Goal: Task Accomplishment & Management: Use online tool/utility

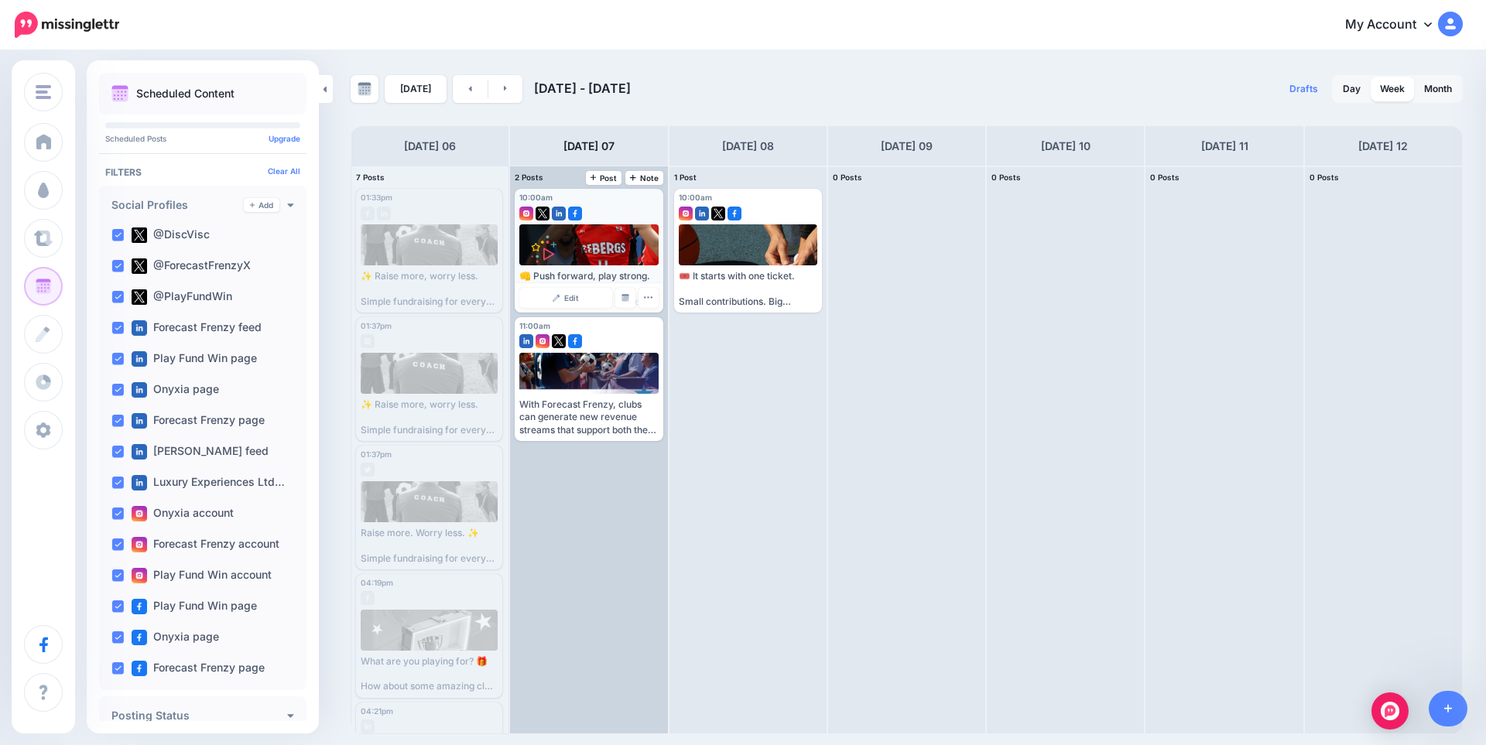
click at [624, 210] on div at bounding box center [588, 210] width 139 height 14
click at [563, 307] on link "Edit" at bounding box center [565, 298] width 92 height 20
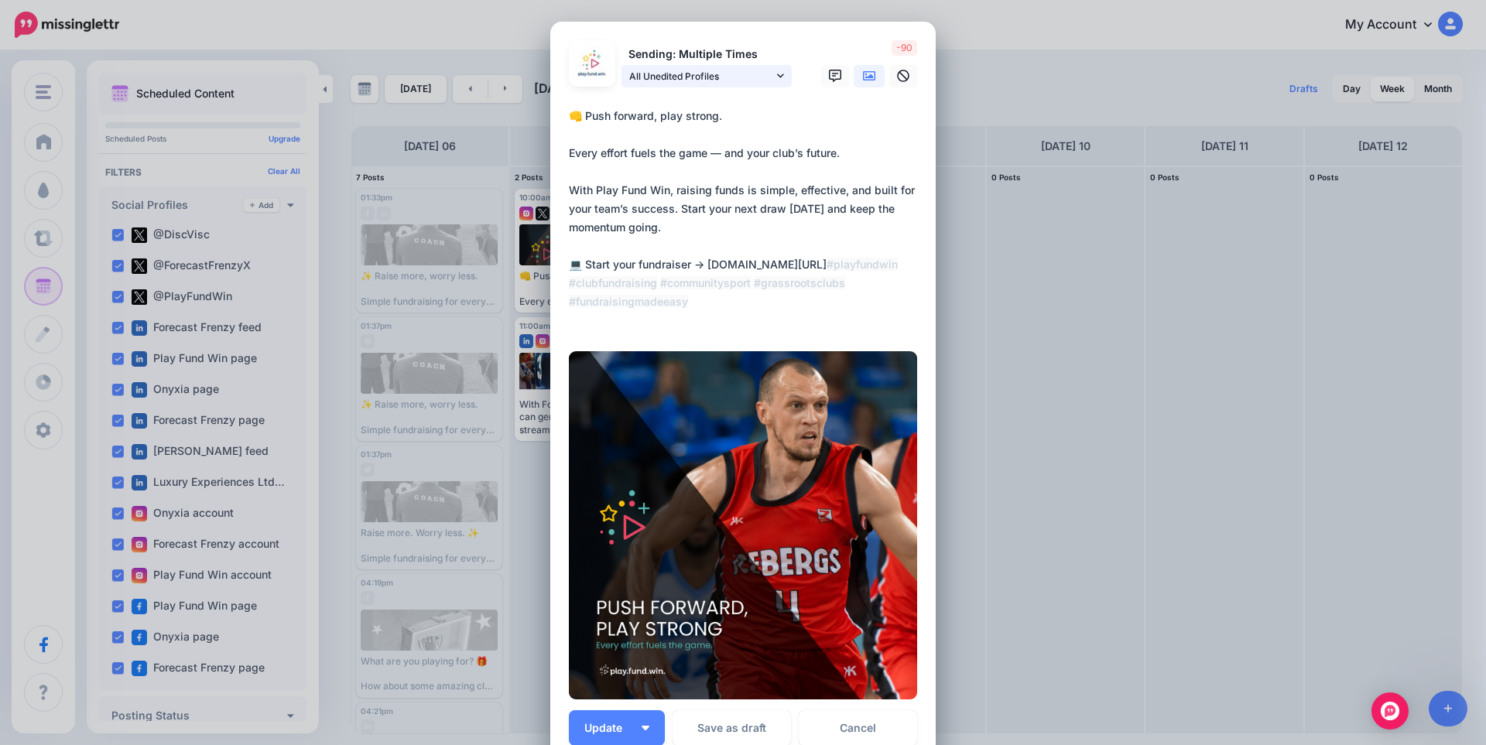
click at [717, 82] on span "All Unedited Profiles" at bounding box center [701, 76] width 144 height 16
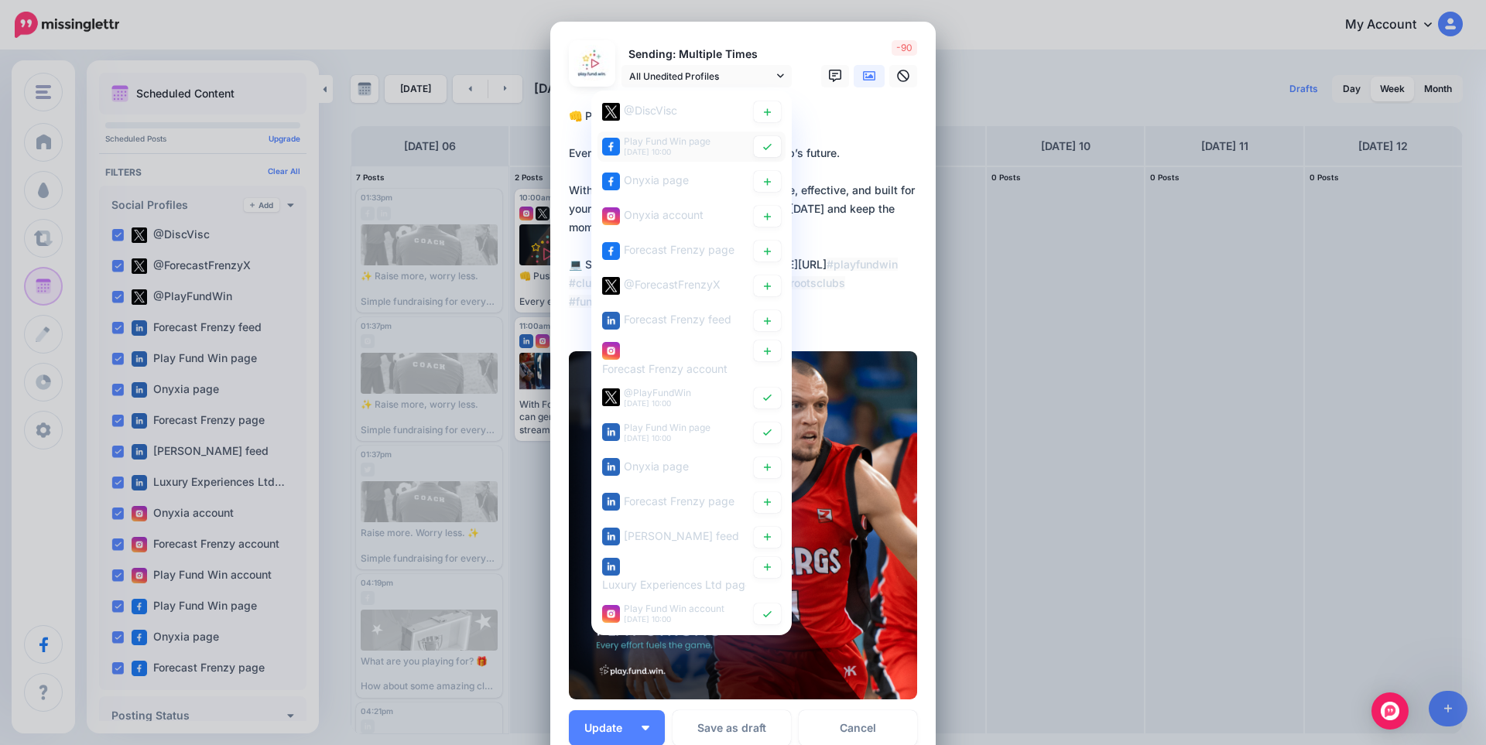
click at [663, 144] on span "Play Fund Win page" at bounding box center [667, 141] width 87 height 12
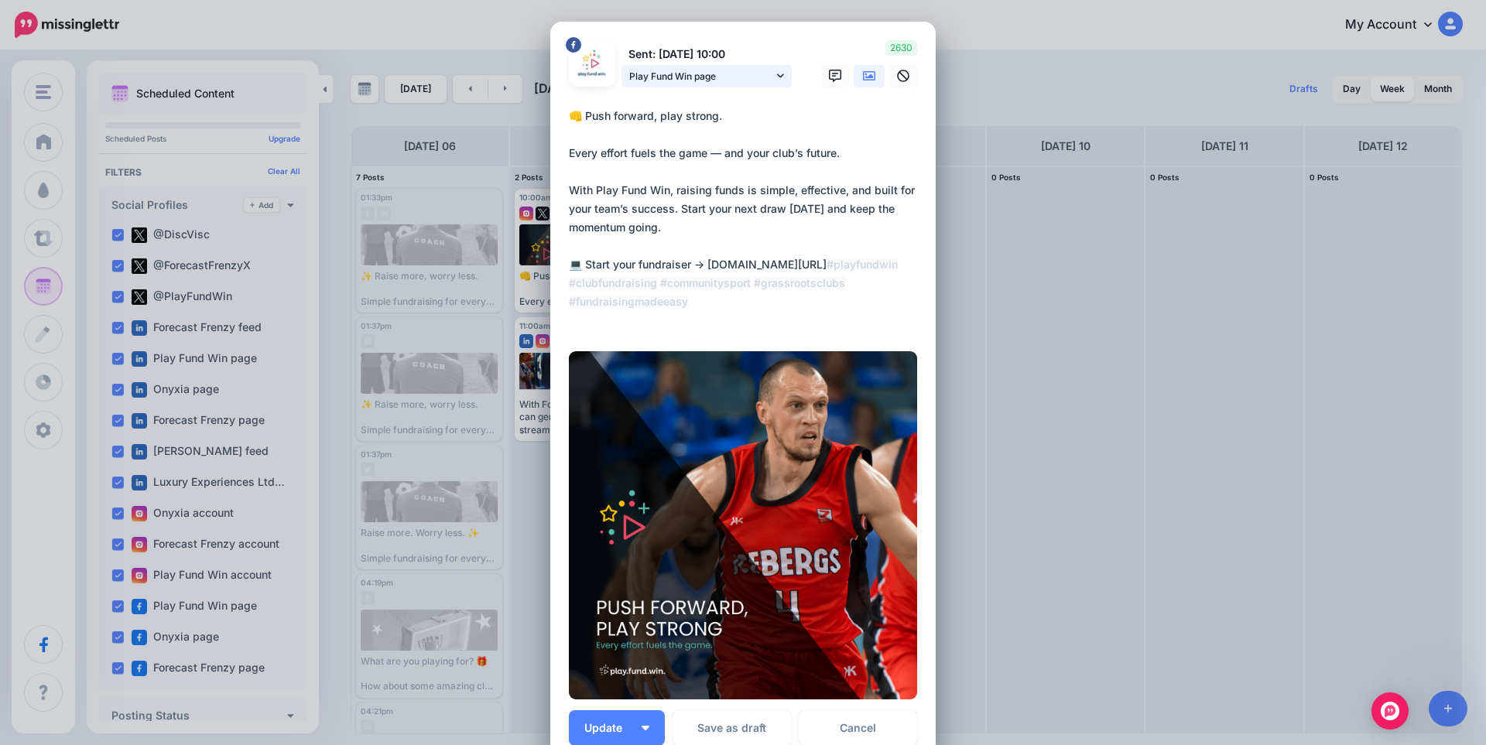
click at [718, 79] on span "Play Fund Win page" at bounding box center [701, 76] width 144 height 16
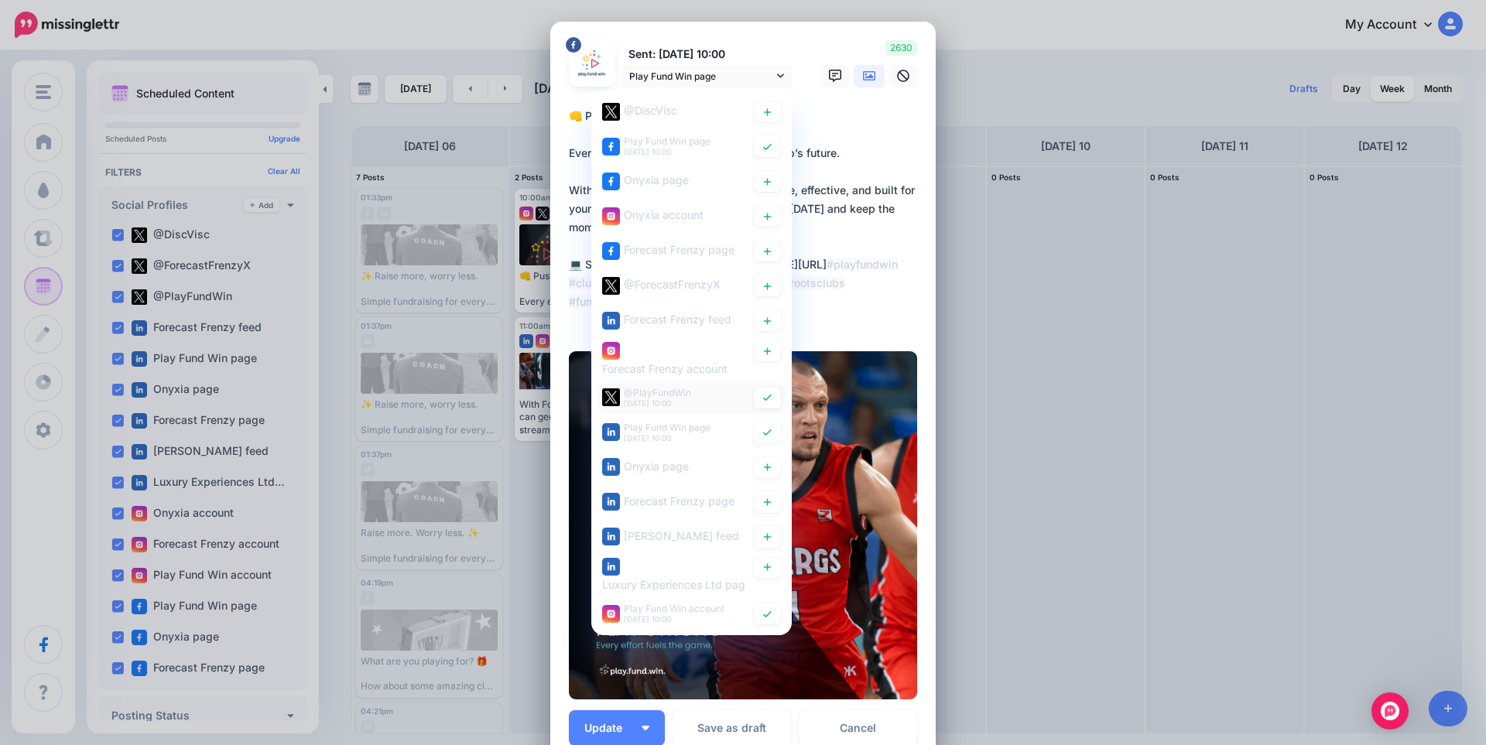
click at [659, 388] on span "@PlayFundWin" at bounding box center [657, 392] width 67 height 12
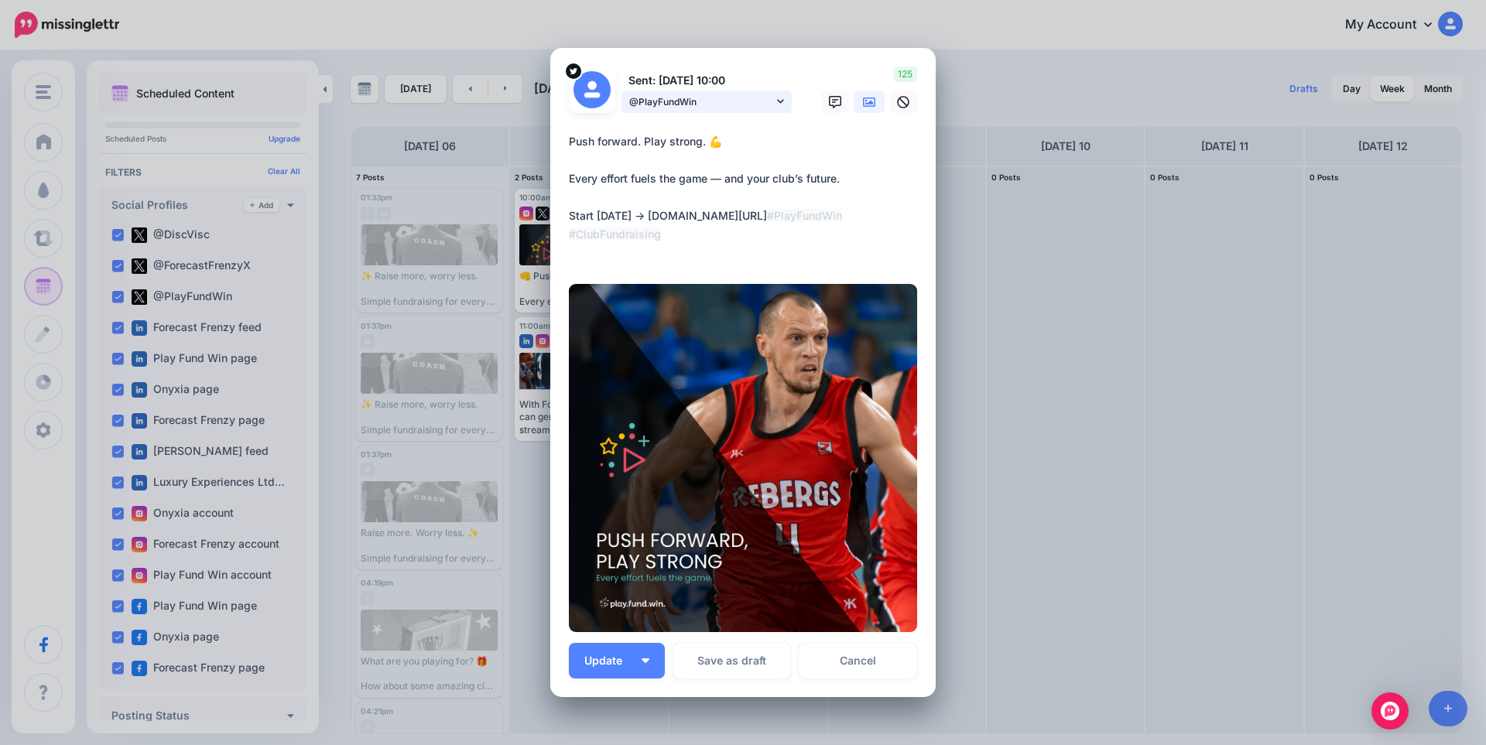
click at [724, 110] on span "@PlayFundWin" at bounding box center [701, 102] width 144 height 16
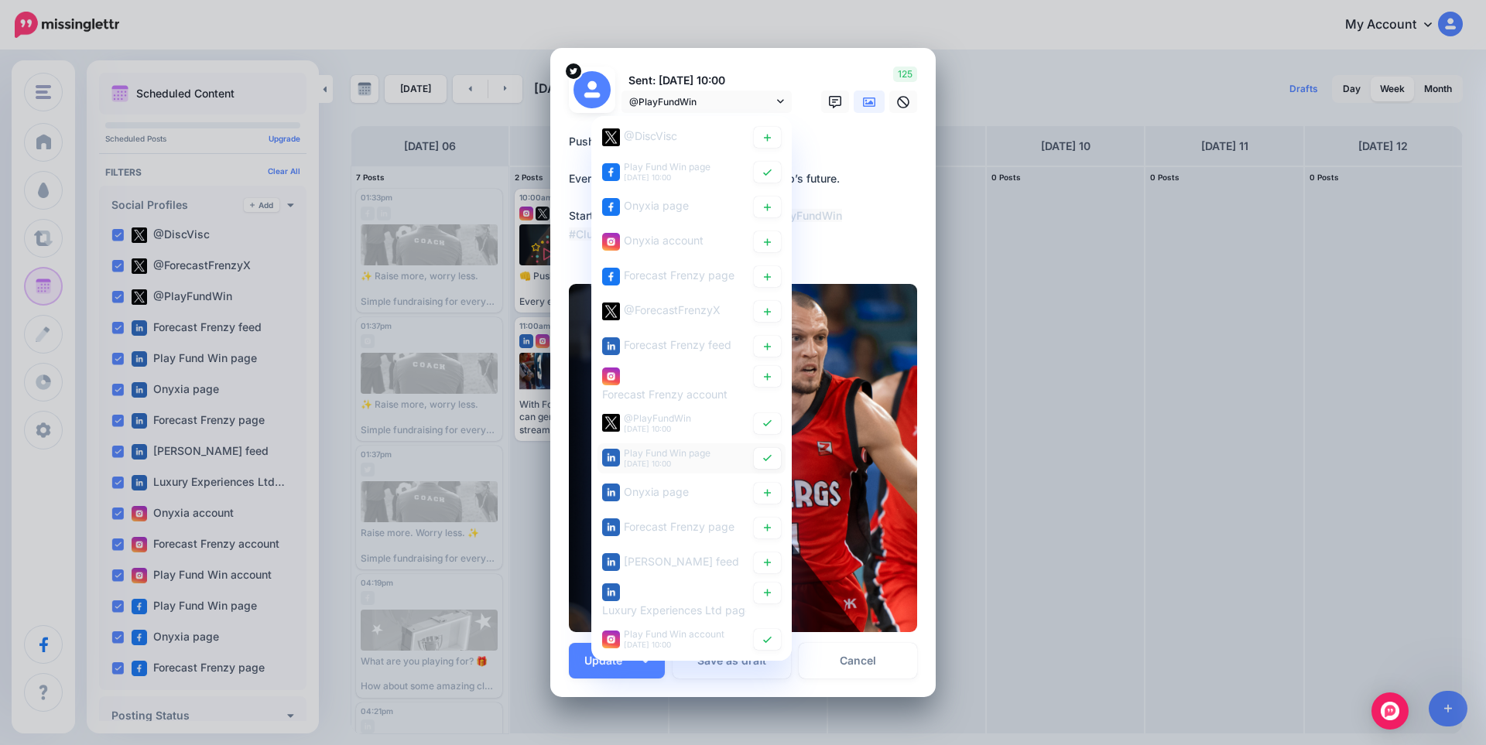
click at [667, 463] on div "Play Fund Win page 7th Oct 10:00" at bounding box center [667, 457] width 87 height 19
type textarea "**********"
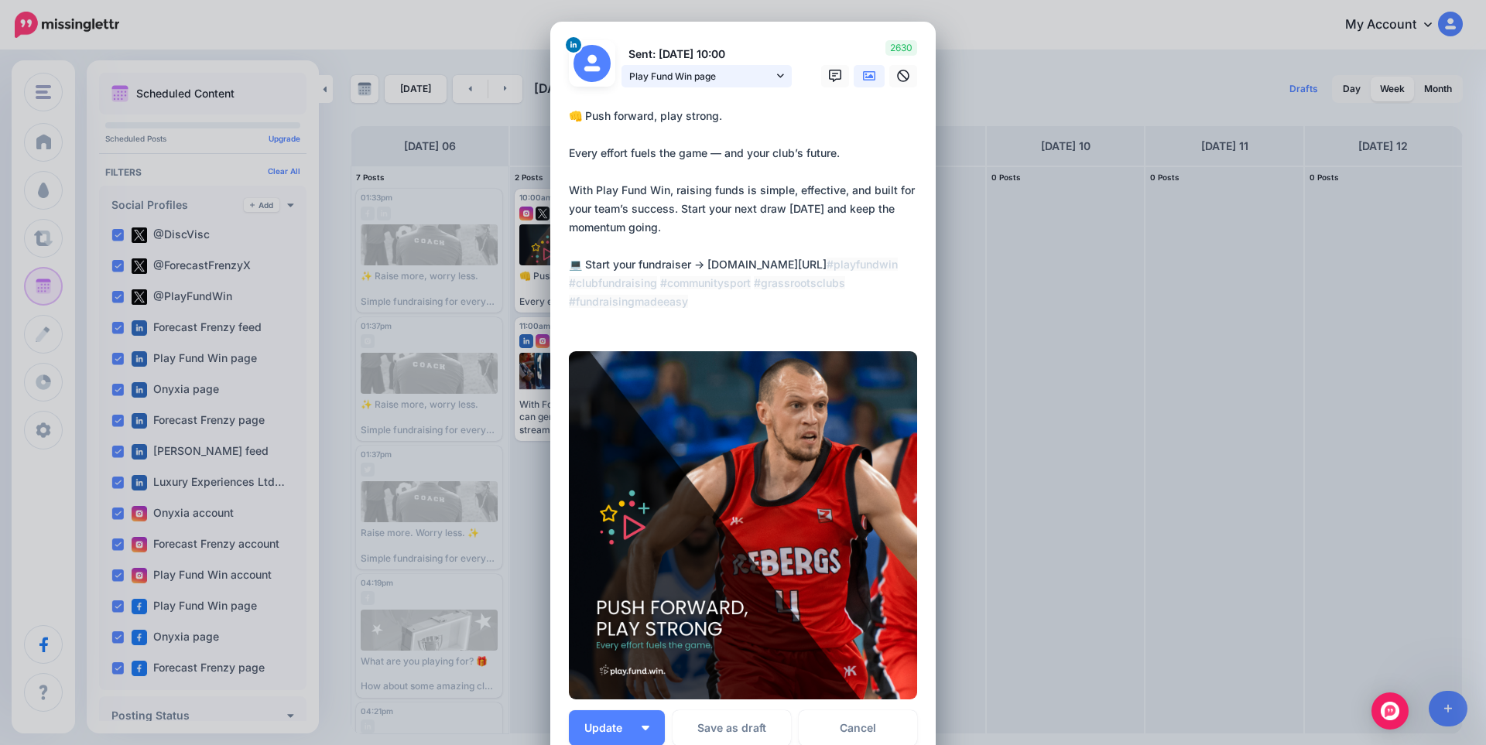
click at [731, 80] on span "Play Fund Win page" at bounding box center [701, 76] width 144 height 16
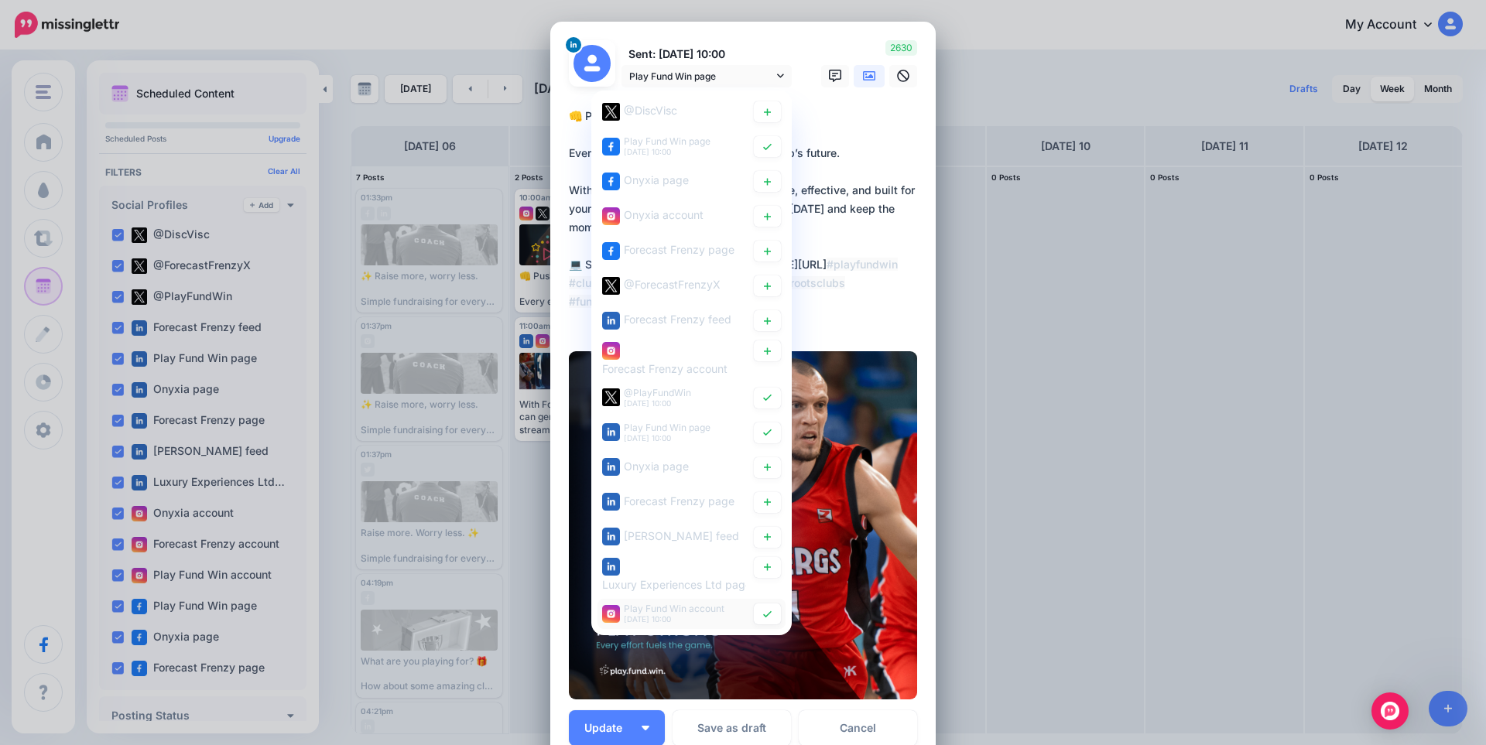
click at [676, 621] on div "Play Fund Win account 7th Oct 10:00" at bounding box center [674, 613] width 101 height 19
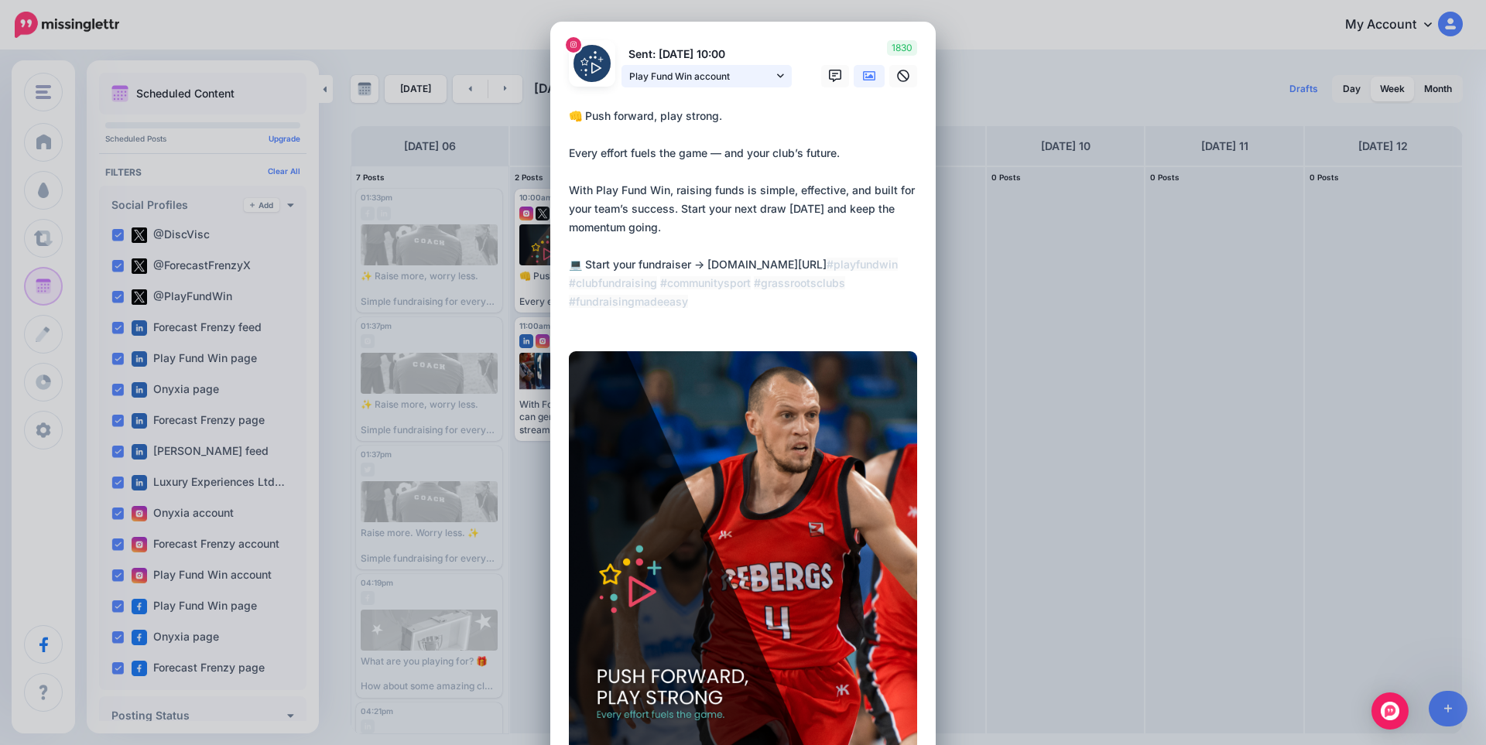
click at [720, 84] on span "Play Fund Win account" at bounding box center [701, 76] width 144 height 16
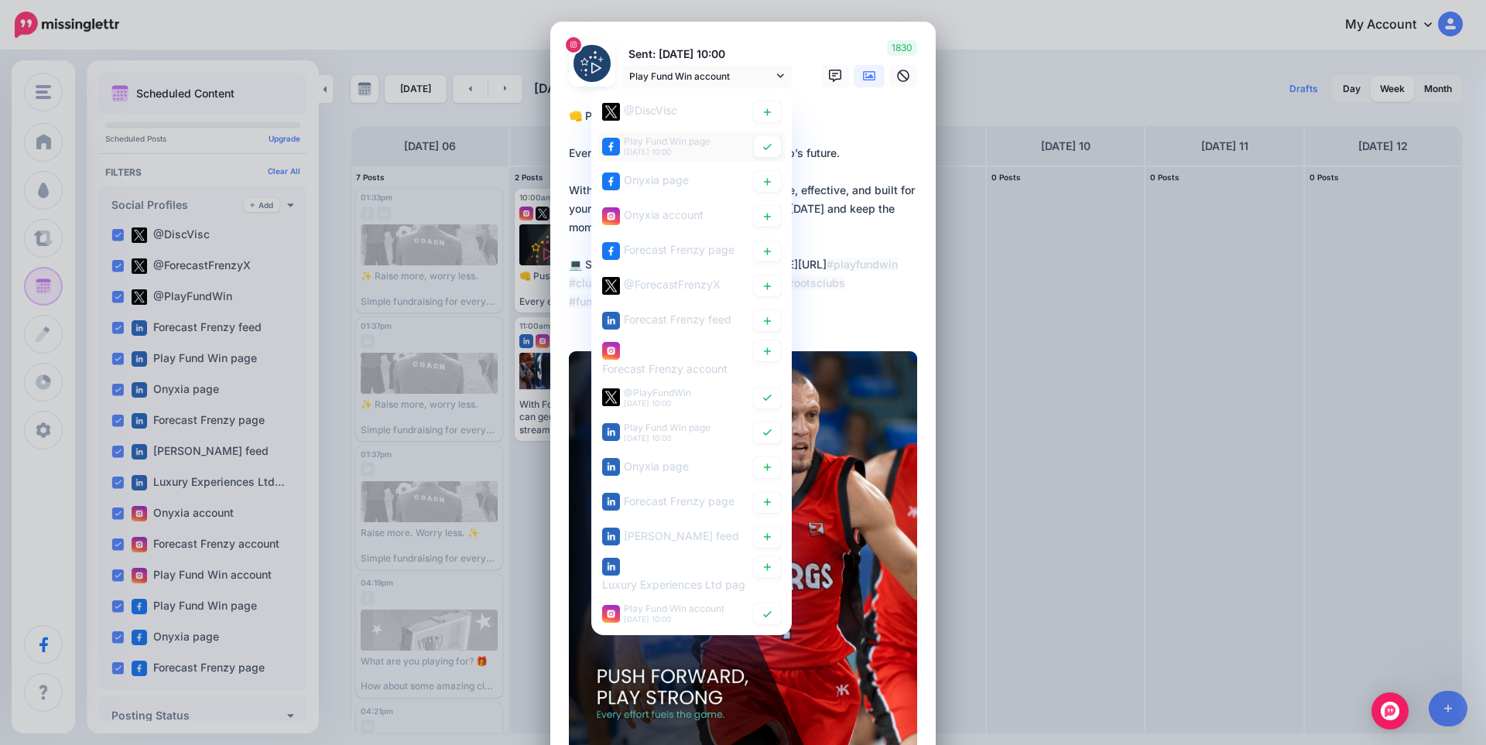
click at [693, 145] on span "Play Fund Win page" at bounding box center [667, 141] width 87 height 12
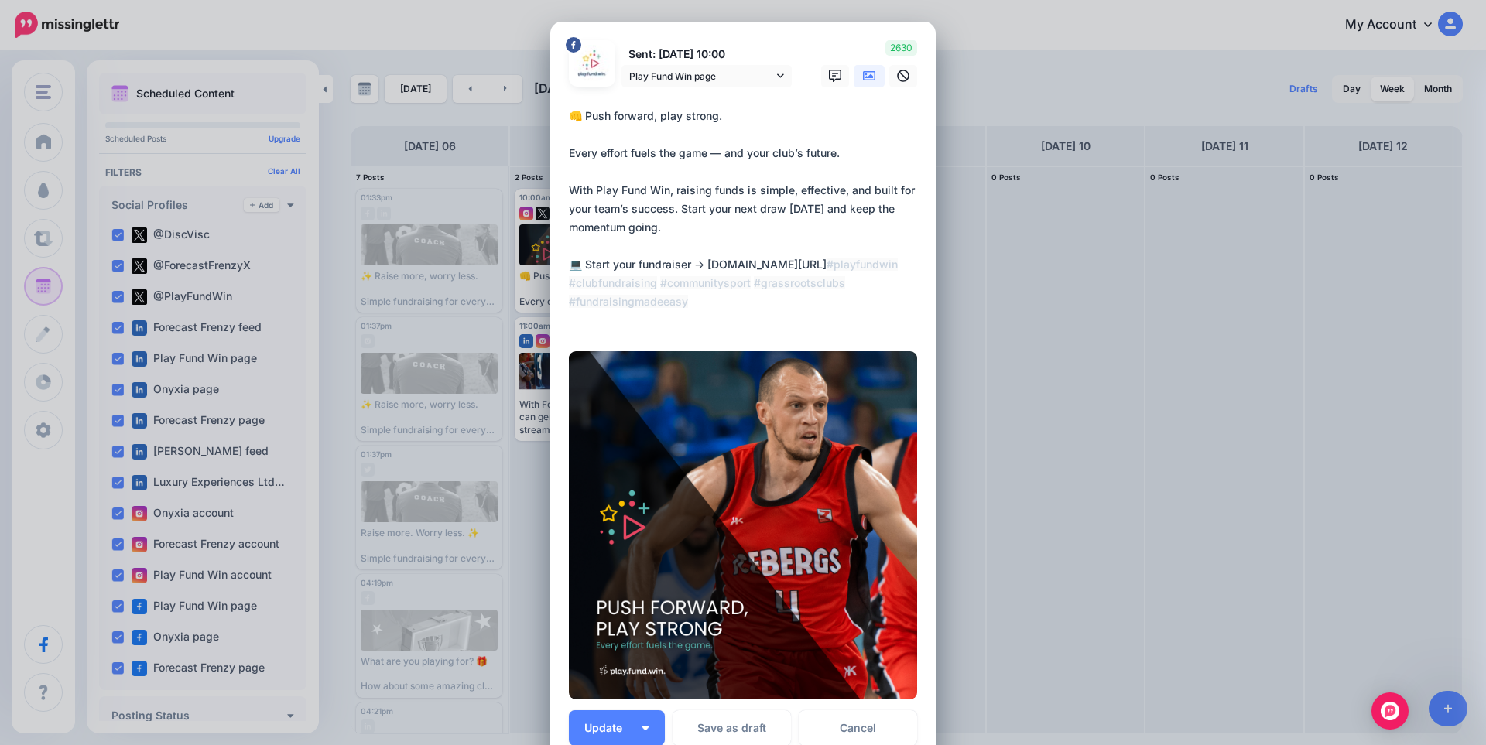
click at [1002, 56] on div "Edit Post Loading Sent: 7th Oct 10:00 Play Fund Win page" at bounding box center [743, 372] width 1486 height 745
click at [860, 727] on link "Cancel" at bounding box center [858, 728] width 118 height 36
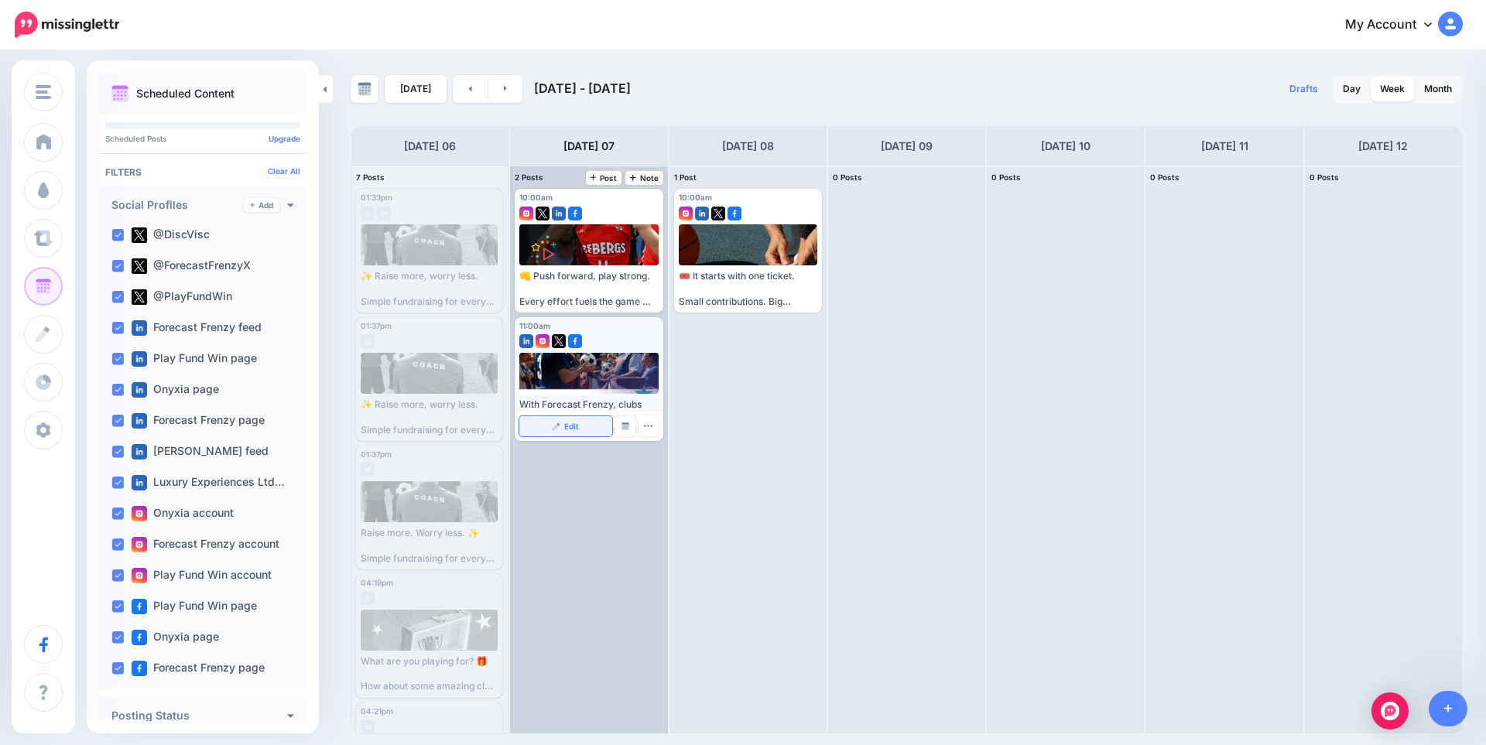
click at [566, 424] on span "Edit" at bounding box center [571, 427] width 15 height 8
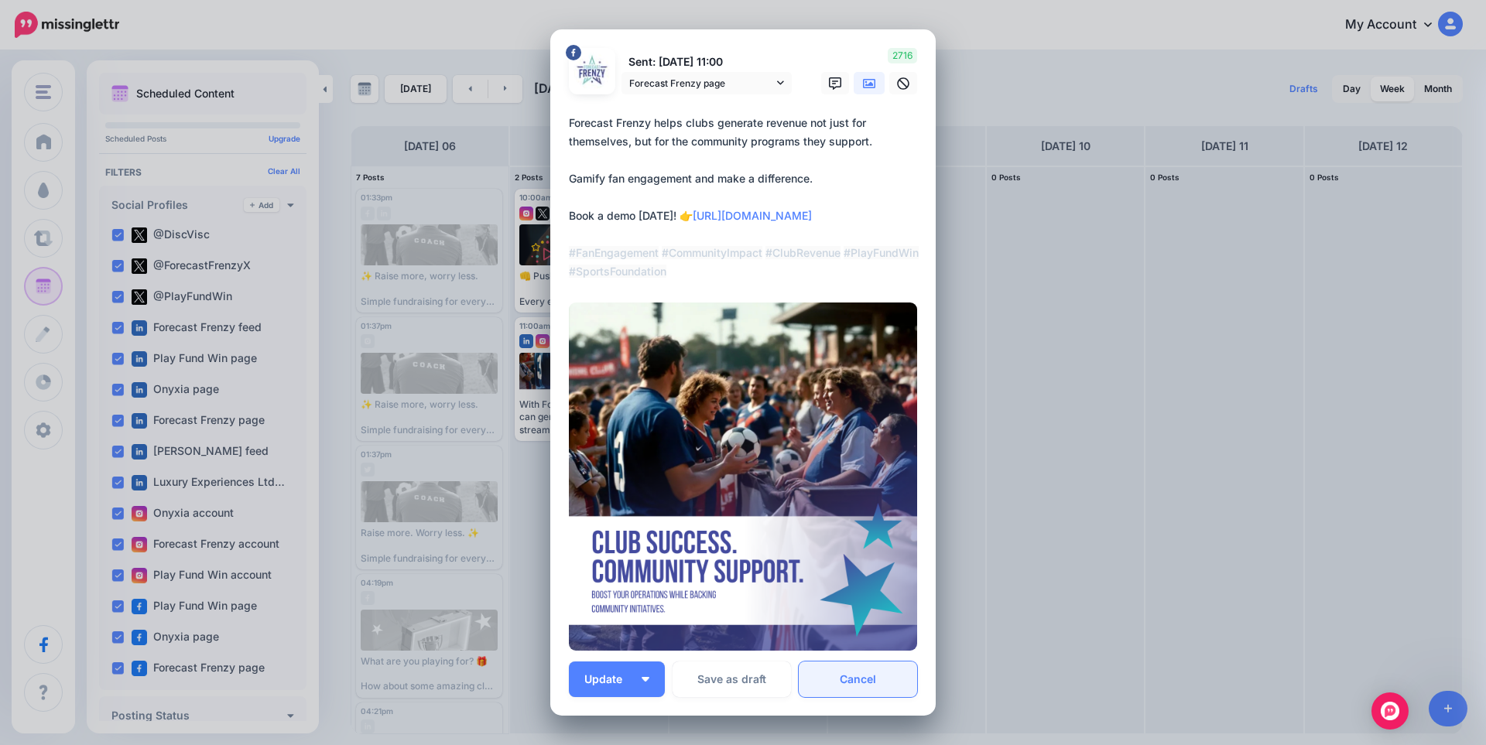
click at [881, 676] on link "Cancel" at bounding box center [858, 680] width 118 height 36
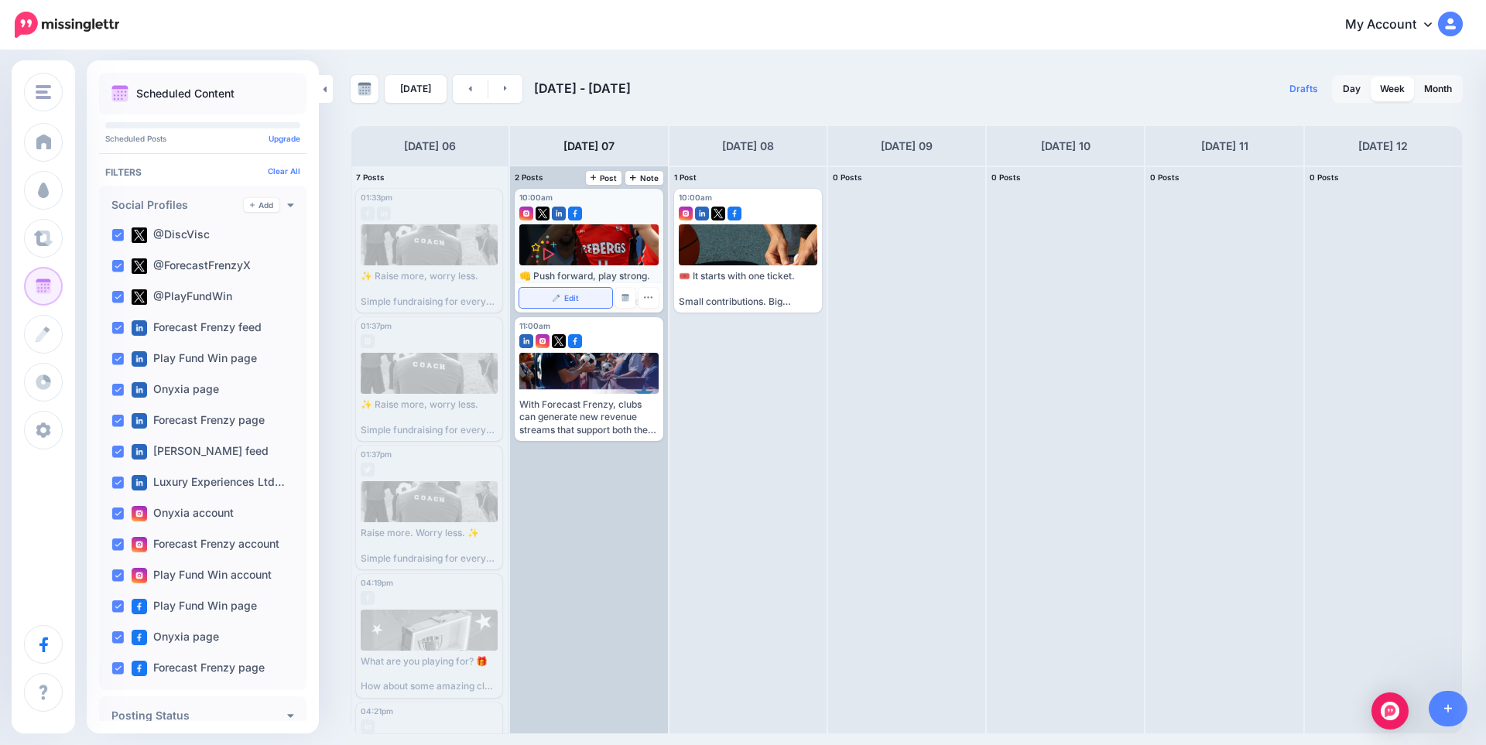
click at [566, 289] on link "Edit" at bounding box center [565, 298] width 92 height 20
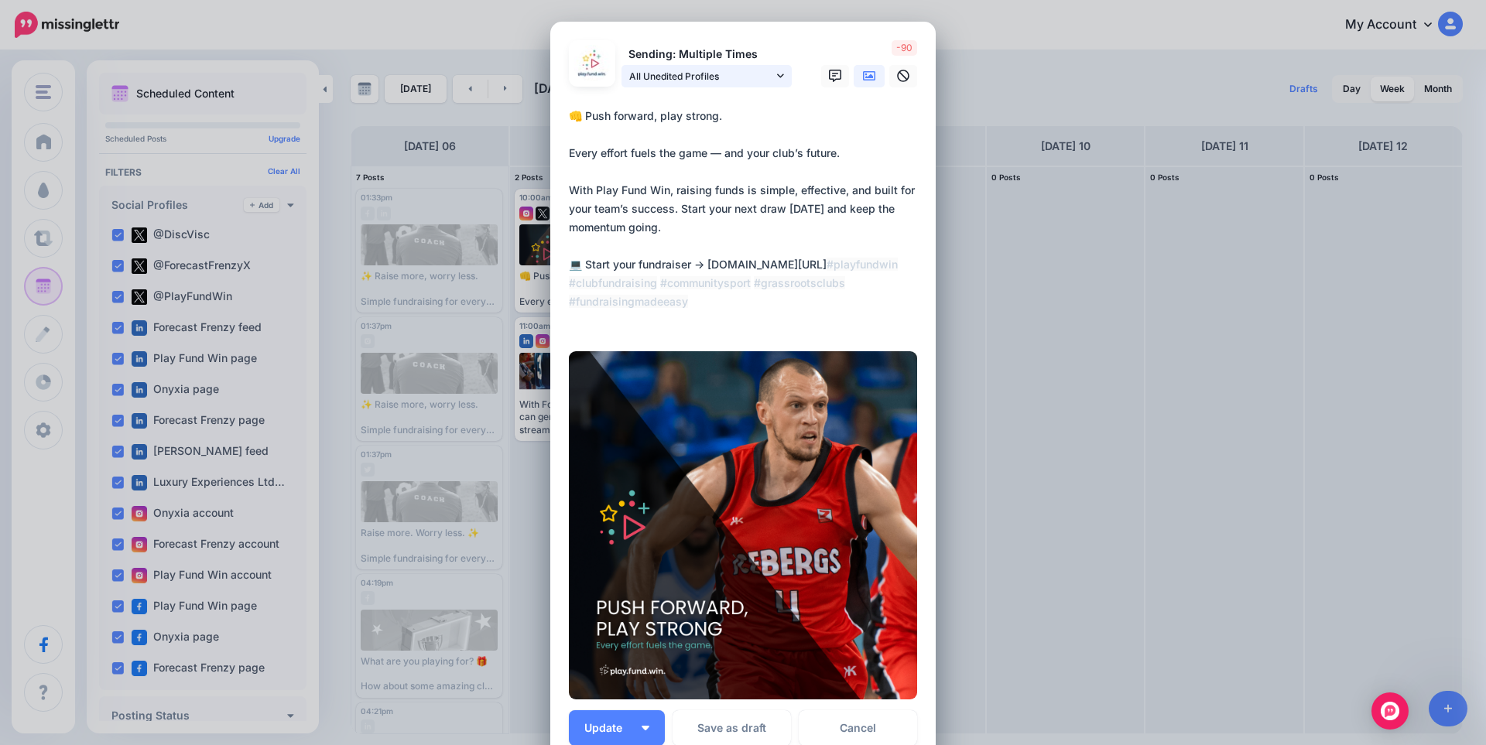
click at [744, 80] on span "All Unedited Profiles" at bounding box center [701, 76] width 144 height 16
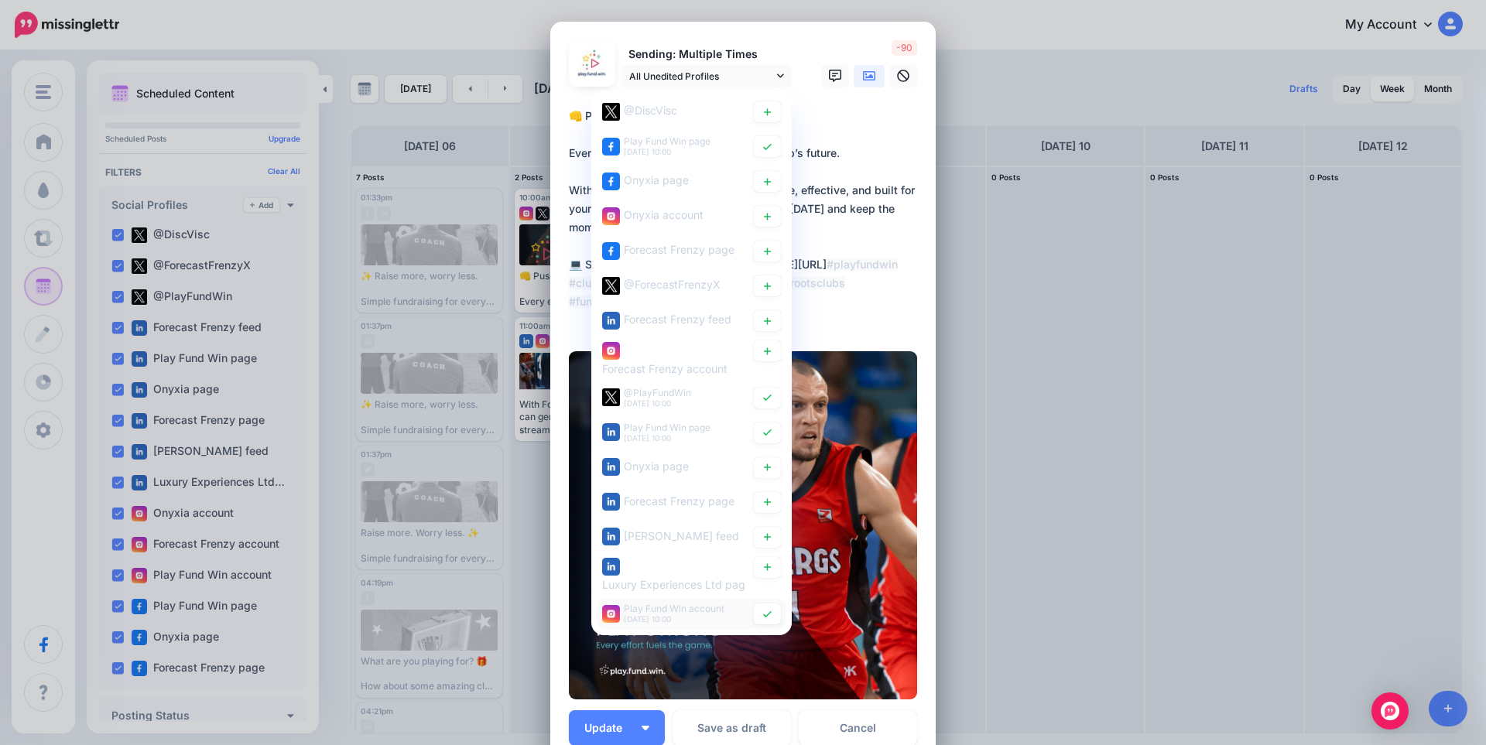
click at [635, 614] on div "Play Fund Win account 7th Oct 10:00" at bounding box center [674, 613] width 101 height 19
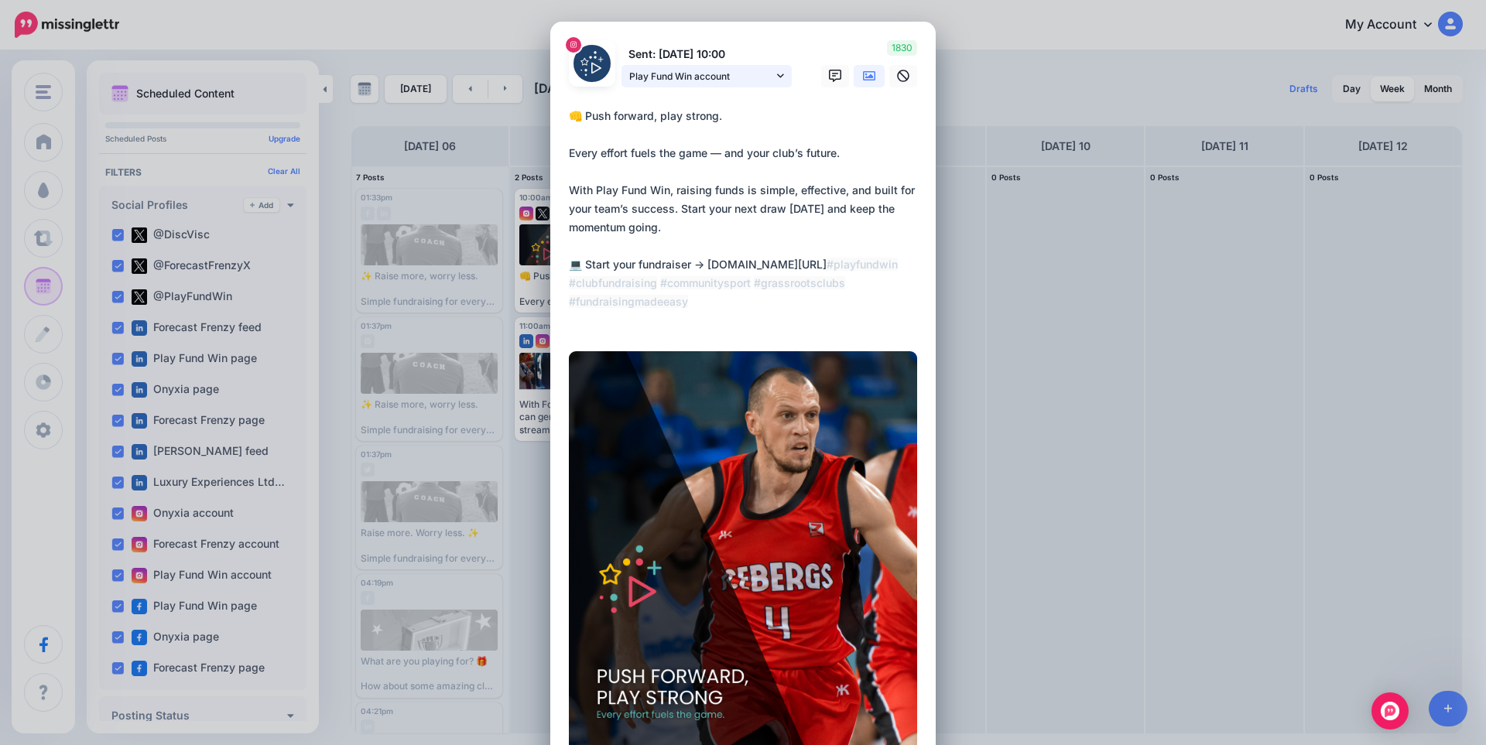
click at [712, 74] on span "Play Fund Win account" at bounding box center [701, 76] width 144 height 16
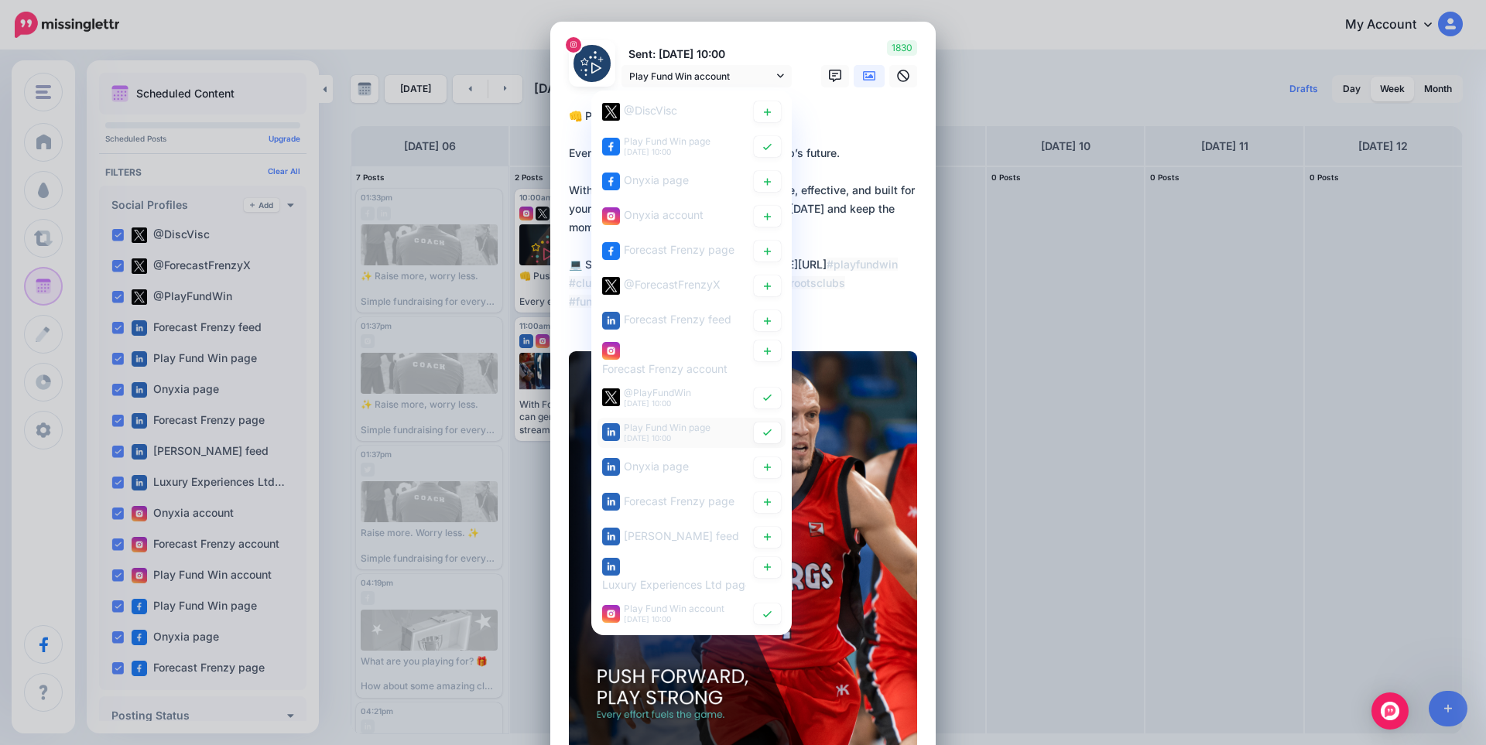
click at [688, 426] on span "Play Fund Win page" at bounding box center [667, 427] width 87 height 12
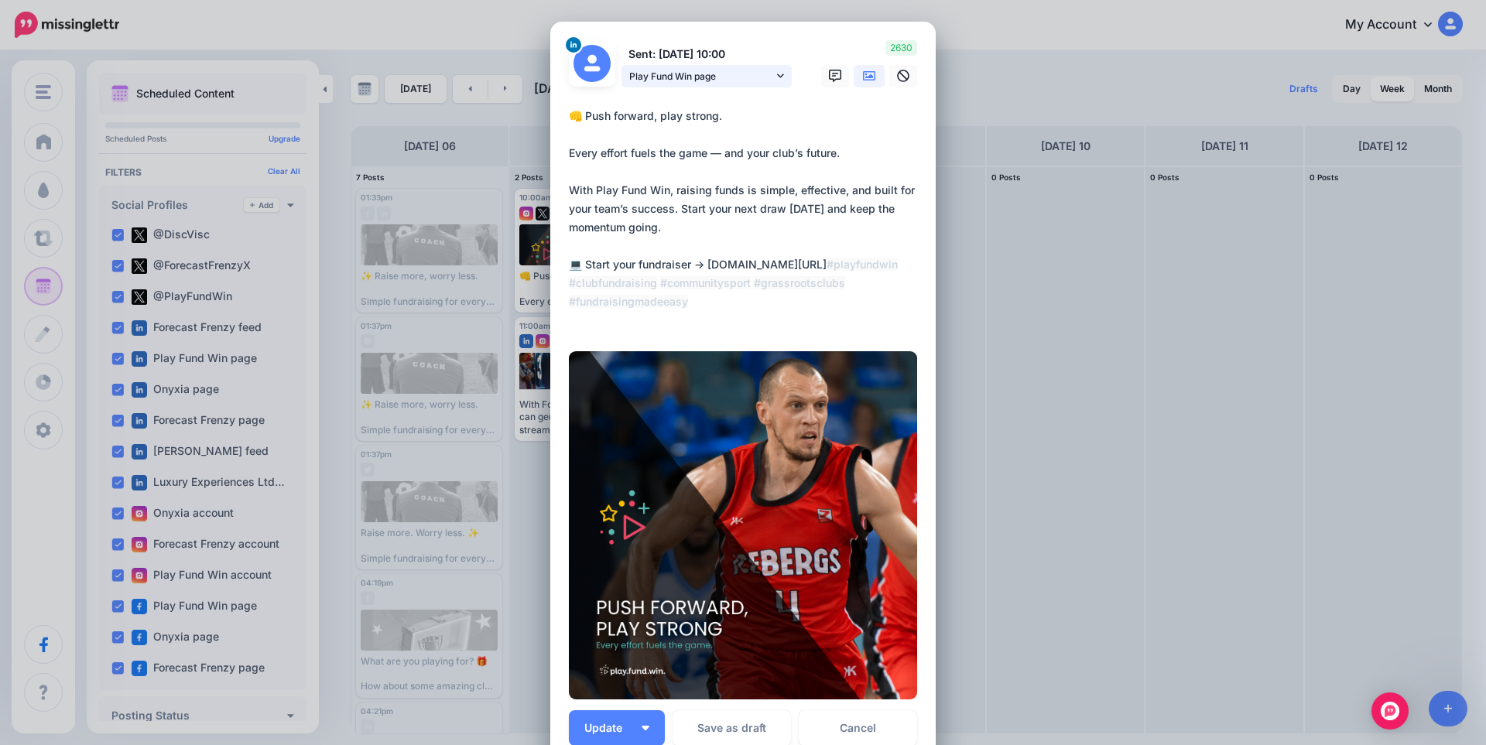
click at [717, 78] on span "Play Fund Win page" at bounding box center [701, 76] width 144 height 16
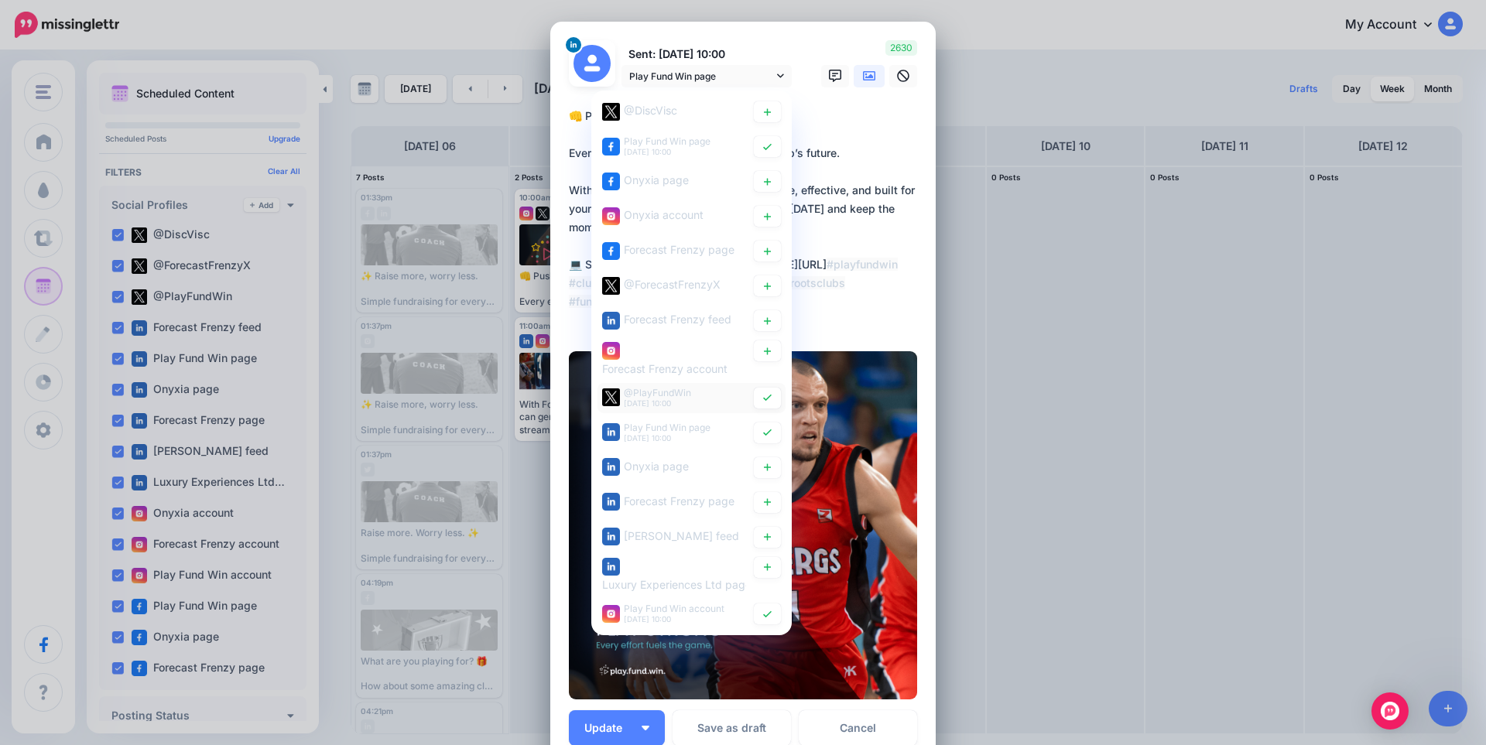
click at [695, 390] on div "@PlayFundWin 7th Oct 10:00" at bounding box center [674, 396] width 144 height 19
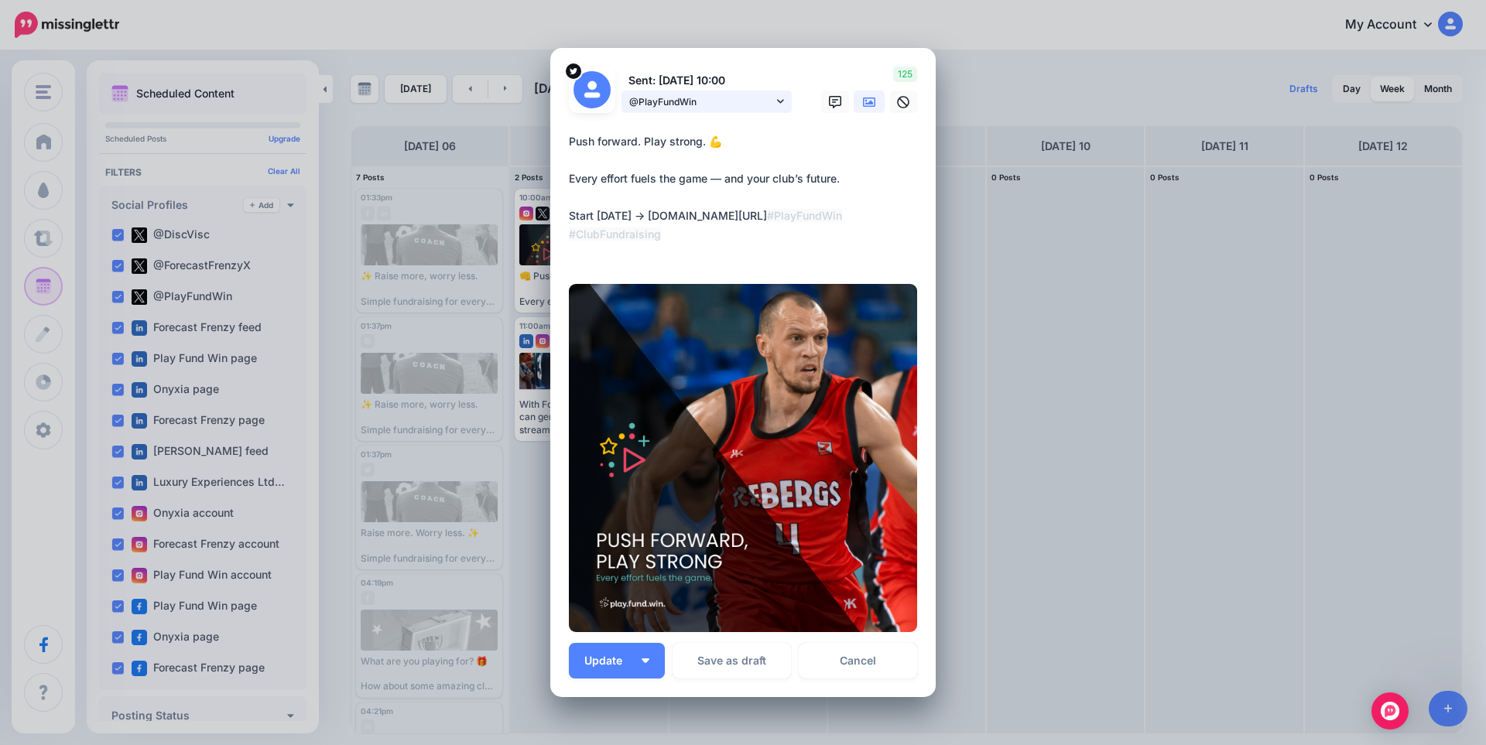
click at [725, 100] on span "@PlayFundWin" at bounding box center [701, 102] width 144 height 16
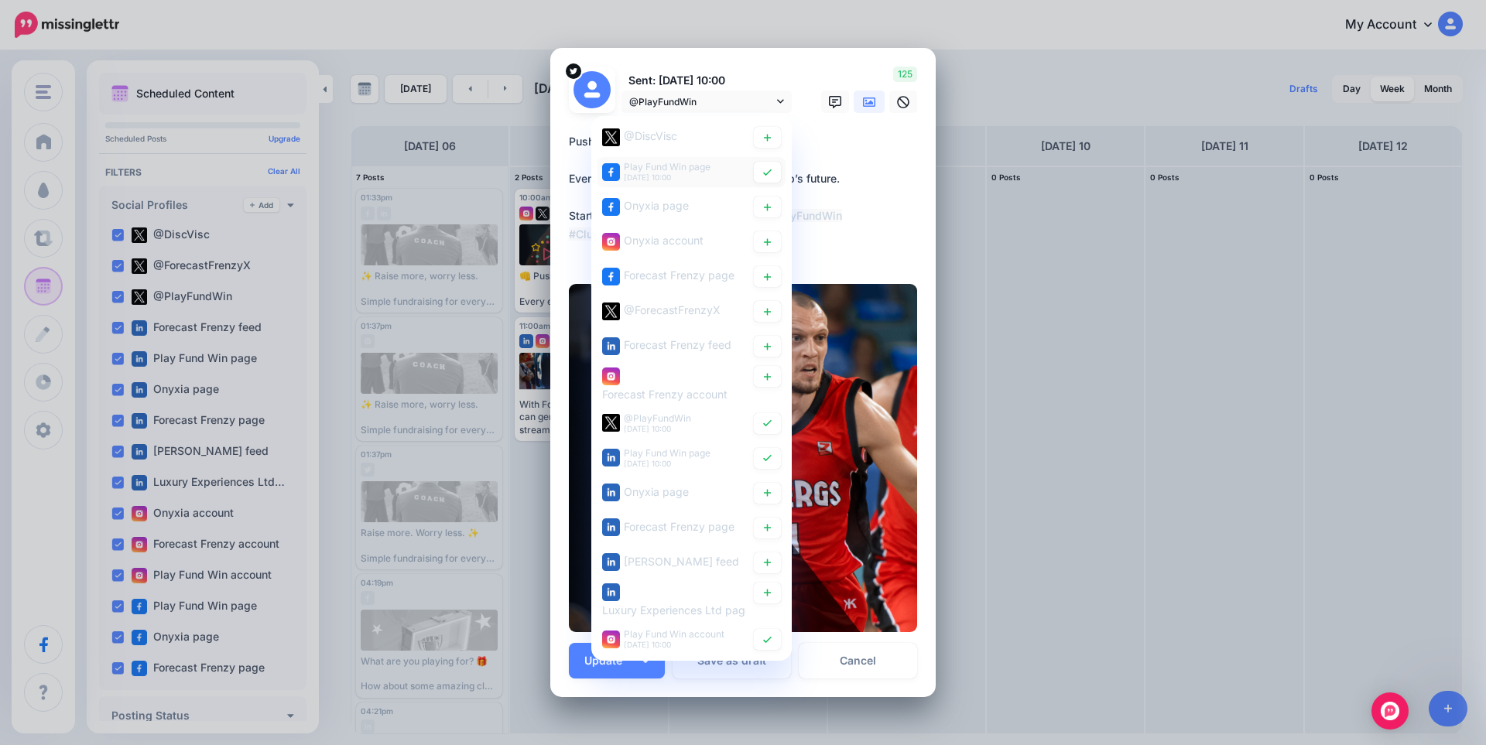
click at [689, 170] on span "Play Fund Win page" at bounding box center [667, 167] width 87 height 12
type textarea "**********"
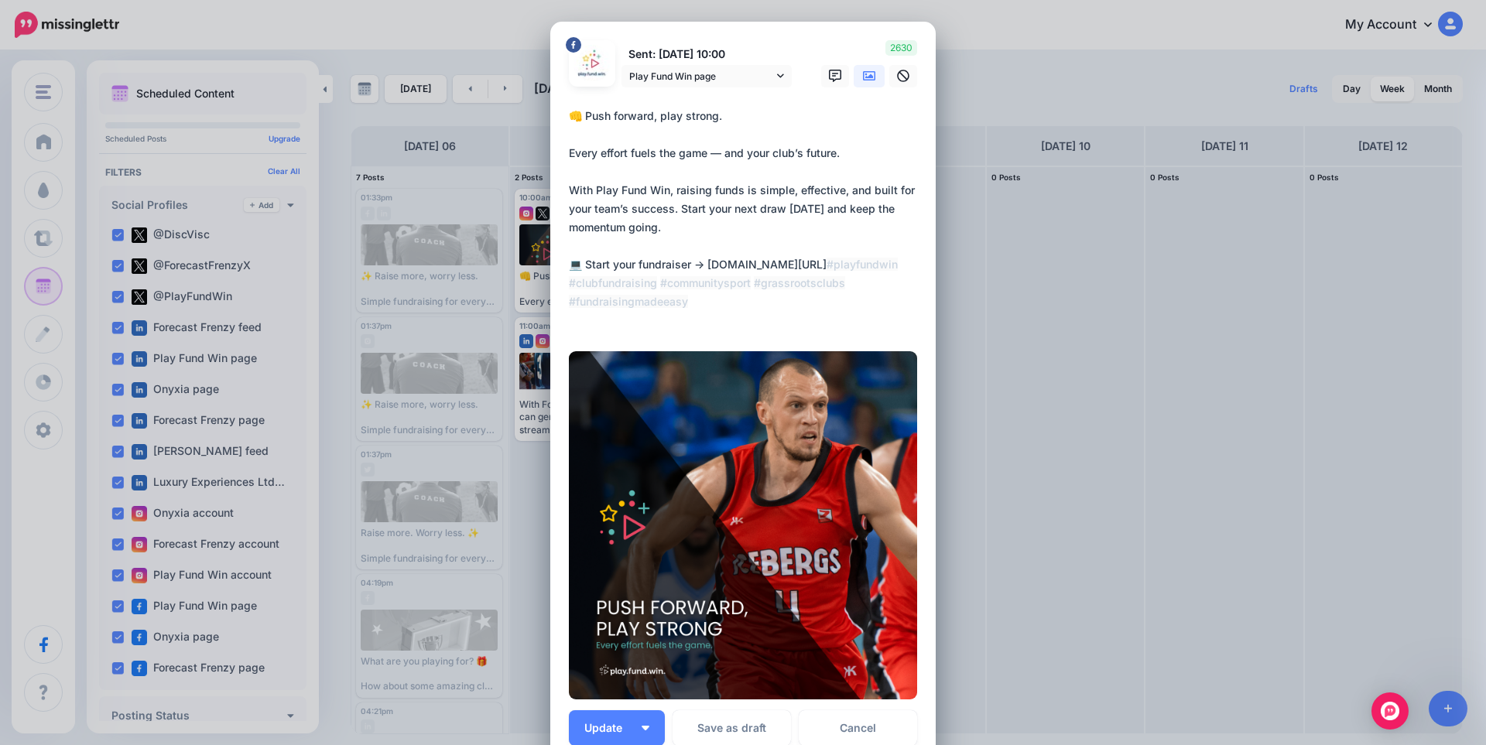
click at [1049, 332] on div "Edit Post Loading Sent: 7th Oct 10:00 Play Fund Win page" at bounding box center [743, 372] width 1486 height 745
click at [867, 738] on link "Cancel" at bounding box center [858, 728] width 118 height 36
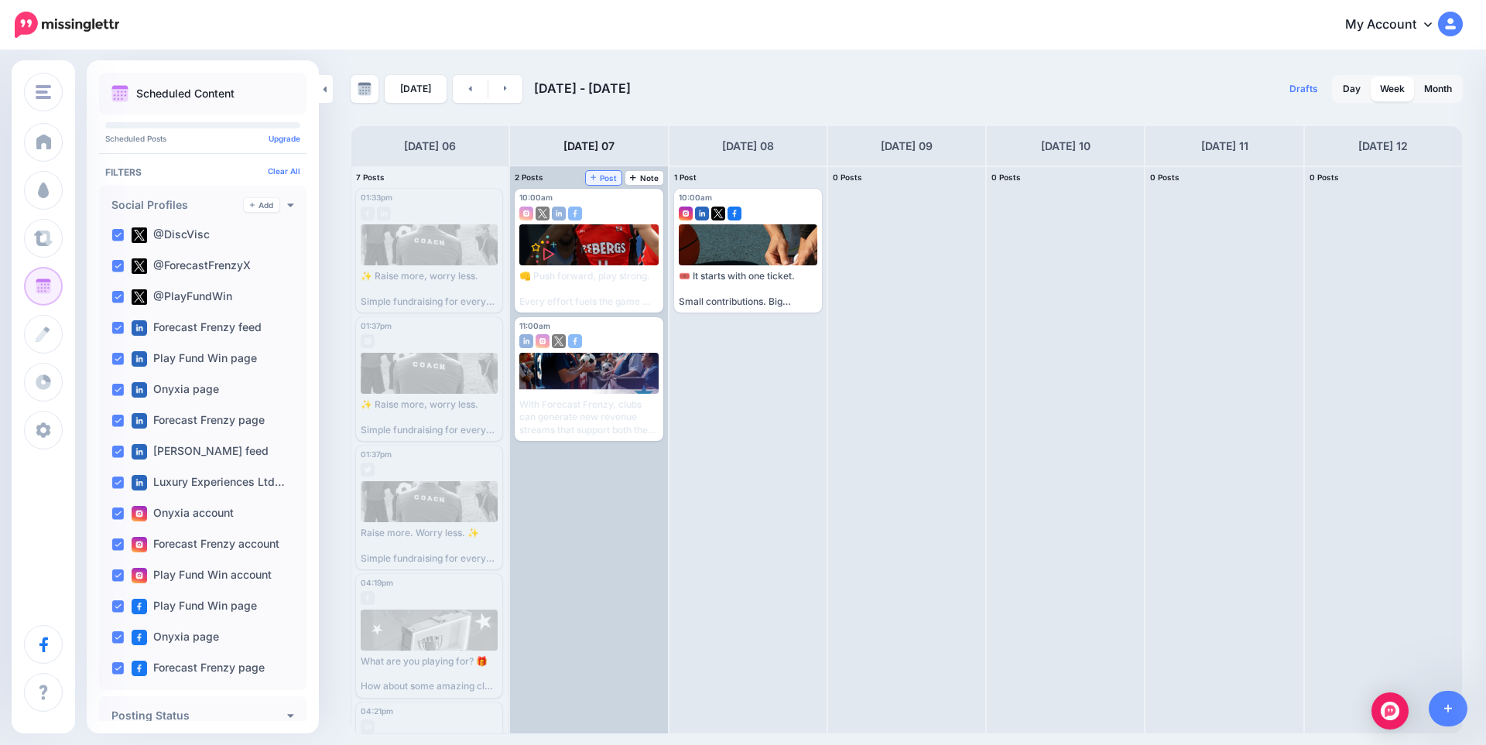
click at [606, 176] on span "Post" at bounding box center [603, 178] width 27 height 8
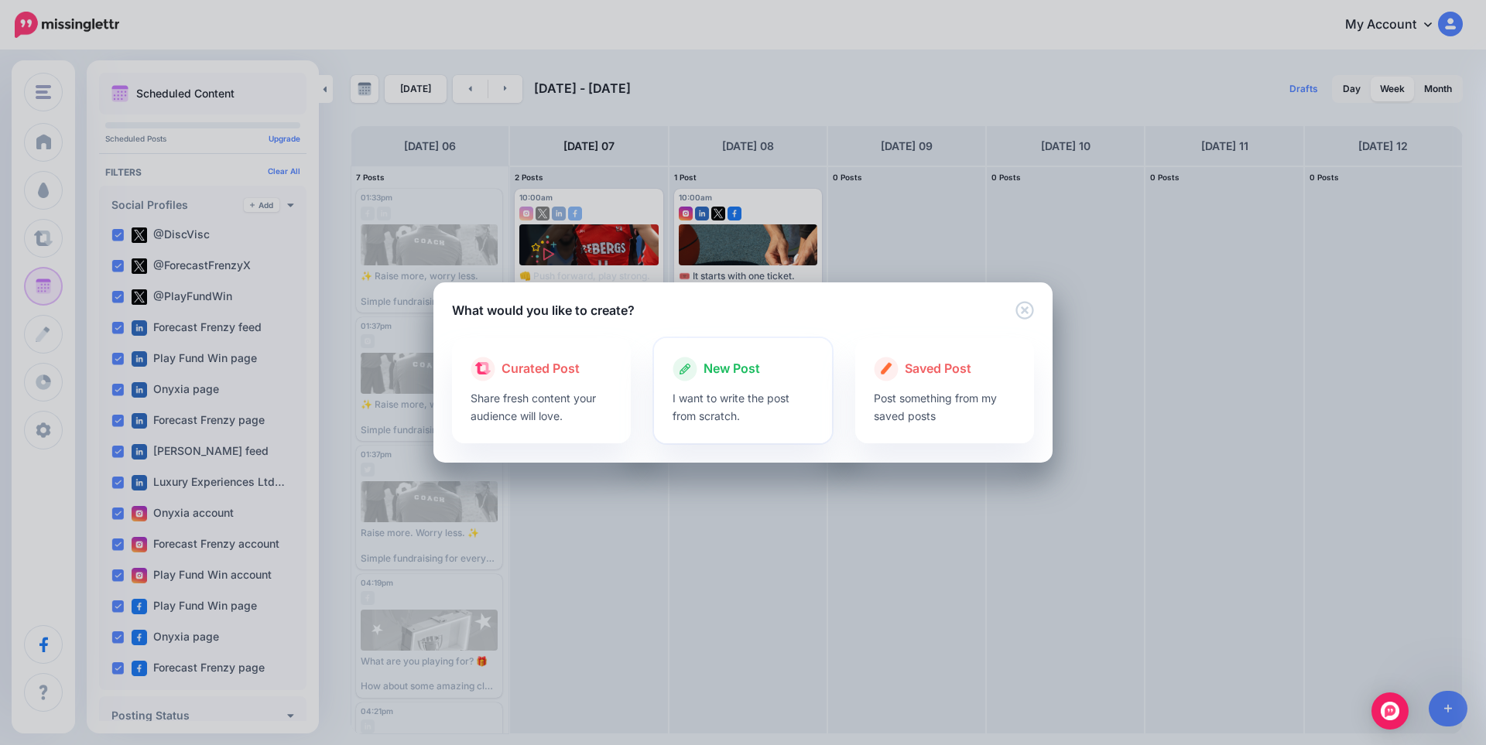
click at [728, 392] on p "I want to write the post from scratch." at bounding box center [743, 407] width 142 height 36
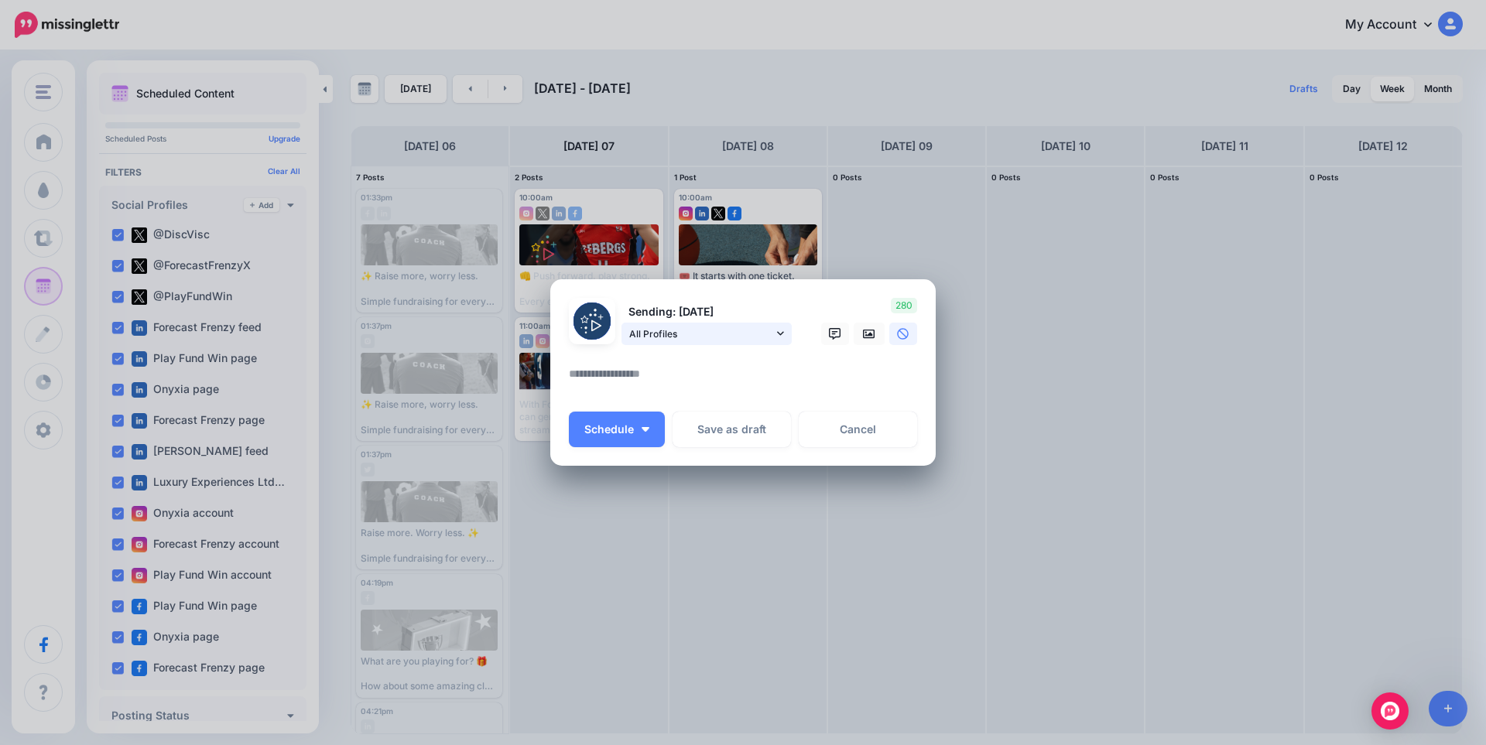
click at [710, 334] on span "All Profiles" at bounding box center [701, 334] width 144 height 16
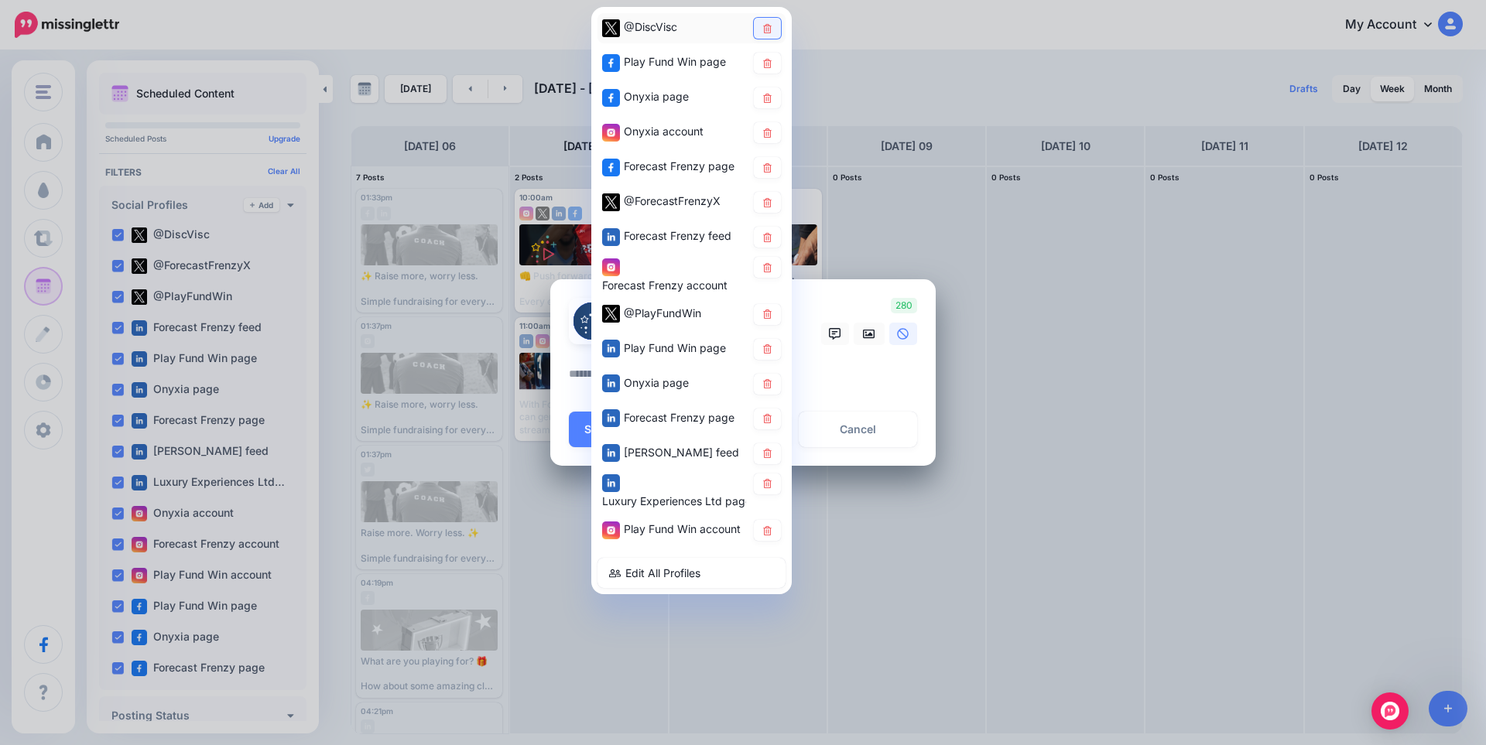
click at [772, 33] on icon at bounding box center [767, 27] width 12 height 9
click at [768, 67] on icon at bounding box center [767, 62] width 12 height 9
click at [772, 139] on link at bounding box center [767, 132] width 27 height 21
click at [771, 169] on icon at bounding box center [767, 167] width 9 height 9
click at [766, 207] on icon at bounding box center [767, 201] width 9 height 9
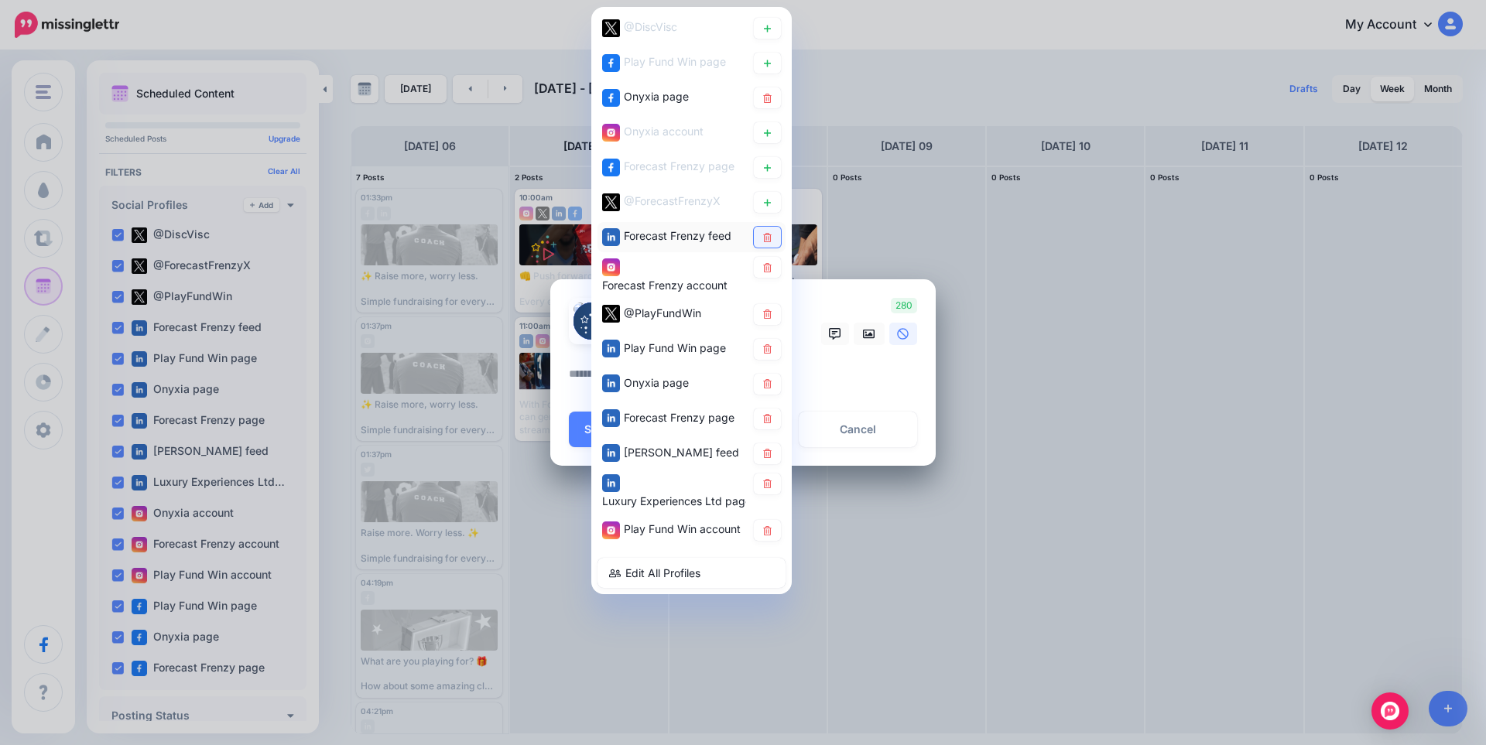
click at [771, 238] on icon at bounding box center [767, 236] width 9 height 9
click at [769, 272] on icon at bounding box center [767, 266] width 9 height 9
click at [769, 314] on icon at bounding box center [767, 314] width 12 height 9
click at [770, 355] on link at bounding box center [767, 349] width 27 height 21
click at [769, 423] on icon at bounding box center [767, 418] width 9 height 9
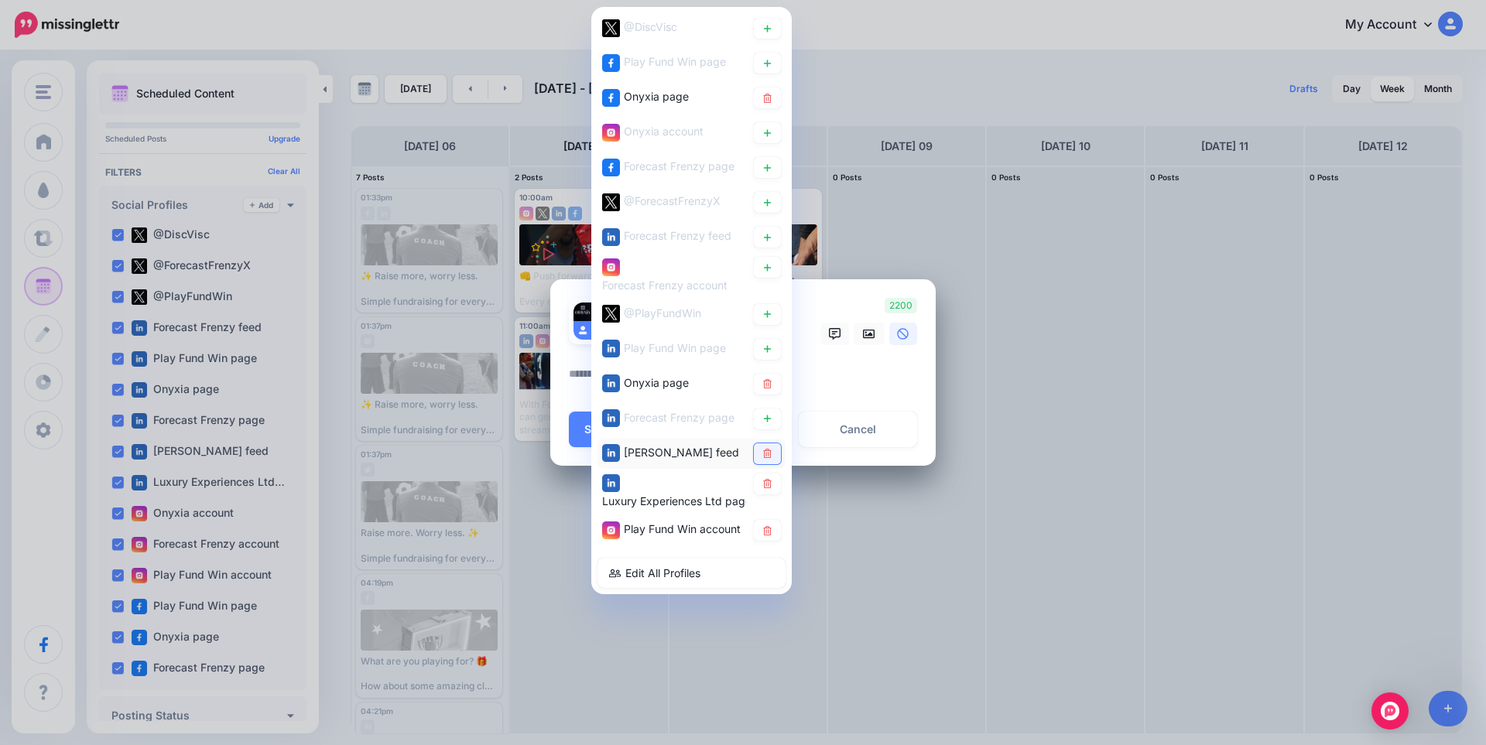
click at [765, 454] on icon at bounding box center [767, 453] width 12 height 9
click at [766, 488] on icon at bounding box center [767, 483] width 12 height 9
click at [767, 532] on icon at bounding box center [767, 530] width 12 height 9
click at [837, 378] on textarea at bounding box center [747, 379] width 356 height 30
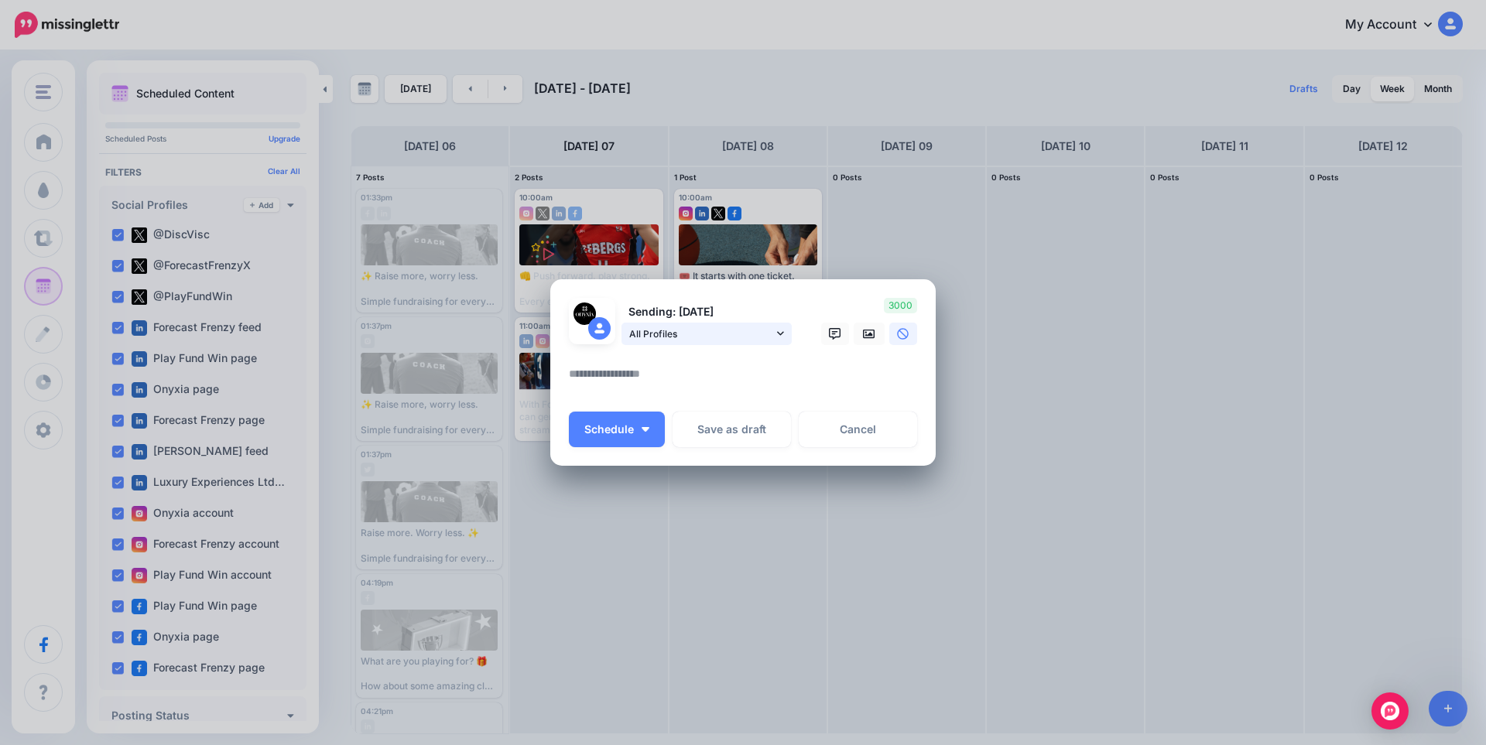
click at [716, 337] on span "All Profiles" at bounding box center [701, 334] width 144 height 16
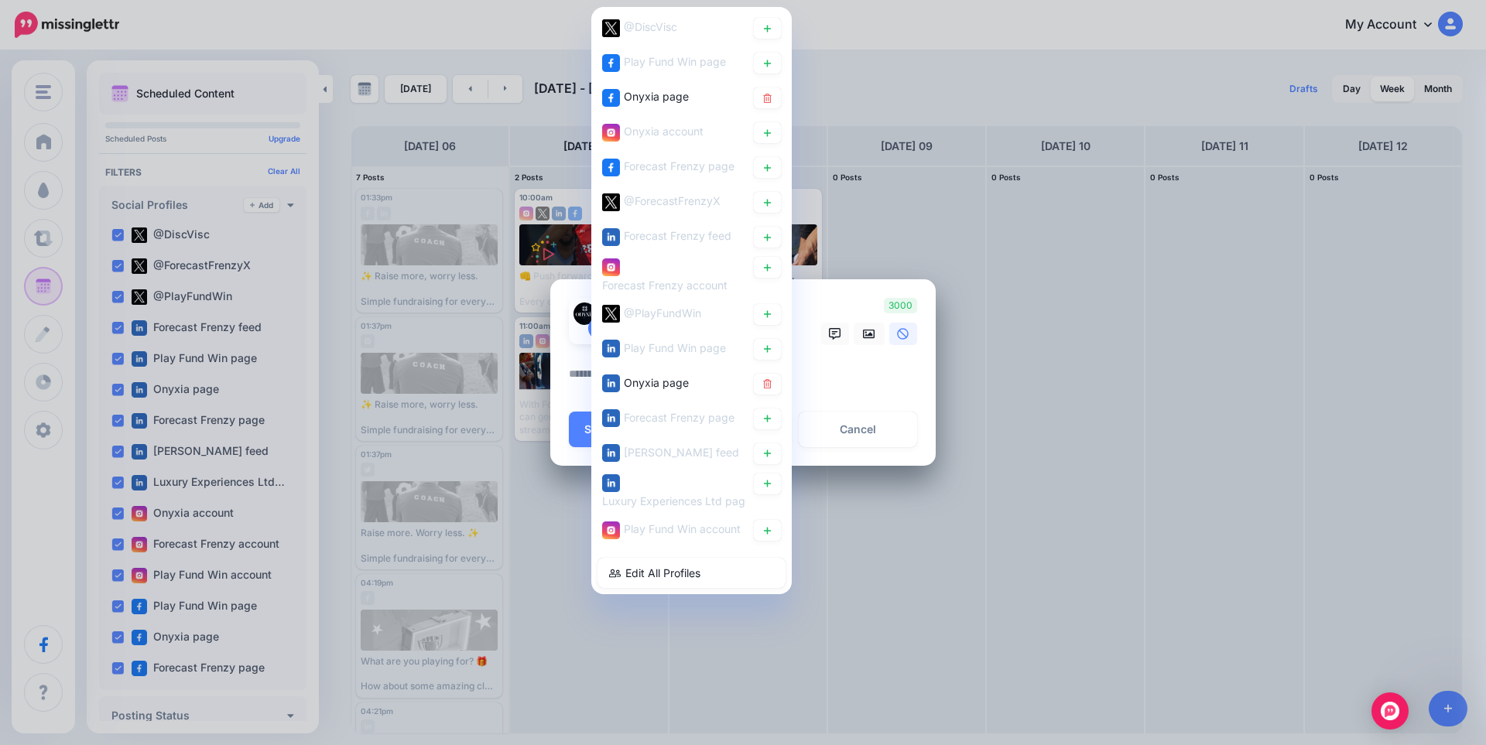
click at [836, 388] on textarea at bounding box center [747, 379] width 356 height 30
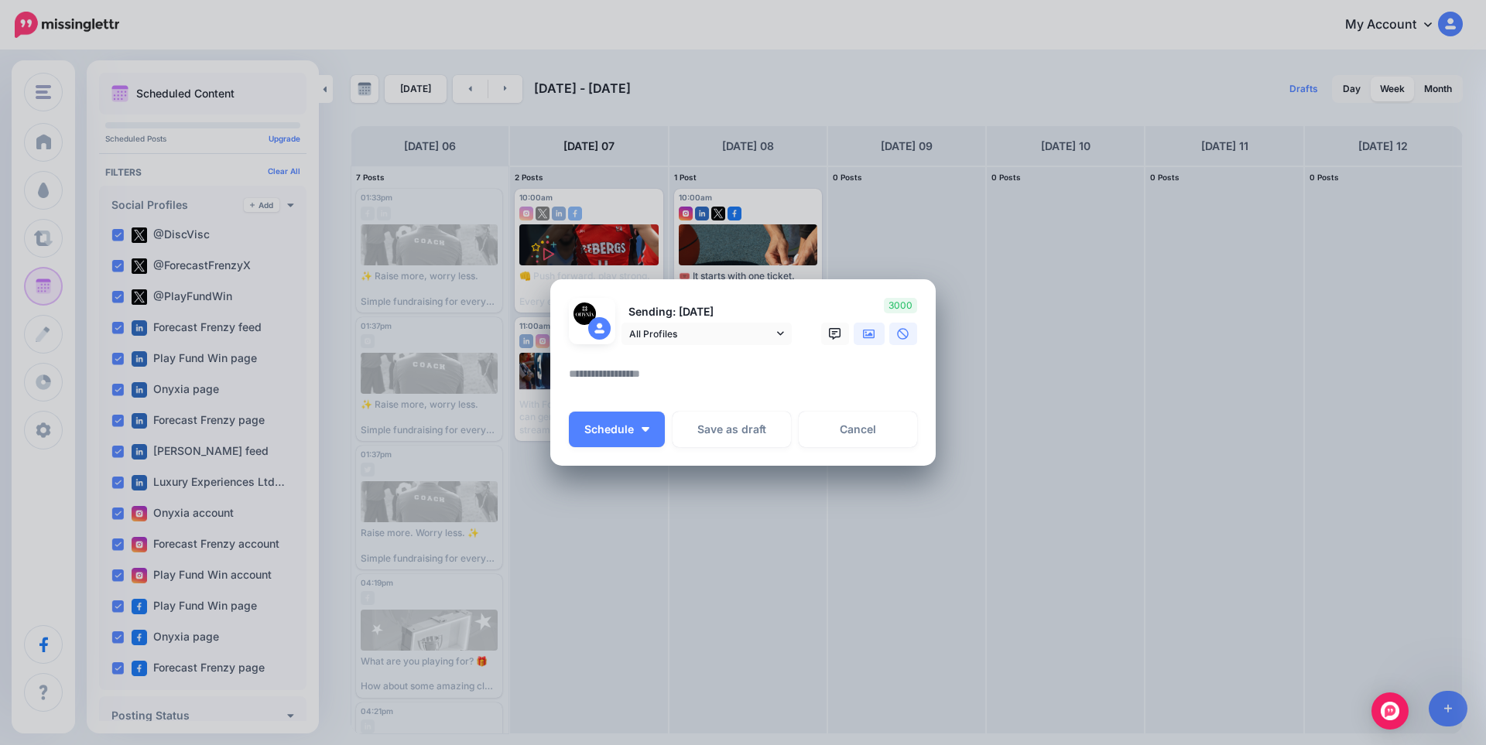
click at [871, 334] on icon at bounding box center [869, 333] width 12 height 9
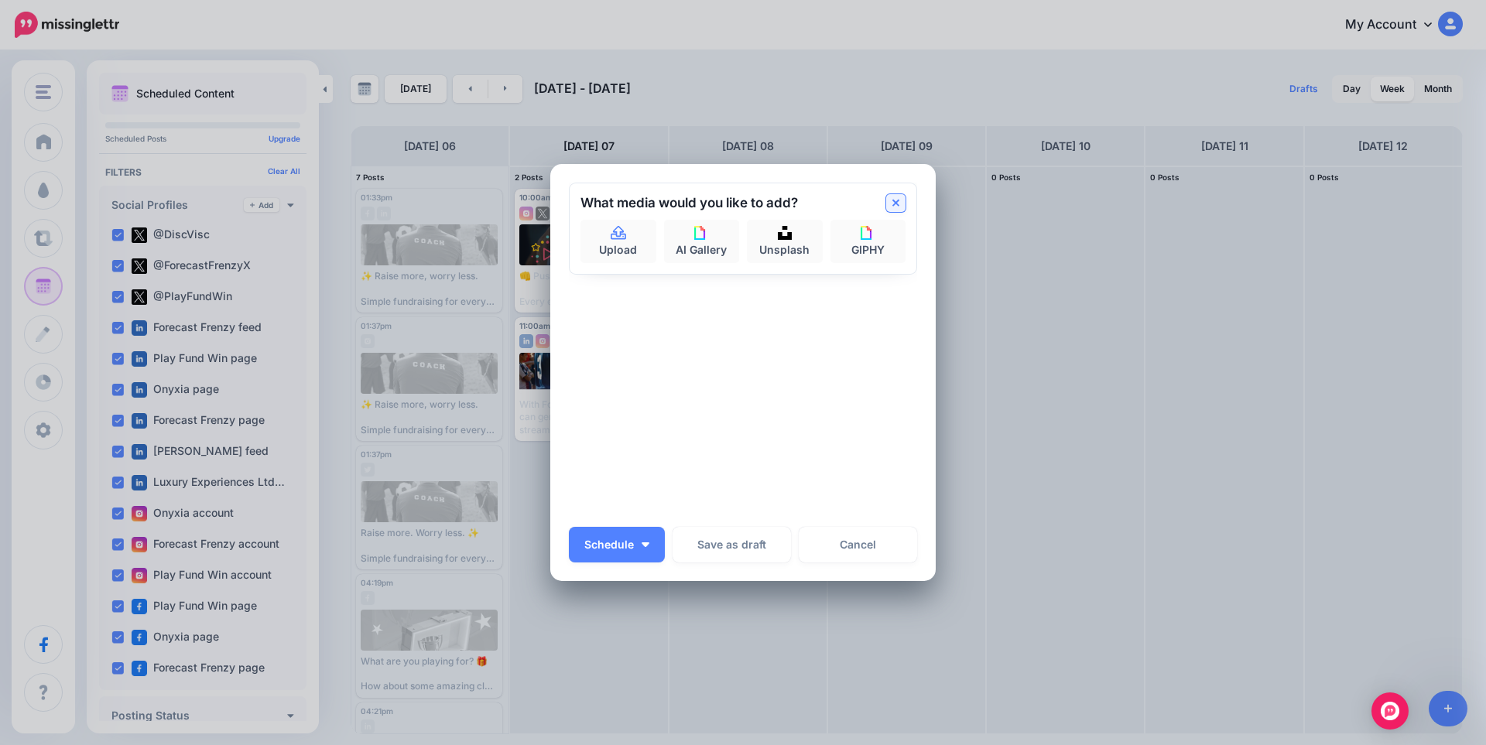
click at [896, 197] on link at bounding box center [895, 203] width 19 height 18
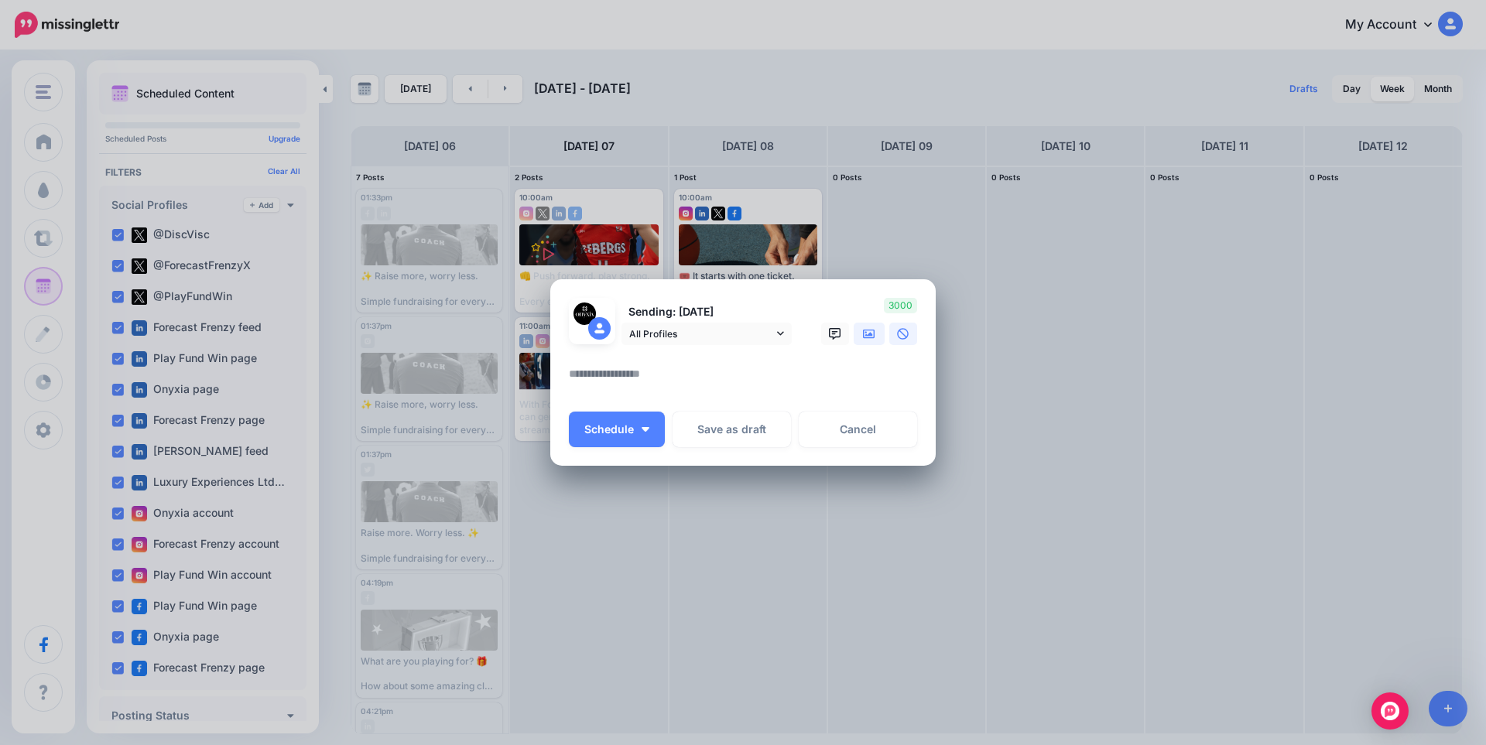
click at [873, 341] on link at bounding box center [869, 334] width 31 height 22
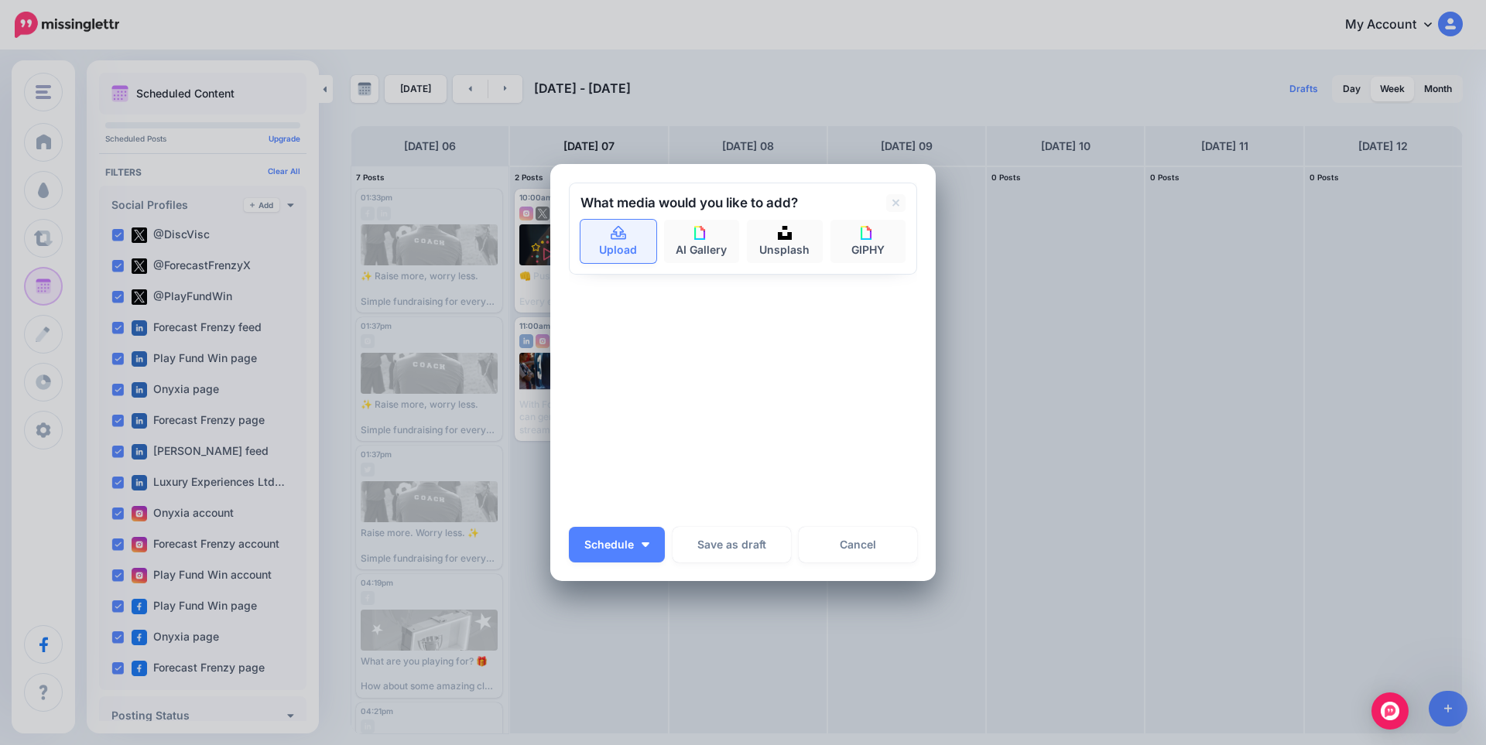
click at [611, 235] on icon at bounding box center [618, 233] width 15 height 14
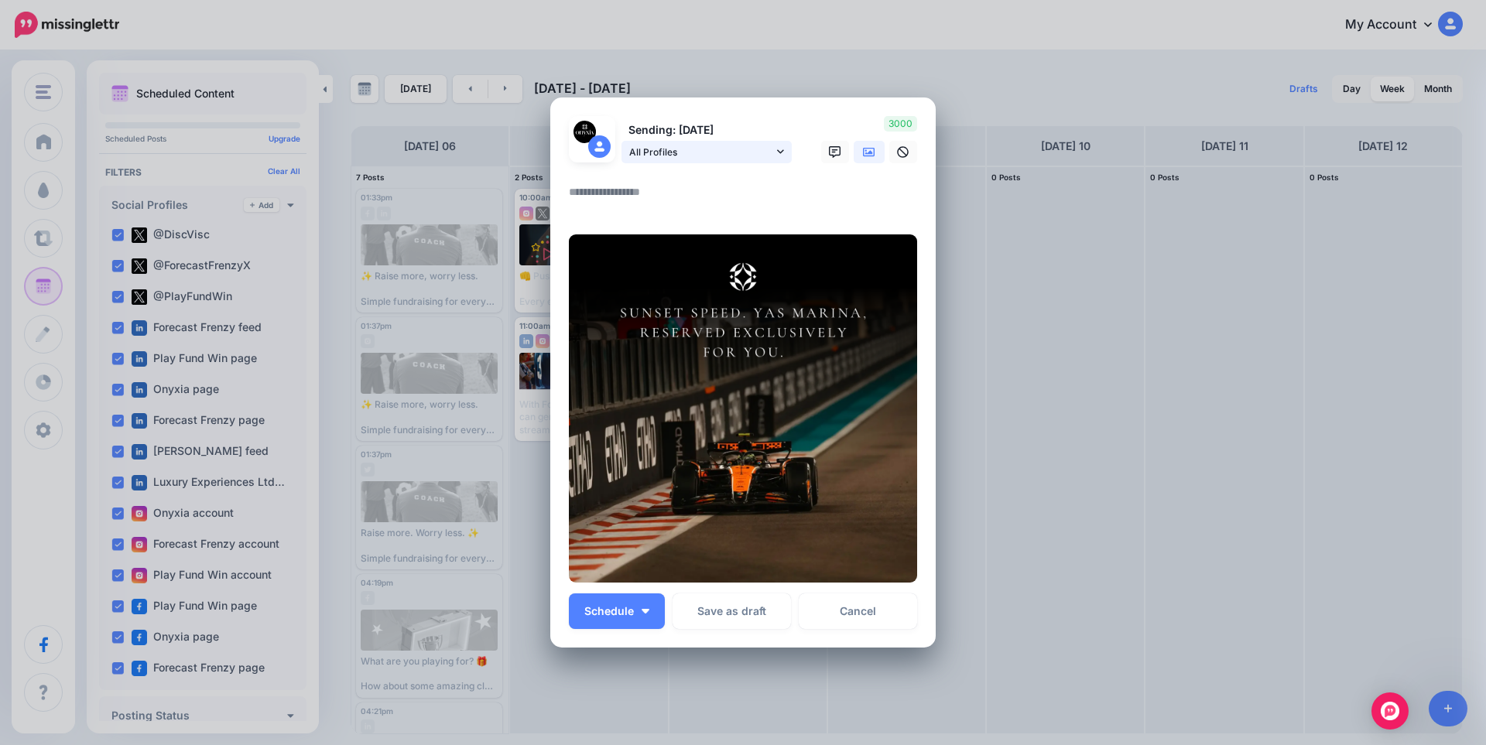
click at [666, 147] on span "All Profiles" at bounding box center [701, 152] width 144 height 16
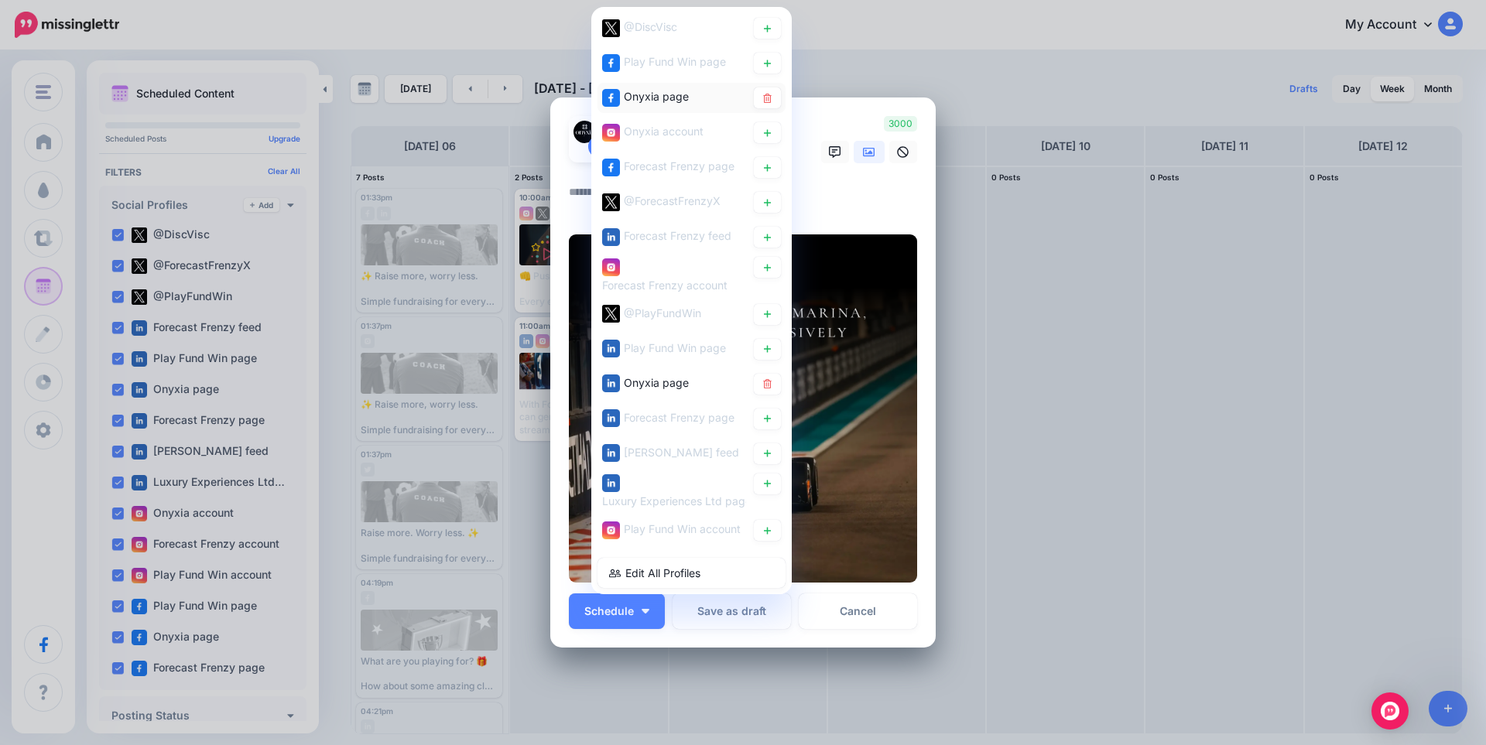
click at [659, 98] on span "Onyxia page" at bounding box center [656, 96] width 65 height 13
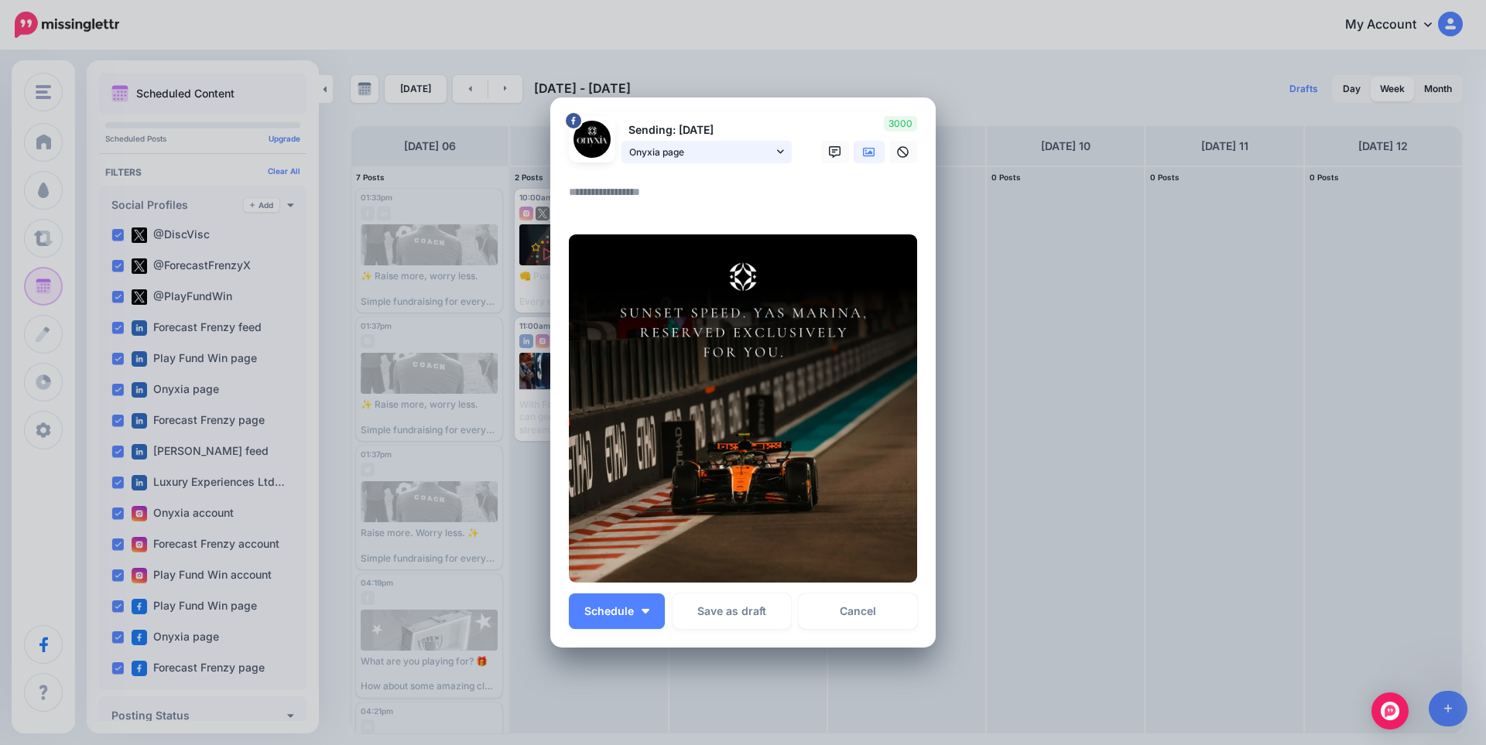
click at [686, 149] on span "Onyxia page" at bounding box center [701, 152] width 144 height 16
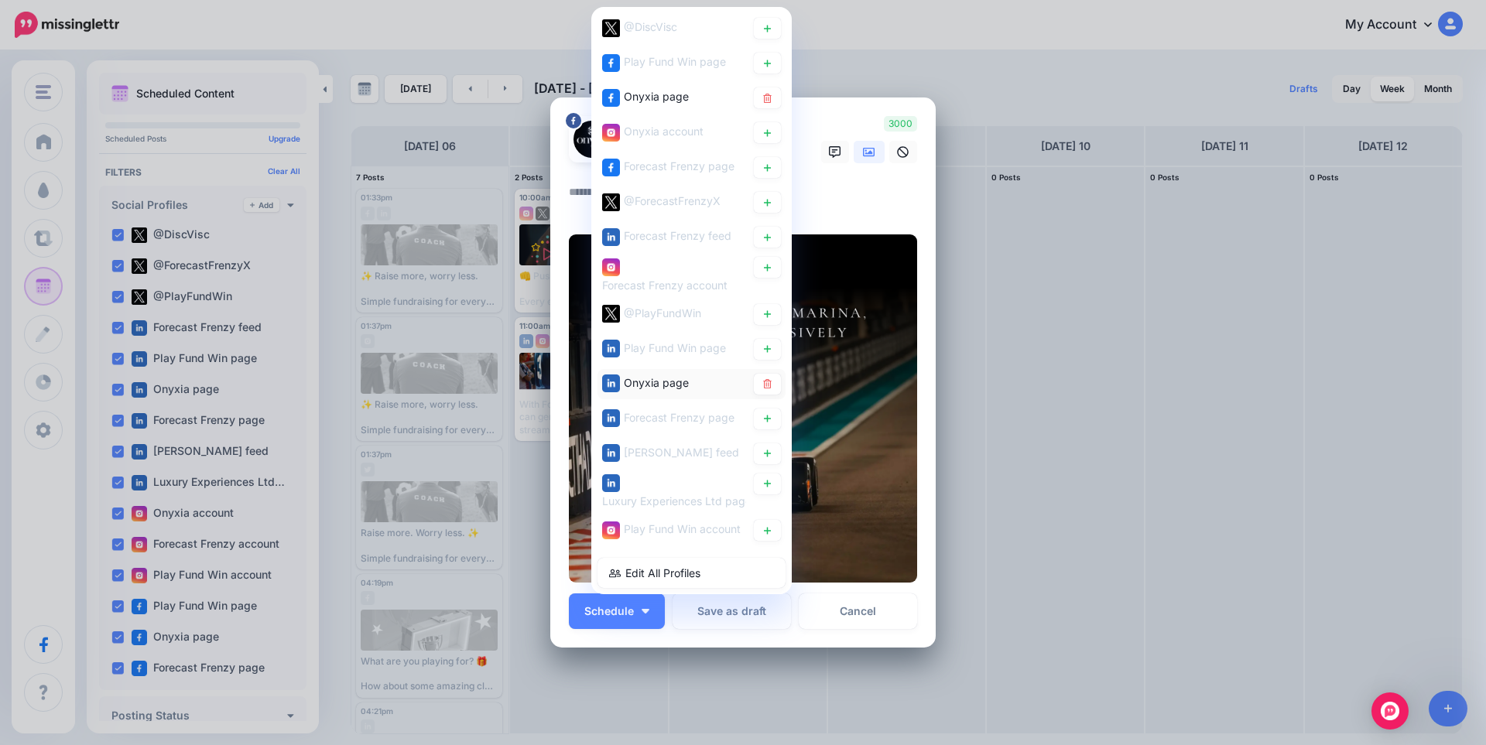
click at [655, 378] on span "Onyxia page" at bounding box center [656, 382] width 65 height 13
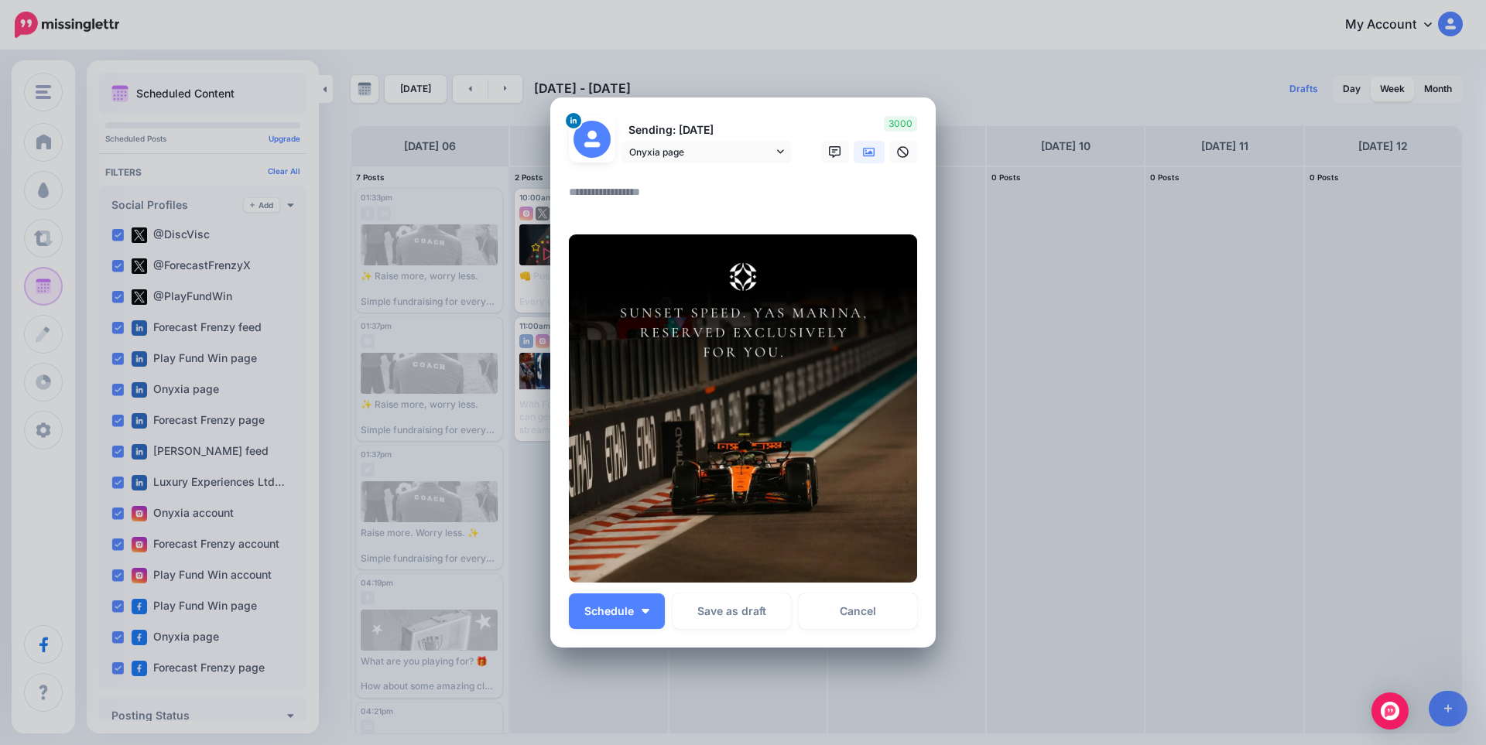
click at [605, 205] on textarea at bounding box center [747, 198] width 356 height 30
paste textarea "**********"
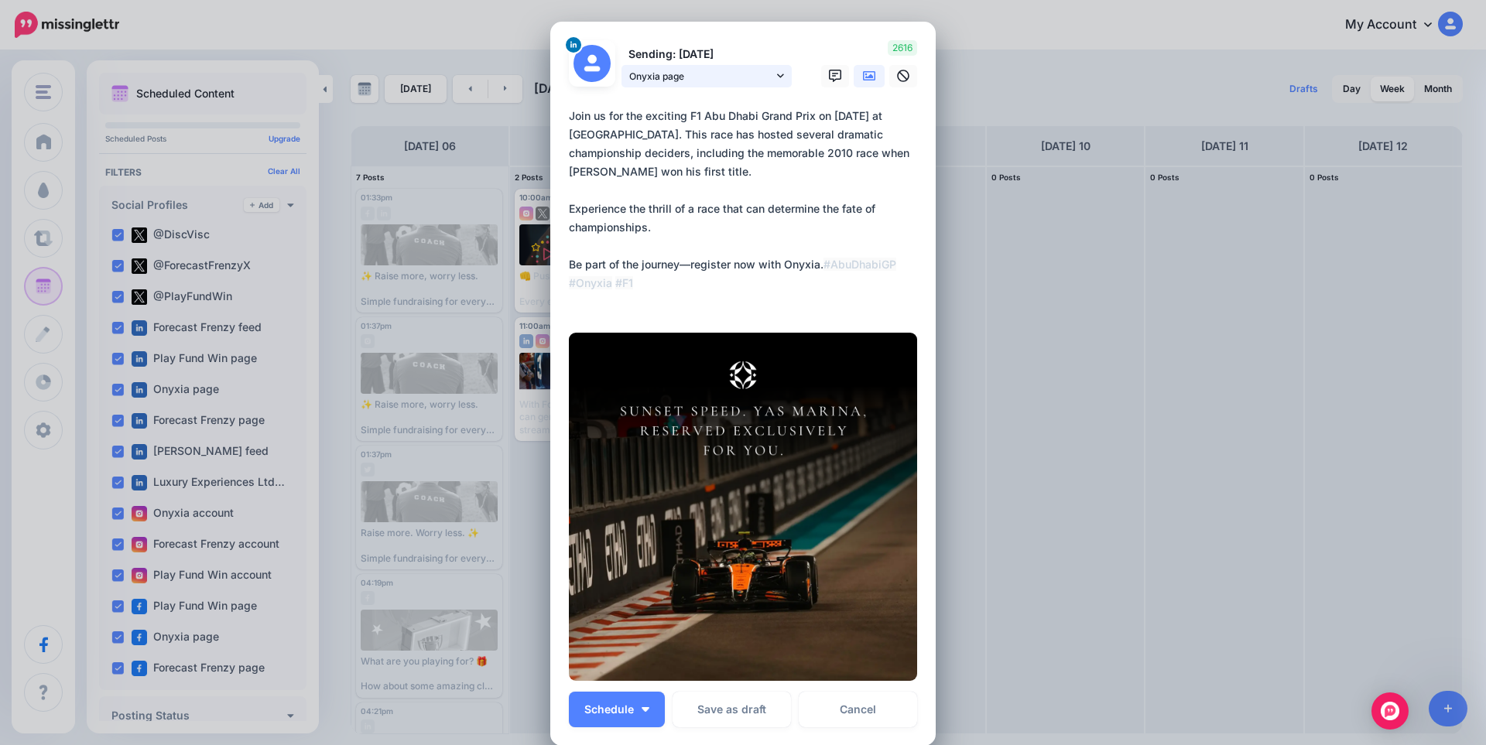
click at [693, 79] on span "Onyxia page" at bounding box center [701, 76] width 144 height 16
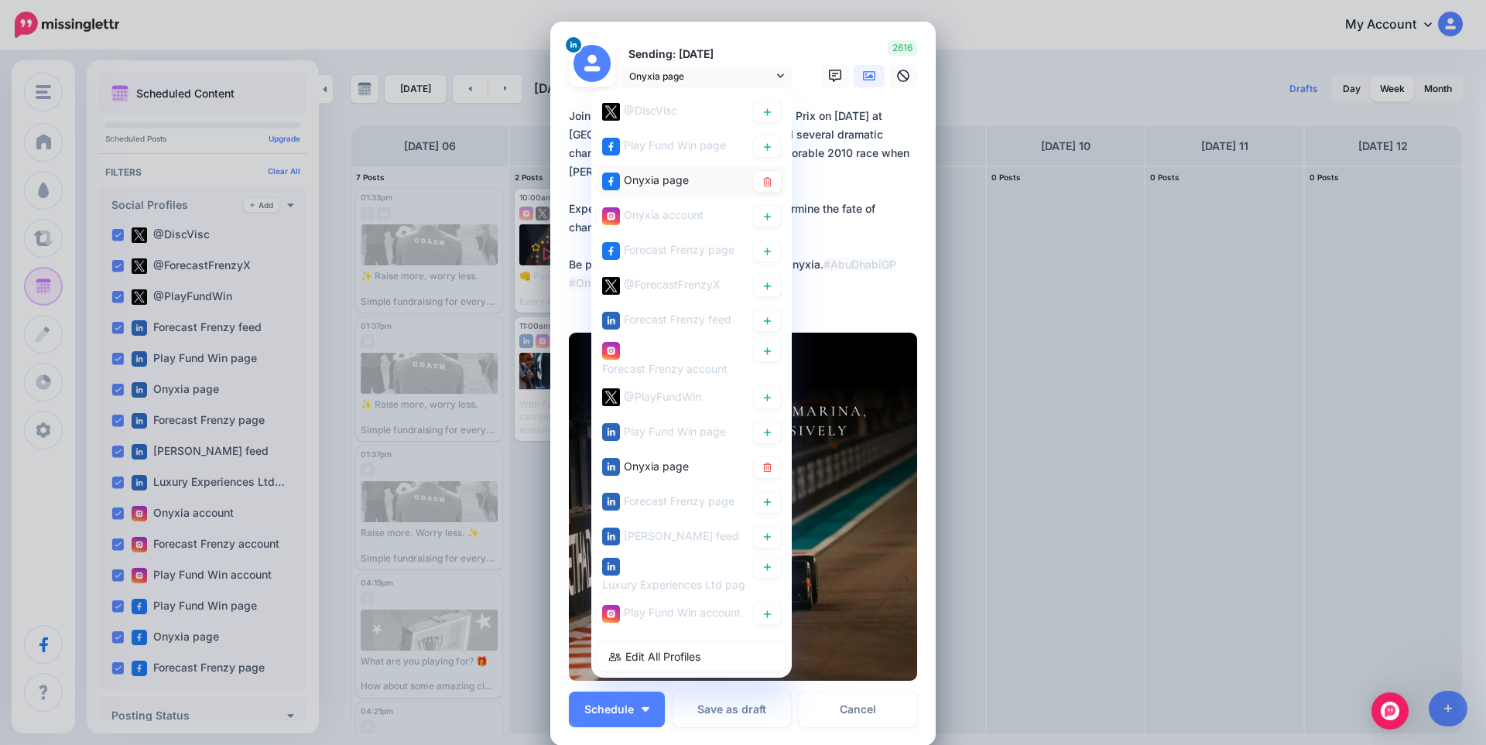
click at [667, 175] on span "Onyxia page" at bounding box center [656, 179] width 65 height 13
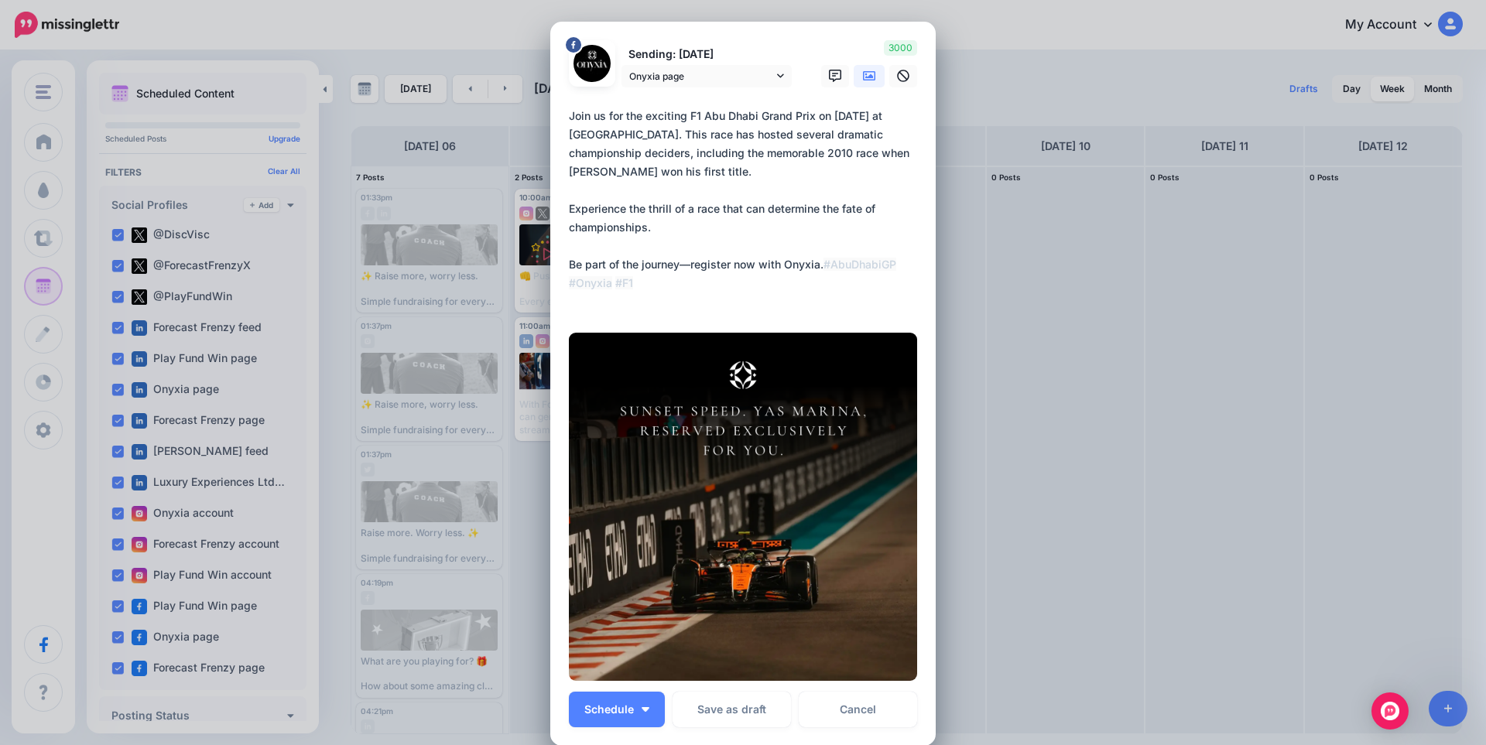
click at [621, 175] on textarea "**********" at bounding box center [747, 209] width 356 height 204
paste textarea
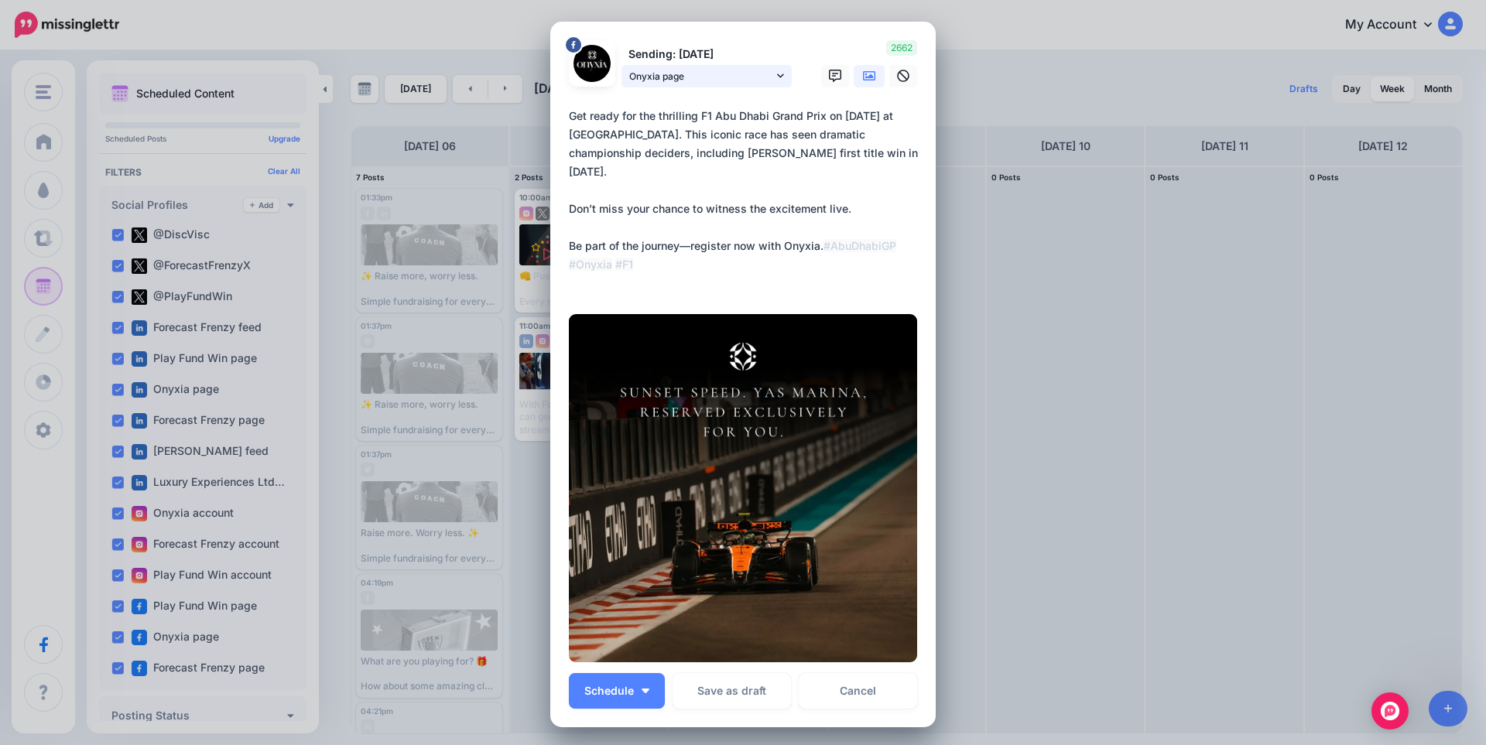
click at [672, 78] on span "Onyxia page" at bounding box center [701, 76] width 144 height 16
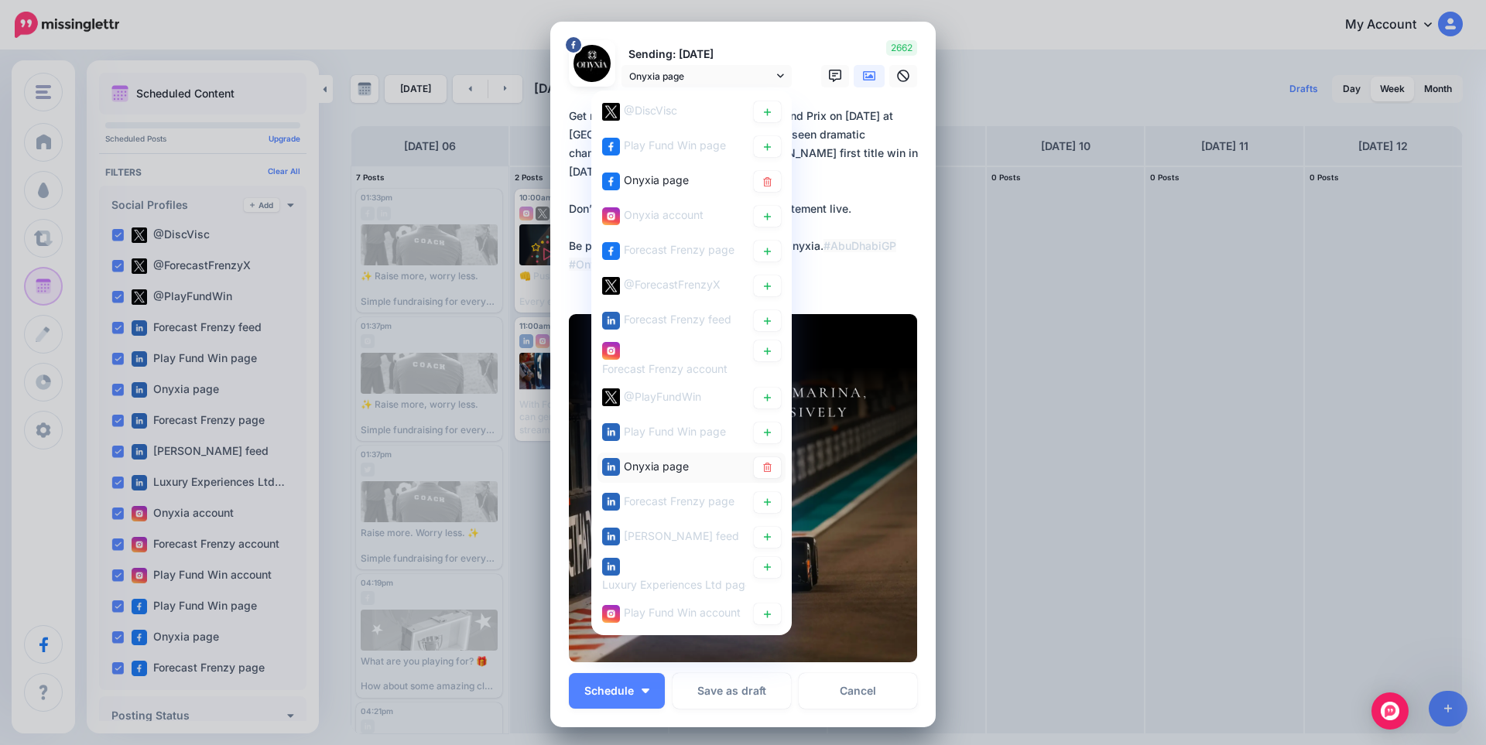
click at [662, 465] on span "Onyxia page" at bounding box center [656, 465] width 65 height 13
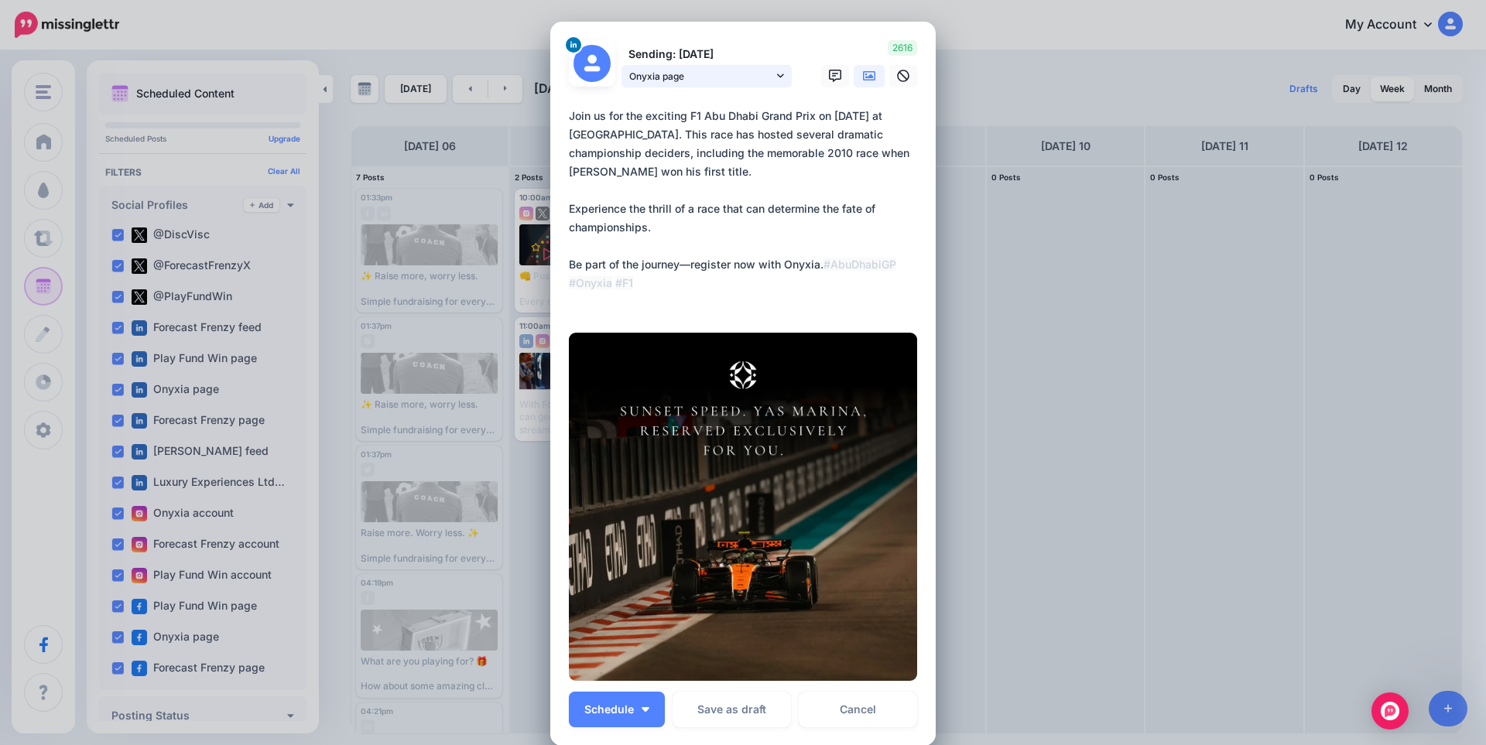
click at [711, 80] on span "Onyxia page" at bounding box center [701, 76] width 144 height 16
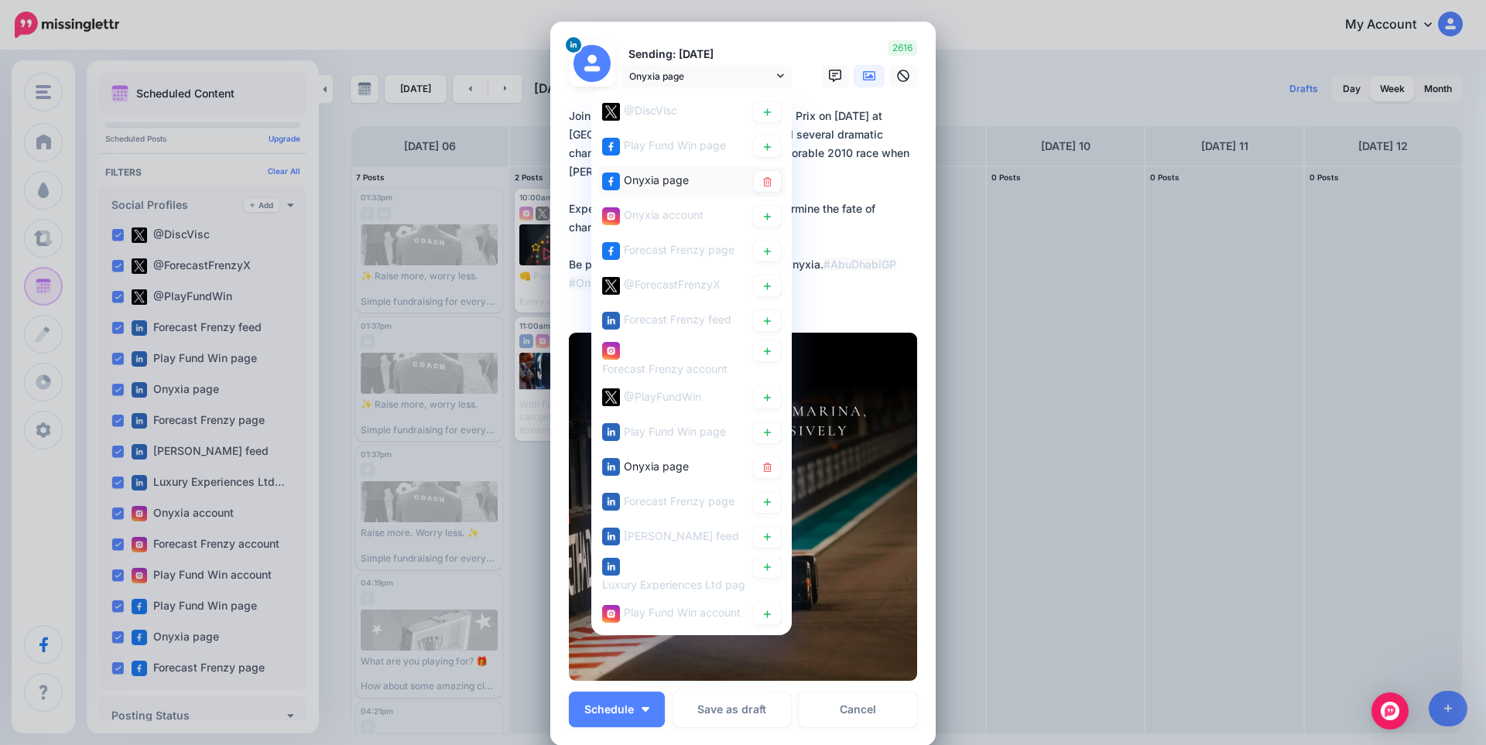
click at [645, 176] on span "Onyxia page" at bounding box center [656, 179] width 65 height 13
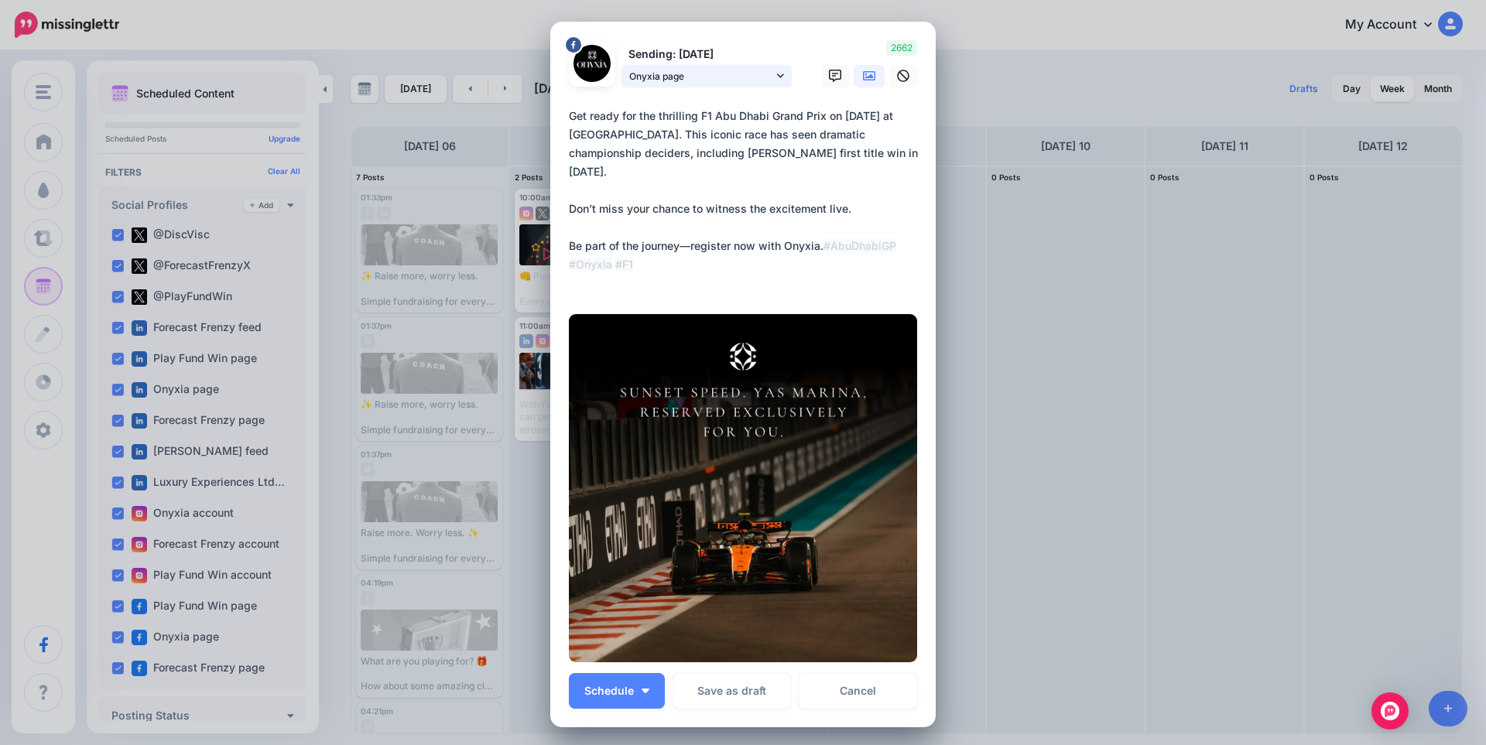
click at [700, 76] on span "Onyxia page" at bounding box center [701, 76] width 144 height 16
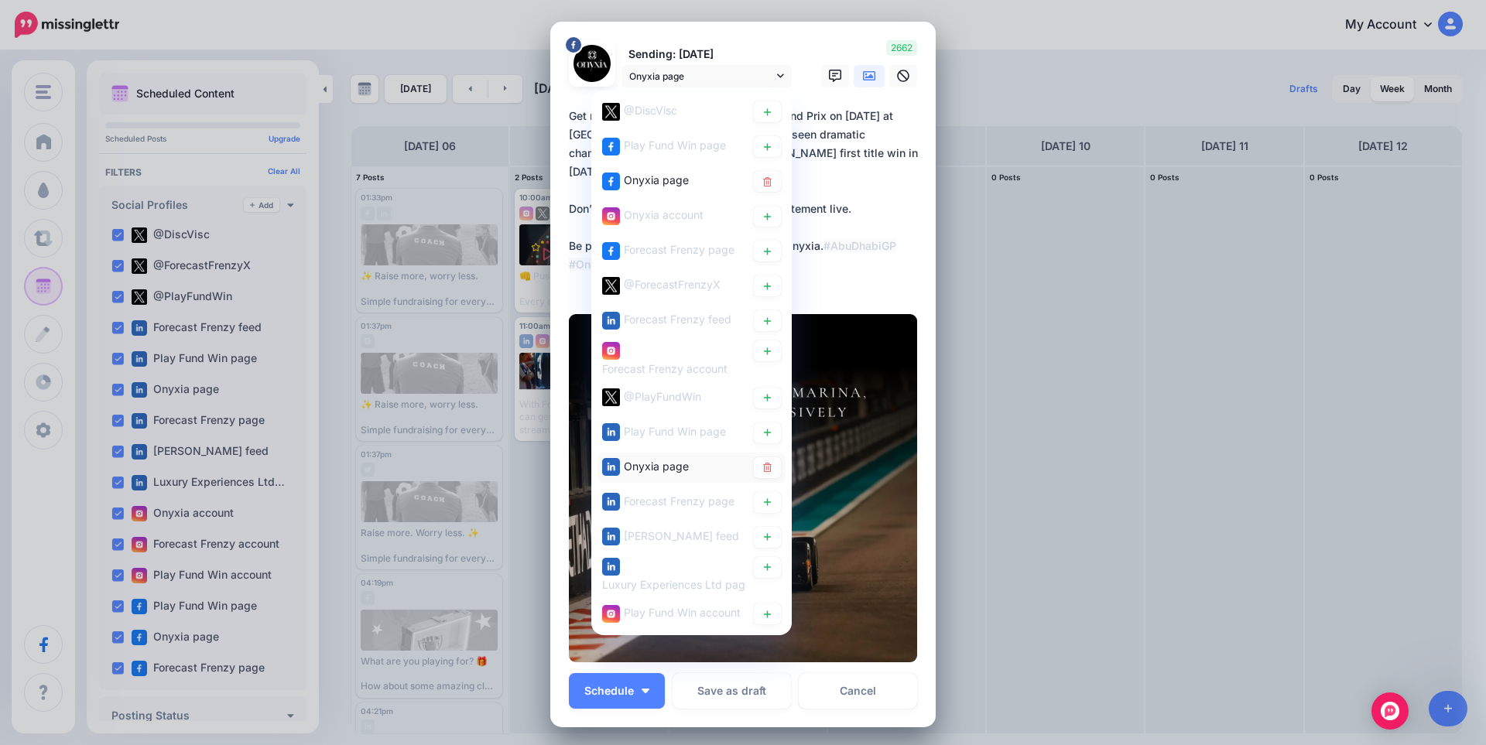
click at [653, 464] on span "Onyxia page" at bounding box center [656, 465] width 65 height 13
type textarea "**********"
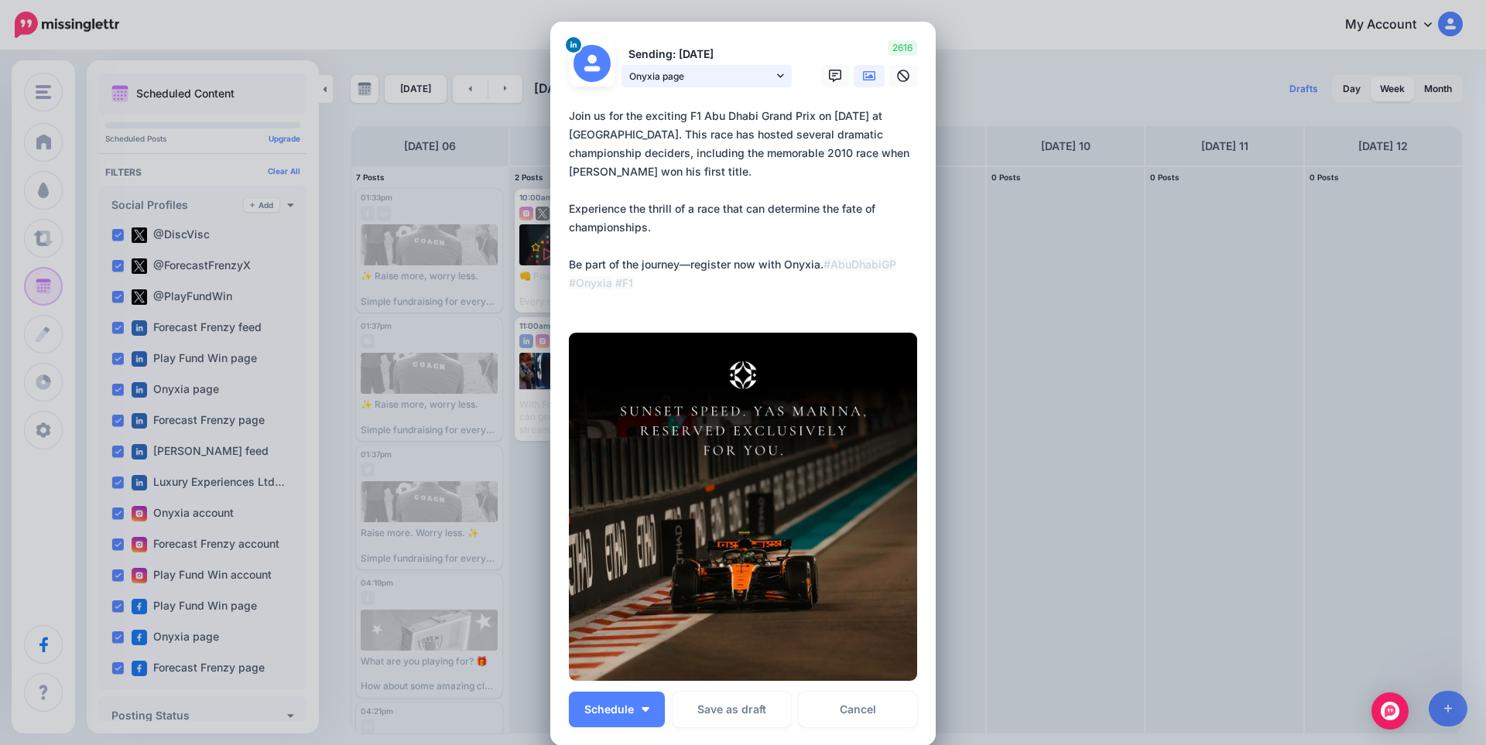
click at [685, 76] on span "Onyxia page" at bounding box center [701, 76] width 144 height 16
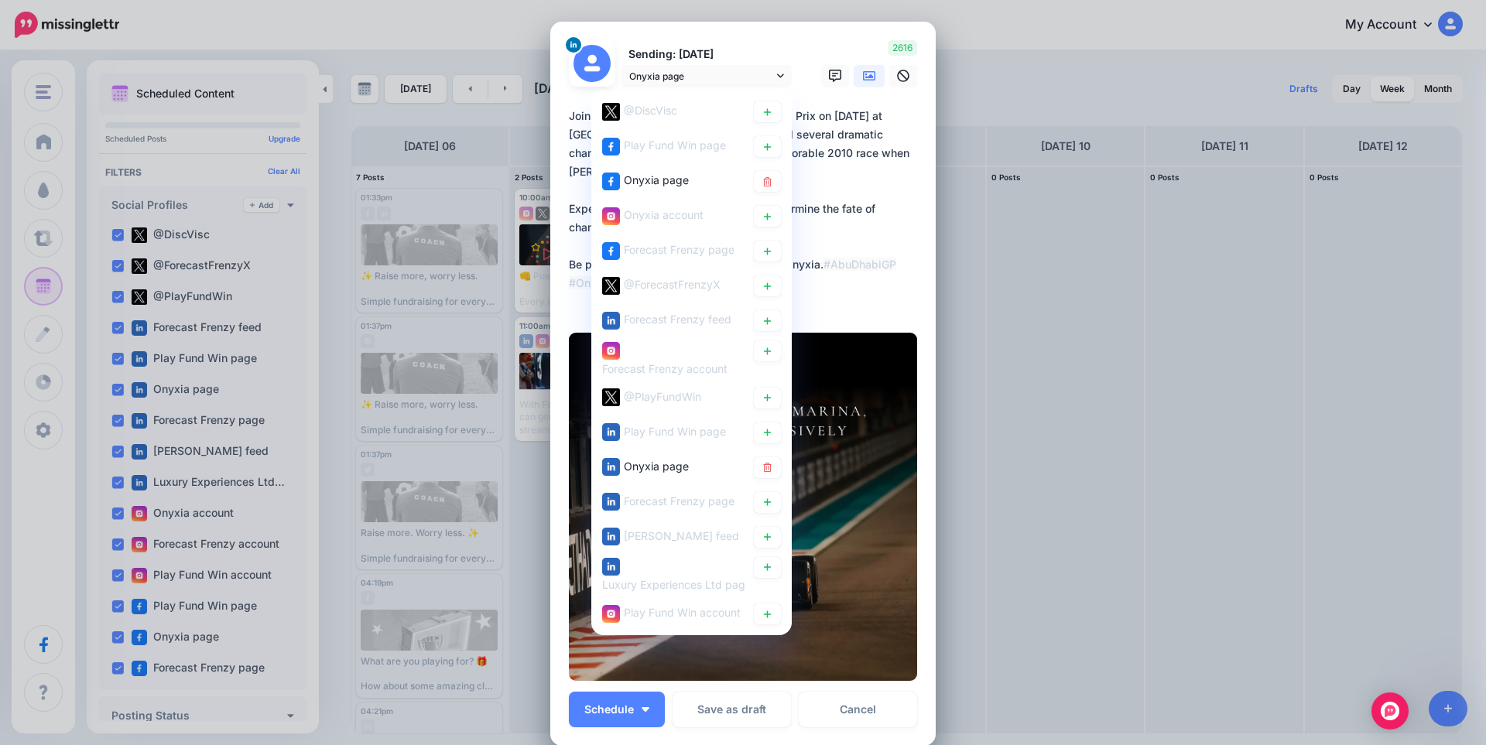
click at [874, 248] on textarea "**********" at bounding box center [747, 209] width 356 height 204
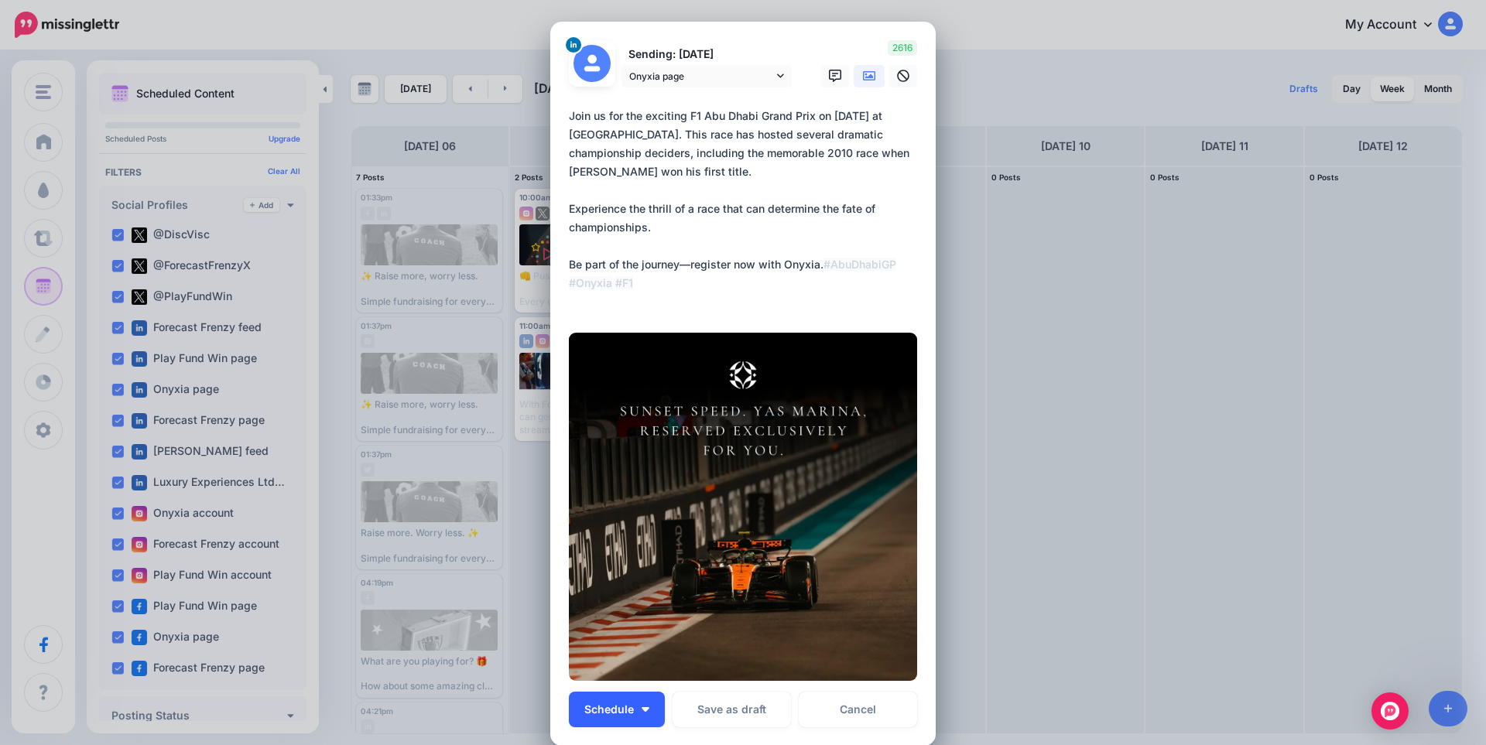
click at [652, 716] on button "Schedule" at bounding box center [617, 710] width 96 height 36
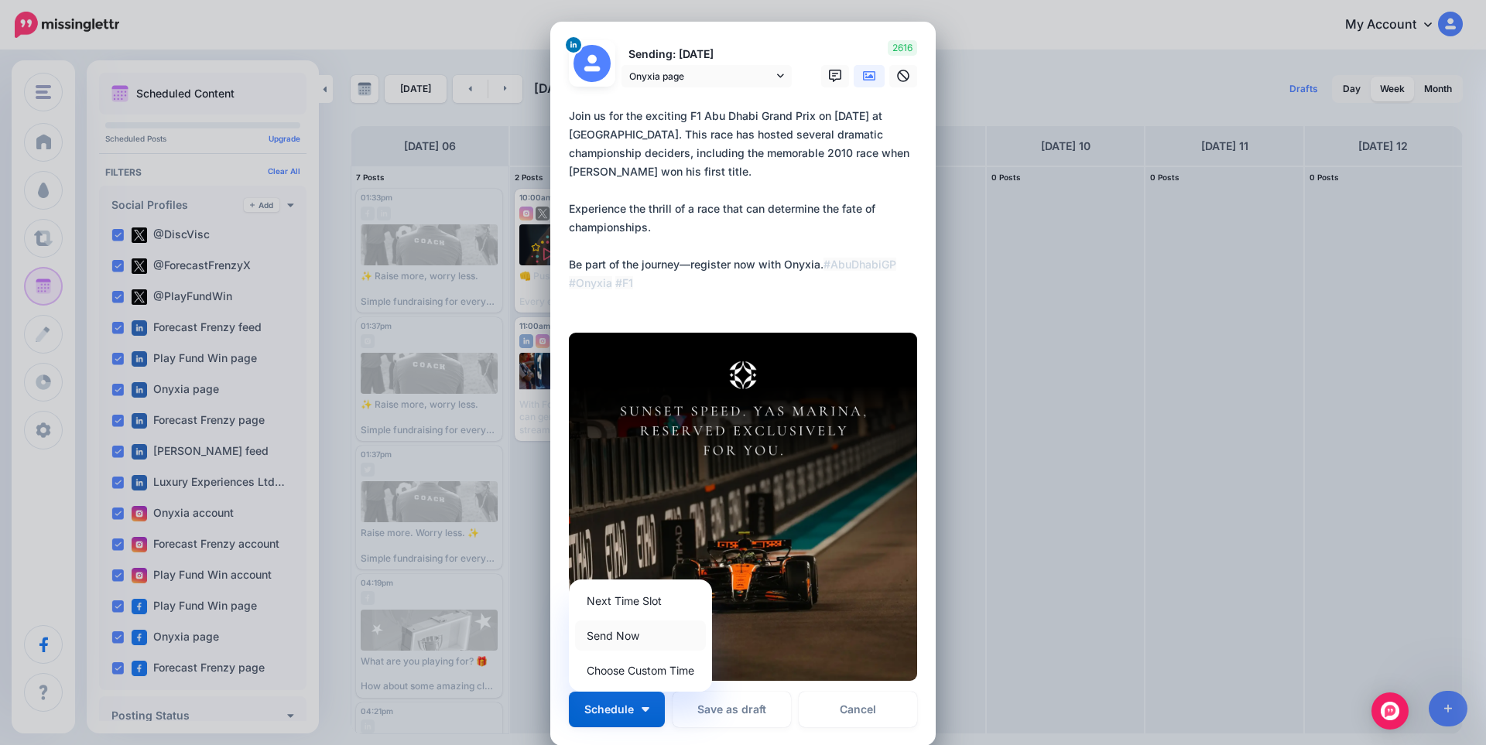
click at [611, 636] on link "Send Now" at bounding box center [640, 636] width 131 height 30
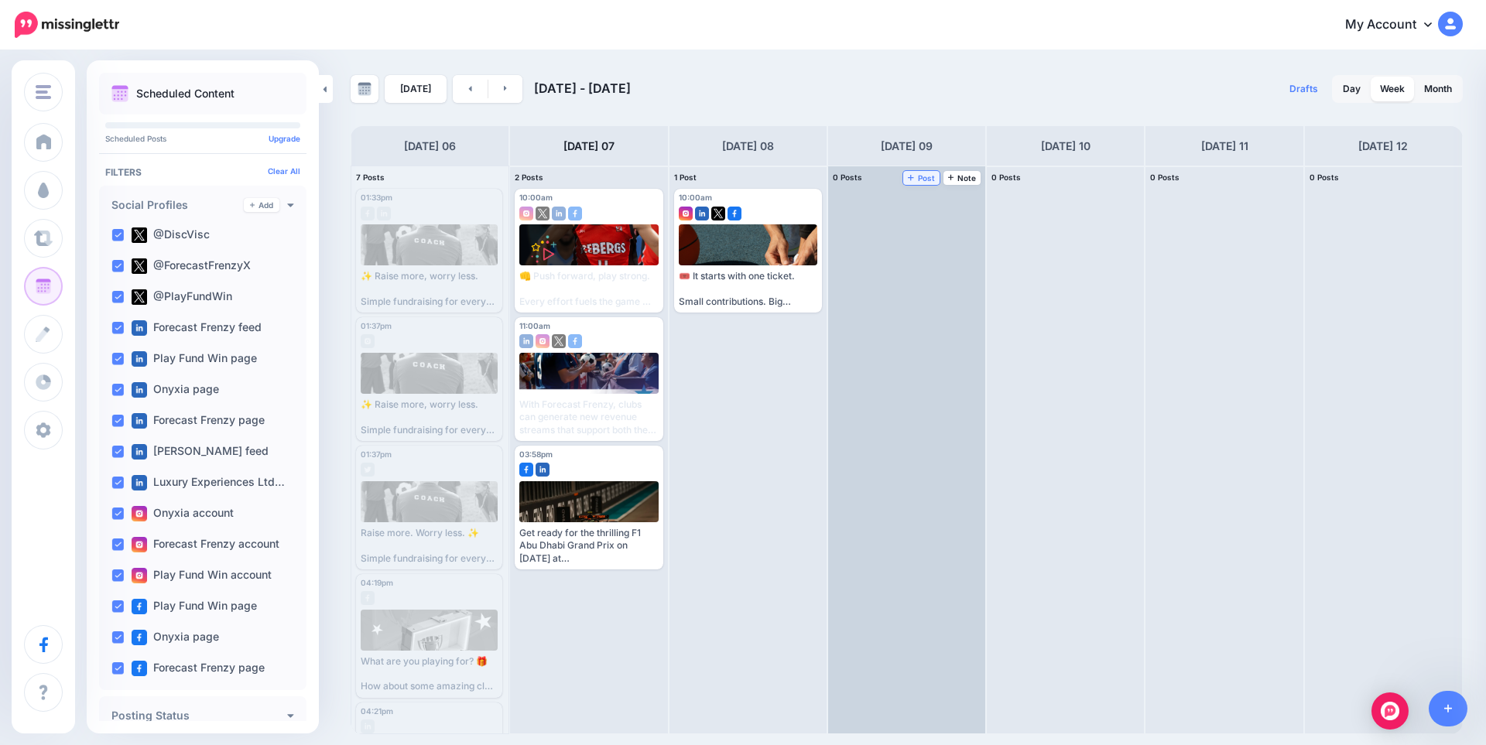
click at [920, 180] on span "Post" at bounding box center [921, 178] width 27 height 8
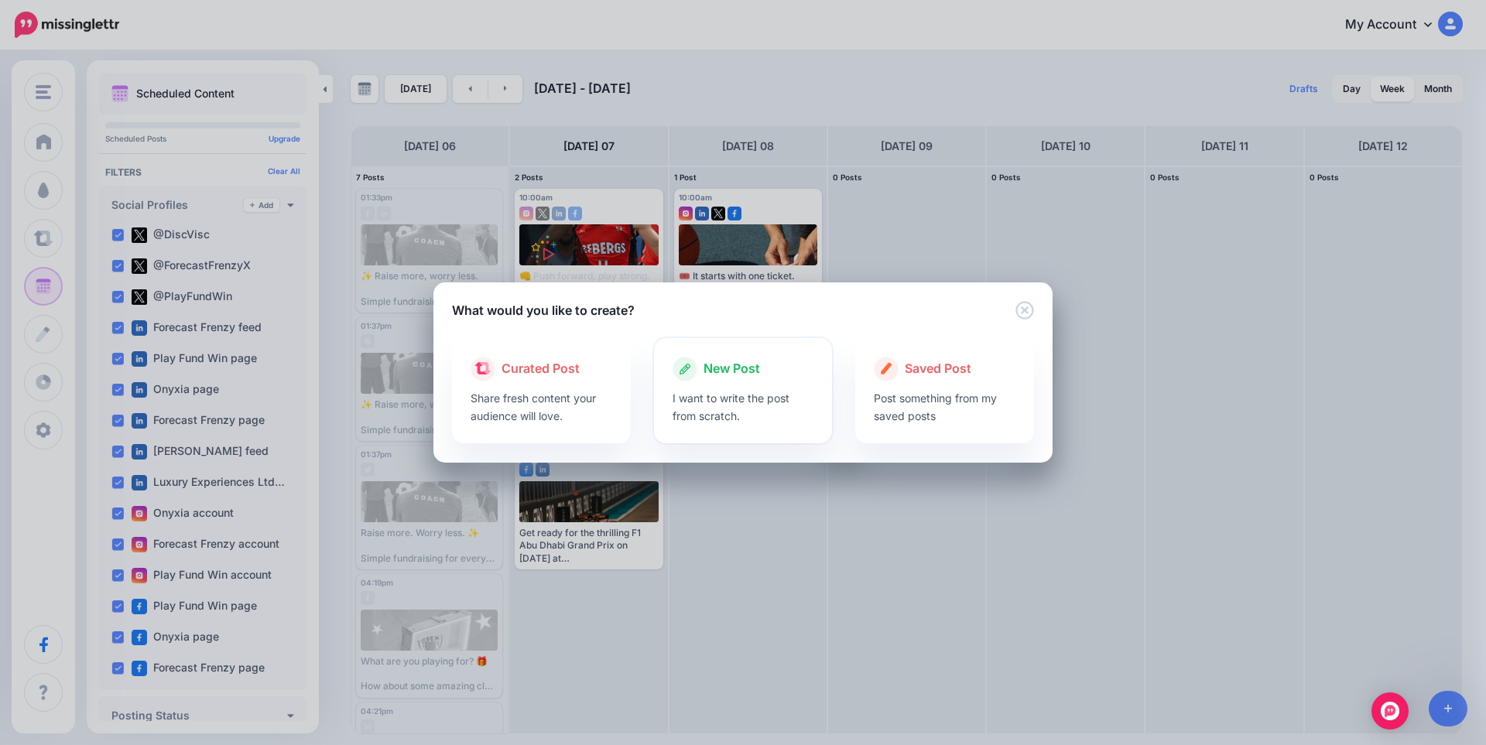
click at [734, 390] on p "I want to write the post from scratch." at bounding box center [743, 407] width 142 height 36
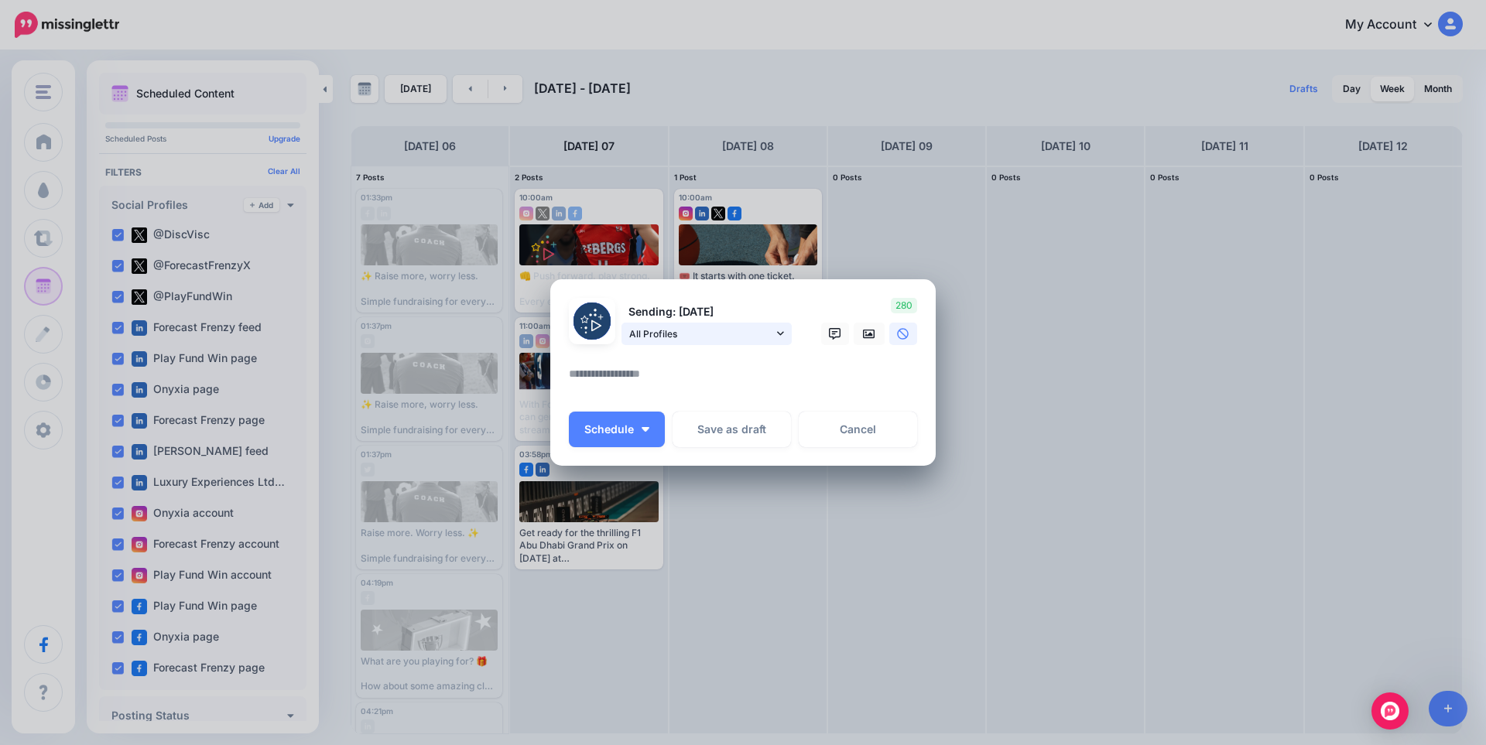
click at [731, 334] on span "All Profiles" at bounding box center [701, 334] width 144 height 16
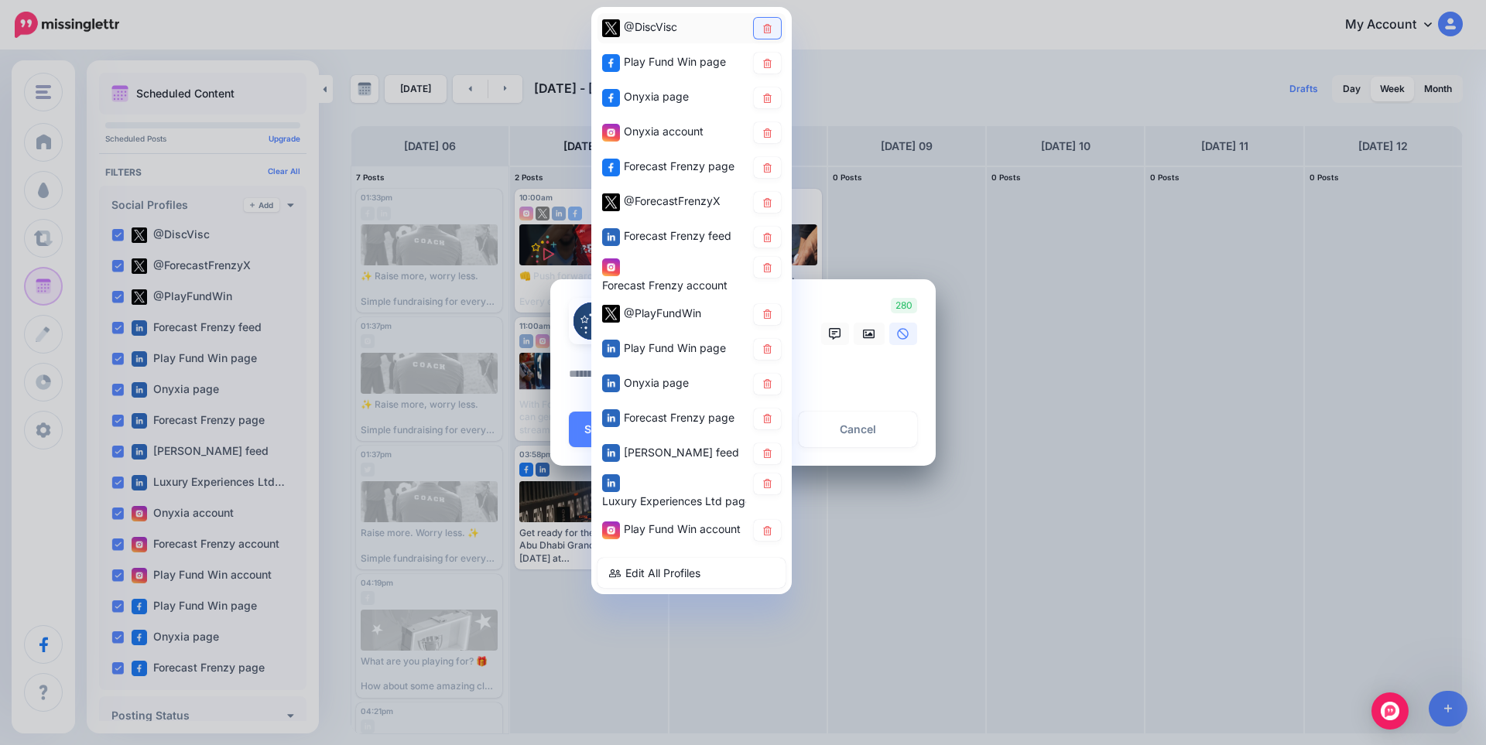
click at [763, 33] on icon at bounding box center [767, 27] width 12 height 9
click at [769, 67] on icon at bounding box center [767, 62] width 12 height 9
click at [768, 132] on icon at bounding box center [767, 132] width 9 height 9
click at [761, 173] on link at bounding box center [767, 167] width 27 height 21
click at [771, 205] on icon at bounding box center [767, 201] width 9 height 9
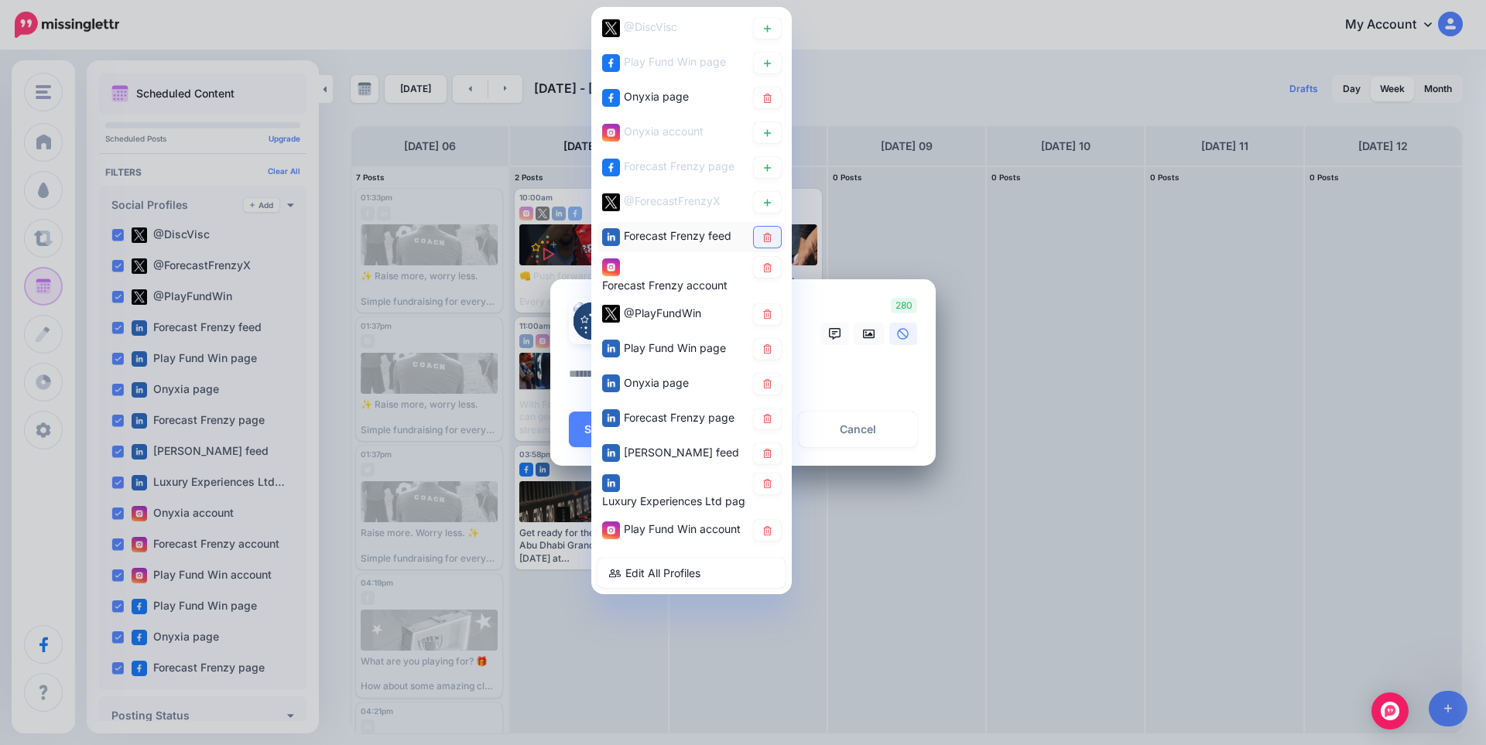
click at [772, 235] on icon at bounding box center [767, 236] width 12 height 9
click at [763, 269] on icon at bounding box center [767, 266] width 12 height 9
click at [771, 316] on icon at bounding box center [767, 314] width 9 height 9
click at [765, 350] on icon at bounding box center [767, 348] width 12 height 9
click at [764, 426] on link at bounding box center [767, 419] width 27 height 21
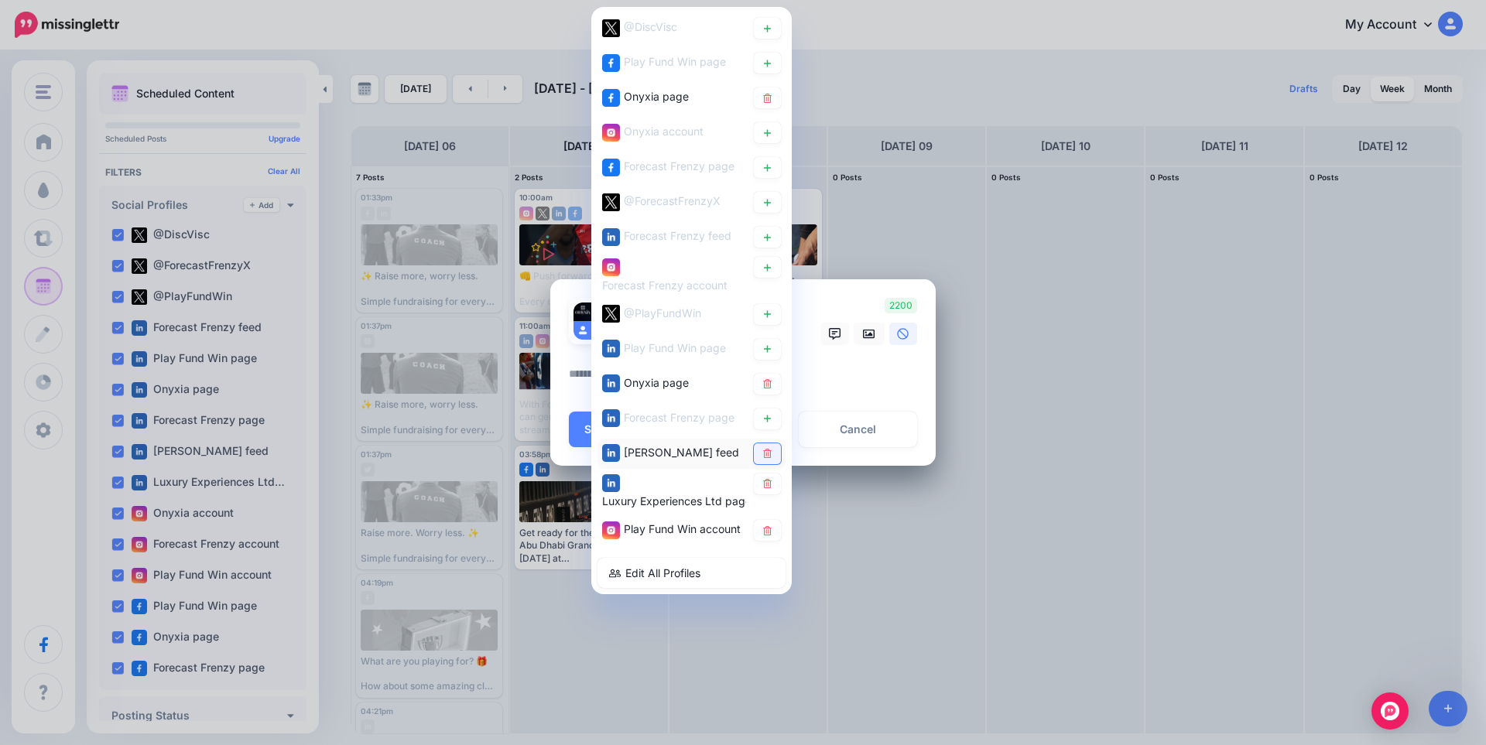
click at [768, 457] on icon at bounding box center [767, 453] width 12 height 9
click at [772, 491] on link at bounding box center [767, 484] width 27 height 21
click at [769, 536] on link at bounding box center [767, 530] width 27 height 21
click at [846, 372] on textarea at bounding box center [747, 379] width 356 height 30
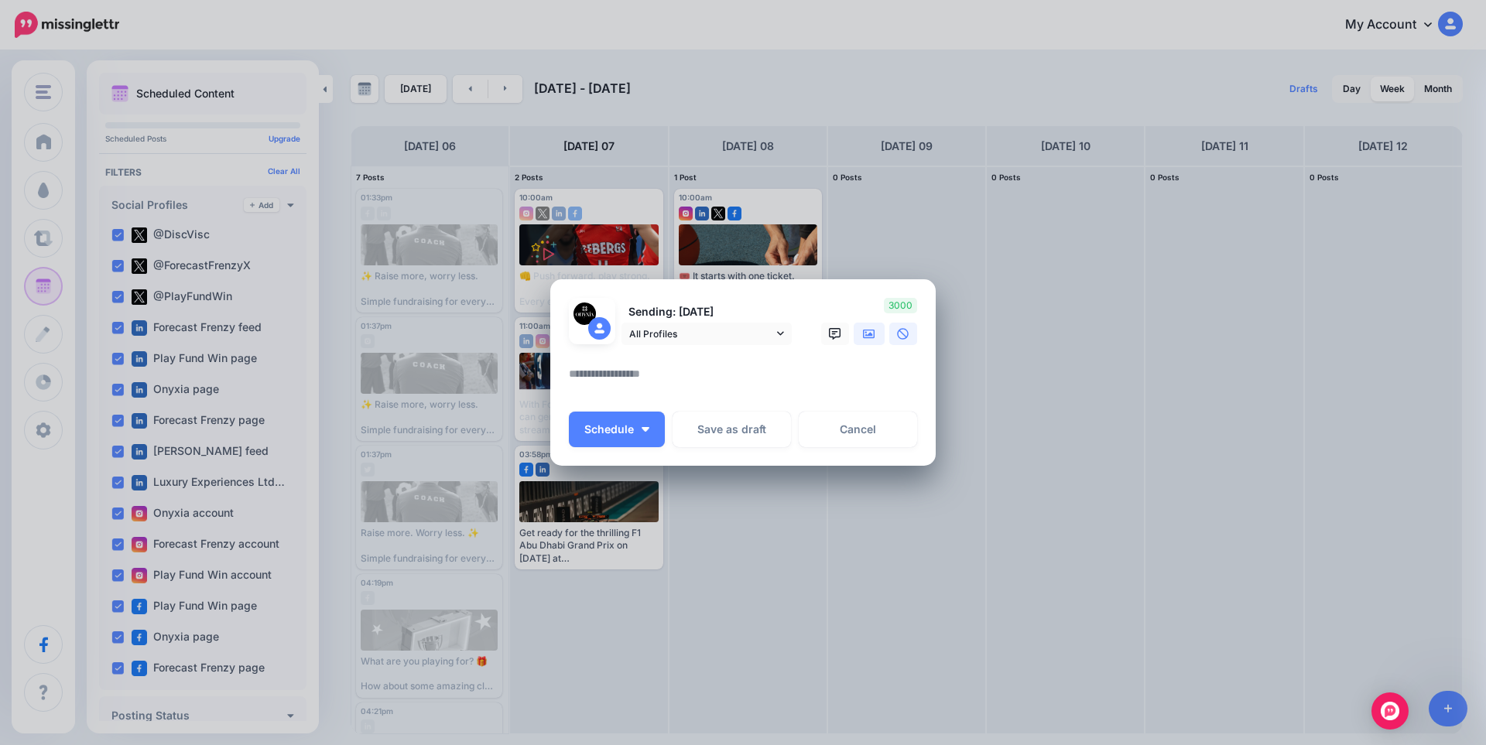
click at [864, 334] on icon at bounding box center [869, 333] width 12 height 9
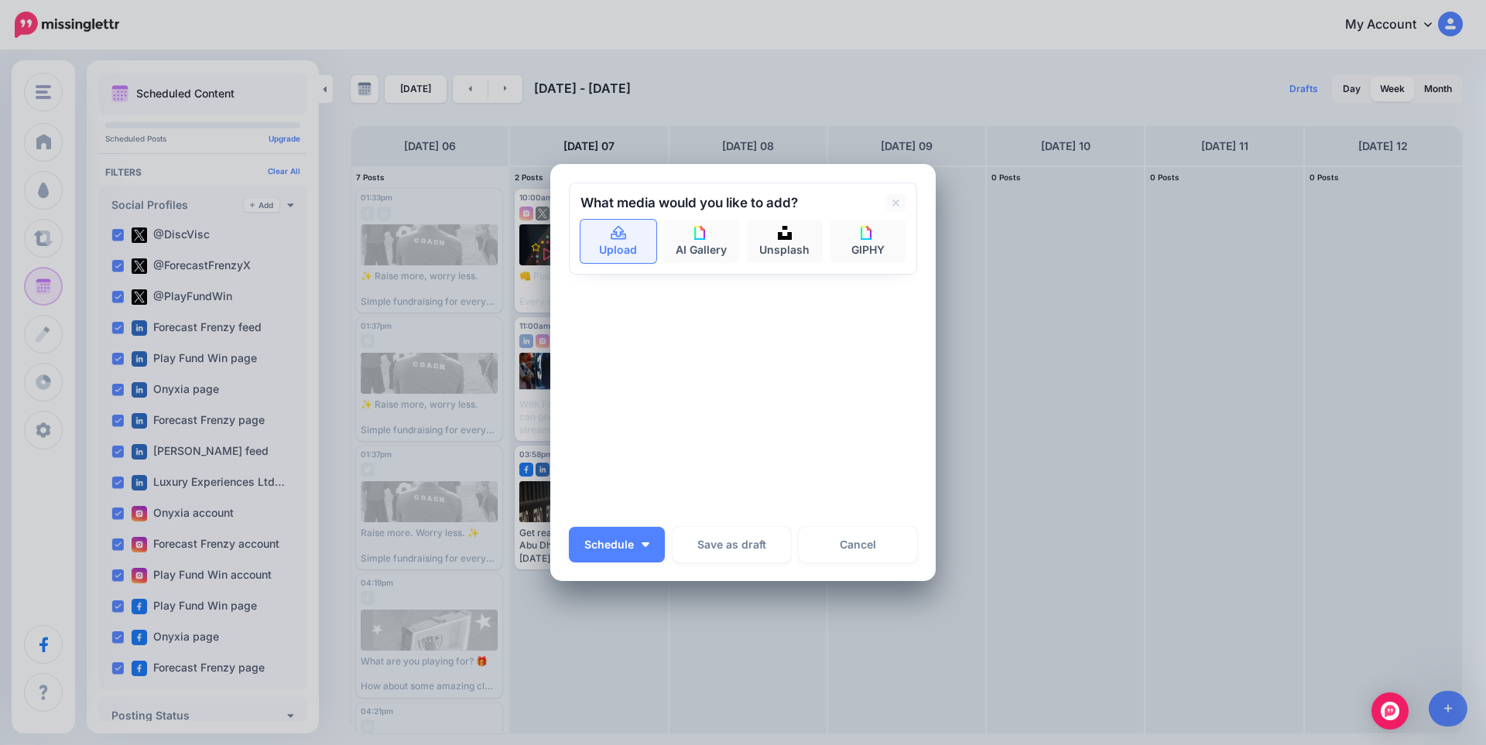
click at [625, 241] on link "Upload" at bounding box center [618, 241] width 76 height 43
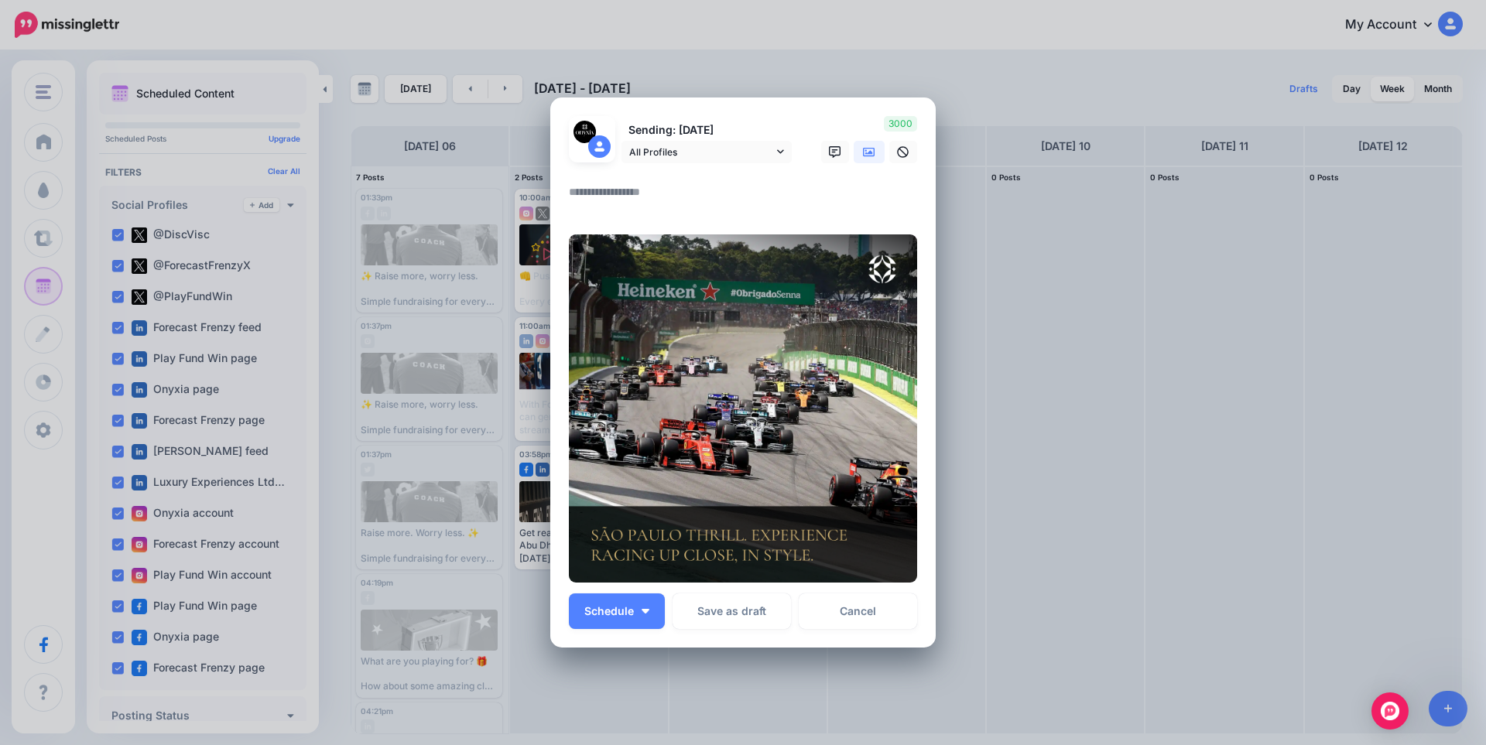
click at [635, 191] on textarea at bounding box center [747, 198] width 356 height 30
paste textarea "**********"
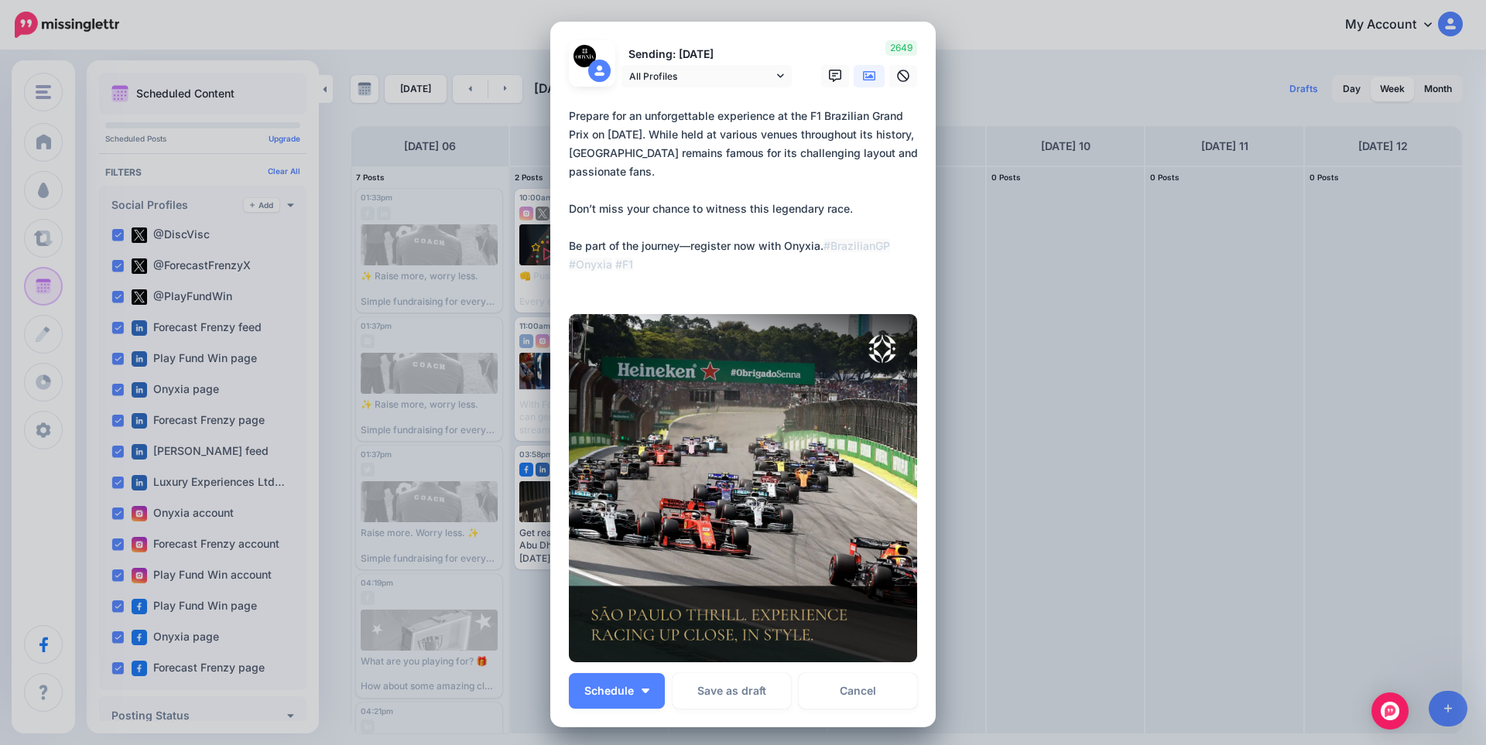
click at [714, 90] on div at bounding box center [743, 96] width 348 height 19
click at [709, 68] on span "All Profiles" at bounding box center [701, 76] width 144 height 16
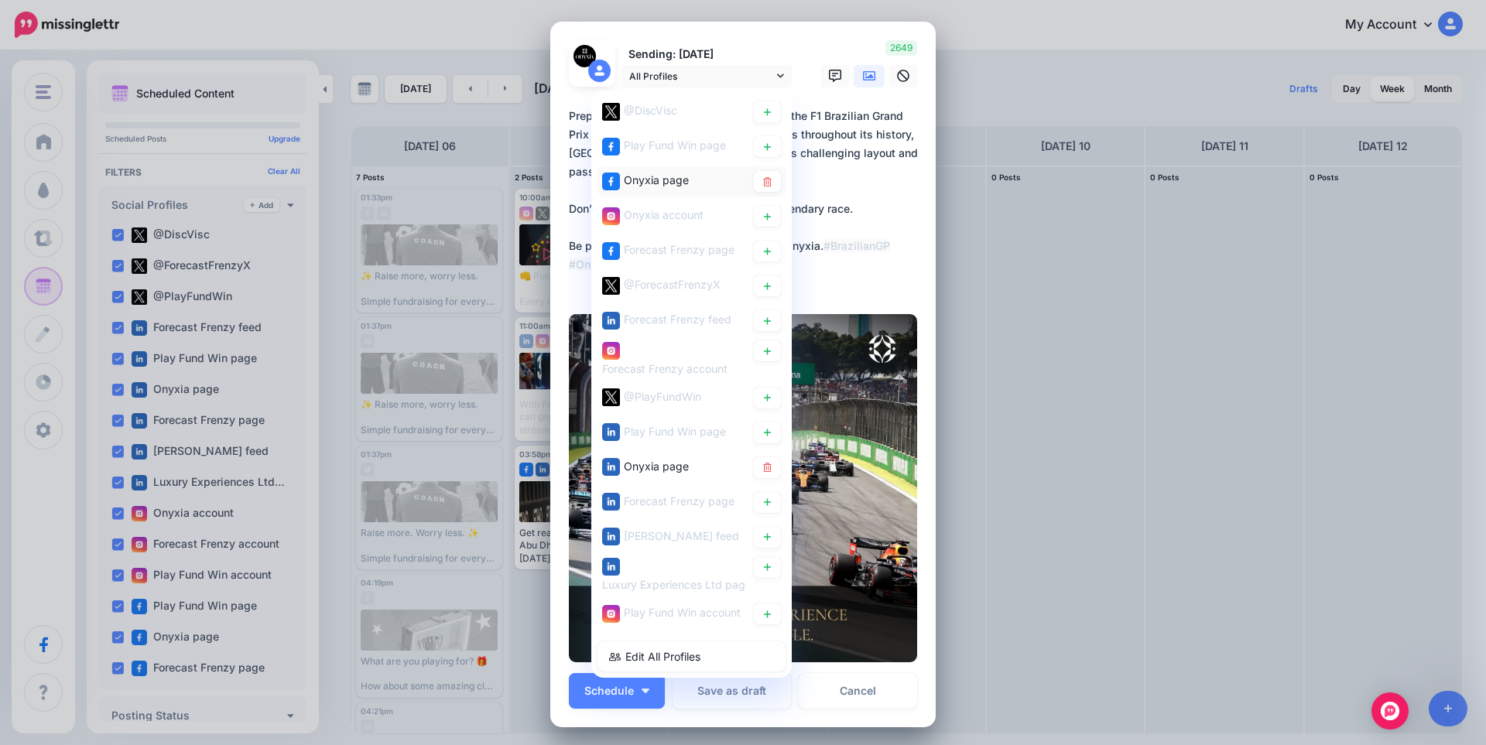
click at [669, 178] on span "Onyxia page" at bounding box center [656, 179] width 65 height 13
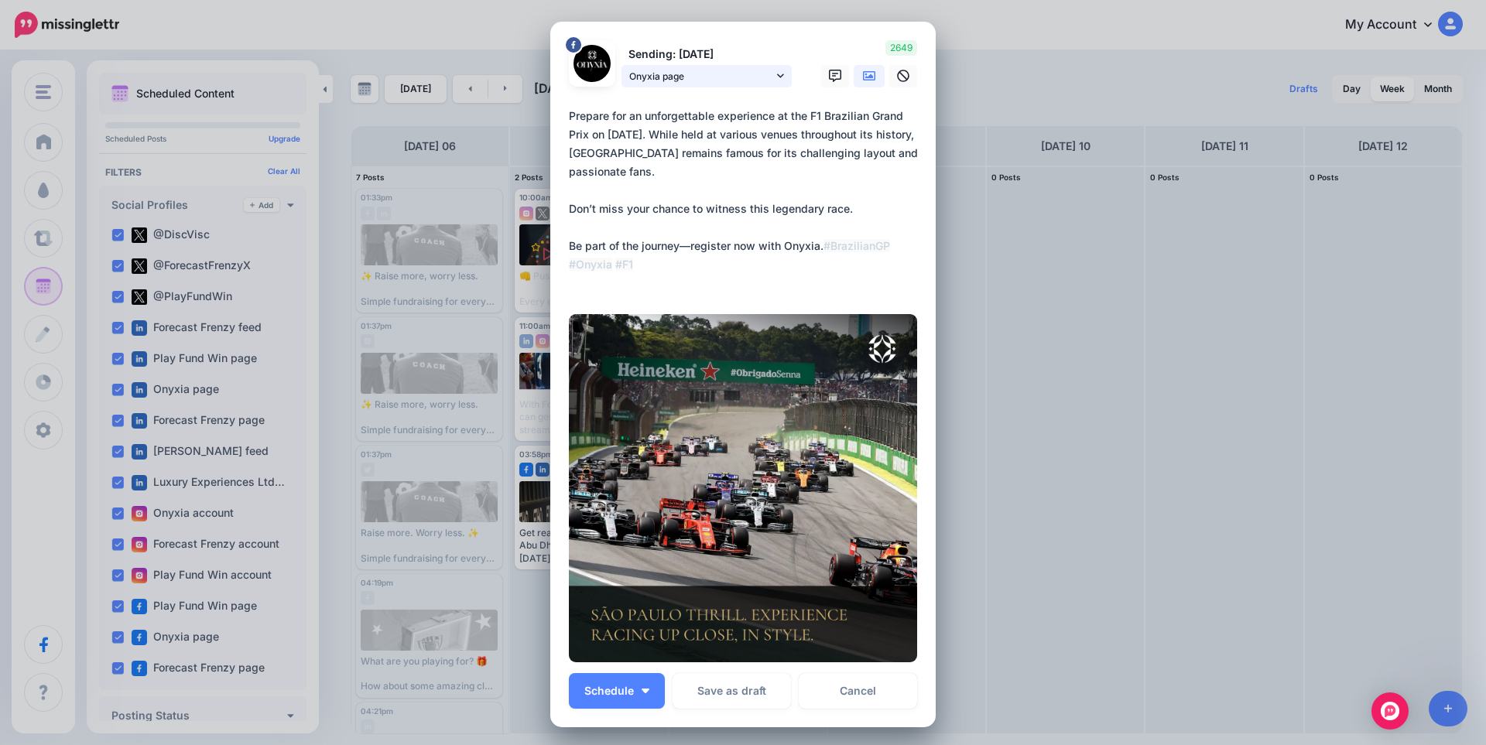
click at [690, 65] on link "Onyxia page" at bounding box center [706, 76] width 170 height 22
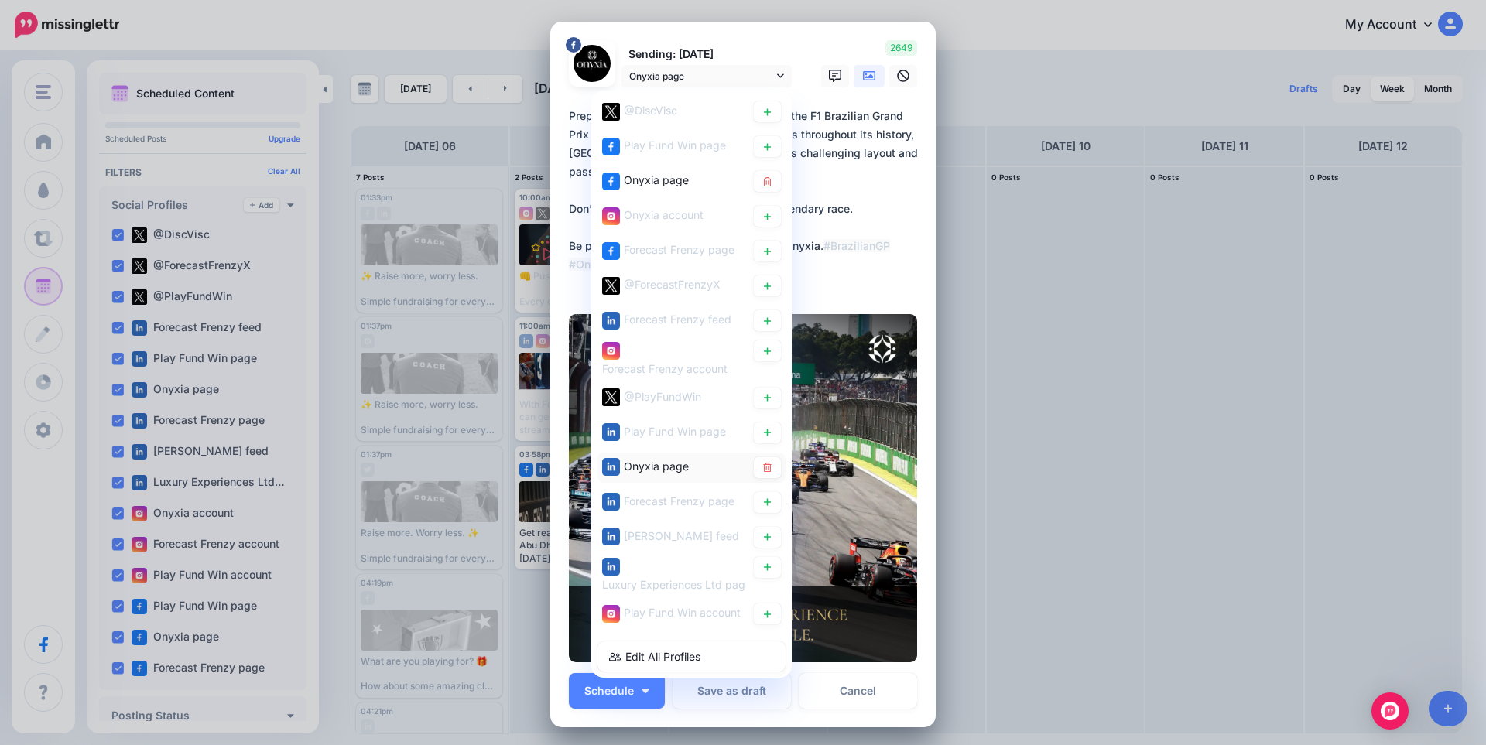
click at [659, 467] on span "Onyxia page" at bounding box center [656, 465] width 65 height 13
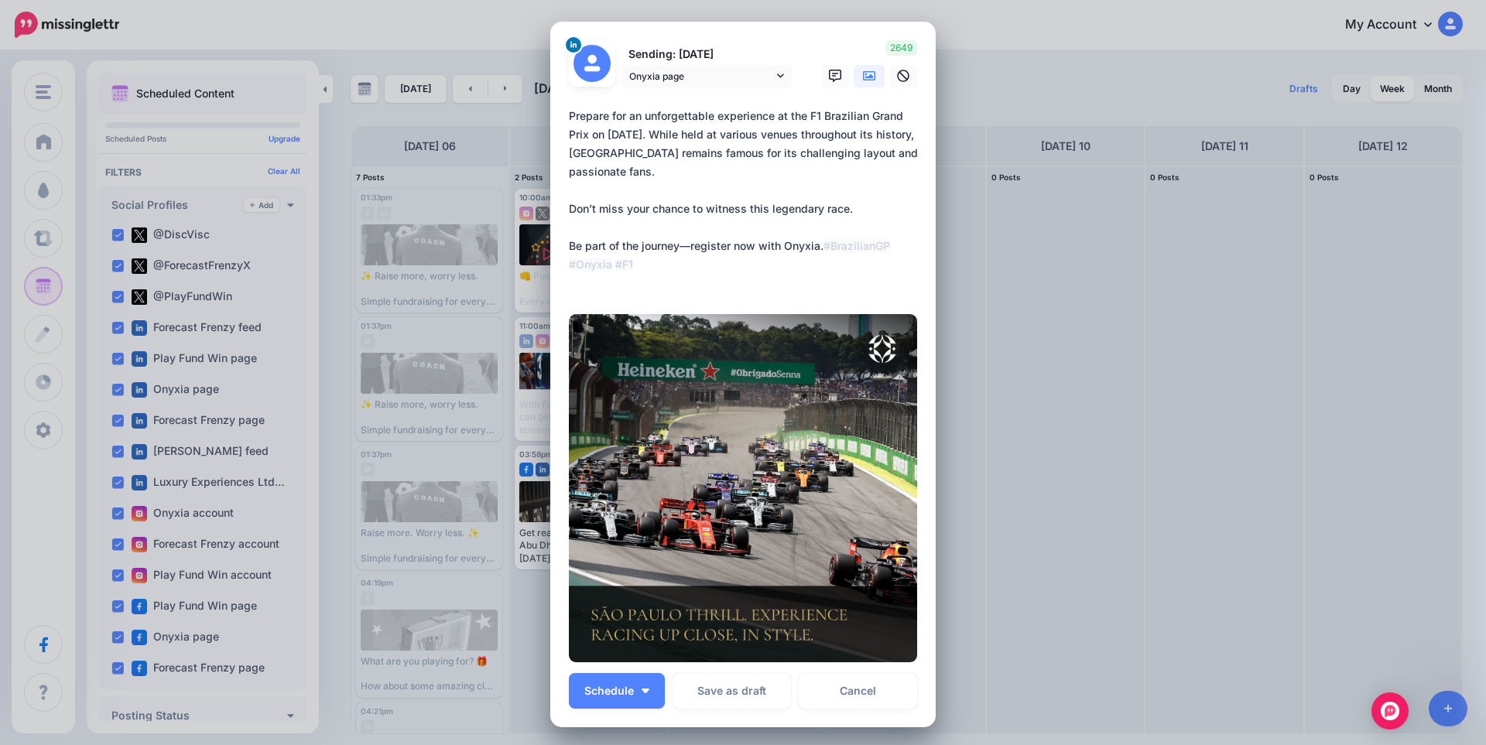
drag, startPoint x: 710, startPoint y: 286, endPoint x: 554, endPoint y: 88, distance: 251.3
click at [554, 88] on div "Loading Sending: 9th Oct Onyxia page" at bounding box center [742, 375] width 385 height 706
paste textarea "**********"
click at [768, 79] on link "Onyxia page" at bounding box center [706, 76] width 170 height 22
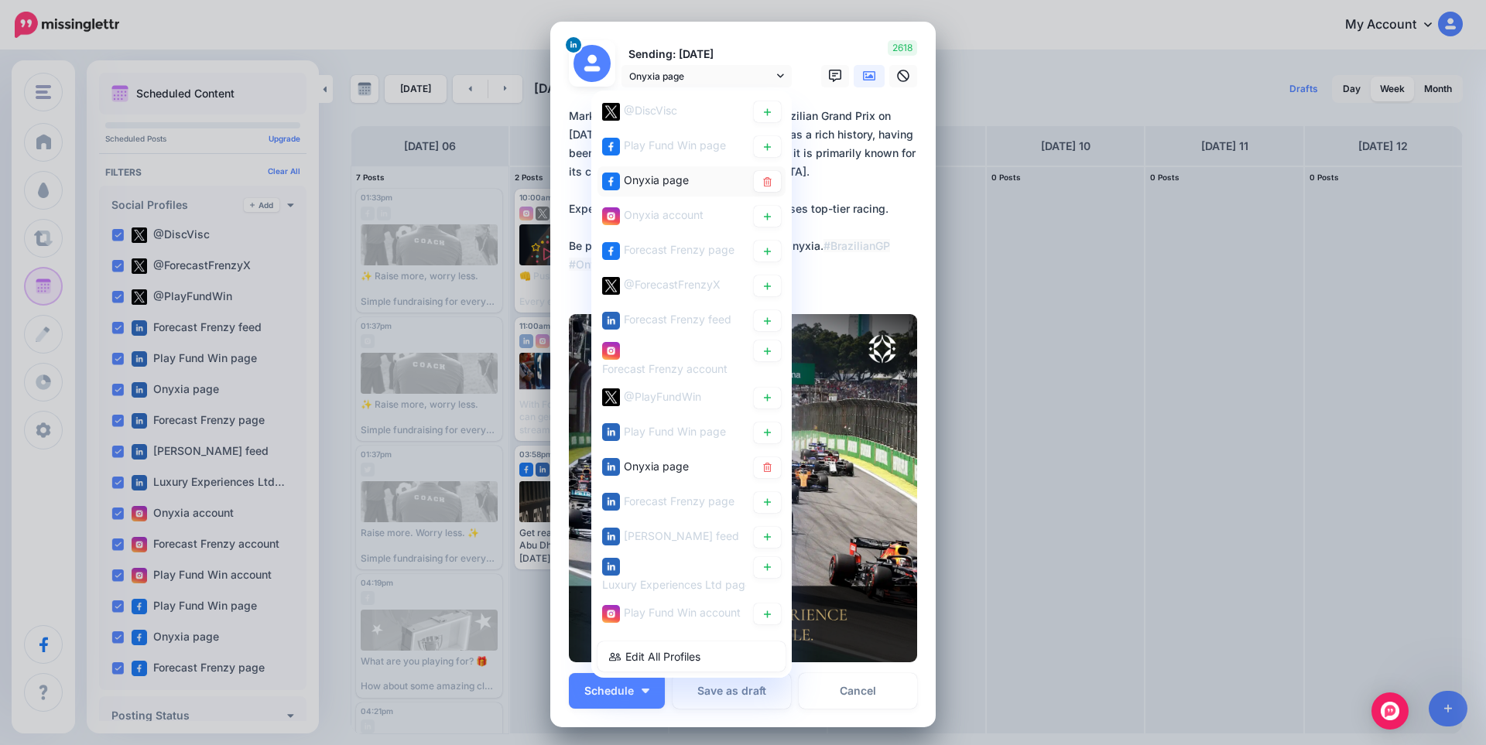
click at [683, 180] on div "Onyxia page" at bounding box center [674, 180] width 144 height 19
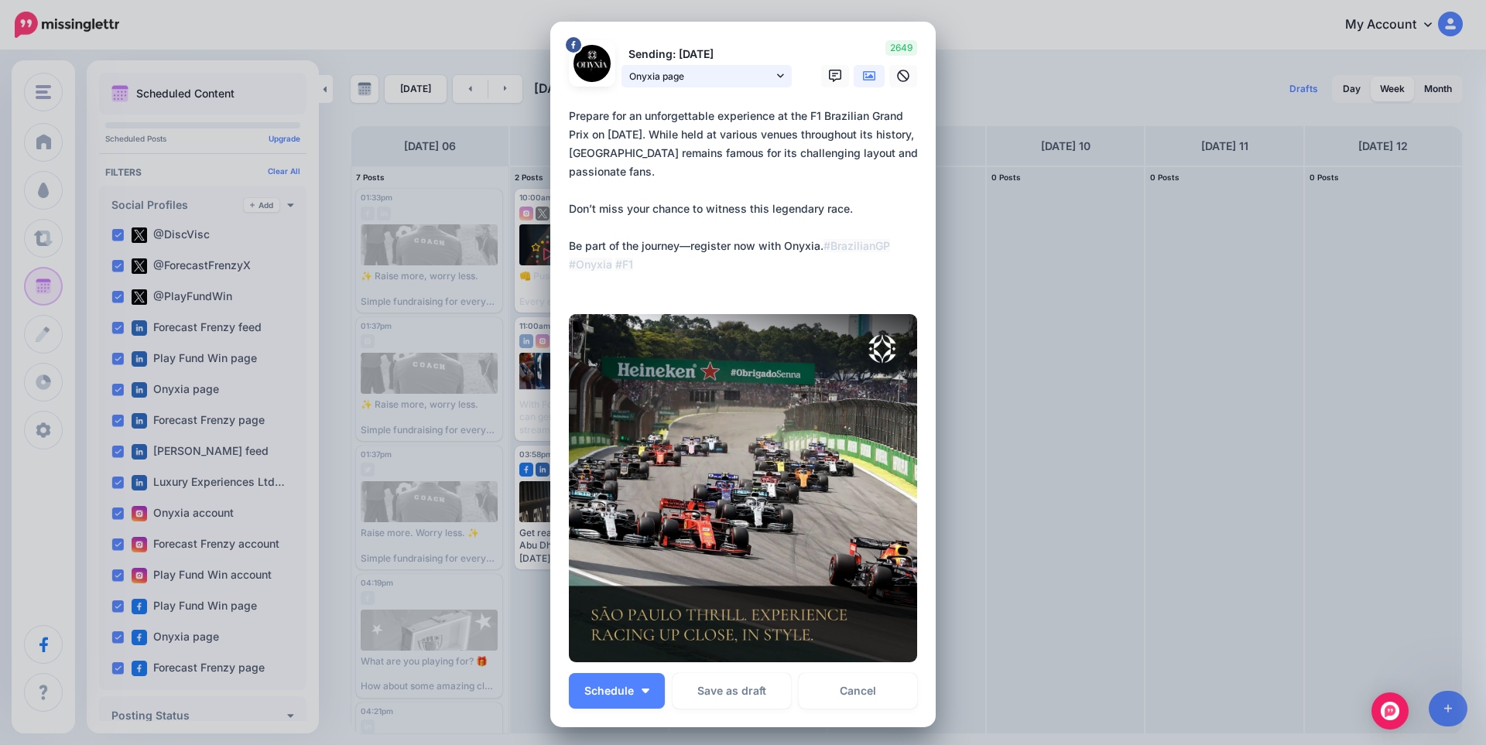
click at [696, 78] on span "Onyxia page" at bounding box center [701, 76] width 144 height 16
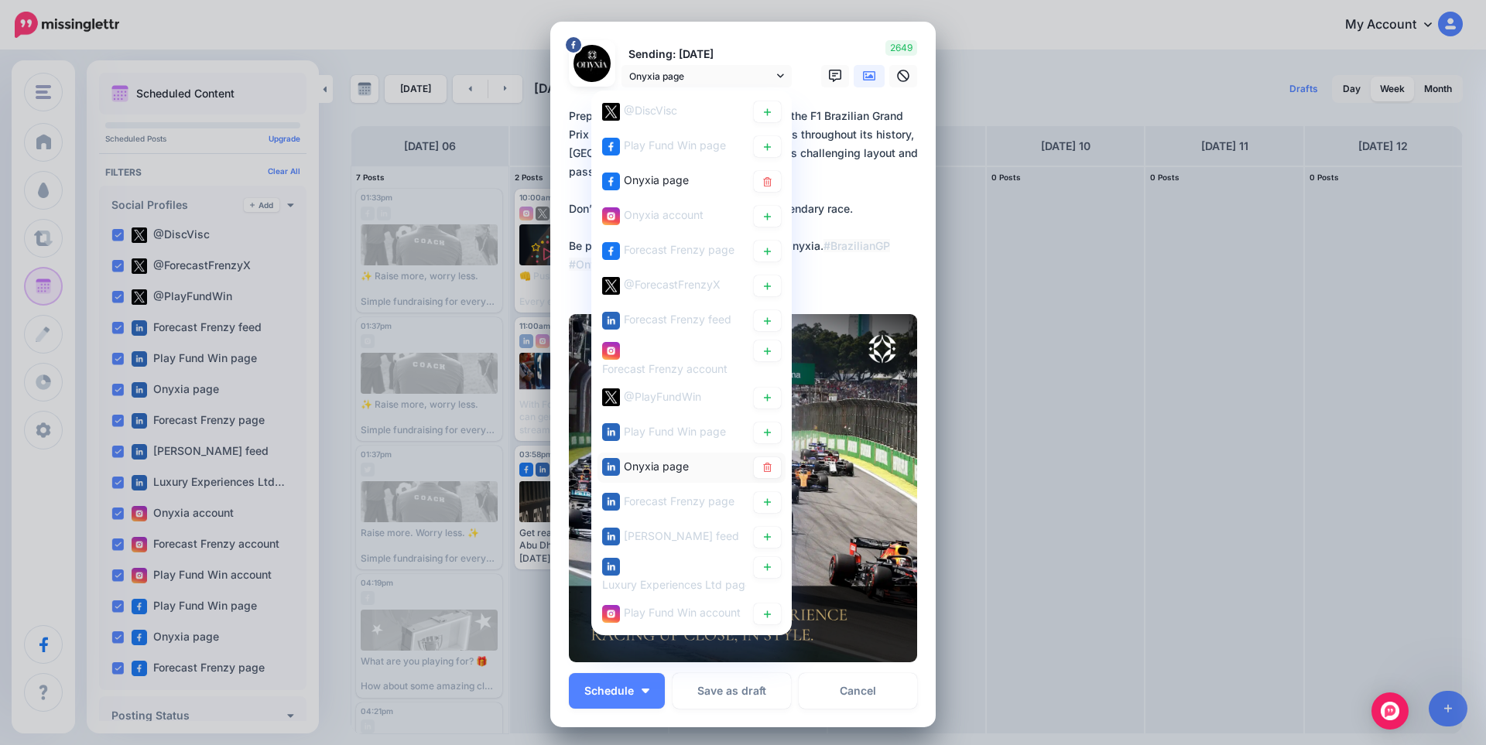
click at [667, 478] on div "Onyxia page" at bounding box center [691, 467] width 188 height 30
type textarea "**********"
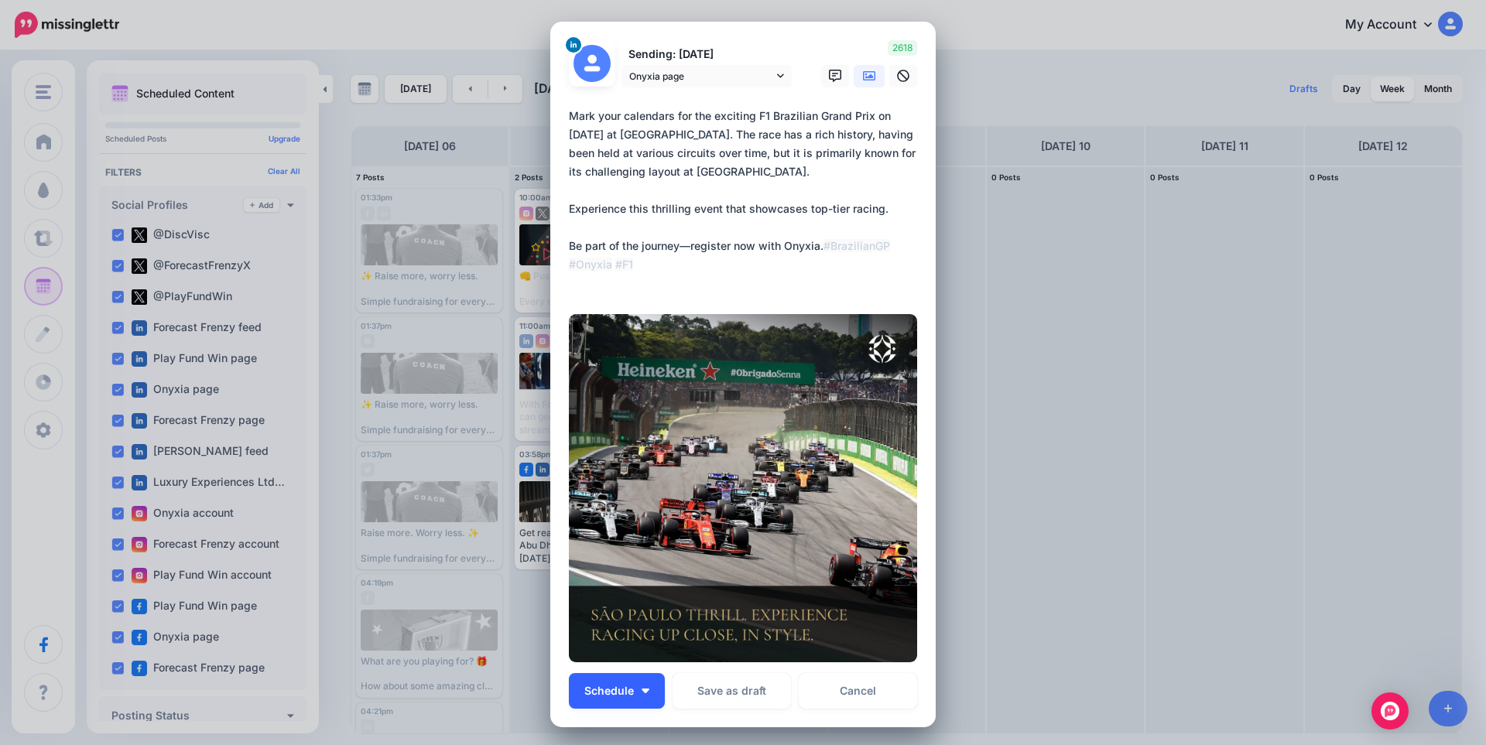
click at [639, 700] on button "Schedule" at bounding box center [617, 691] width 96 height 36
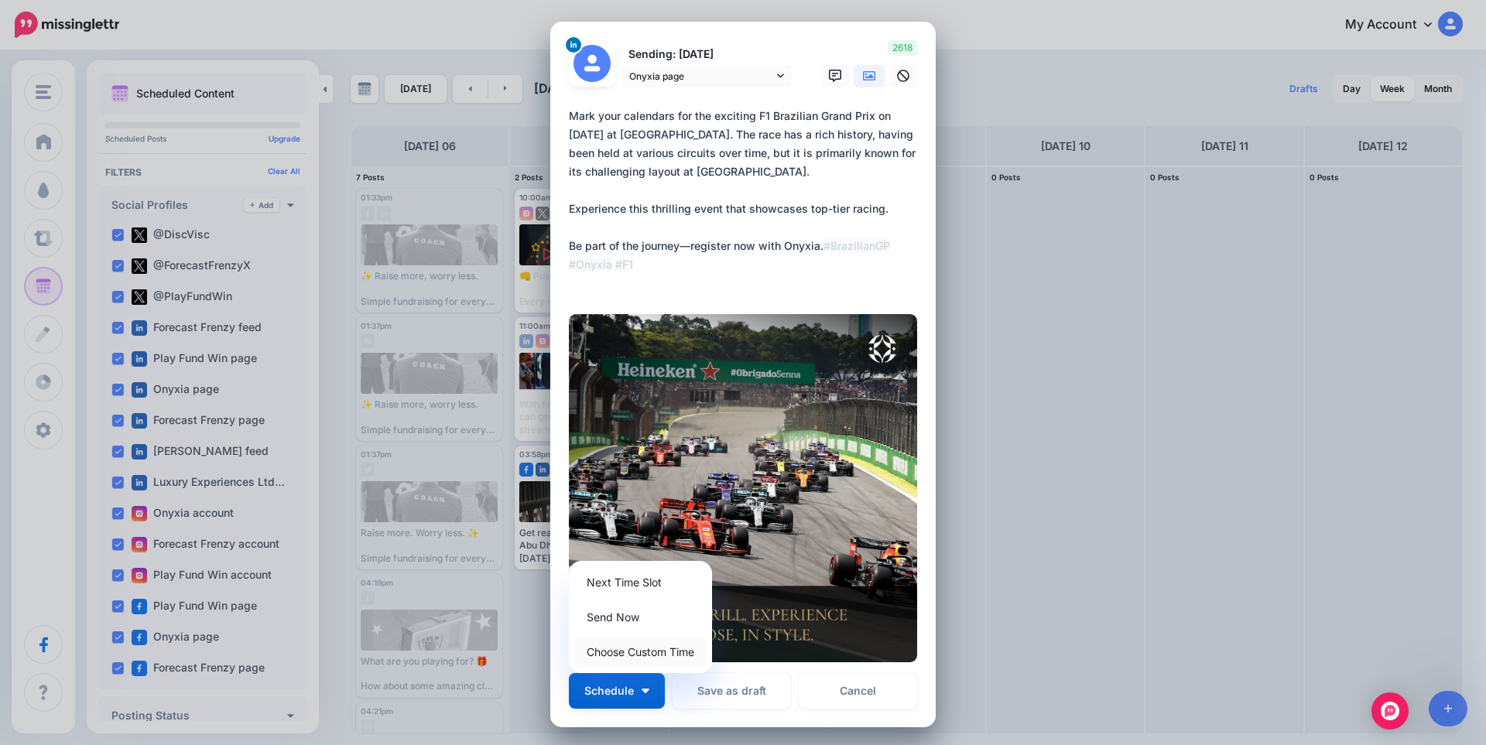
click at [629, 659] on link "Choose Custom Time" at bounding box center [640, 652] width 131 height 30
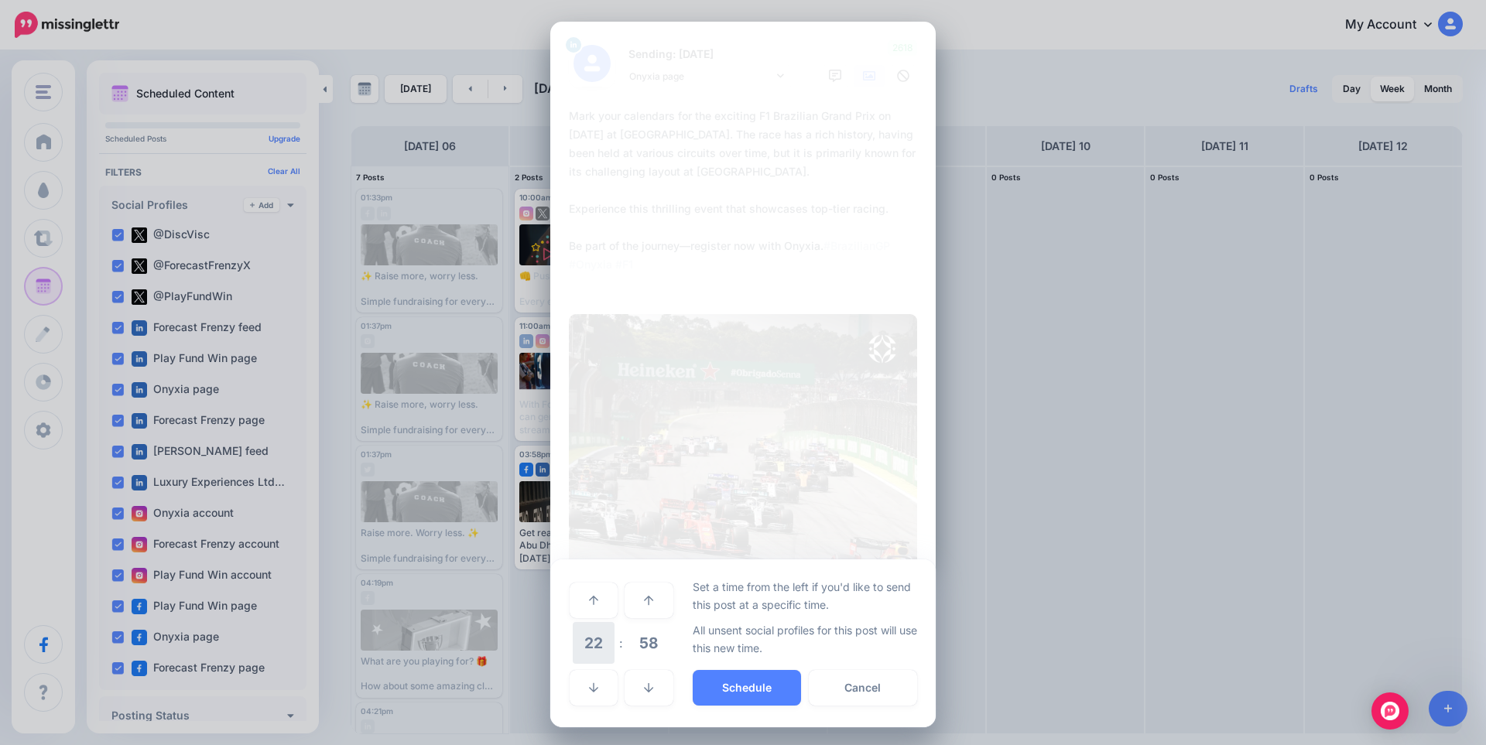
click at [594, 643] on span "22" at bounding box center [594, 643] width 42 height 42
click at [604, 633] on td "10" at bounding box center [611, 632] width 17 height 22
click at [635, 645] on span "58" at bounding box center [649, 643] width 42 height 42
click at [573, 601] on td "00" at bounding box center [577, 599] width 17 height 43
click at [737, 677] on button "Schedule" at bounding box center [747, 688] width 108 height 36
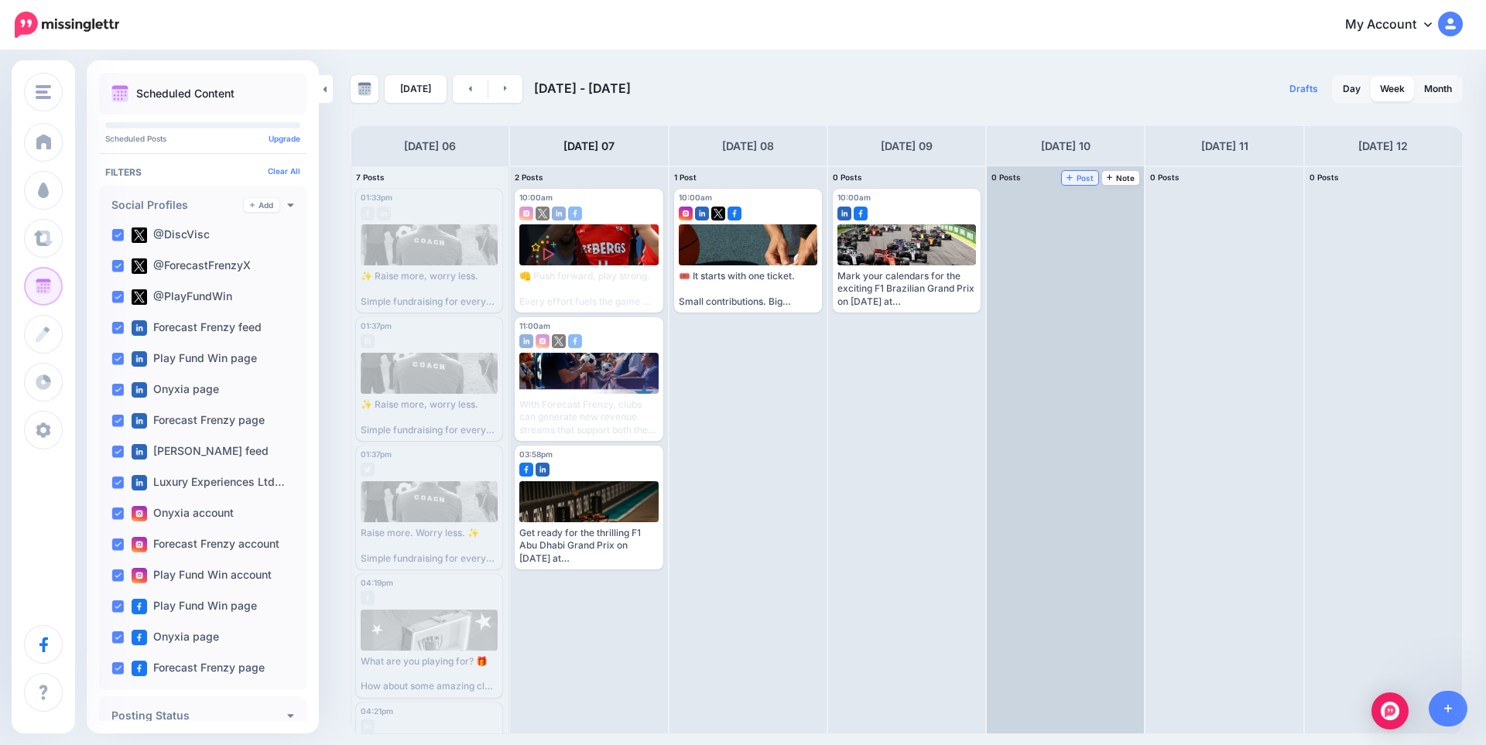
click at [1088, 176] on span "Post" at bounding box center [1079, 178] width 27 height 8
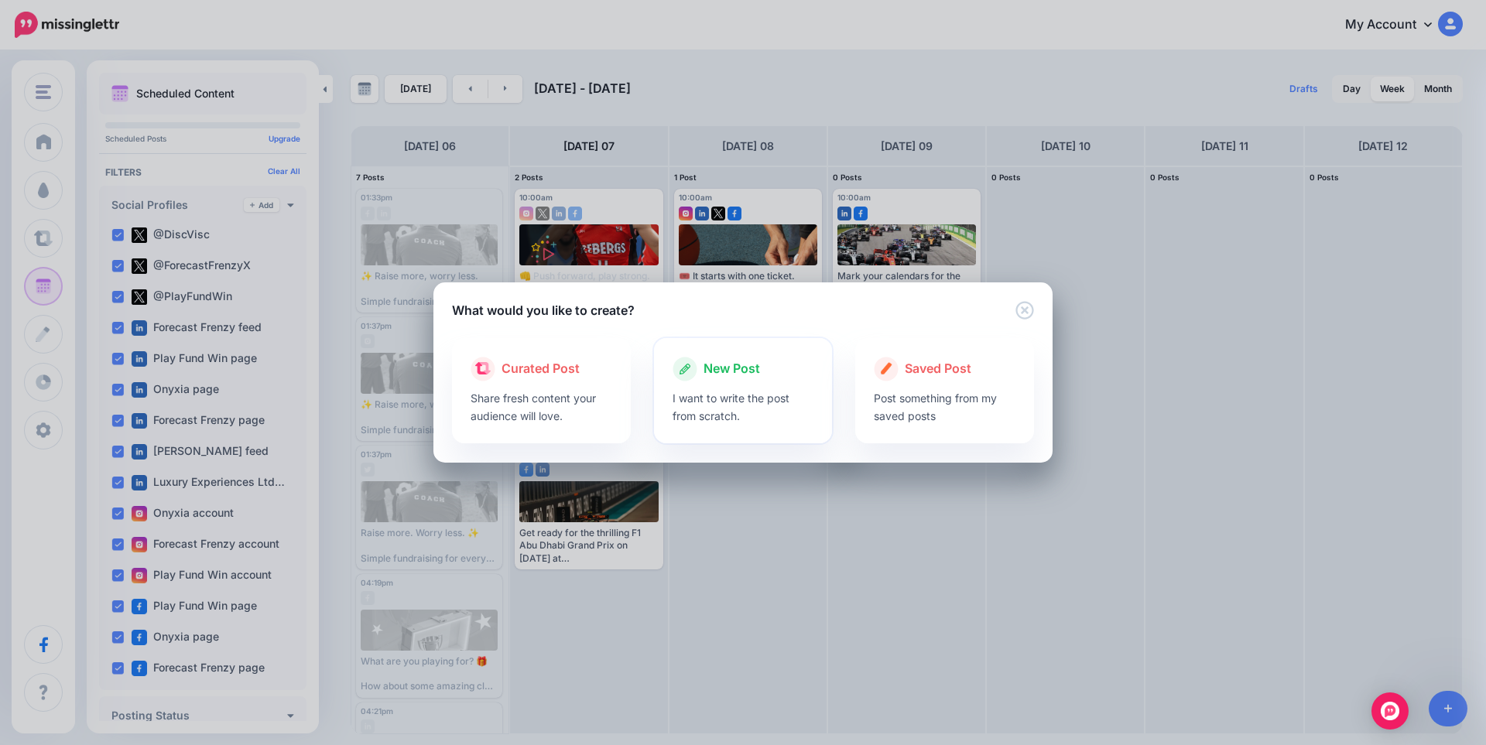
click at [724, 378] on span "New Post" at bounding box center [731, 369] width 56 height 20
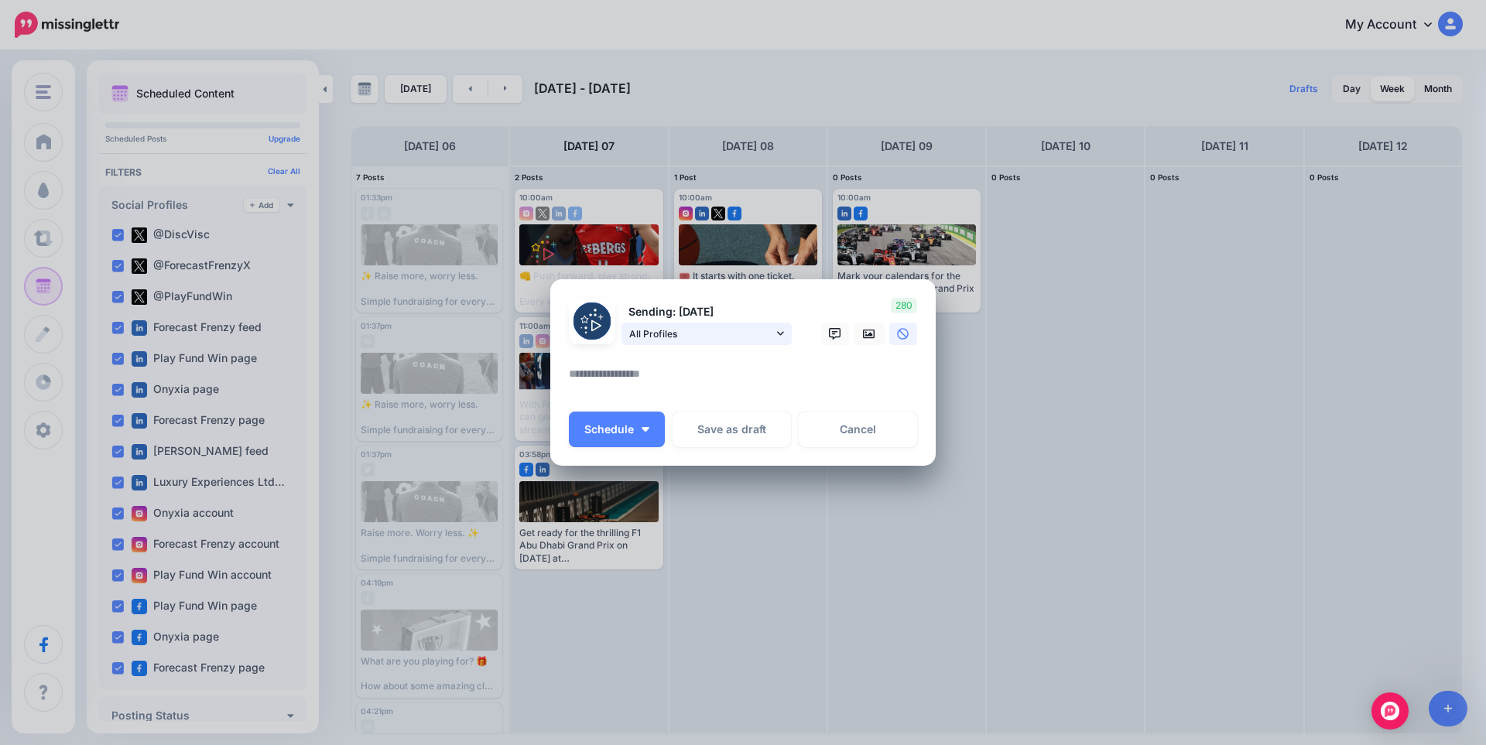
click at [702, 334] on span "All Profiles" at bounding box center [701, 334] width 144 height 16
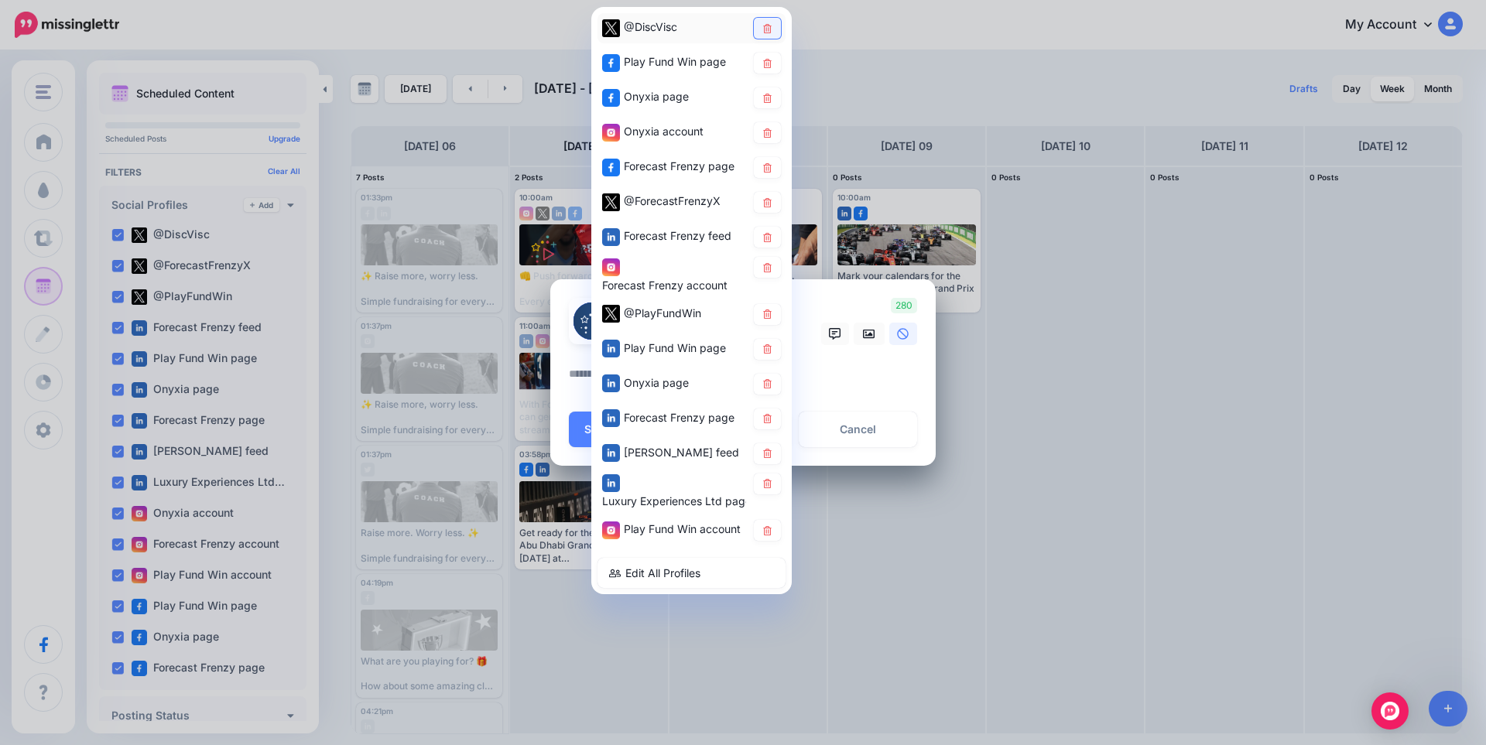
click at [772, 28] on icon at bounding box center [767, 27] width 12 height 9
click at [761, 63] on icon at bounding box center [767, 62] width 12 height 9
click at [768, 132] on icon at bounding box center [767, 132] width 9 height 9
click at [765, 164] on icon at bounding box center [767, 167] width 12 height 9
click at [770, 210] on link at bounding box center [767, 202] width 27 height 21
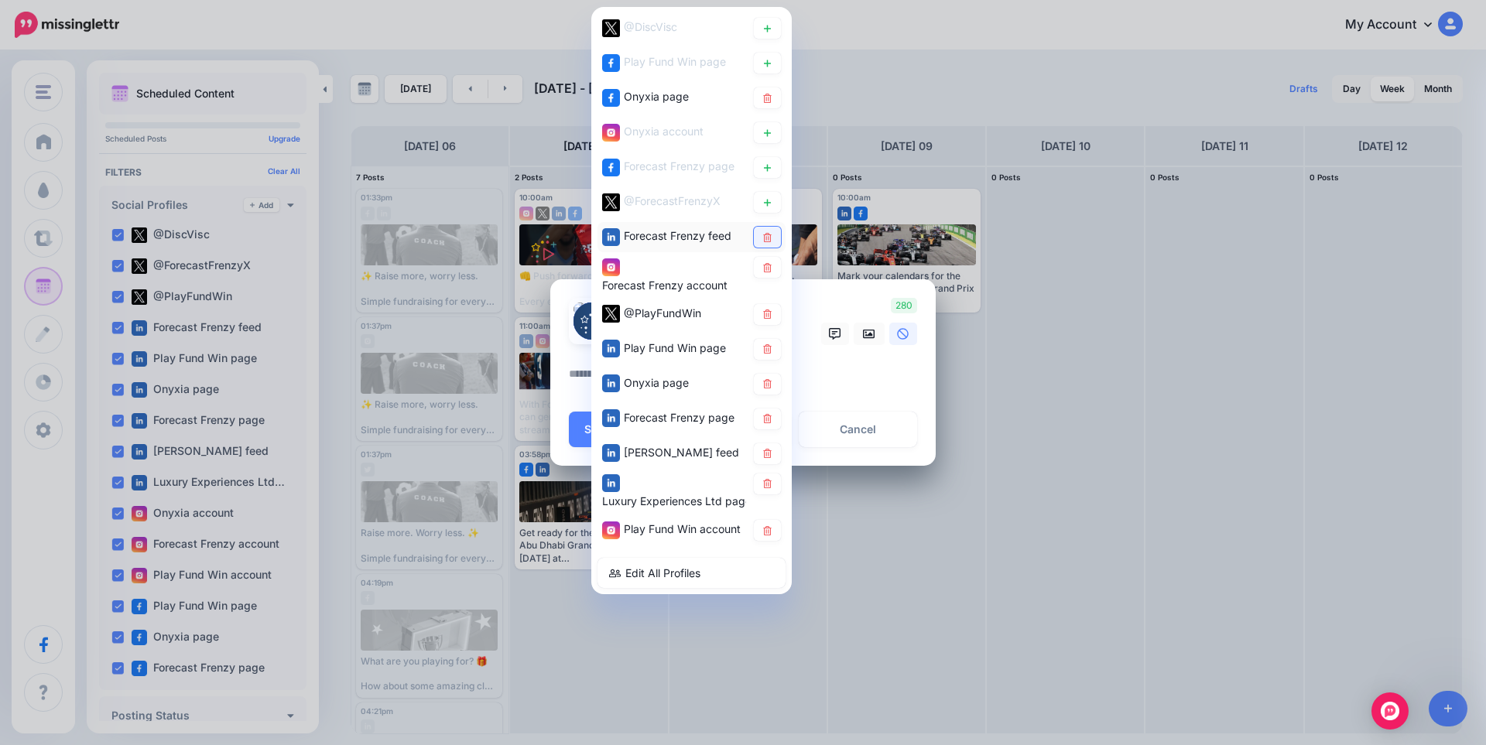
click at [768, 241] on icon at bounding box center [767, 236] width 9 height 9
click at [768, 272] on icon at bounding box center [767, 266] width 12 height 9
click at [771, 310] on icon at bounding box center [767, 314] width 12 height 9
click at [766, 348] on icon at bounding box center [767, 348] width 9 height 9
click at [771, 415] on icon at bounding box center [767, 418] width 12 height 9
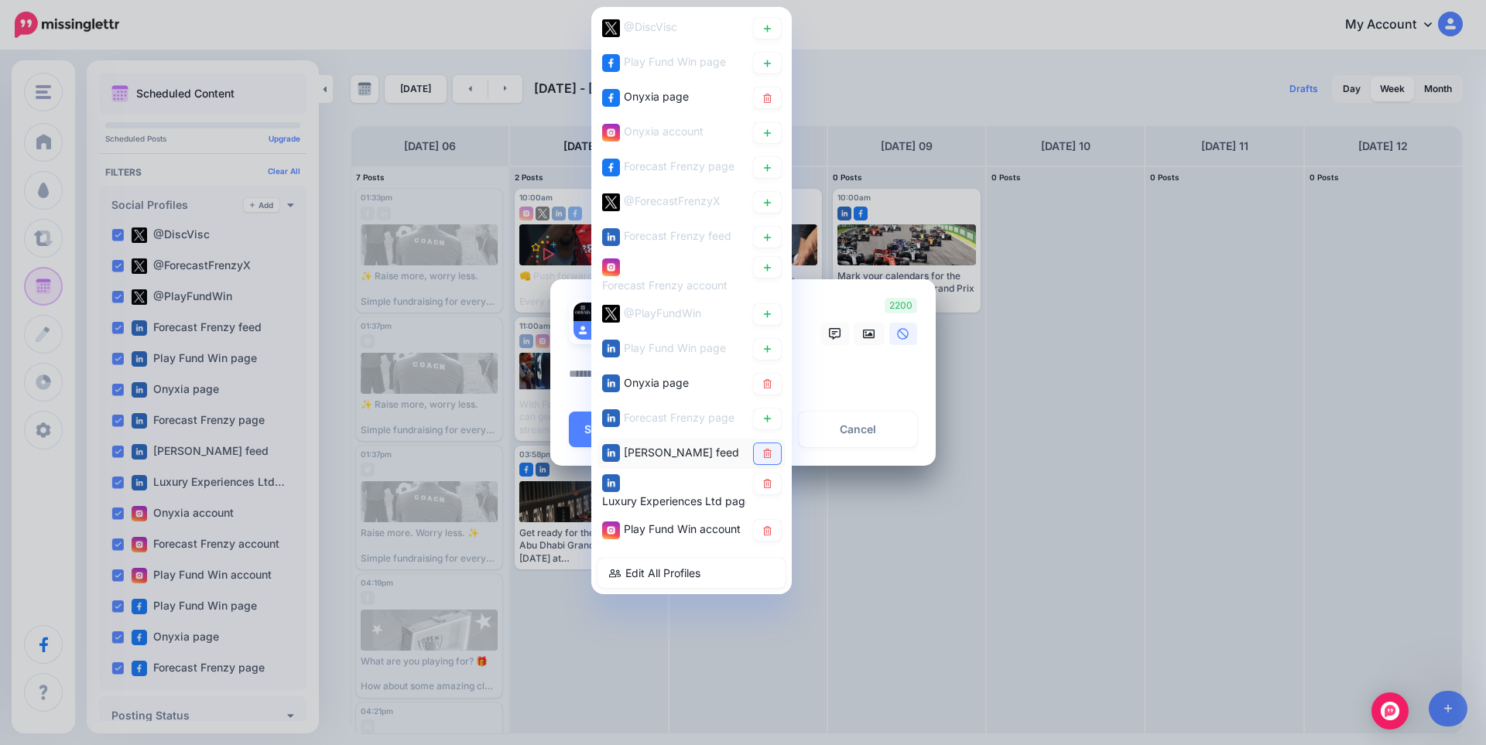
click at [766, 461] on link at bounding box center [767, 453] width 27 height 21
click at [772, 491] on link at bounding box center [767, 484] width 27 height 21
click at [768, 539] on link at bounding box center [767, 530] width 27 height 21
click at [859, 375] on textarea at bounding box center [747, 379] width 356 height 30
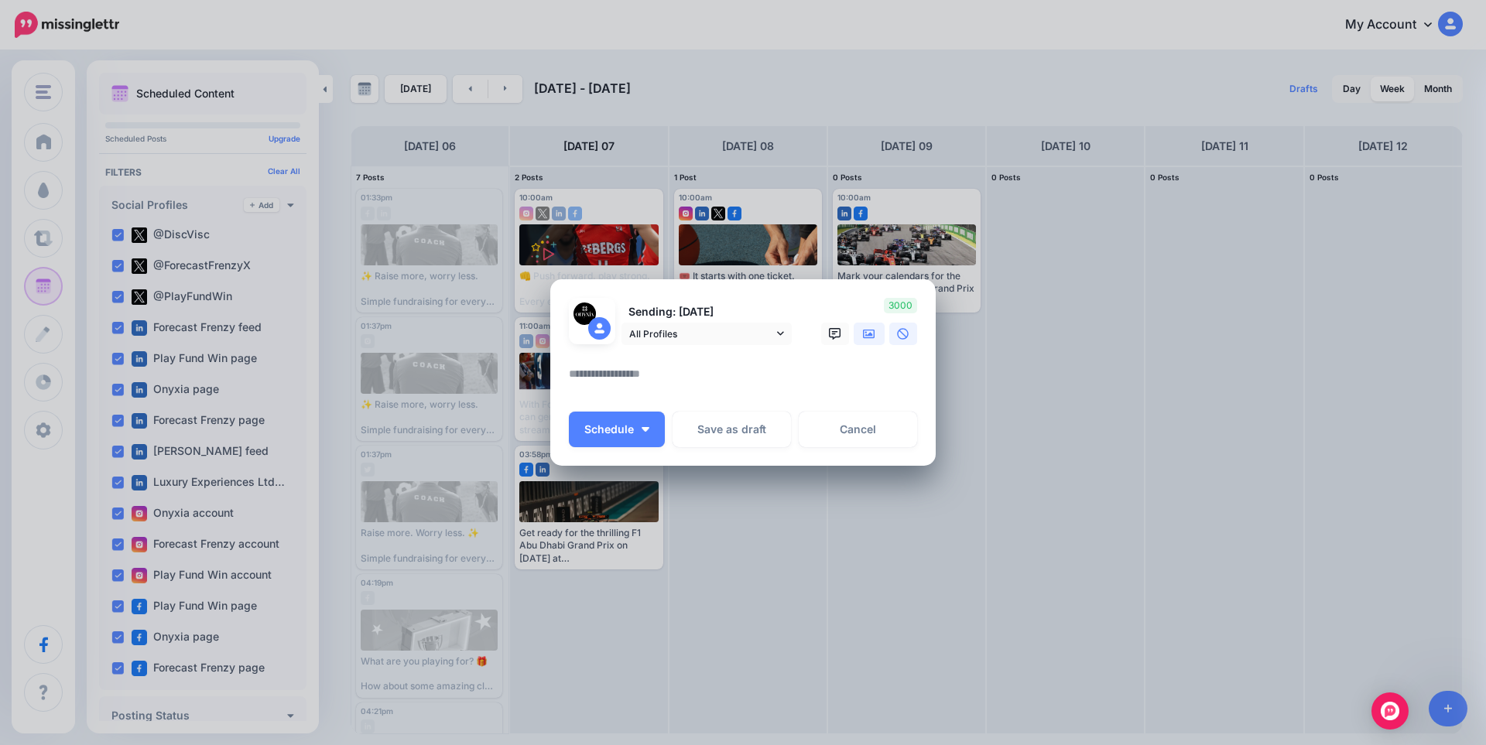
click at [872, 323] on link at bounding box center [869, 334] width 31 height 22
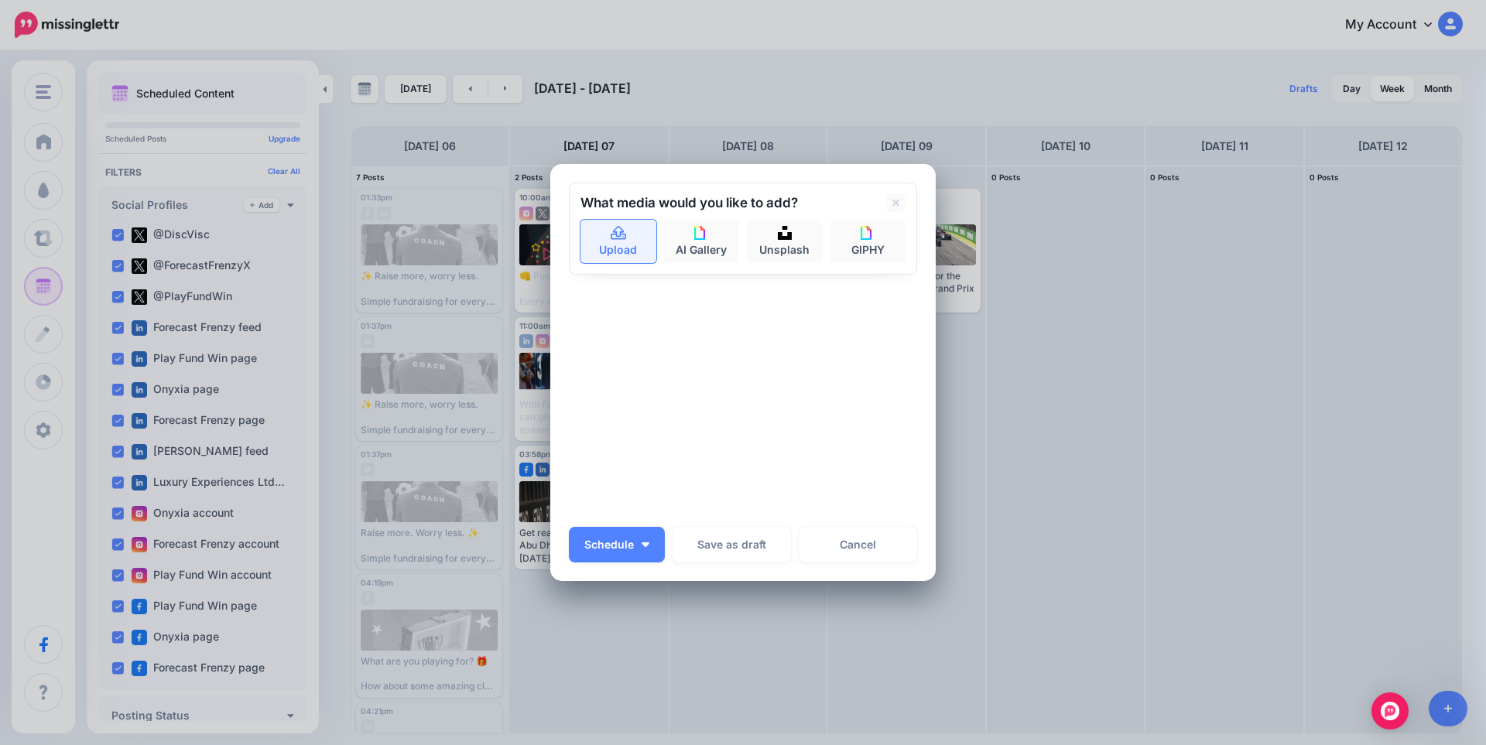
click at [593, 255] on link "Upload" at bounding box center [618, 241] width 76 height 43
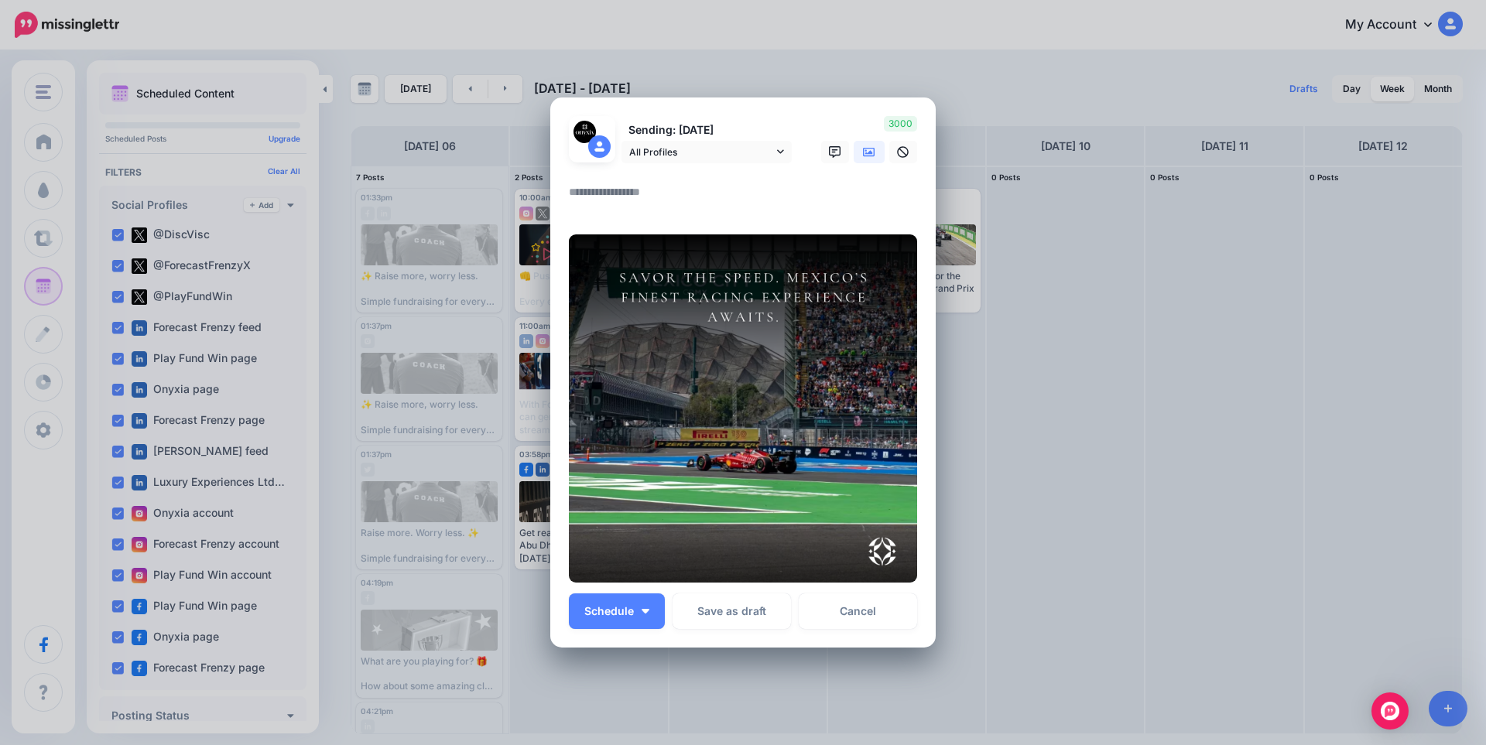
click at [691, 187] on textarea at bounding box center [747, 198] width 356 height 30
paste textarea "**********"
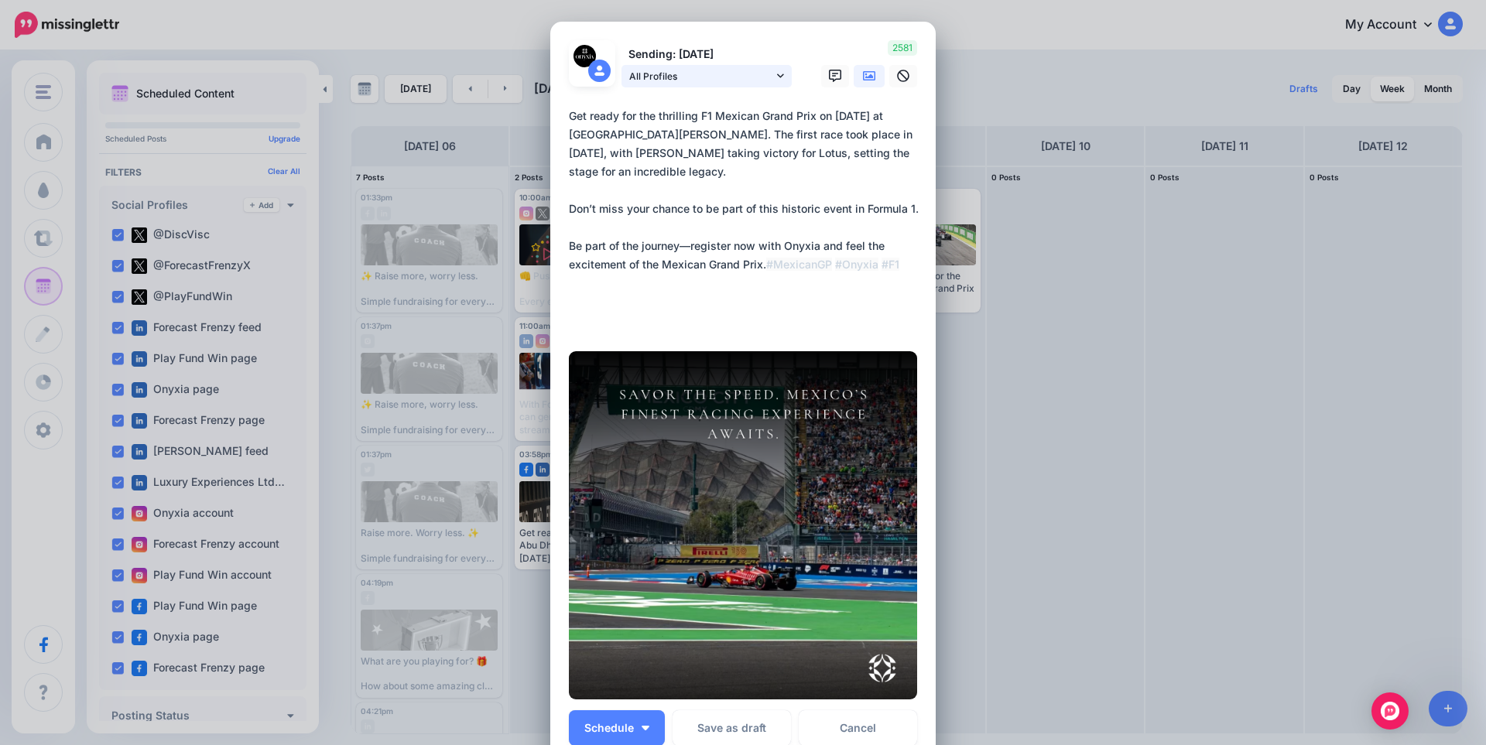
click at [758, 75] on span "All Profiles" at bounding box center [701, 76] width 144 height 16
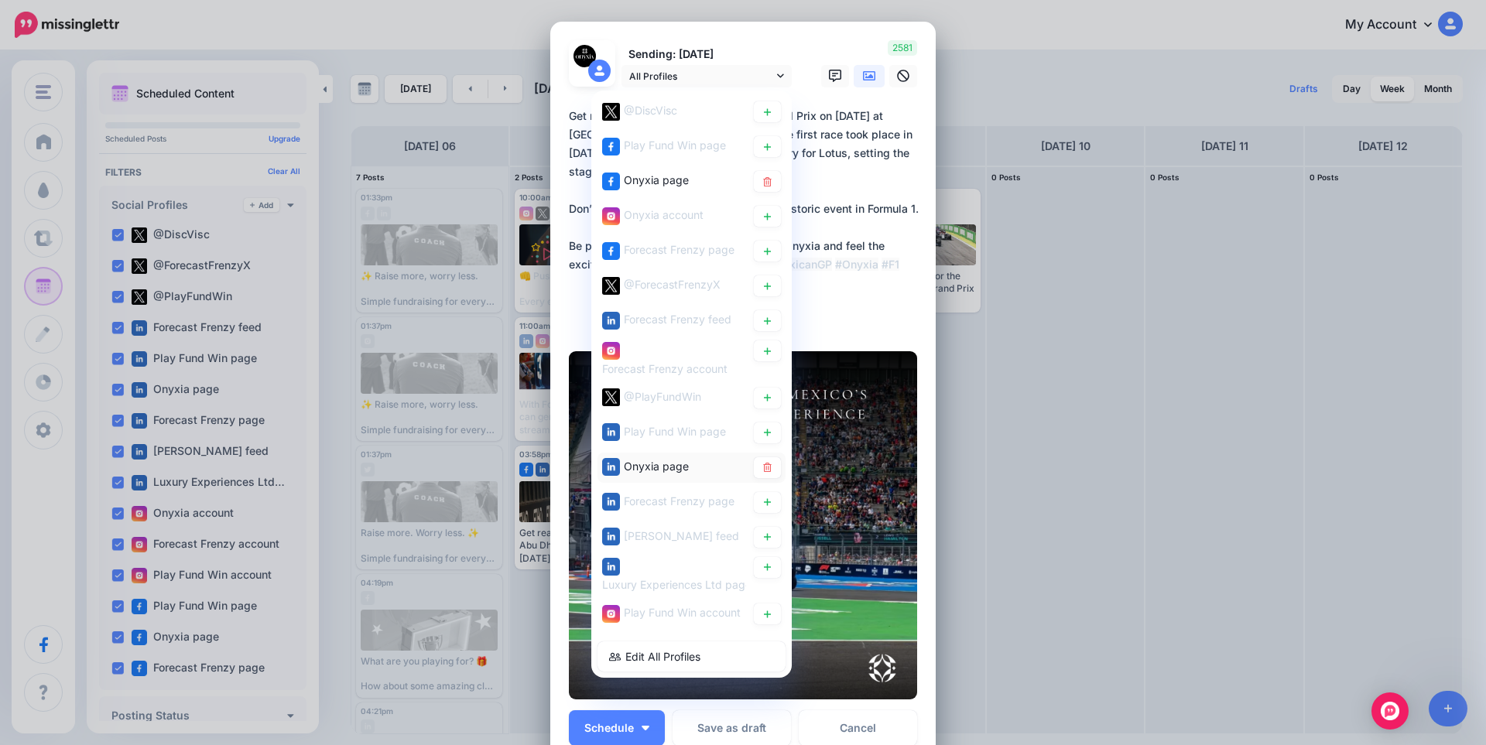
click at [648, 471] on span "Onyxia page" at bounding box center [656, 465] width 65 height 13
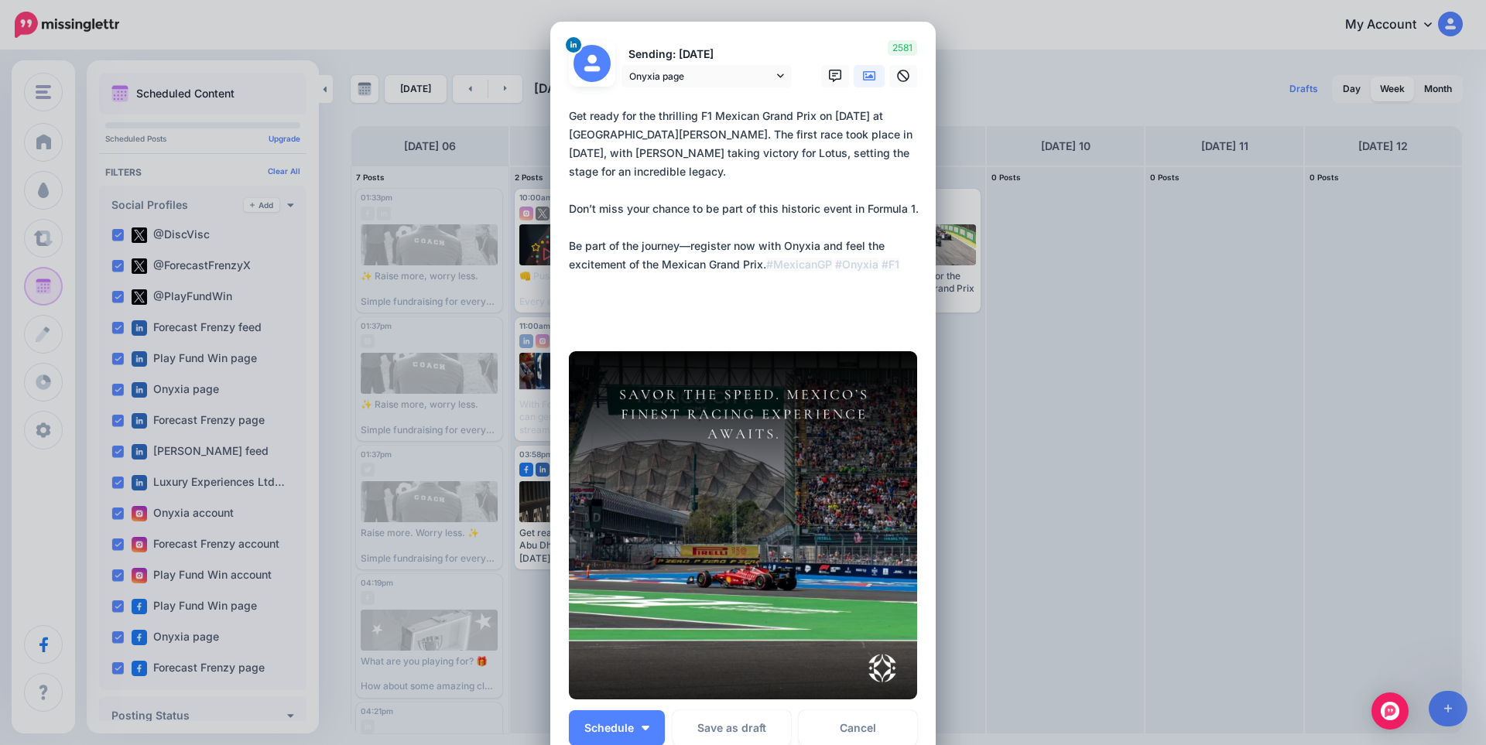
drag, startPoint x: 719, startPoint y: 296, endPoint x: 503, endPoint y: 100, distance: 291.5
click at [503, 100] on div "Create Post Loading Sending: 10th Oct Onyxia page @DiscVisc" at bounding box center [743, 372] width 1486 height 745
paste textarea "**********"
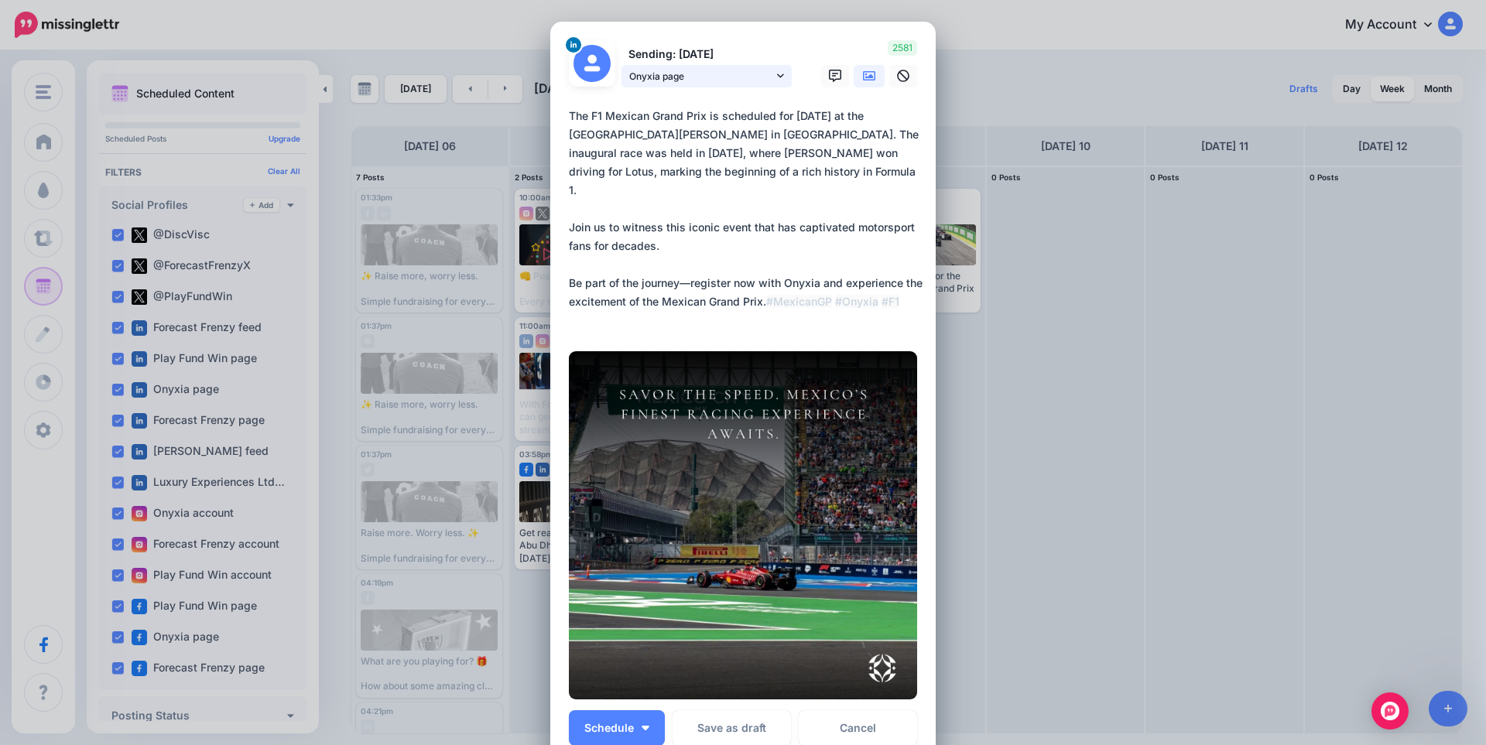
click at [732, 72] on span "Onyxia page" at bounding box center [701, 76] width 144 height 16
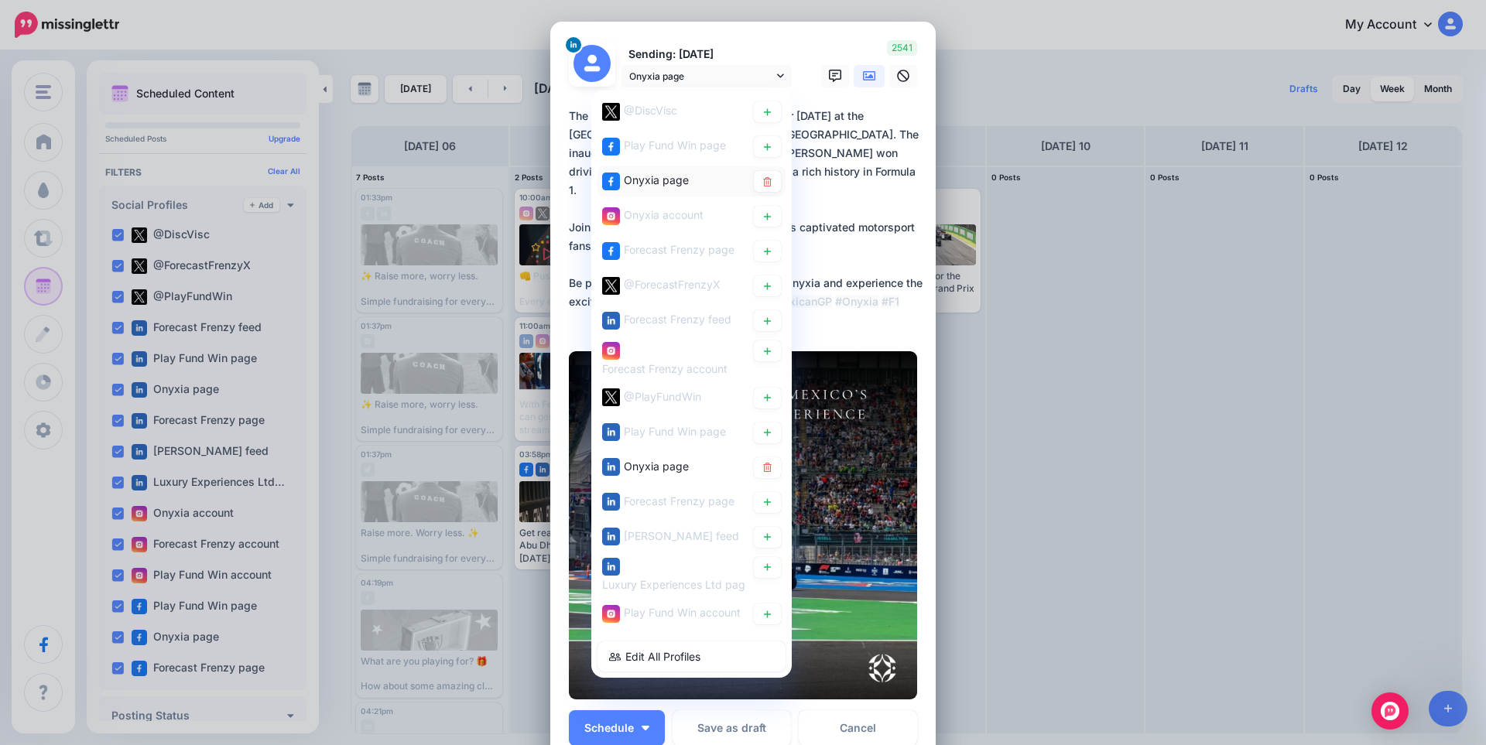
click at [654, 180] on span "Onyxia page" at bounding box center [656, 179] width 65 height 13
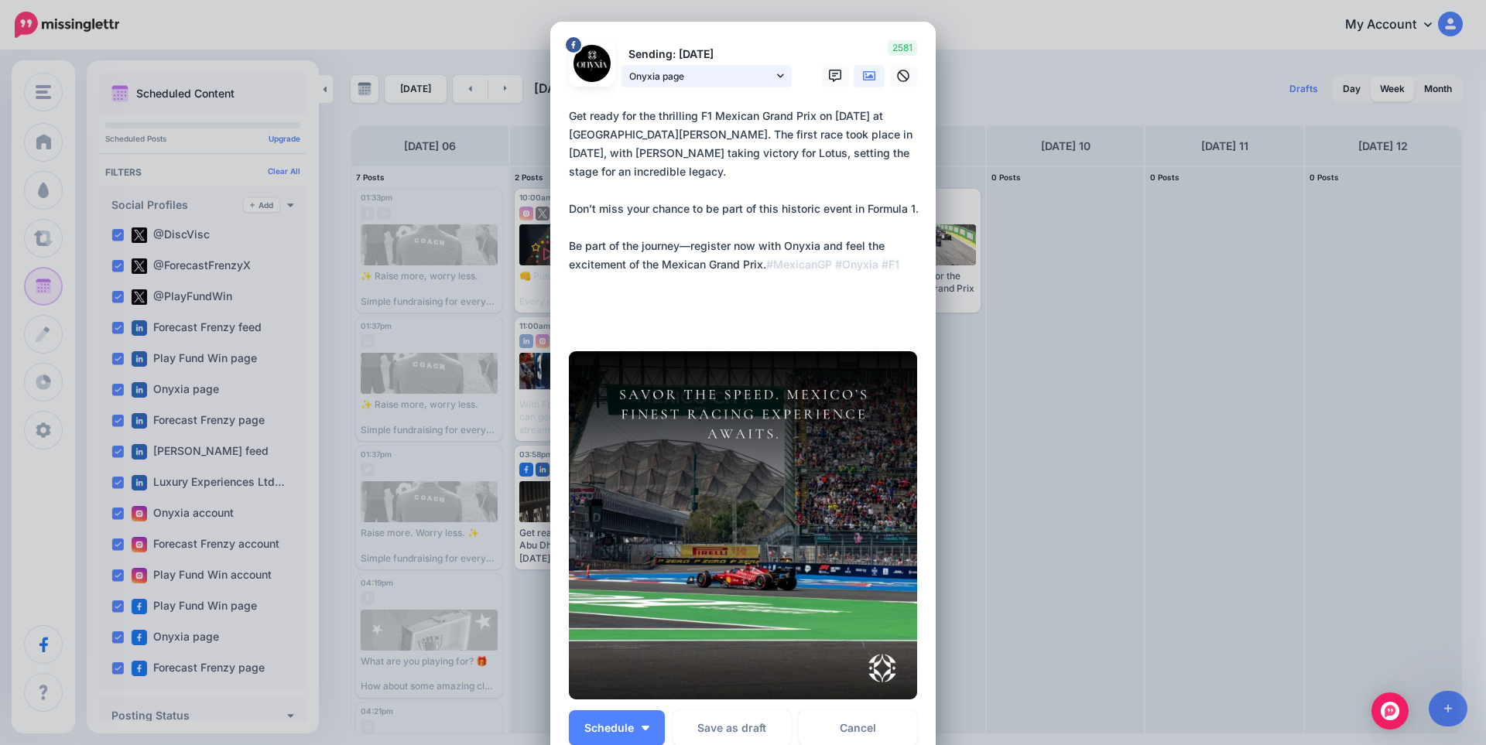
click at [692, 76] on span "Onyxia page" at bounding box center [701, 76] width 144 height 16
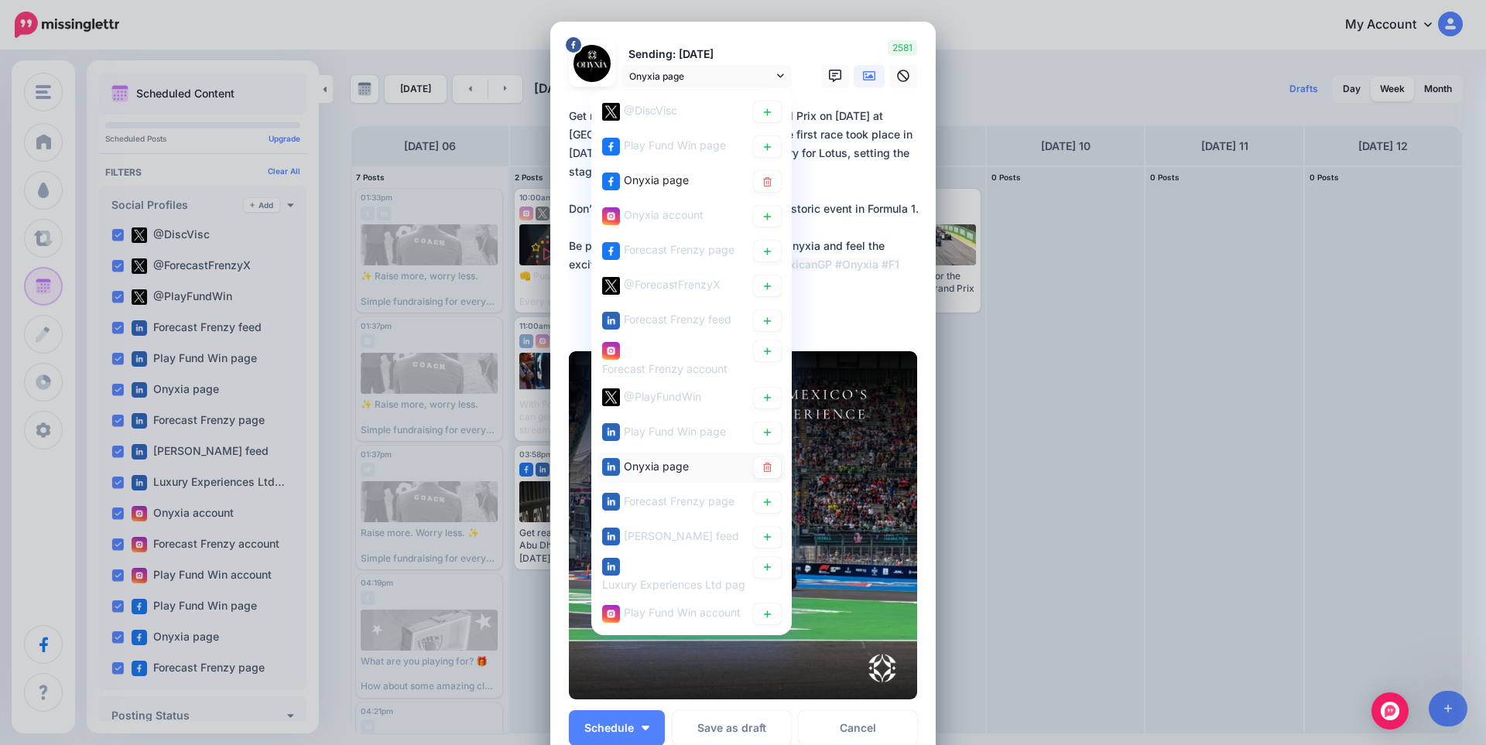
click at [646, 464] on span "Onyxia page" at bounding box center [656, 465] width 65 height 13
type textarea "**********"
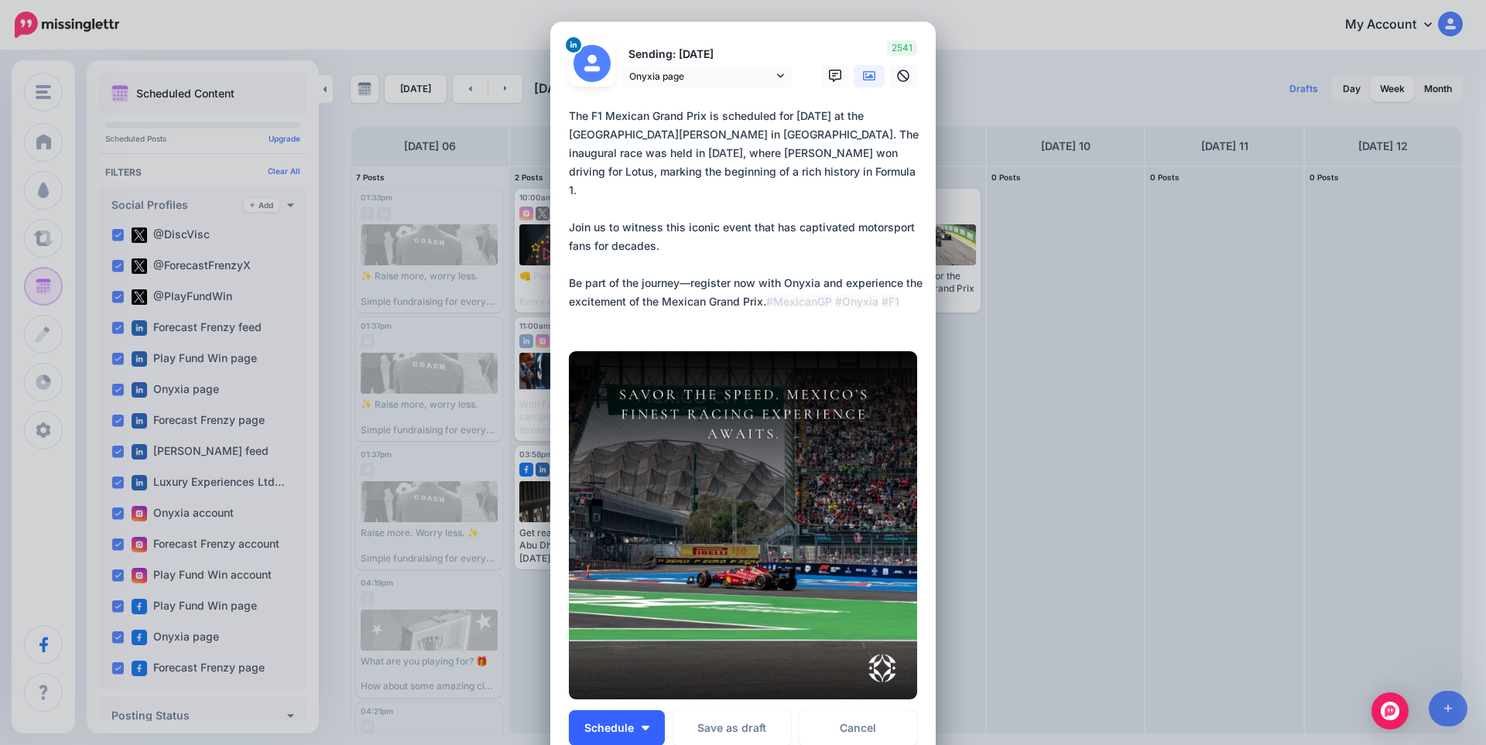
click at [645, 733] on button "Schedule" at bounding box center [617, 728] width 96 height 36
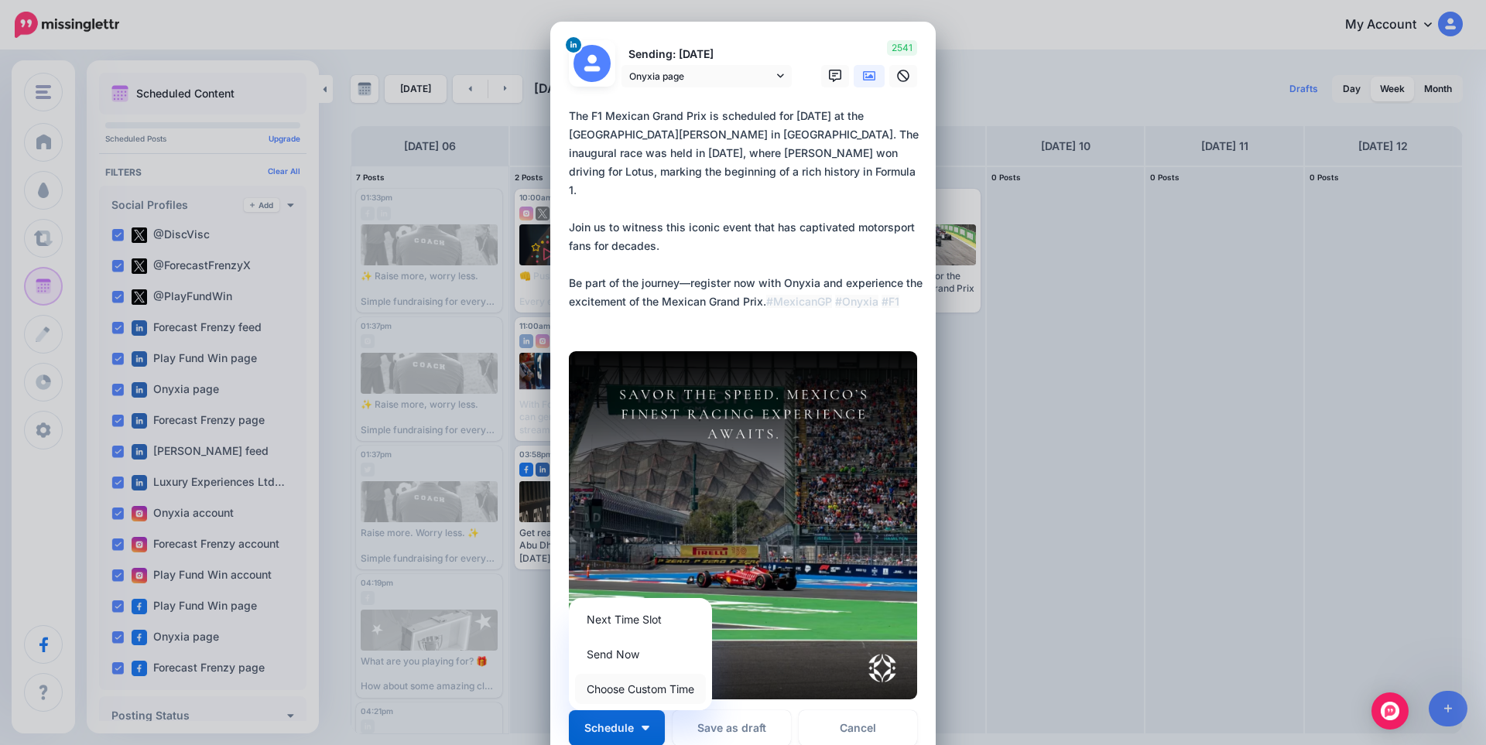
click at [657, 686] on link "Choose Custom Time" at bounding box center [640, 689] width 131 height 30
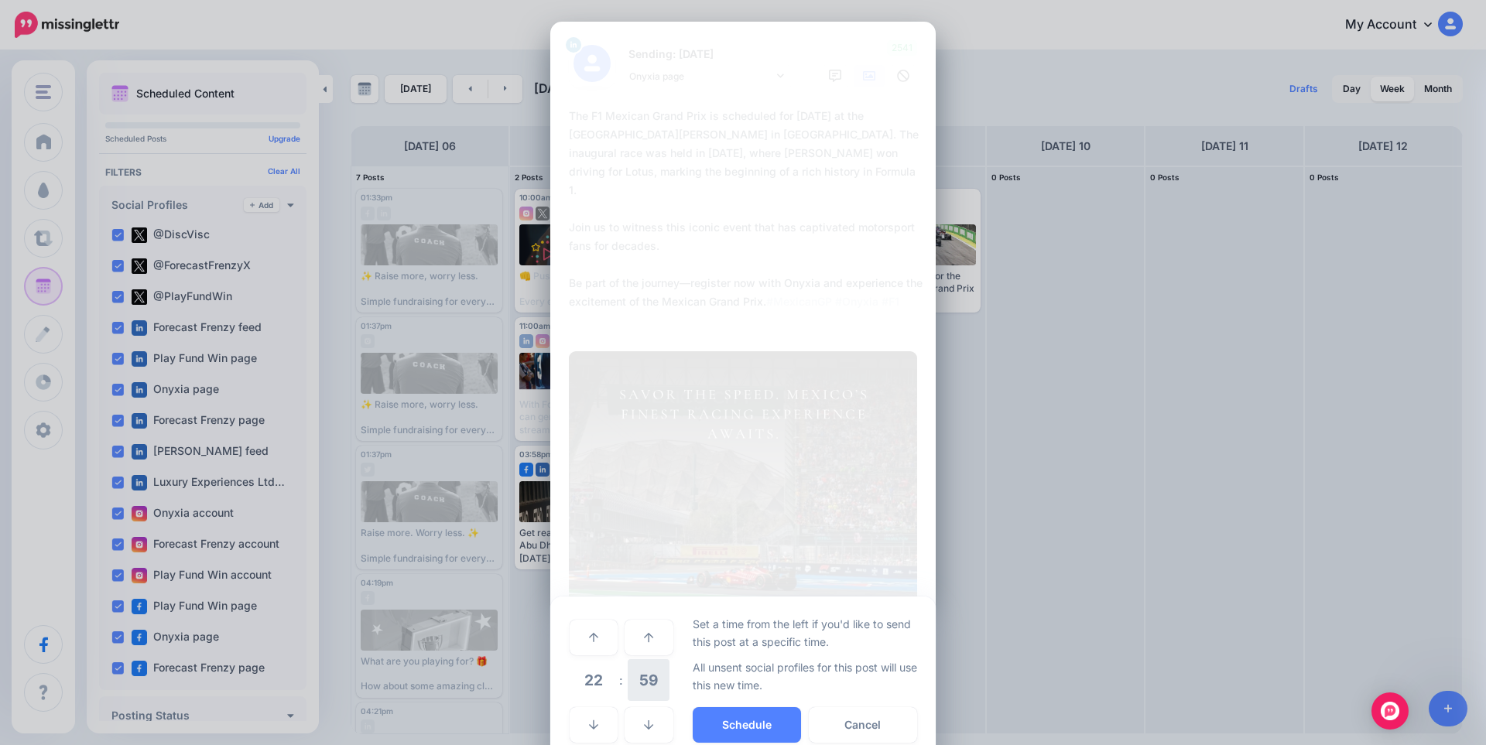
click at [645, 686] on span "59" at bounding box center [649, 680] width 42 height 42
click at [577, 642] on td "00" at bounding box center [577, 636] width 17 height 43
click at [580, 686] on span "22" at bounding box center [594, 680] width 42 height 42
click at [603, 667] on td "10" at bounding box center [611, 669] width 17 height 22
click at [709, 715] on button "Schedule" at bounding box center [747, 725] width 108 height 36
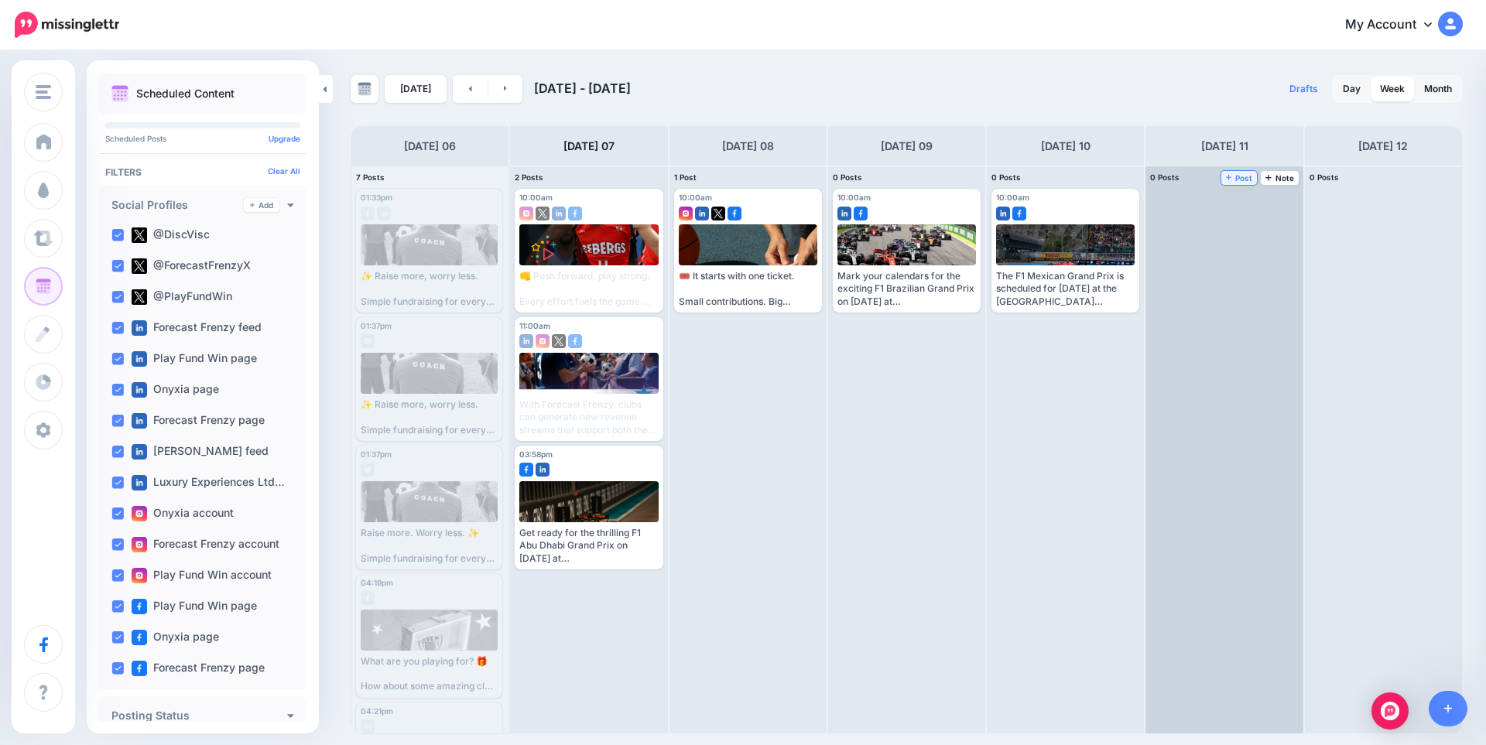
click at [1240, 176] on span "Post" at bounding box center [1239, 178] width 27 height 8
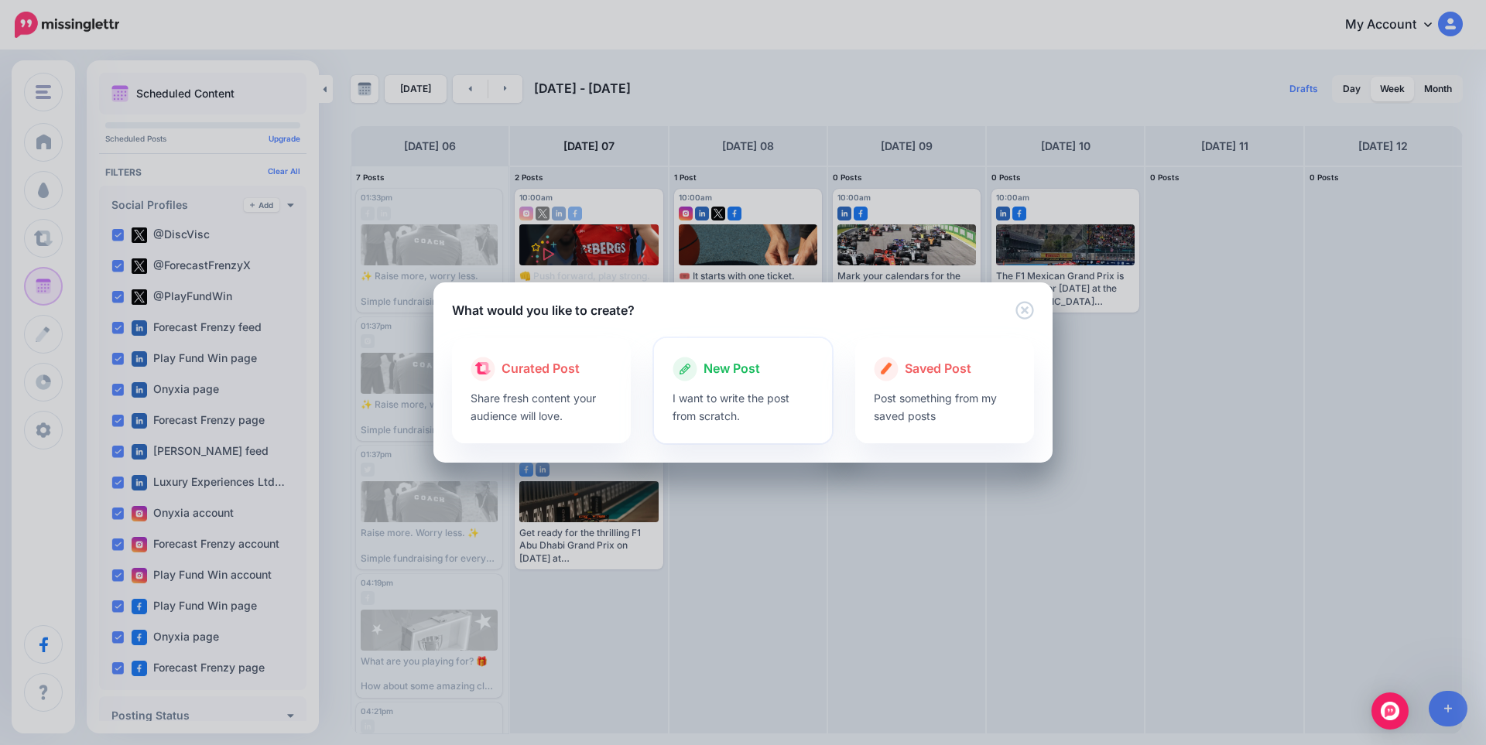
click at [716, 390] on p "I want to write the post from scratch." at bounding box center [743, 407] width 142 height 36
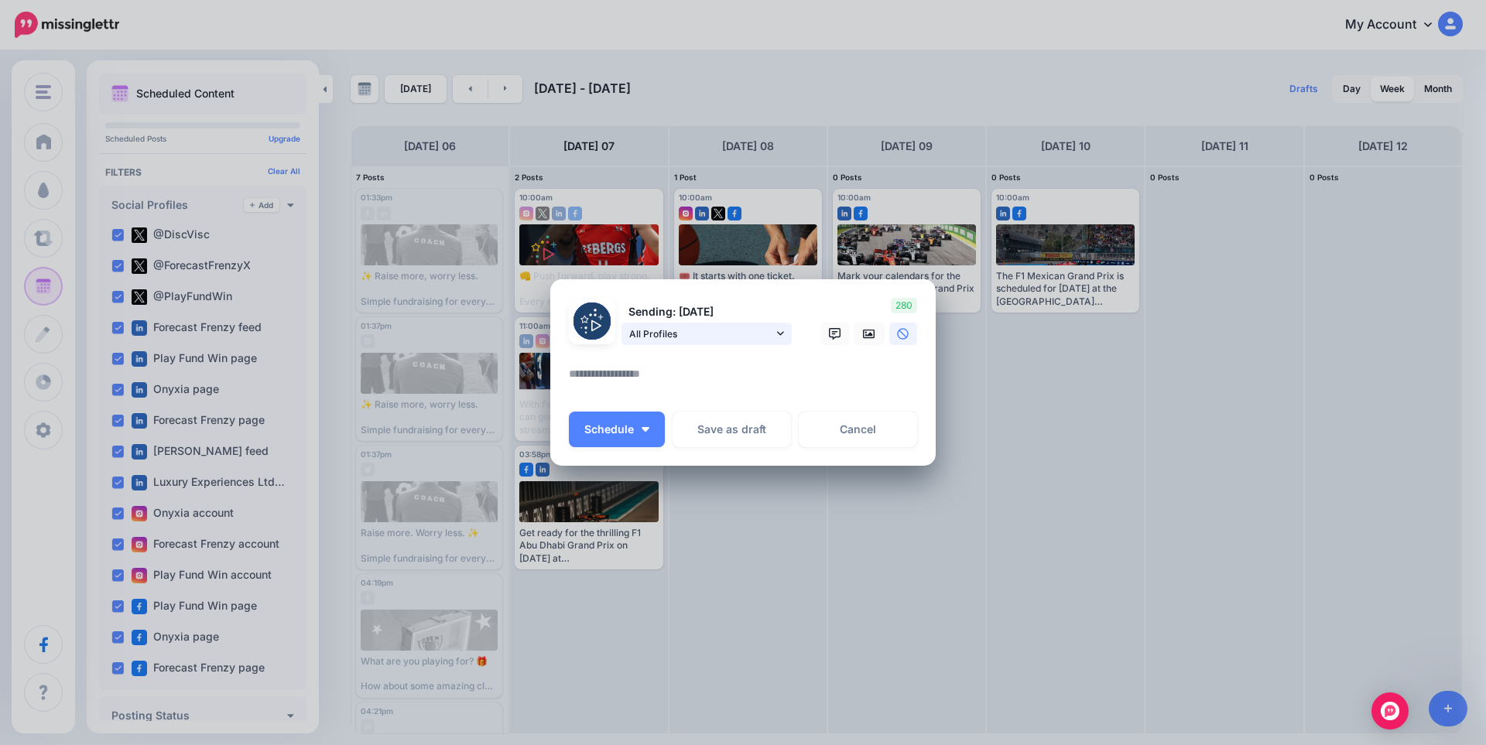
click at [753, 331] on span "All Profiles" at bounding box center [701, 334] width 144 height 16
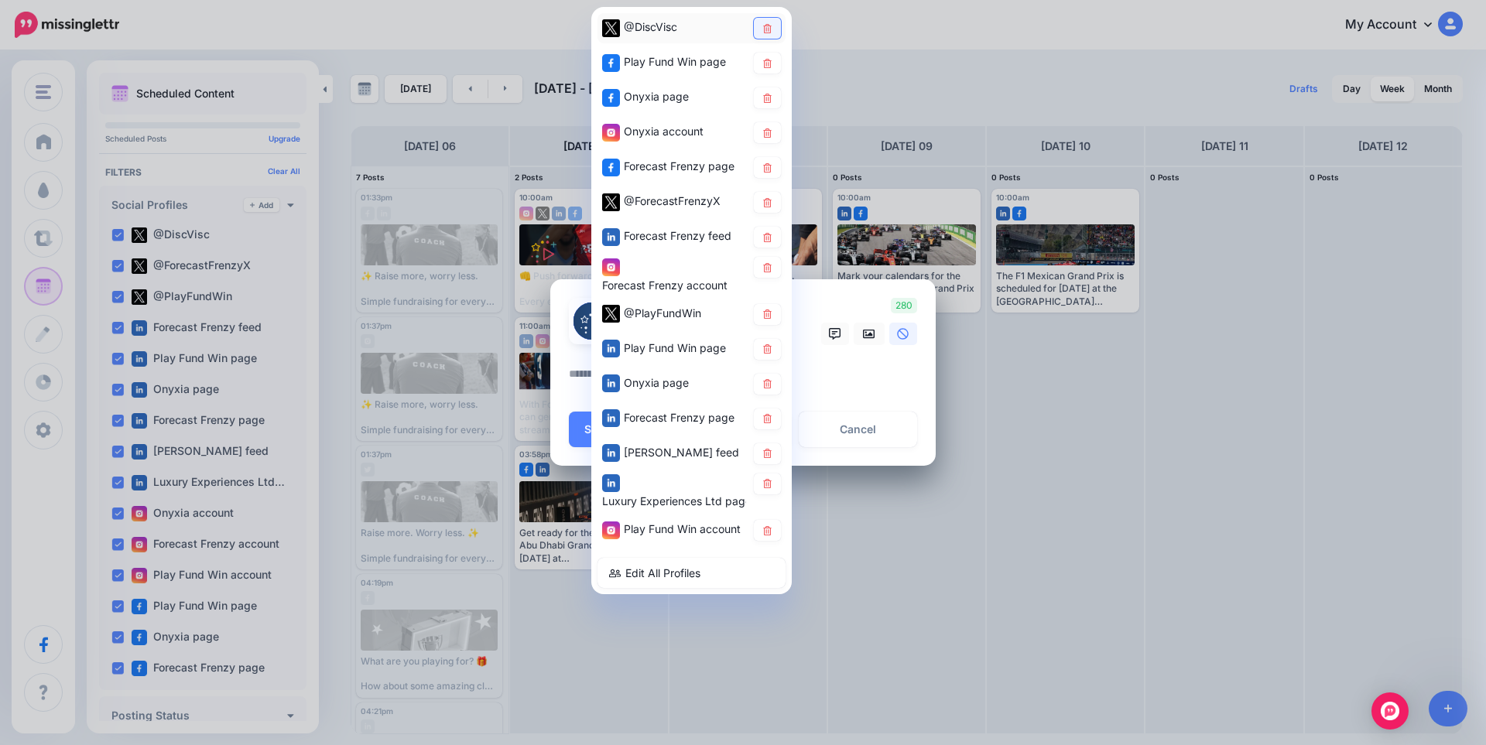
click at [770, 32] on icon at bounding box center [767, 27] width 9 height 9
click at [767, 58] on icon at bounding box center [767, 62] width 12 height 9
click at [768, 132] on icon at bounding box center [767, 132] width 9 height 9
click at [768, 168] on icon at bounding box center [767, 167] width 9 height 9
click at [768, 204] on icon at bounding box center [767, 201] width 12 height 9
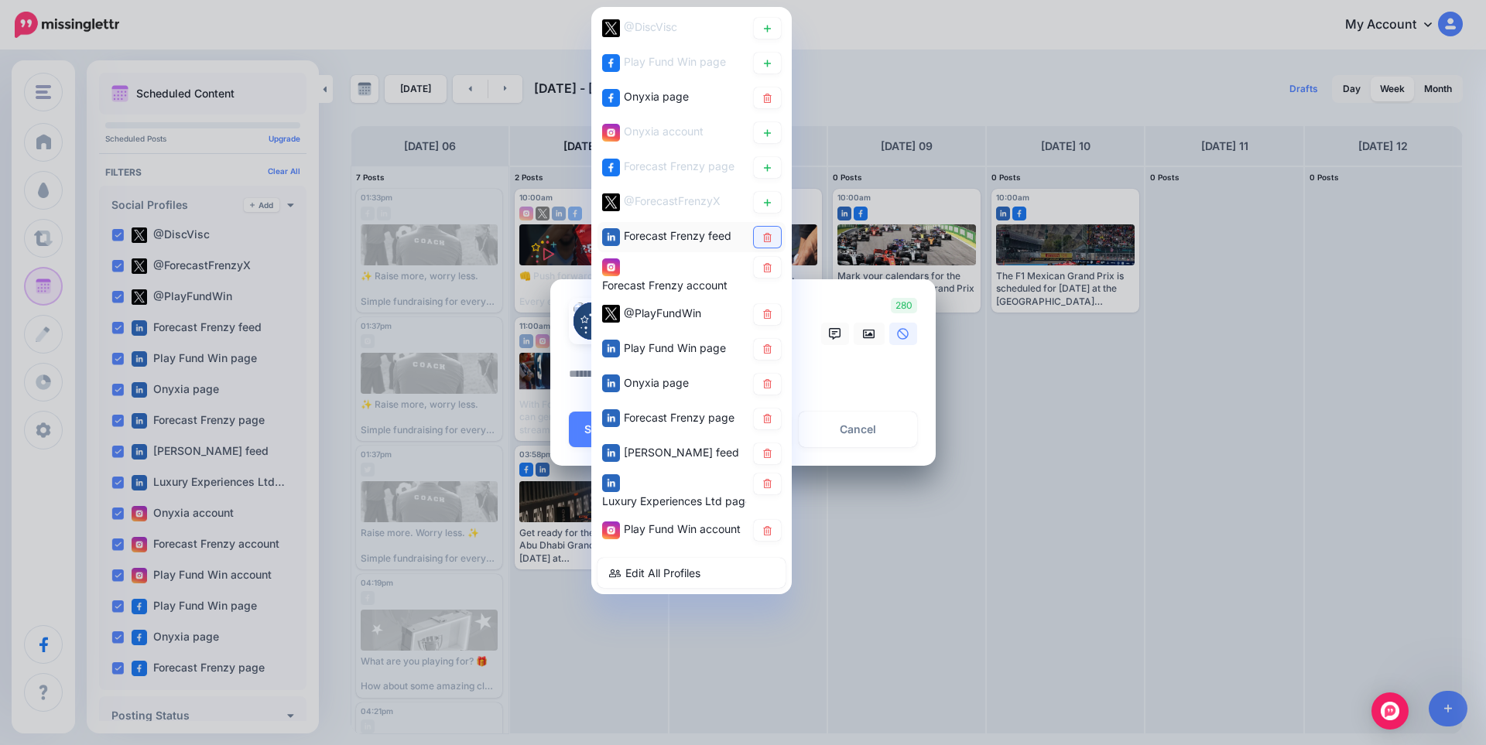
click at [768, 240] on icon at bounding box center [767, 236] width 12 height 9
click at [769, 266] on icon at bounding box center [767, 266] width 12 height 9
click at [768, 320] on link at bounding box center [767, 314] width 27 height 21
click at [768, 347] on icon at bounding box center [767, 348] width 12 height 9
click at [767, 423] on icon at bounding box center [767, 418] width 9 height 9
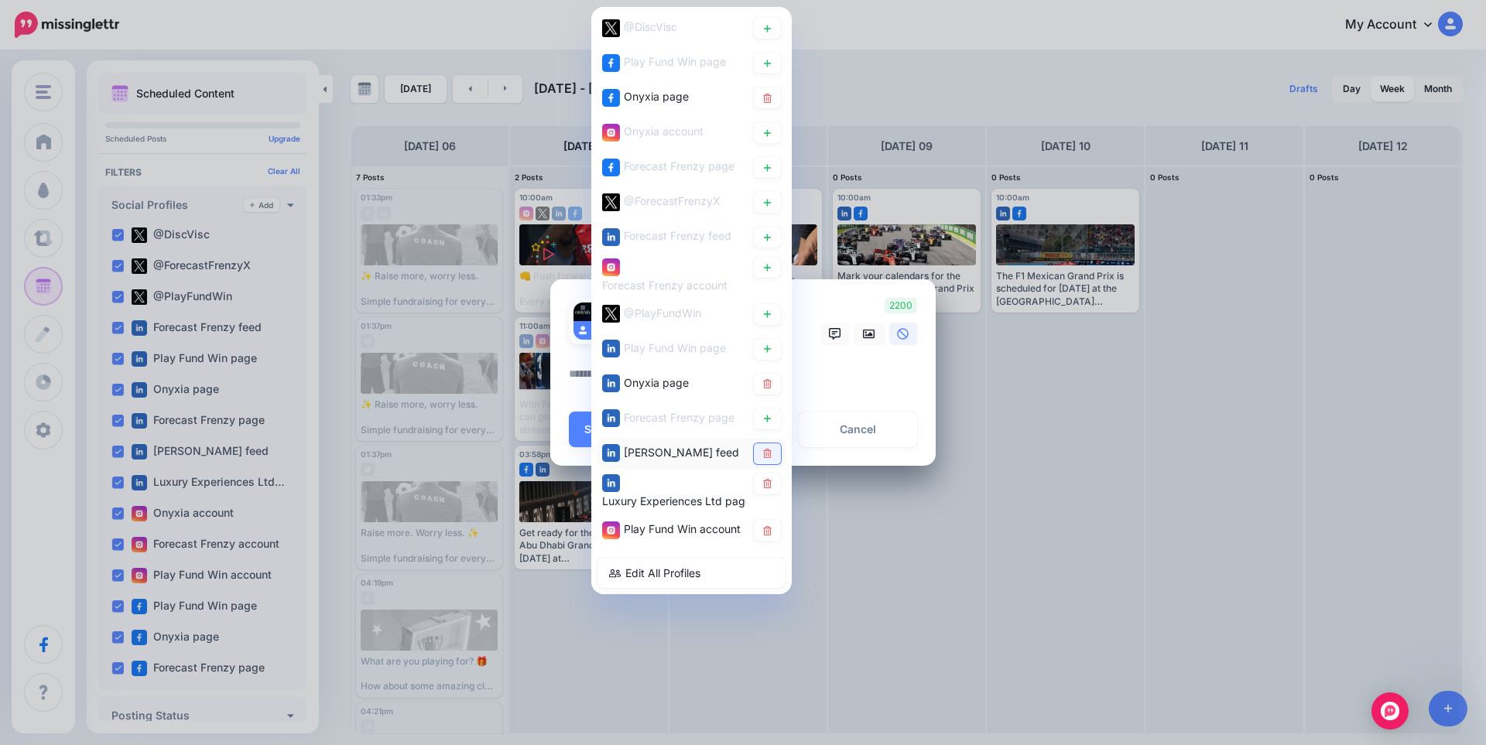
click at [768, 457] on icon at bounding box center [767, 453] width 12 height 9
click at [767, 484] on icon at bounding box center [767, 483] width 12 height 9
click at [773, 536] on link at bounding box center [767, 530] width 27 height 21
click at [876, 375] on textarea at bounding box center [747, 379] width 356 height 30
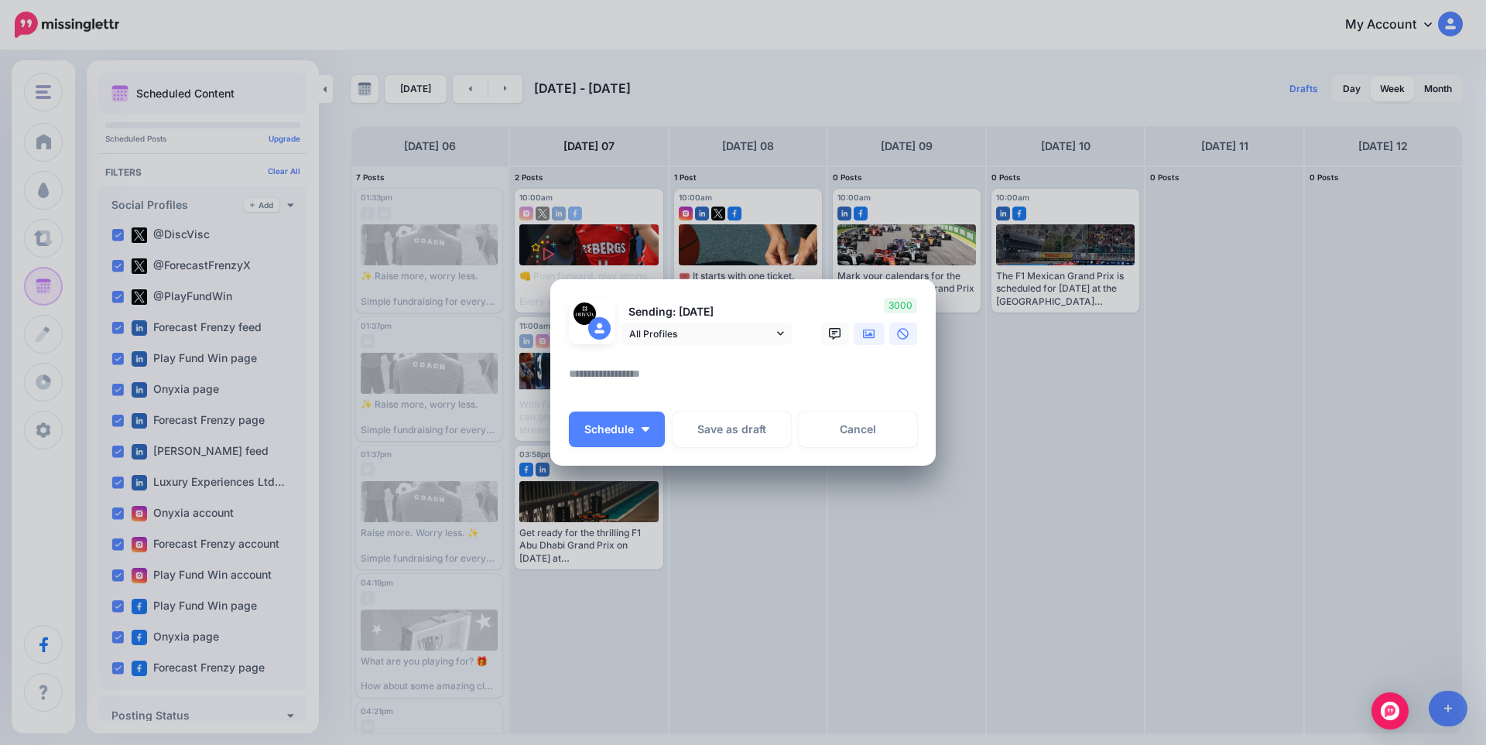
click at [871, 332] on icon at bounding box center [869, 334] width 12 height 12
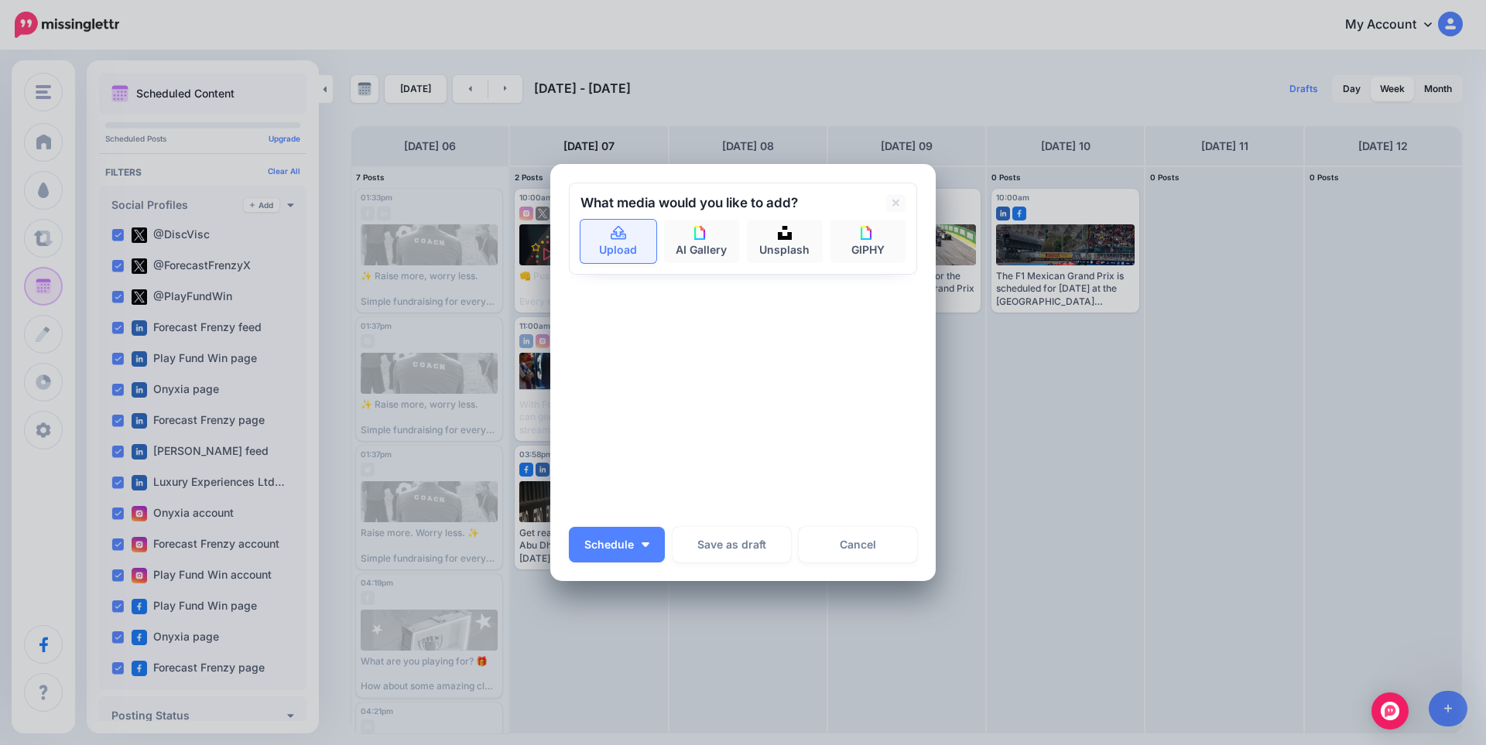
click at [611, 228] on icon at bounding box center [618, 233] width 15 height 14
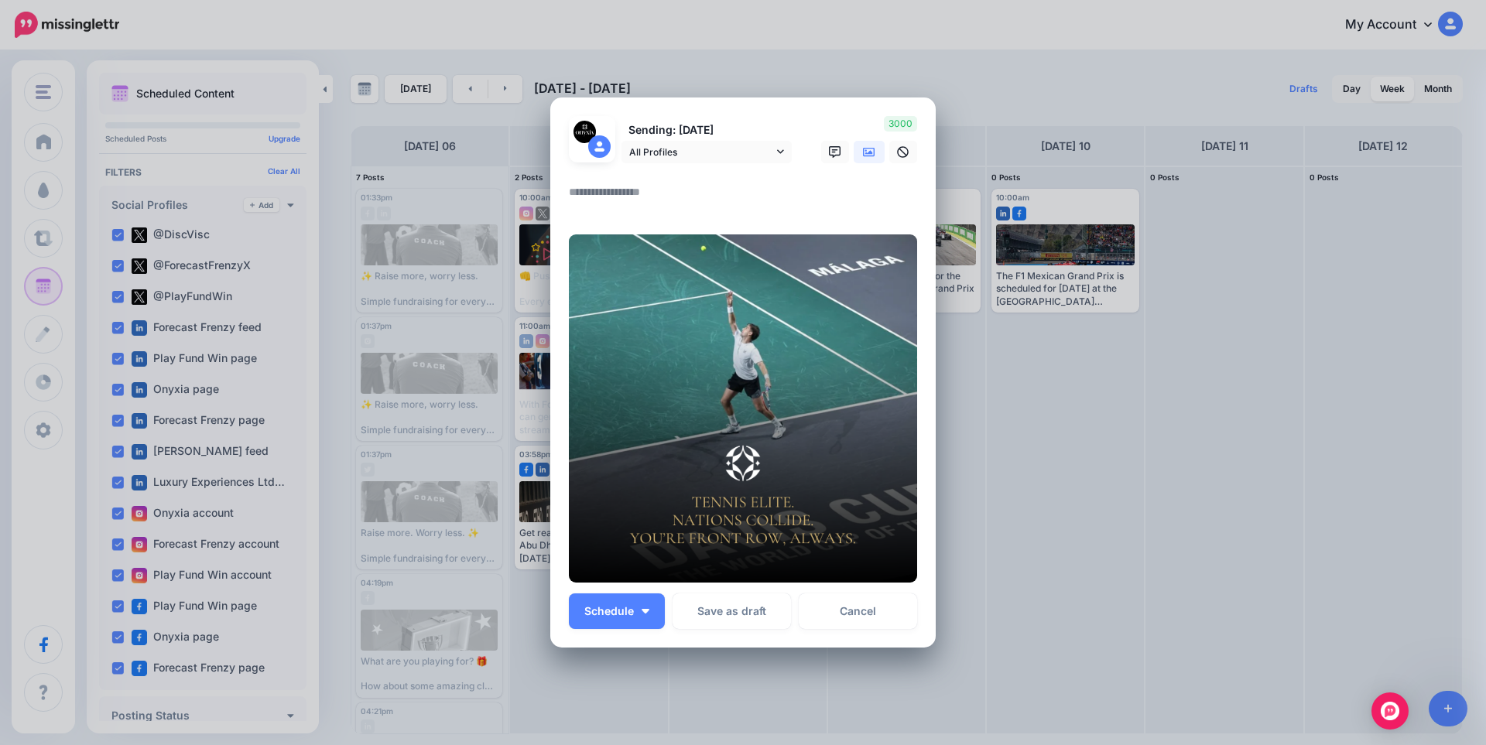
click at [624, 183] on textarea at bounding box center [747, 198] width 356 height 30
paste textarea "**********"
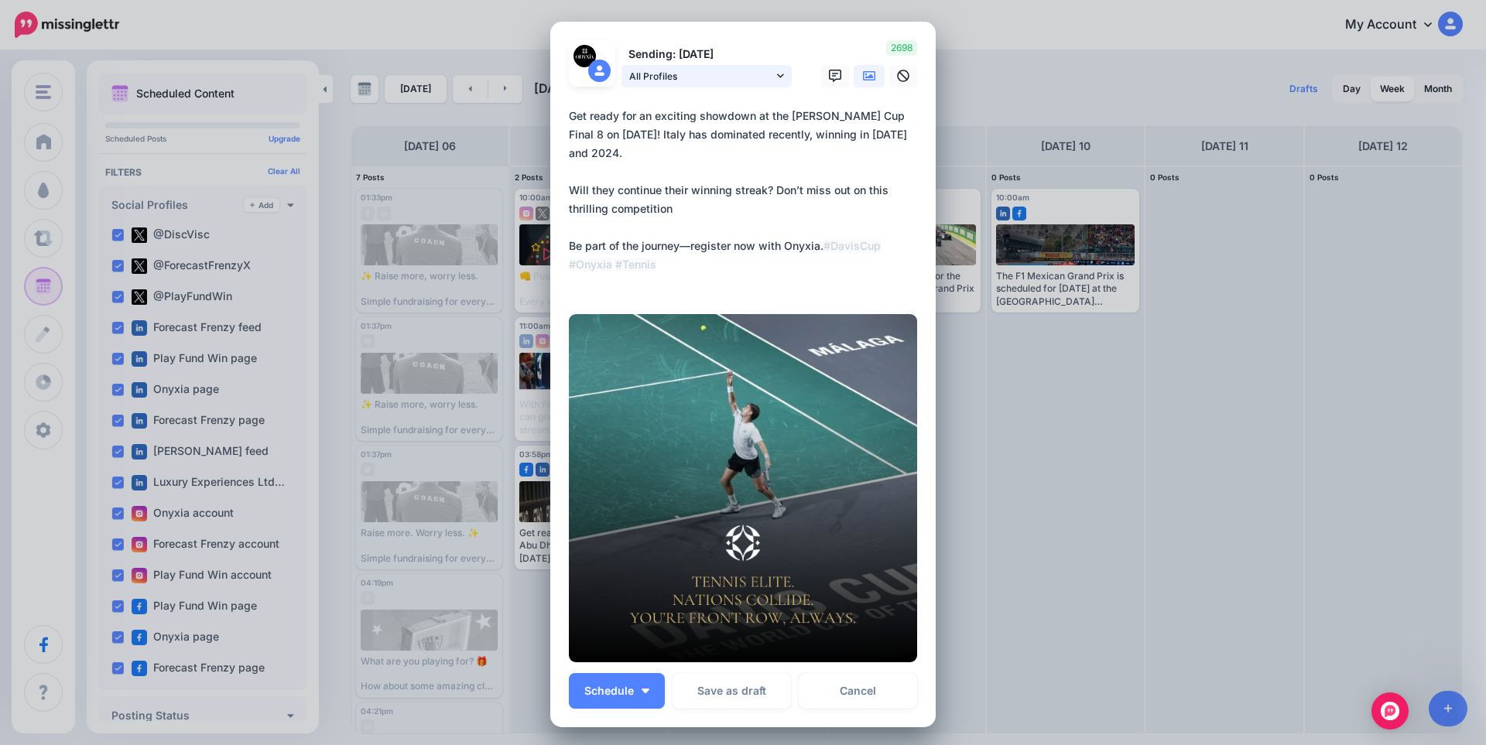
click at [696, 80] on span "All Profiles" at bounding box center [701, 76] width 144 height 16
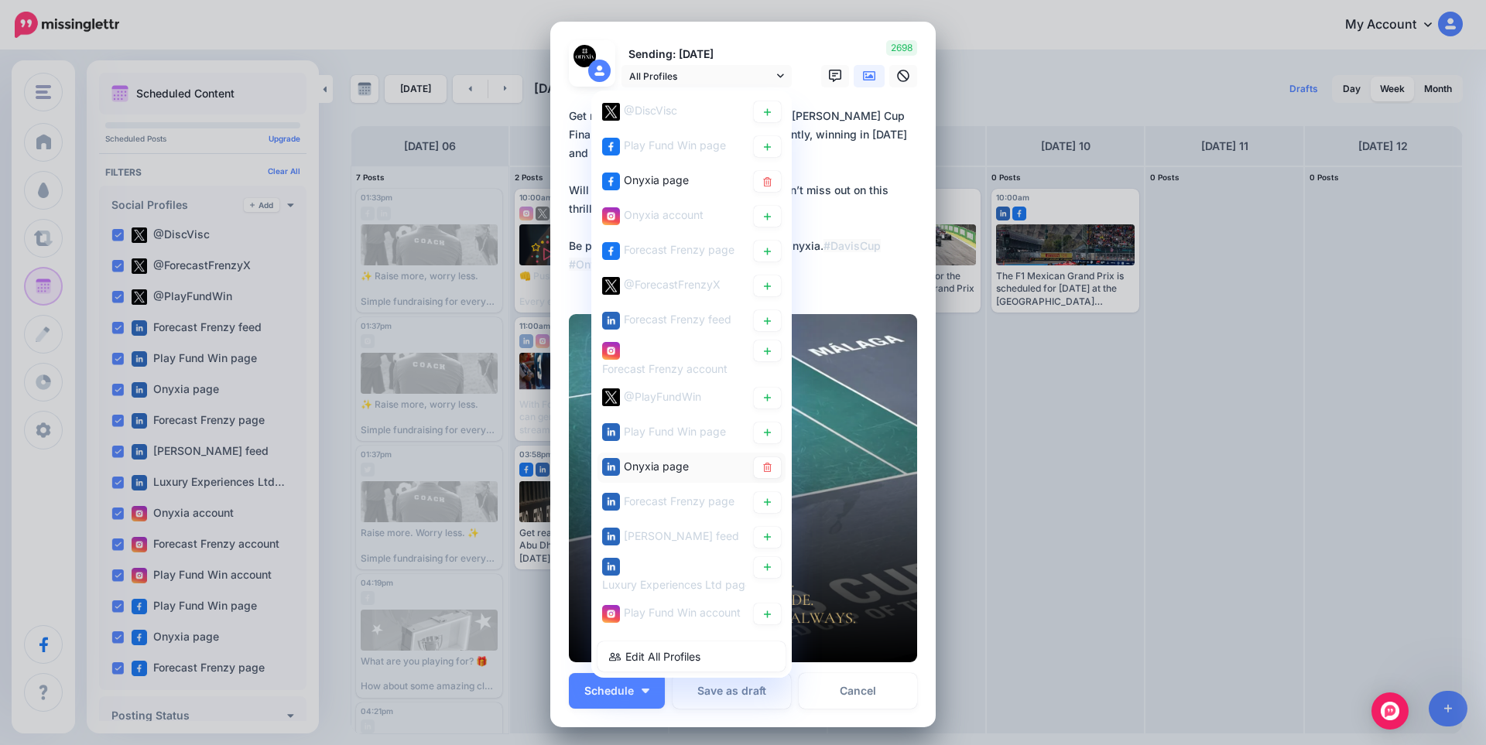
click at [690, 463] on div "Onyxia page" at bounding box center [674, 466] width 144 height 19
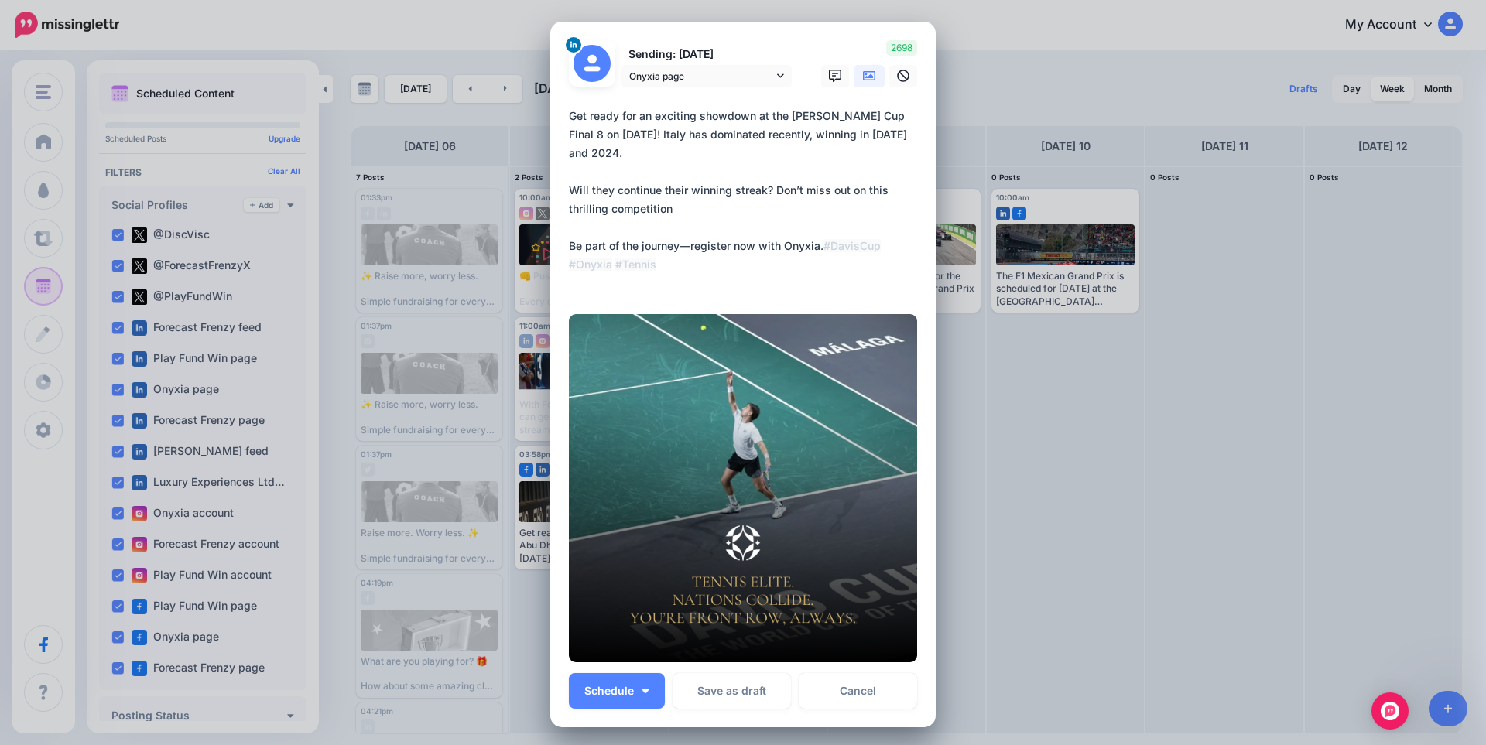
drag, startPoint x: 732, startPoint y: 289, endPoint x: 536, endPoint y: 105, distance: 268.8
click at [536, 105] on div "Create Post Loading Sending: 11th Oct Onyxia page @DiscVisc" at bounding box center [743, 372] width 1486 height 745
paste textarea "**********"
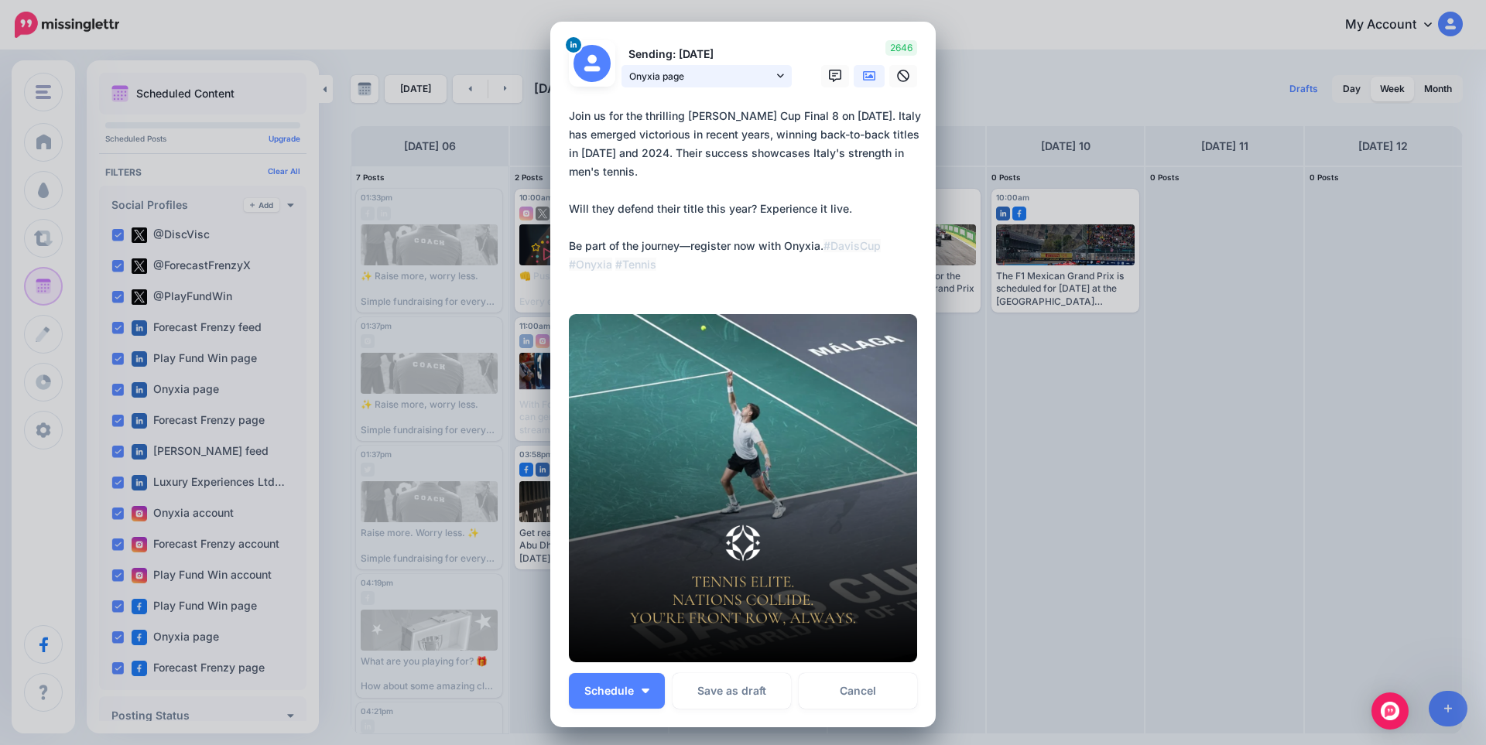
click at [734, 77] on span "Onyxia page" at bounding box center [701, 76] width 144 height 16
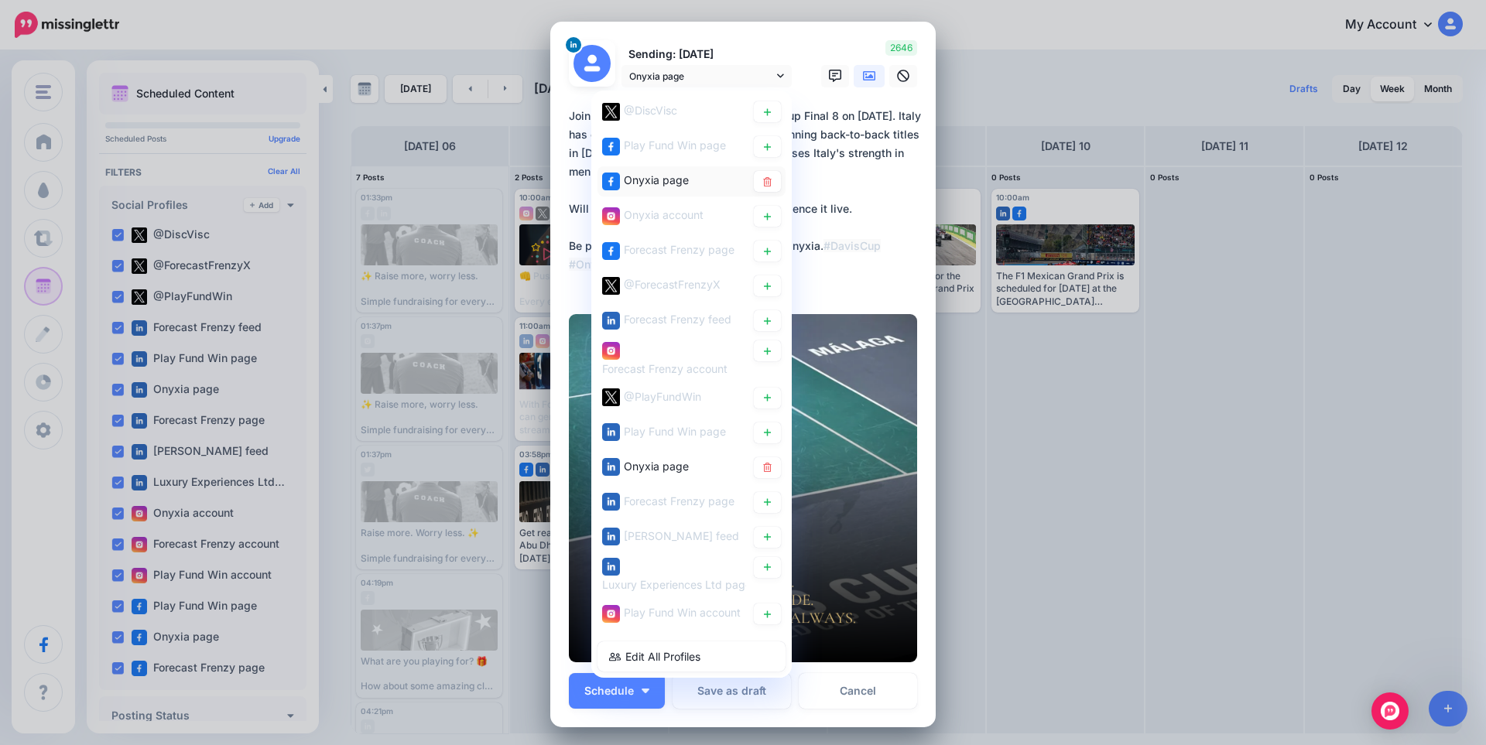
click at [659, 187] on div "Onyxia page" at bounding box center [656, 180] width 65 height 19
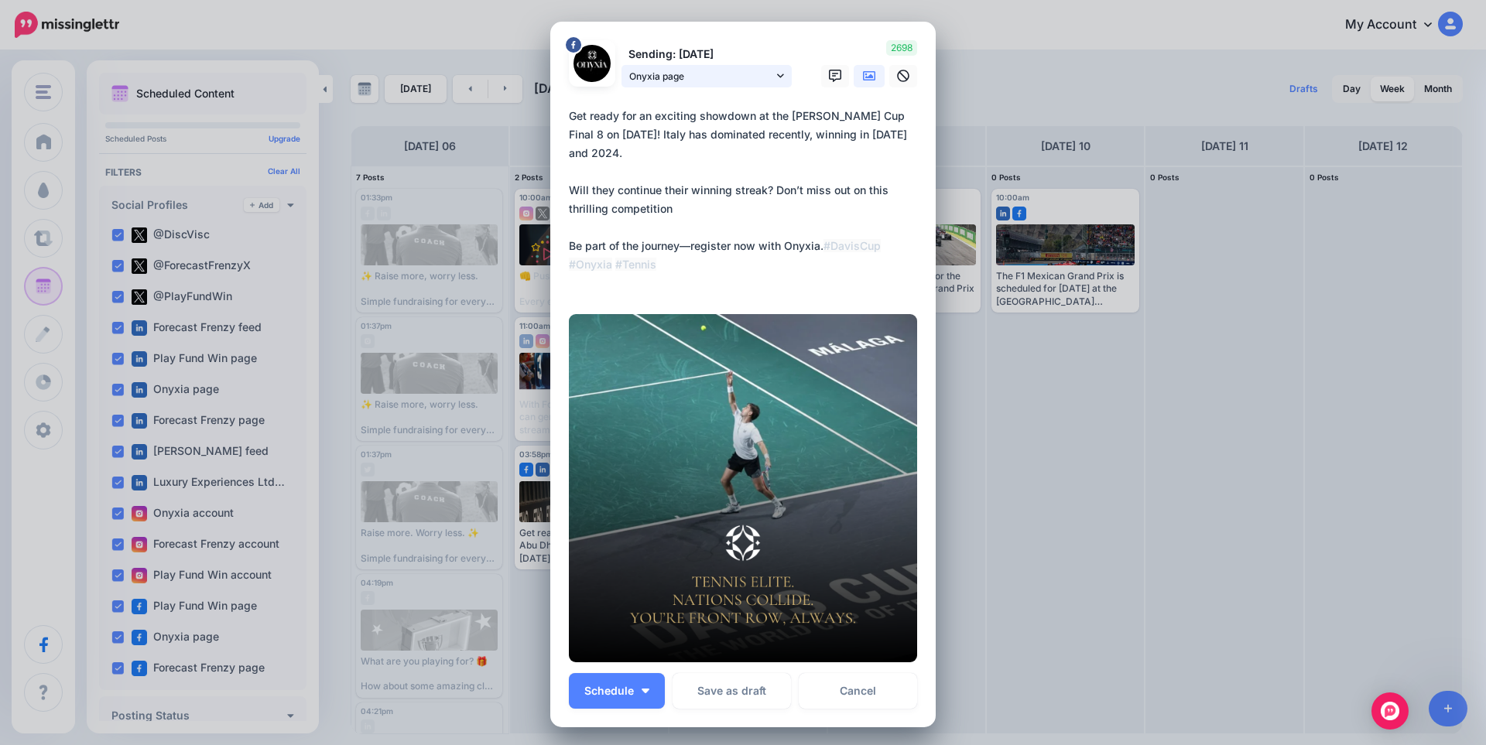
click at [697, 78] on span "Onyxia page" at bounding box center [701, 76] width 144 height 16
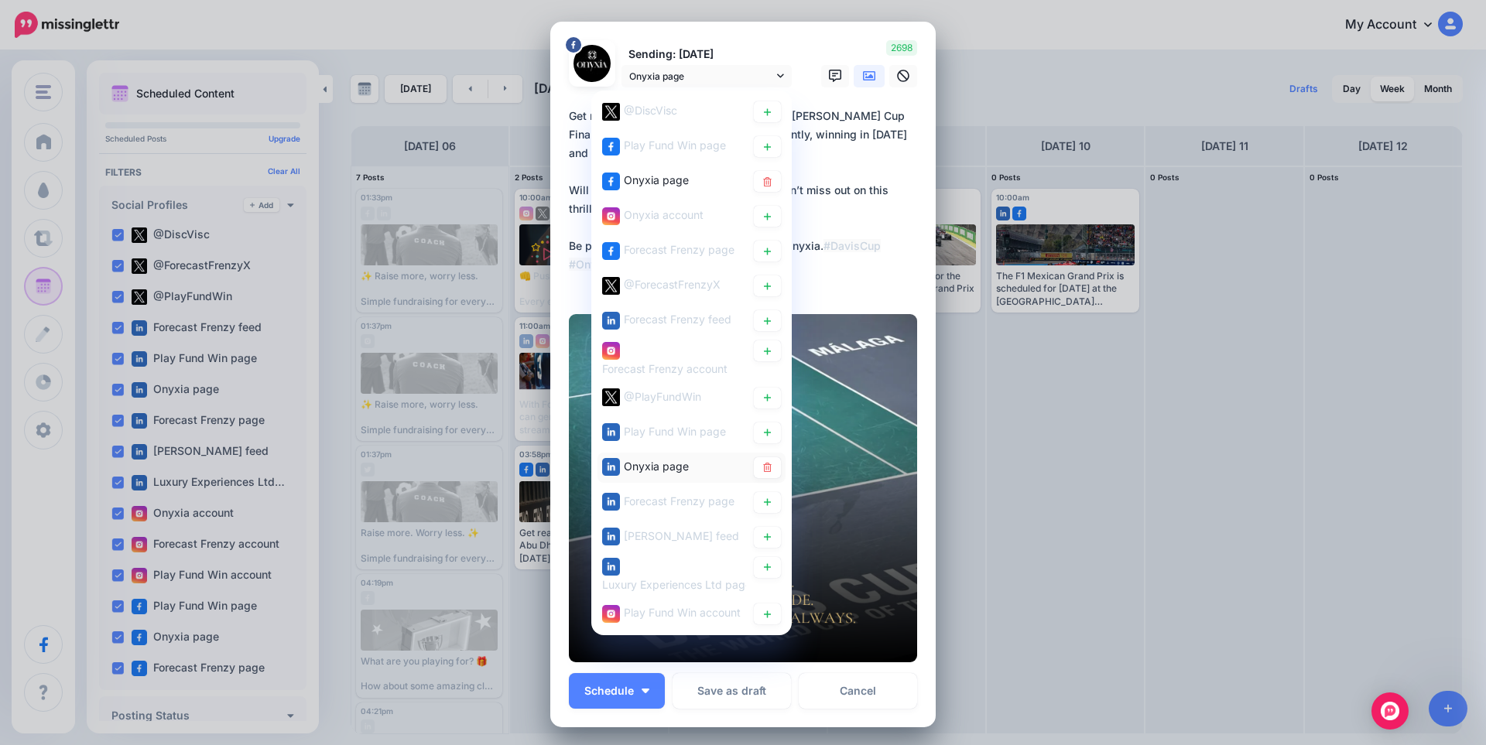
click at [653, 471] on span "Onyxia page" at bounding box center [656, 465] width 65 height 13
type textarea "**********"
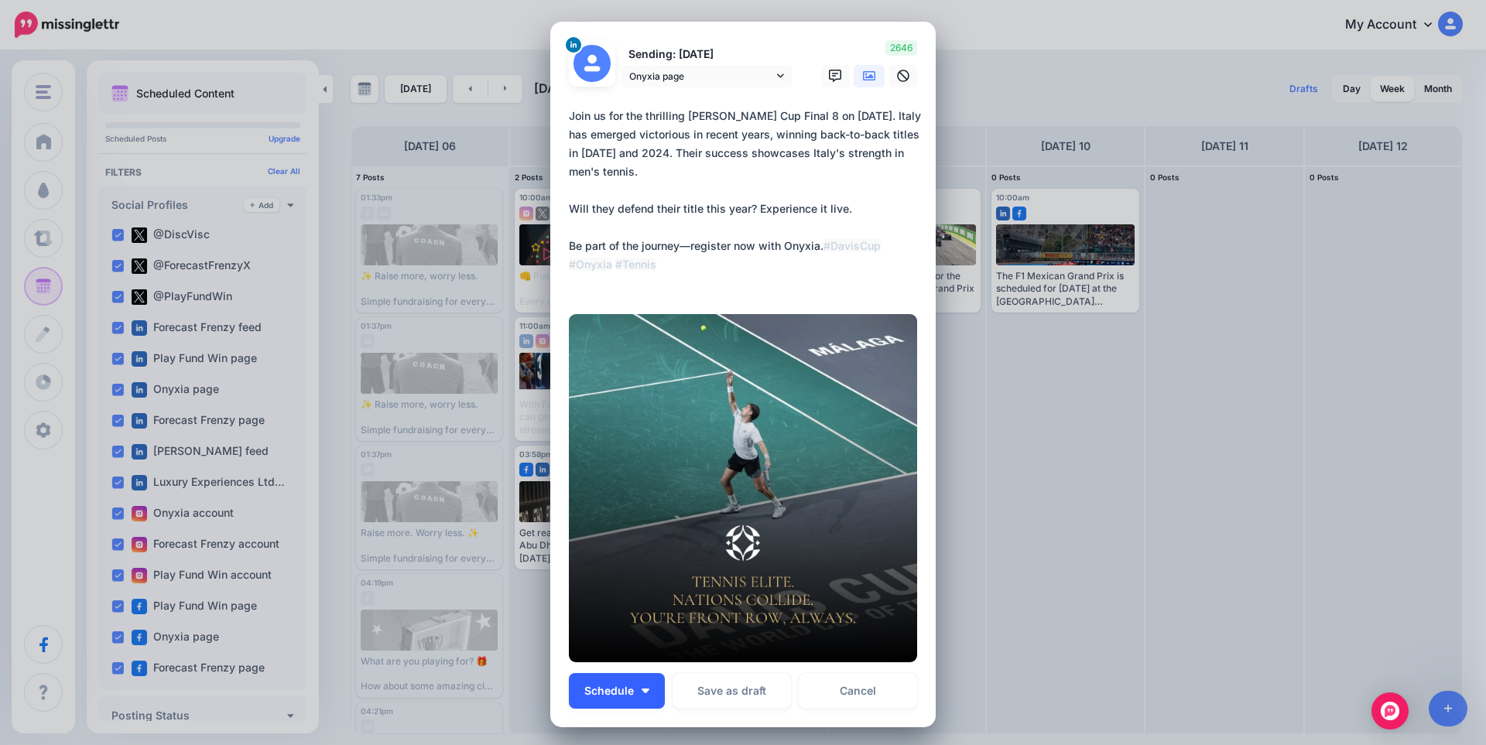
click at [642, 690] on img "button" at bounding box center [646, 691] width 8 height 5
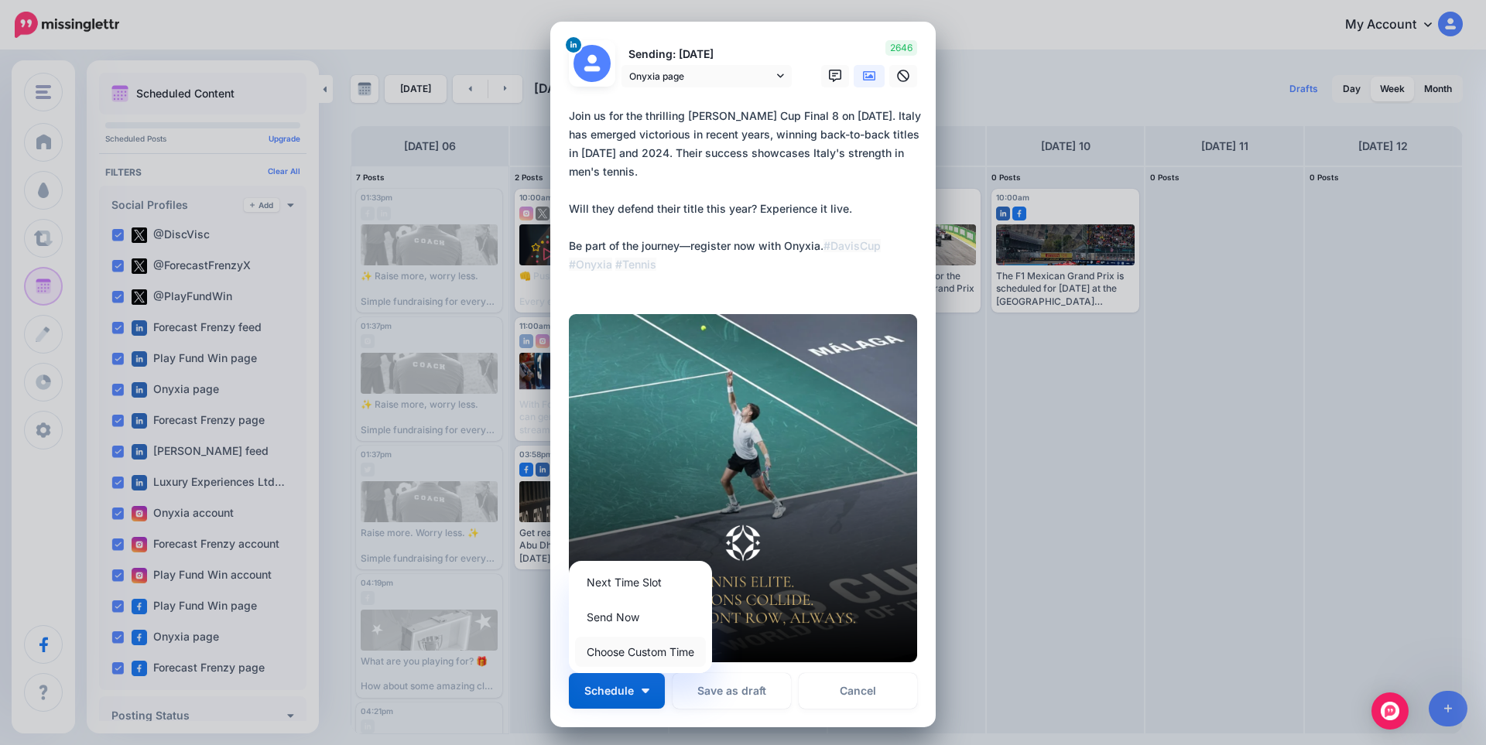
click at [621, 652] on link "Choose Custom Time" at bounding box center [640, 652] width 131 height 30
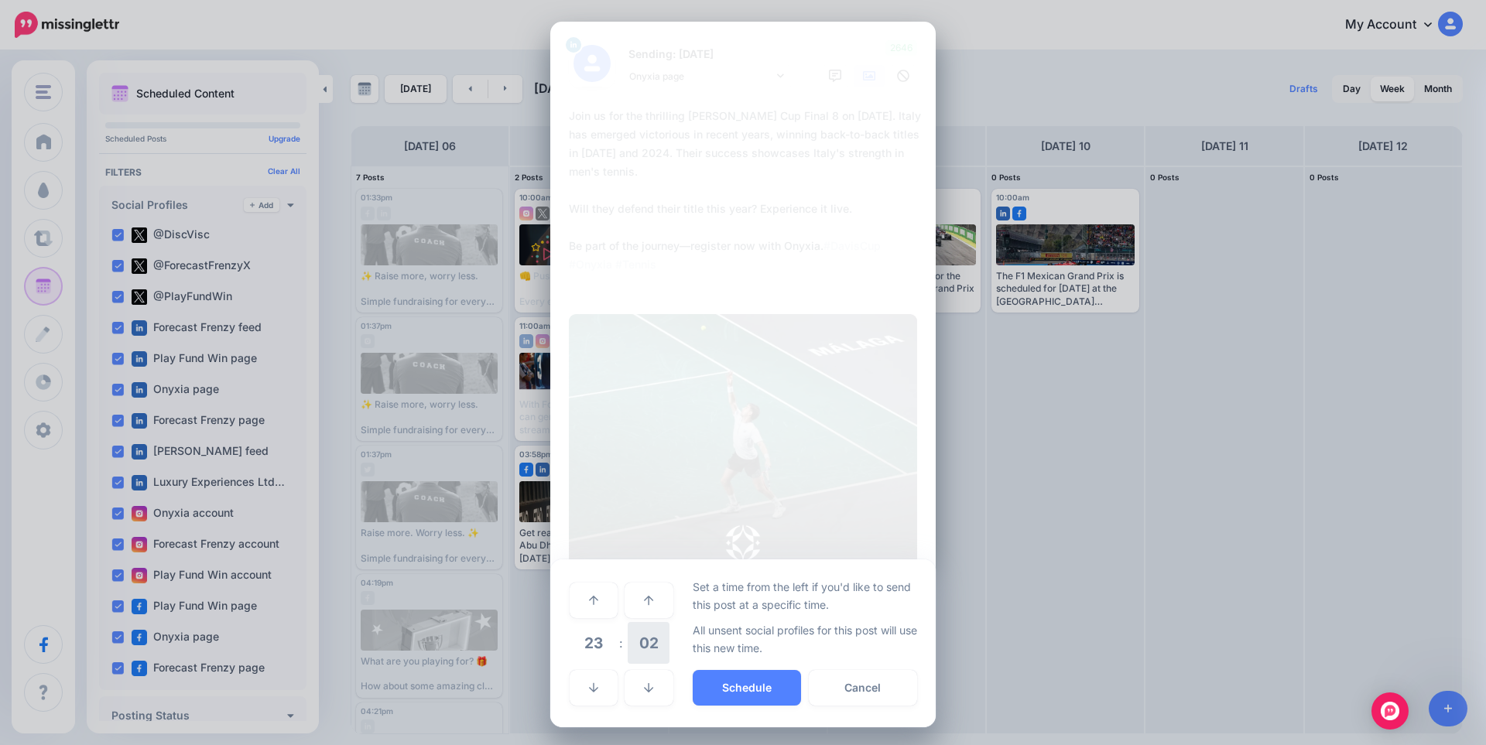
click at [637, 636] on span "02" at bounding box center [649, 643] width 42 height 42
click at [577, 599] on td "00" at bounding box center [577, 599] width 17 height 43
click at [582, 639] on span "23" at bounding box center [594, 643] width 42 height 42
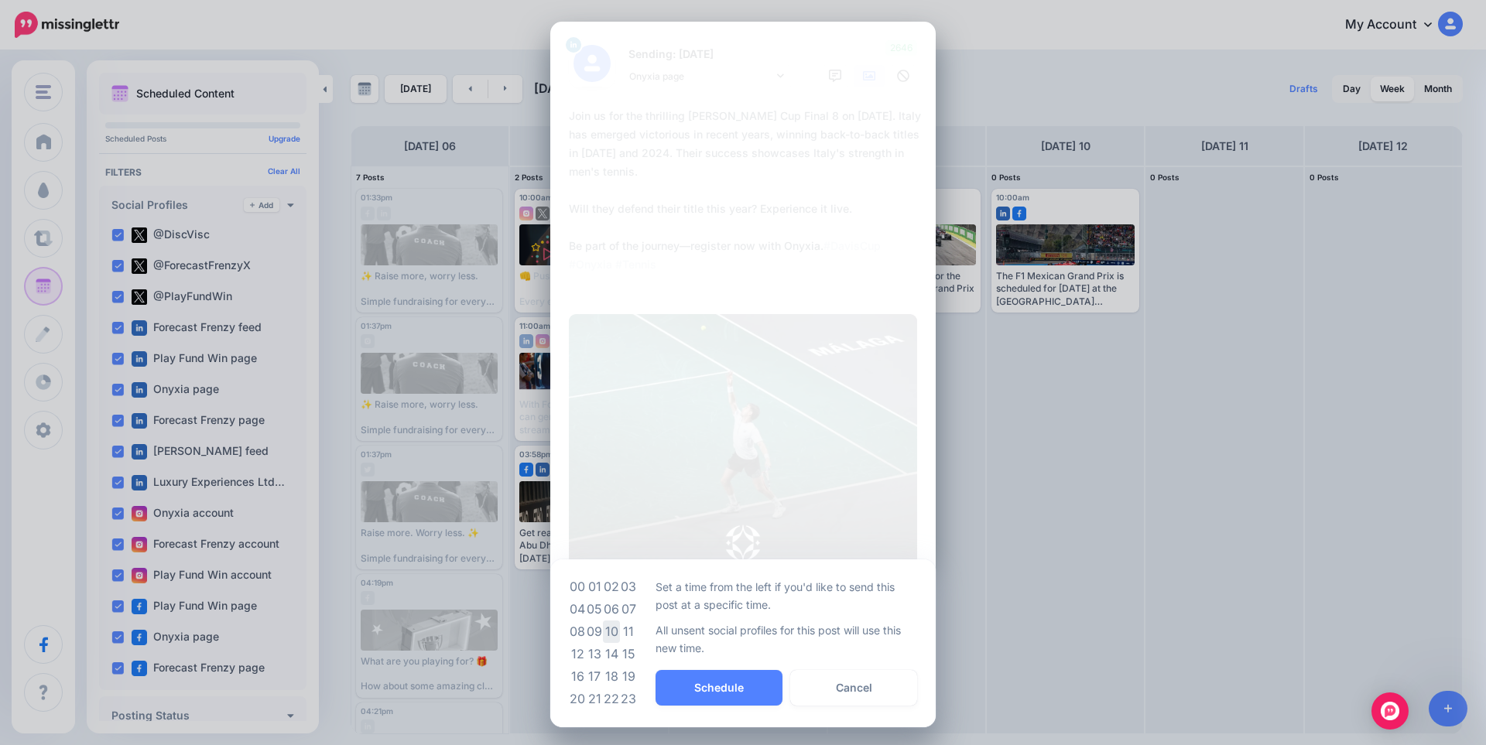
click at [604, 632] on td "10" at bounding box center [611, 632] width 17 height 22
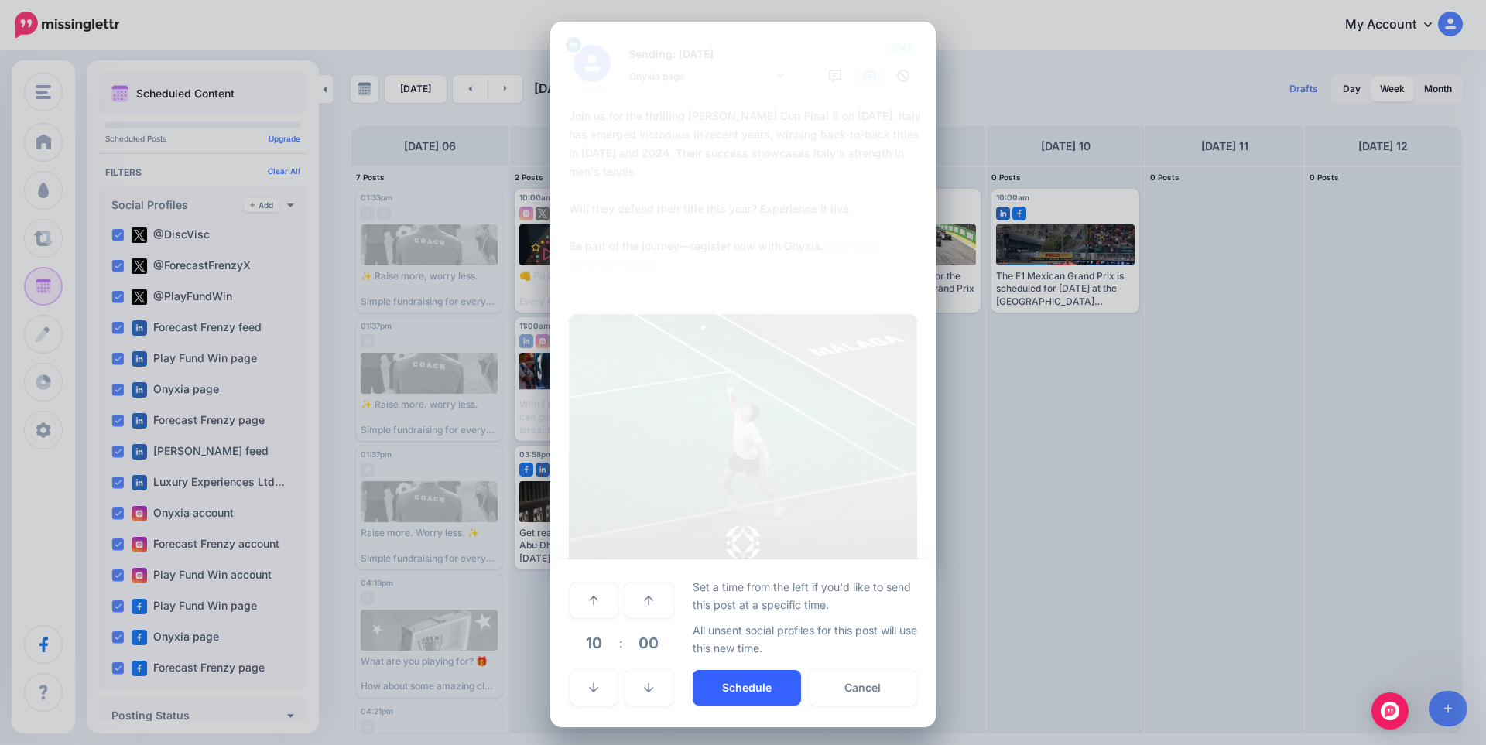
click at [734, 681] on button "Schedule" at bounding box center [747, 688] width 108 height 36
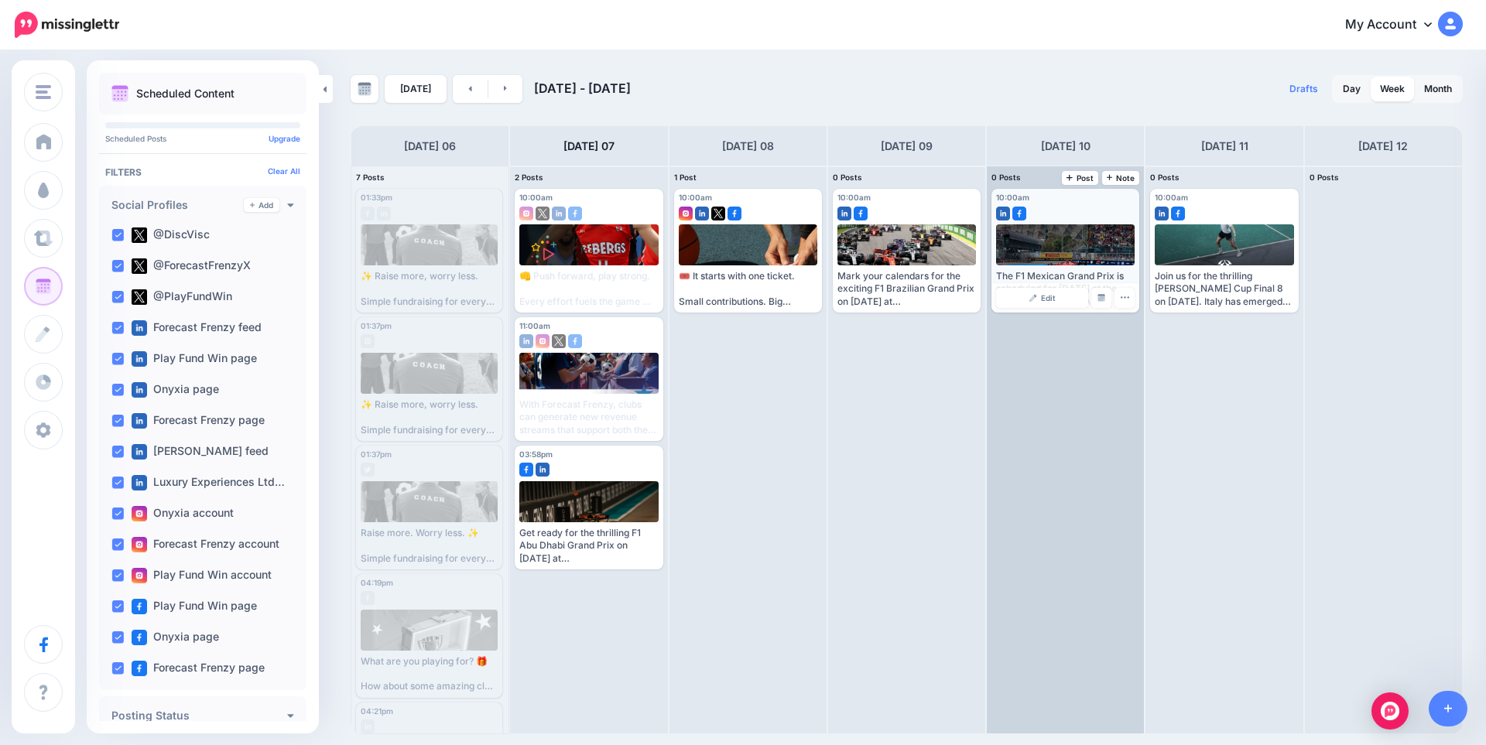
click at [1050, 230] on div at bounding box center [1065, 244] width 139 height 41
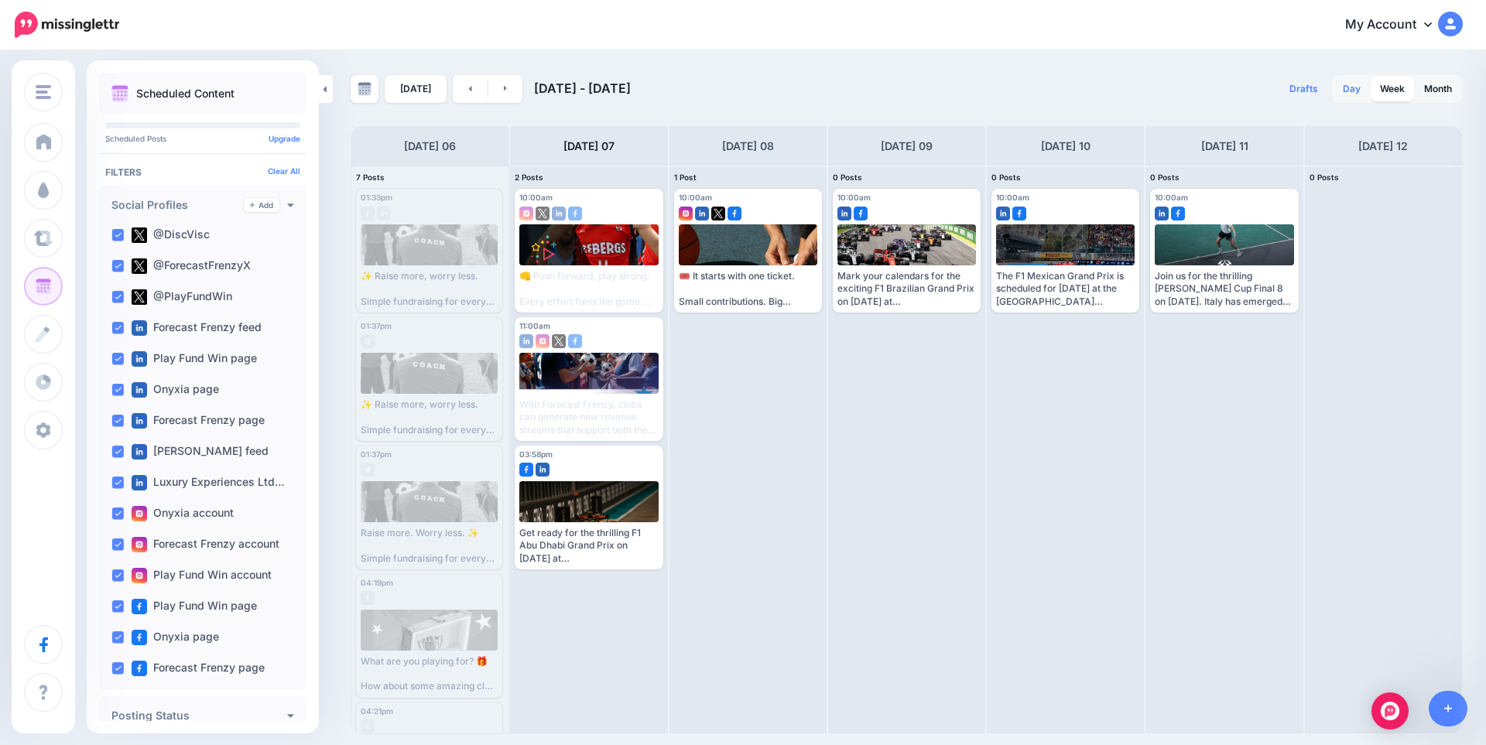
click at [1357, 100] on link "Day" at bounding box center [1351, 89] width 36 height 25
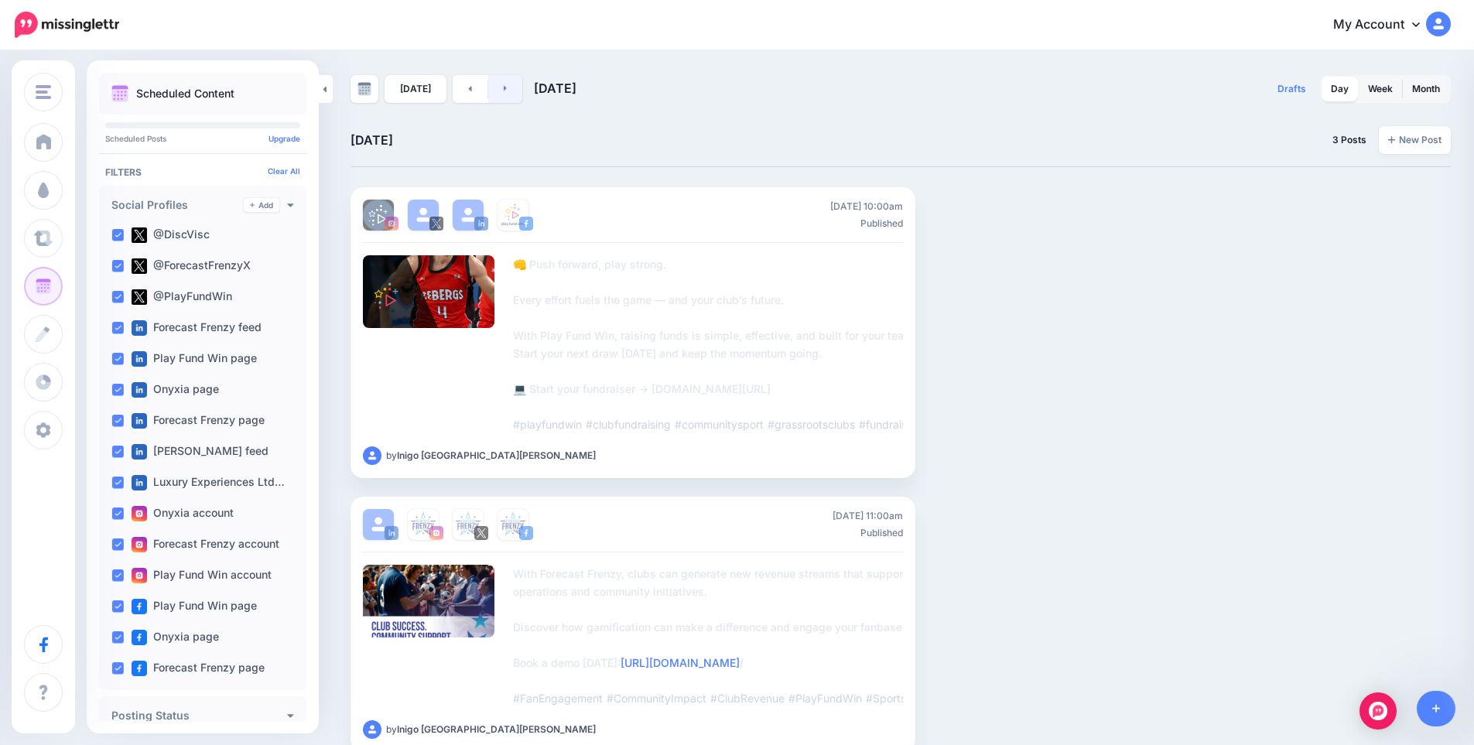
click at [507, 91] on link at bounding box center [505, 89] width 35 height 28
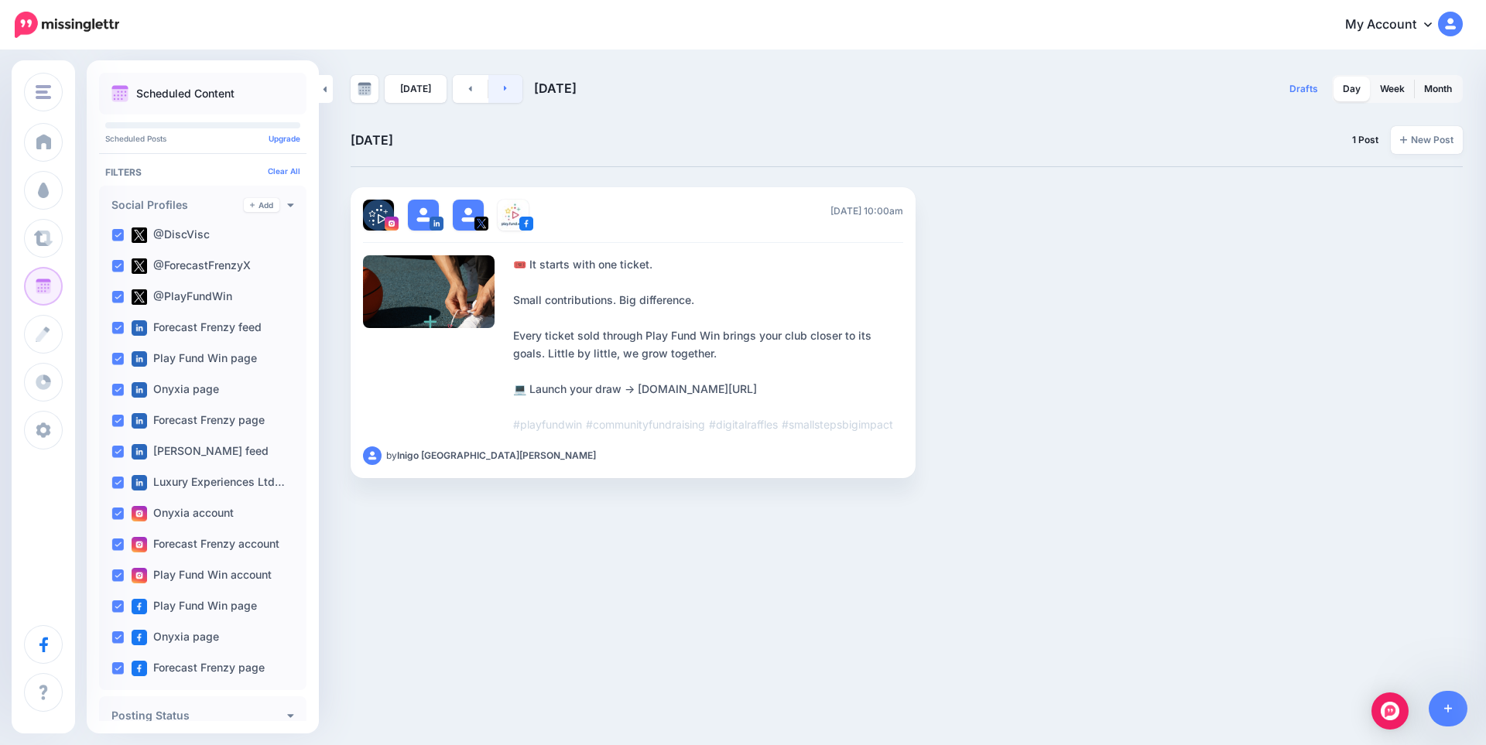
click at [506, 87] on link at bounding box center [505, 89] width 35 height 28
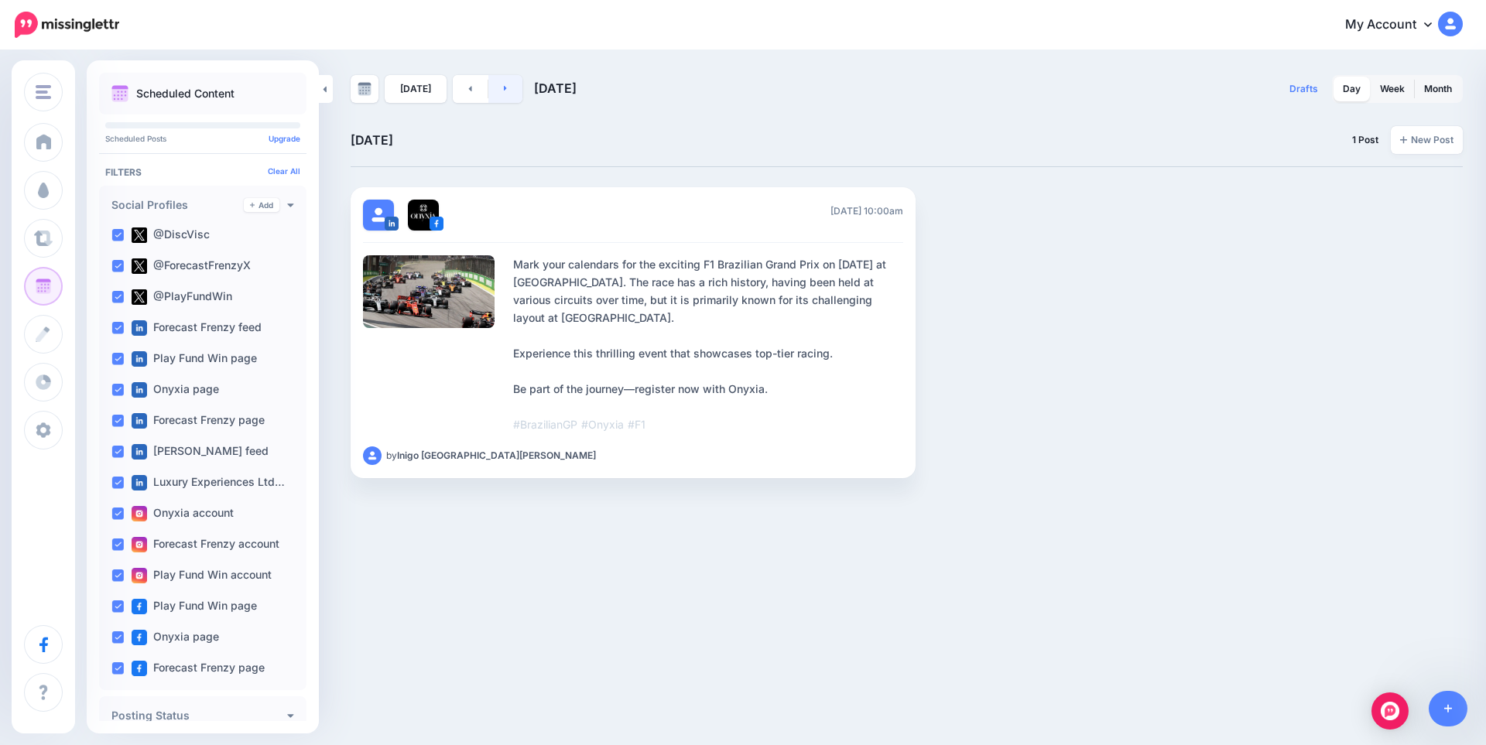
click at [506, 87] on link at bounding box center [505, 89] width 35 height 28
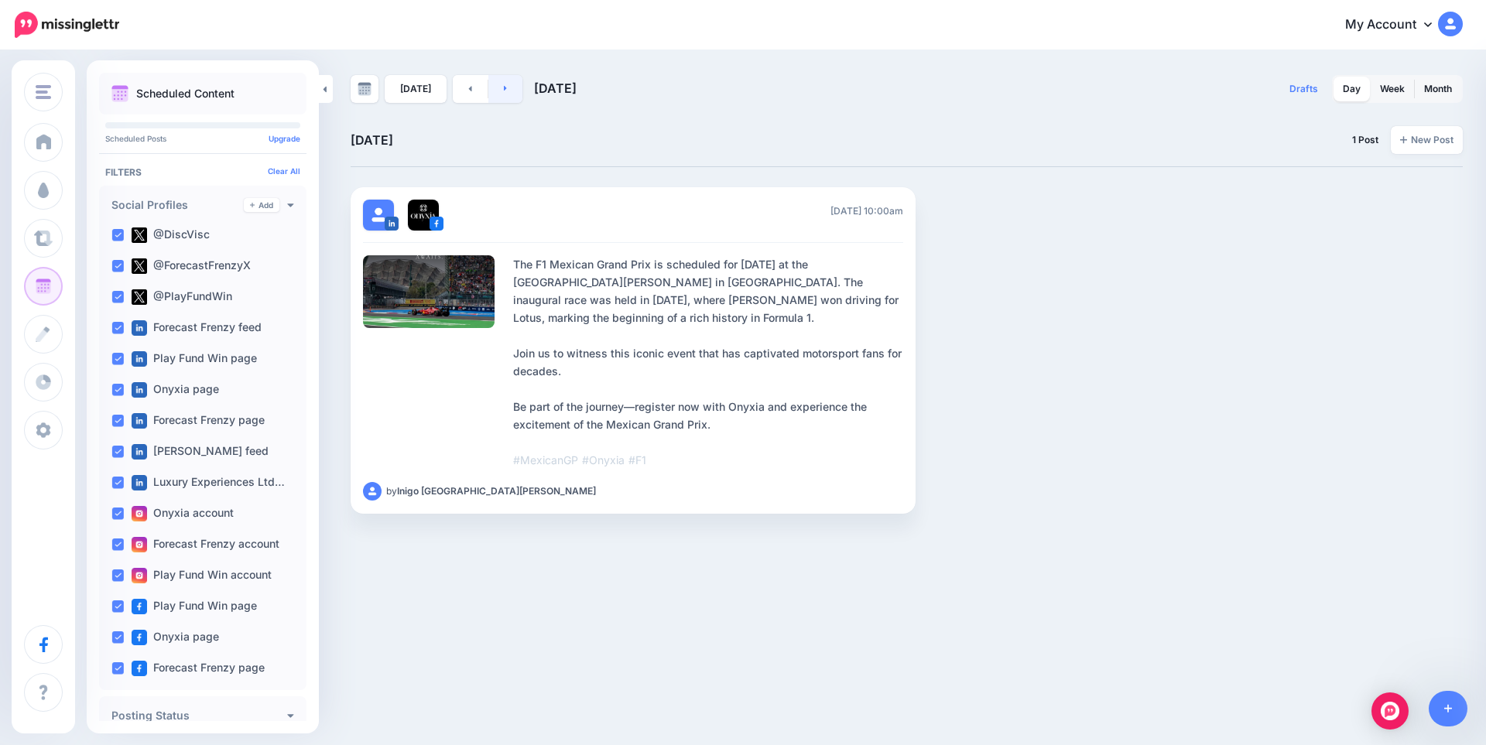
click at [512, 92] on link at bounding box center [505, 89] width 35 height 28
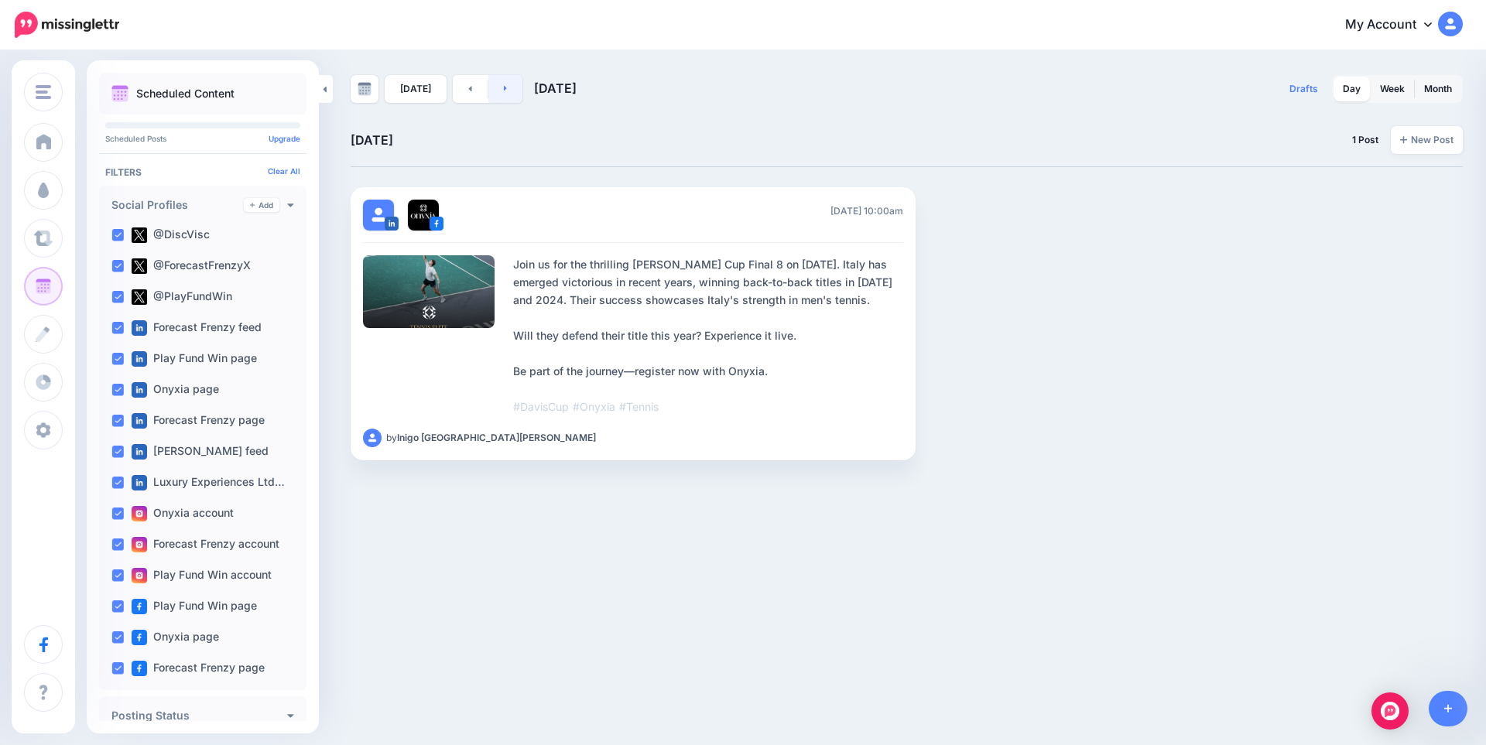
click at [510, 94] on link at bounding box center [505, 89] width 35 height 28
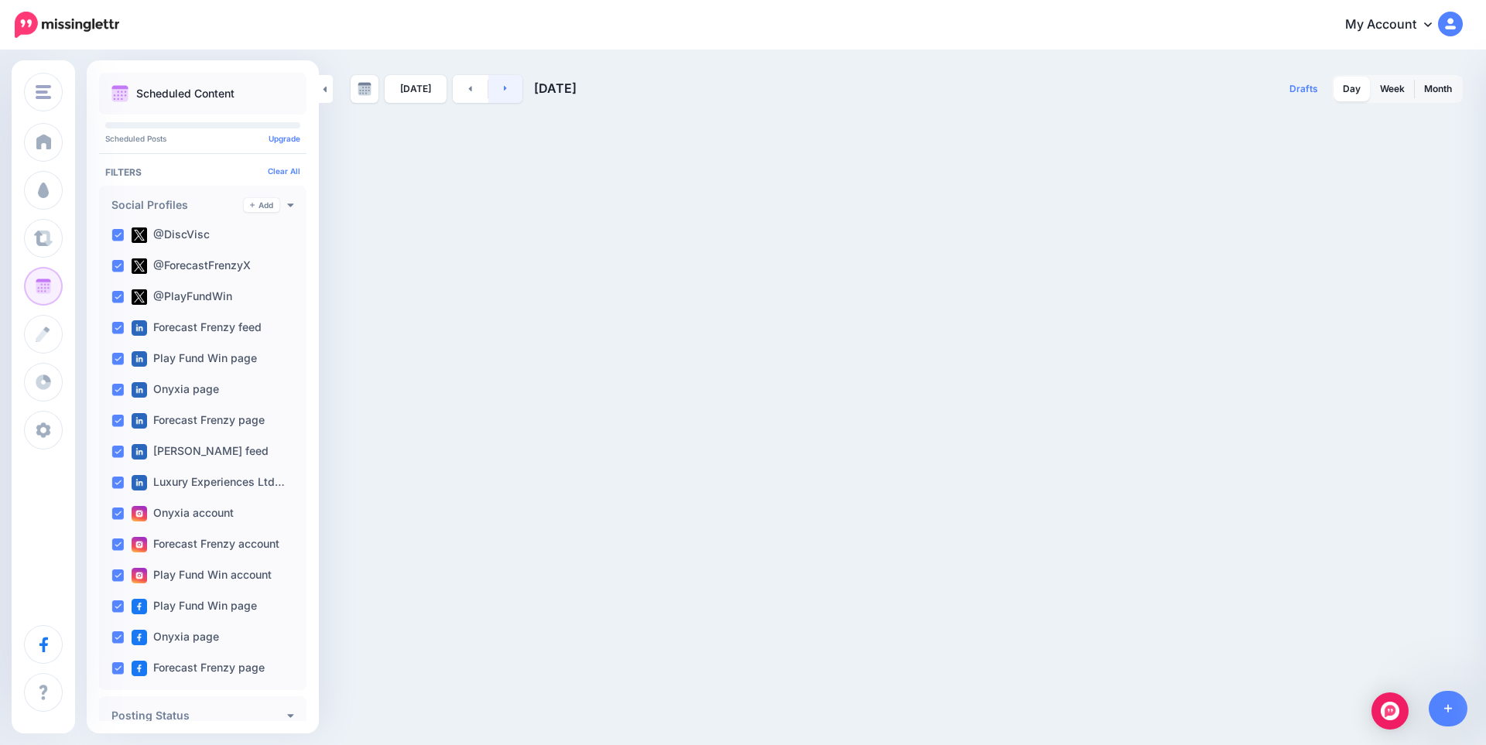
click at [504, 85] on icon at bounding box center [506, 88] width 4 height 9
click at [1386, 87] on link "Week" at bounding box center [1392, 89] width 43 height 25
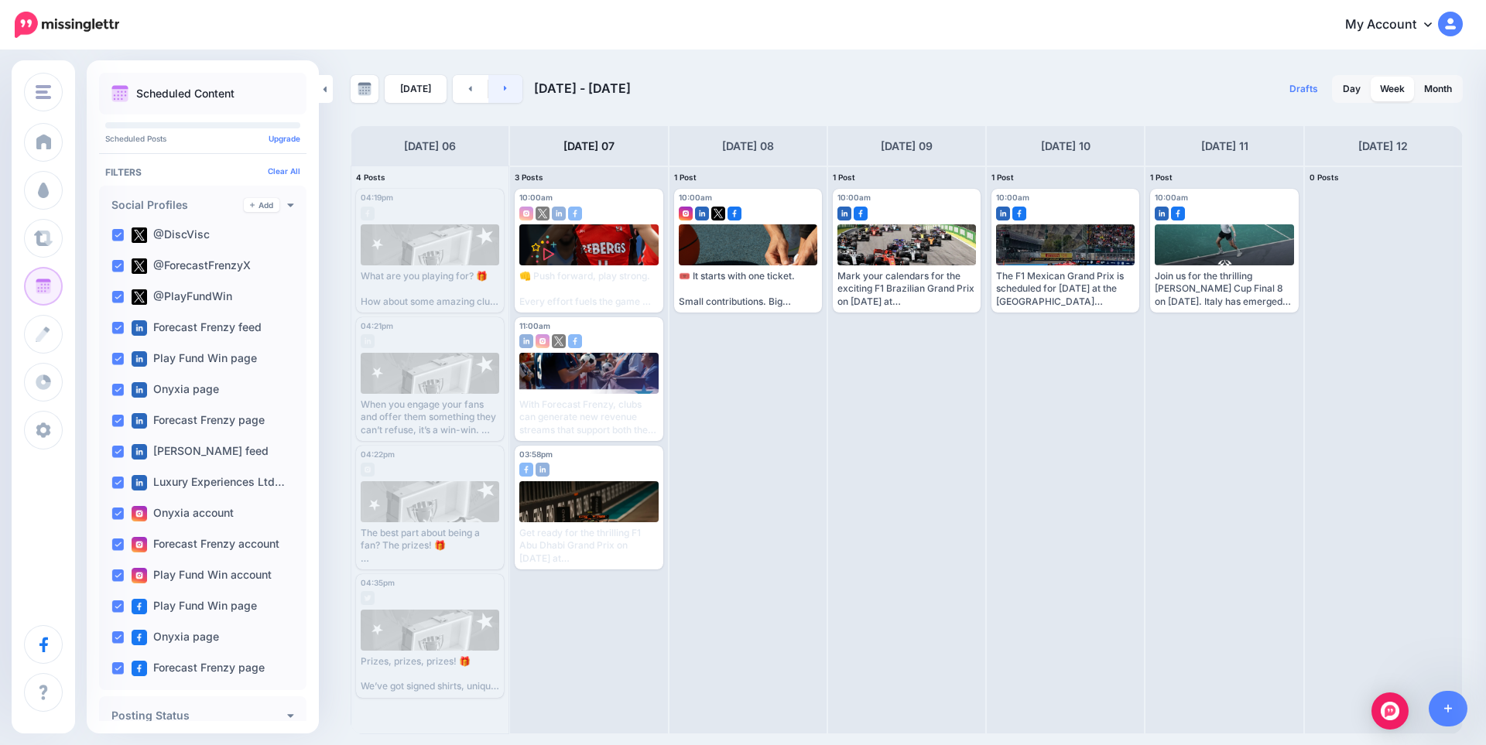
click at [510, 89] on link at bounding box center [505, 89] width 35 height 28
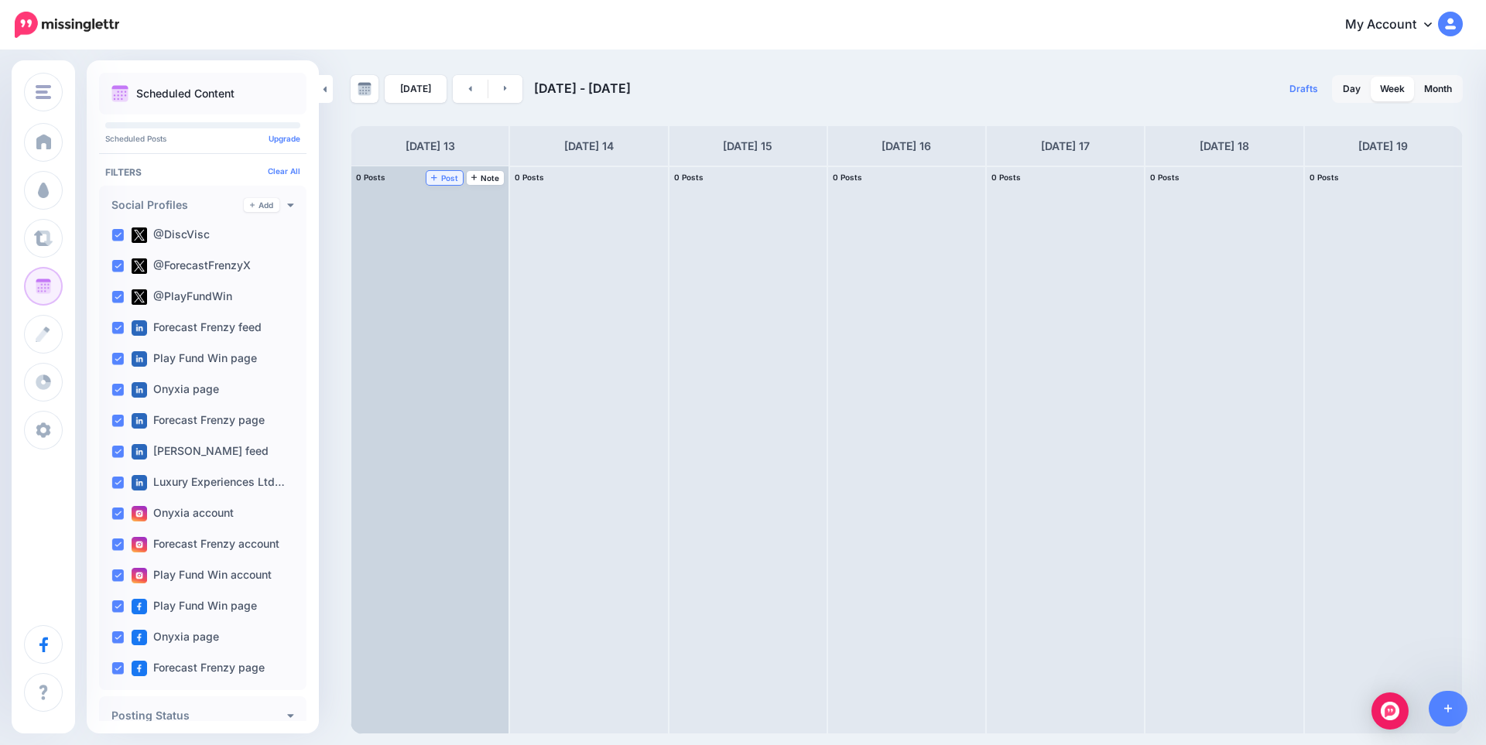
click at [452, 179] on span "Post" at bounding box center [444, 178] width 27 height 8
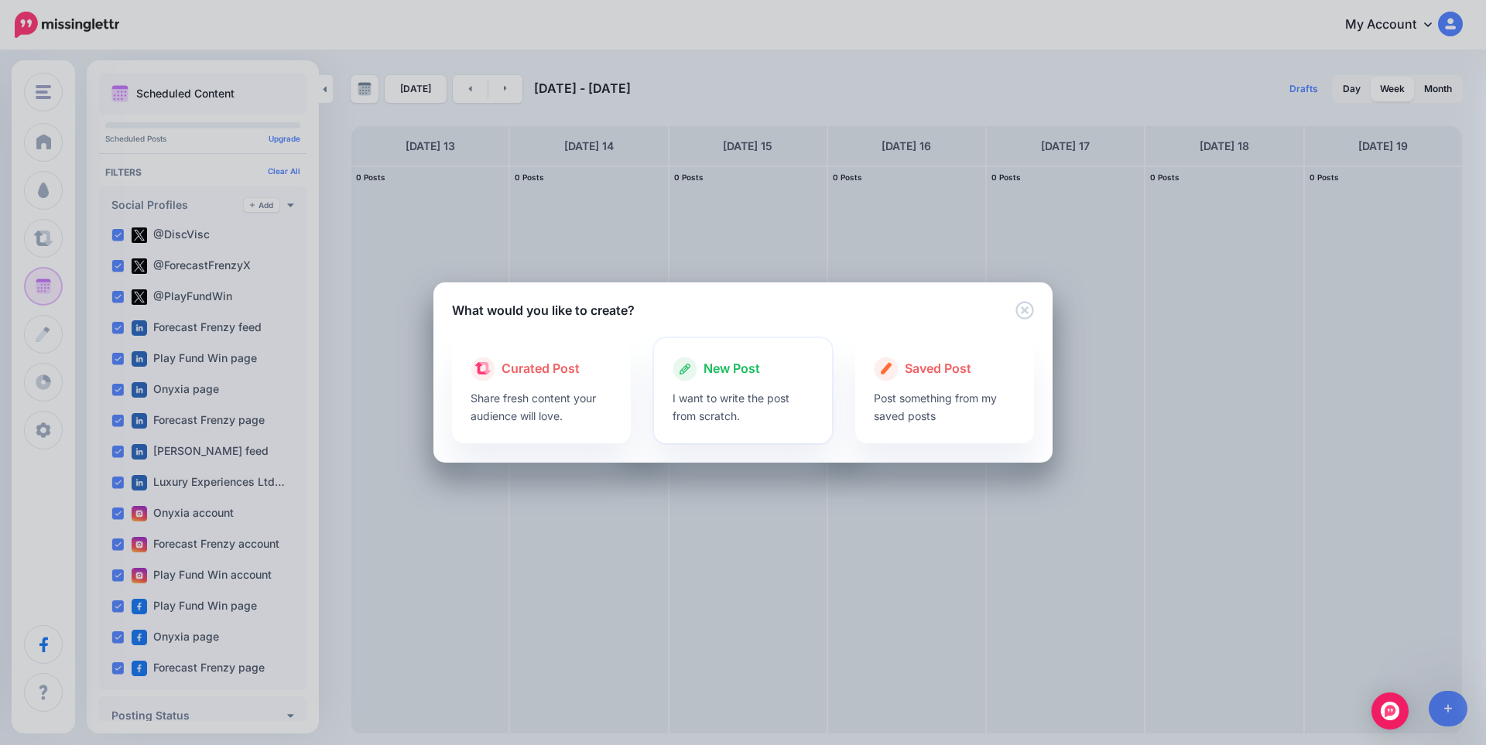
click at [717, 394] on p "I want to write the post from scratch." at bounding box center [743, 407] width 142 height 36
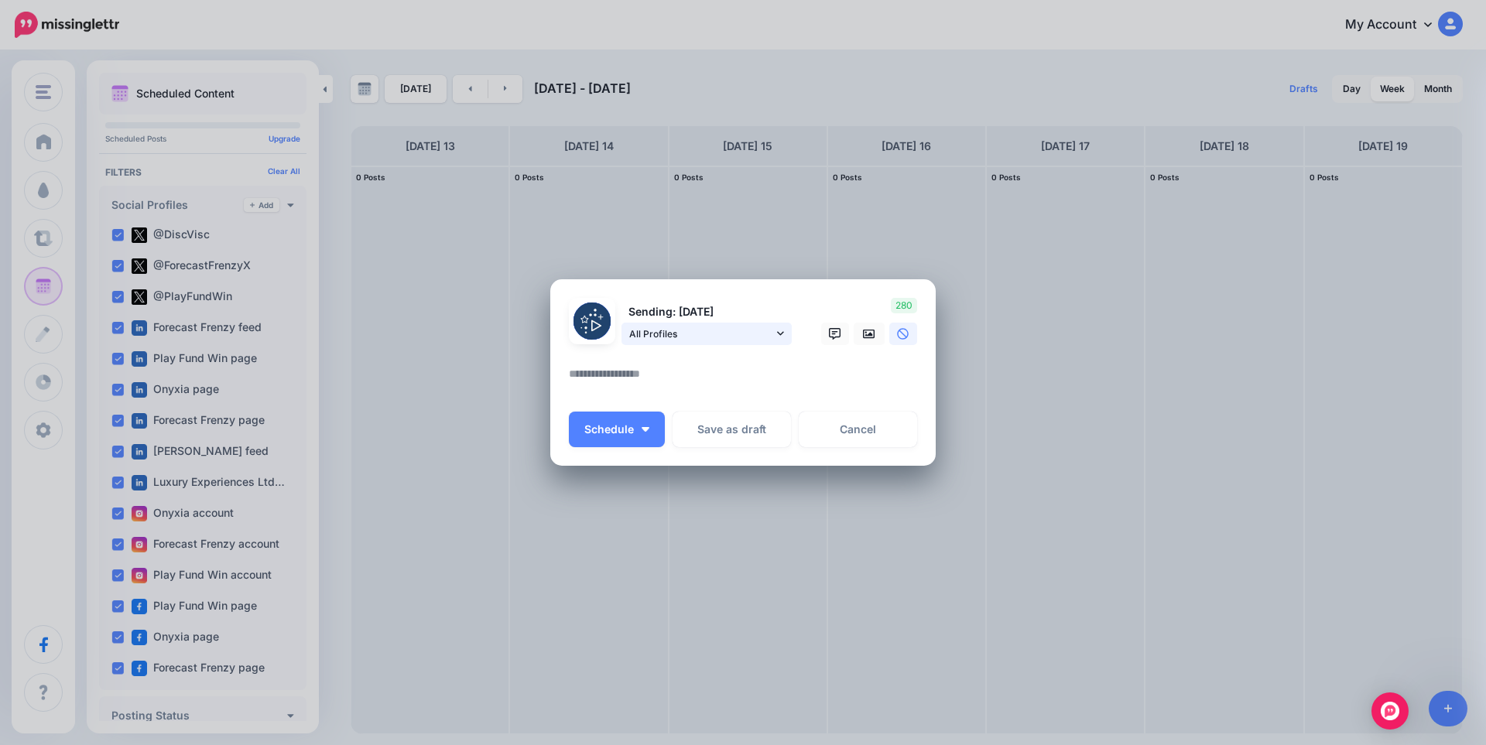
click at [716, 334] on span "All Profiles" at bounding box center [701, 334] width 144 height 16
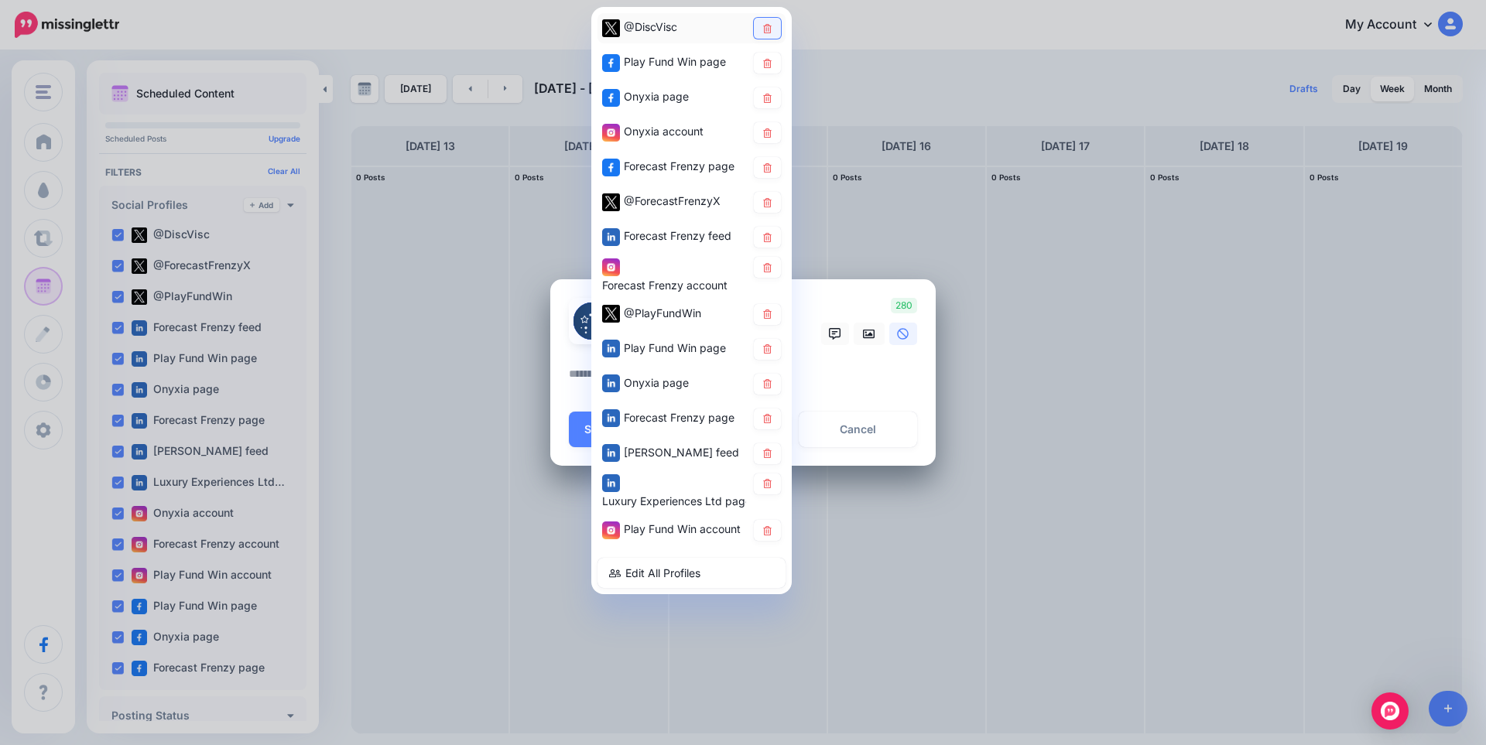
click at [774, 28] on link at bounding box center [767, 28] width 27 height 21
click at [770, 55] on link at bounding box center [767, 63] width 27 height 21
click at [774, 129] on link at bounding box center [767, 132] width 27 height 21
click at [769, 166] on icon at bounding box center [767, 167] width 12 height 9
click at [769, 203] on icon at bounding box center [767, 201] width 12 height 9
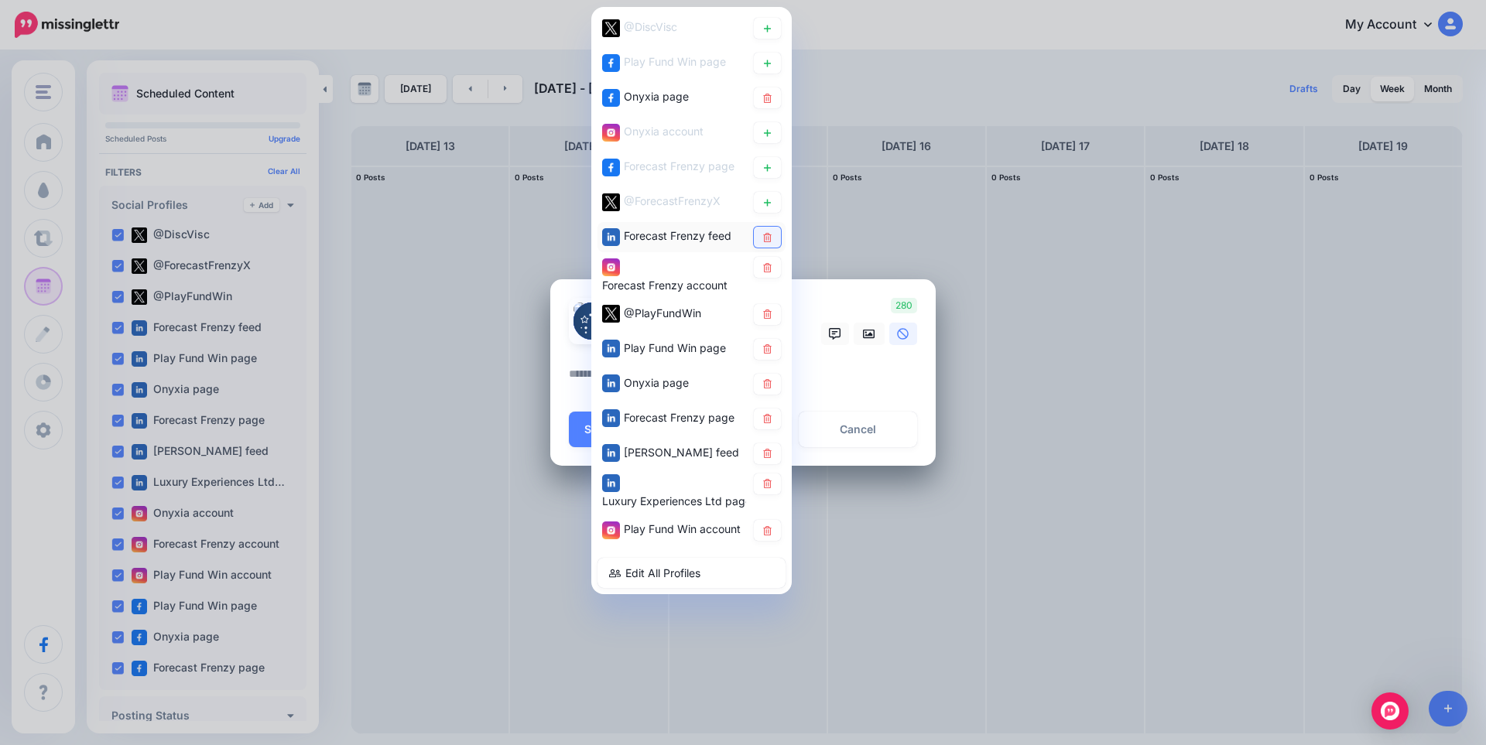
click at [769, 238] on icon at bounding box center [767, 236] width 12 height 9
click at [769, 269] on icon at bounding box center [767, 266] width 12 height 9
click at [771, 317] on icon at bounding box center [767, 314] width 9 height 9
click at [765, 351] on icon at bounding box center [767, 348] width 12 height 9
click at [765, 417] on icon at bounding box center [767, 418] width 12 height 9
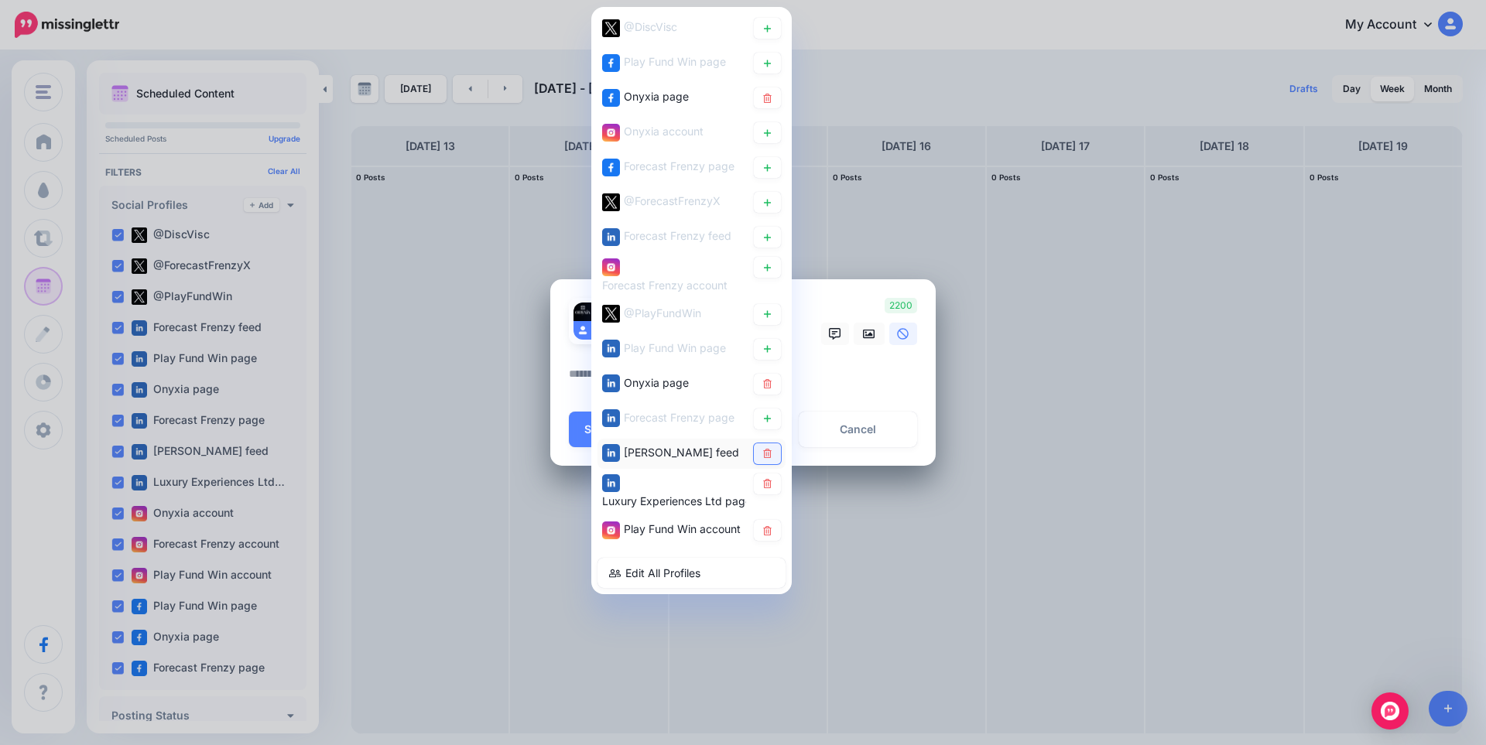
click at [771, 463] on link at bounding box center [767, 453] width 27 height 21
click at [771, 484] on icon at bounding box center [767, 483] width 9 height 9
click at [769, 536] on link at bounding box center [767, 530] width 27 height 21
click at [835, 375] on textarea at bounding box center [747, 379] width 356 height 30
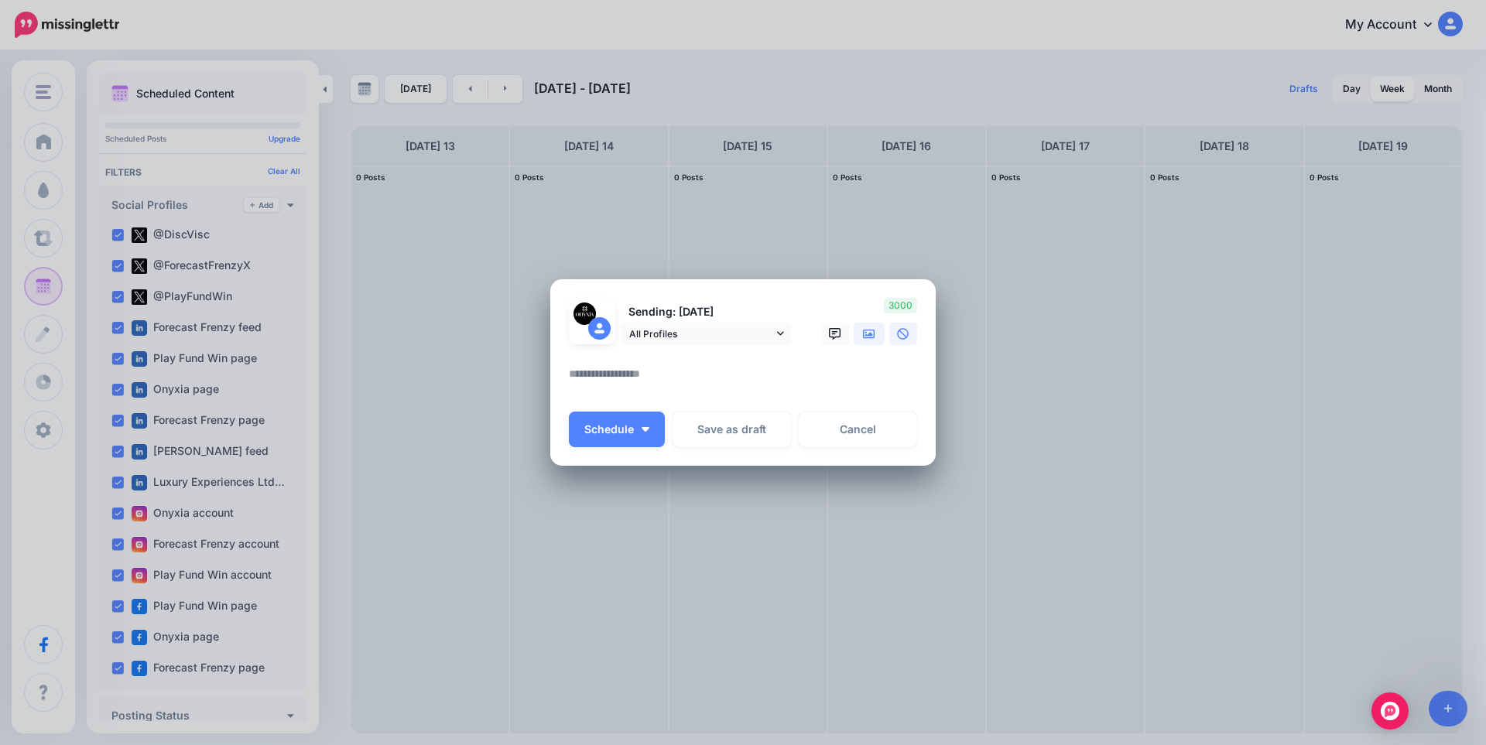
click at [874, 327] on link at bounding box center [869, 334] width 31 height 22
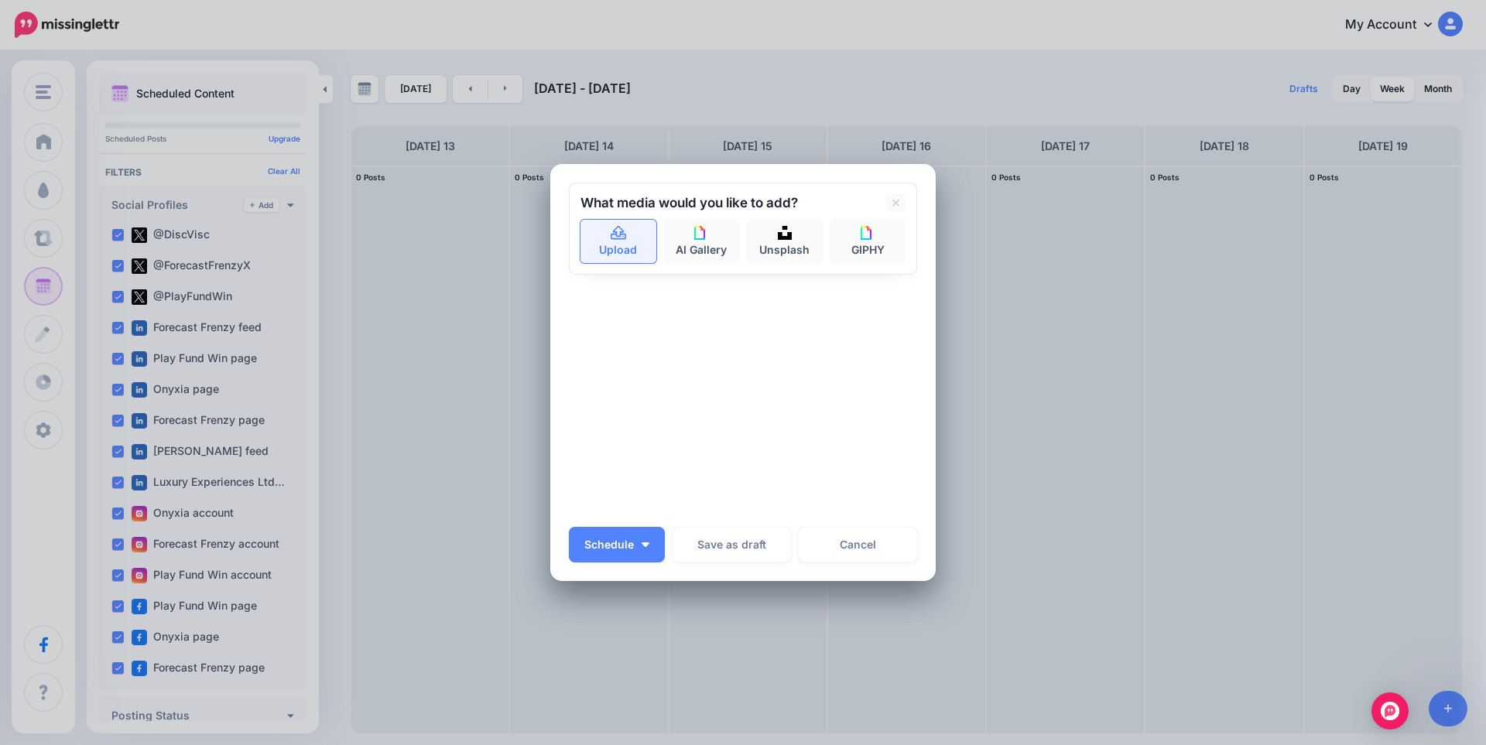
click at [610, 240] on icon at bounding box center [619, 234] width 18 height 14
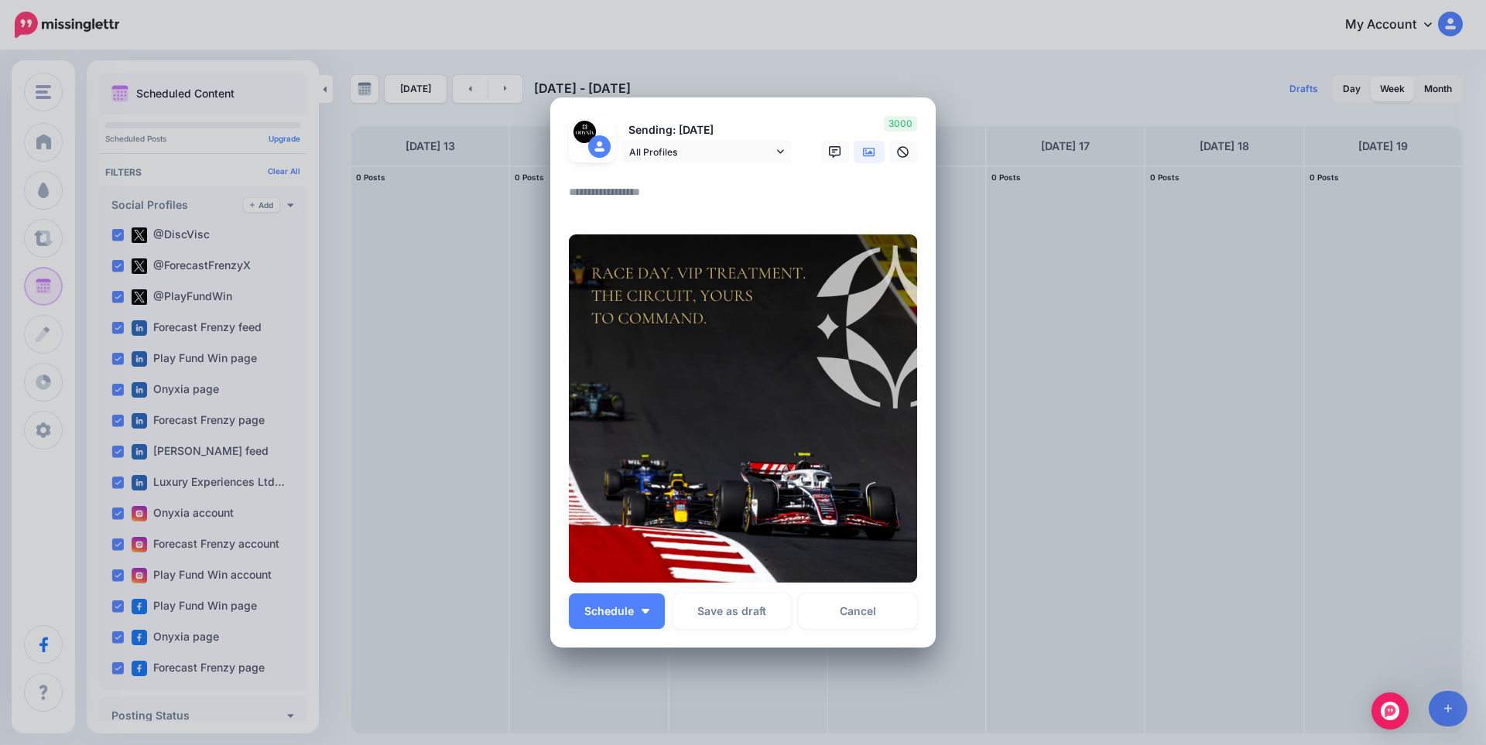
click at [659, 195] on textarea at bounding box center [747, 198] width 356 height 30
paste textarea "**********"
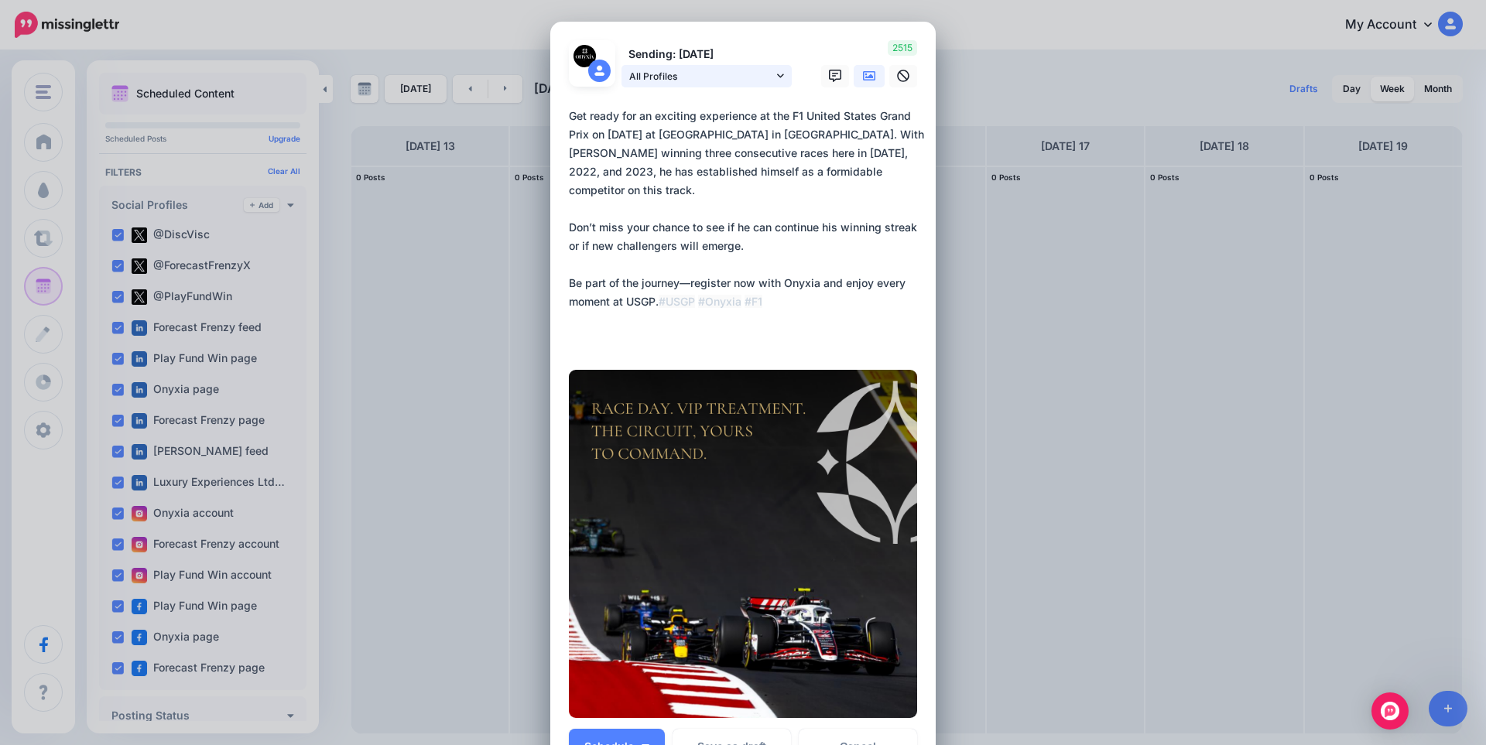
click at [655, 68] on span "All Profiles" at bounding box center [701, 76] width 144 height 16
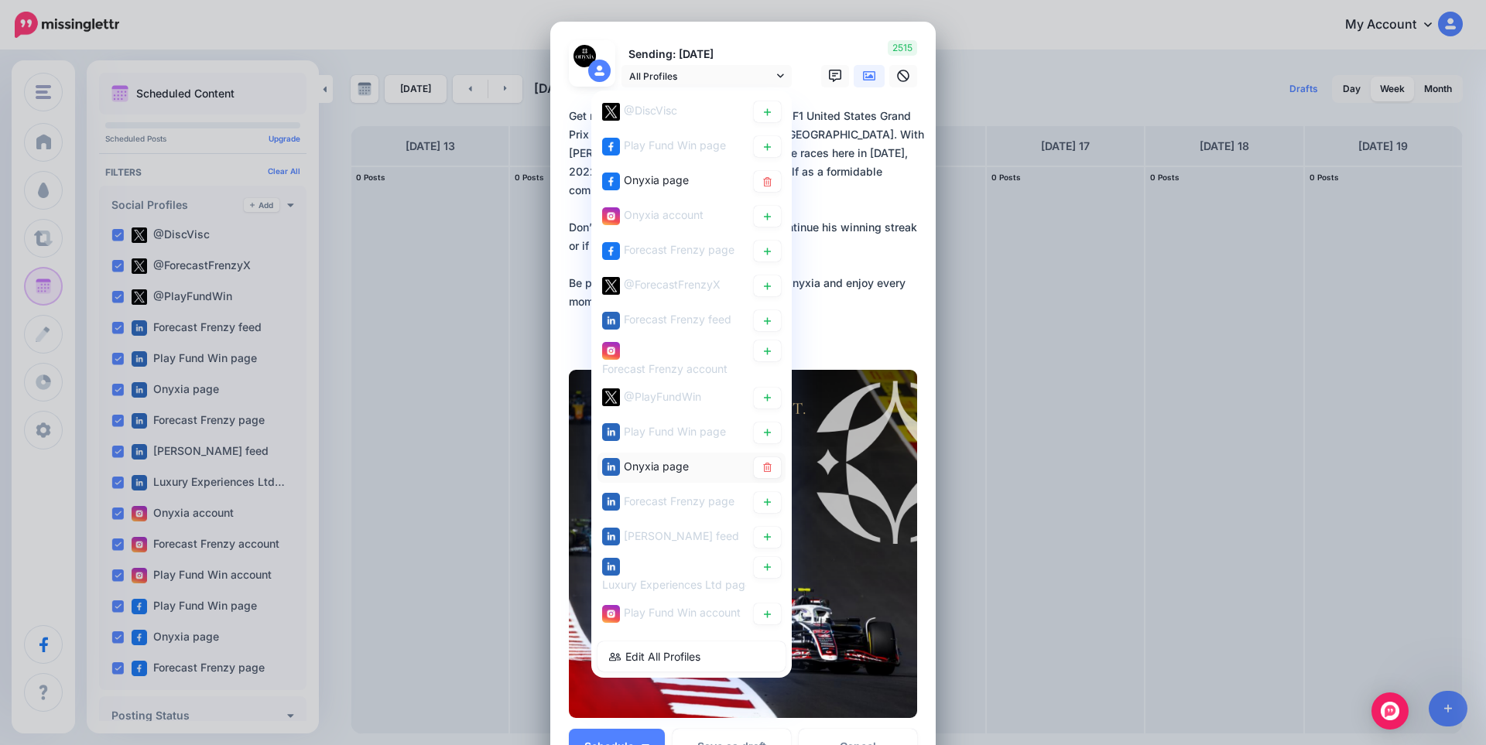
click at [659, 477] on div "Onyxia page" at bounding box center [691, 467] width 179 height 21
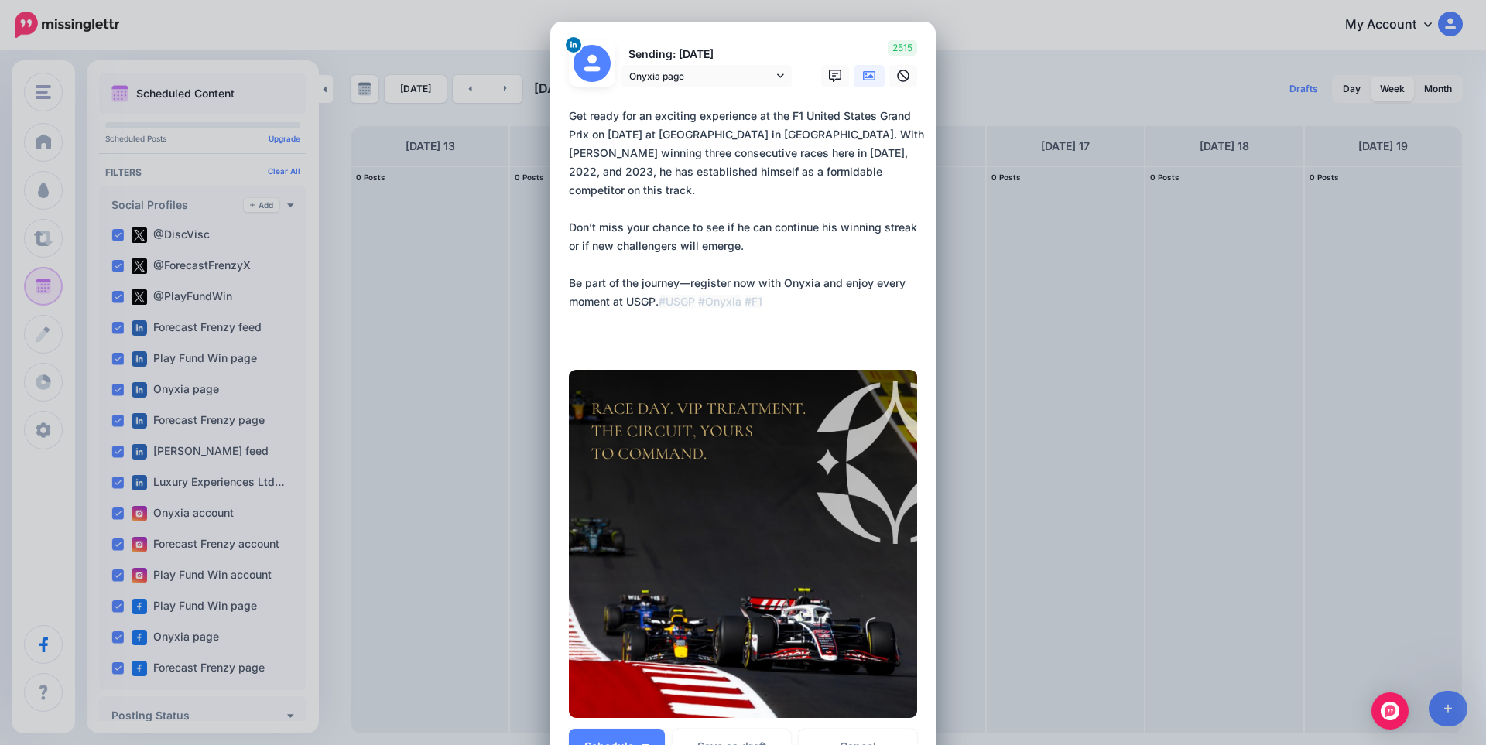
click at [635, 183] on textarea "**********" at bounding box center [747, 227] width 356 height 241
paste textarea "**********"
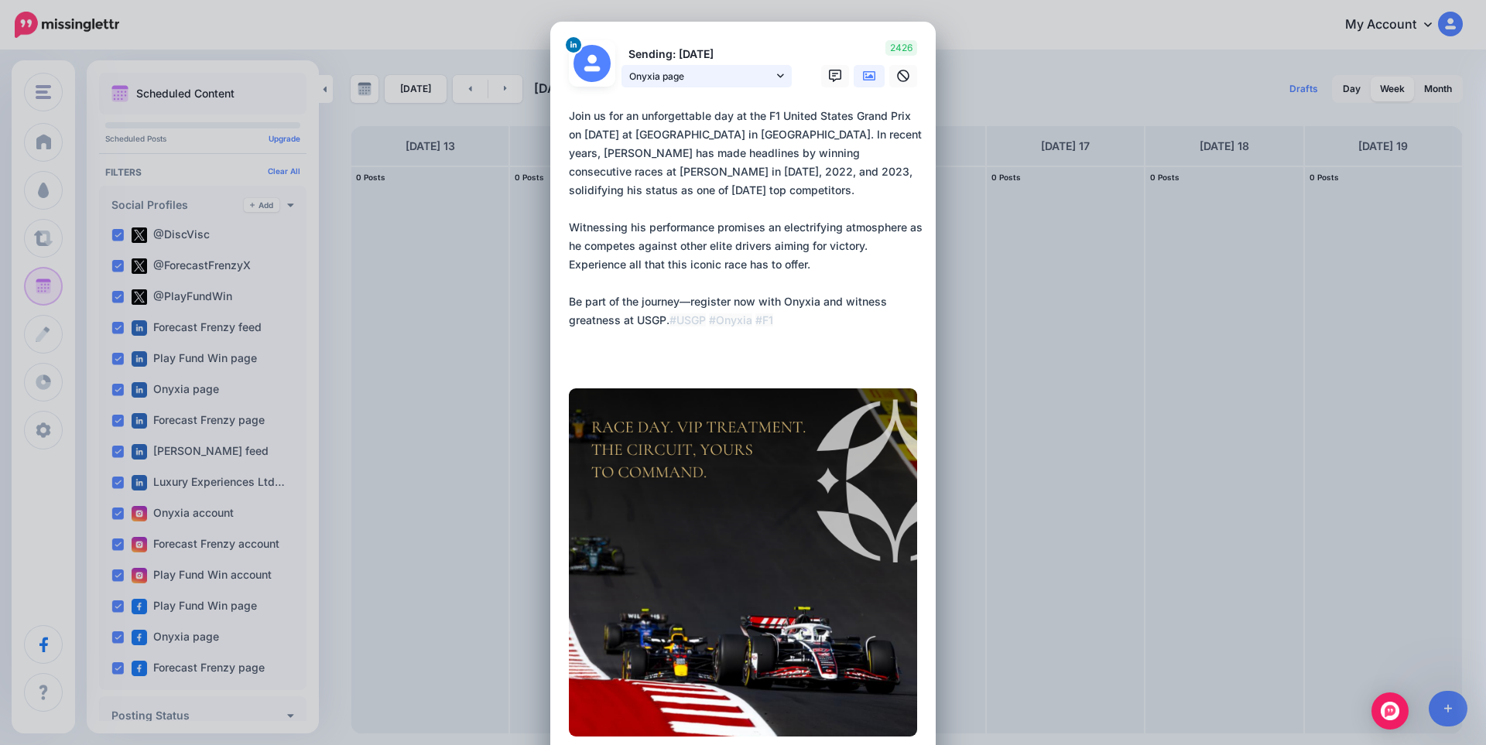
click at [656, 70] on span "Onyxia page" at bounding box center [701, 76] width 144 height 16
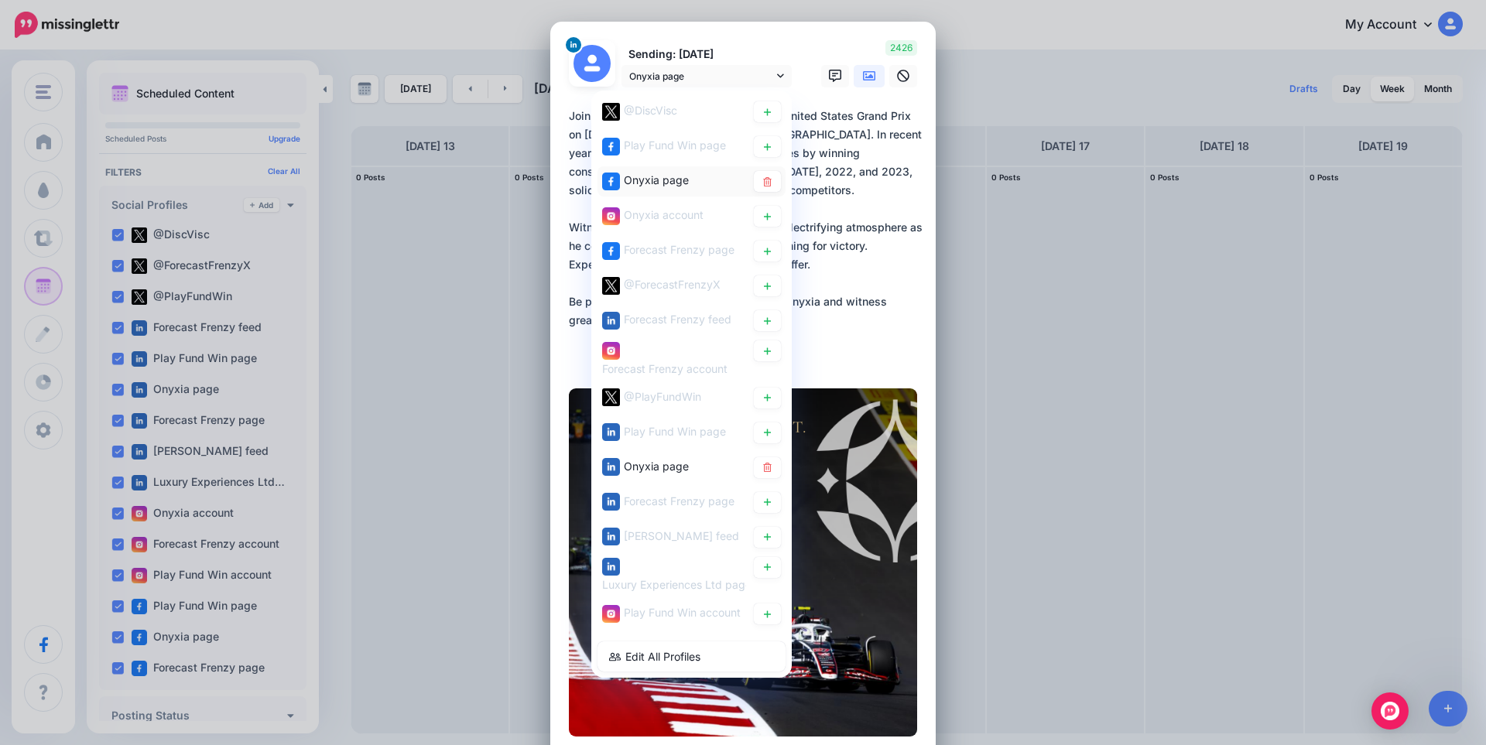
click at [656, 175] on span "Onyxia page" at bounding box center [656, 179] width 65 height 13
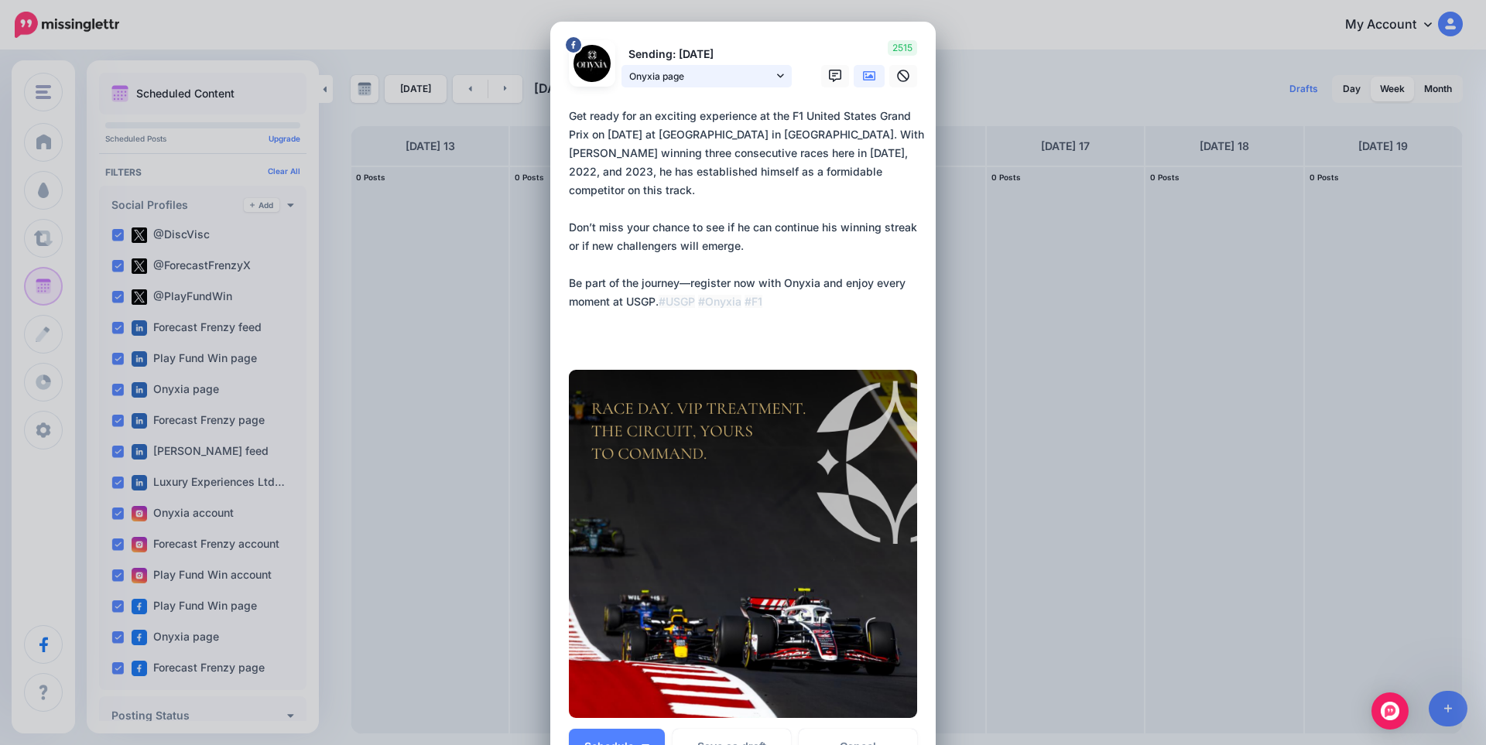
click at [666, 78] on span "Onyxia page" at bounding box center [701, 76] width 144 height 16
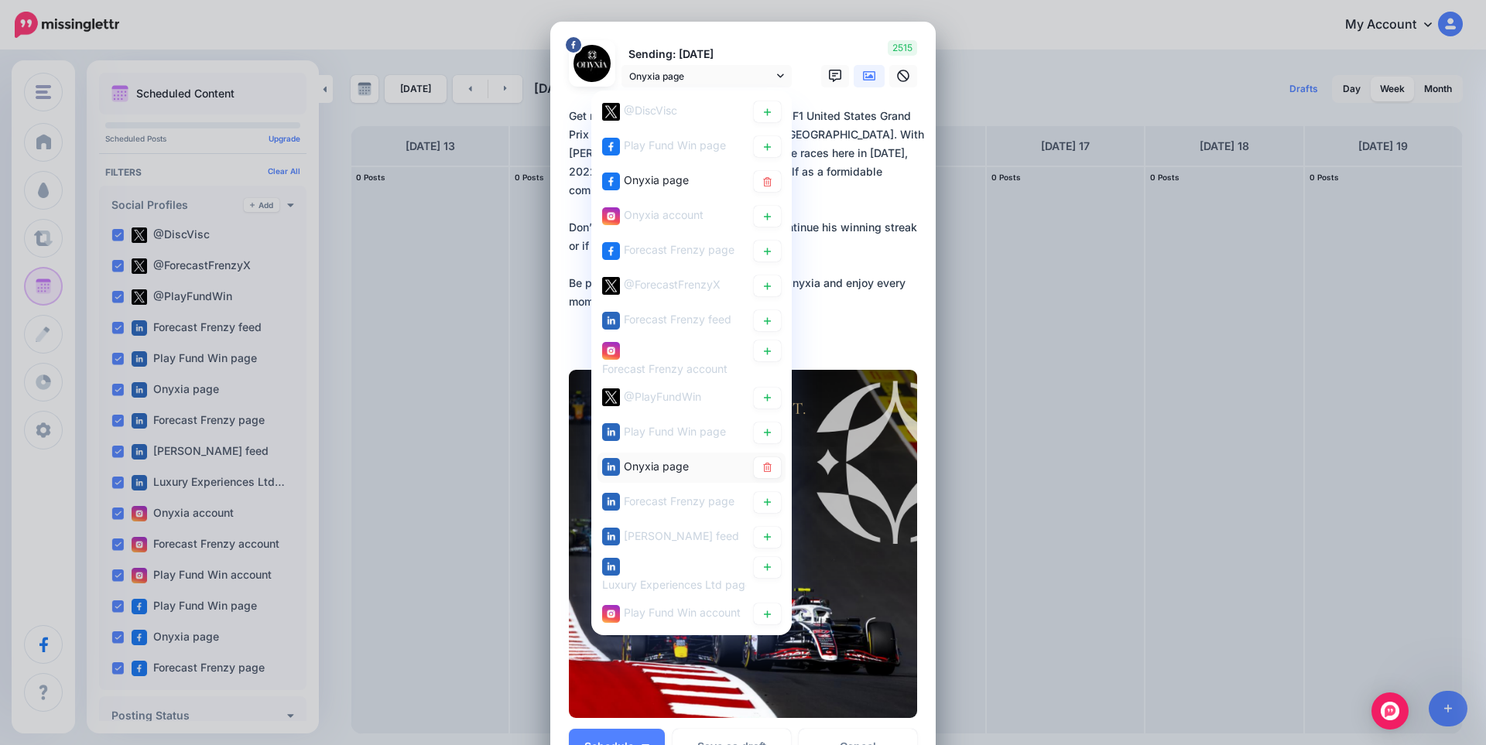
click at [676, 471] on span "Onyxia page" at bounding box center [656, 465] width 65 height 13
type textarea "**********"
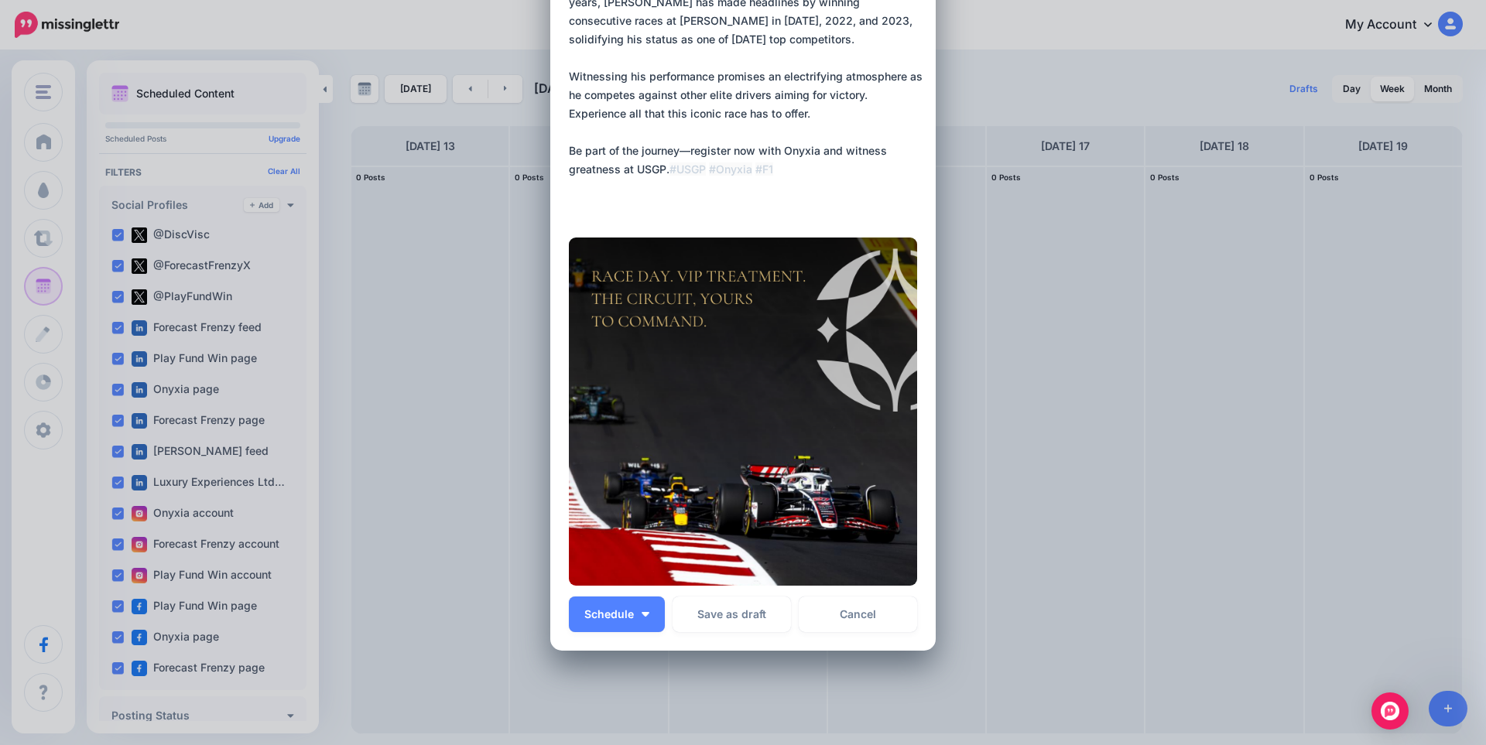
scroll to position [155, 0]
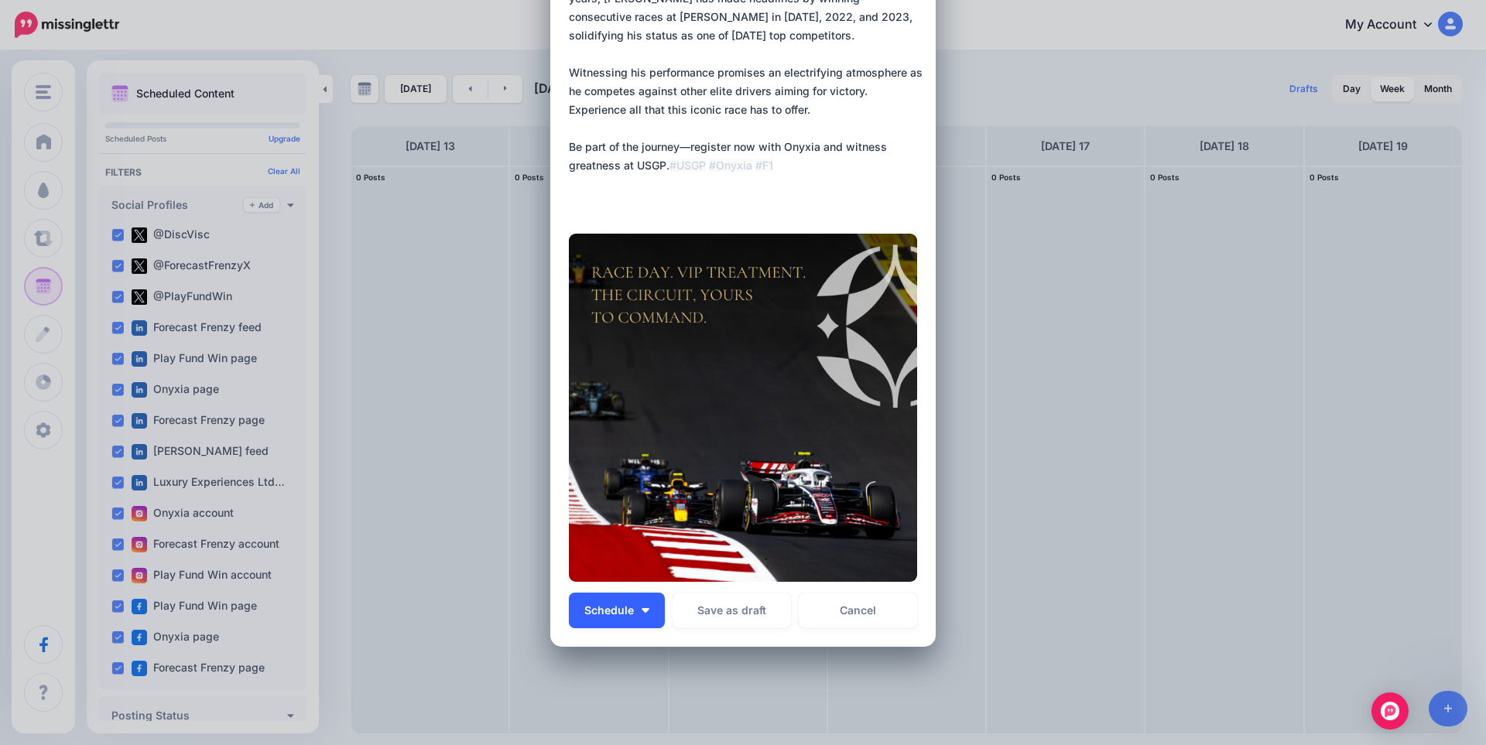
click at [651, 612] on button "Schedule" at bounding box center [617, 611] width 96 height 36
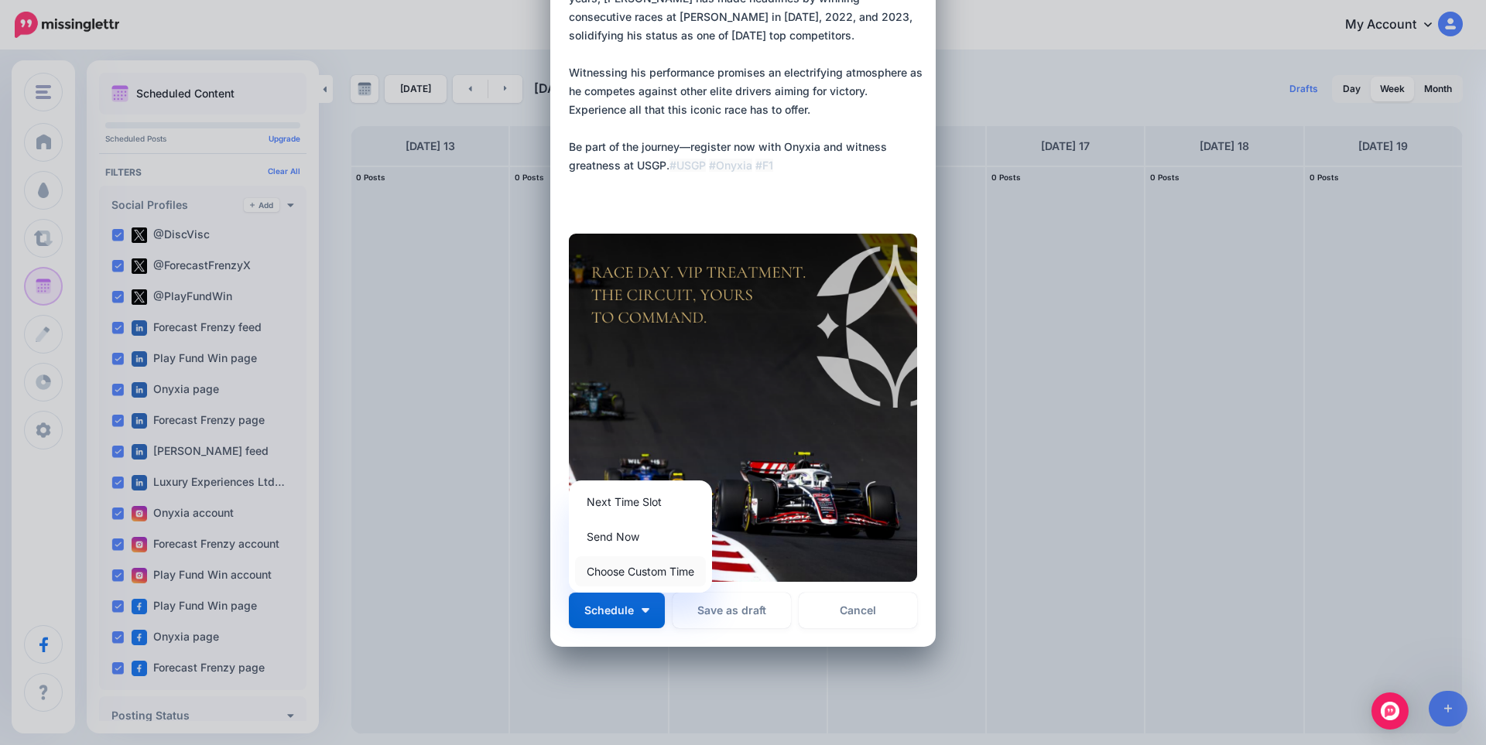
click at [625, 570] on link "Choose Custom Time" at bounding box center [640, 571] width 131 height 30
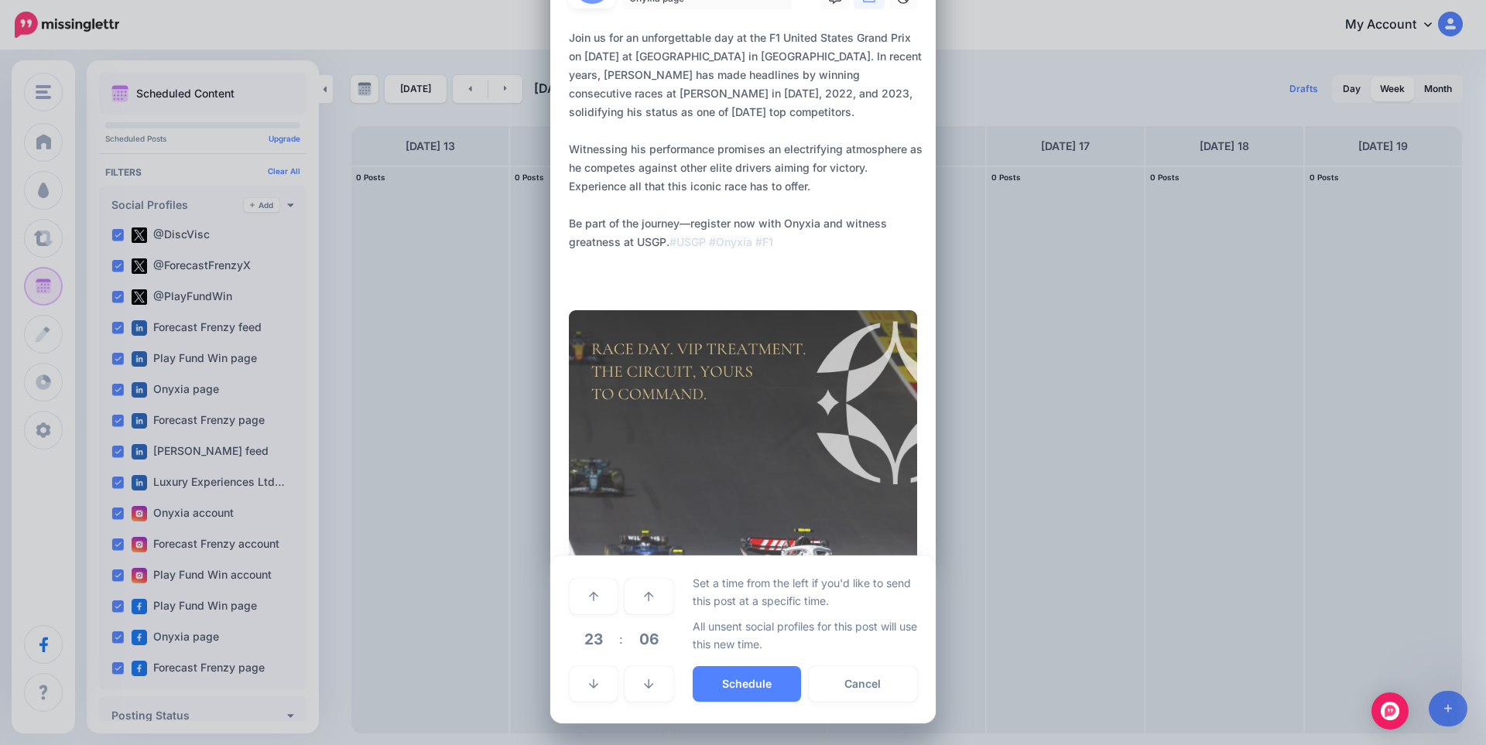
scroll to position [78, 0]
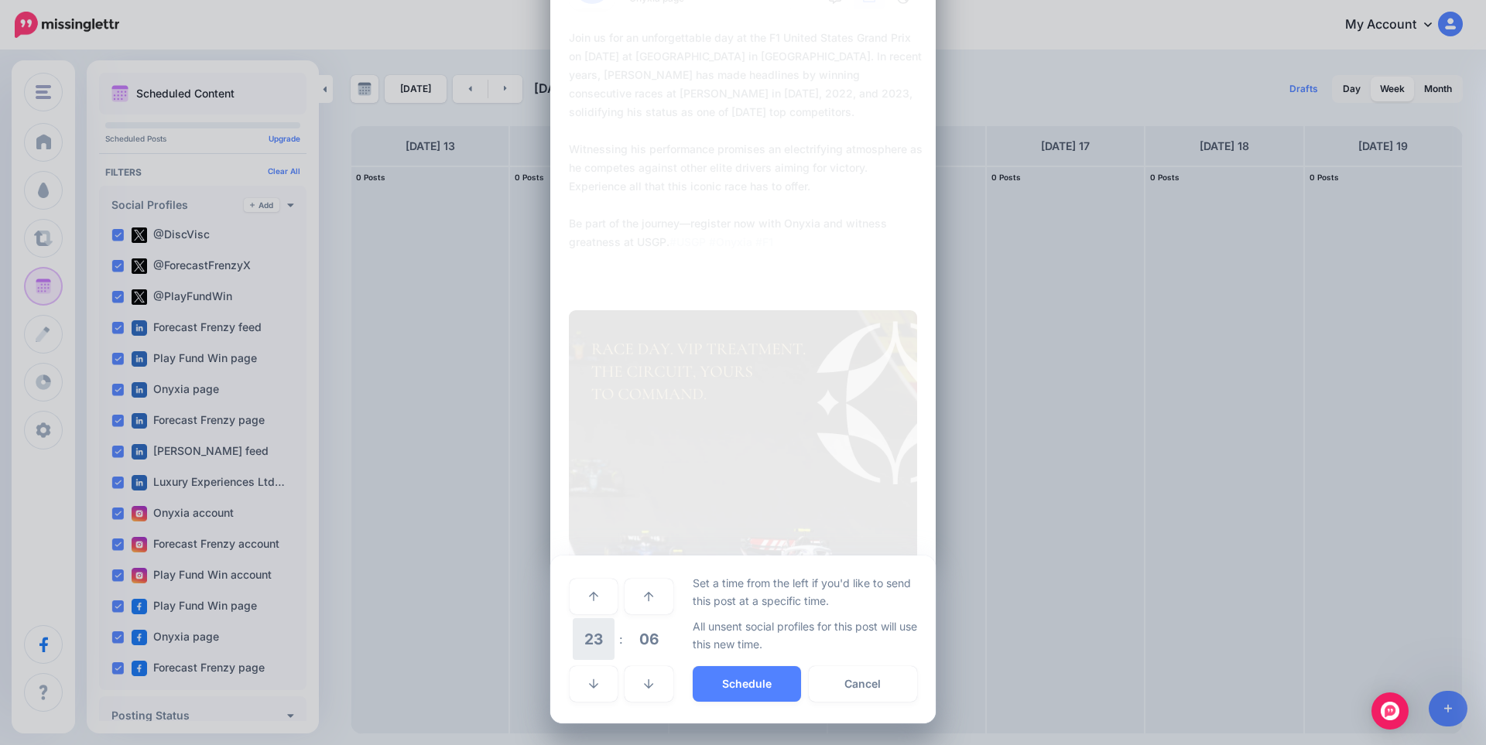
click at [598, 637] on span "23" at bounding box center [594, 639] width 42 height 42
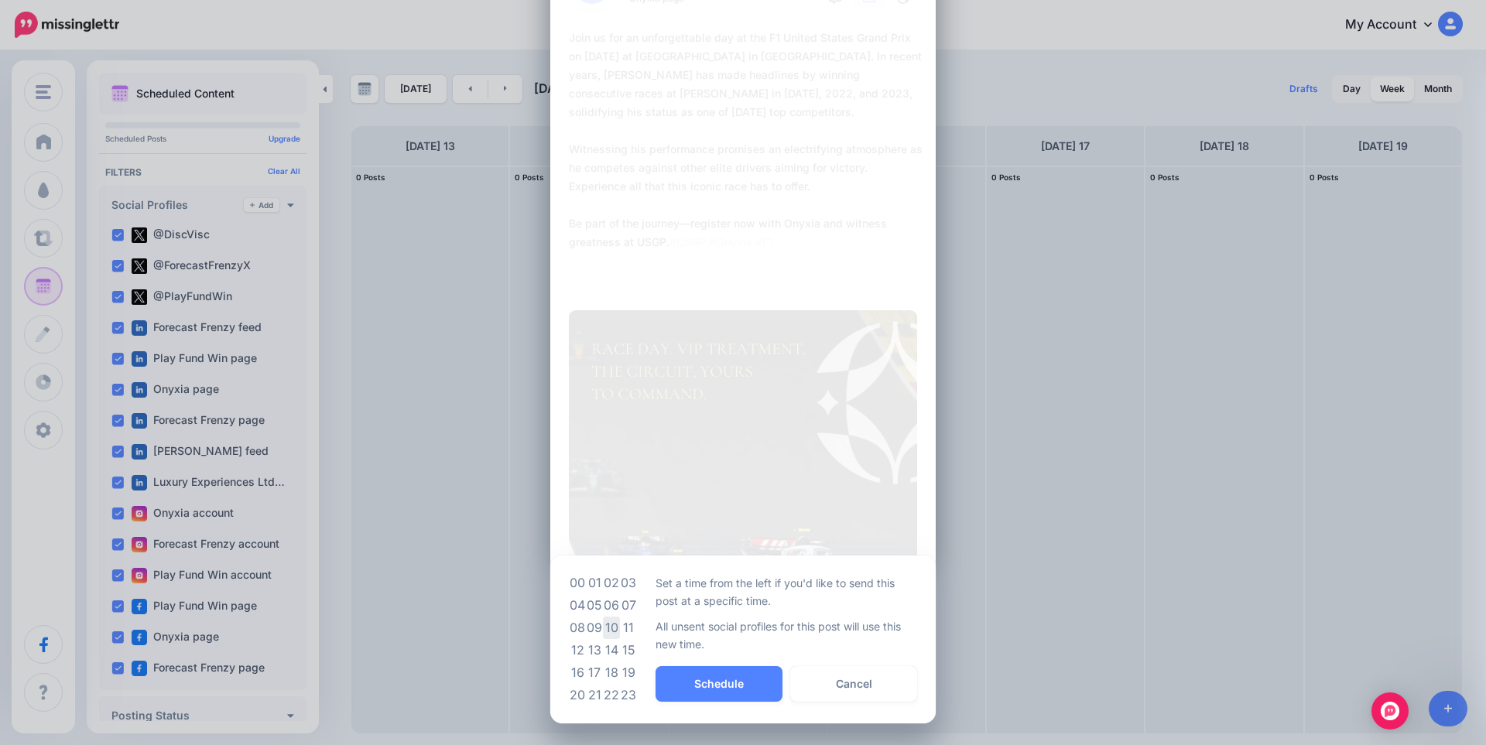
click at [608, 633] on td "10" at bounding box center [611, 628] width 17 height 22
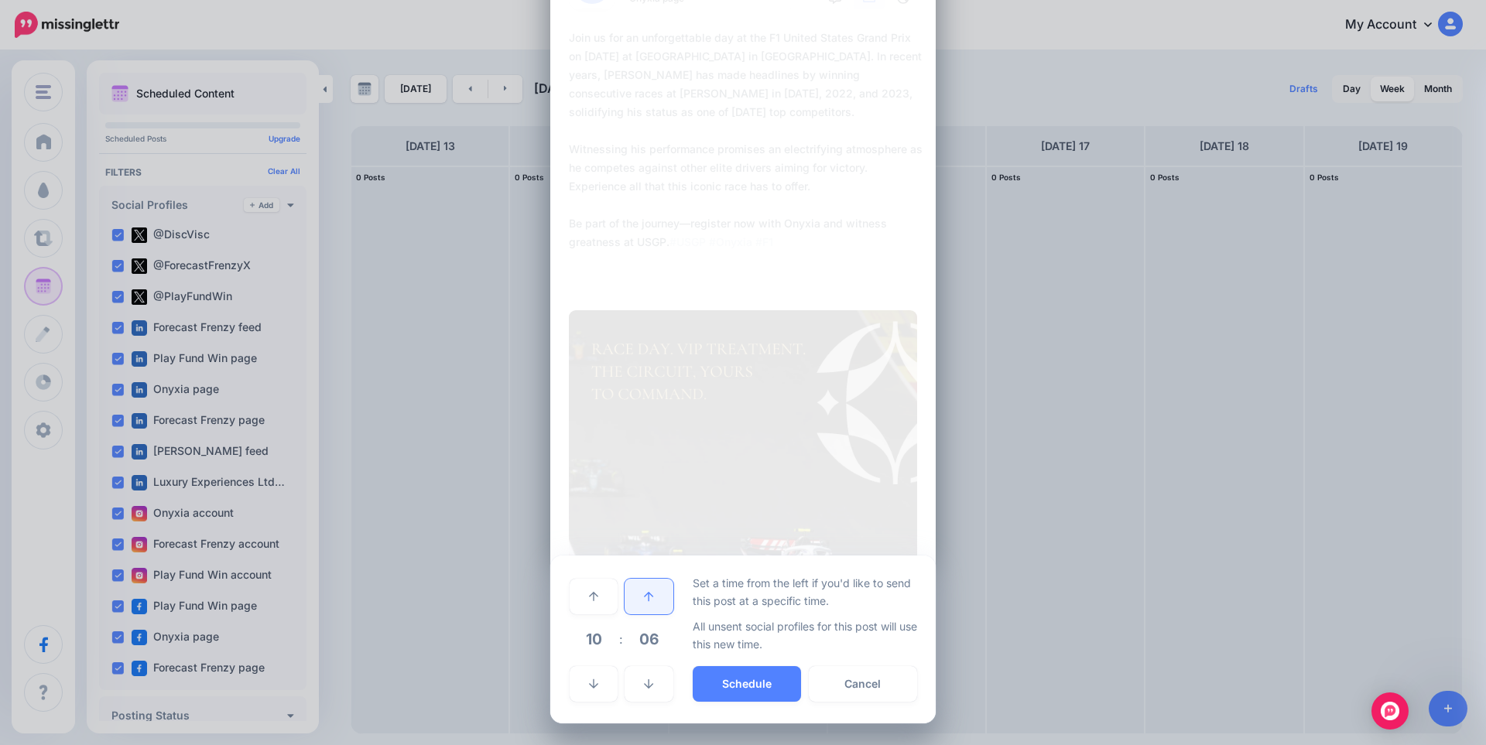
click at [649, 594] on link at bounding box center [649, 597] width 48 height 36
click at [642, 697] on link at bounding box center [649, 684] width 48 height 36
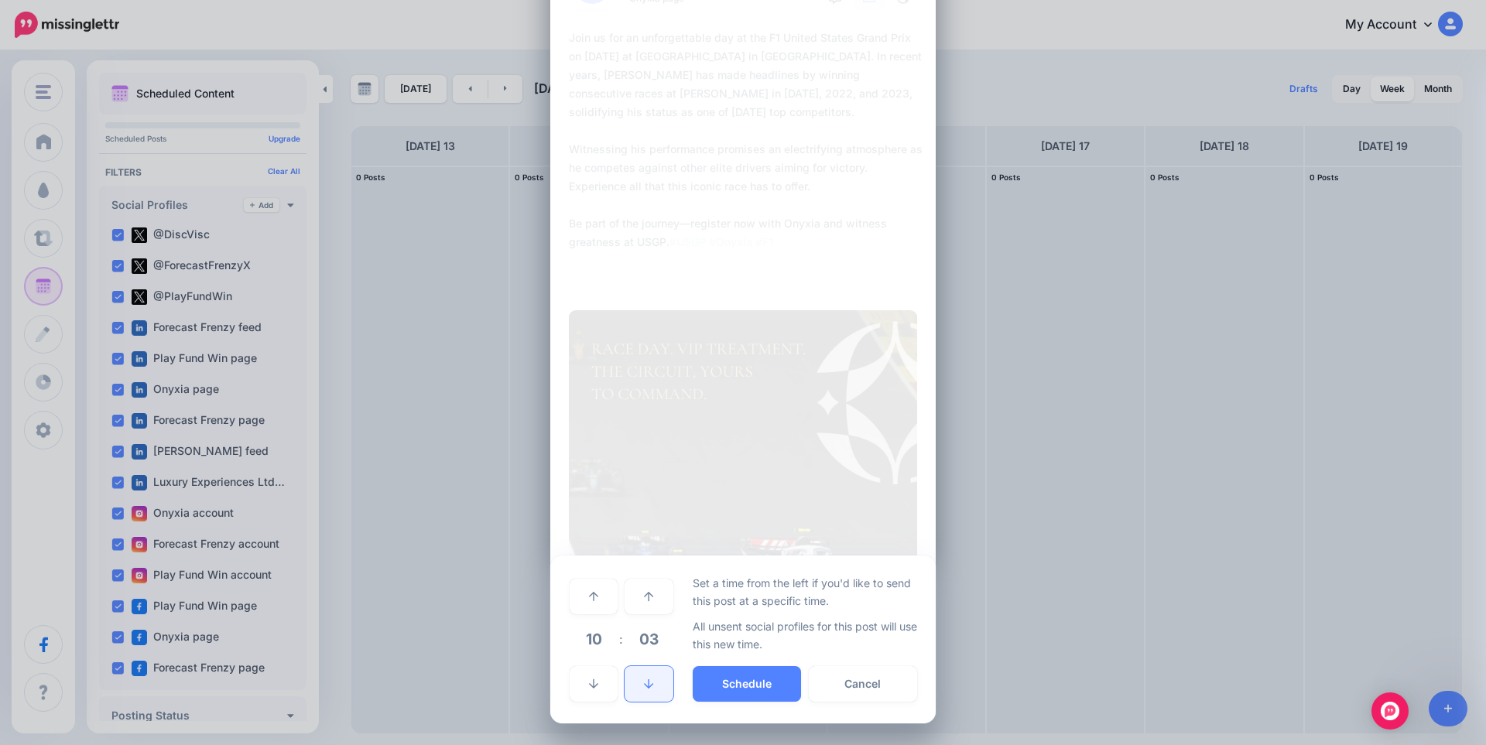
click at [642, 697] on link at bounding box center [649, 684] width 48 height 36
click at [758, 683] on button "Schedule" at bounding box center [747, 684] width 108 height 36
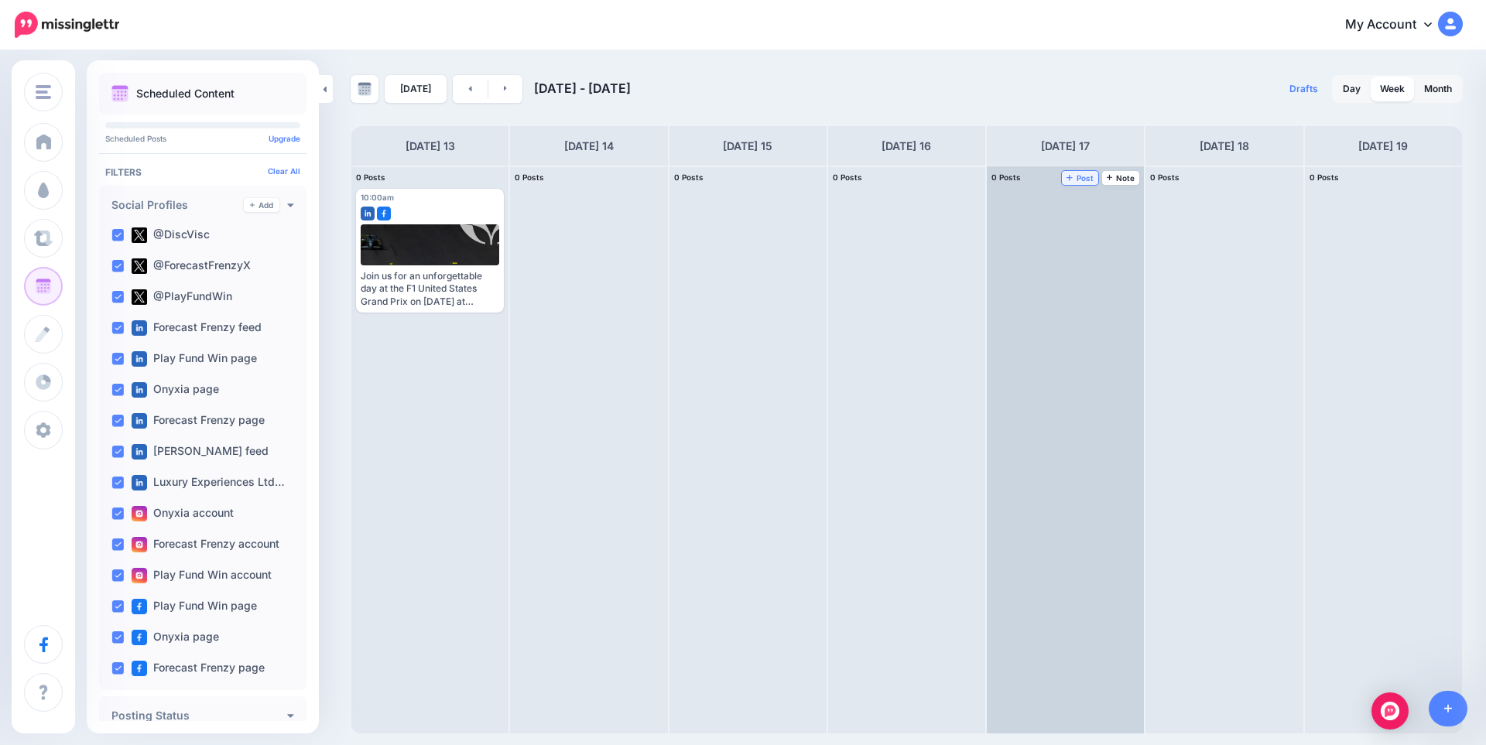
click at [1083, 177] on span "Post" at bounding box center [1079, 178] width 27 height 8
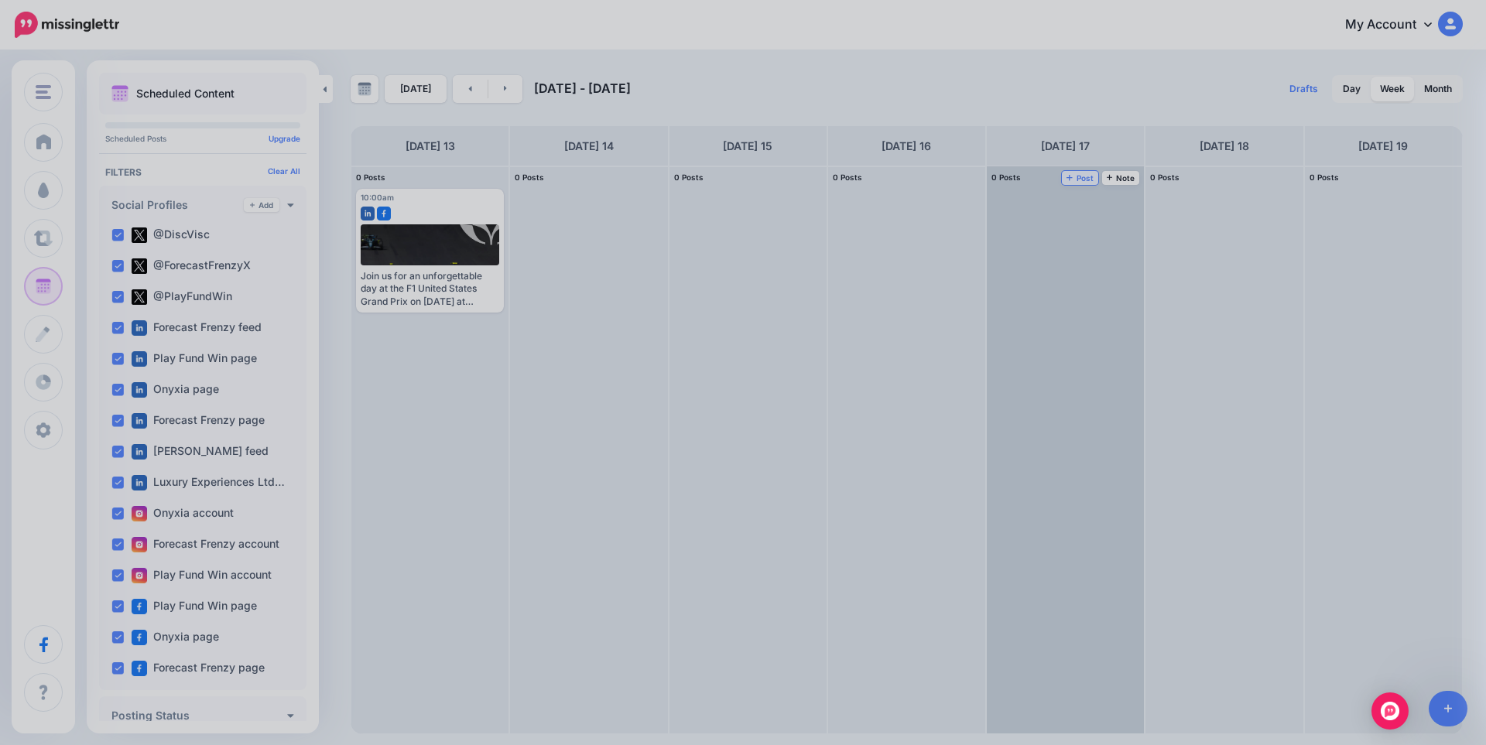
scroll to position [0, 0]
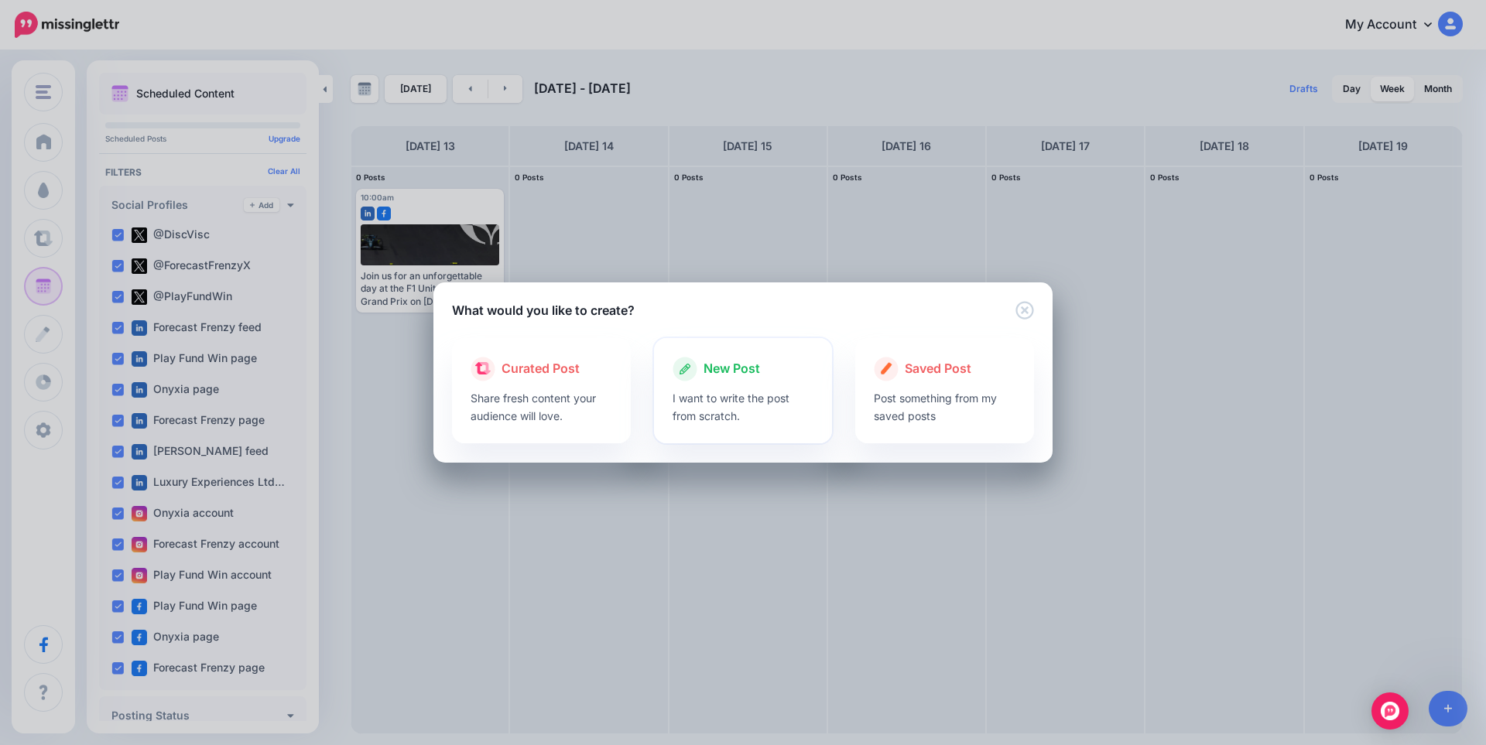
click at [718, 380] on div "New Post" at bounding box center [743, 369] width 142 height 25
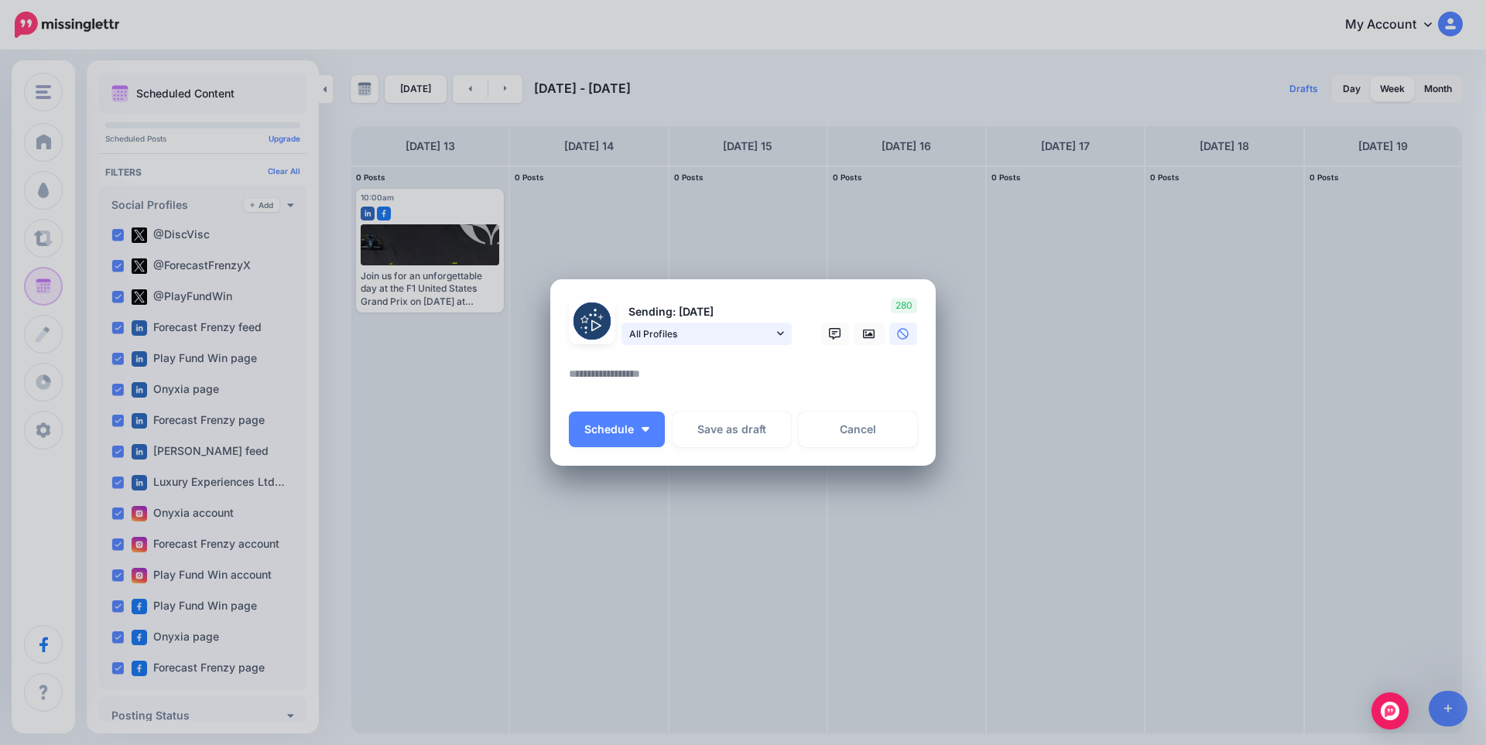
click at [761, 330] on span "All Profiles" at bounding box center [701, 334] width 144 height 16
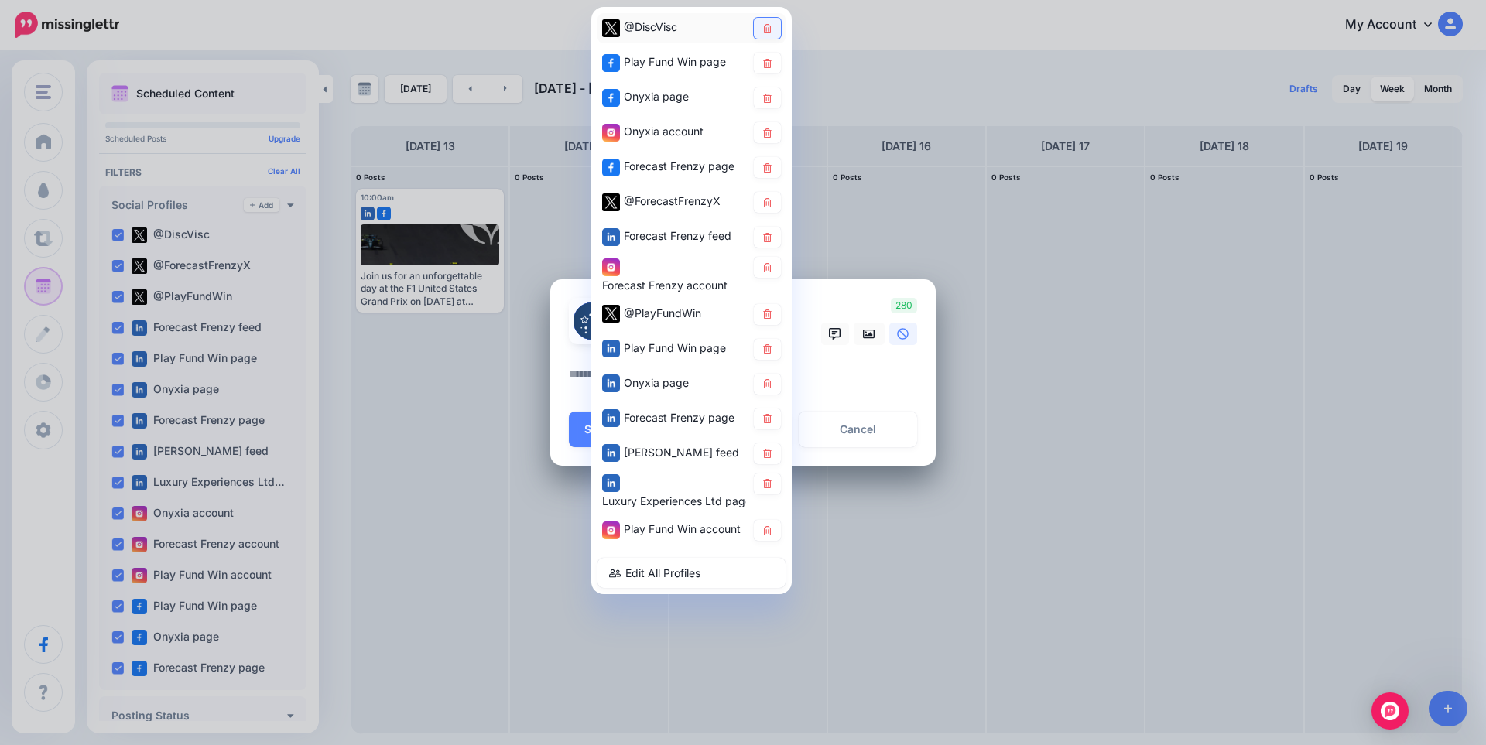
click at [765, 27] on icon at bounding box center [767, 27] width 9 height 9
click at [765, 58] on icon at bounding box center [767, 62] width 12 height 9
click at [761, 129] on icon at bounding box center [767, 132] width 12 height 9
click at [759, 171] on link at bounding box center [767, 167] width 27 height 21
click at [772, 206] on icon at bounding box center [767, 201] width 12 height 9
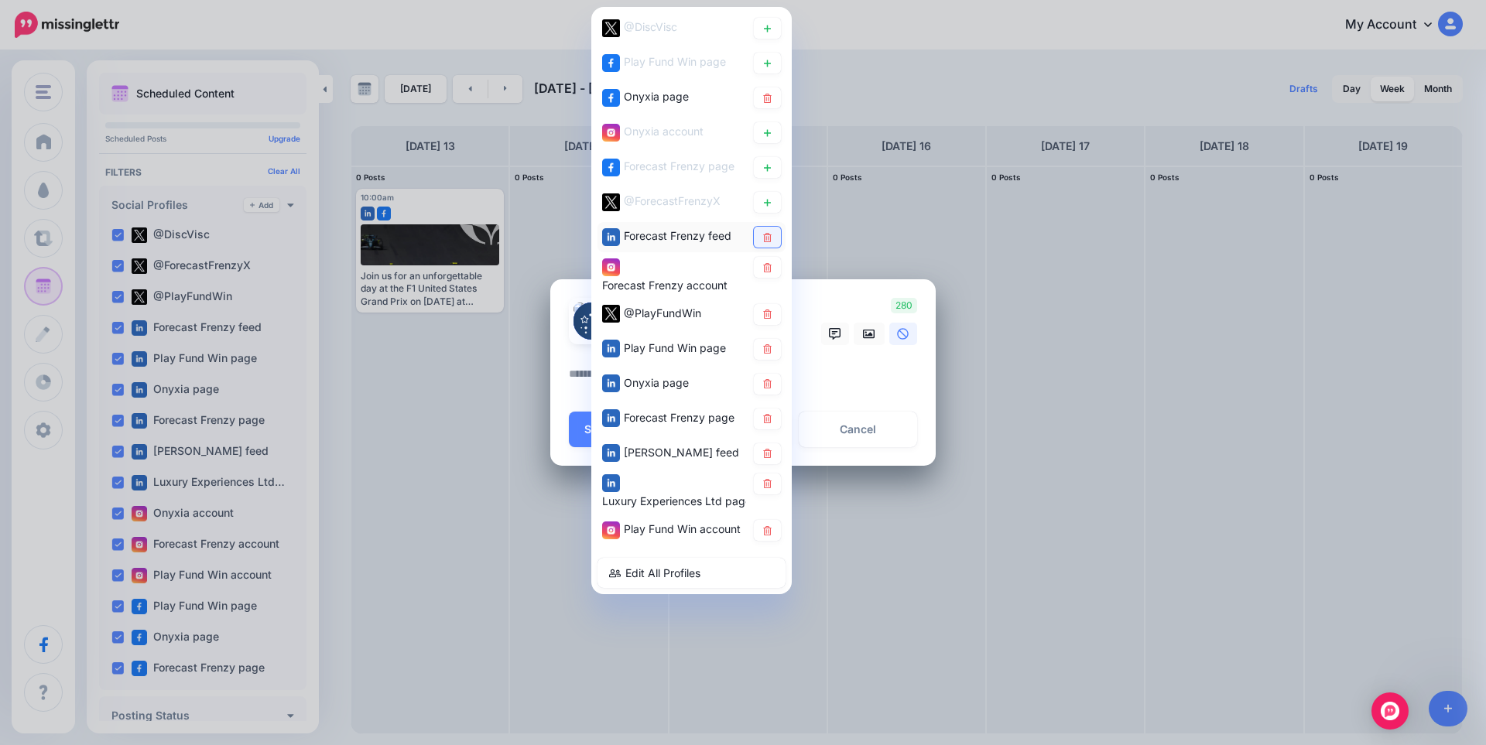
click at [772, 235] on icon at bounding box center [767, 236] width 12 height 9
click at [772, 269] on icon at bounding box center [767, 266] width 12 height 9
click at [767, 314] on icon at bounding box center [767, 314] width 12 height 9
click at [768, 346] on icon at bounding box center [767, 348] width 12 height 9
click at [775, 421] on link at bounding box center [767, 419] width 27 height 21
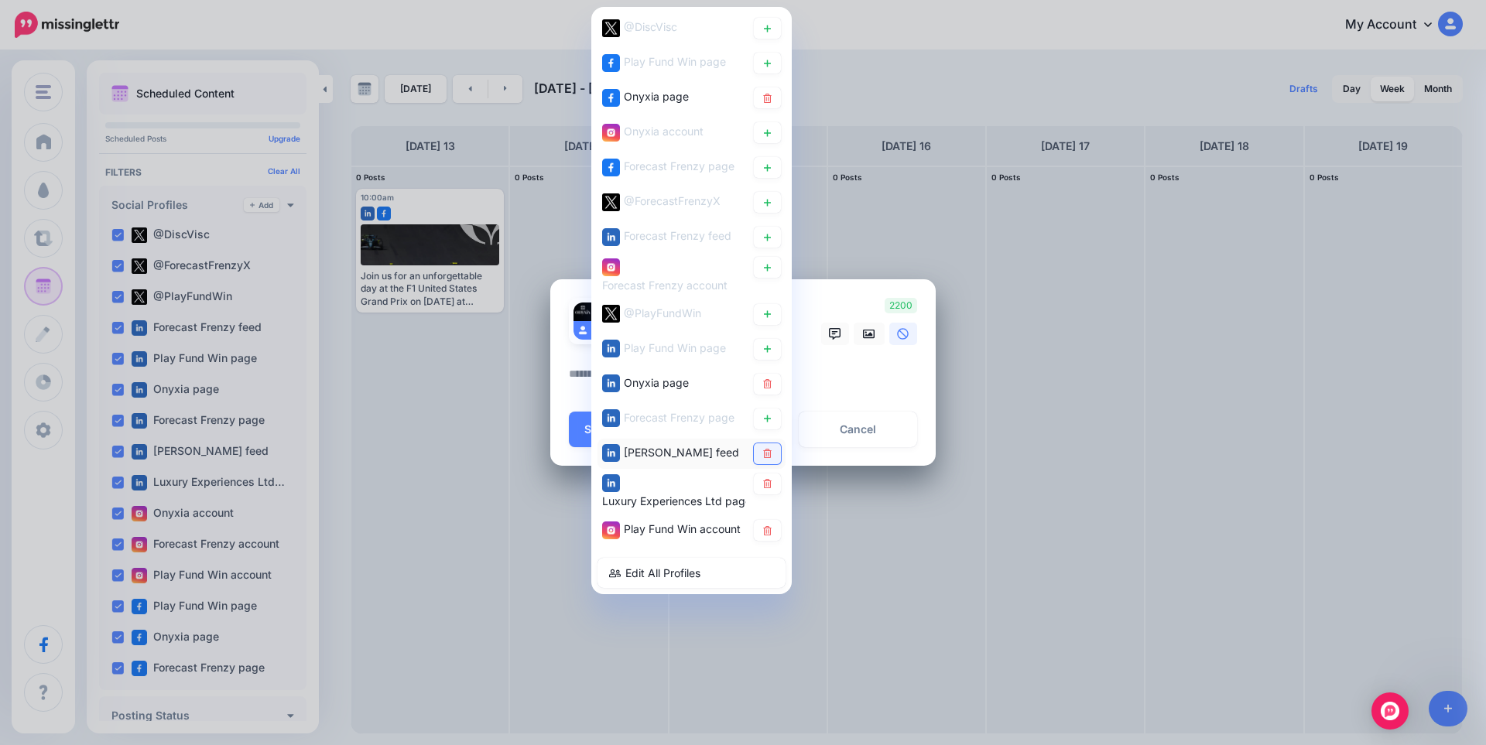
click at [768, 453] on icon at bounding box center [767, 453] width 12 height 9
click at [768, 483] on icon at bounding box center [767, 483] width 12 height 9
click at [772, 530] on icon at bounding box center [767, 530] width 12 height 9
click at [840, 388] on textarea at bounding box center [747, 379] width 356 height 30
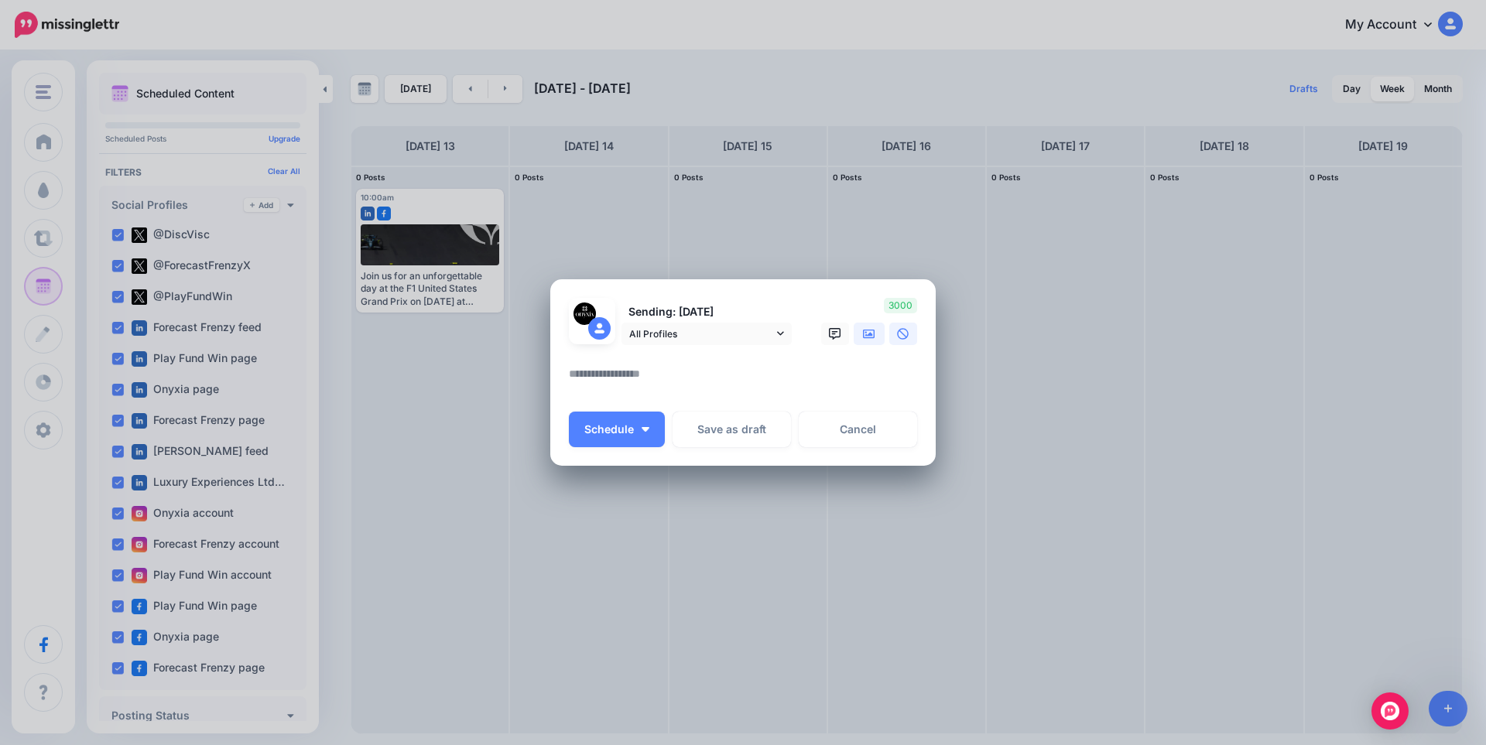
click at [868, 336] on icon at bounding box center [869, 333] width 12 height 9
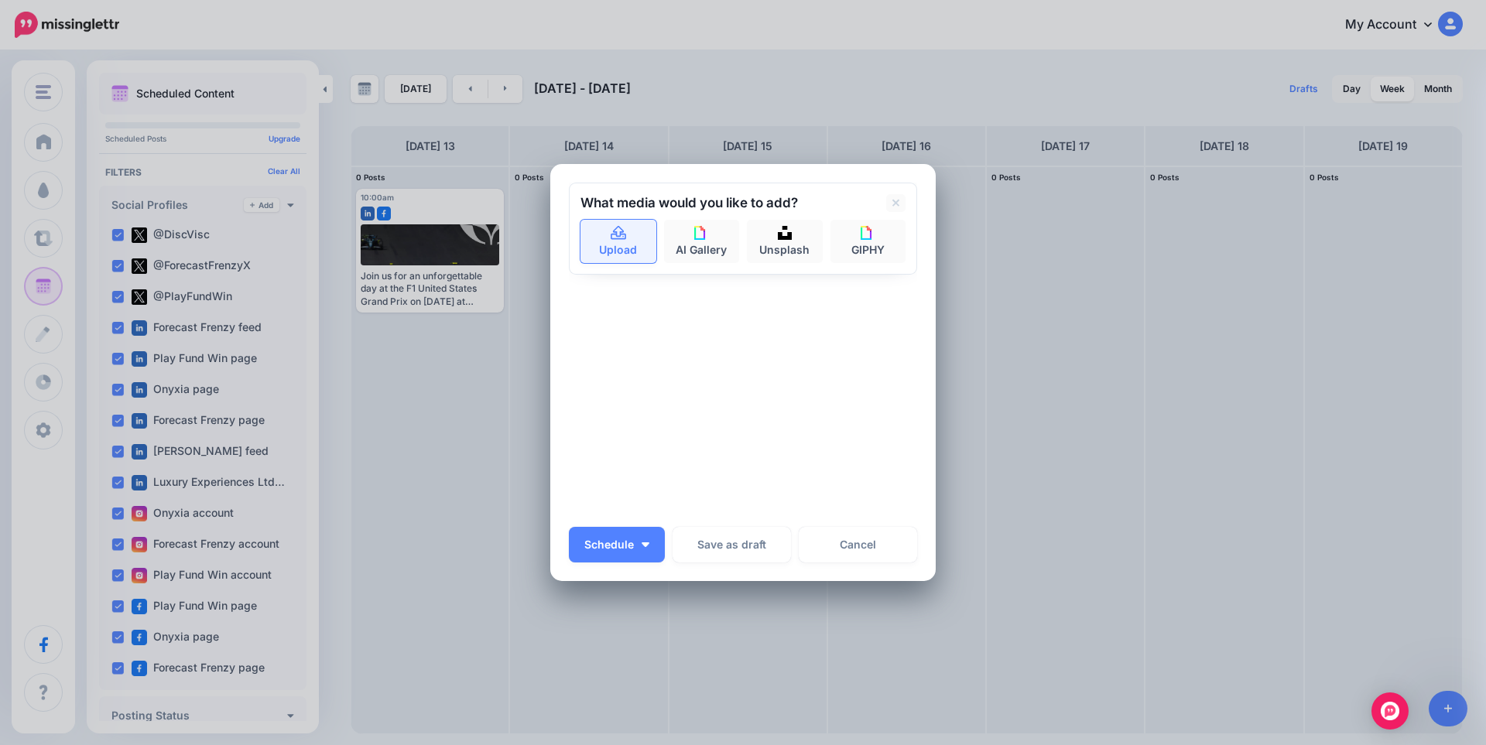
click at [618, 243] on link "Upload" at bounding box center [618, 241] width 76 height 43
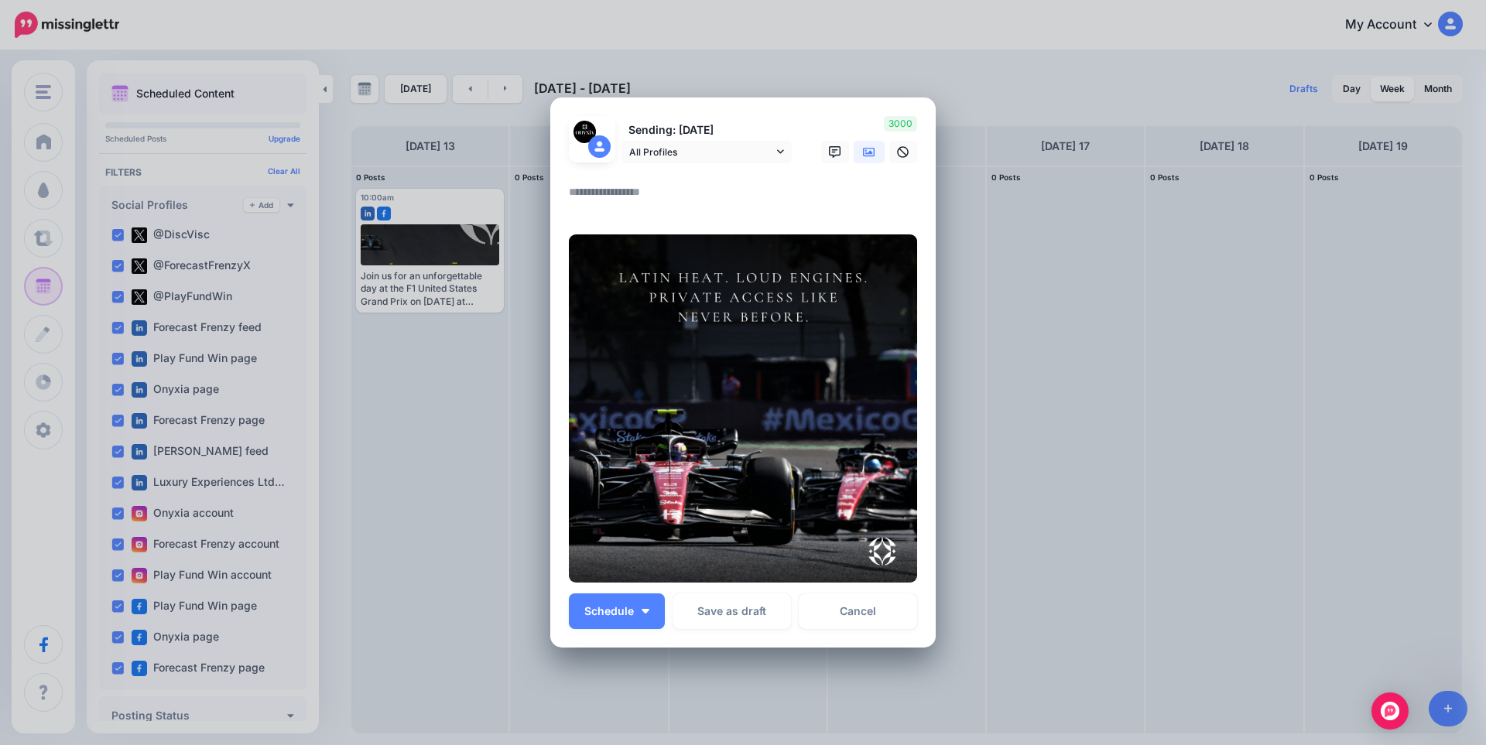
click at [736, 207] on textarea at bounding box center [747, 198] width 356 height 30
paste textarea "**********"
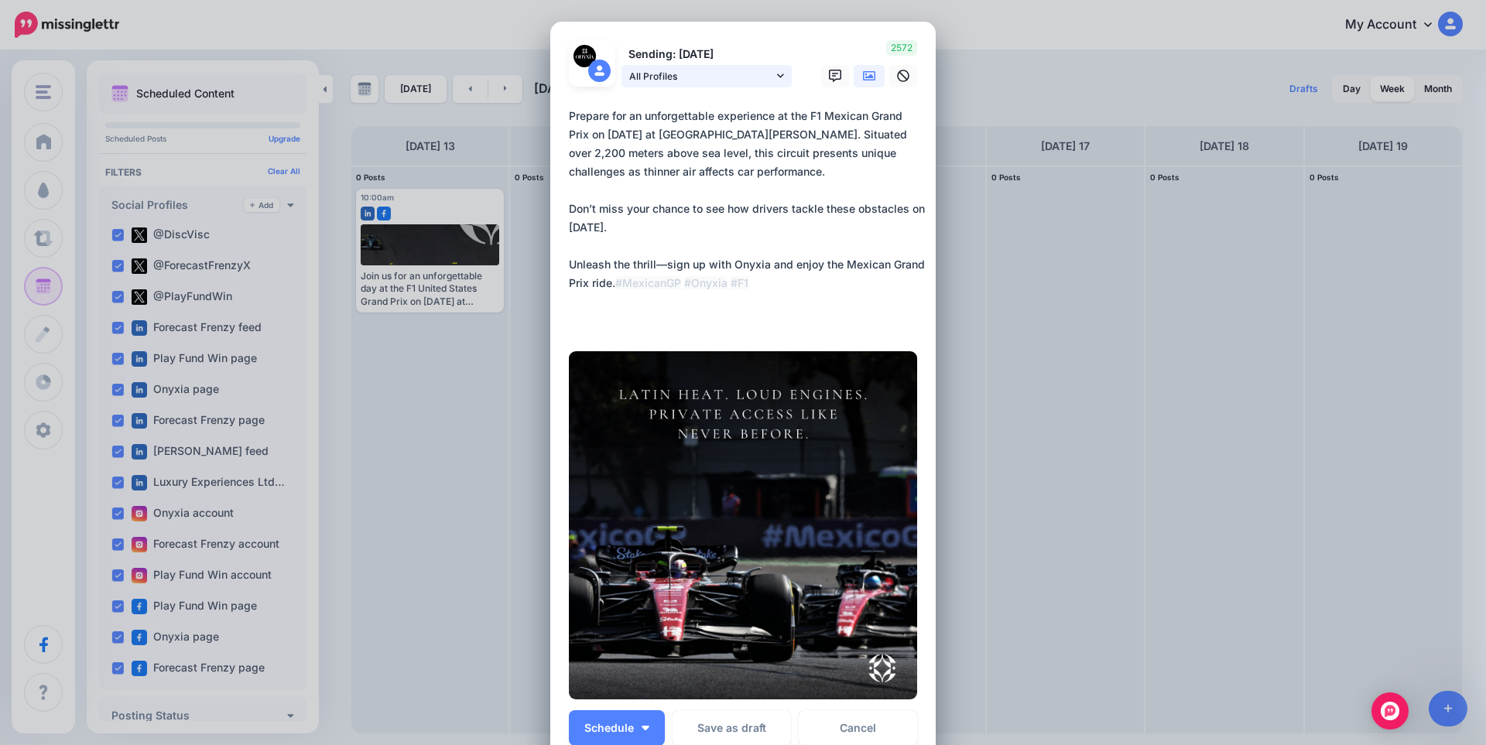
click at [660, 73] on span "All Profiles" at bounding box center [701, 76] width 144 height 16
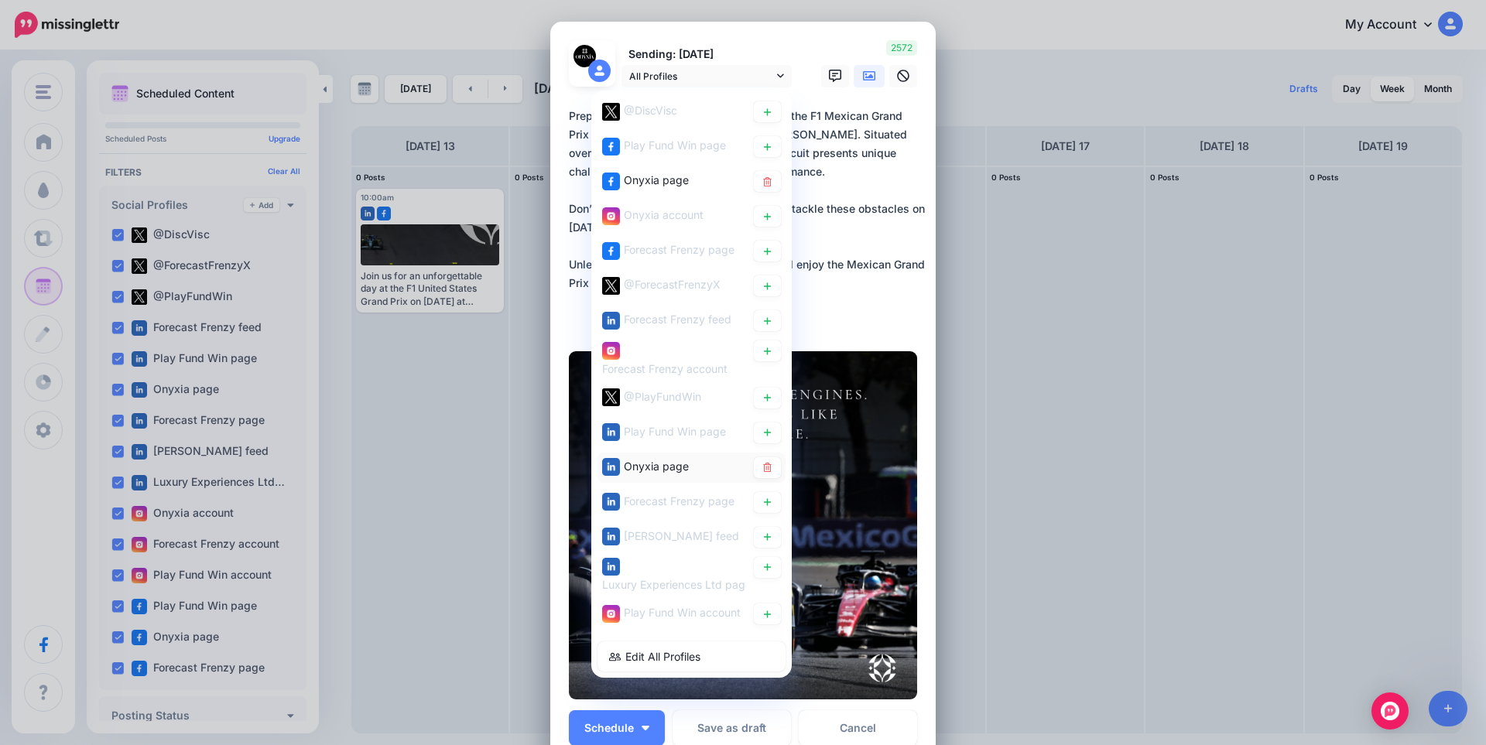
click at [641, 465] on span "Onyxia page" at bounding box center [656, 465] width 65 height 13
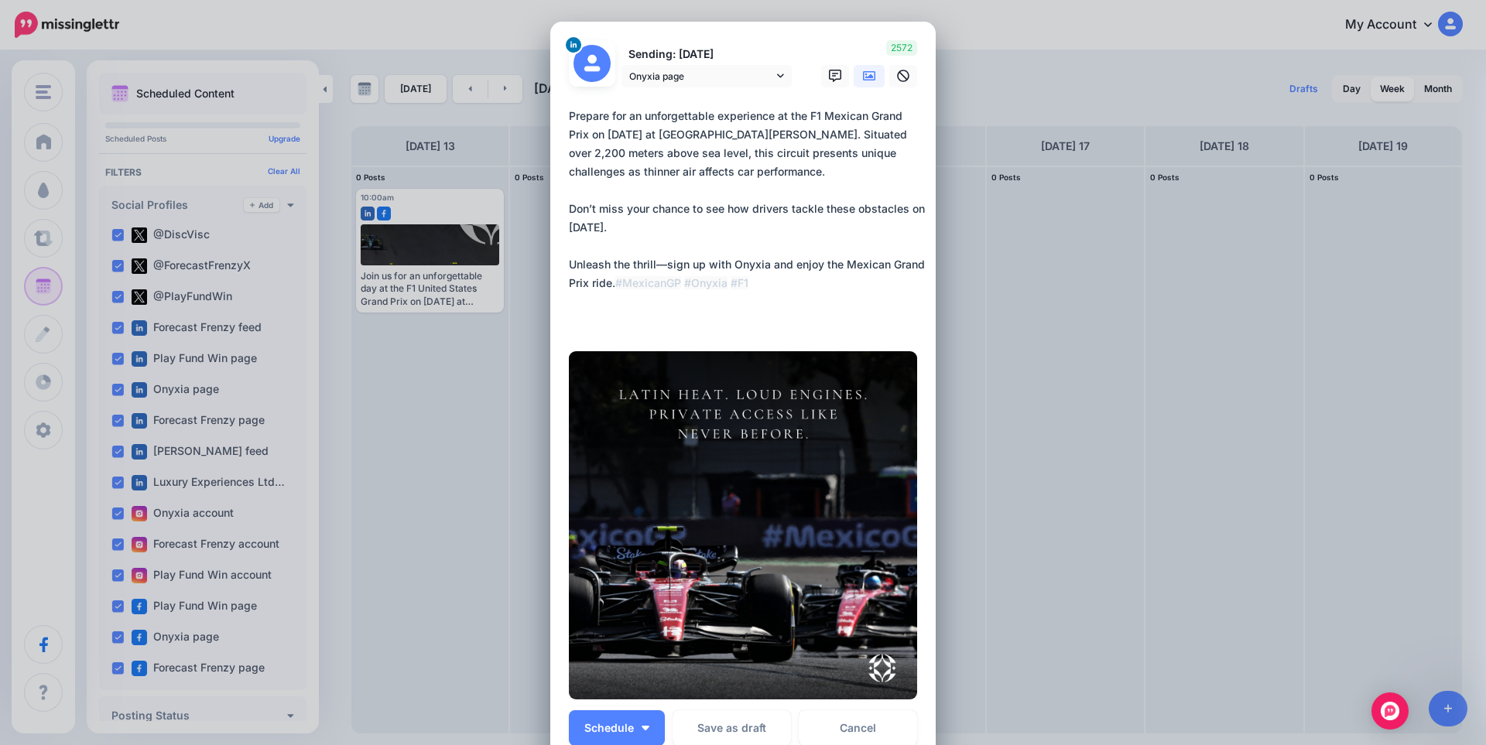
click at [645, 197] on textarea "**********" at bounding box center [747, 218] width 356 height 223
paste textarea "**********"
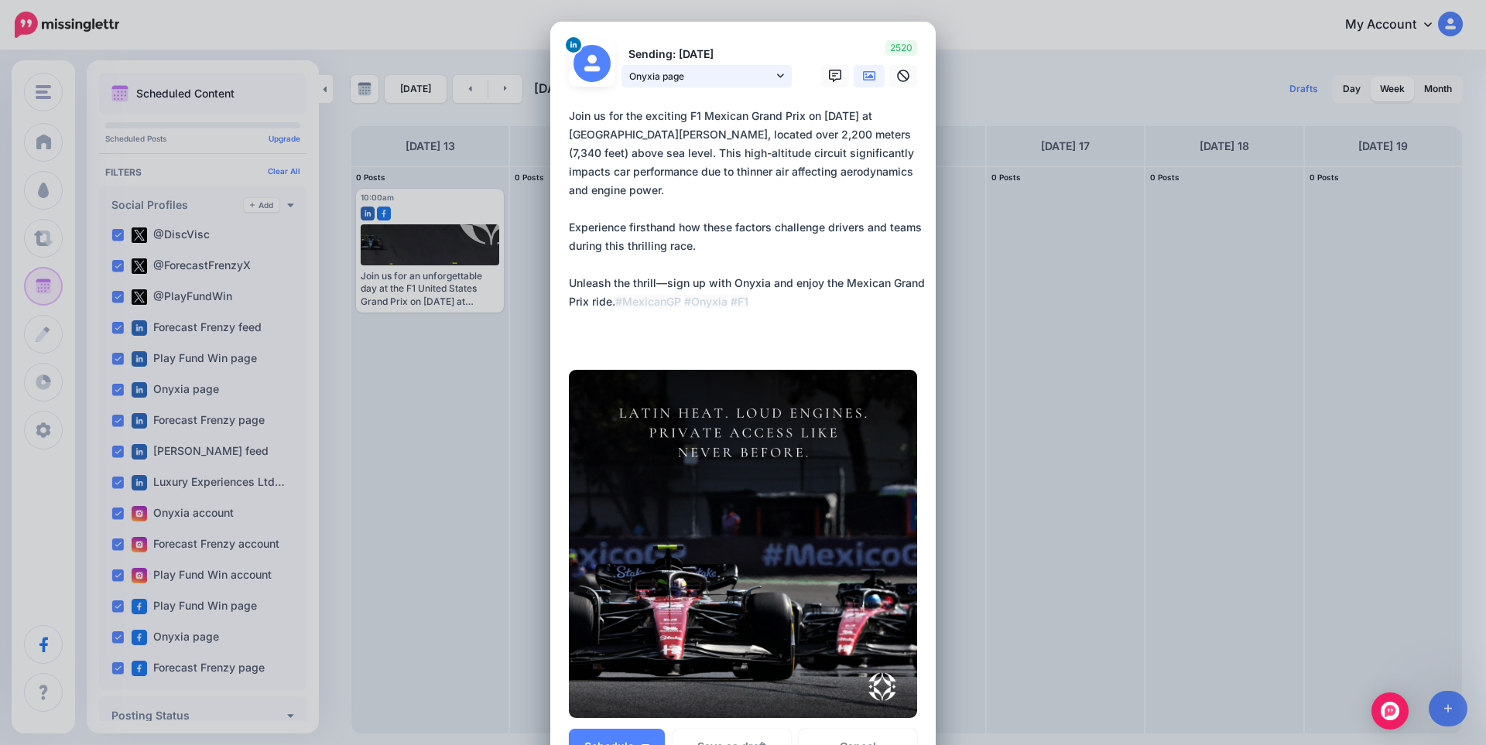
click at [701, 73] on span "Onyxia page" at bounding box center [701, 76] width 144 height 16
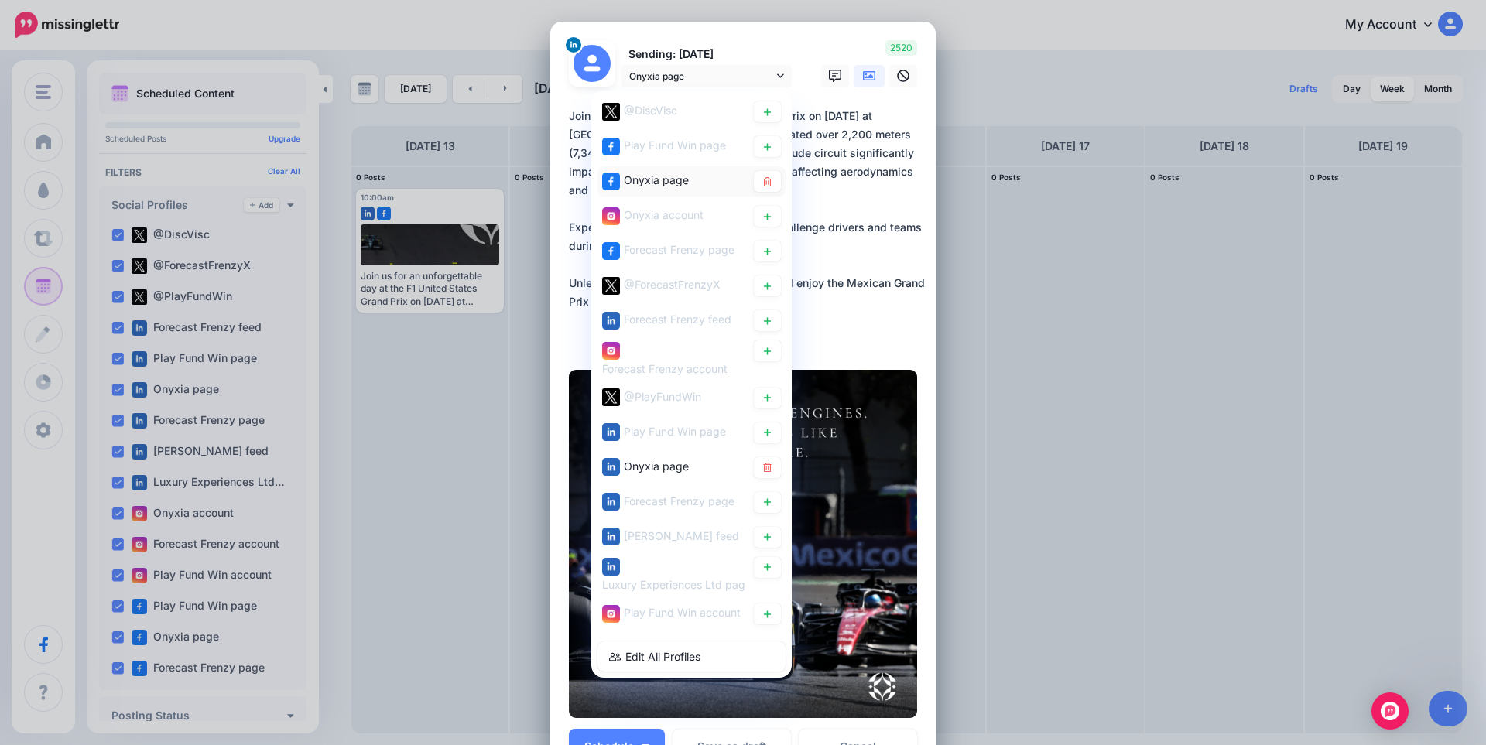
click at [635, 176] on span "Onyxia page" at bounding box center [656, 179] width 65 height 13
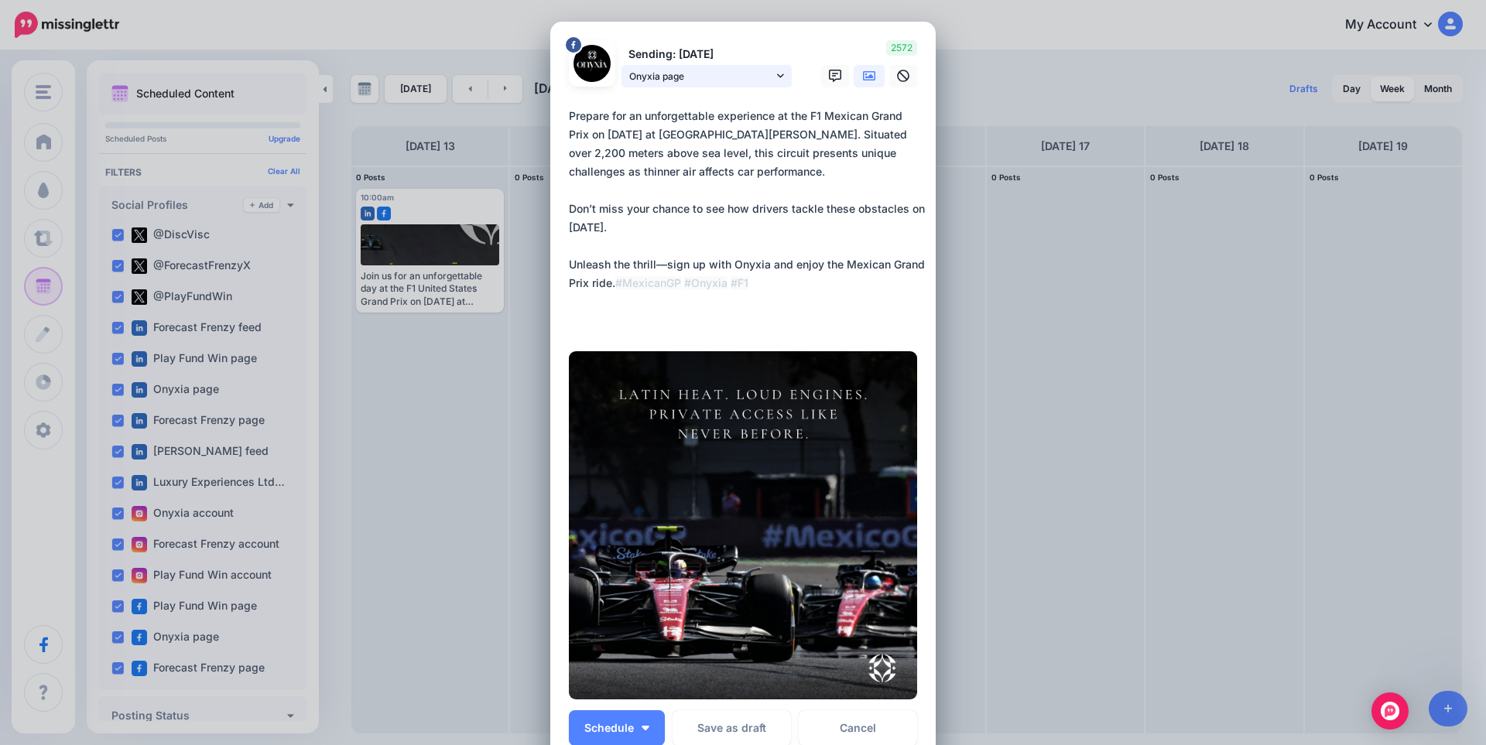
click at [649, 78] on span "Onyxia page" at bounding box center [701, 76] width 144 height 16
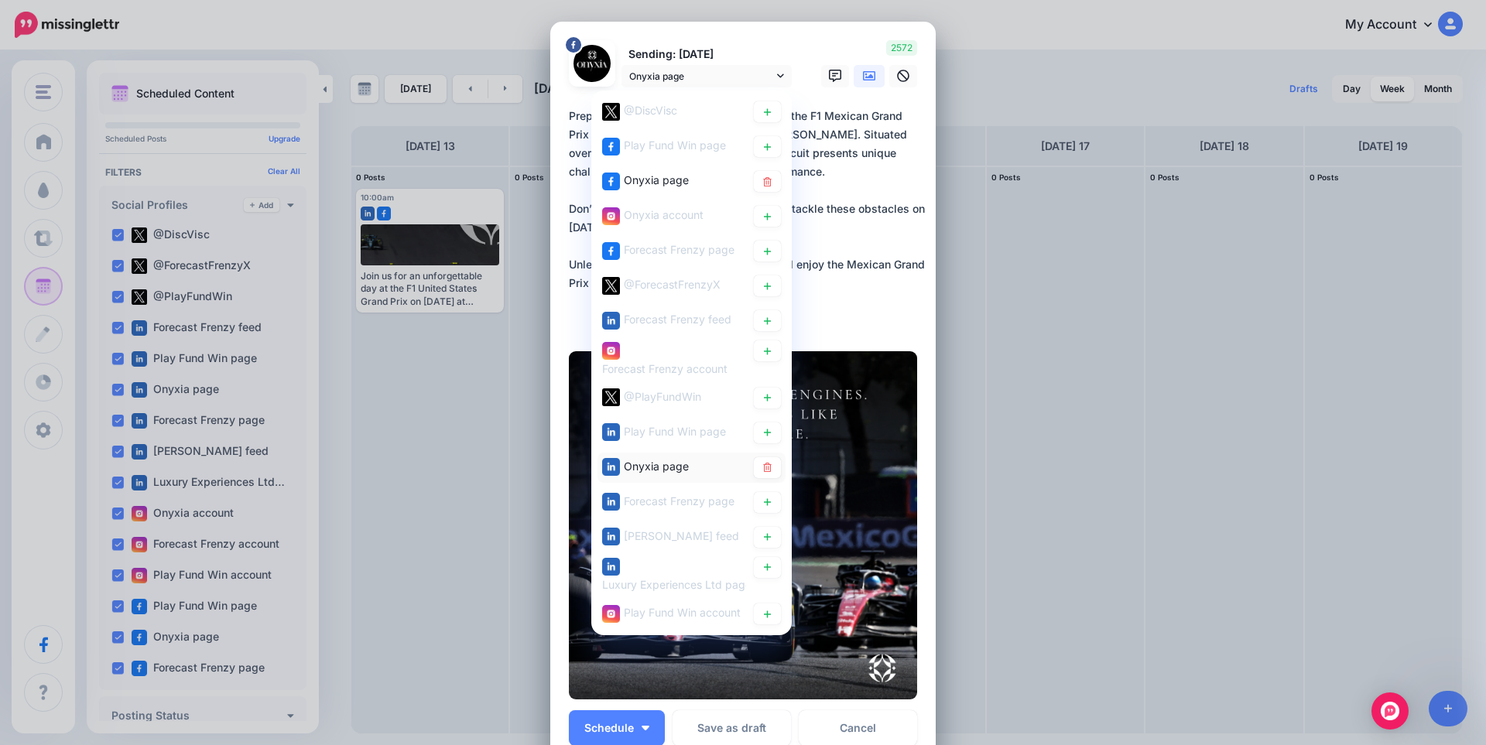
click at [627, 459] on span "Onyxia page" at bounding box center [656, 465] width 65 height 13
type textarea "**********"
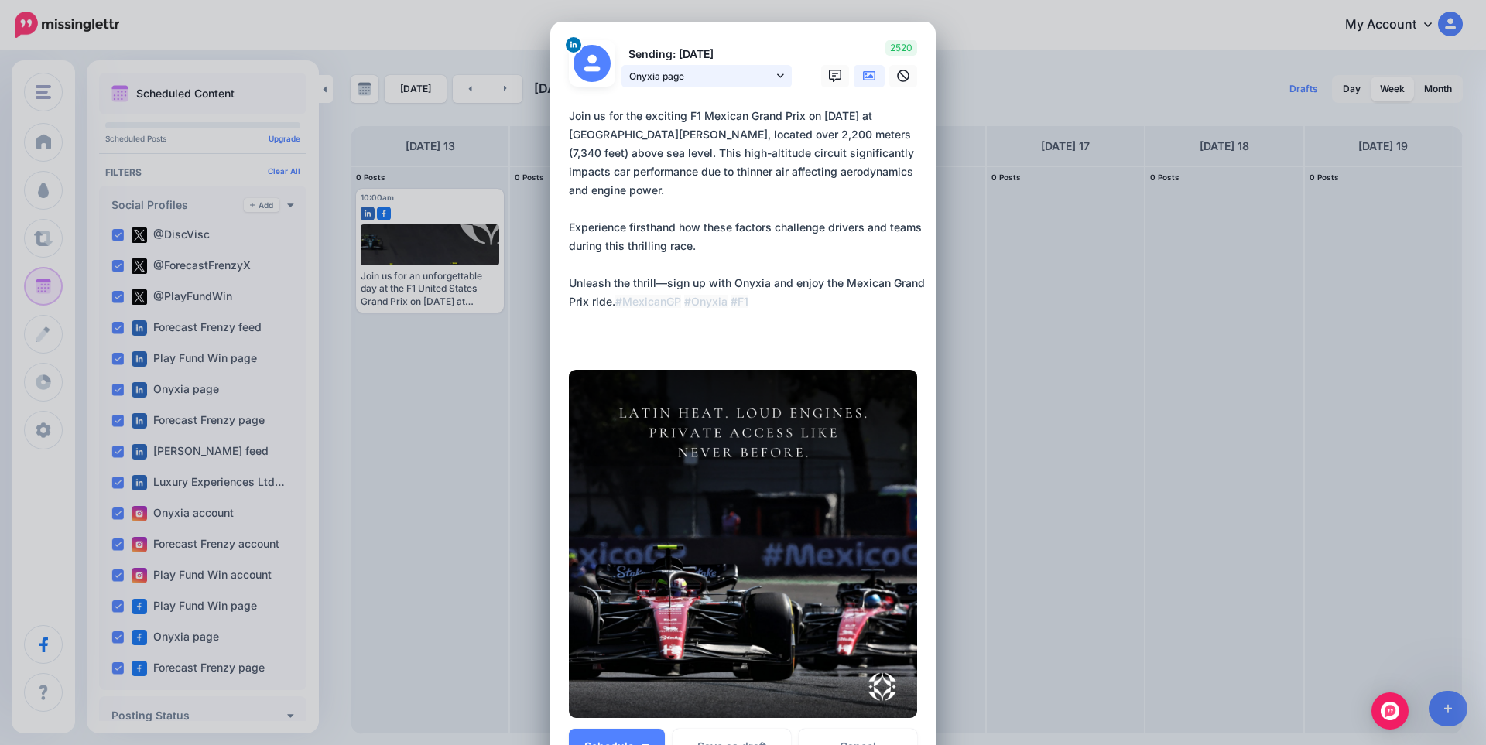
click at [683, 84] on span "Onyxia page" at bounding box center [701, 76] width 144 height 16
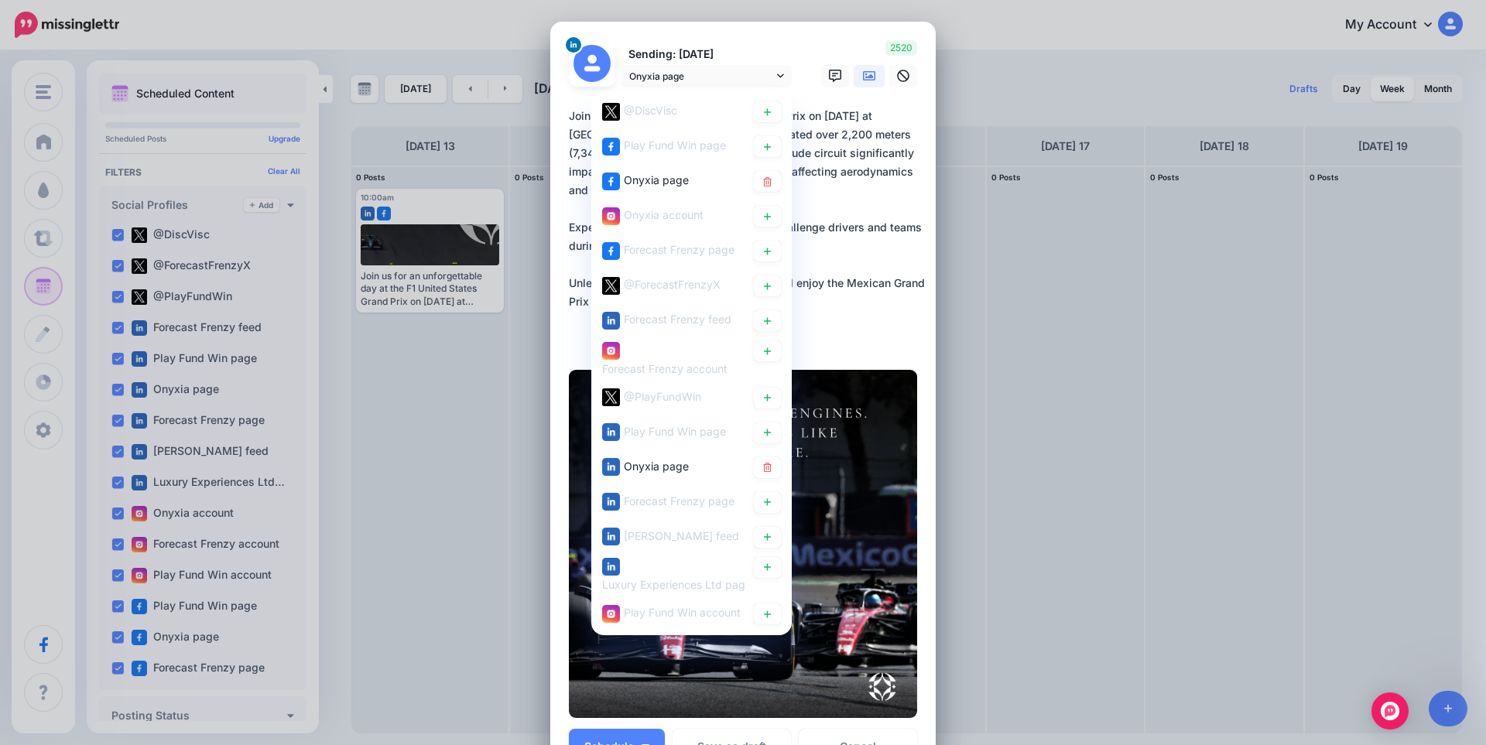
click at [872, 211] on textarea "**********" at bounding box center [747, 227] width 356 height 241
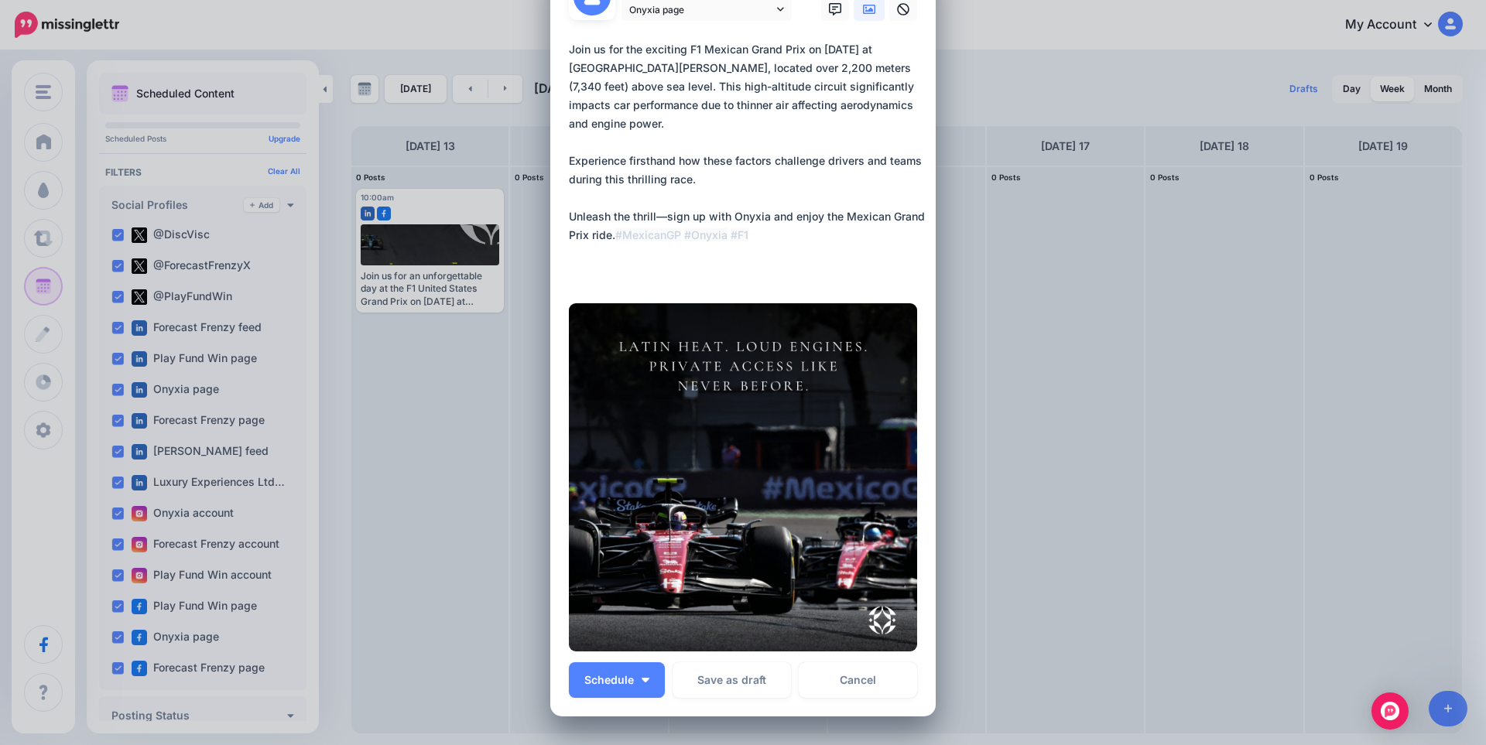
scroll to position [206, 0]
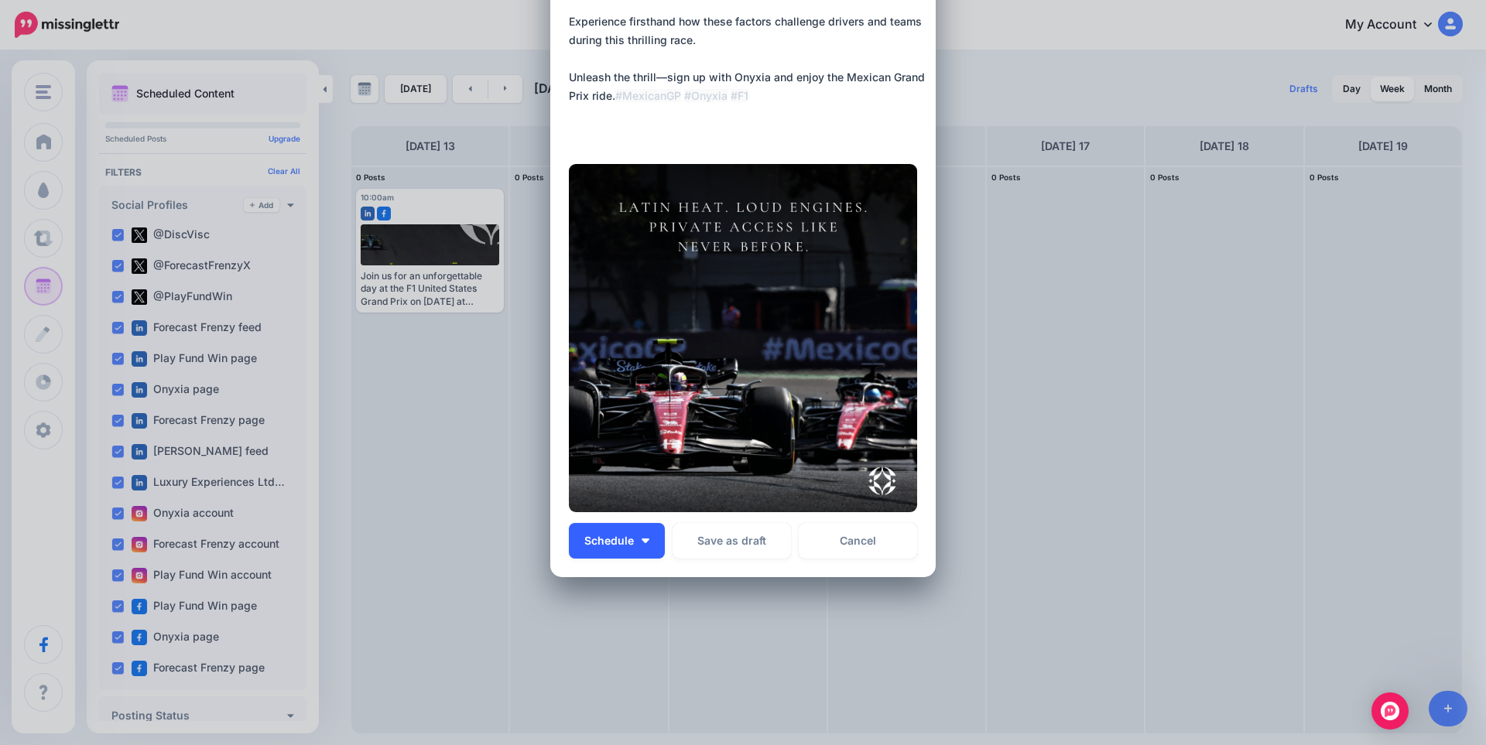
click at [642, 539] on img "button" at bounding box center [646, 541] width 8 height 5
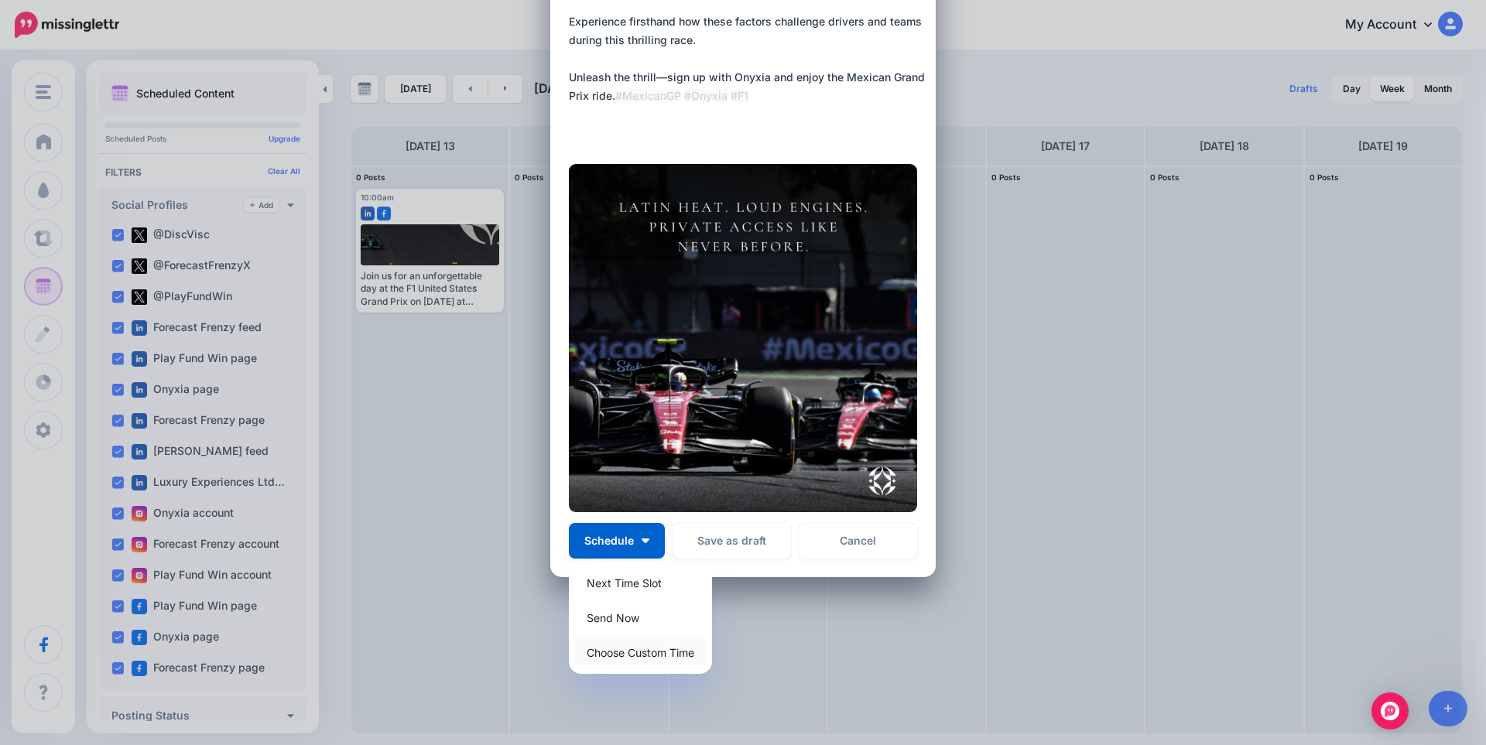
click at [624, 659] on link "Choose Custom Time" at bounding box center [640, 653] width 131 height 30
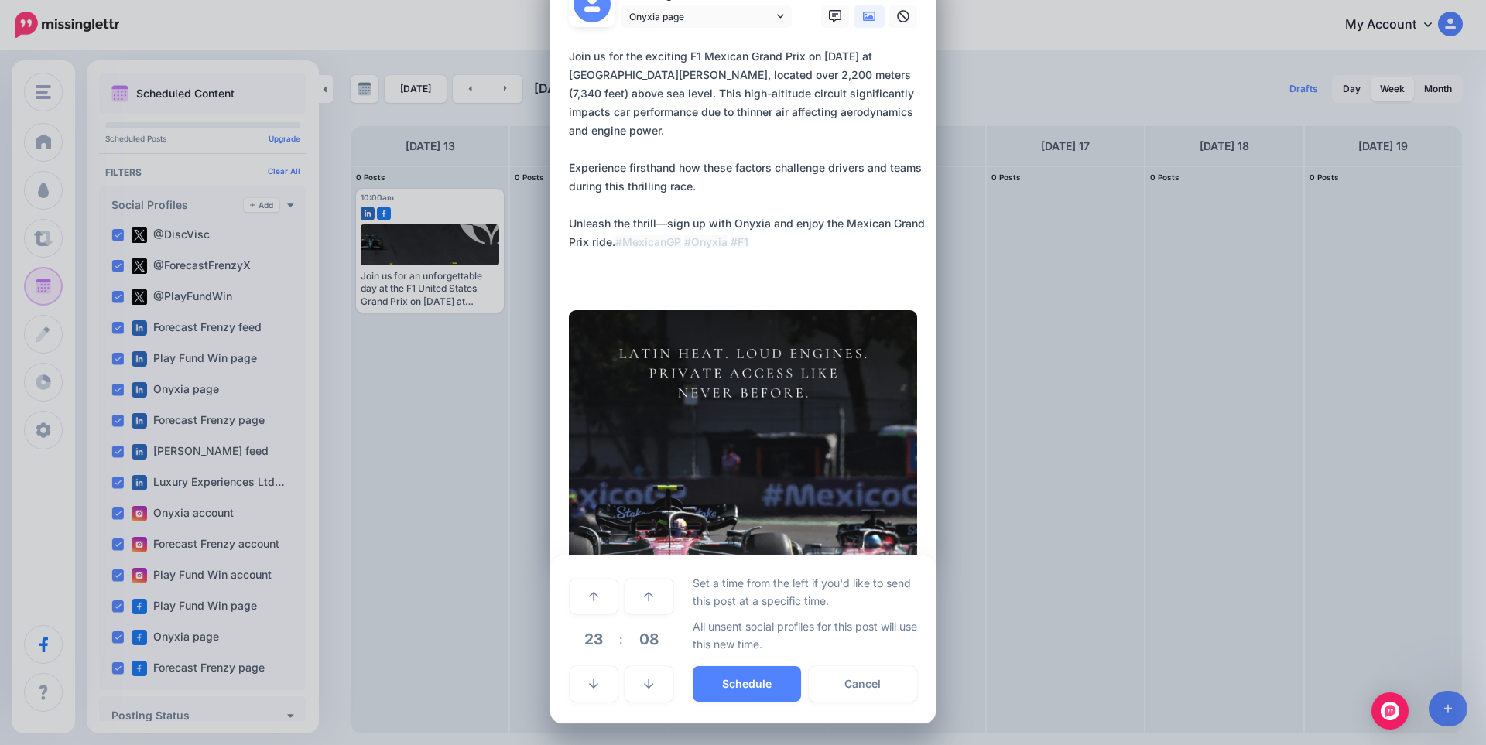
scroll to position [60, 0]
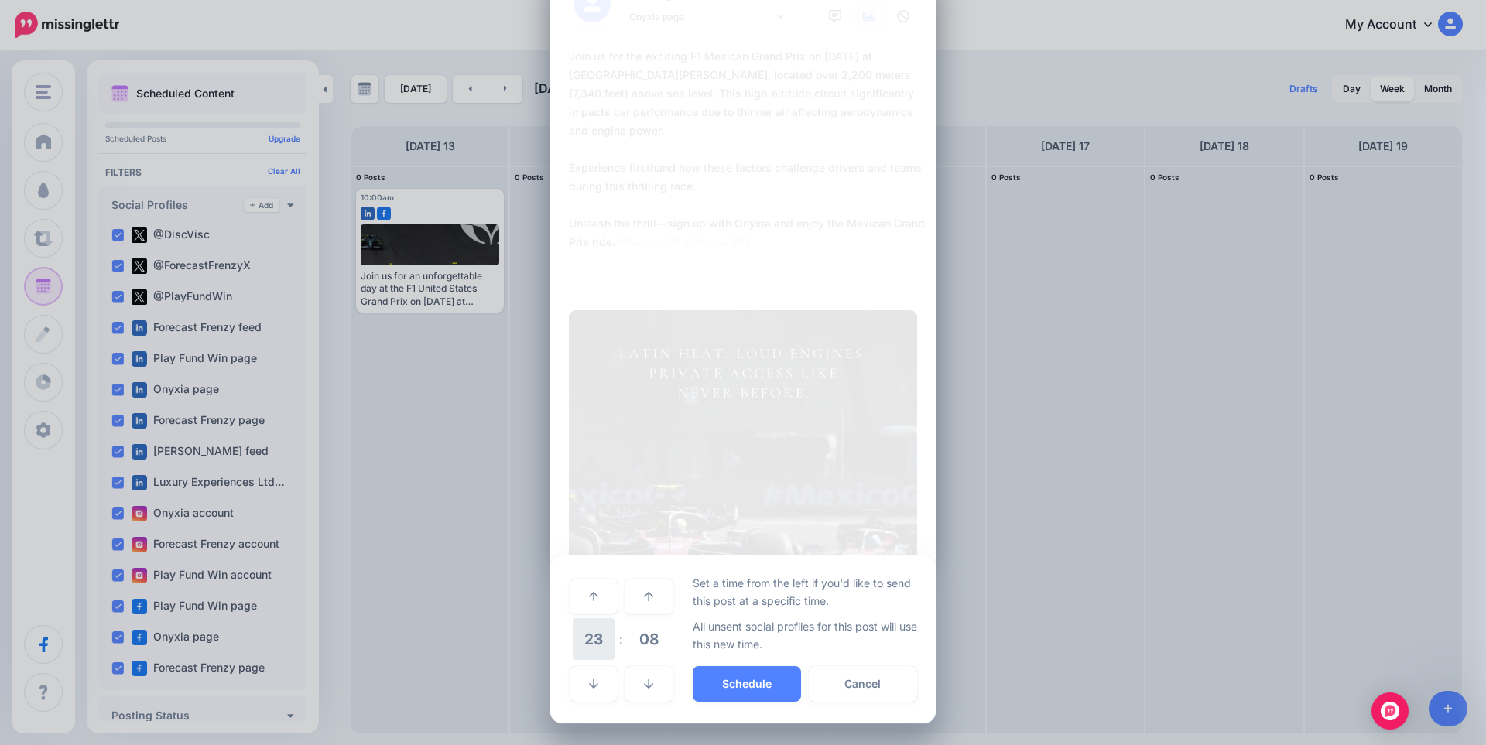
click at [607, 645] on span "23" at bounding box center [594, 639] width 42 height 42
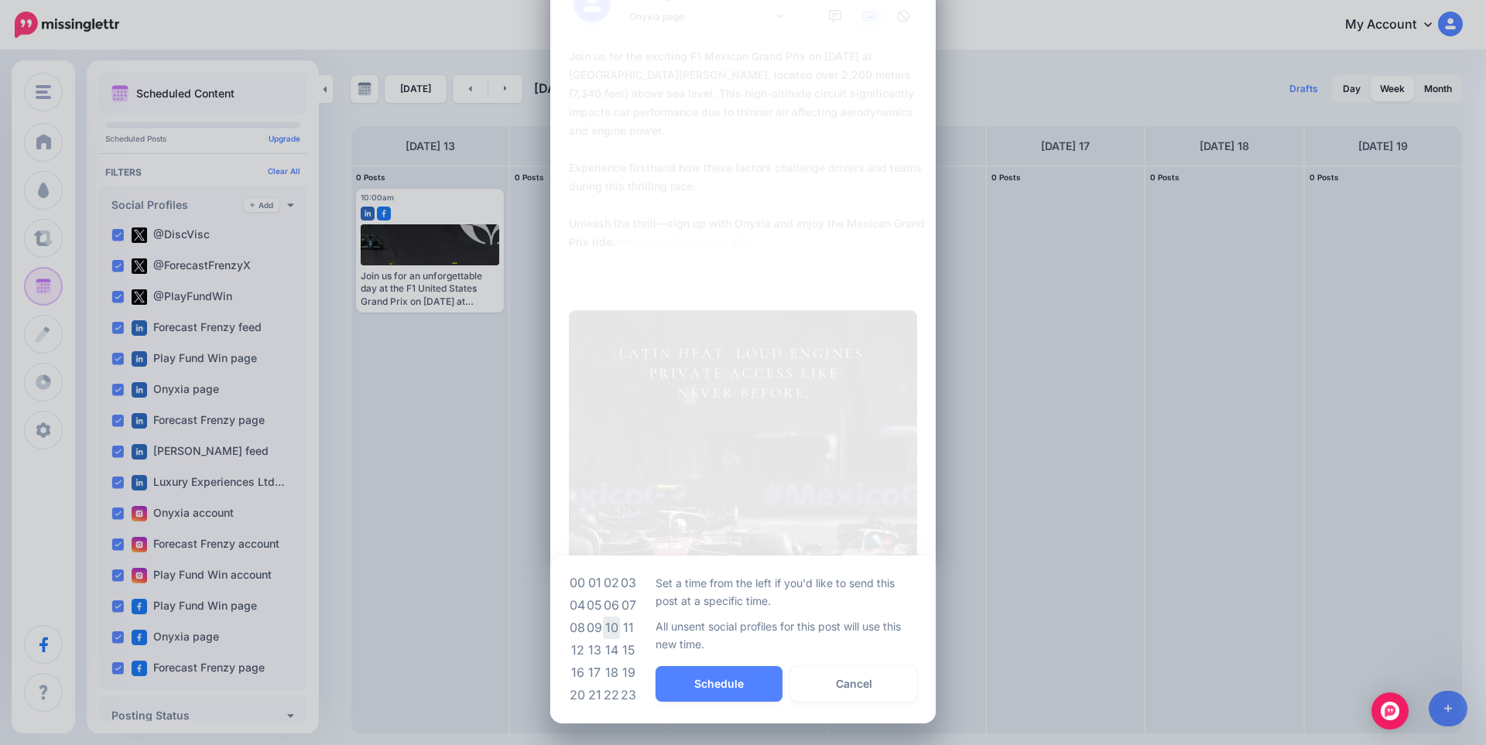
click at [609, 628] on td "10" at bounding box center [611, 628] width 17 height 22
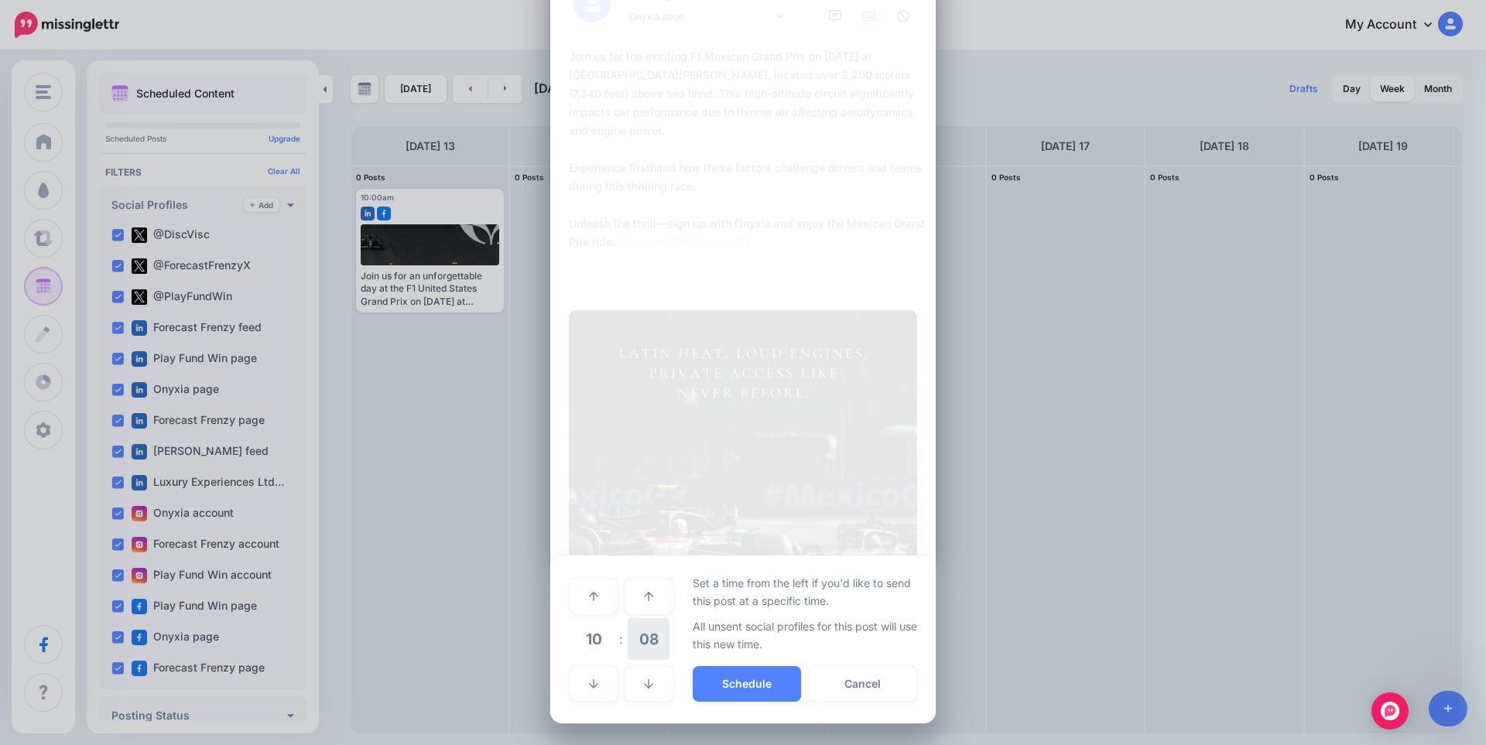
click at [631, 631] on span "08" at bounding box center [649, 639] width 42 height 42
click at [573, 595] on td "00" at bounding box center [577, 595] width 17 height 43
click at [724, 687] on button "Schedule" at bounding box center [747, 684] width 108 height 36
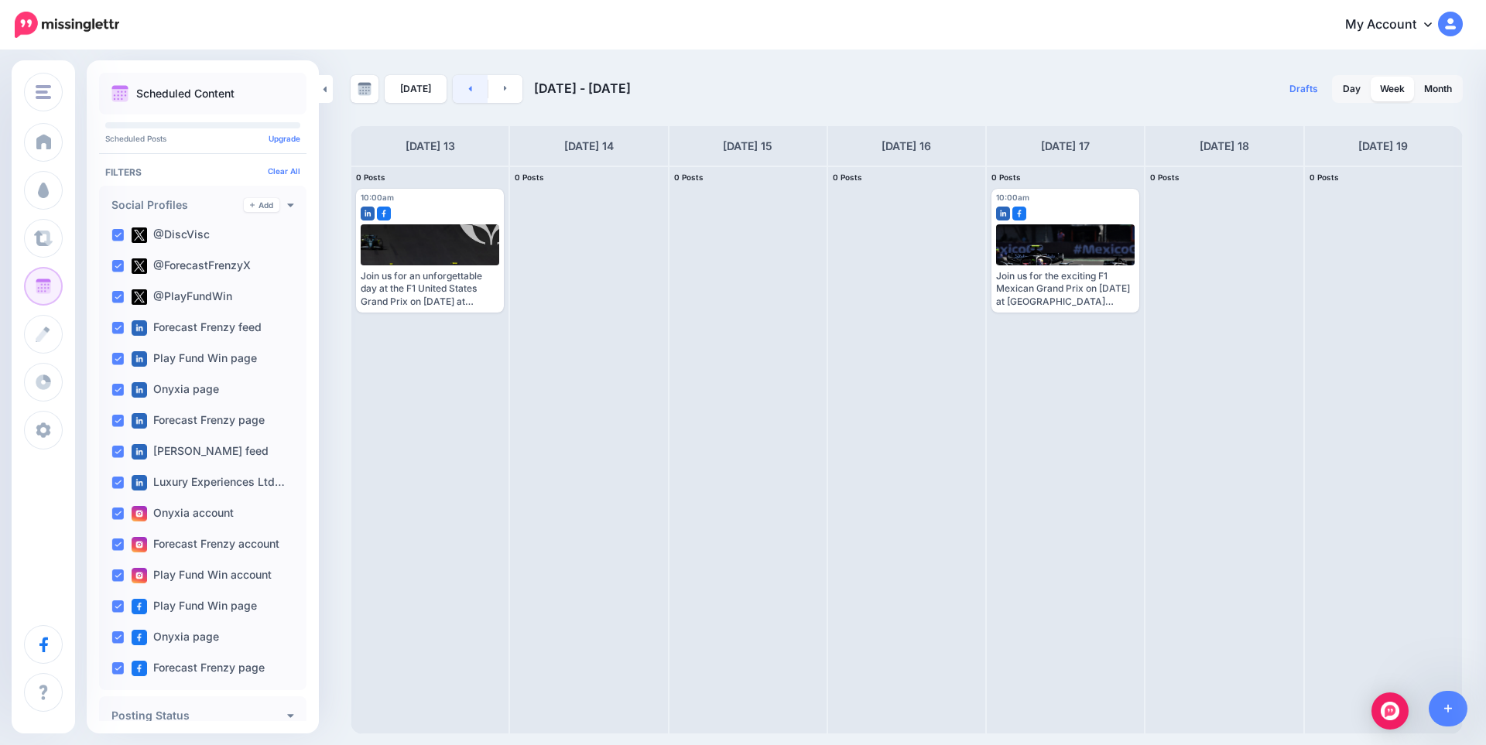
click at [465, 94] on link at bounding box center [470, 89] width 35 height 28
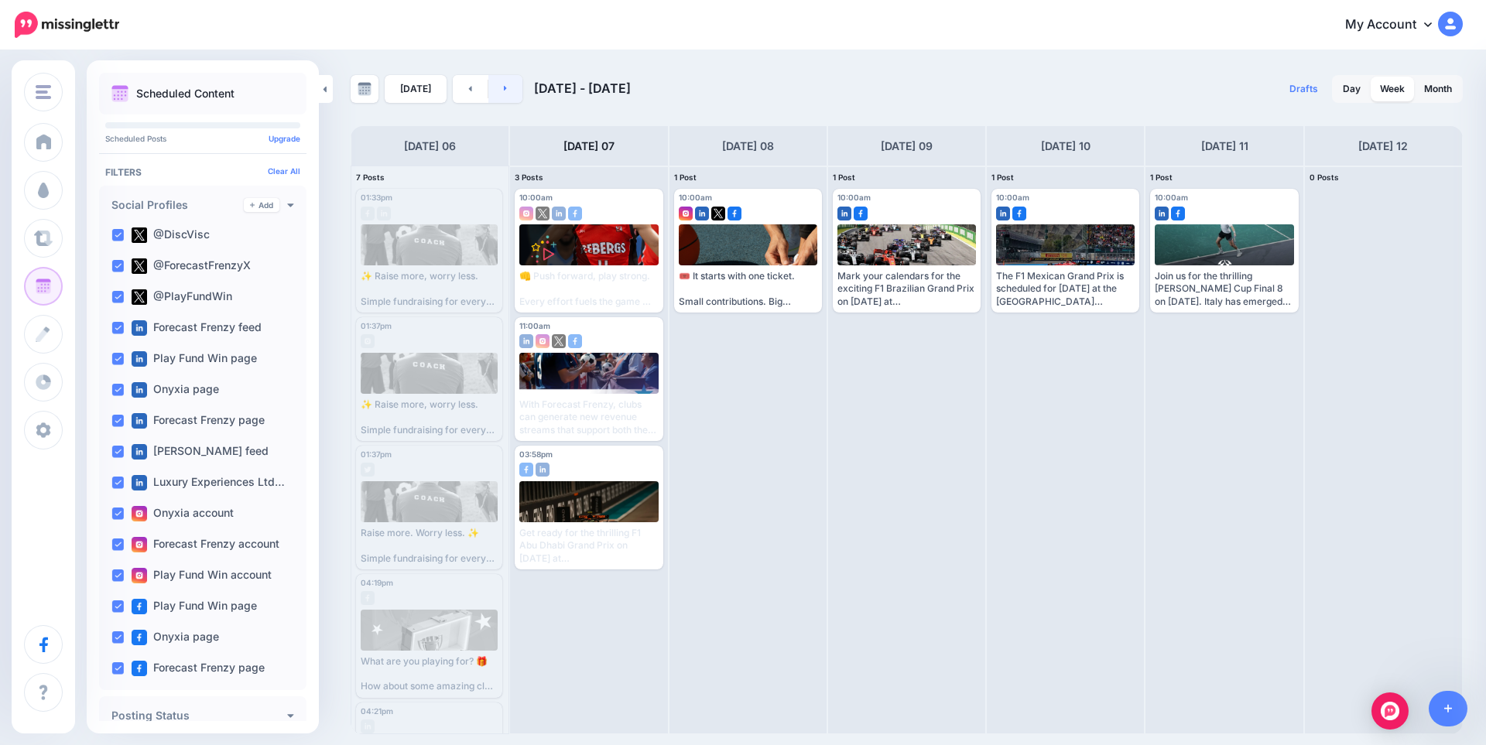
click at [507, 91] on link at bounding box center [505, 89] width 35 height 28
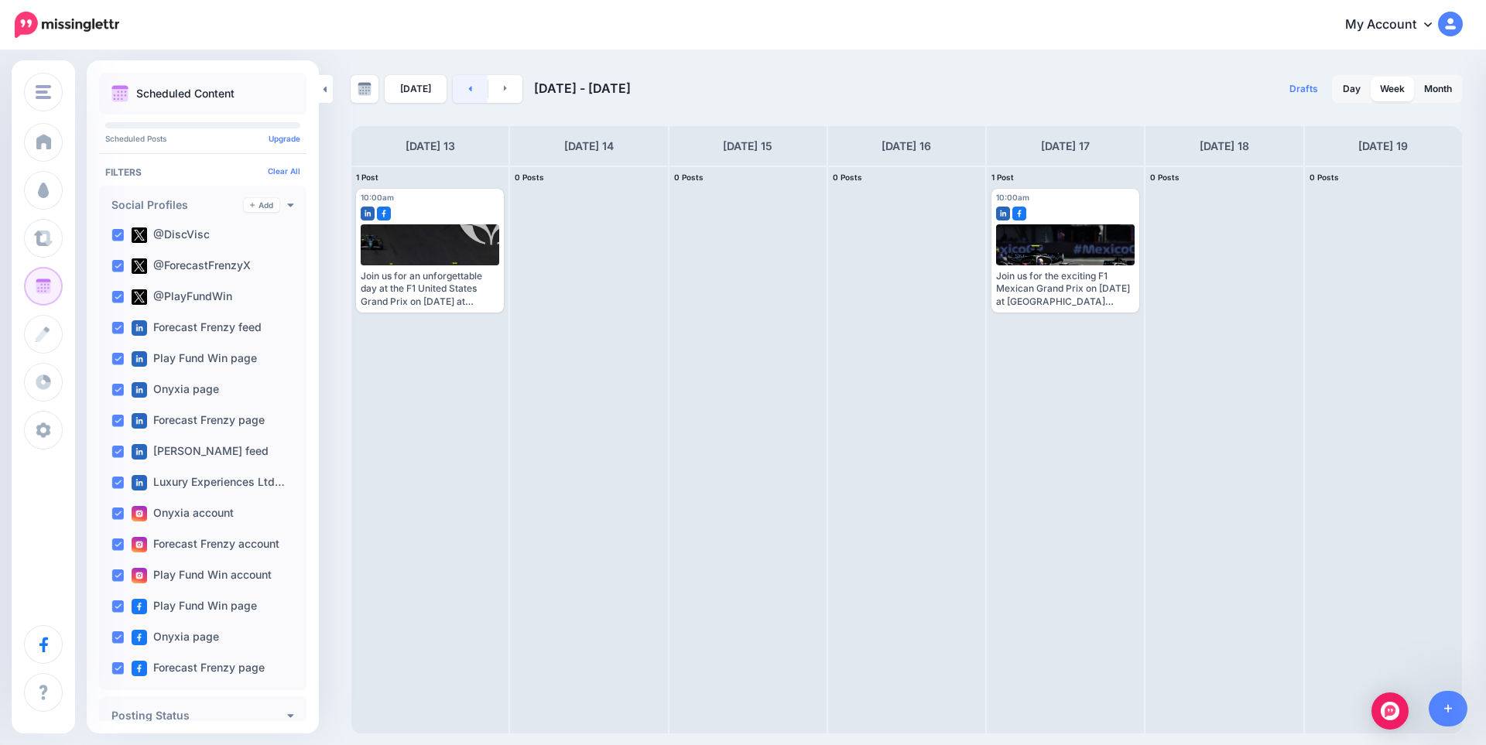
click at [469, 96] on link at bounding box center [470, 89] width 35 height 28
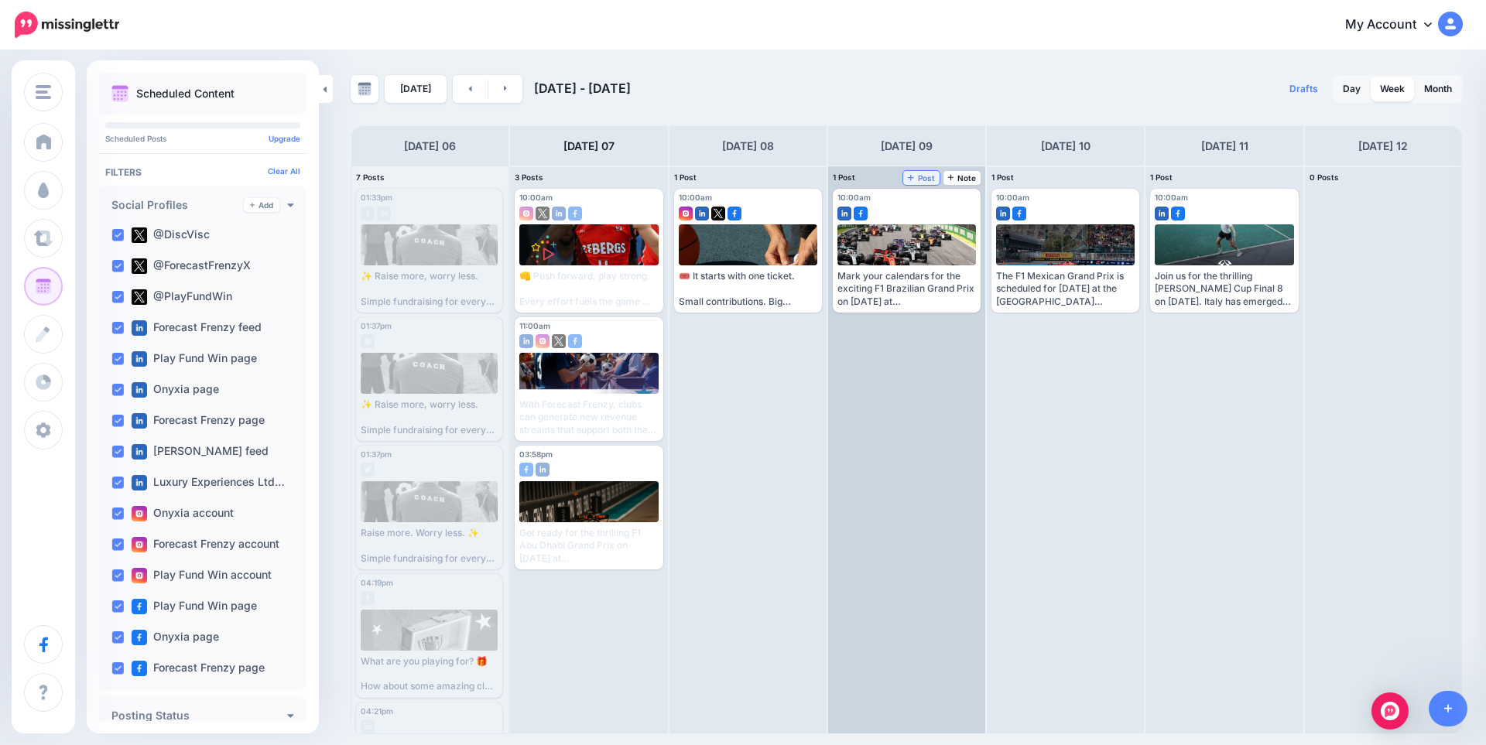
click at [926, 175] on span "Post" at bounding box center [921, 178] width 27 height 8
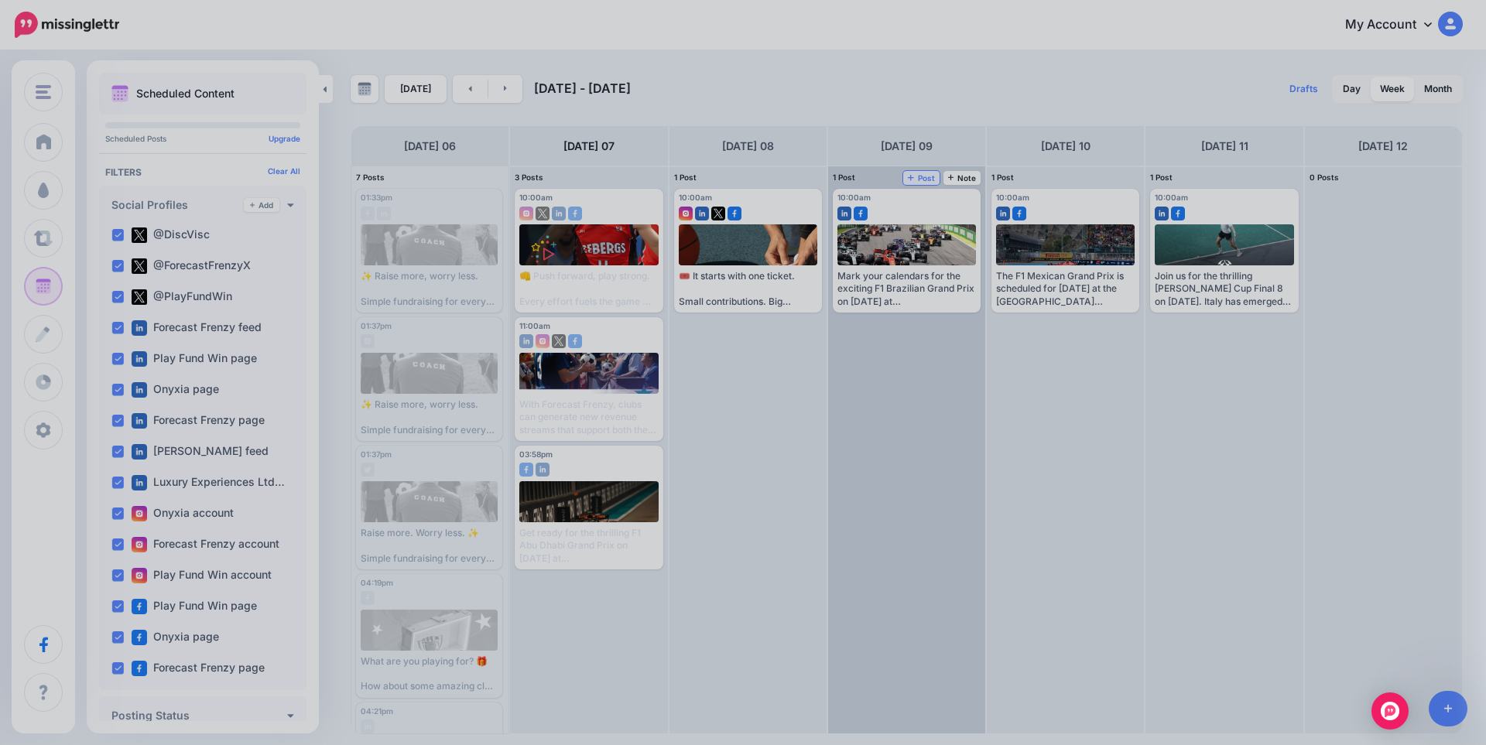
scroll to position [0, 0]
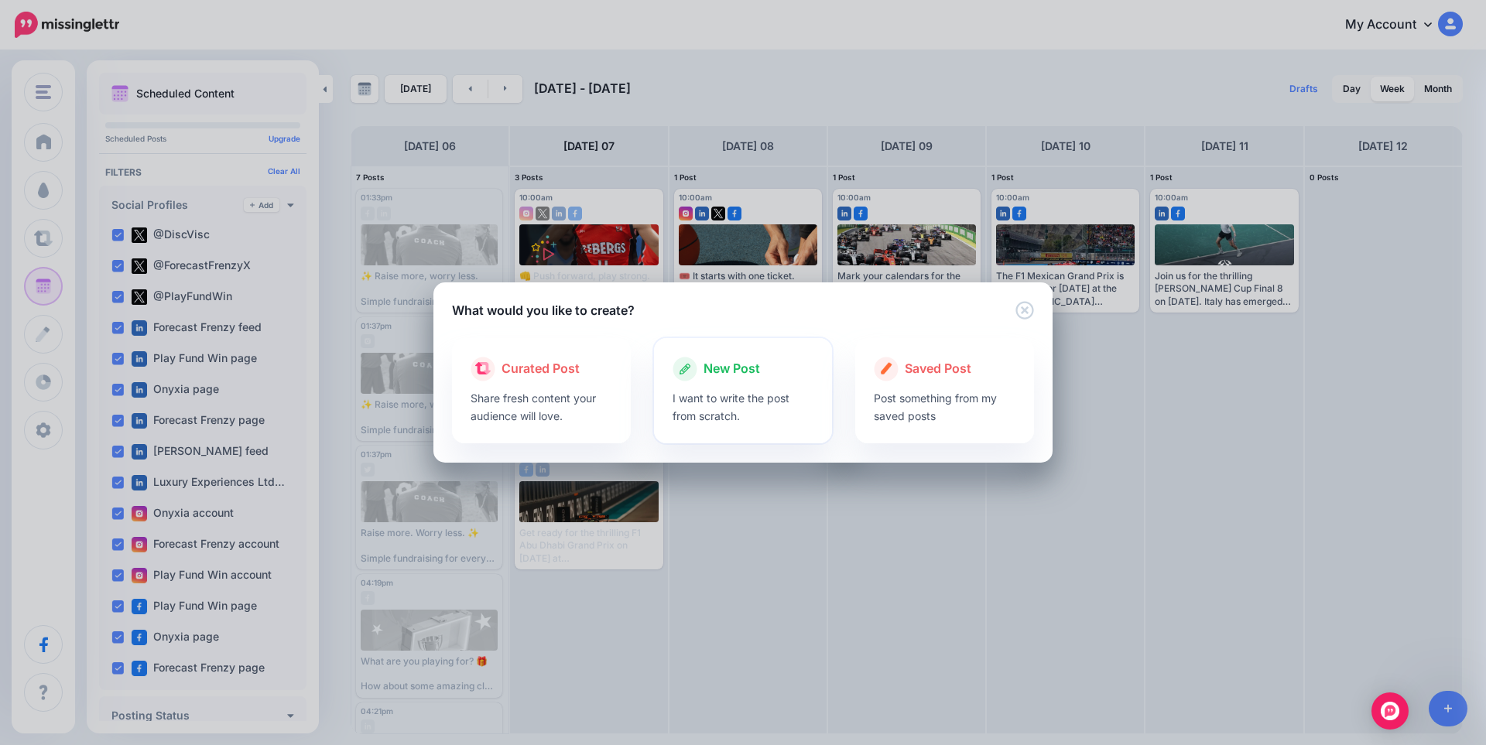
click at [779, 371] on div "New Post" at bounding box center [743, 369] width 142 height 25
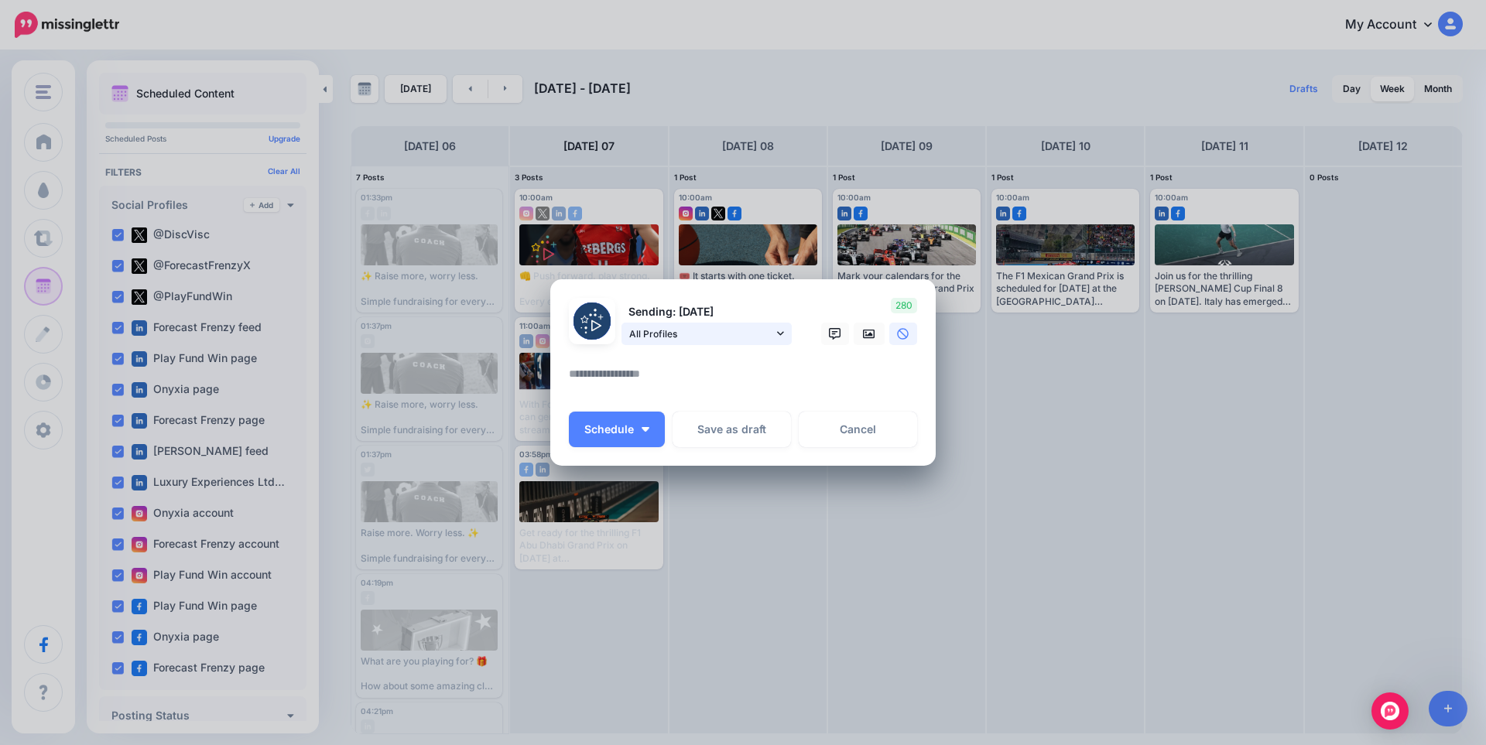
click at [735, 334] on span "All Profiles" at bounding box center [701, 334] width 144 height 16
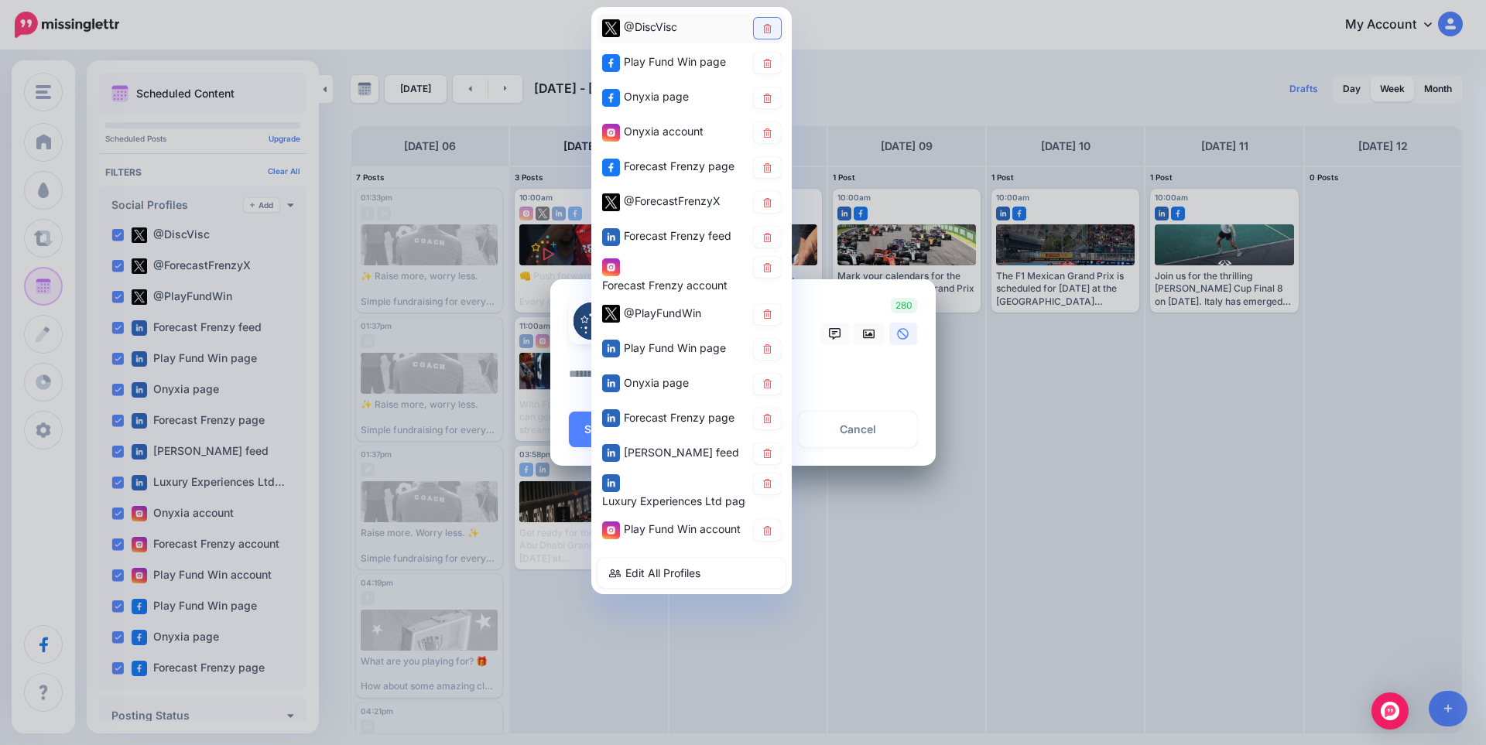
click at [765, 33] on icon at bounding box center [767, 27] width 9 height 9
click at [765, 66] on icon at bounding box center [767, 62] width 9 height 9
click at [767, 96] on icon at bounding box center [767, 97] width 12 height 9
click at [768, 128] on icon at bounding box center [767, 132] width 12 height 9
click at [768, 238] on icon at bounding box center [767, 236] width 9 height 9
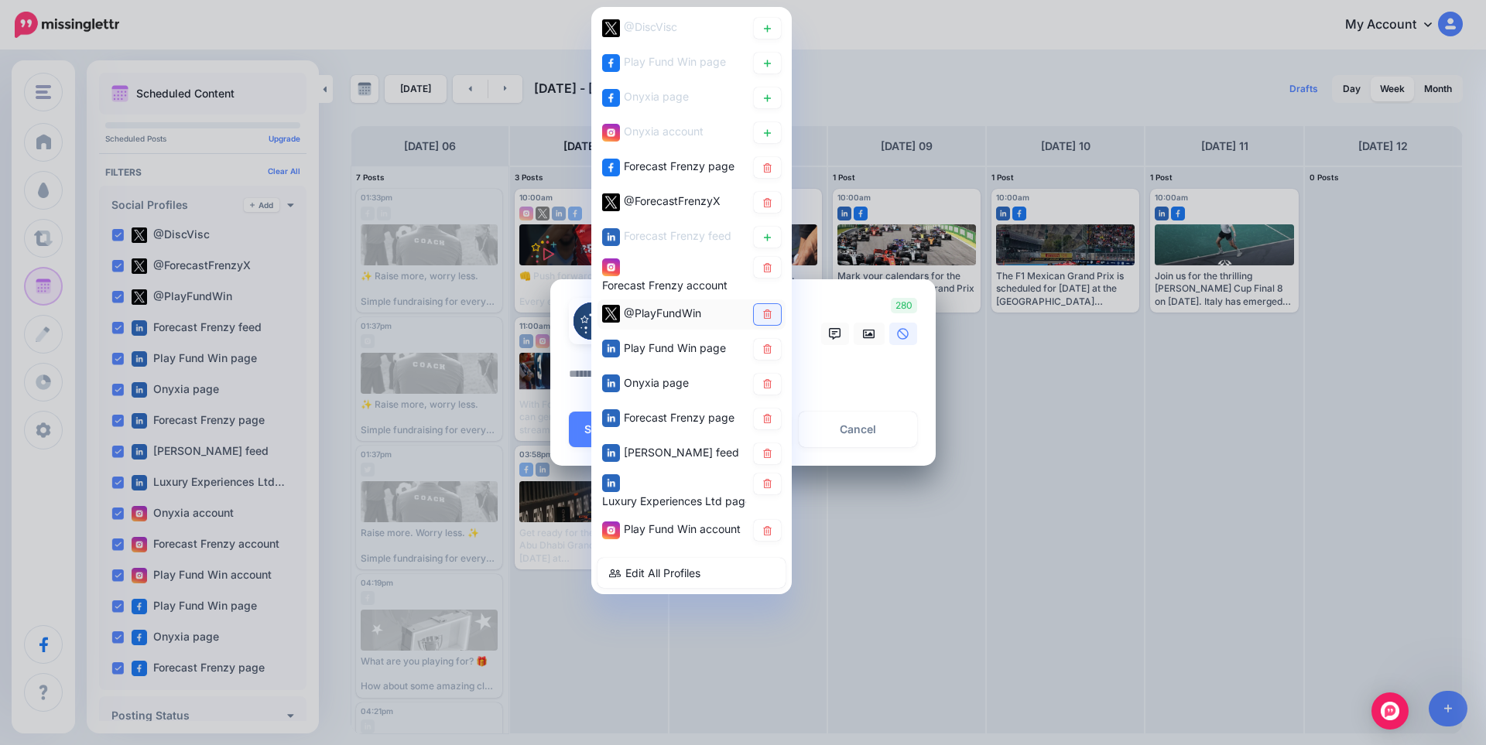
click at [760, 313] on link at bounding box center [767, 314] width 27 height 21
click at [769, 342] on link at bounding box center [767, 349] width 27 height 21
click at [770, 378] on link at bounding box center [767, 384] width 27 height 21
click at [769, 452] on icon at bounding box center [767, 453] width 12 height 9
click at [769, 480] on icon at bounding box center [767, 483] width 12 height 9
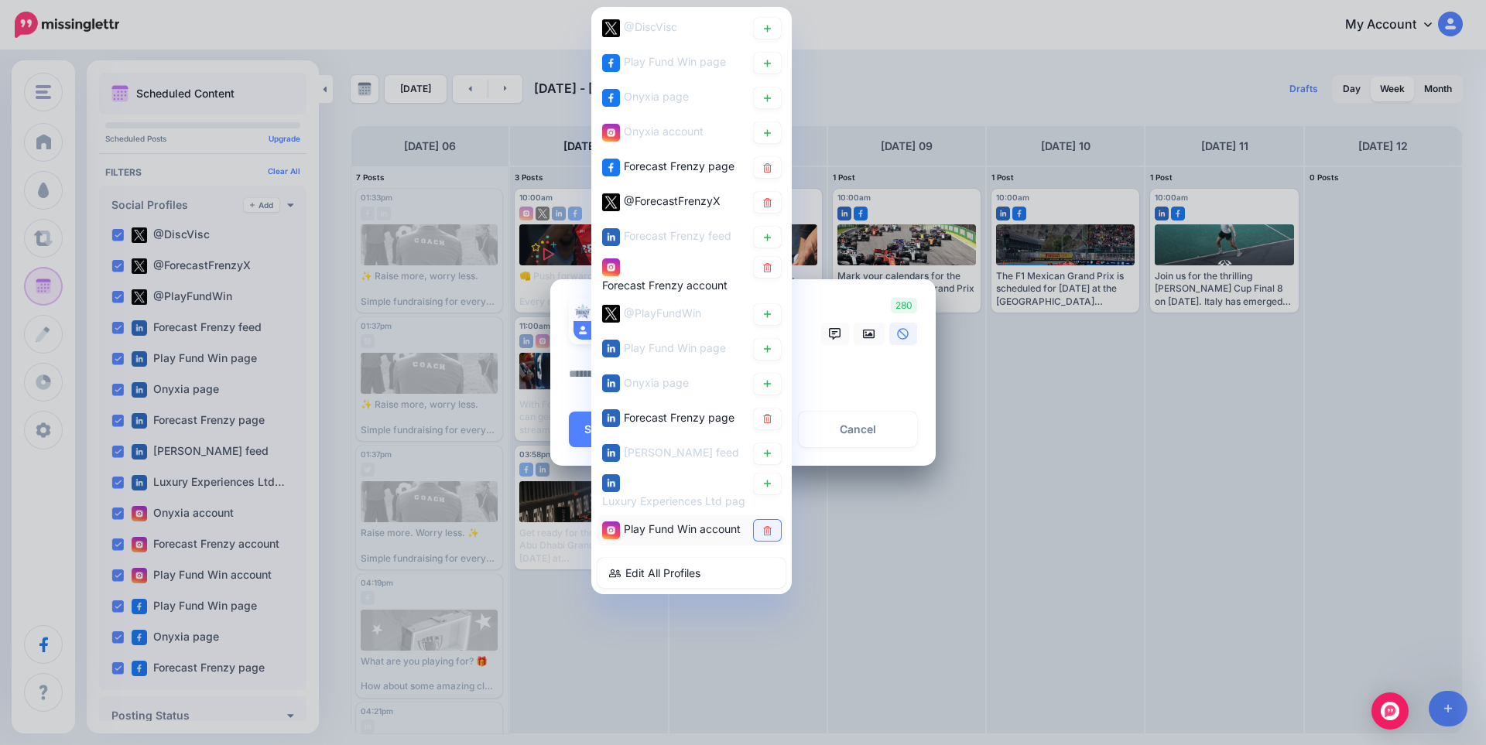
click at [770, 525] on link at bounding box center [767, 530] width 27 height 21
drag, startPoint x: 848, startPoint y: 378, endPoint x: 865, endPoint y: 357, distance: 27.0
click at [848, 377] on textarea at bounding box center [747, 379] width 356 height 30
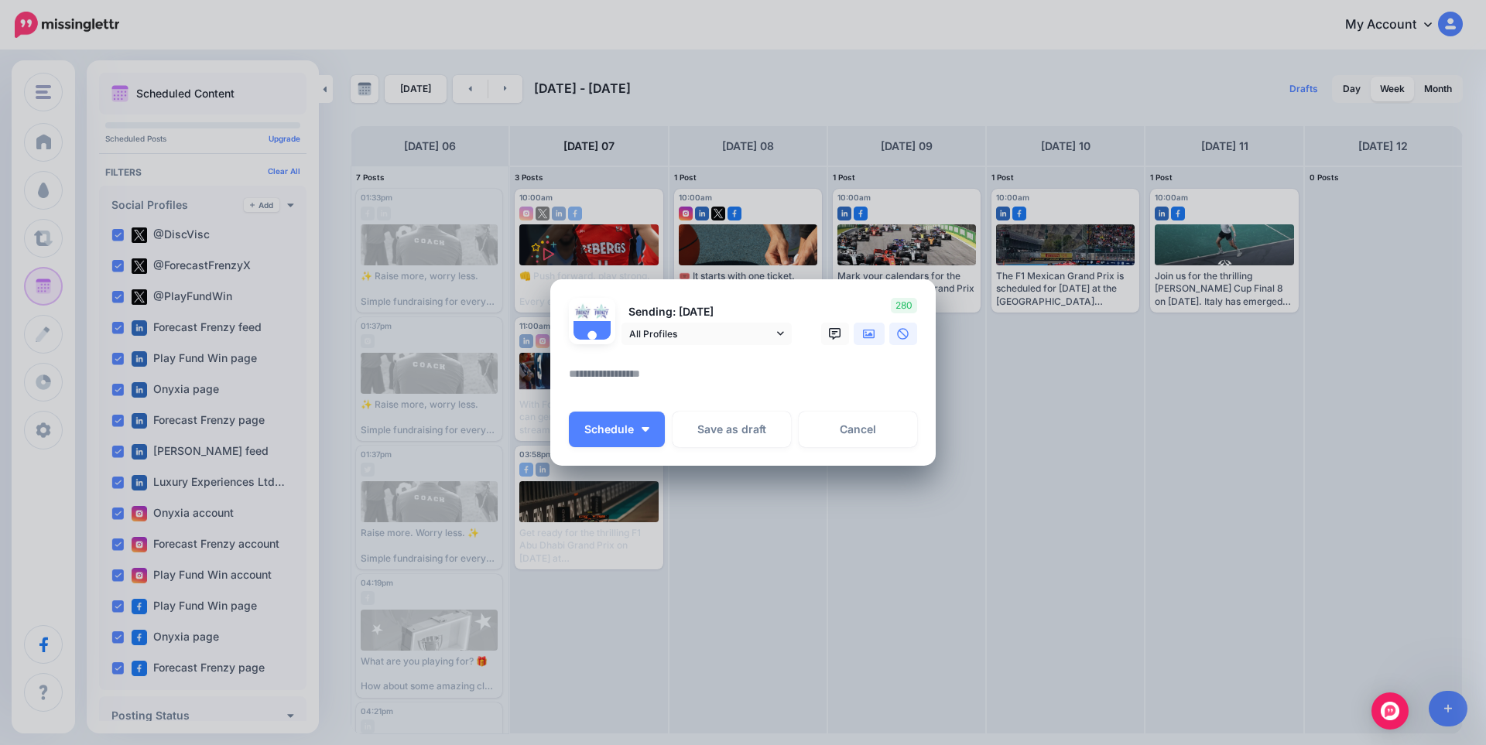
click at [873, 333] on icon at bounding box center [869, 334] width 12 height 12
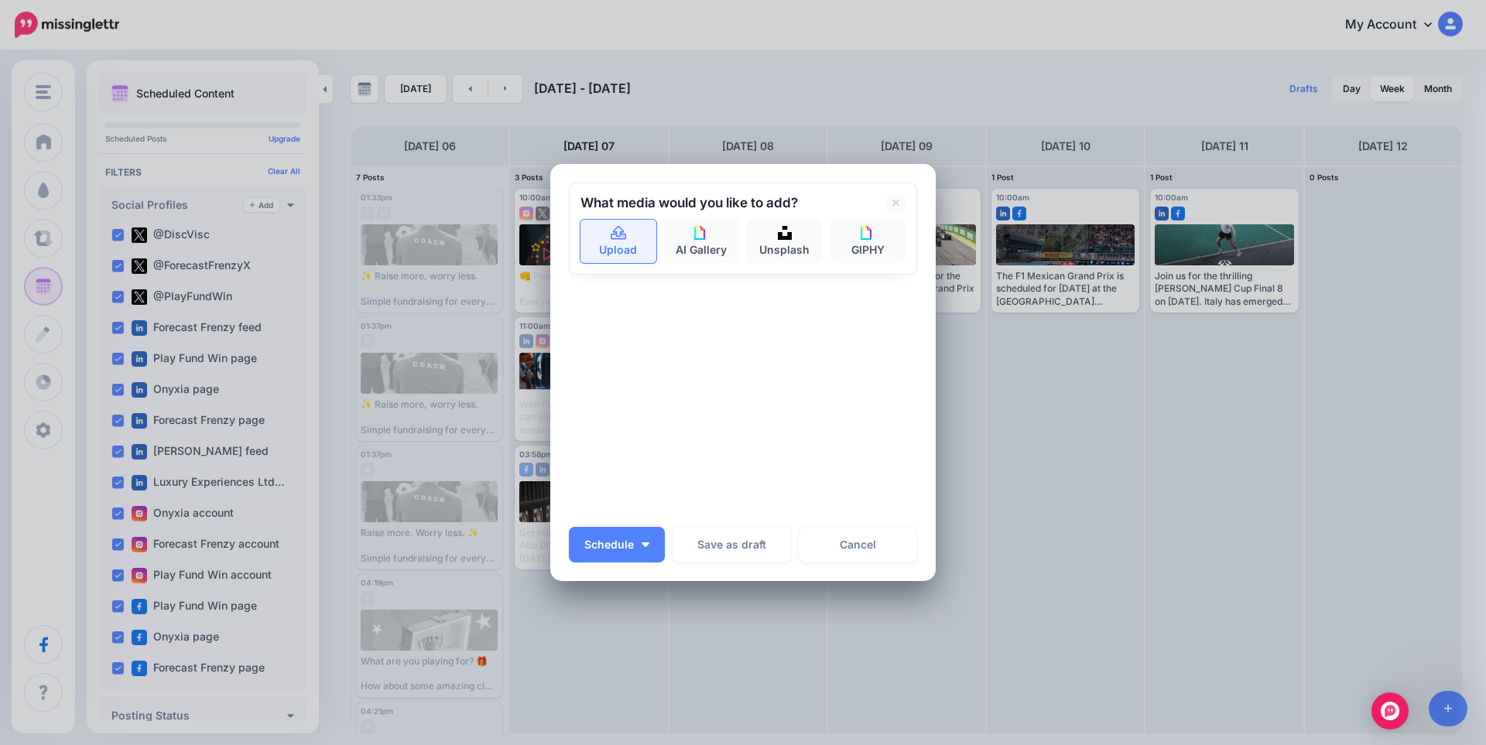
click at [615, 231] on icon at bounding box center [619, 234] width 18 height 14
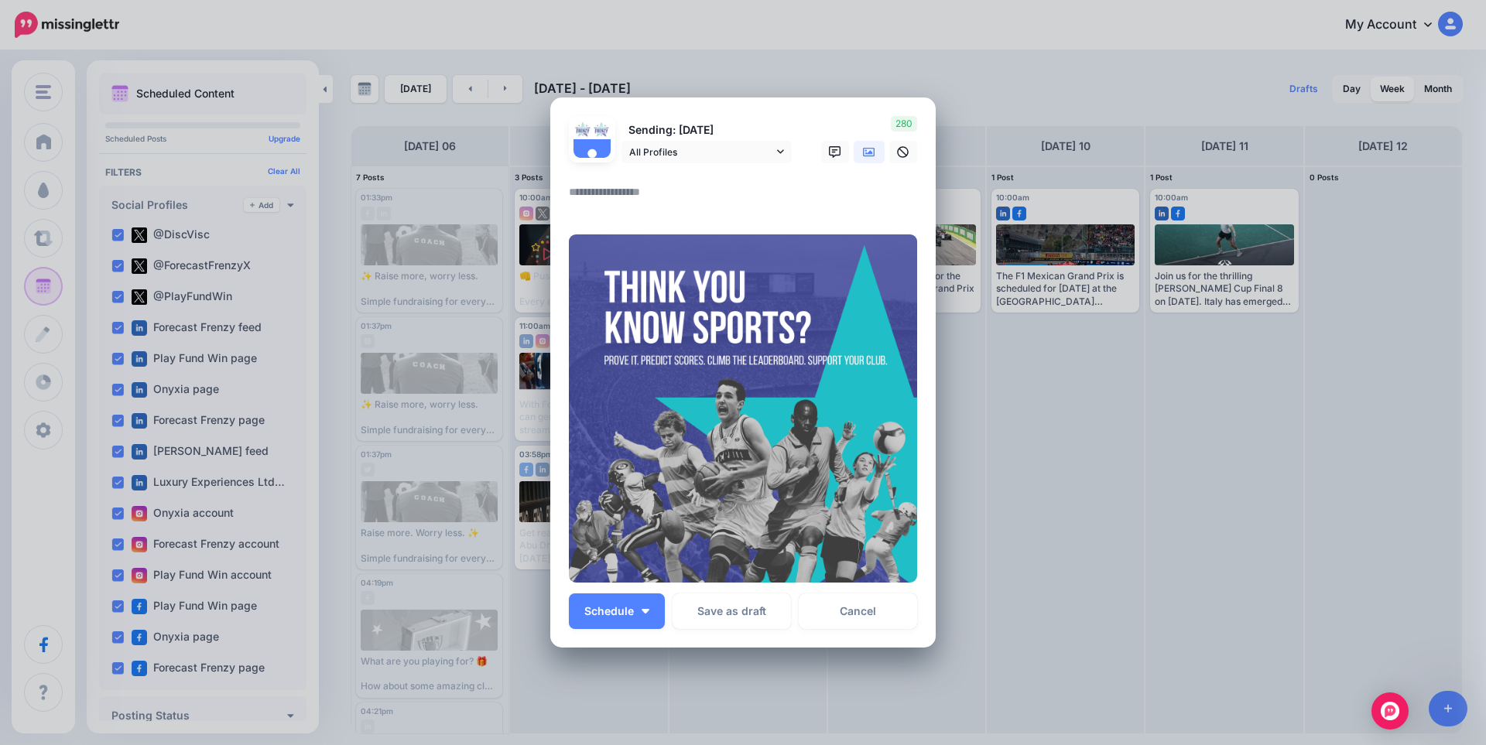
click at [637, 197] on textarea at bounding box center [747, 198] width 356 height 30
paste textarea "**********"
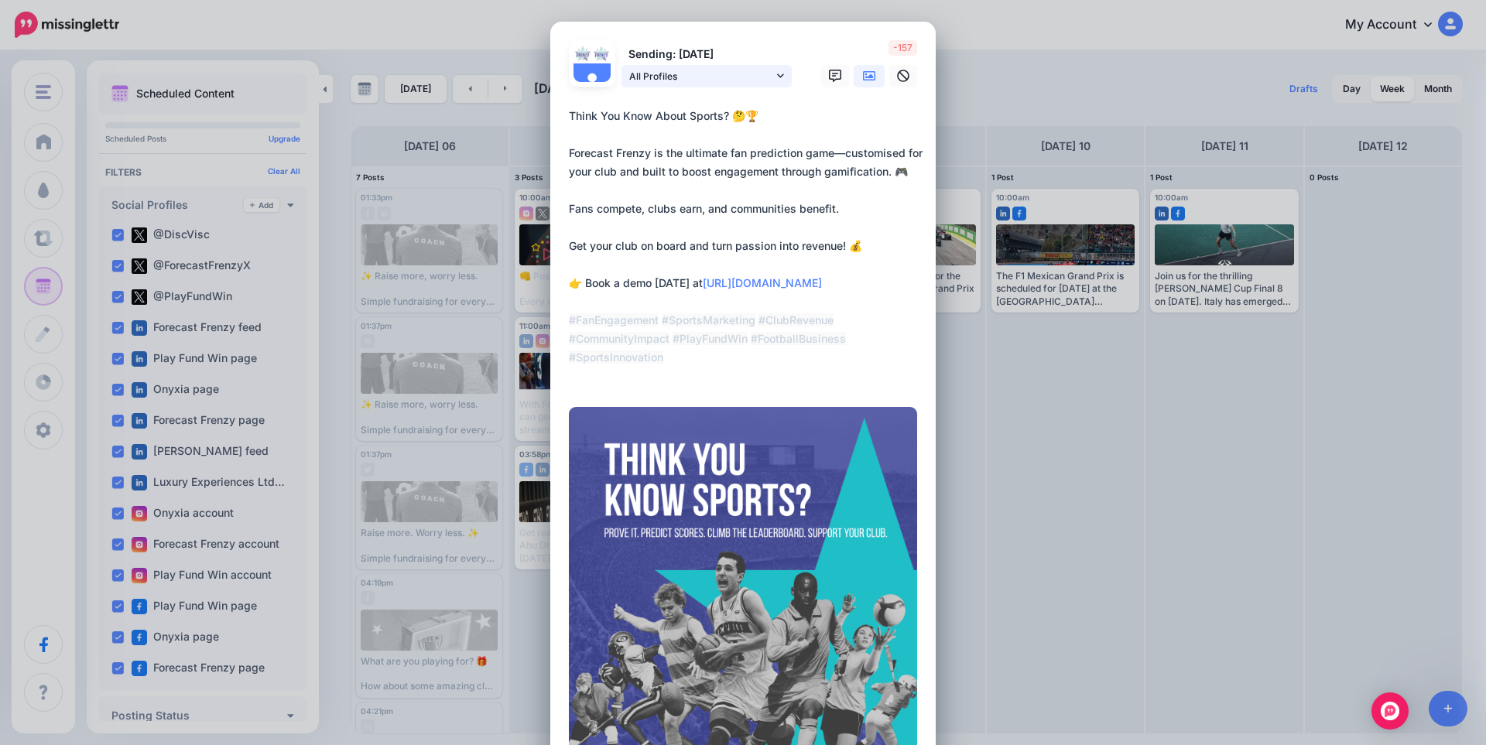
click at [740, 83] on span "All Profiles" at bounding box center [701, 76] width 144 height 16
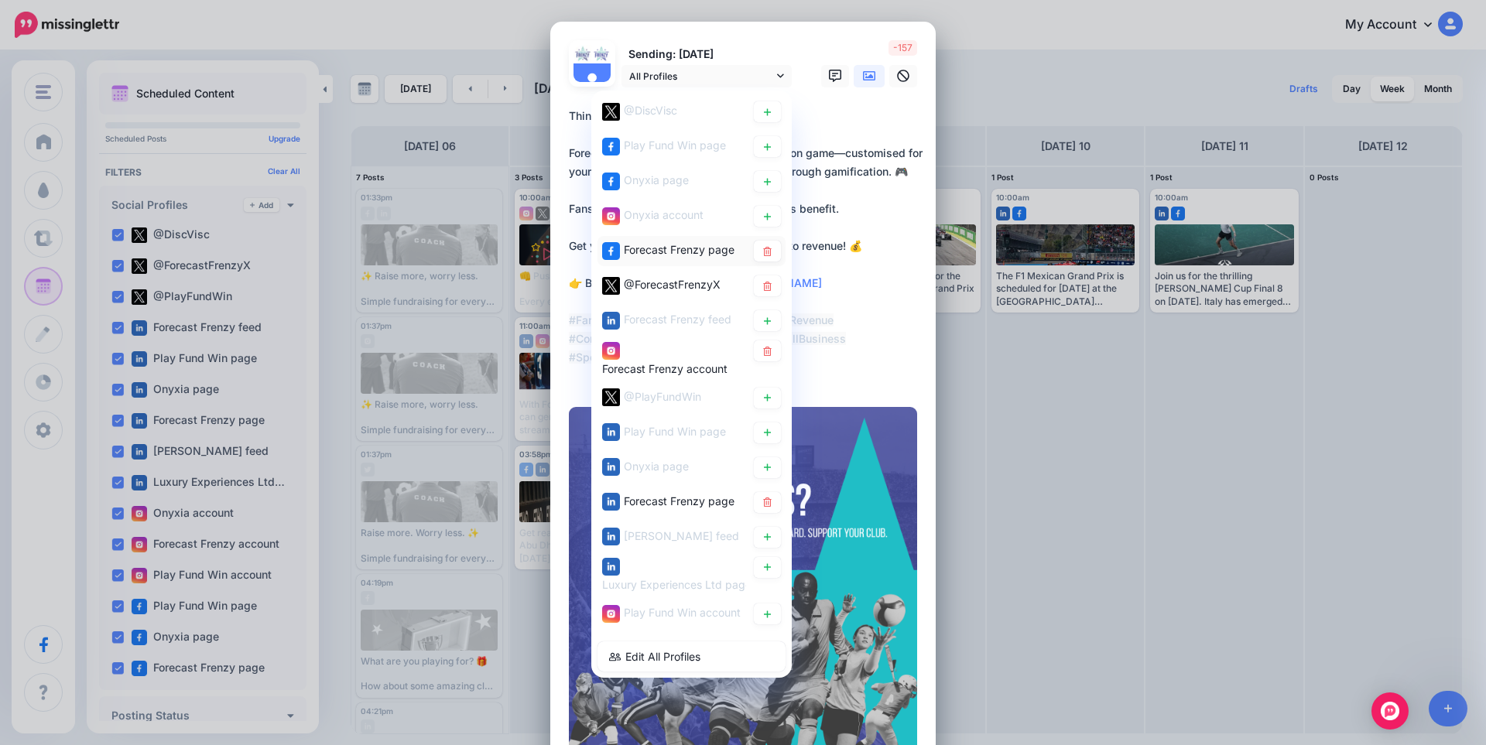
click at [683, 245] on span "Forecast Frenzy page" at bounding box center [679, 249] width 111 height 13
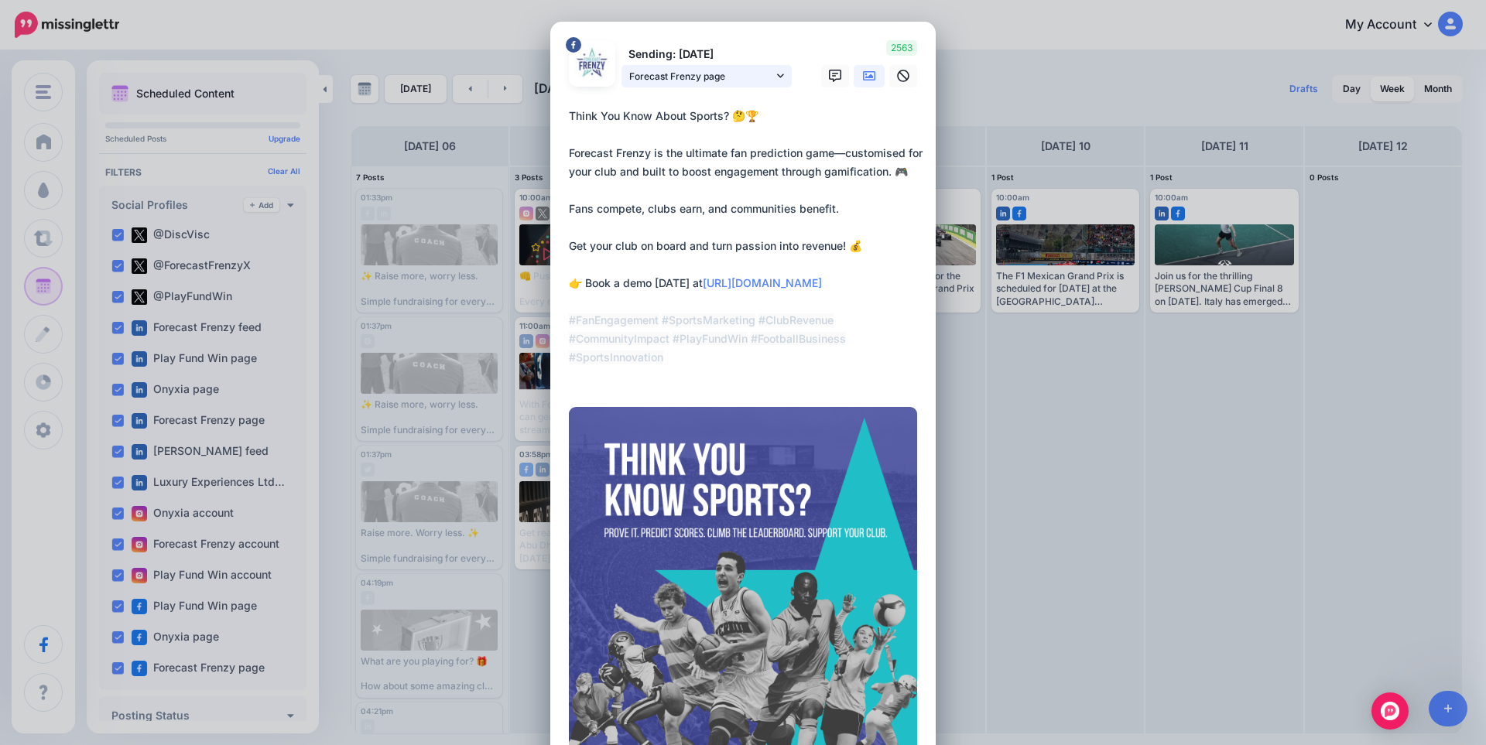
click at [670, 73] on span "Forecast Frenzy page" at bounding box center [701, 76] width 144 height 16
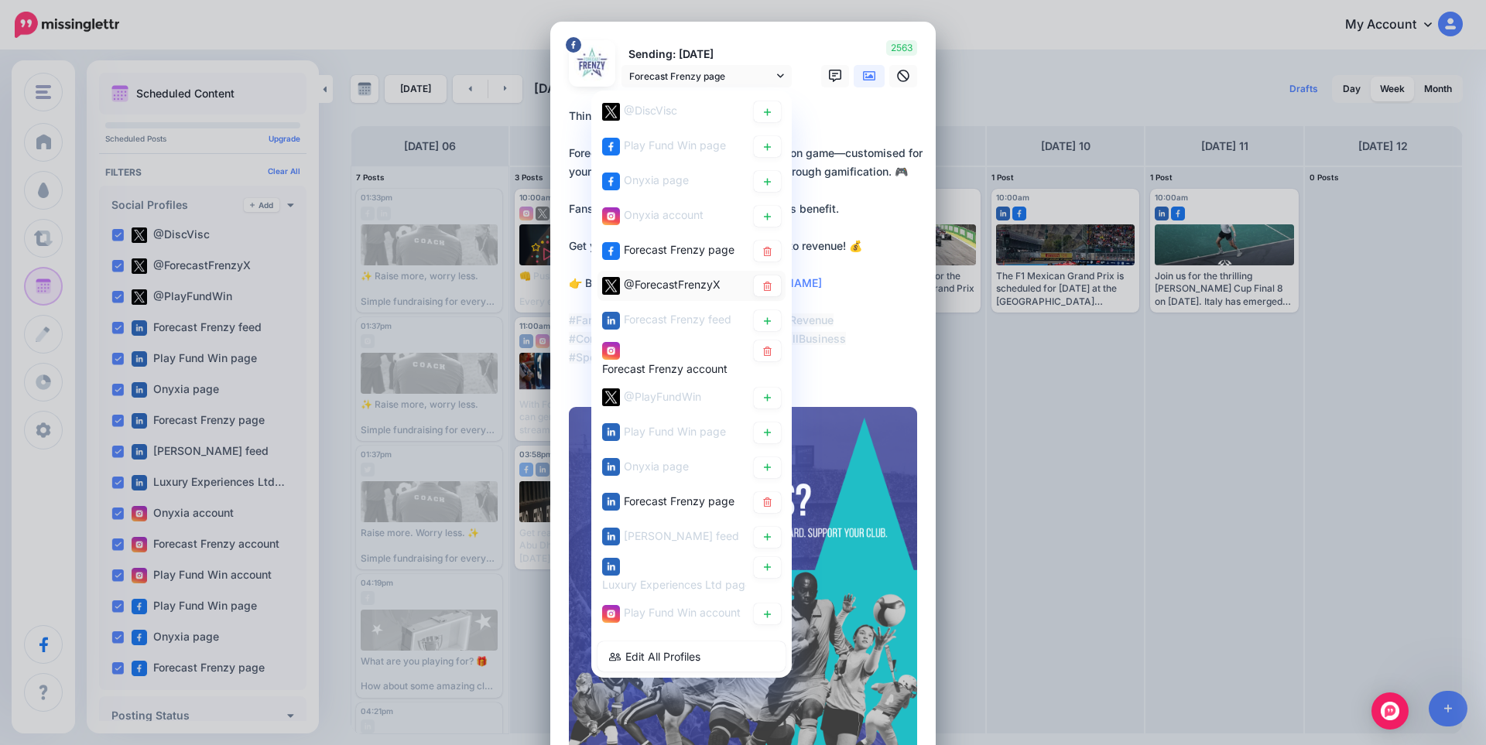
click at [650, 290] on span "@ForecastFrenzyX" at bounding box center [672, 284] width 97 height 13
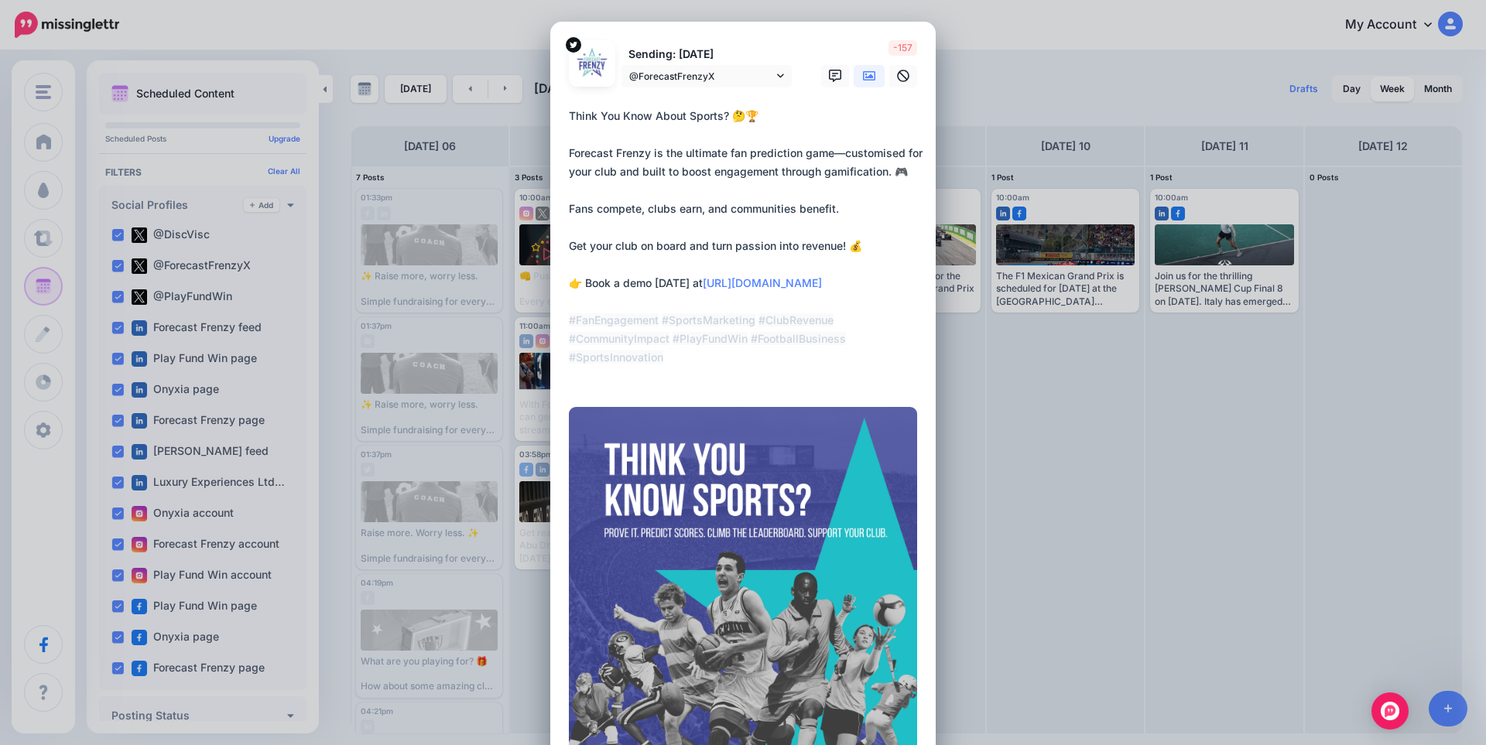
click at [666, 206] on textarea "**********" at bounding box center [747, 246] width 356 height 279
paste textarea "**********"
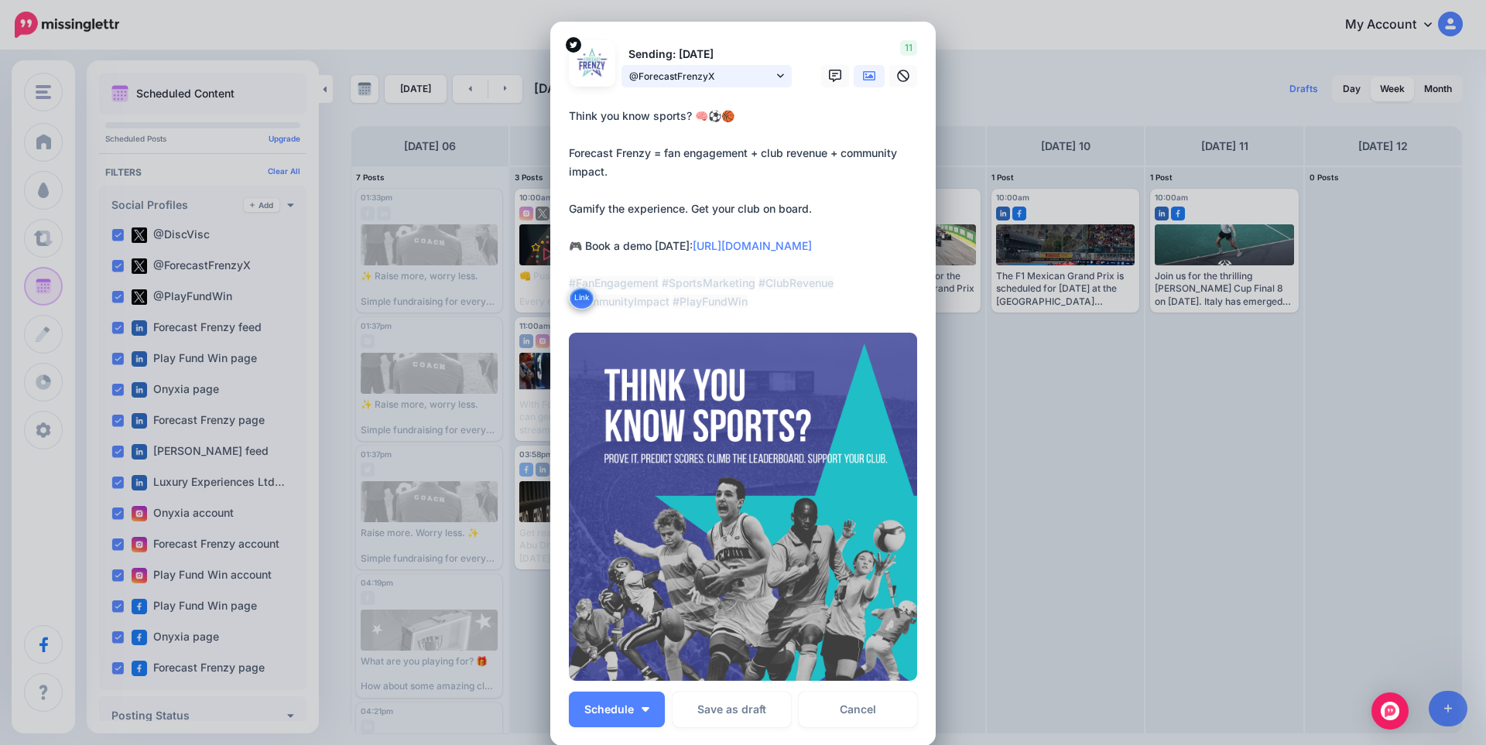
click at [730, 80] on span "@ForecastFrenzyX" at bounding box center [701, 76] width 144 height 16
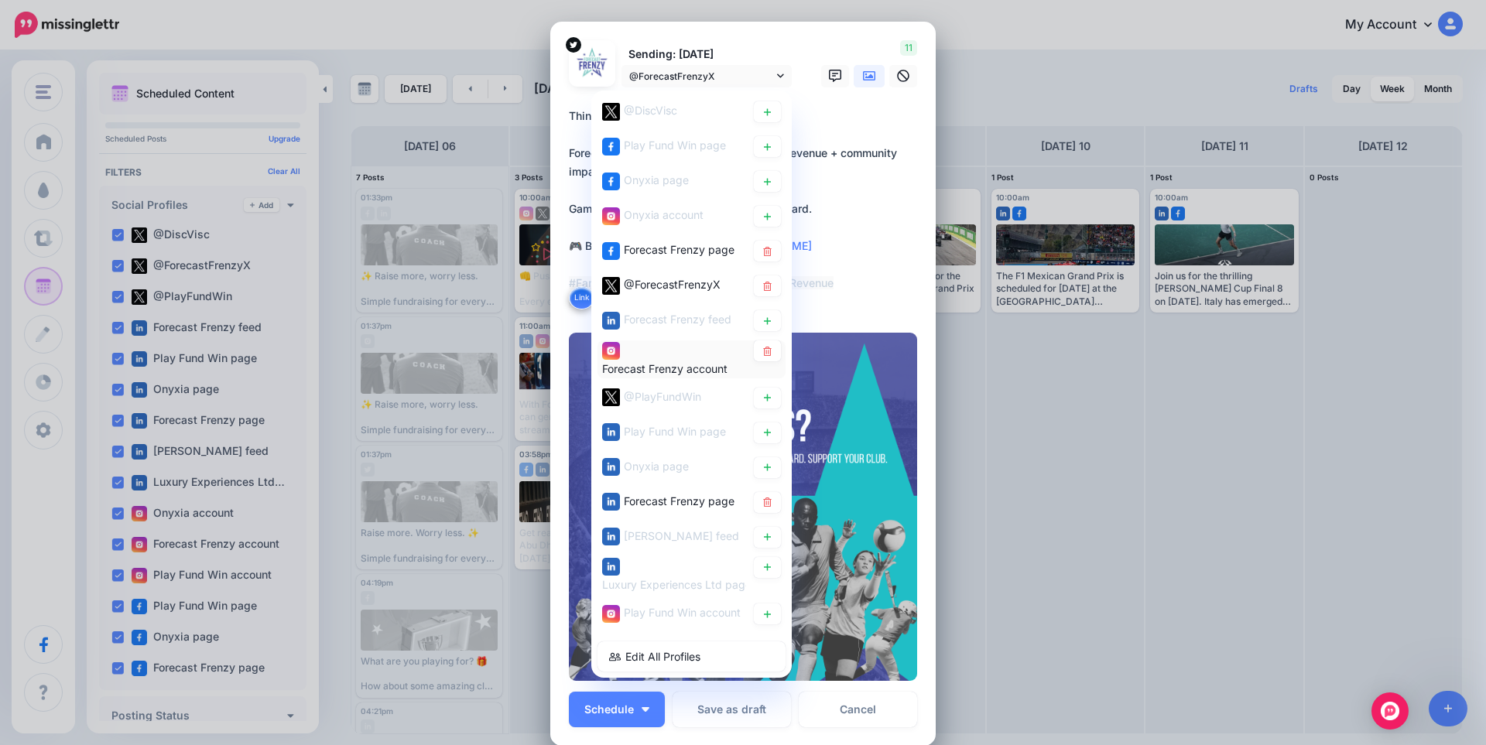
click at [657, 356] on div "Forecast Frenzy account" at bounding box center [674, 359] width 144 height 38
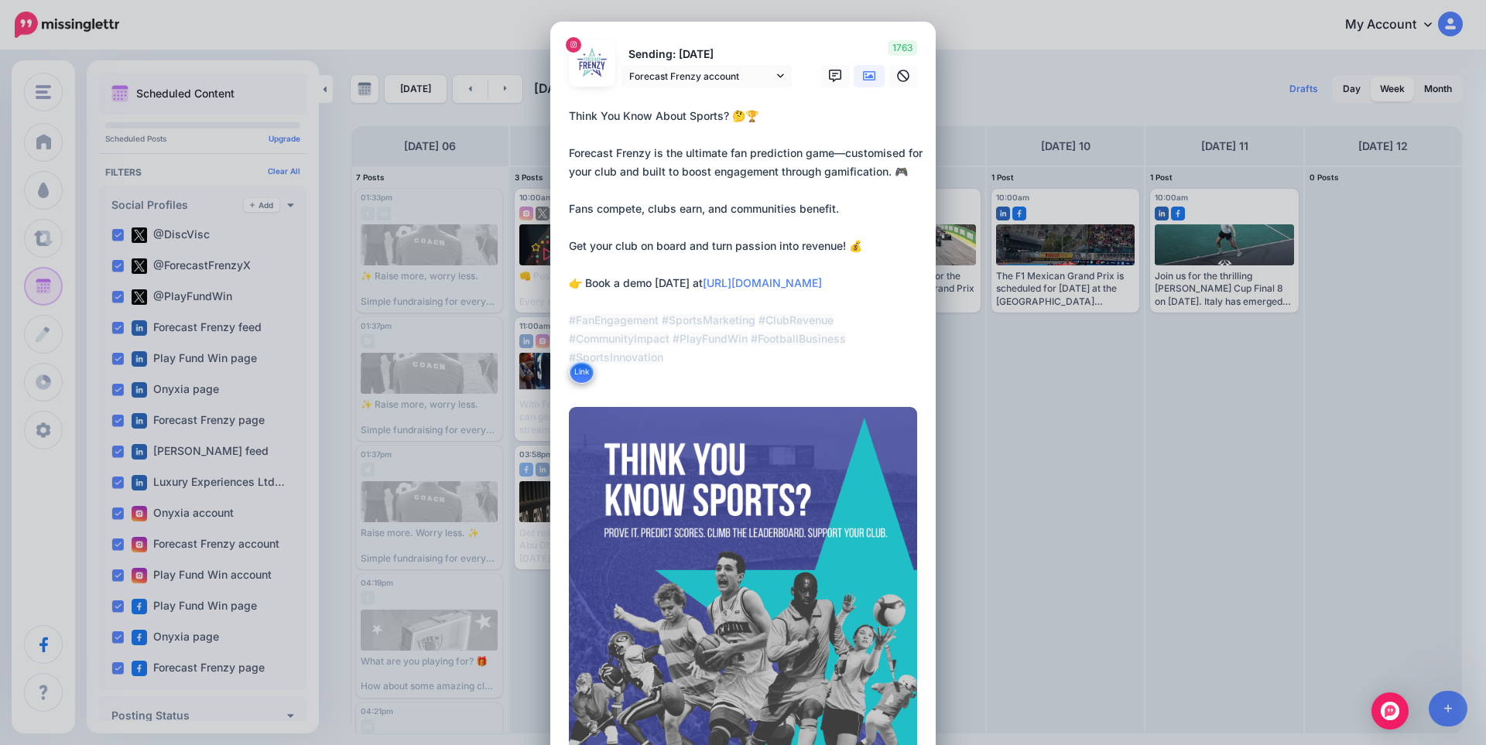
click at [618, 204] on textarea "**********" at bounding box center [747, 246] width 356 height 279
paste textarea "**********"
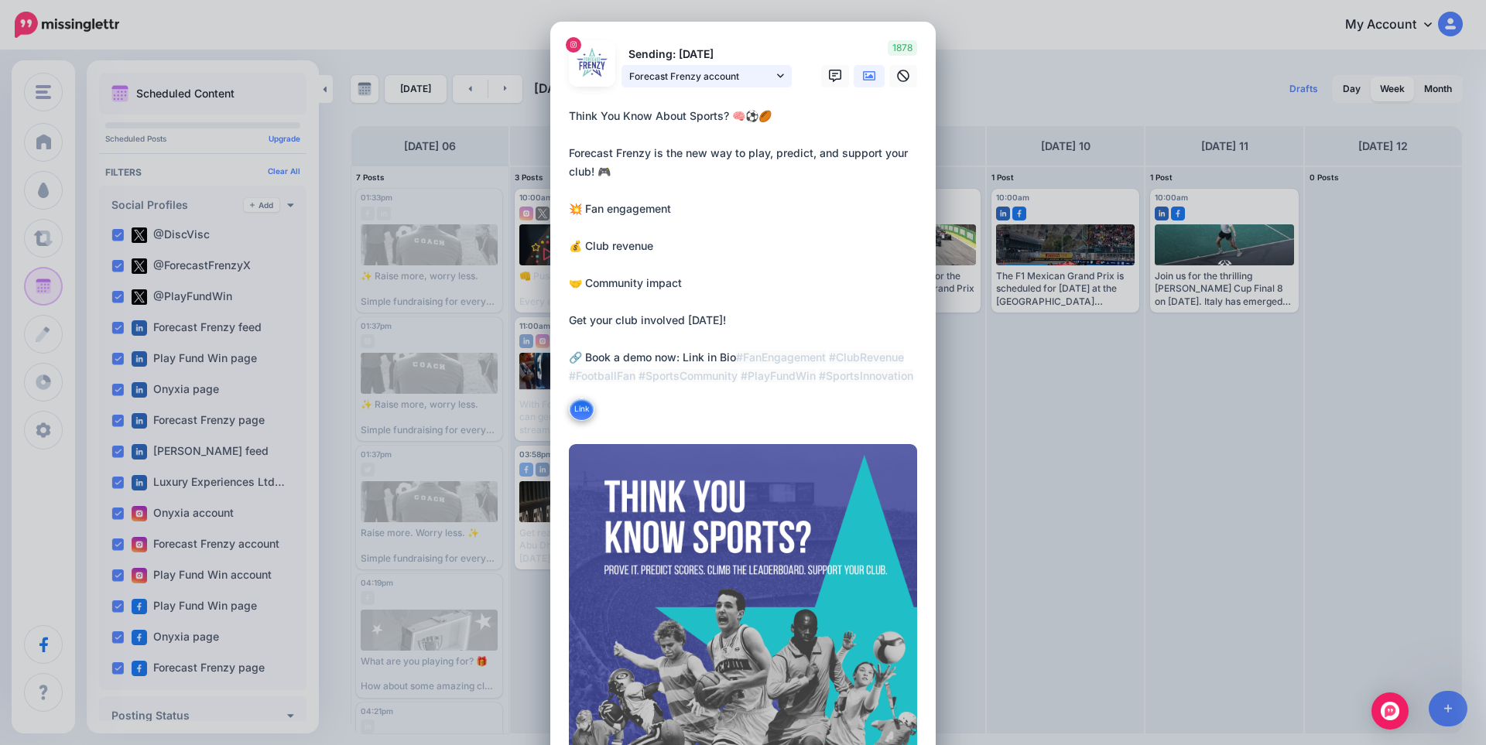
click at [665, 80] on span "Forecast Frenzy account" at bounding box center [701, 76] width 144 height 16
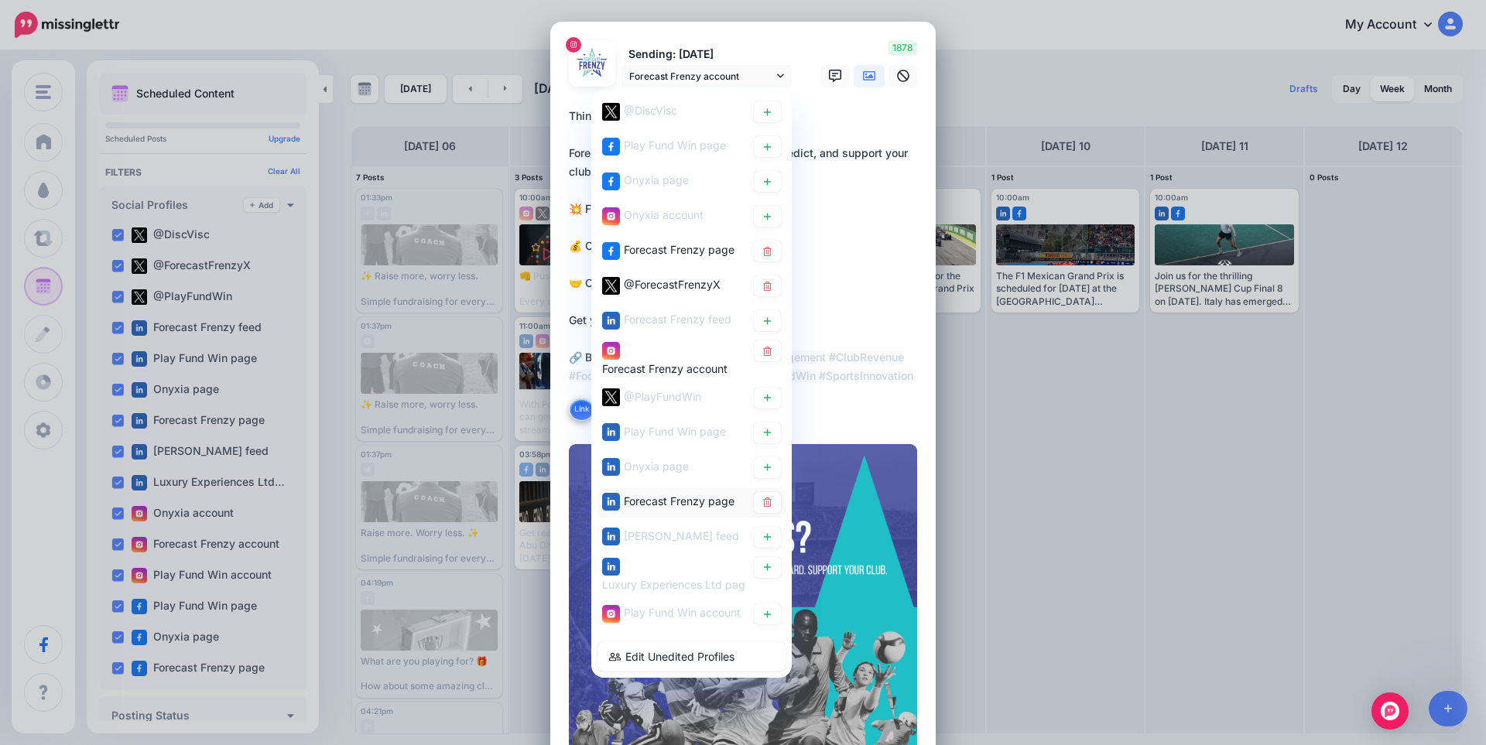
click at [666, 505] on span "Forecast Frenzy page" at bounding box center [679, 500] width 111 height 13
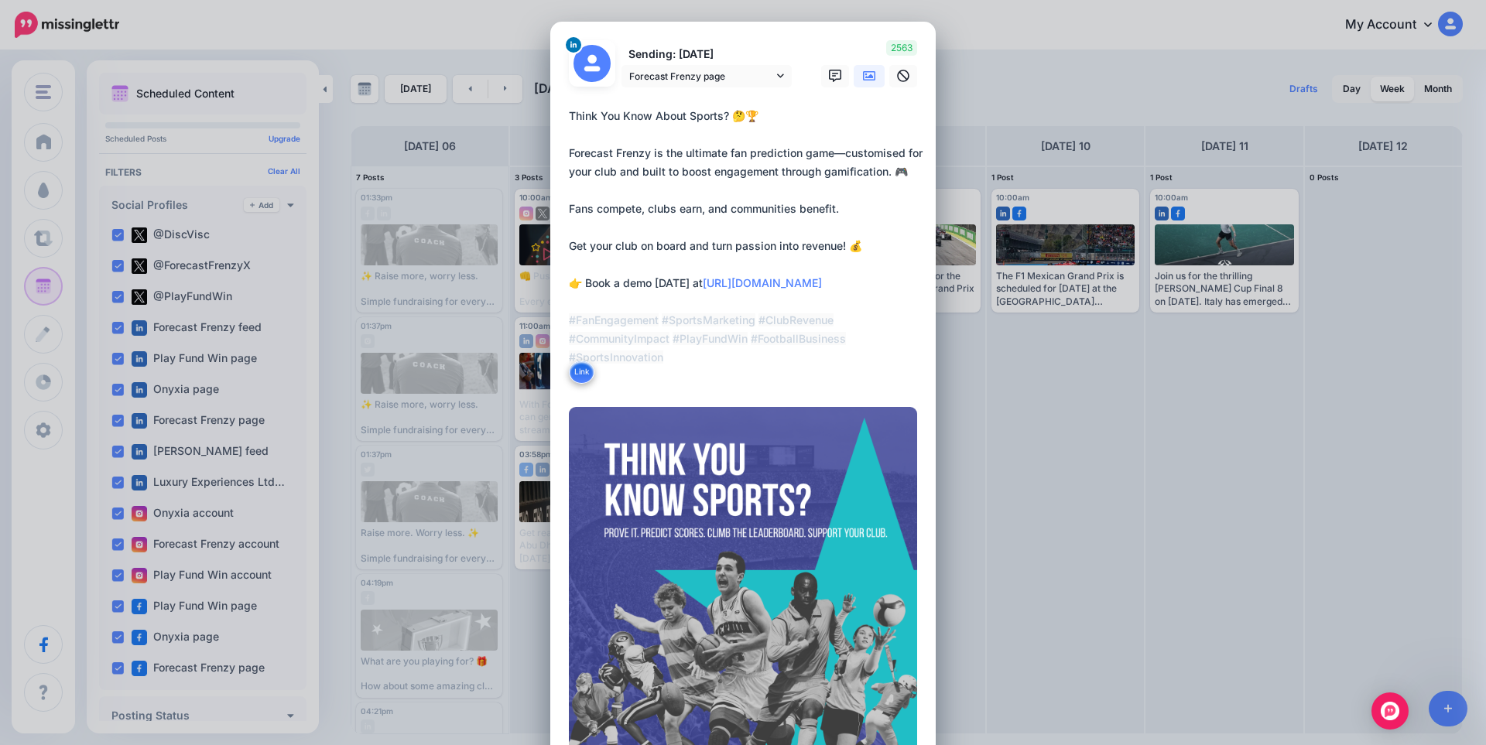
click at [666, 187] on textarea "**********" at bounding box center [747, 246] width 356 height 279
paste textarea "**********"
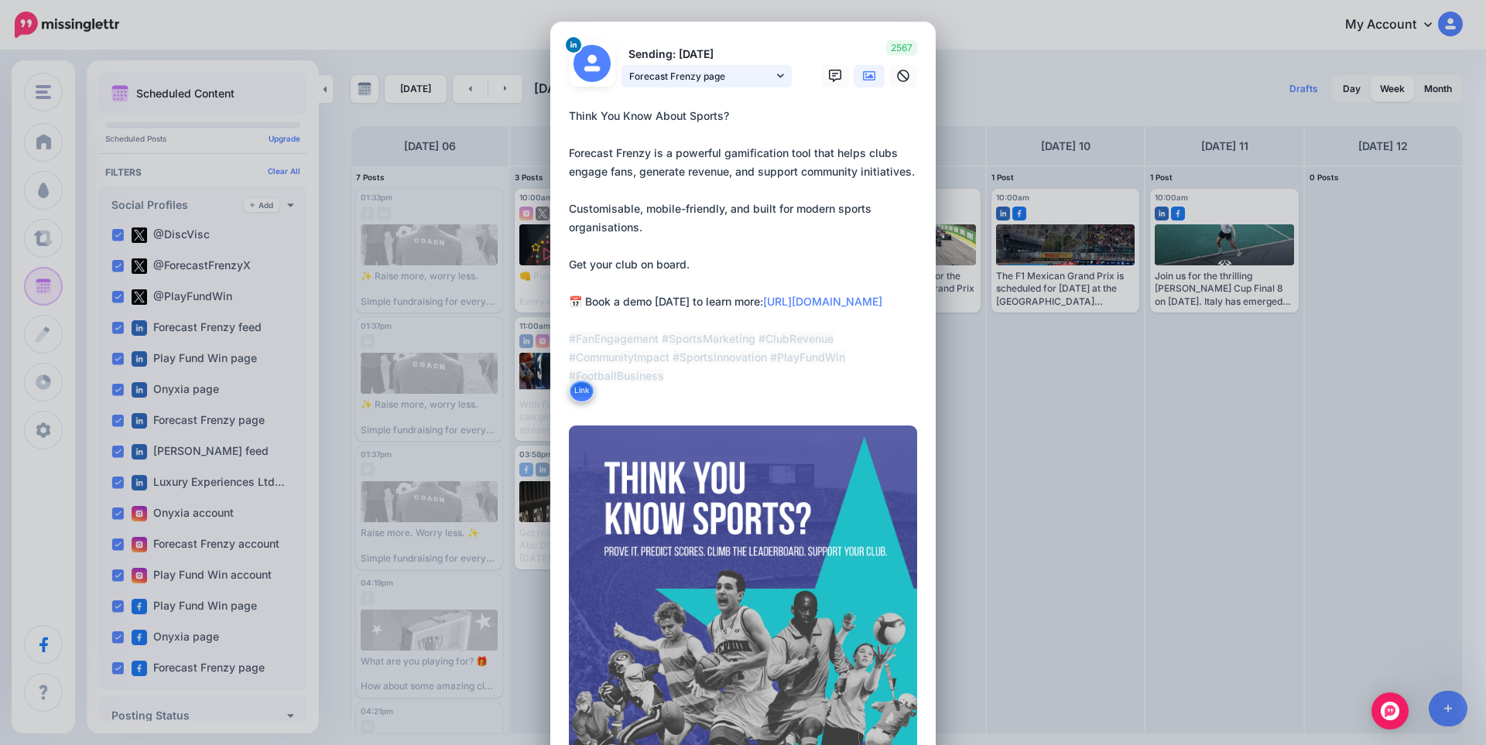
click at [686, 83] on span "Forecast Frenzy page" at bounding box center [701, 76] width 144 height 16
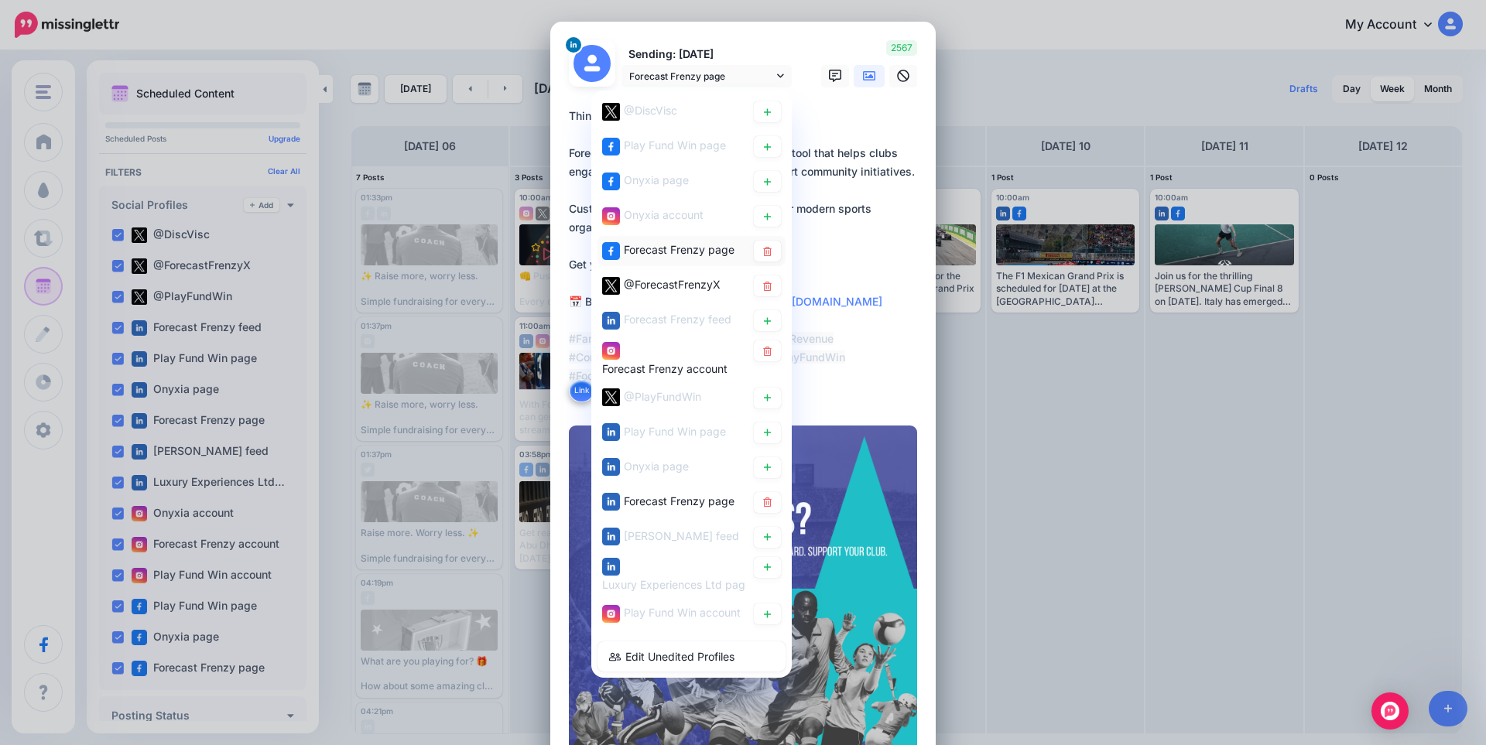
click at [659, 251] on span "Forecast Frenzy page" at bounding box center [679, 249] width 111 height 13
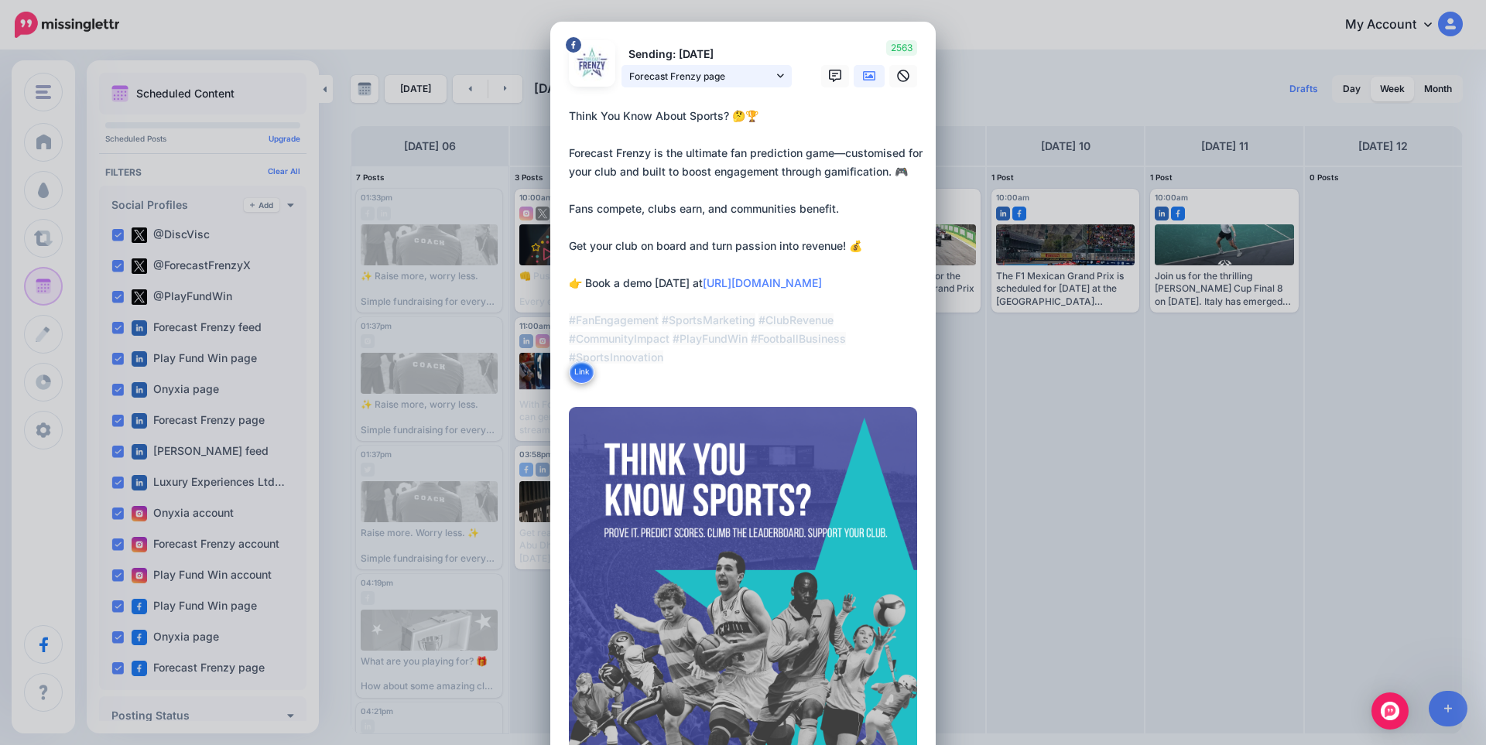
click at [663, 87] on link "Forecast Frenzy page" at bounding box center [706, 76] width 170 height 22
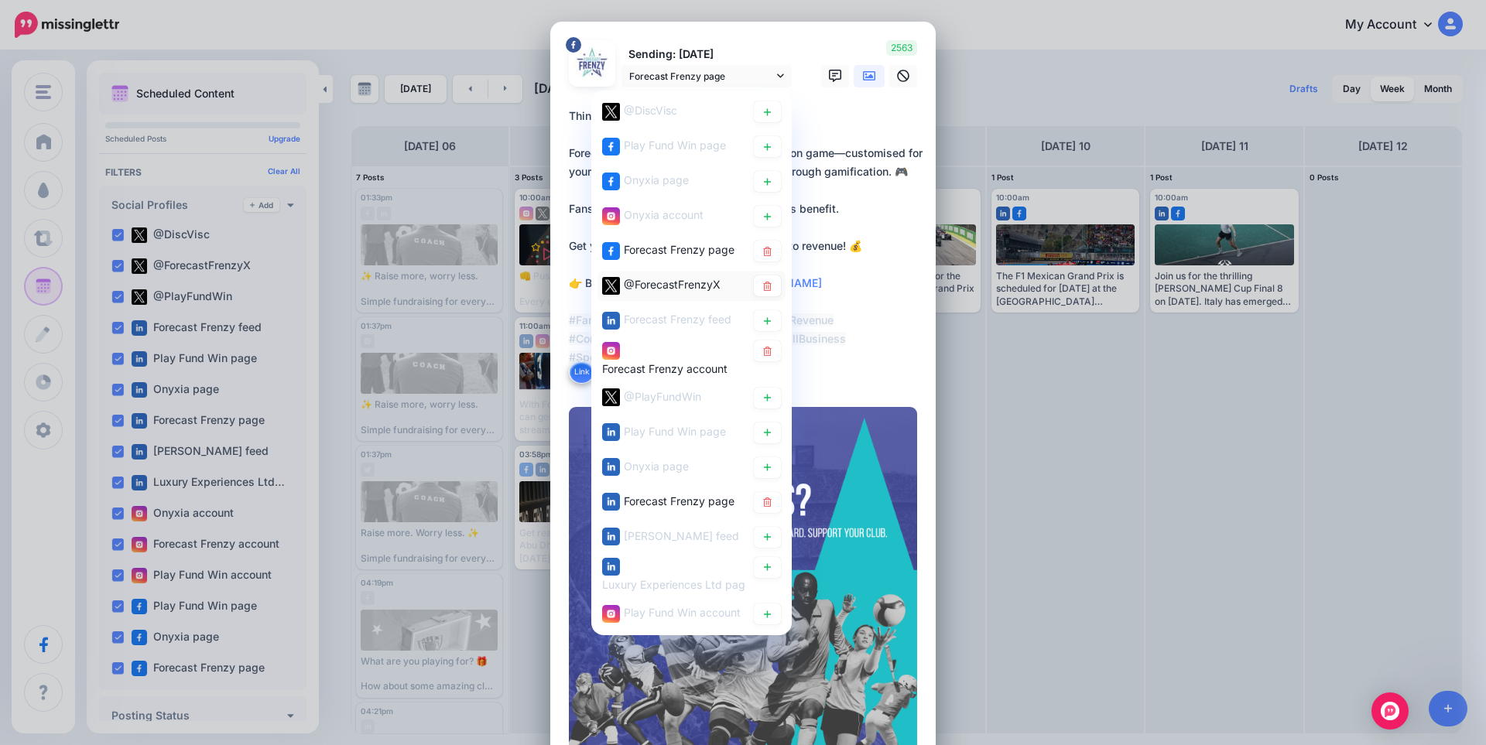
click at [659, 281] on span "@ForecastFrenzyX" at bounding box center [672, 284] width 97 height 13
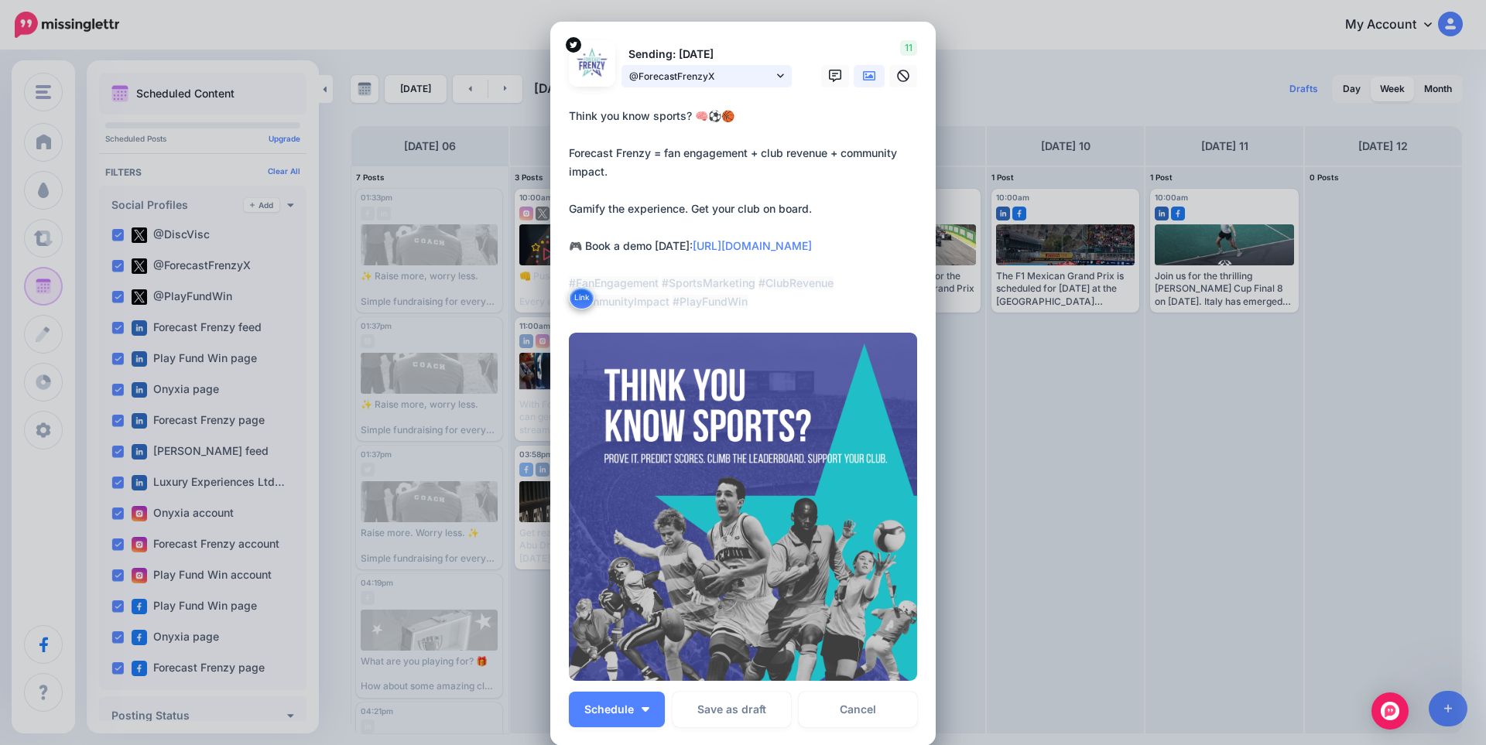
click at [704, 80] on span "@ForecastFrenzyX" at bounding box center [701, 76] width 144 height 16
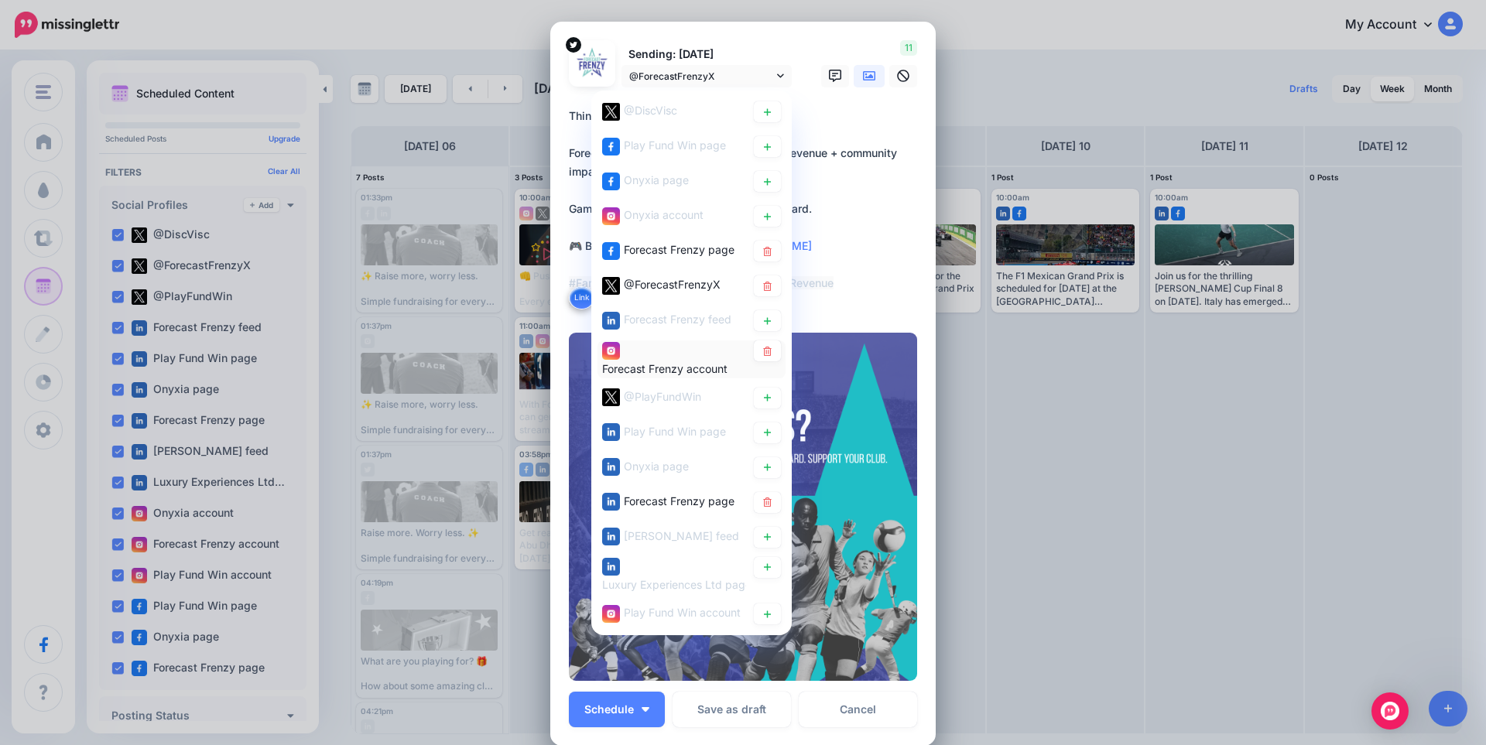
click at [661, 363] on span "Forecast Frenzy account" at bounding box center [664, 367] width 125 height 13
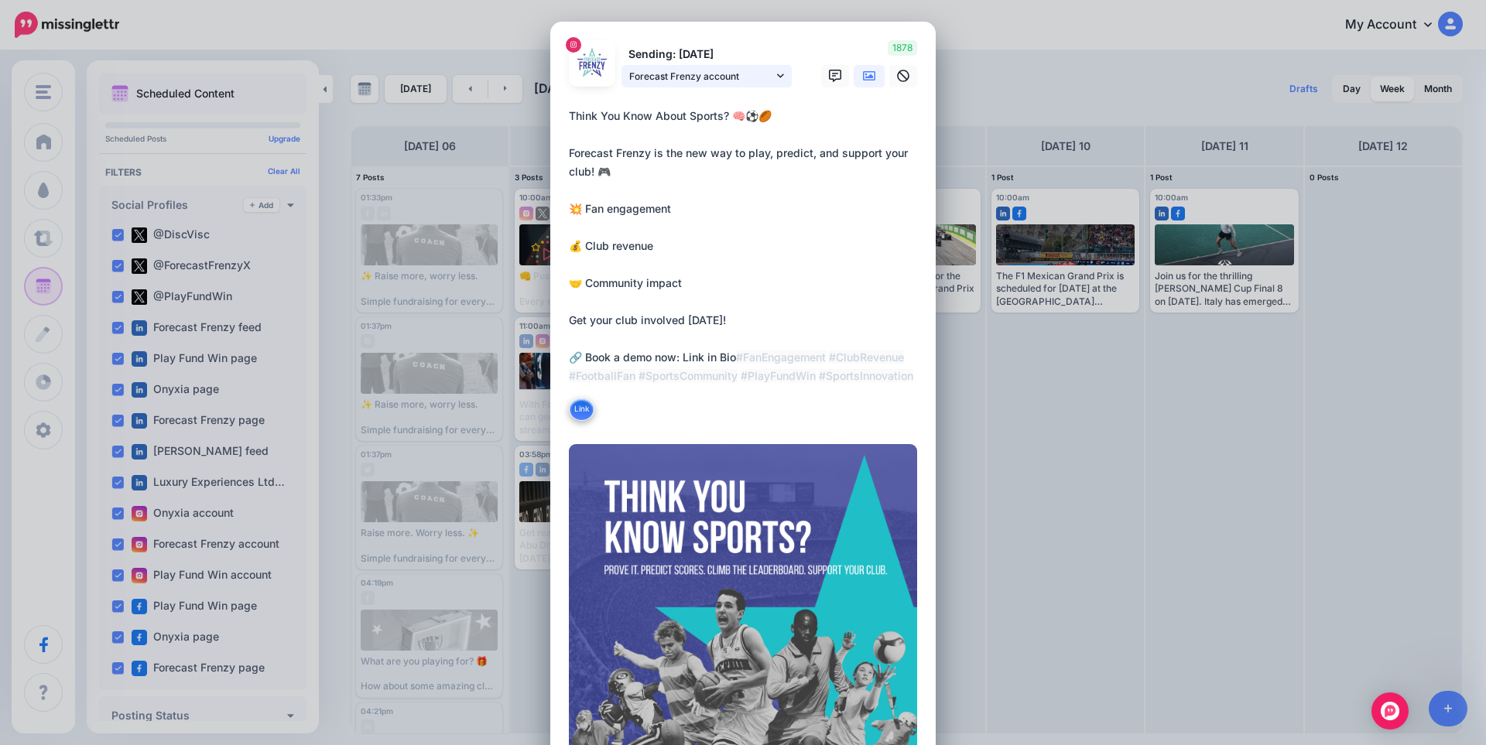
click at [669, 74] on span "Forecast Frenzy account" at bounding box center [701, 76] width 144 height 16
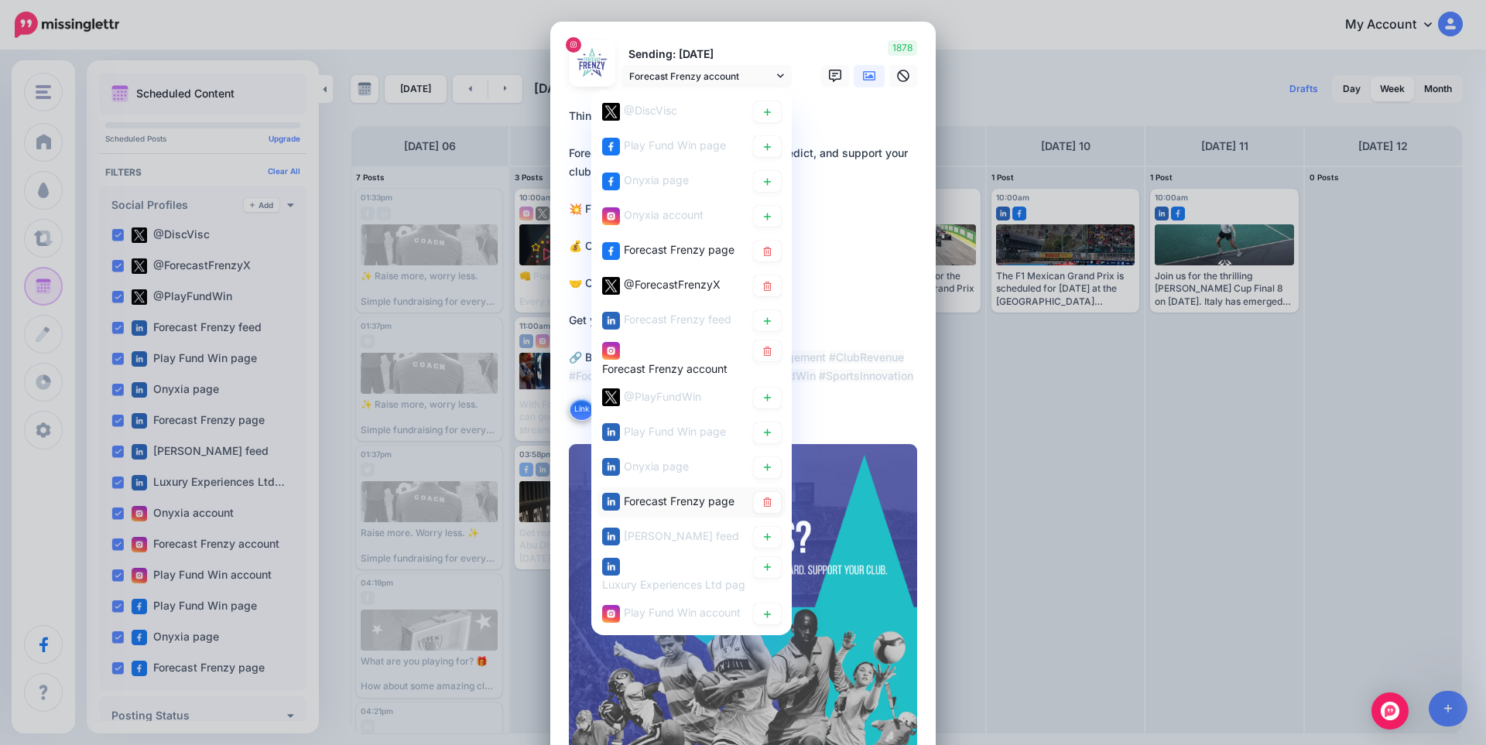
click at [645, 504] on span "Forecast Frenzy page" at bounding box center [679, 500] width 111 height 13
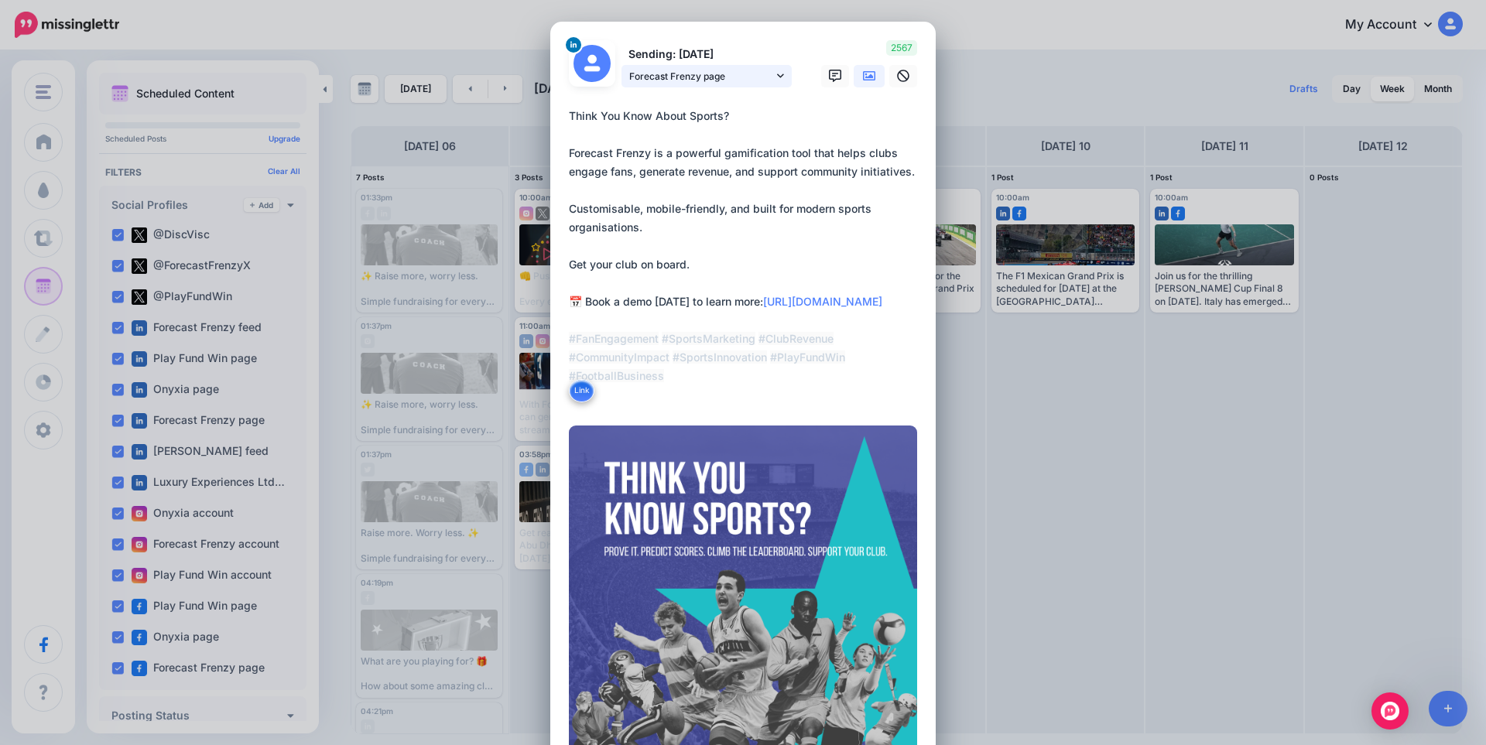
click at [703, 75] on span "Forecast Frenzy page" at bounding box center [701, 76] width 144 height 16
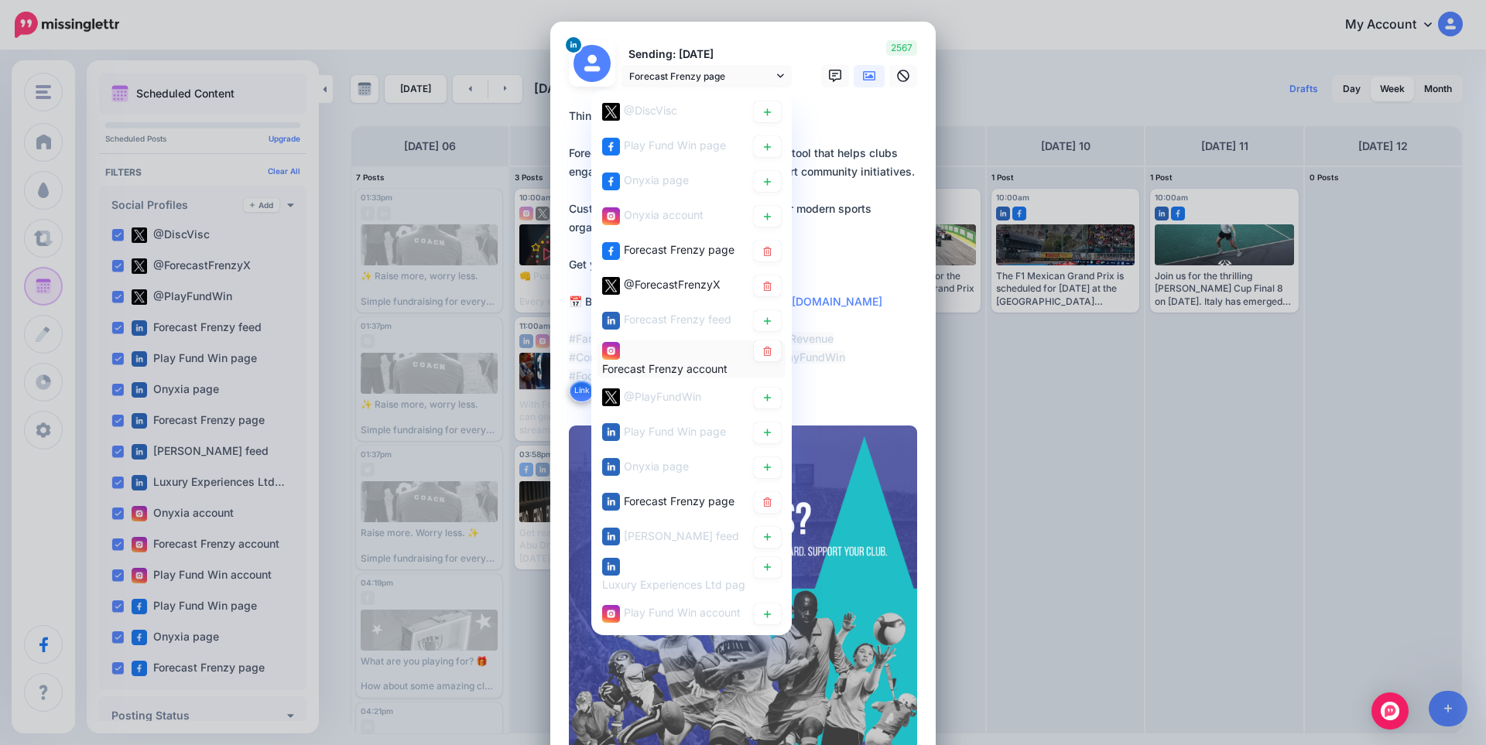
click at [655, 346] on div "Forecast Frenzy account" at bounding box center [674, 359] width 144 height 38
type textarea "**********"
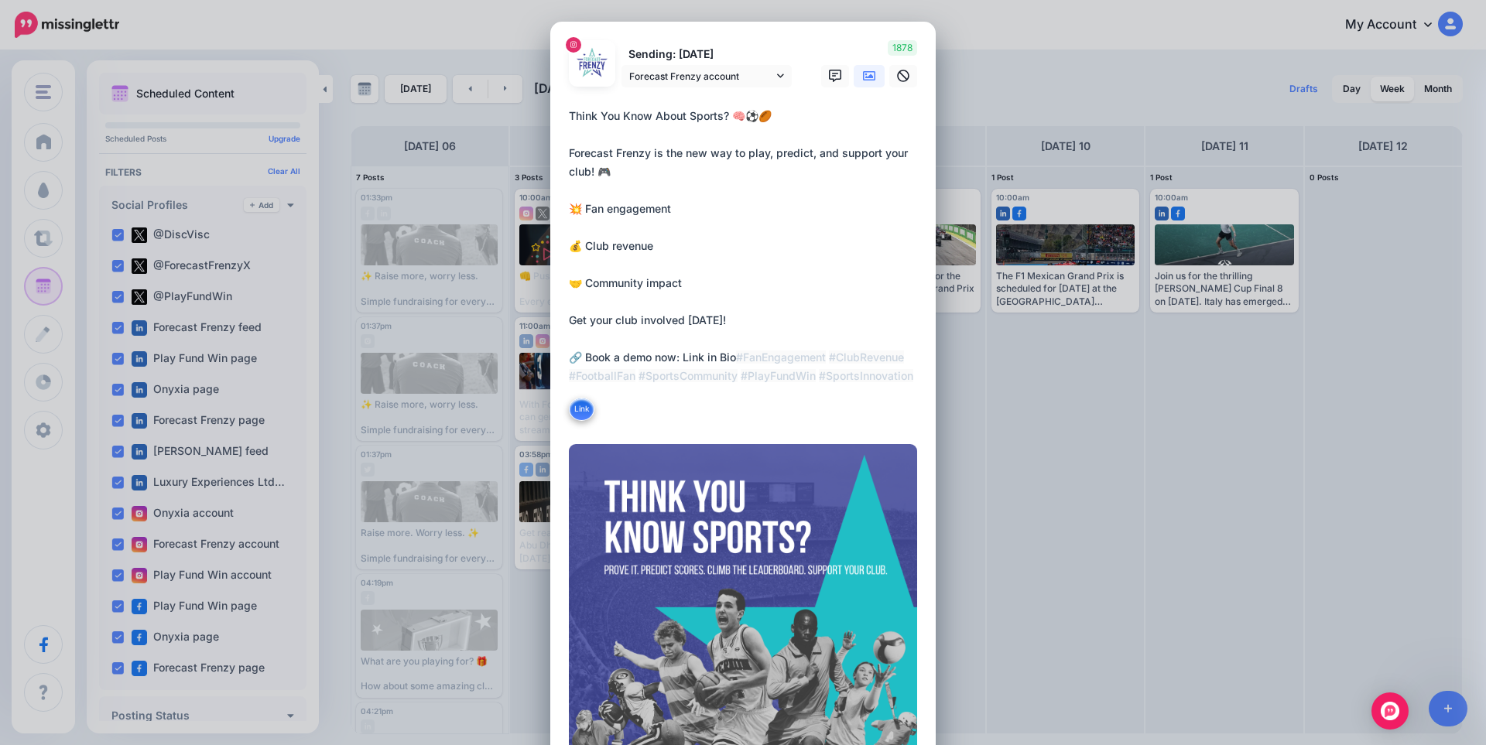
click at [863, 80] on icon at bounding box center [869, 75] width 12 height 9
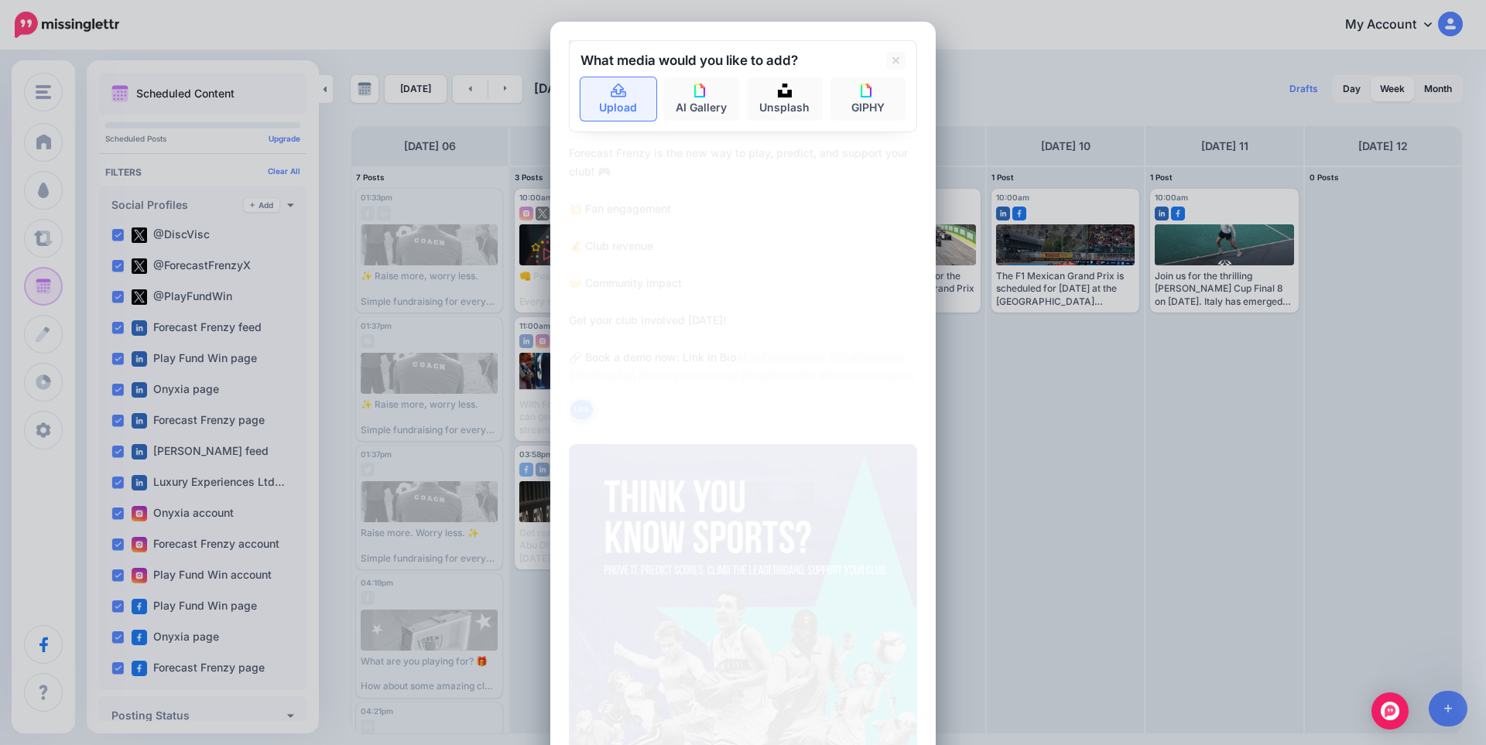
click at [620, 81] on link "Upload" at bounding box center [618, 98] width 76 height 43
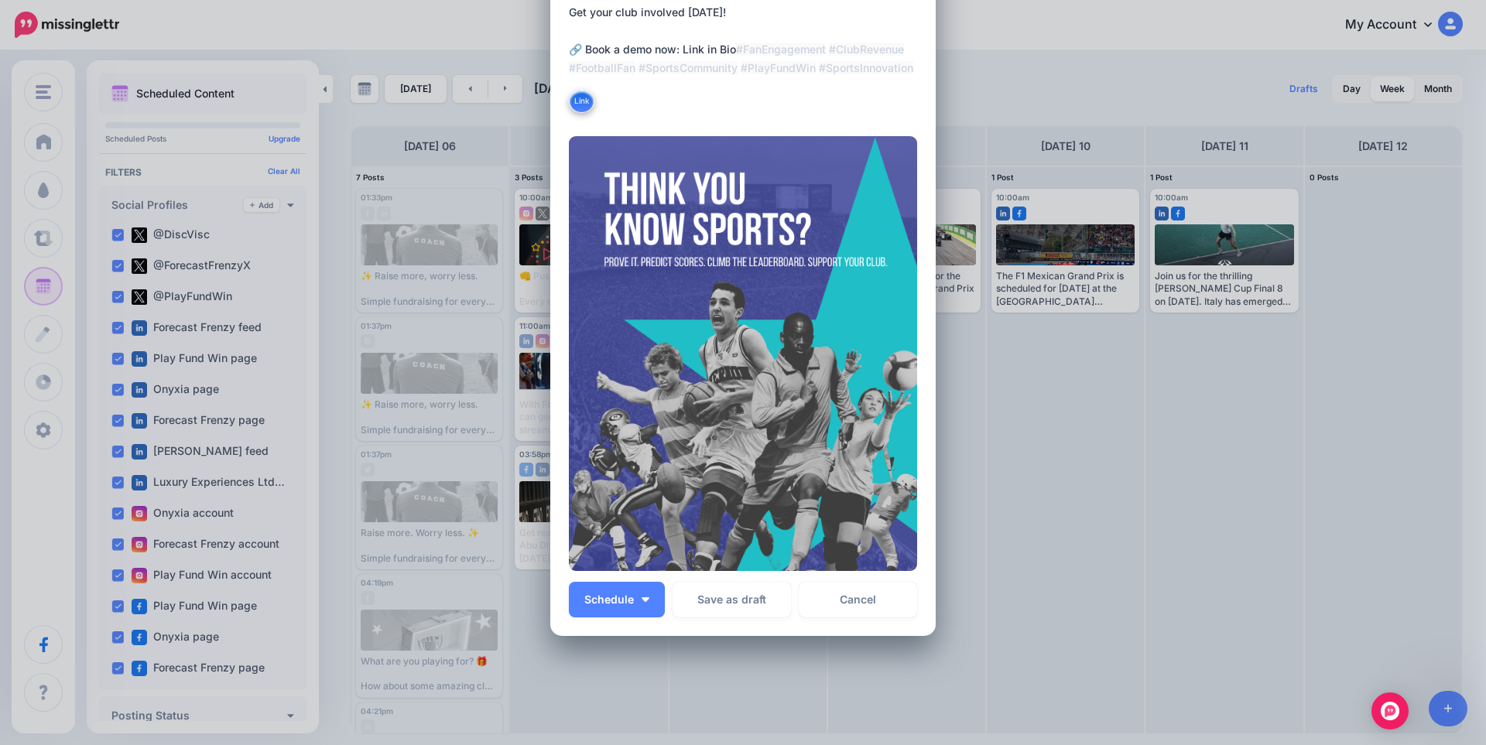
scroll to position [310, 0]
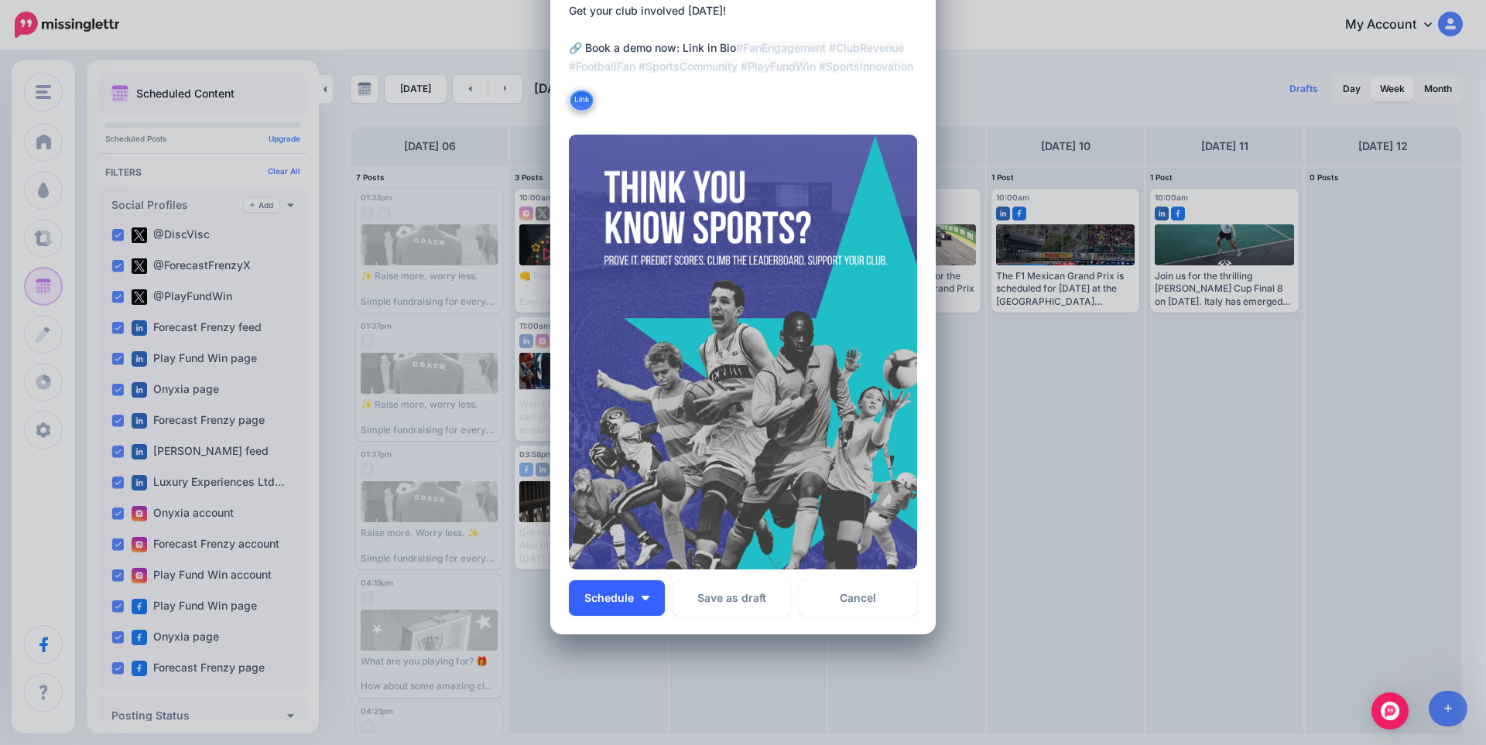
click at [648, 595] on button "Schedule" at bounding box center [617, 598] width 96 height 36
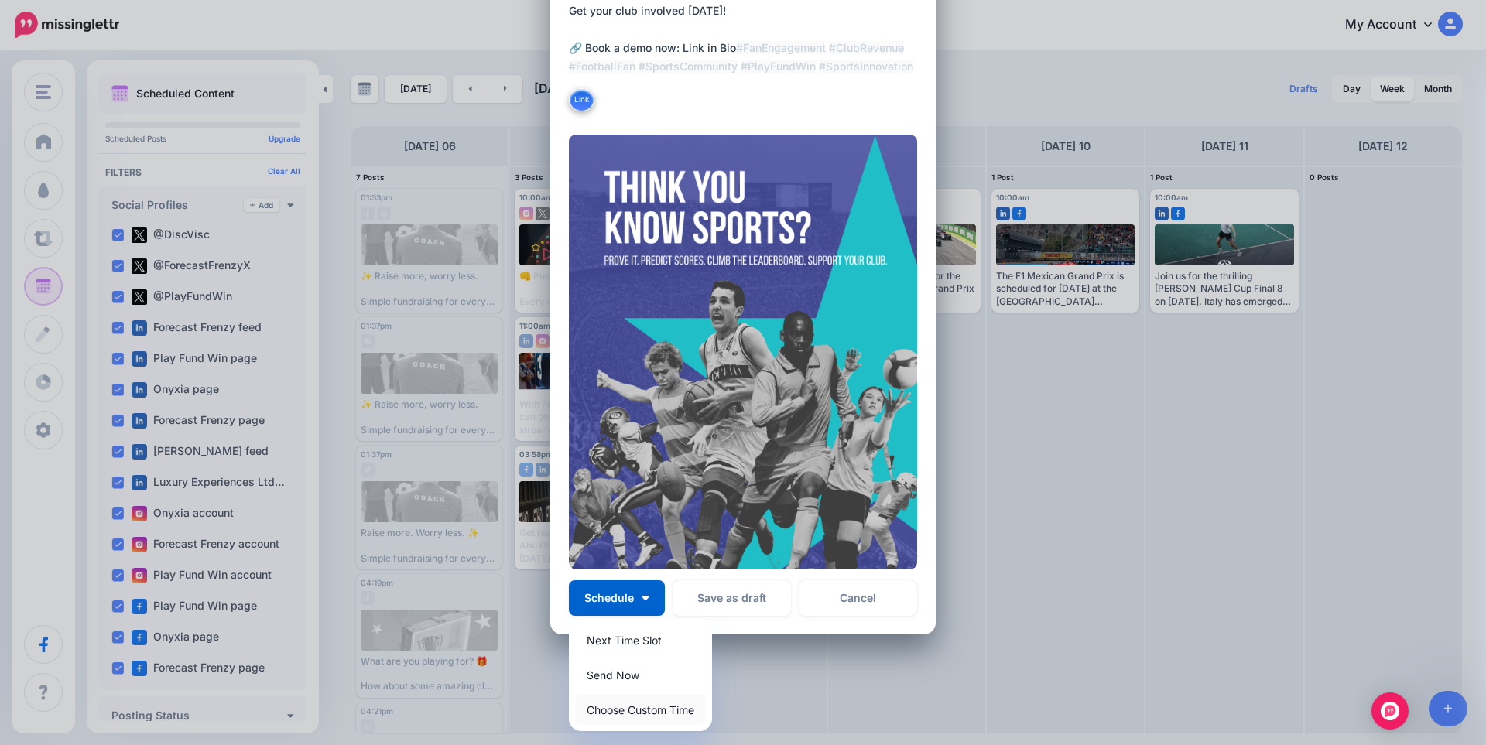
click at [655, 711] on link "Choose Custom Time" at bounding box center [640, 710] width 131 height 30
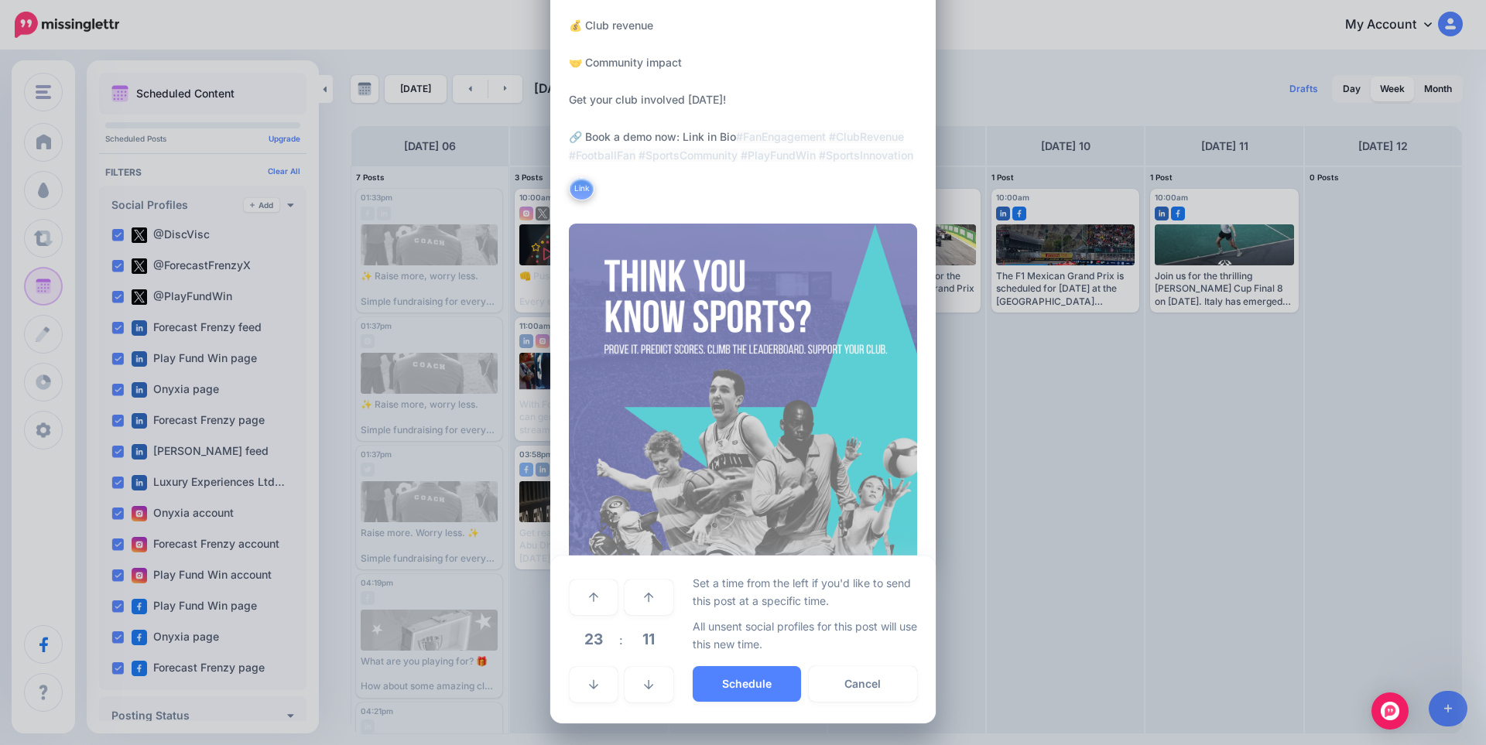
scroll to position [221, 0]
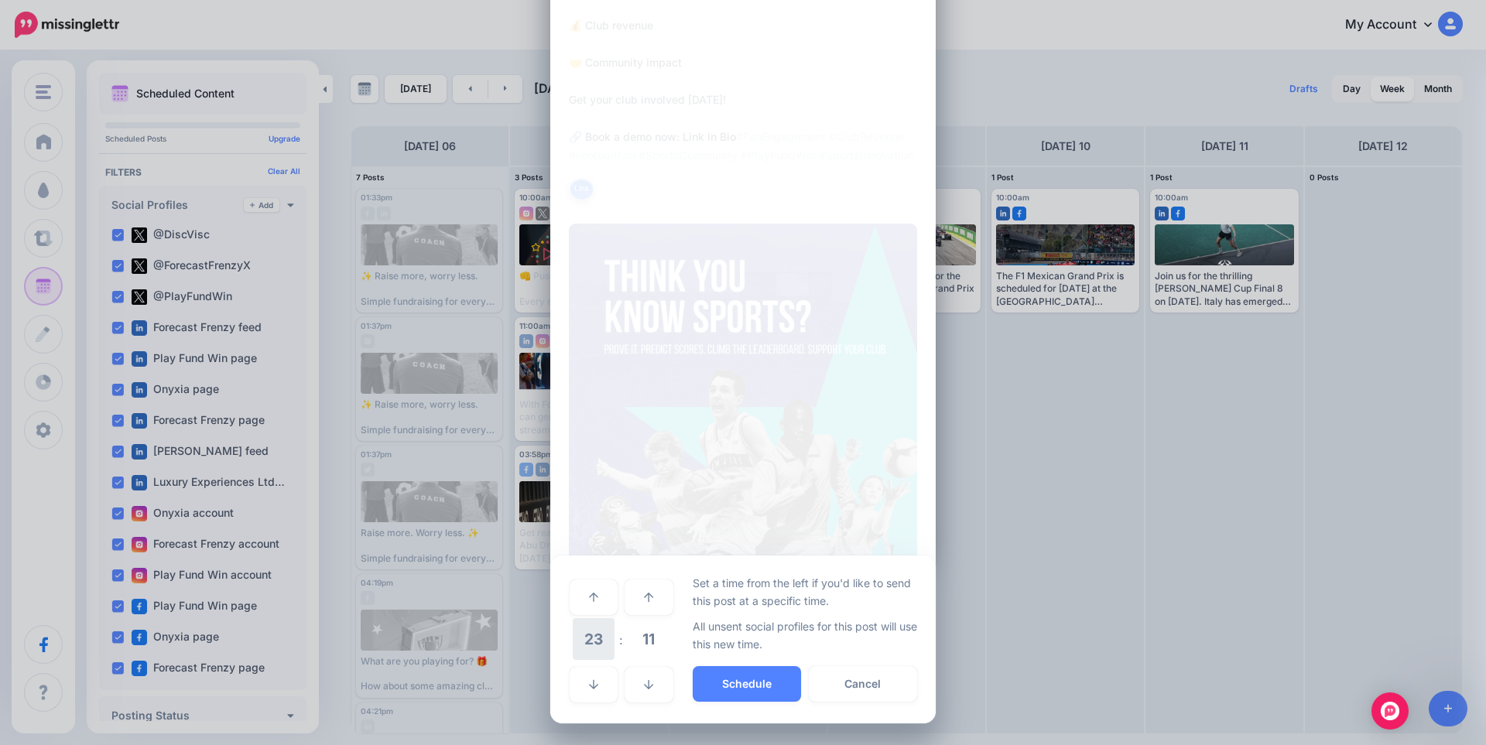
click at [589, 651] on span "23" at bounding box center [594, 639] width 42 height 42
click at [607, 631] on td "10" at bounding box center [611, 629] width 17 height 22
click at [641, 637] on span "11" at bounding box center [649, 639] width 42 height 42
click at [574, 598] on td "00" at bounding box center [577, 596] width 17 height 43
click at [744, 679] on button "Schedule" at bounding box center [747, 684] width 108 height 36
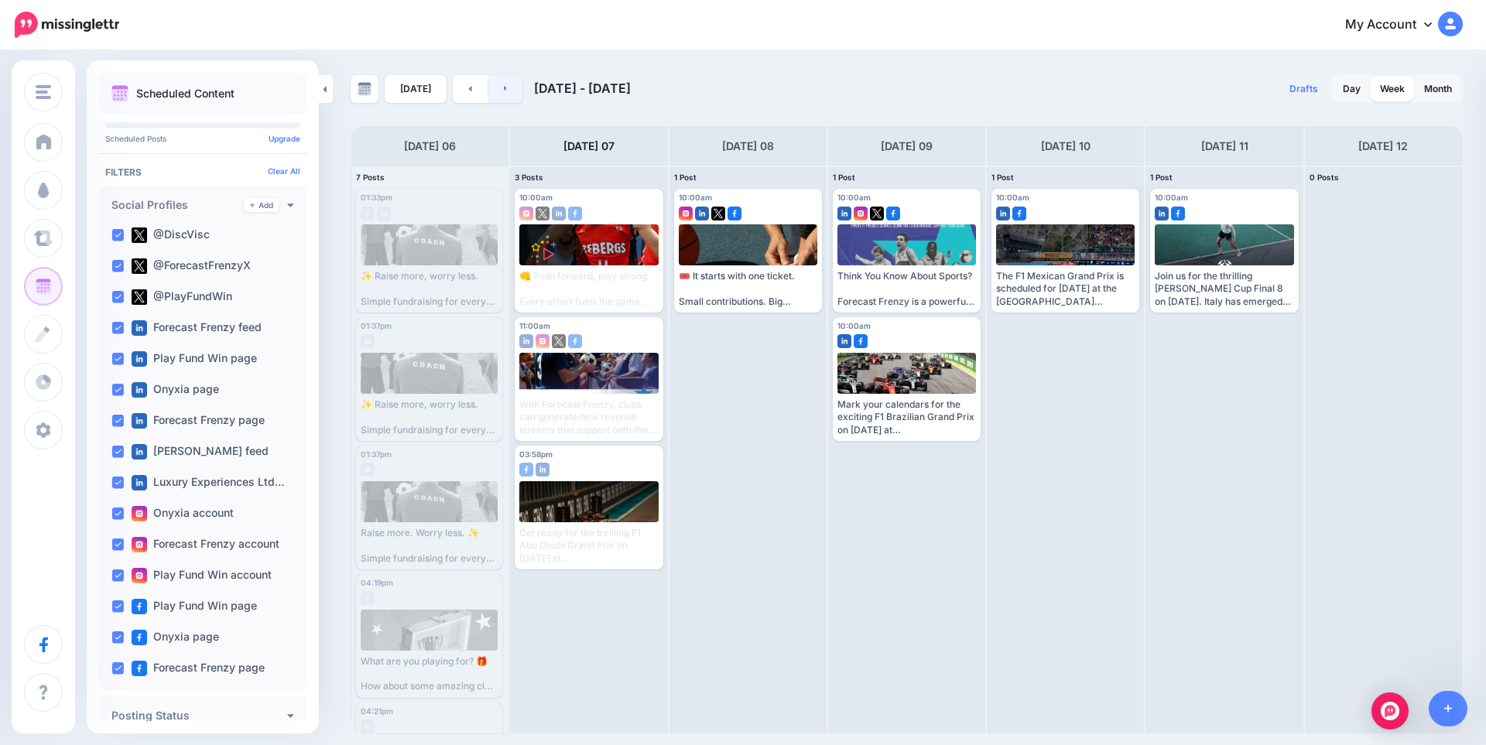
click at [508, 79] on link at bounding box center [505, 89] width 35 height 28
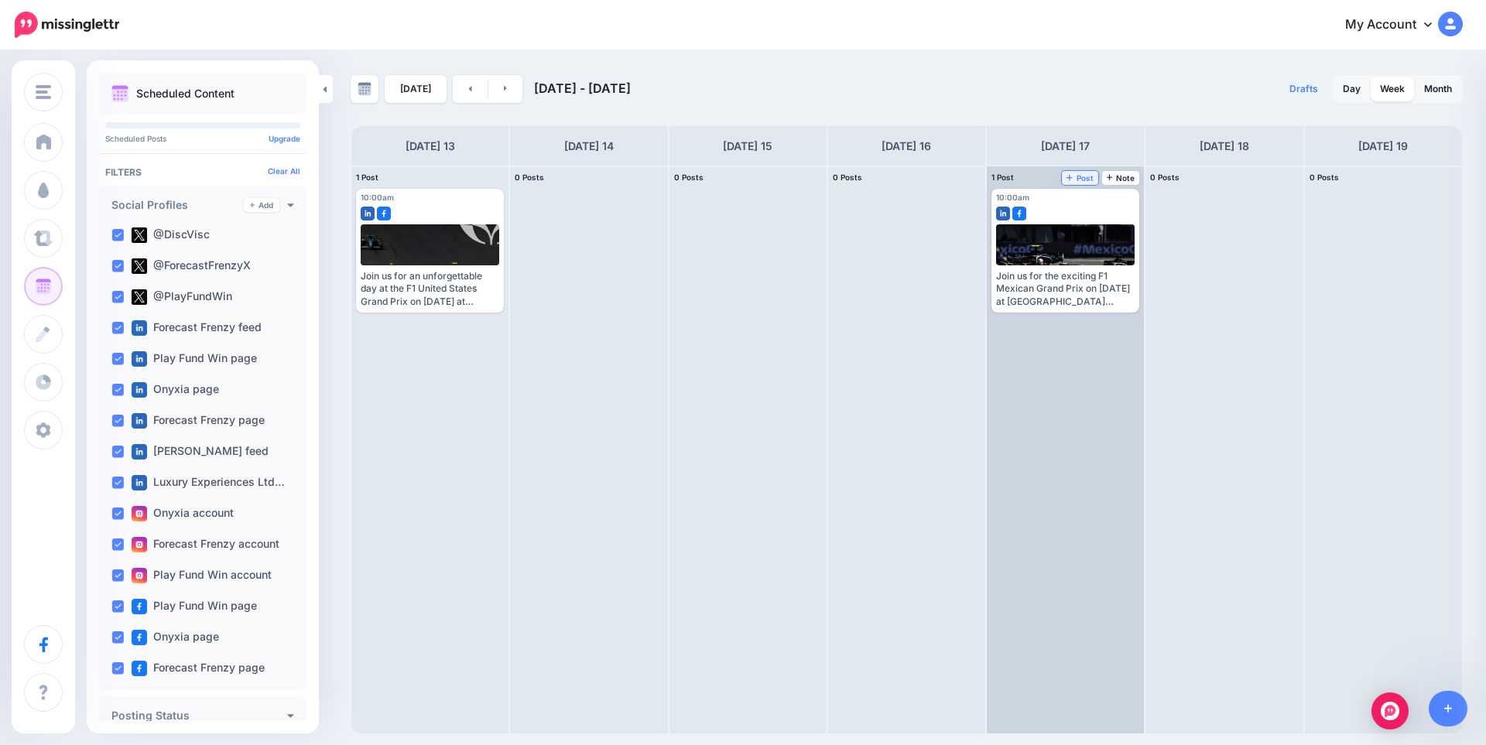
click at [1092, 174] on span "Post" at bounding box center [1079, 178] width 27 height 8
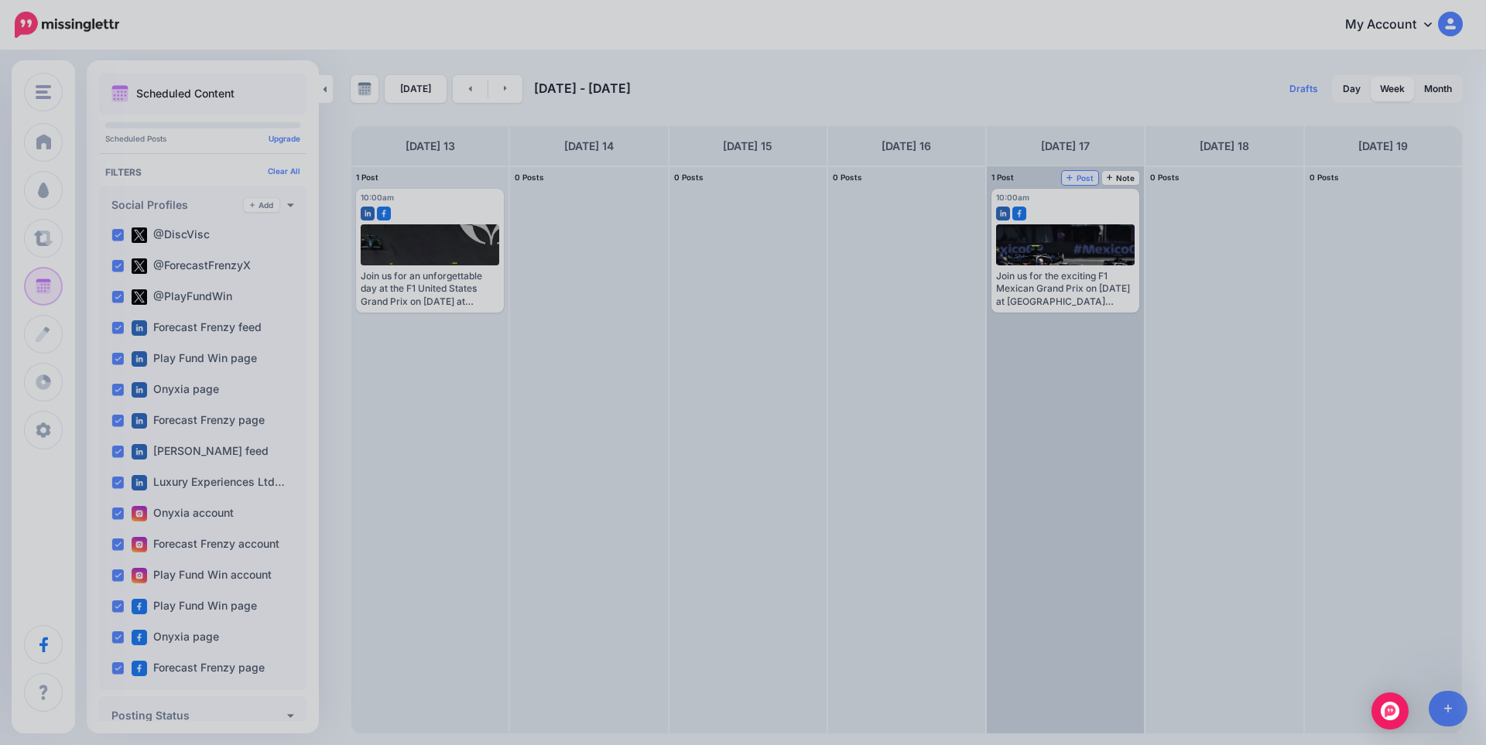
scroll to position [0, 0]
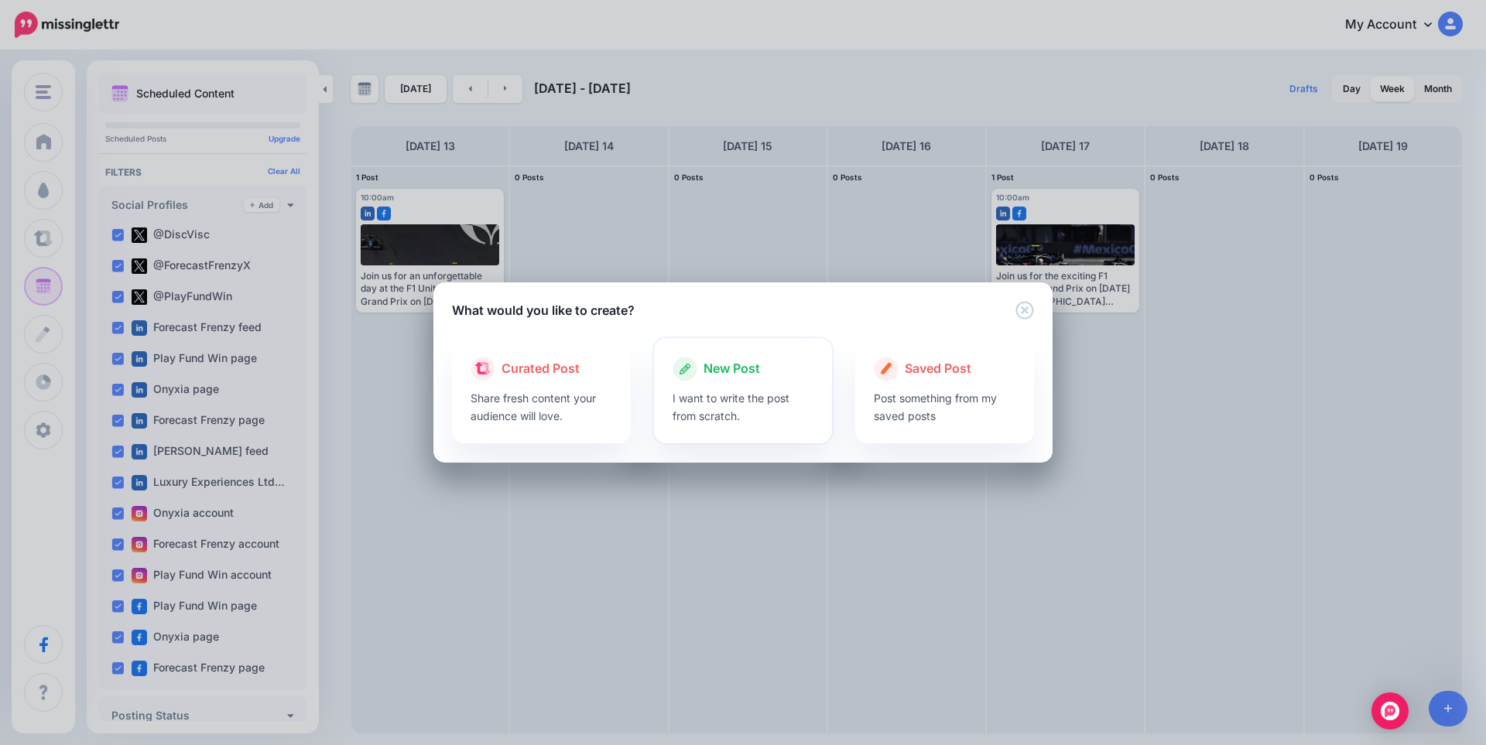
click at [699, 390] on p "I want to write the post from scratch." at bounding box center [743, 407] width 142 height 36
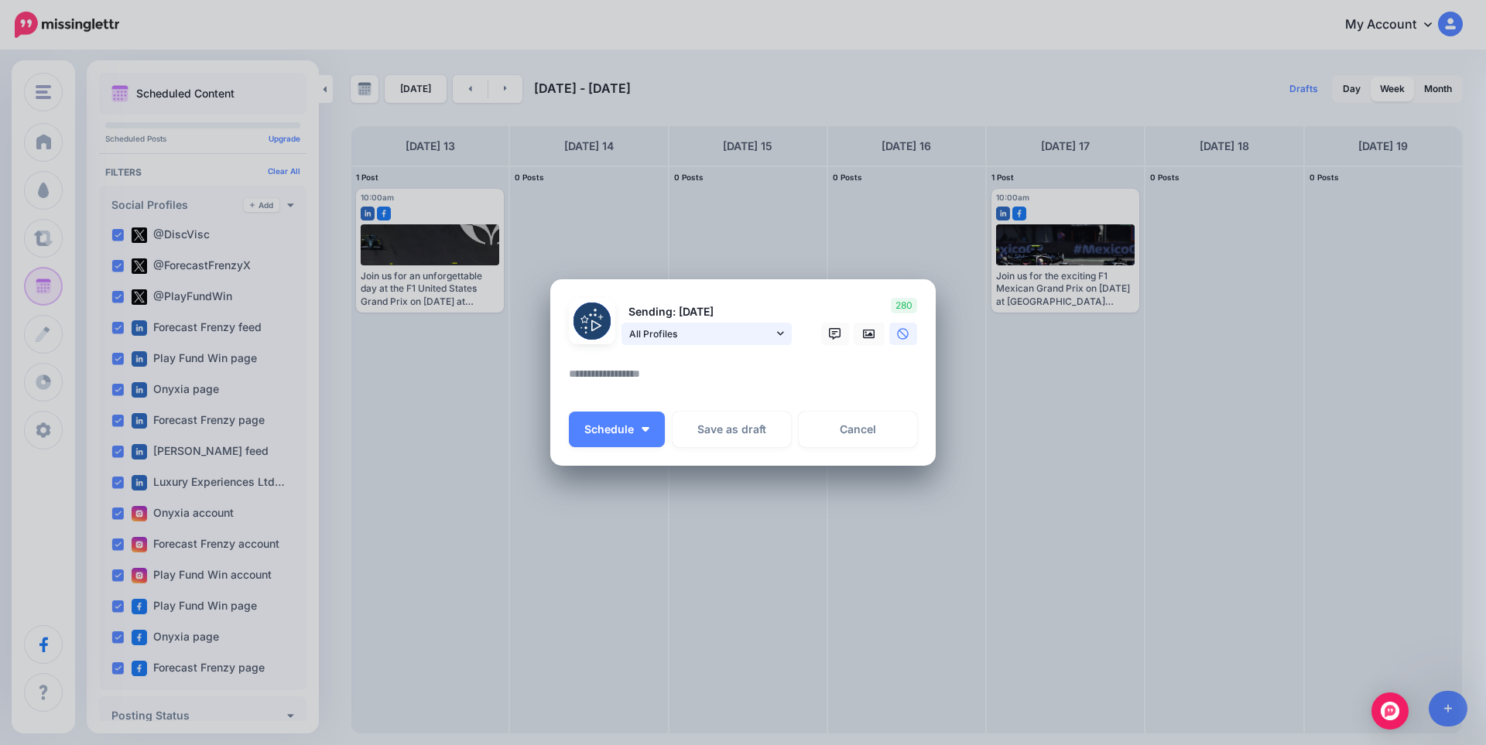
click at [732, 330] on span "All Profiles" at bounding box center [701, 334] width 144 height 16
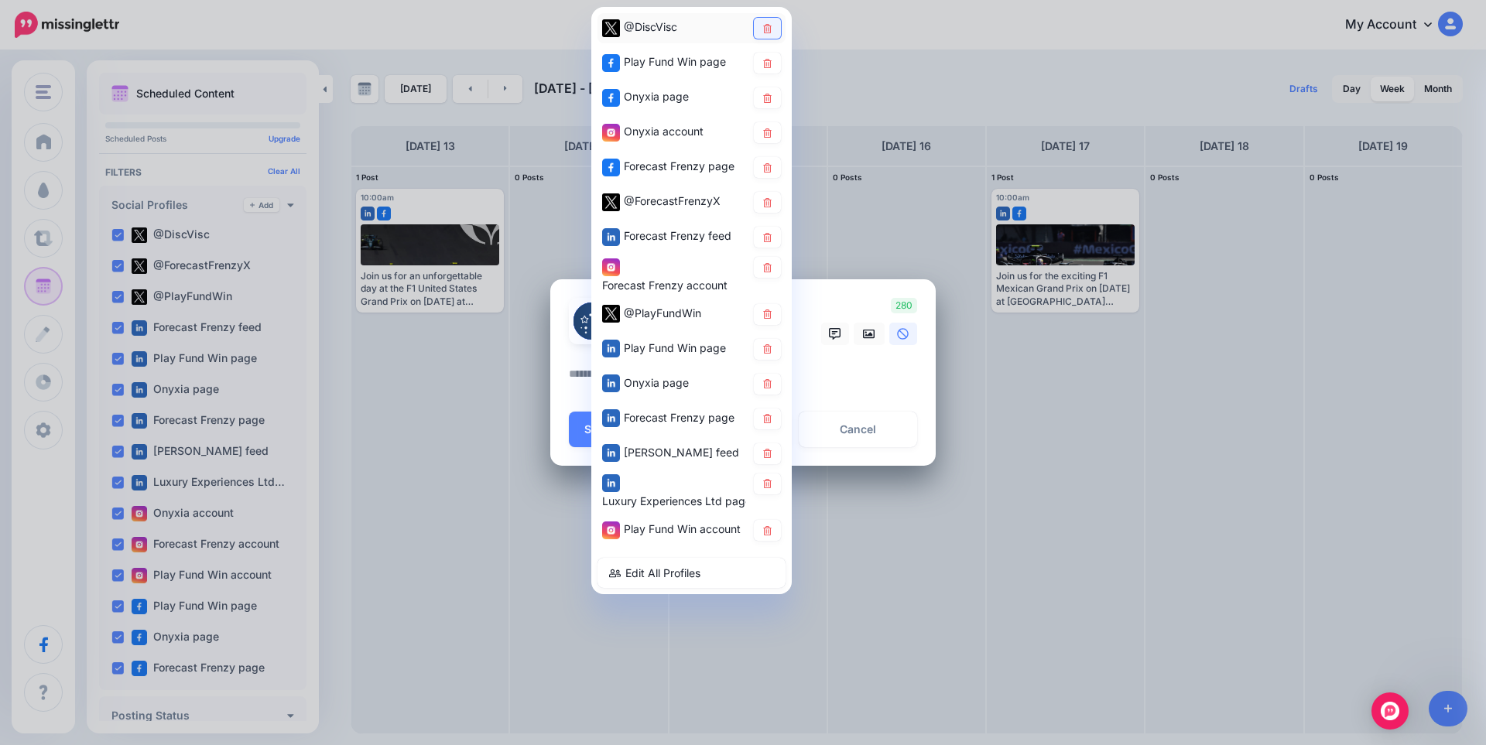
click at [772, 22] on link at bounding box center [767, 28] width 27 height 21
click at [772, 61] on icon at bounding box center [767, 62] width 12 height 9
click at [767, 91] on link at bounding box center [767, 97] width 27 height 21
click at [768, 129] on icon at bounding box center [767, 132] width 9 height 9
click at [769, 244] on link at bounding box center [767, 237] width 27 height 21
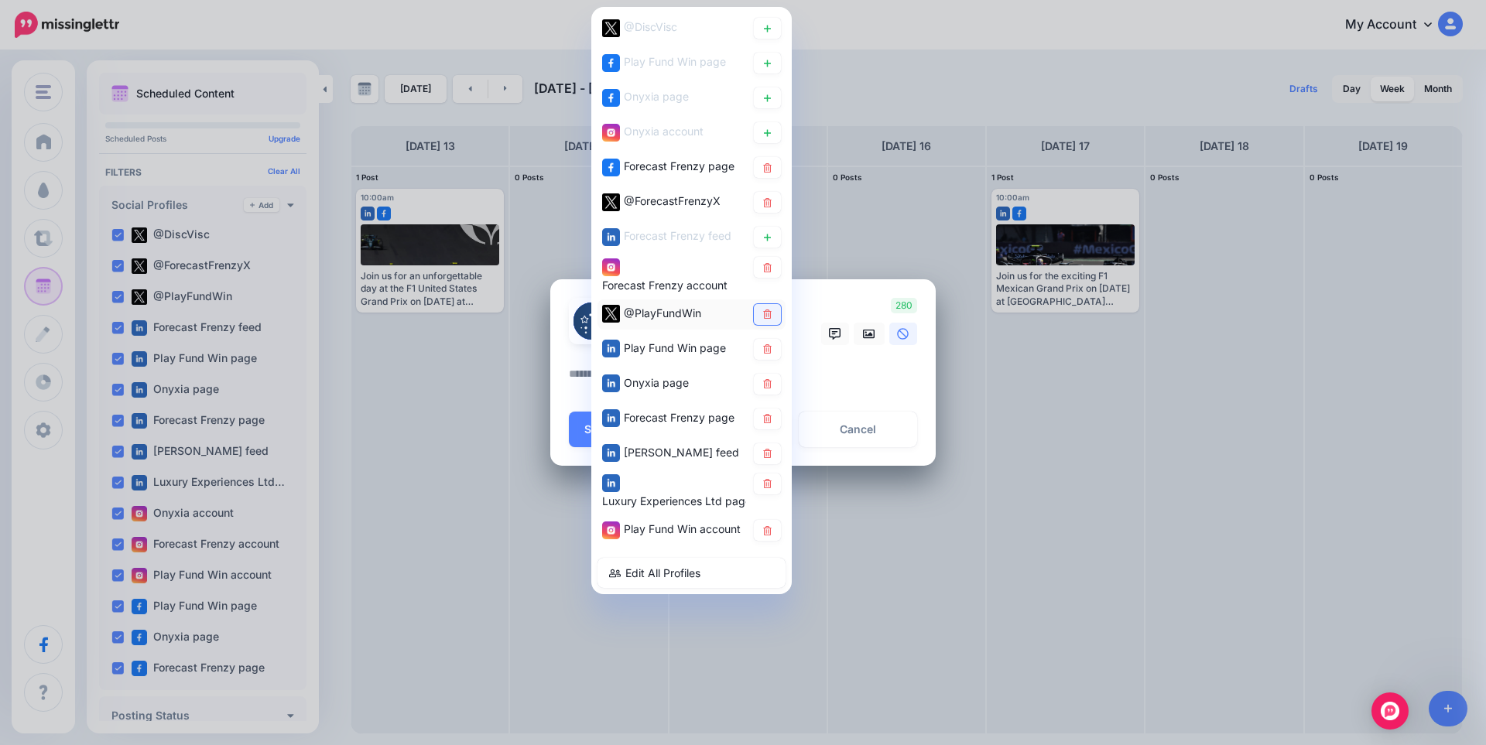
click at [764, 310] on icon at bounding box center [767, 314] width 12 height 9
click at [764, 345] on icon at bounding box center [767, 348] width 12 height 9
click at [765, 380] on icon at bounding box center [767, 383] width 12 height 9
click at [770, 451] on icon at bounding box center [767, 453] width 9 height 9
click at [769, 485] on icon at bounding box center [767, 483] width 12 height 9
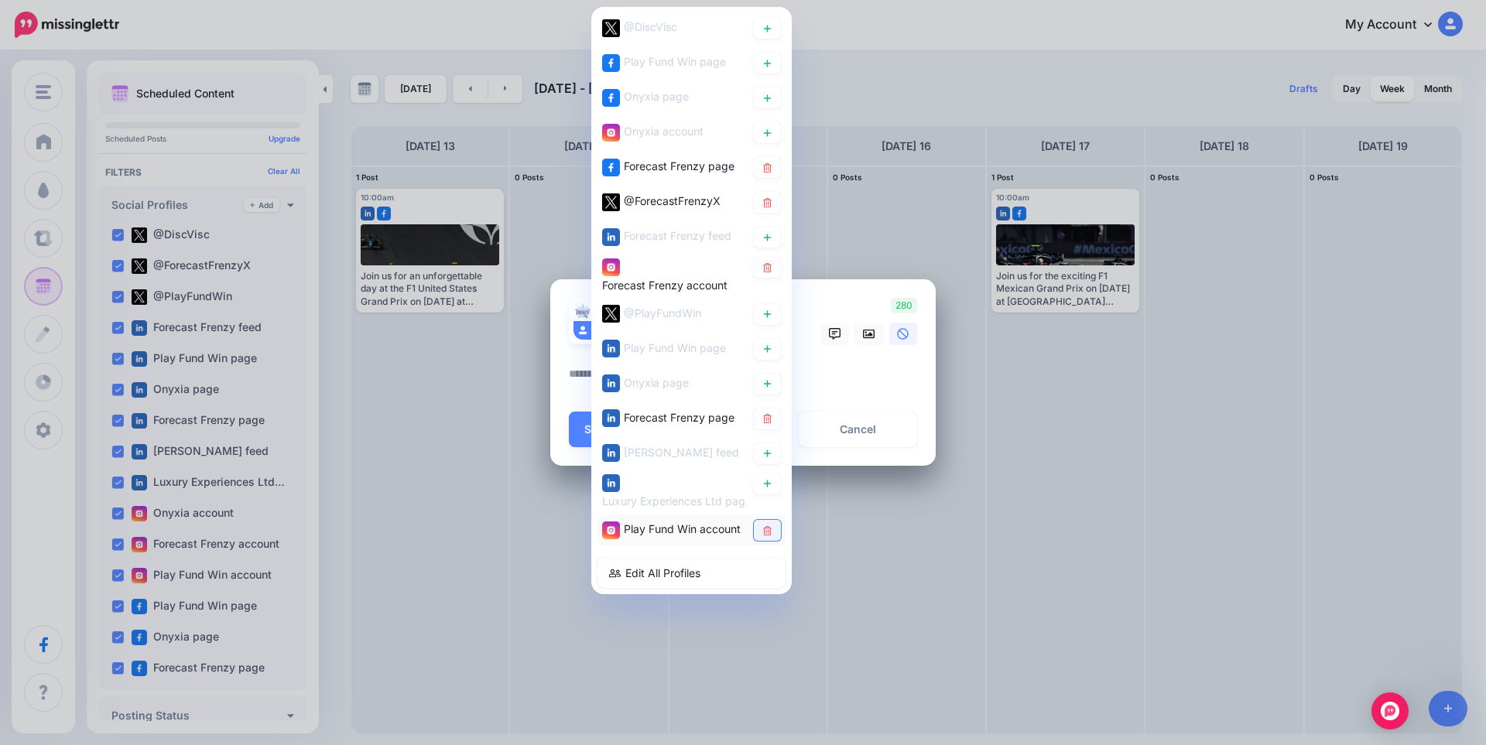
click at [766, 532] on icon at bounding box center [767, 530] width 9 height 9
click at [890, 379] on textarea at bounding box center [747, 379] width 356 height 30
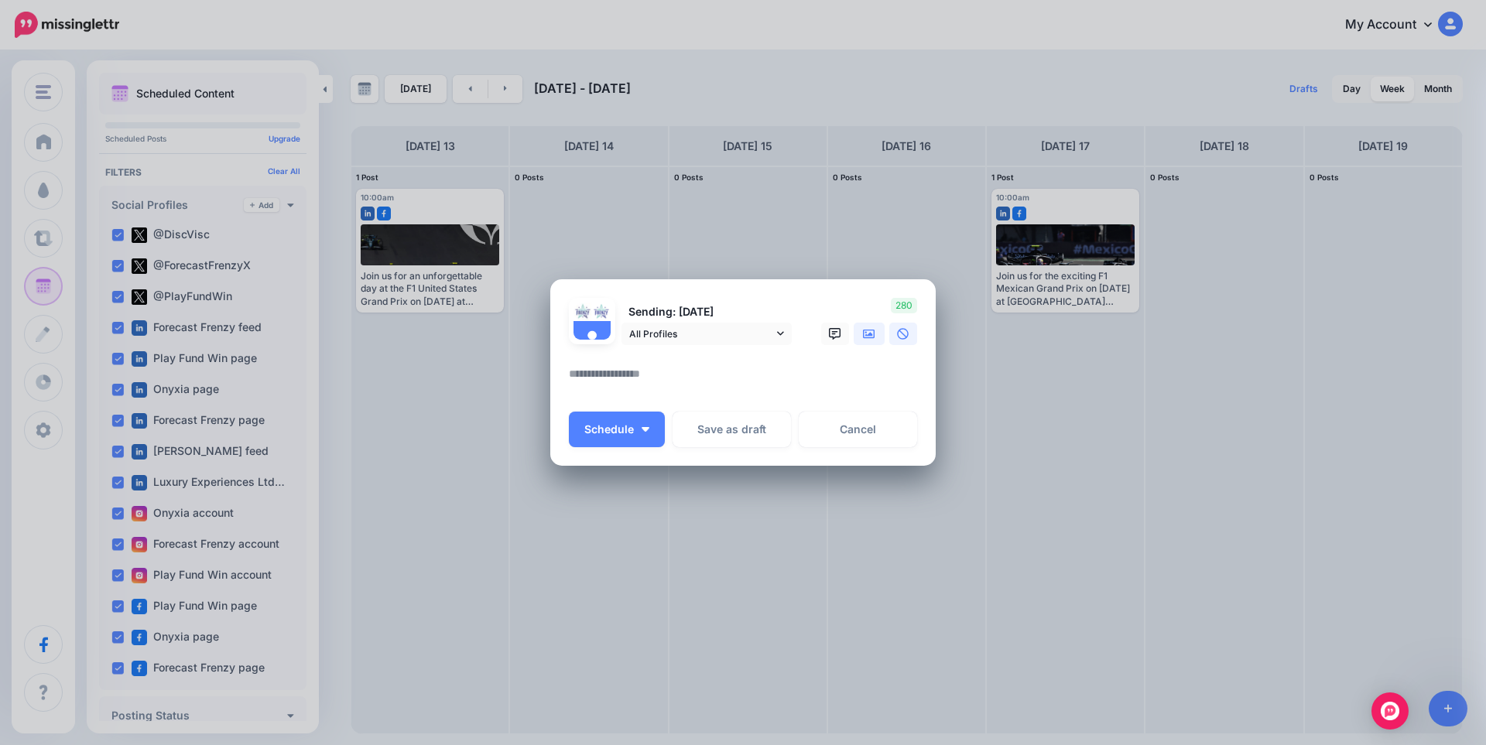
click at [865, 340] on link at bounding box center [869, 334] width 31 height 22
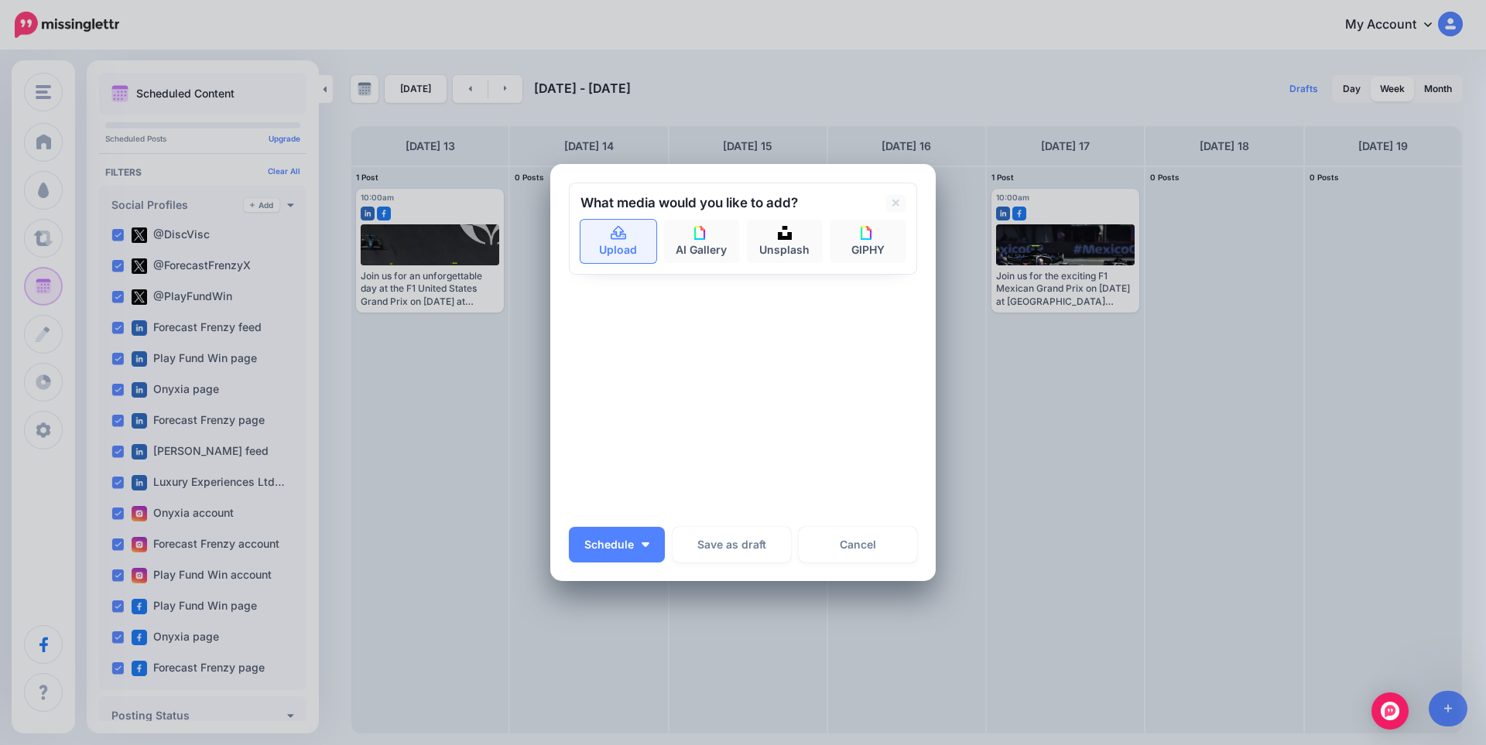
click at [631, 232] on link "Upload" at bounding box center [618, 241] width 76 height 43
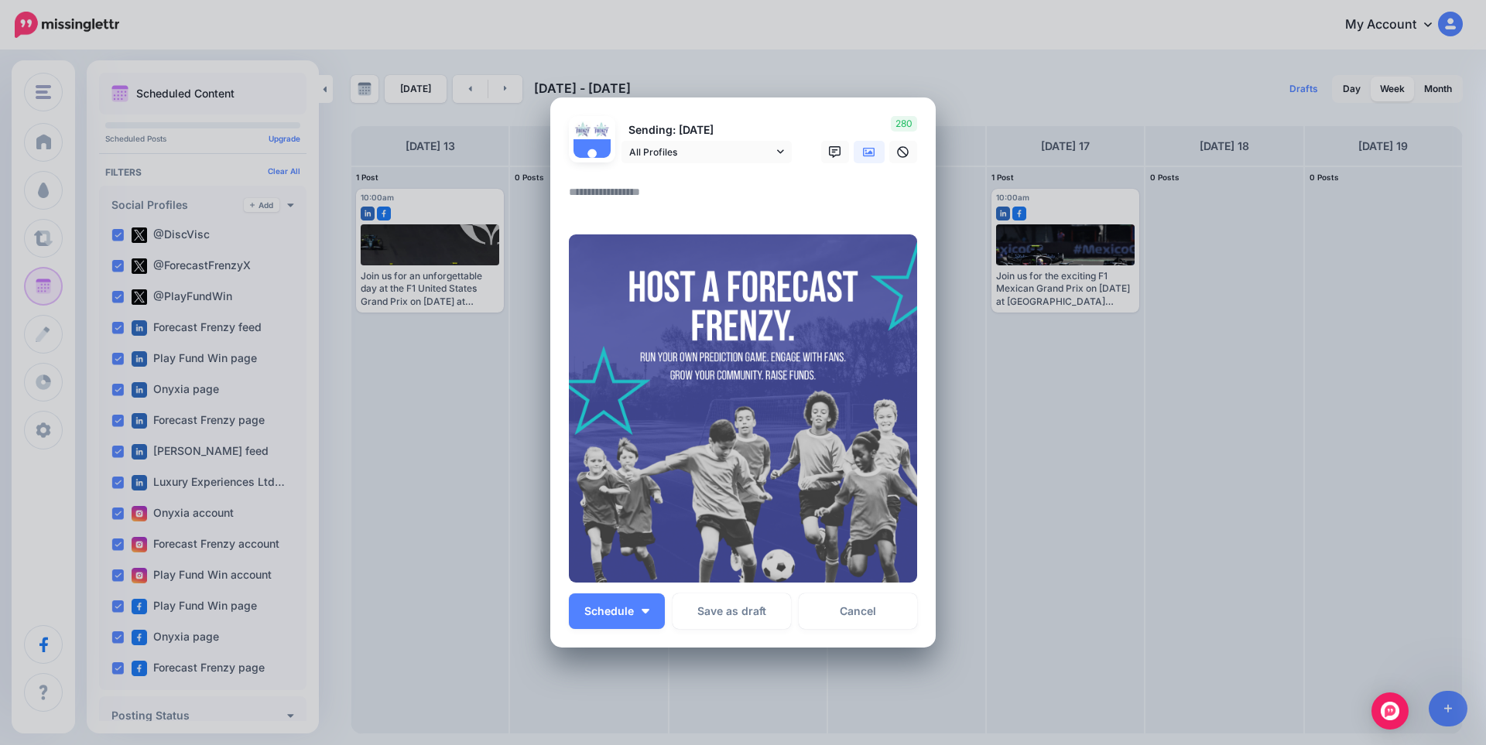
click at [628, 198] on textarea at bounding box center [747, 198] width 356 height 30
click at [761, 152] on span "All Profiles" at bounding box center [701, 152] width 144 height 16
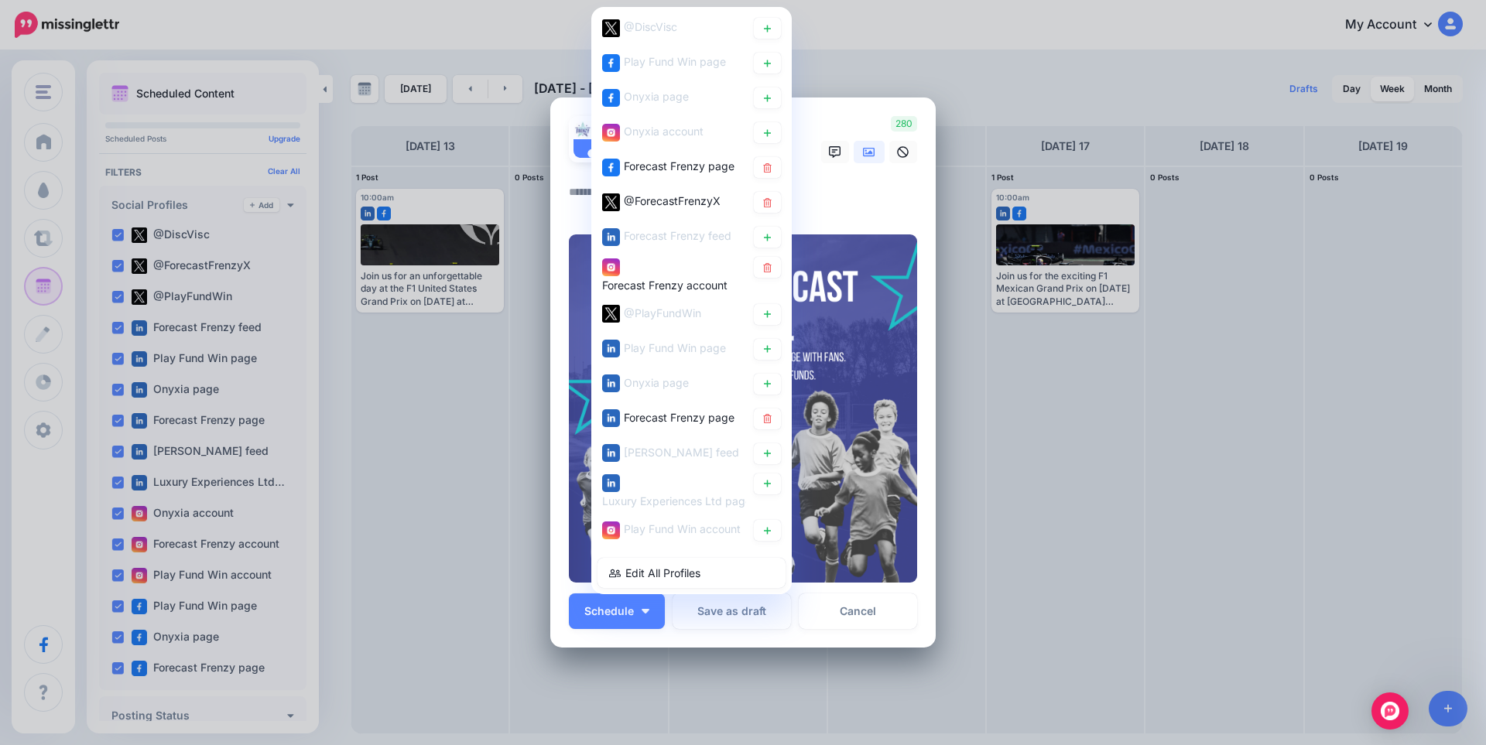
click at [871, 197] on textarea at bounding box center [747, 198] width 356 height 30
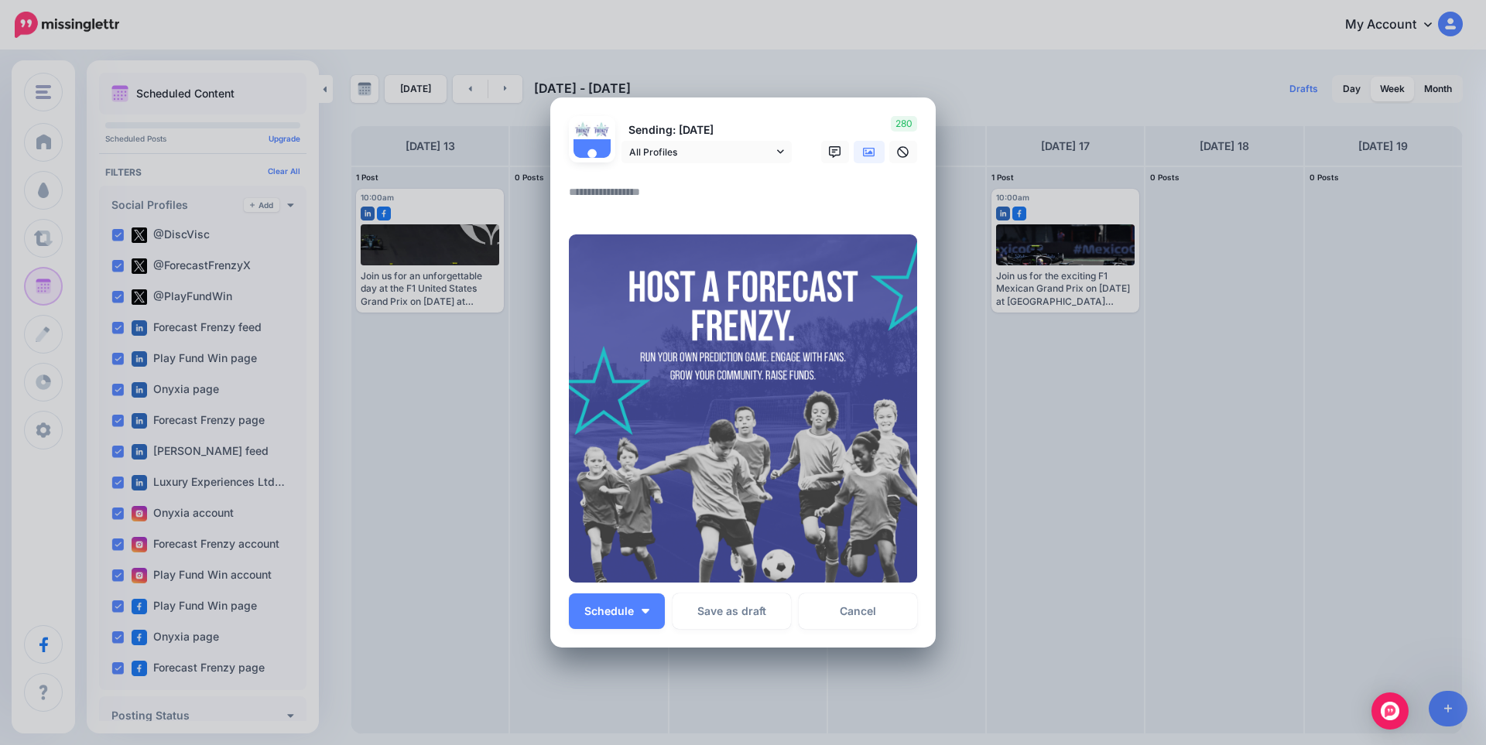
paste textarea "**********"
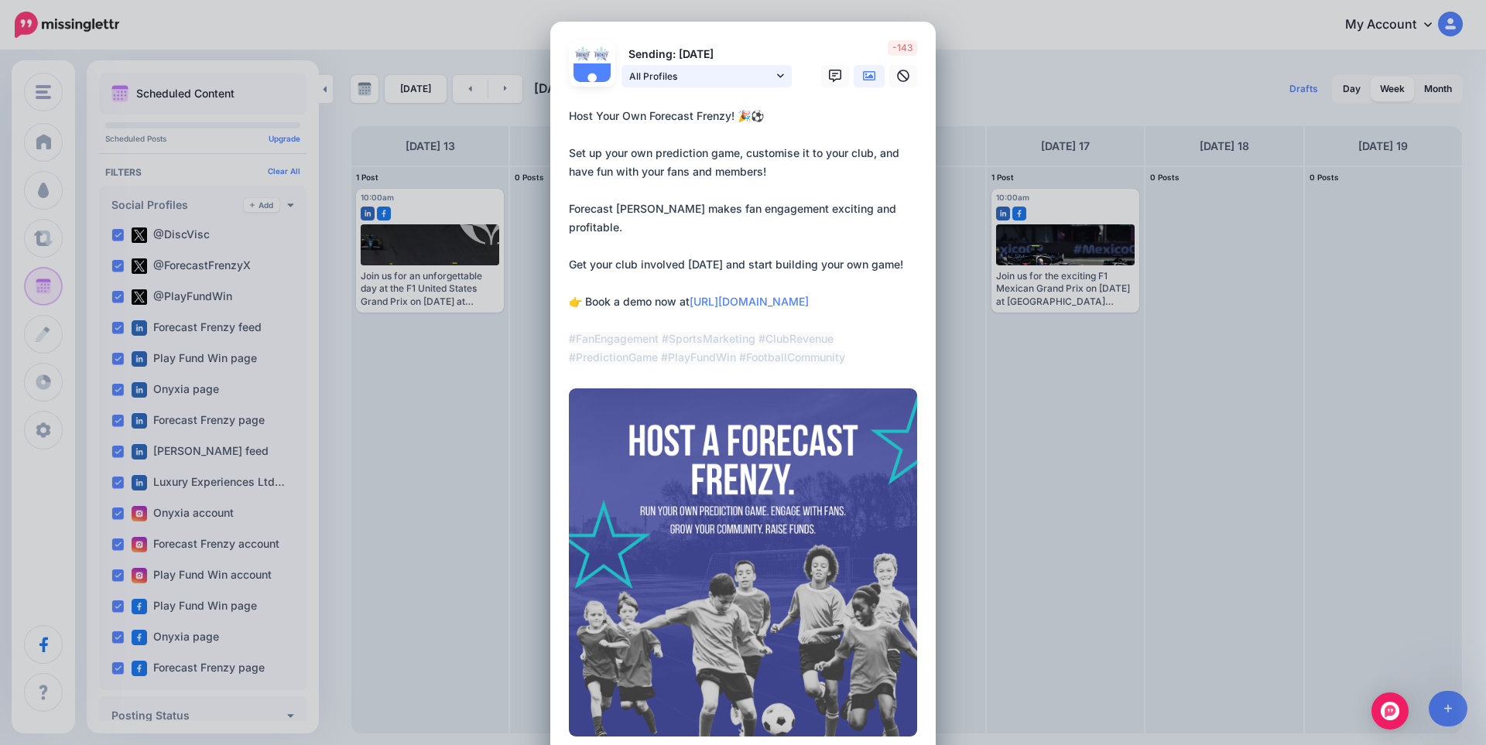
click at [741, 74] on span "All Profiles" at bounding box center [701, 76] width 144 height 16
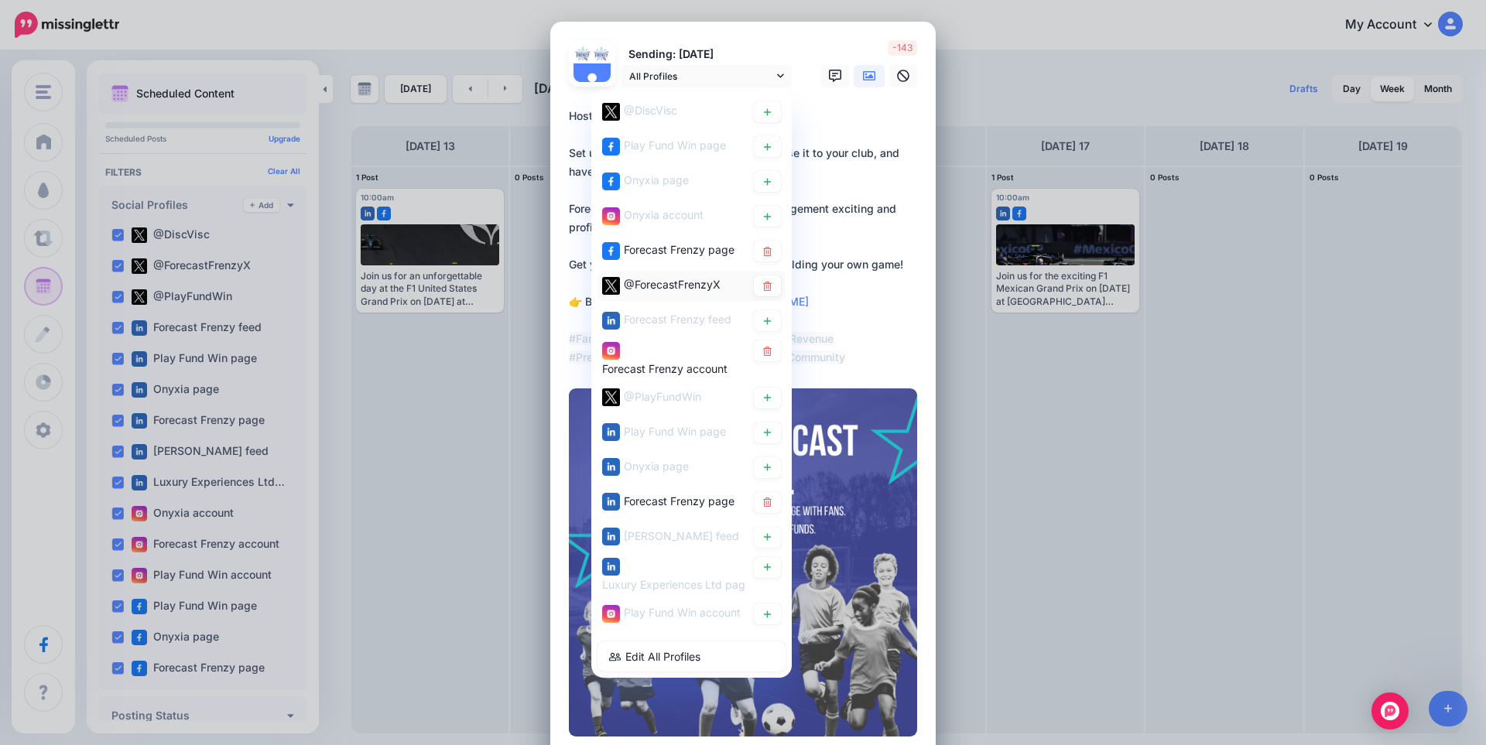
click at [688, 282] on span "@ForecastFrenzyX" at bounding box center [672, 284] width 97 height 13
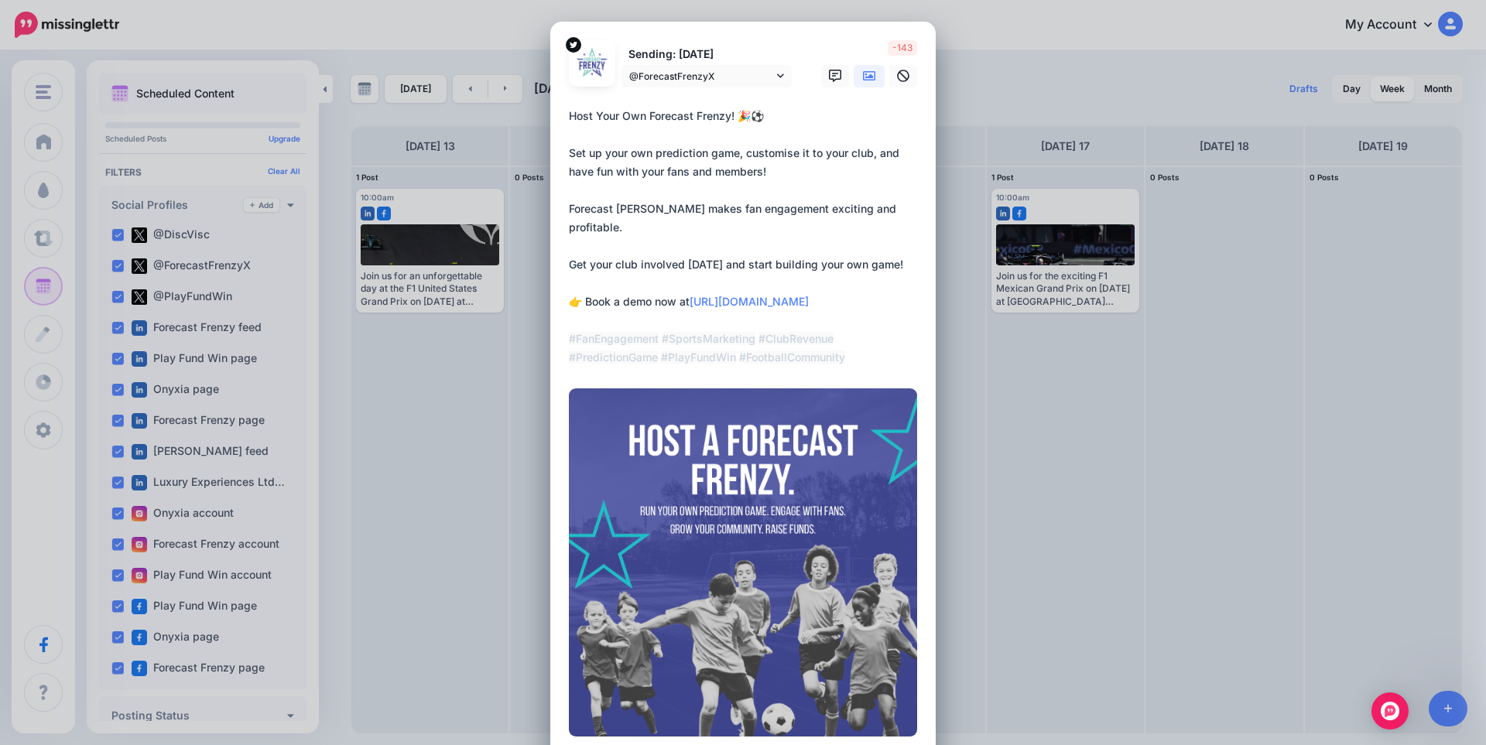
click at [684, 193] on textarea "**********" at bounding box center [747, 237] width 356 height 260
paste textarea "**********"
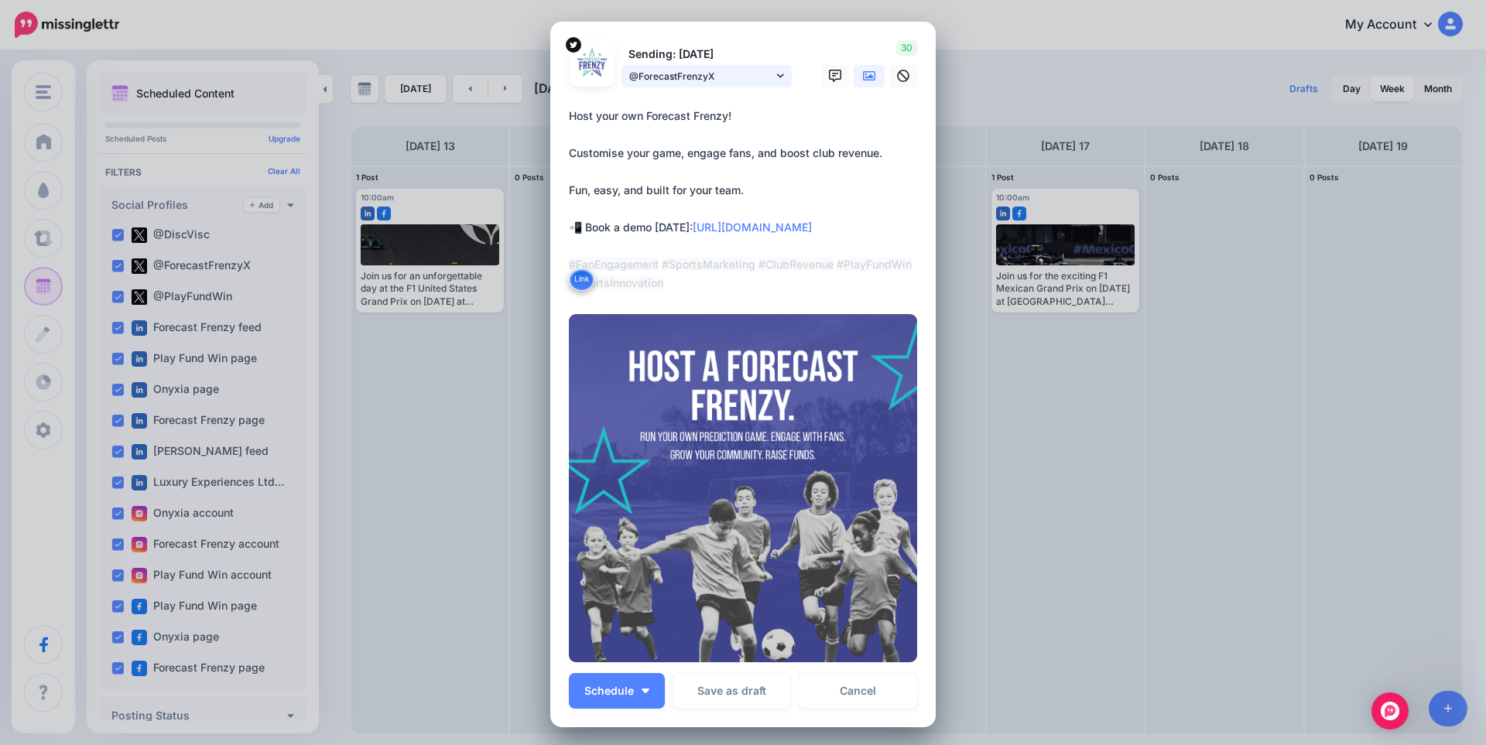
click at [694, 78] on span "@ForecastFrenzyX" at bounding box center [701, 76] width 144 height 16
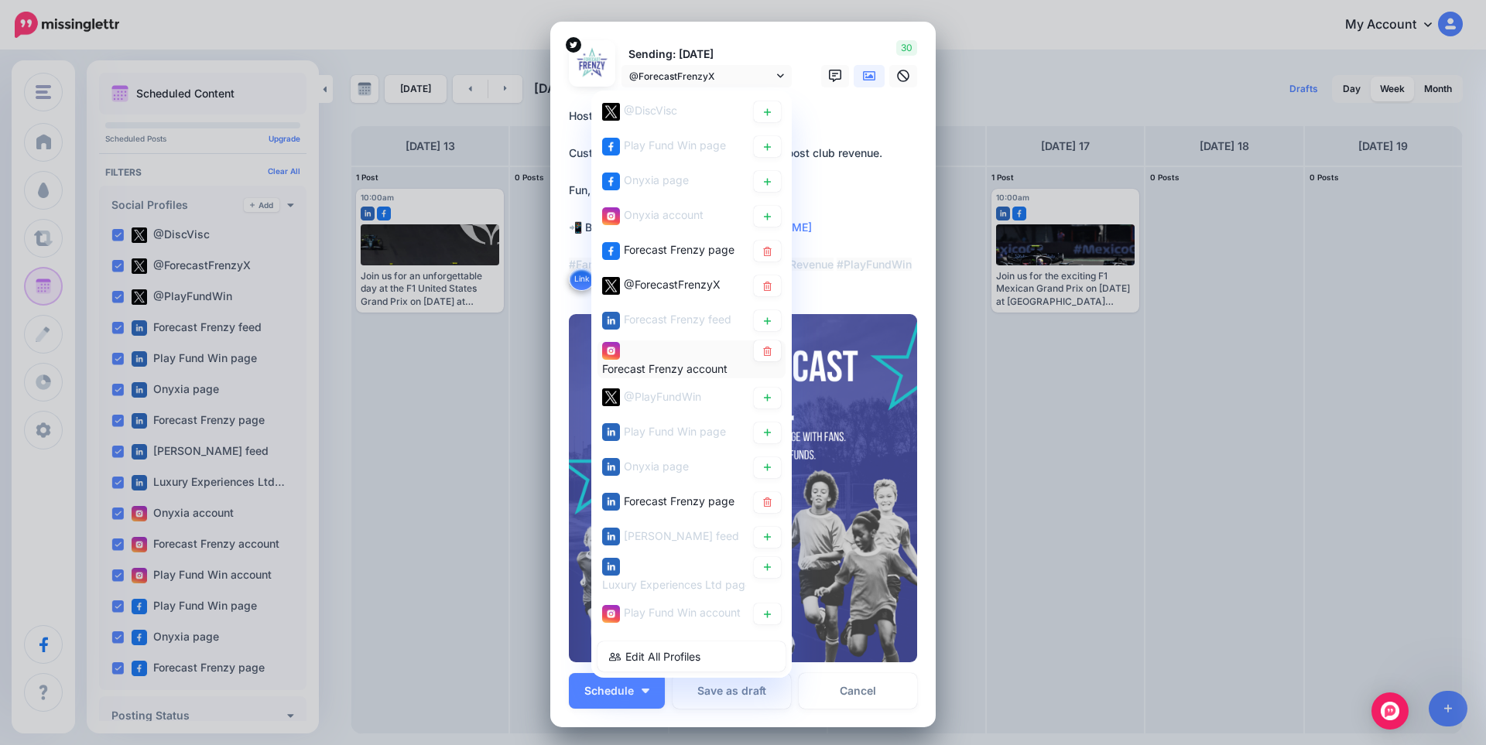
click at [682, 347] on div "Forecast Frenzy account" at bounding box center [674, 359] width 144 height 38
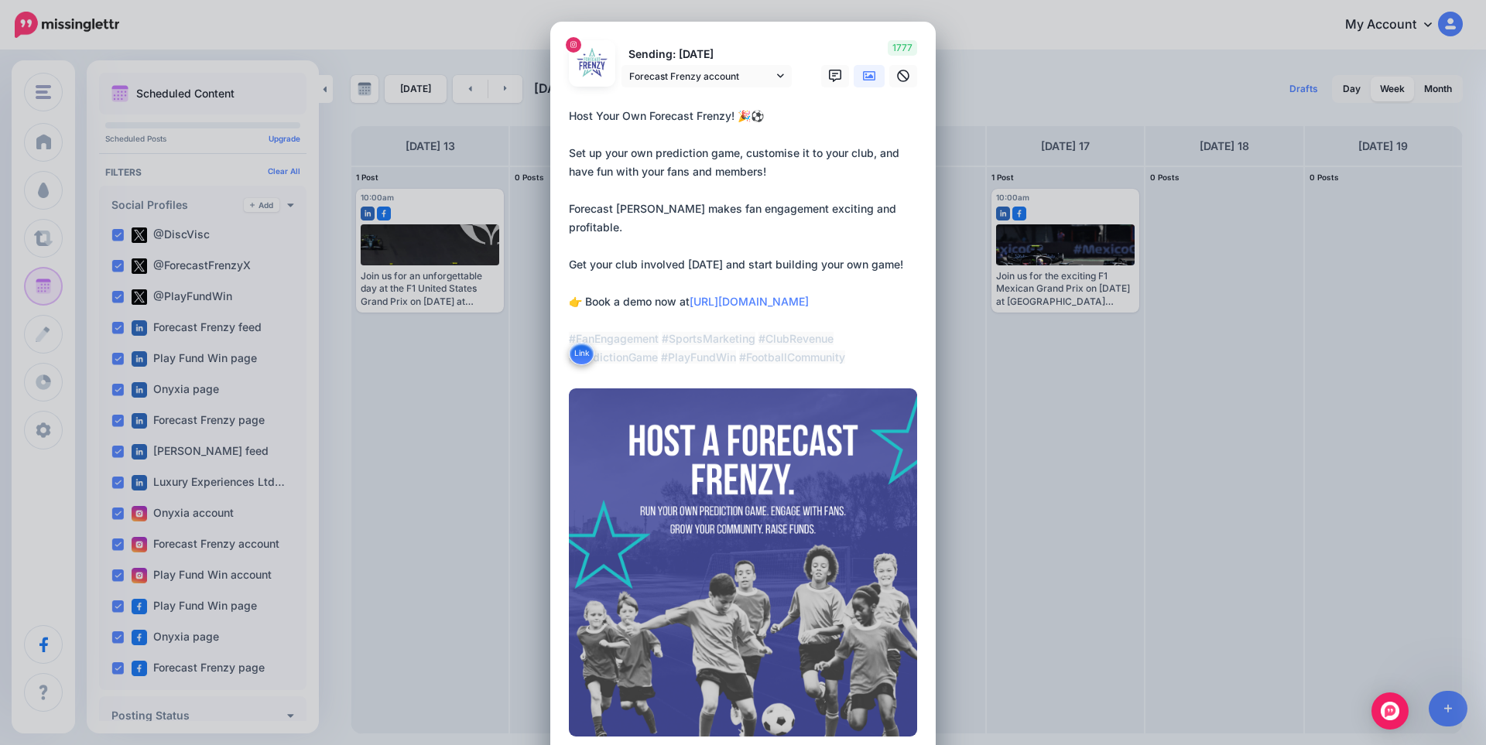
click at [699, 206] on textarea "**********" at bounding box center [747, 237] width 356 height 260
paste textarea "**********"
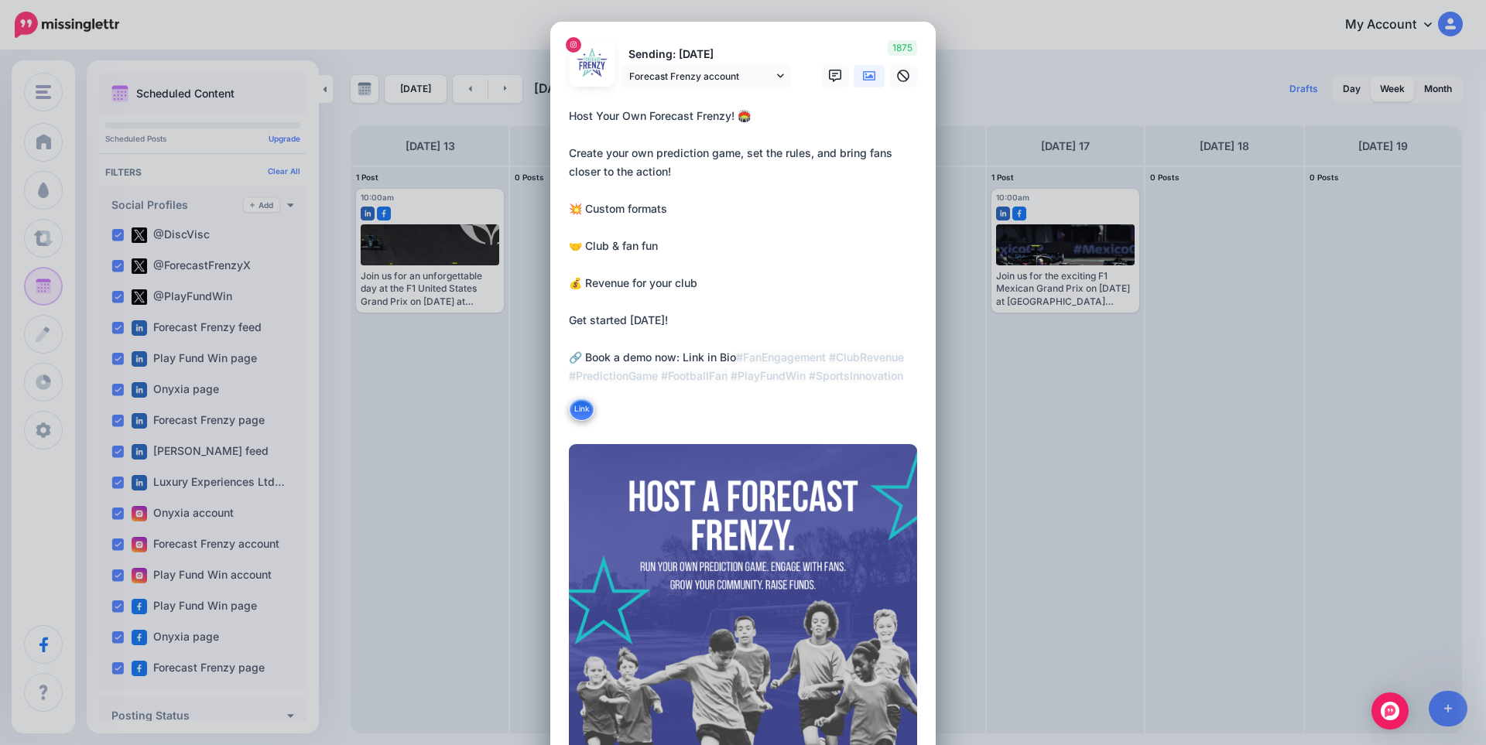
click at [866, 83] on link at bounding box center [869, 76] width 31 height 22
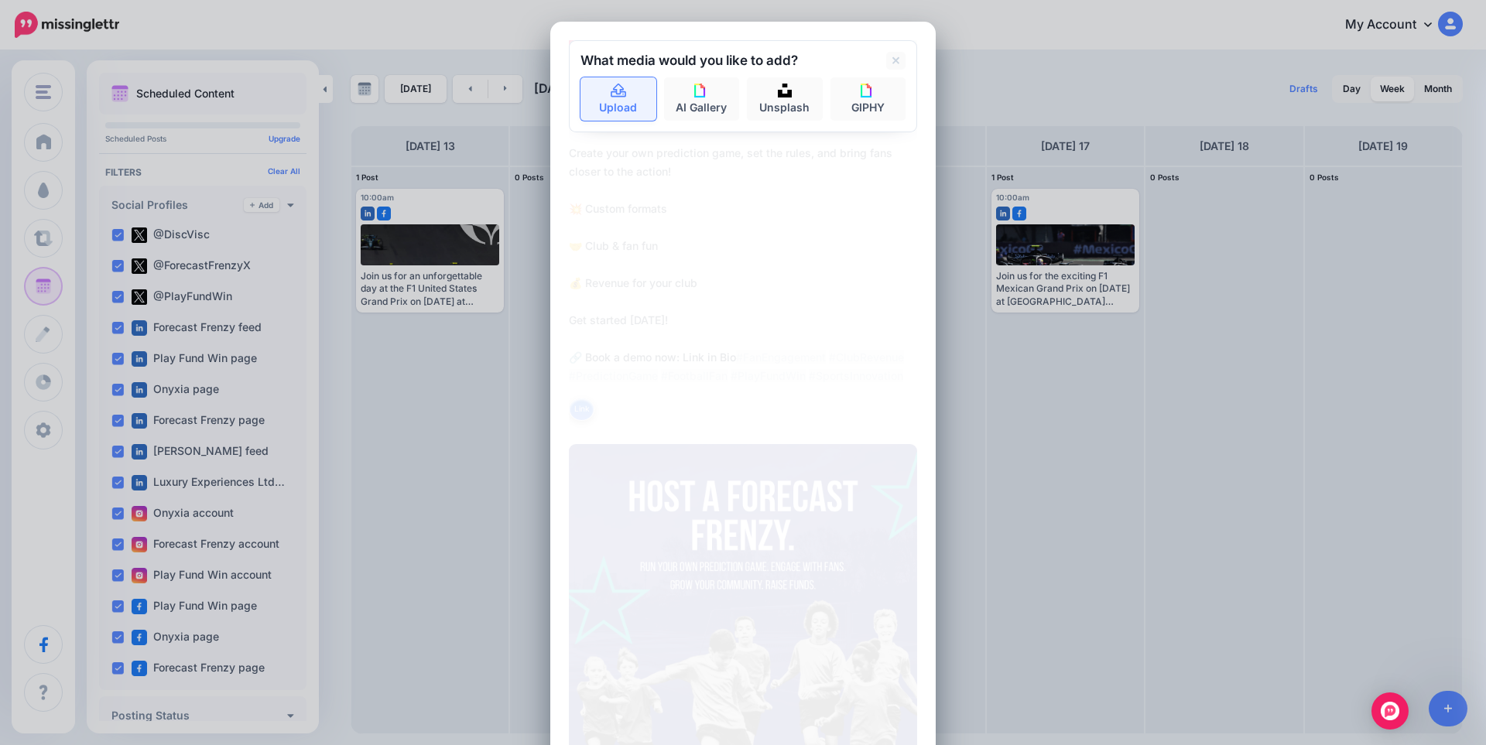
click at [610, 88] on icon at bounding box center [619, 91] width 18 height 14
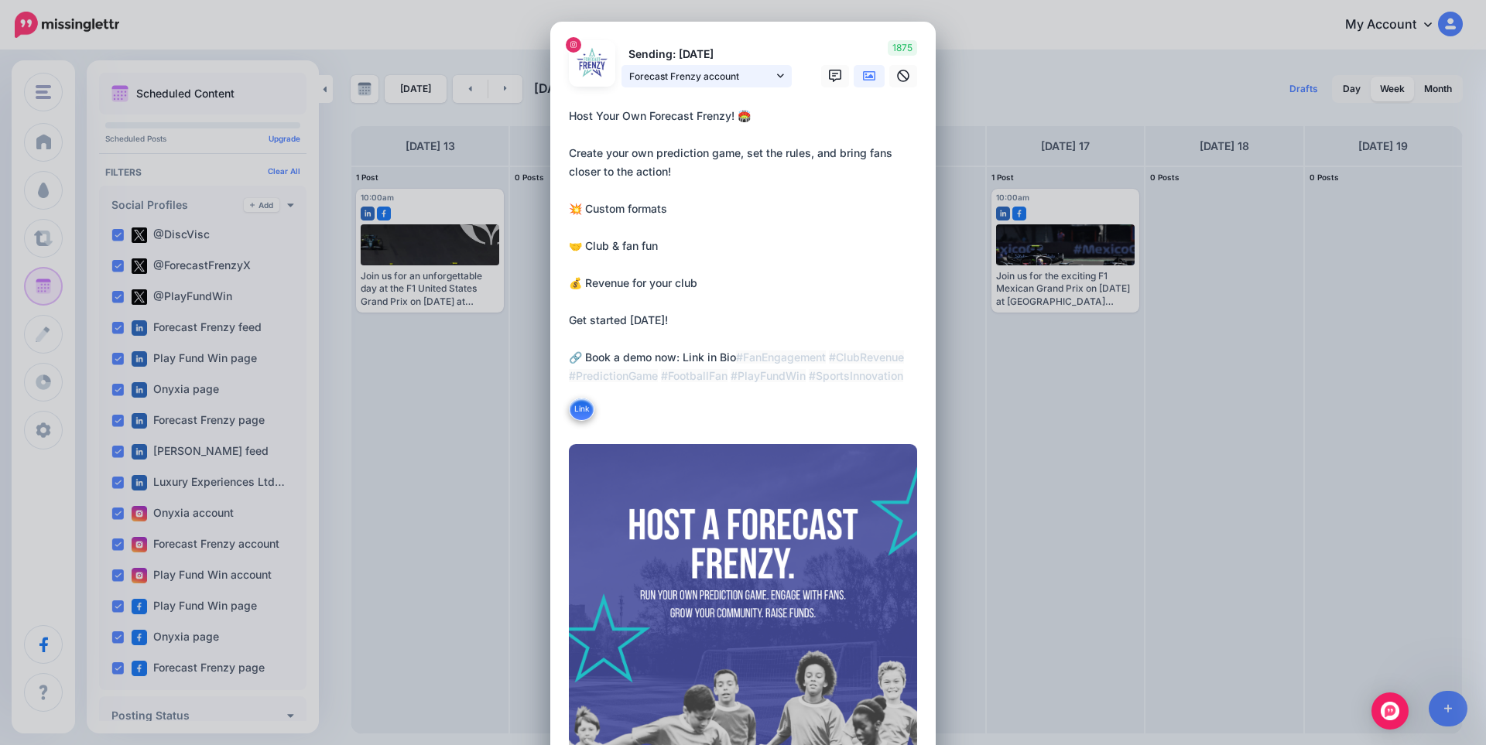
click at [687, 74] on span "Forecast Frenzy account" at bounding box center [701, 76] width 144 height 16
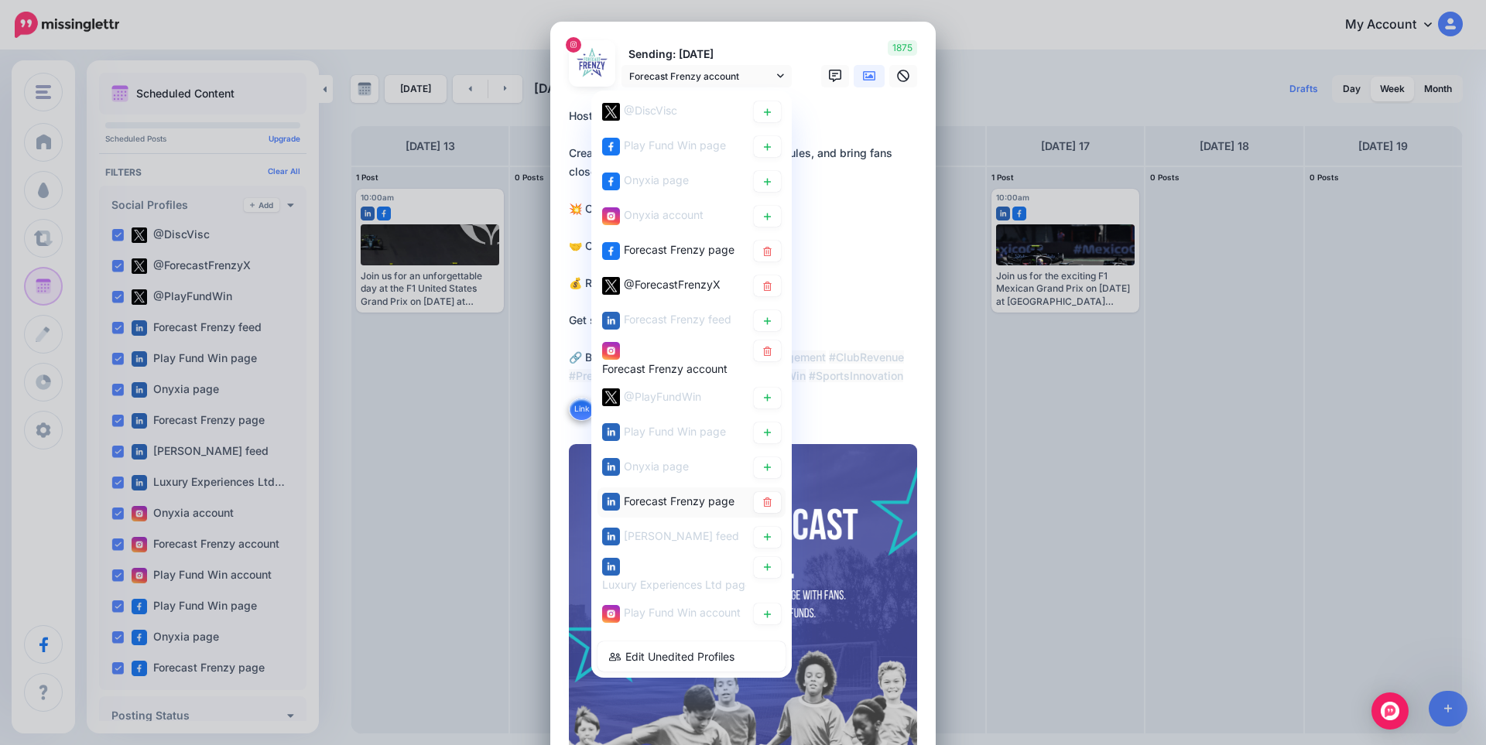
click at [653, 509] on div "Forecast Frenzy page" at bounding box center [679, 500] width 111 height 19
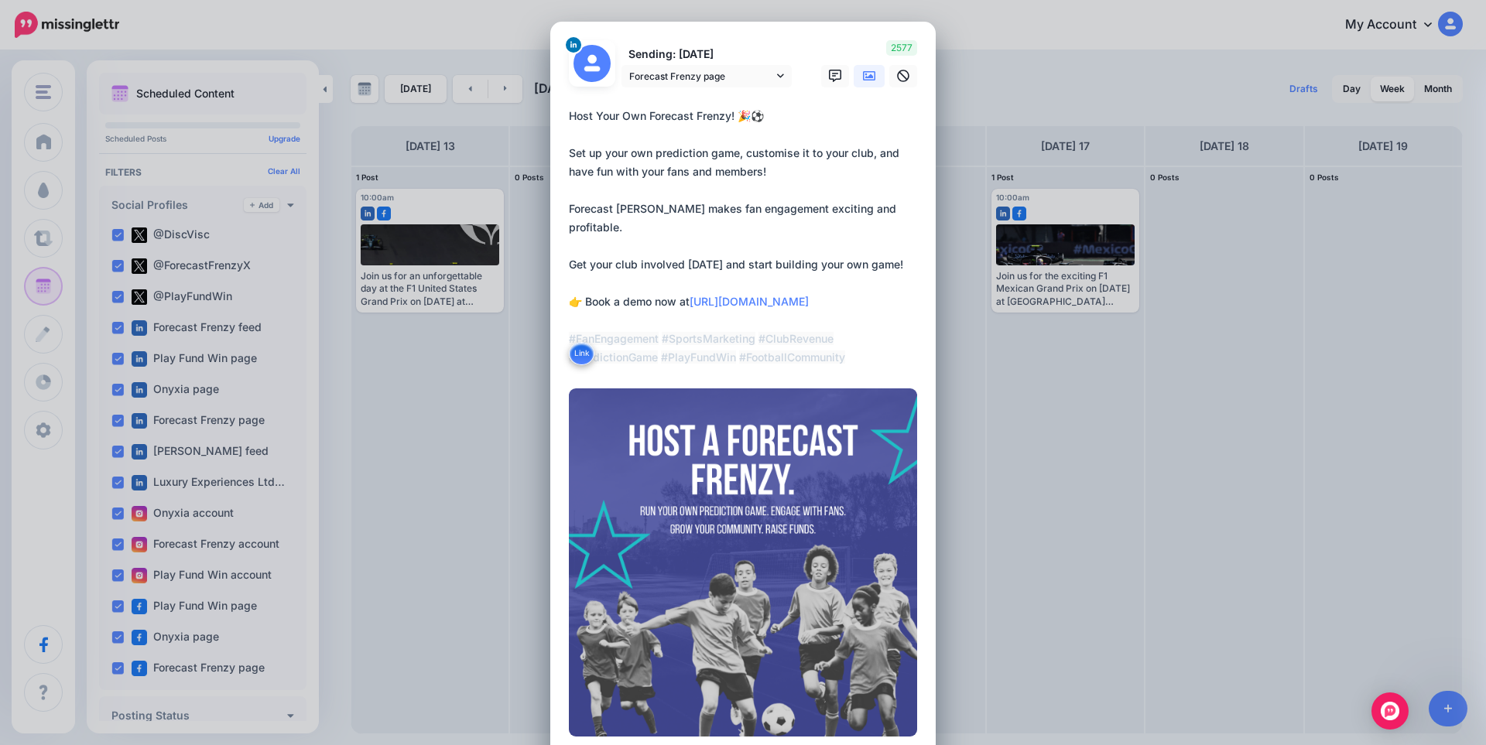
click at [734, 213] on textarea "**********" at bounding box center [747, 237] width 356 height 260
paste textarea "**********"
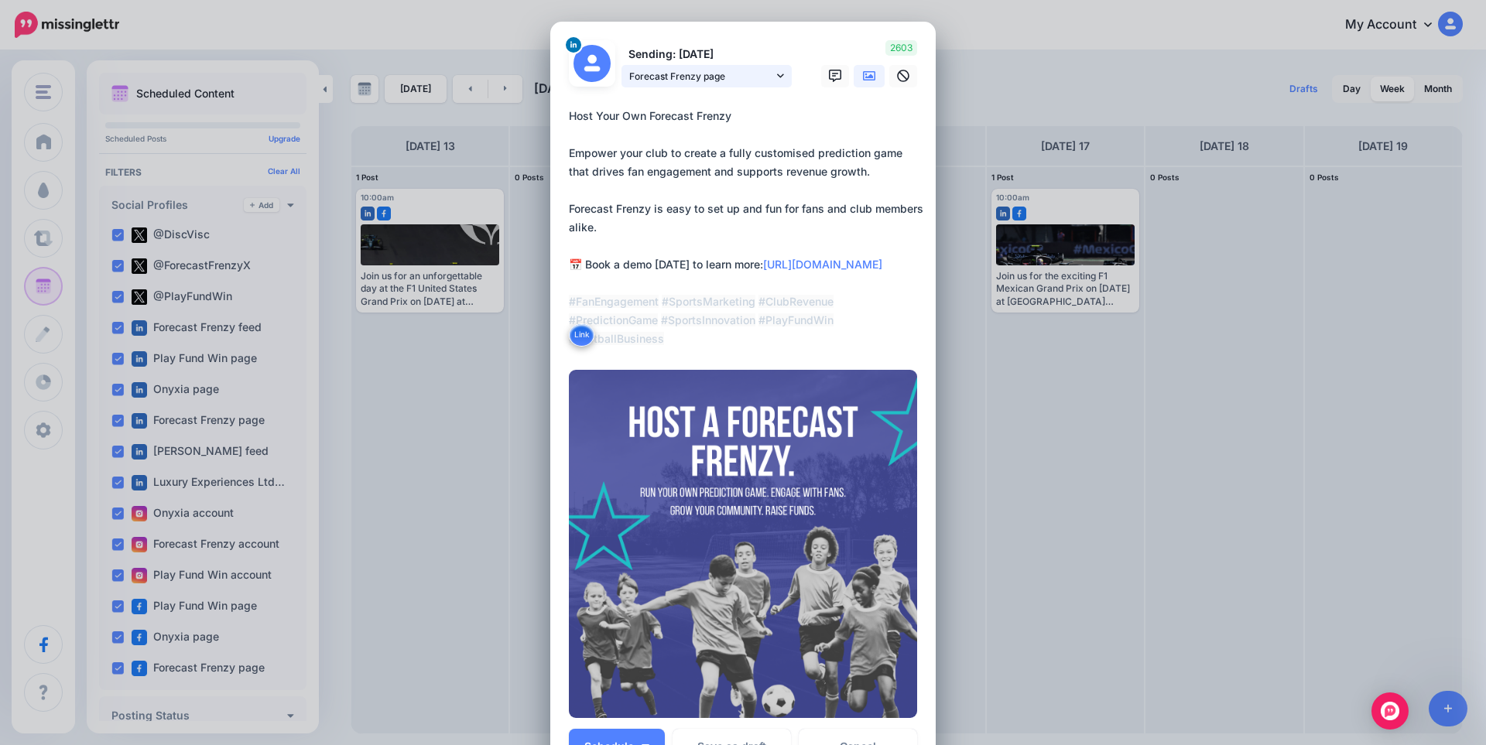
click at [746, 80] on span "Forecast Frenzy page" at bounding box center [701, 76] width 144 height 16
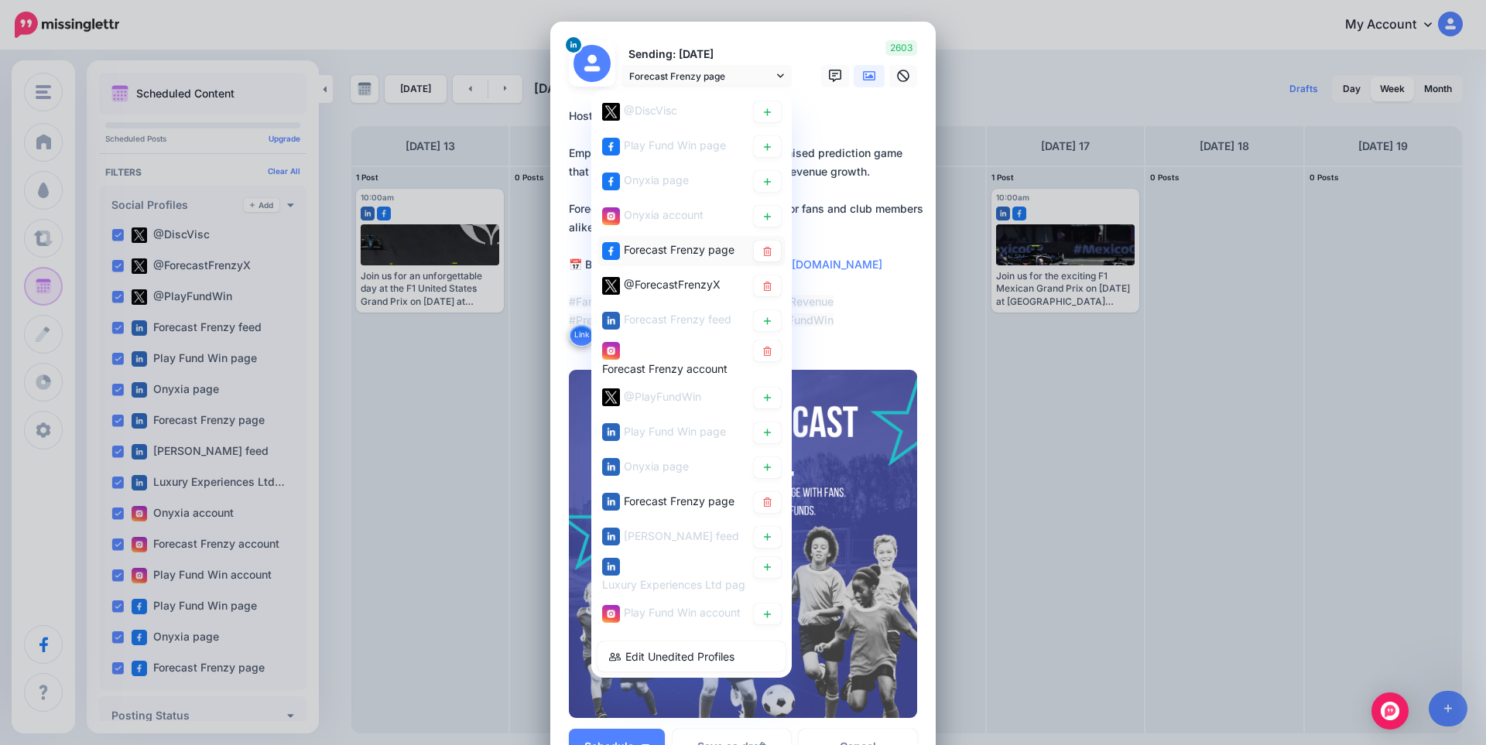
click at [681, 252] on span "Forecast Frenzy page" at bounding box center [679, 249] width 111 height 13
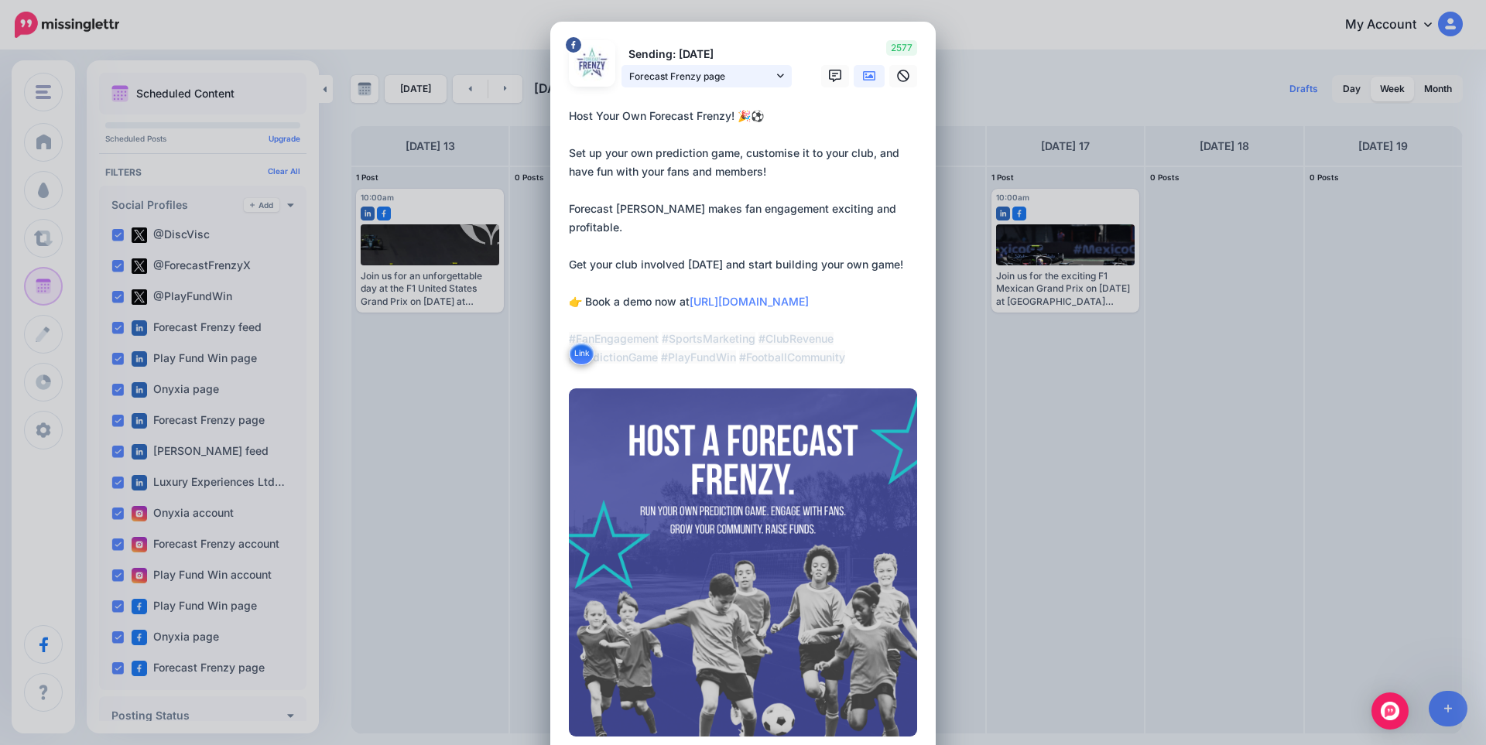
click at [706, 73] on span "Forecast Frenzy page" at bounding box center [701, 76] width 144 height 16
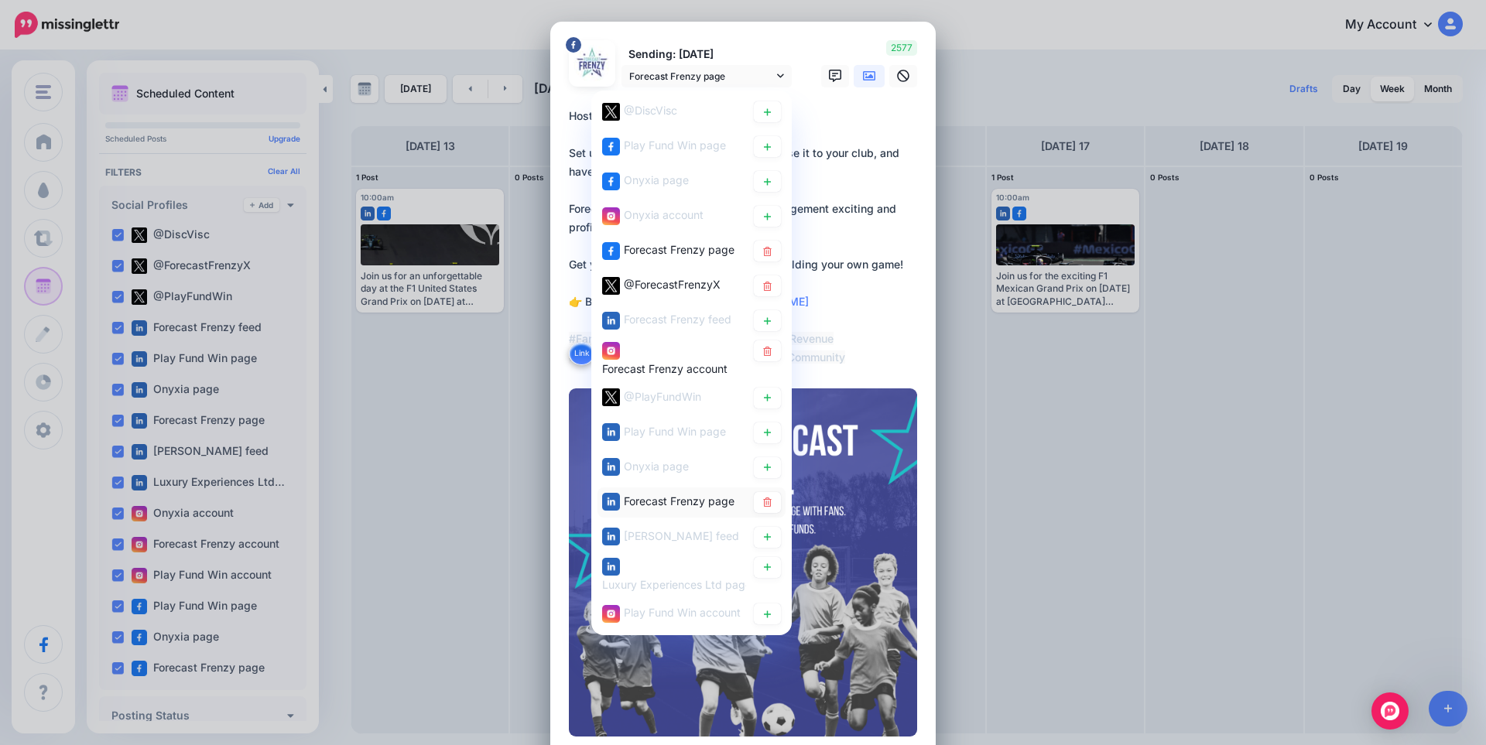
click at [679, 498] on span "Forecast Frenzy page" at bounding box center [679, 500] width 111 height 13
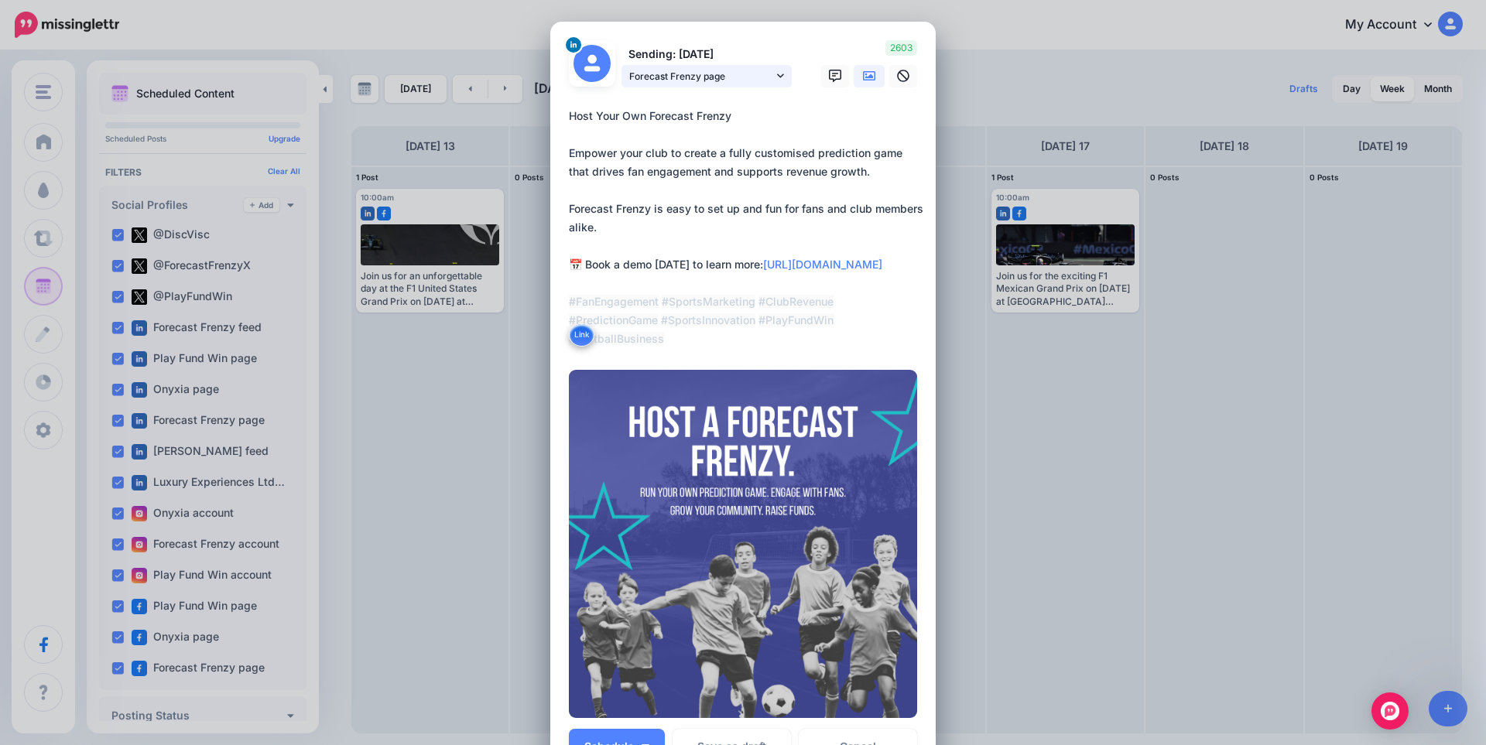
click at [730, 77] on span "Forecast Frenzy page" at bounding box center [701, 76] width 144 height 16
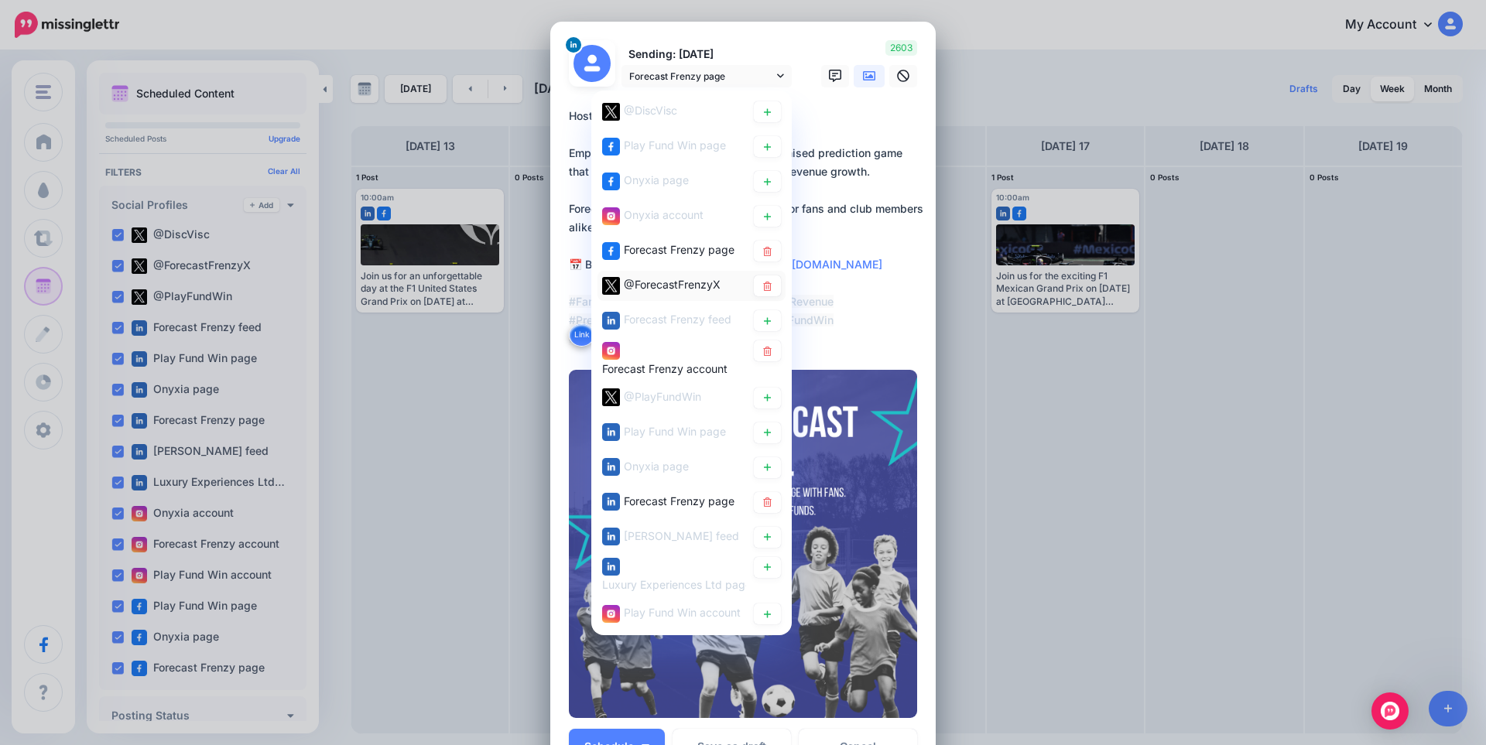
click at [686, 286] on span "@ForecastFrenzyX" at bounding box center [672, 284] width 97 height 13
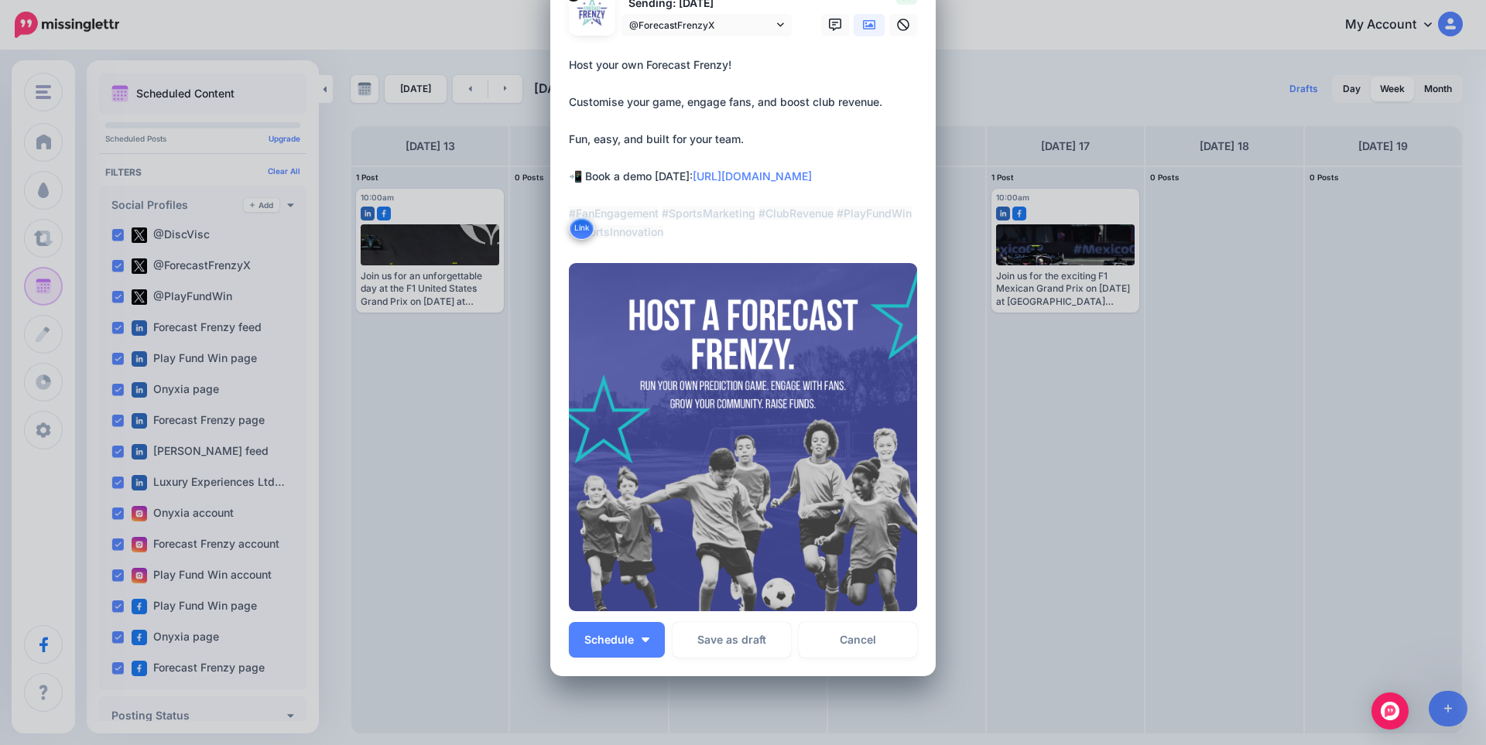
scroll to position [52, 0]
click at [715, 29] on span "@ForecastFrenzyX" at bounding box center [701, 24] width 144 height 16
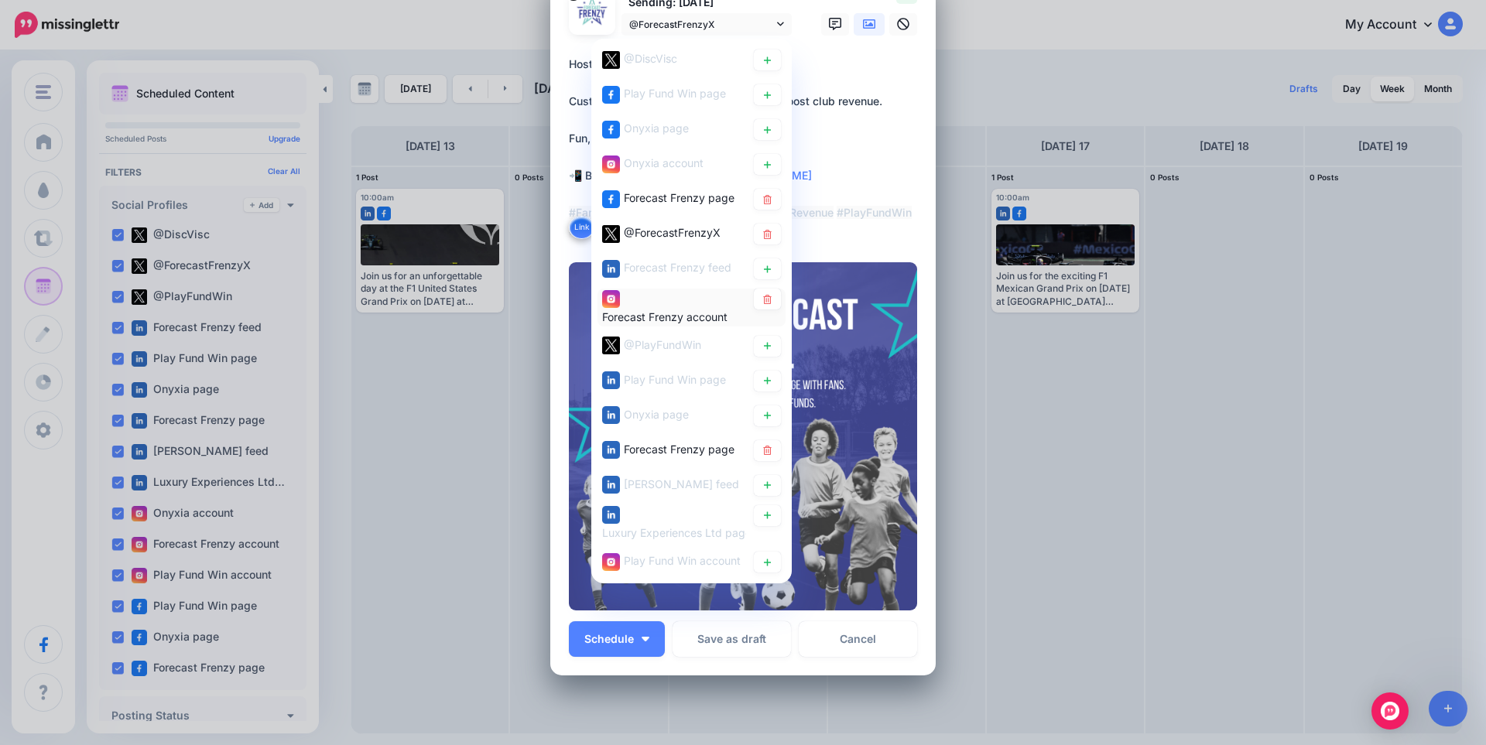
click at [662, 303] on div "Forecast Frenzy account" at bounding box center [674, 308] width 144 height 38
type textarea "**********"
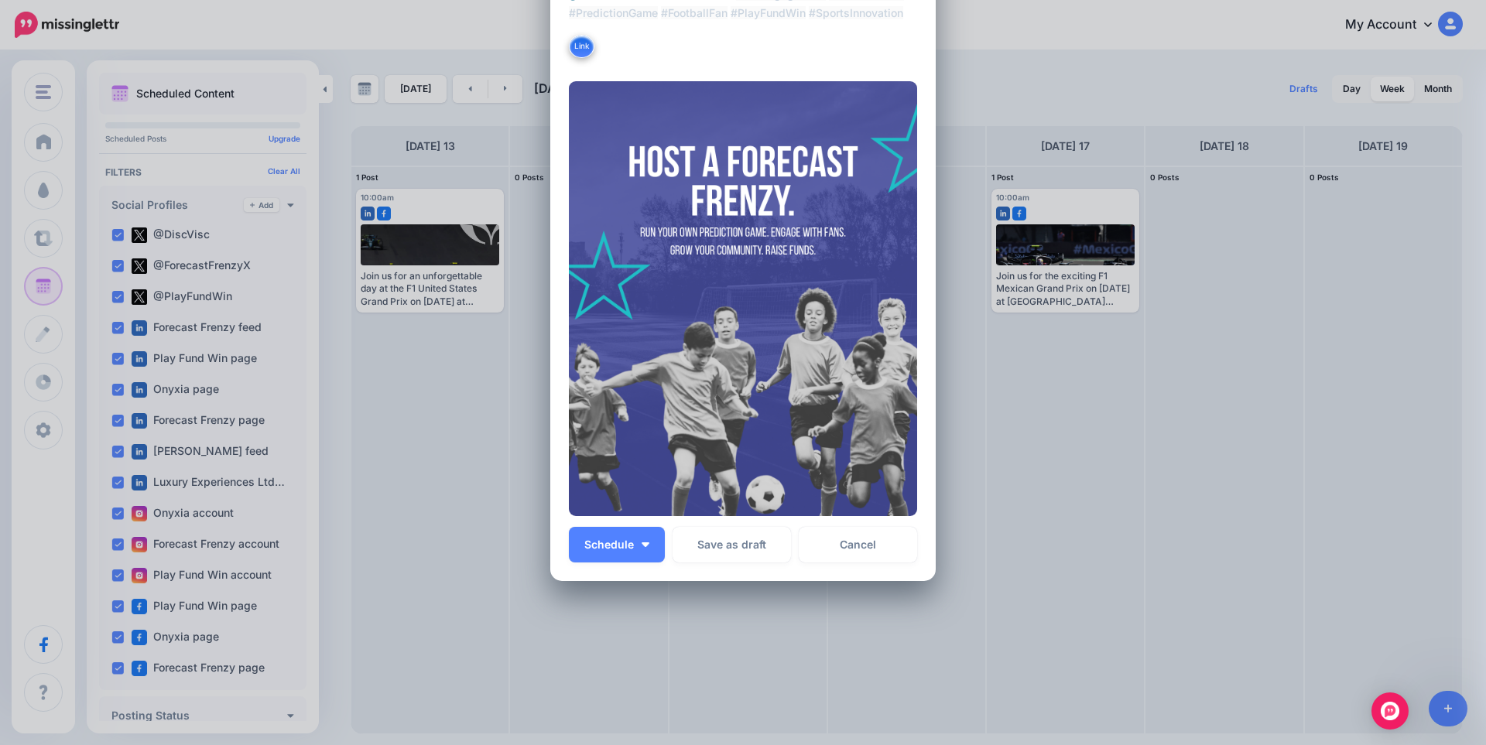
scroll to position [367, 0]
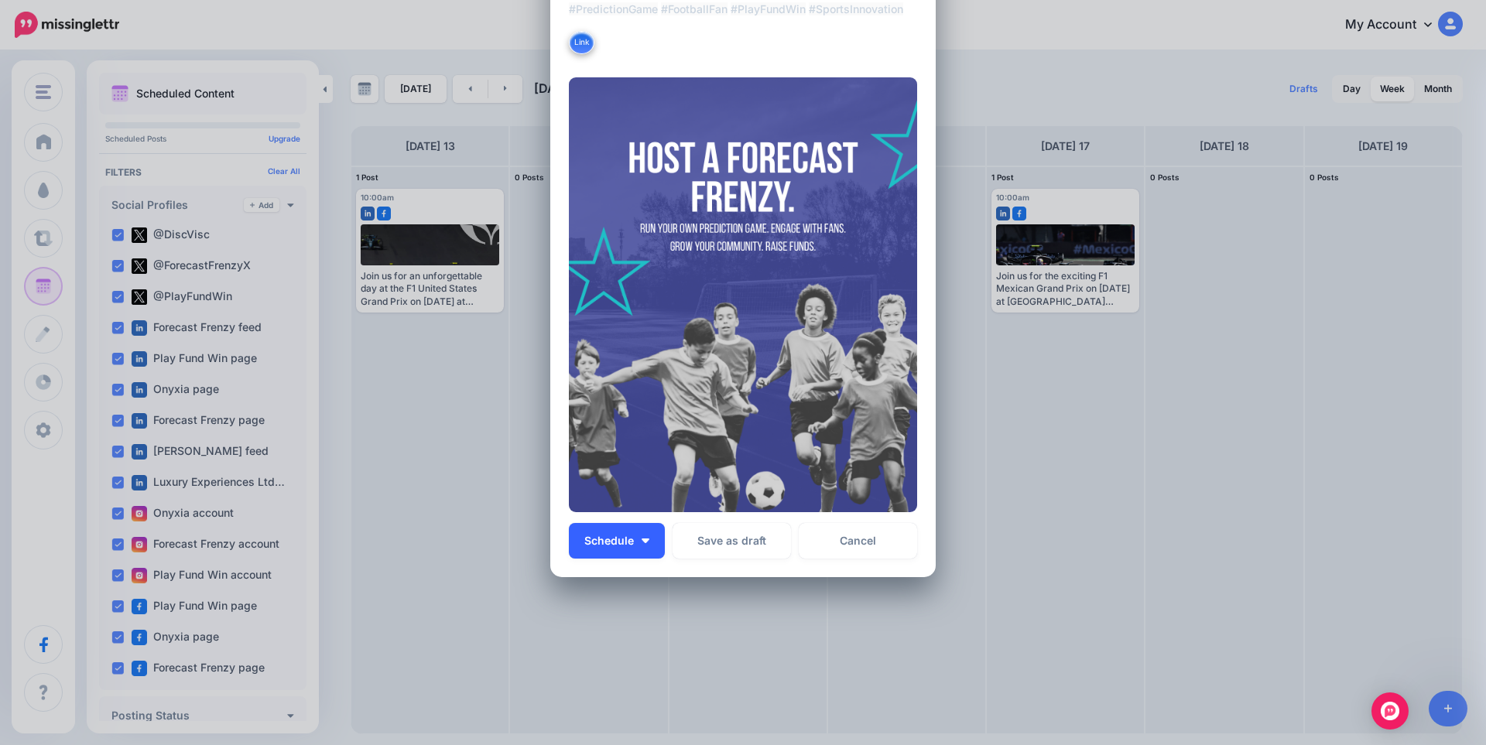
click at [645, 542] on button "Schedule" at bounding box center [617, 541] width 96 height 36
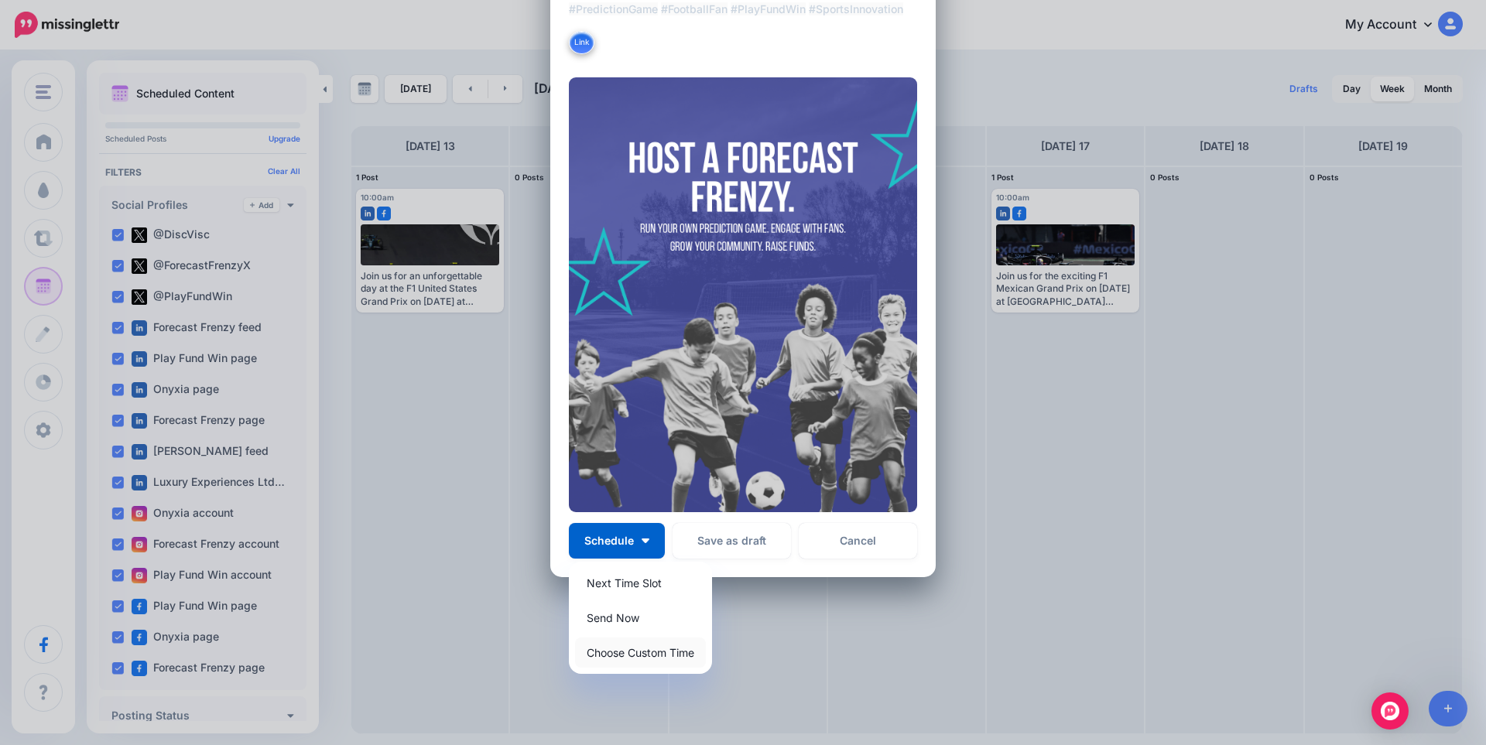
click at [626, 656] on link "Choose Custom Time" at bounding box center [640, 653] width 131 height 30
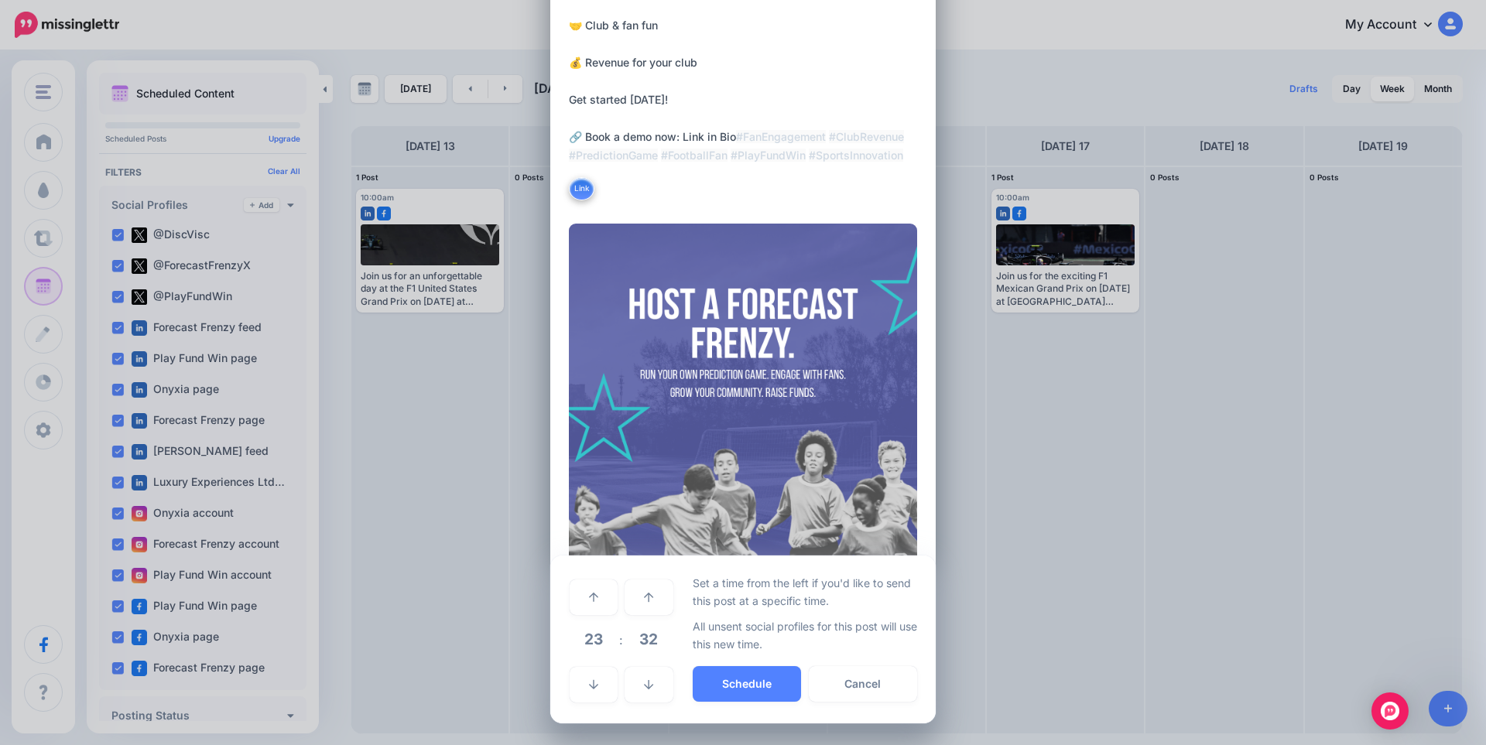
scroll to position [221, 0]
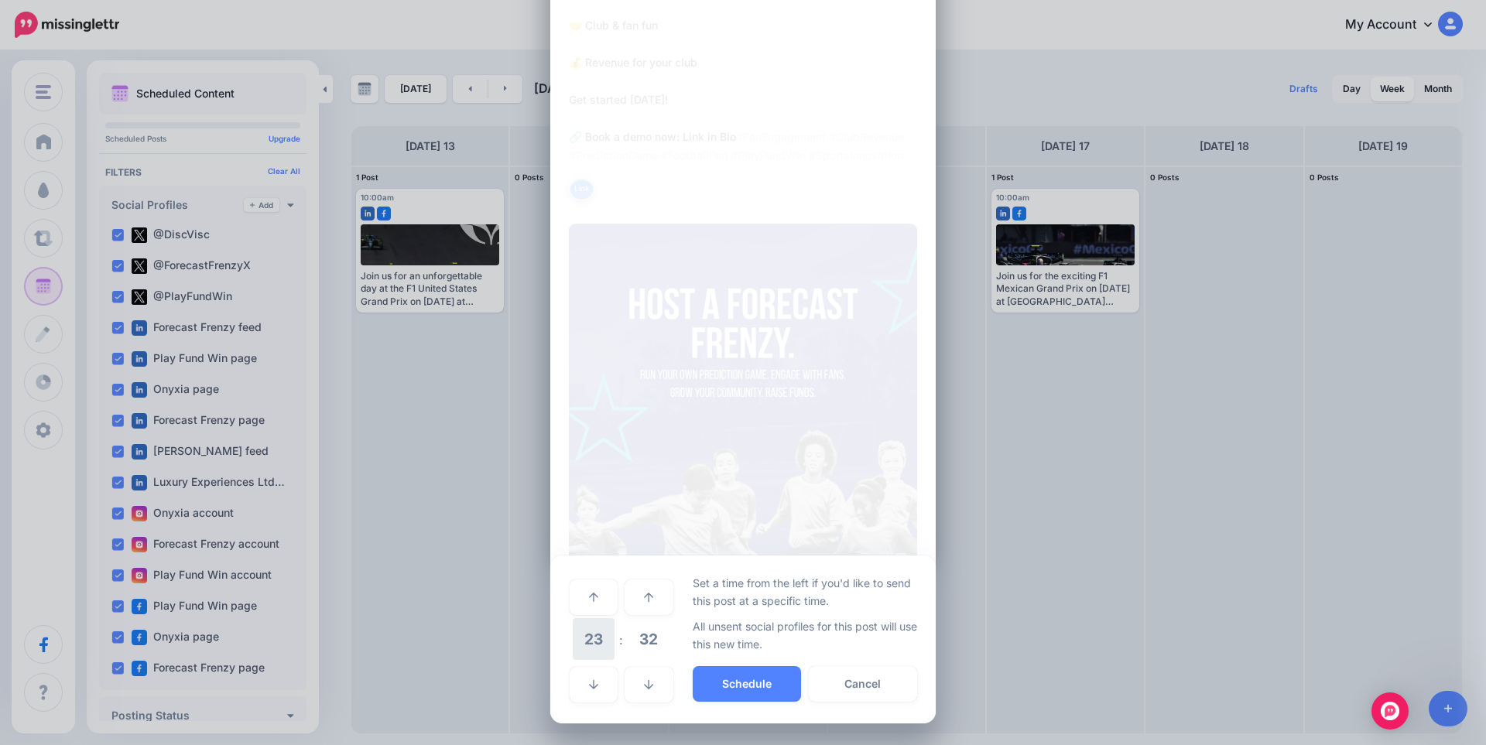
click at [583, 648] on span "23" at bounding box center [594, 639] width 42 height 42
click at [607, 629] on td "10" at bounding box center [611, 629] width 17 height 22
click at [628, 642] on span "32" at bounding box center [649, 639] width 42 height 42
click at [573, 599] on td "00" at bounding box center [577, 596] width 17 height 43
click at [764, 688] on button "Schedule" at bounding box center [747, 684] width 108 height 36
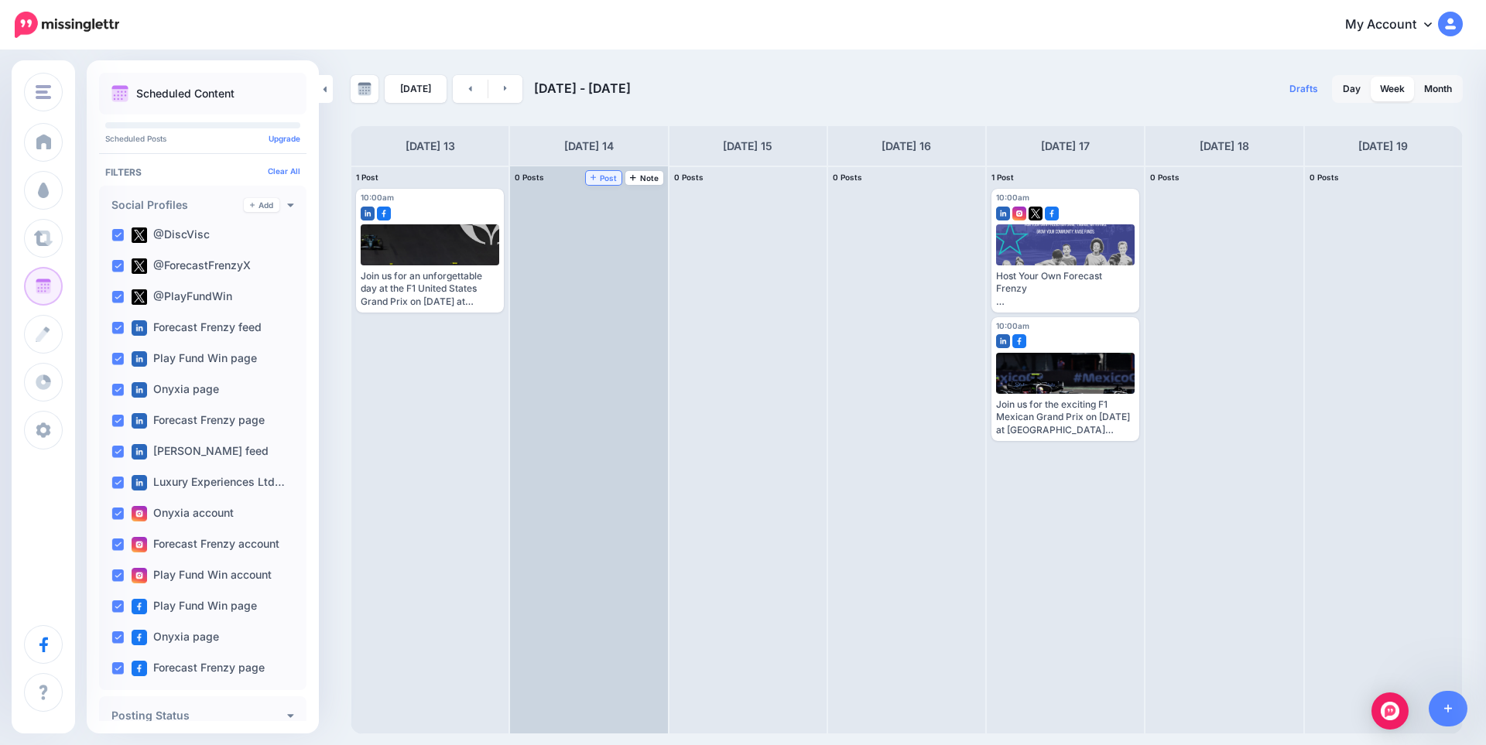
click at [607, 177] on span "Post" at bounding box center [603, 178] width 27 height 8
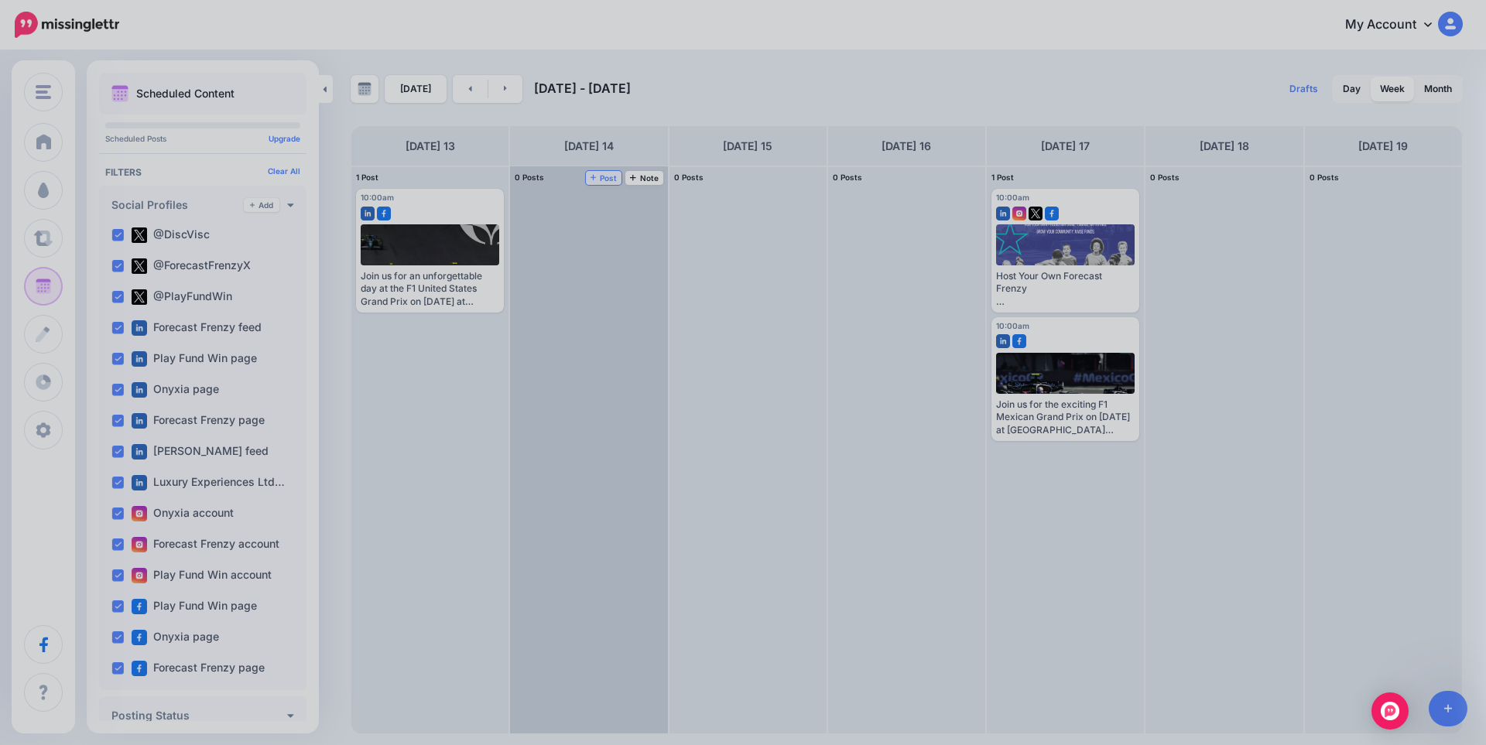
scroll to position [0, 0]
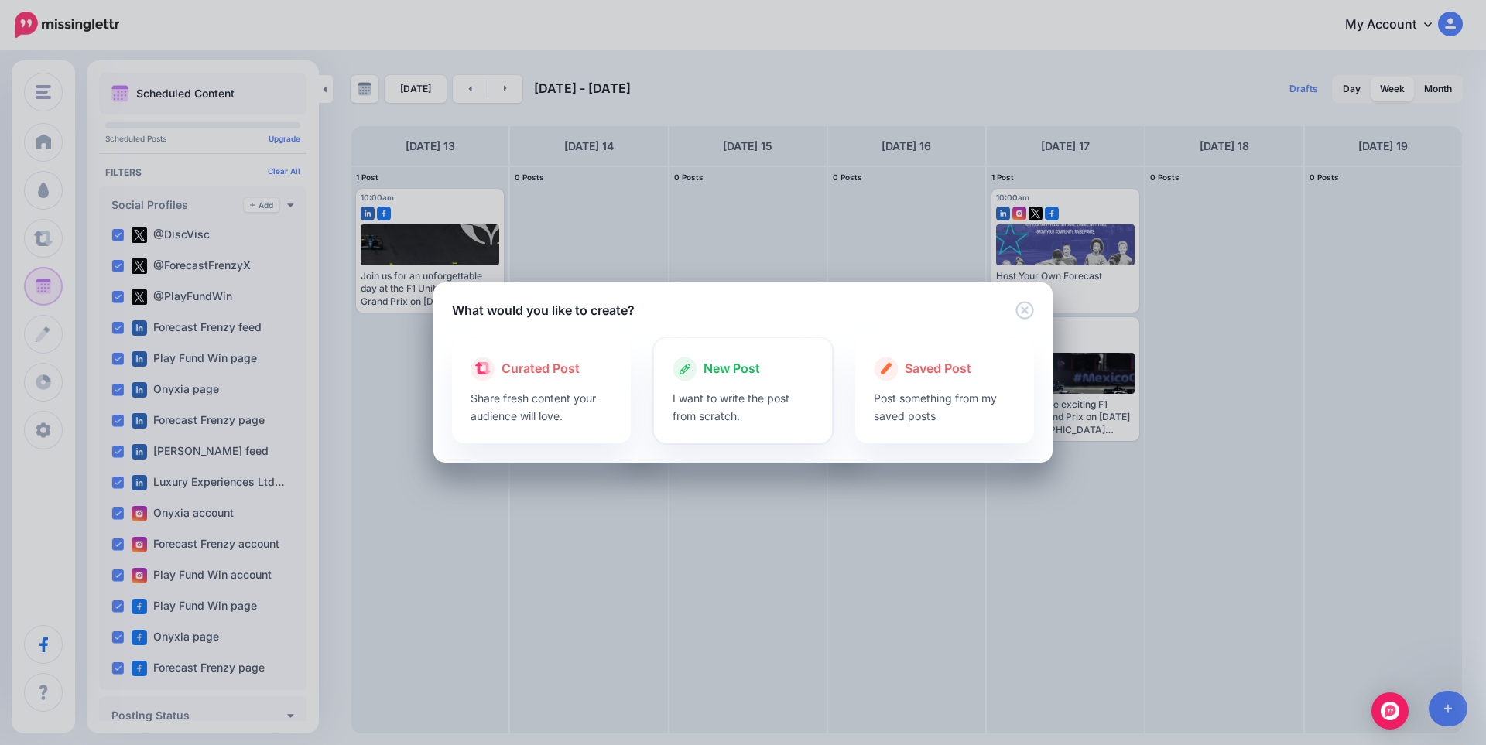
click at [761, 416] on p "I want to write the post from scratch." at bounding box center [743, 407] width 142 height 36
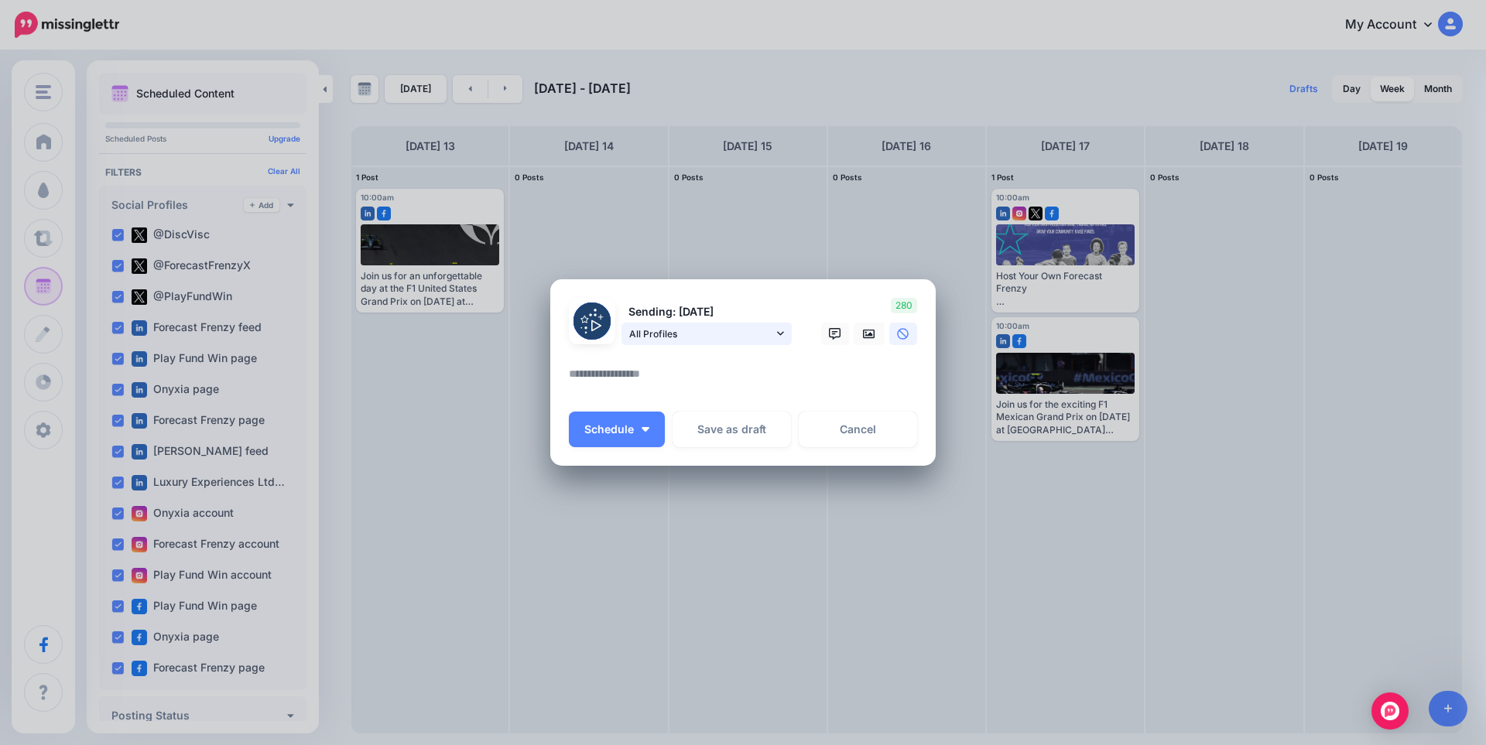
click at [693, 332] on span "All Profiles" at bounding box center [701, 334] width 144 height 16
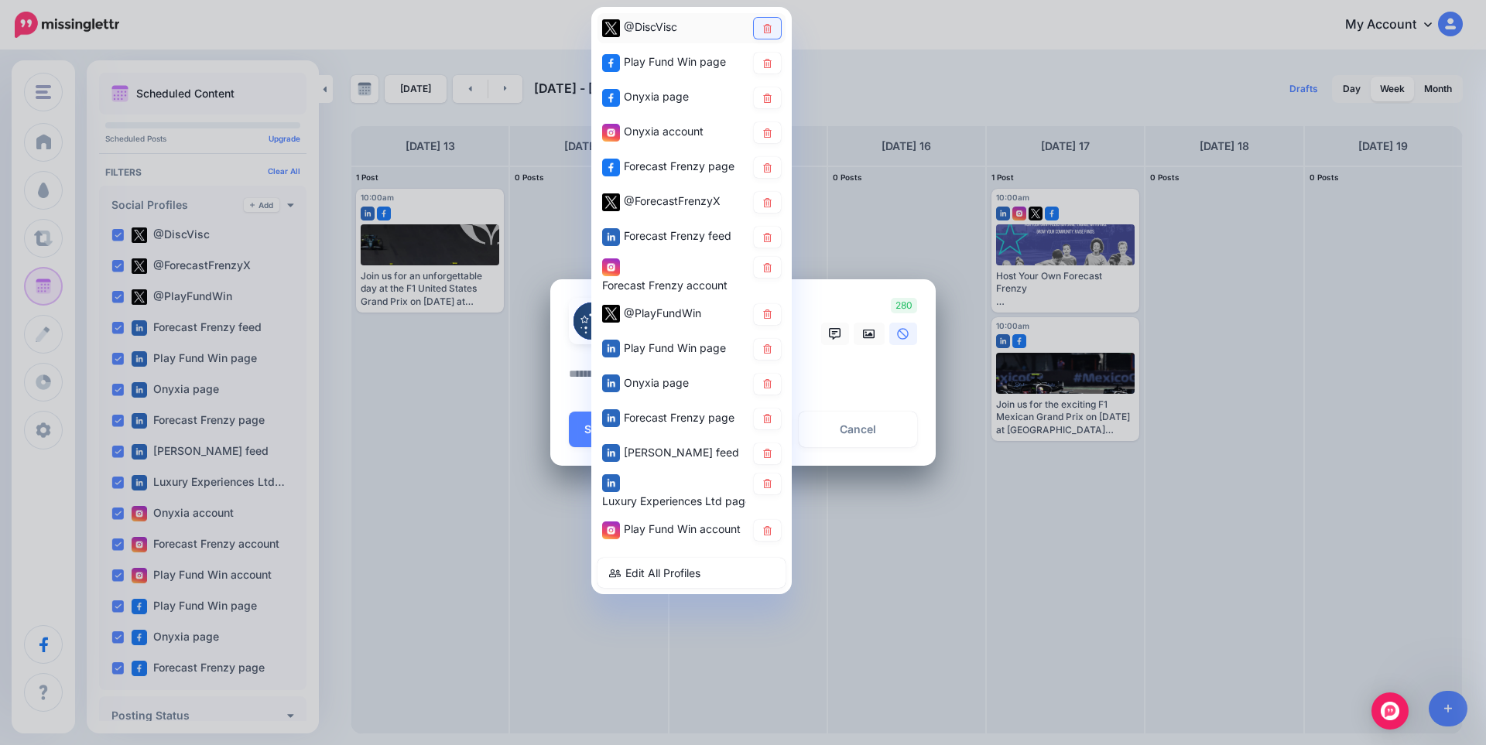
click at [770, 23] on icon at bounding box center [767, 27] width 12 height 9
click at [772, 91] on link at bounding box center [767, 97] width 27 height 21
click at [770, 128] on icon at bounding box center [767, 132] width 12 height 9
click at [771, 168] on icon at bounding box center [767, 167] width 9 height 9
click at [775, 207] on link at bounding box center [767, 202] width 27 height 21
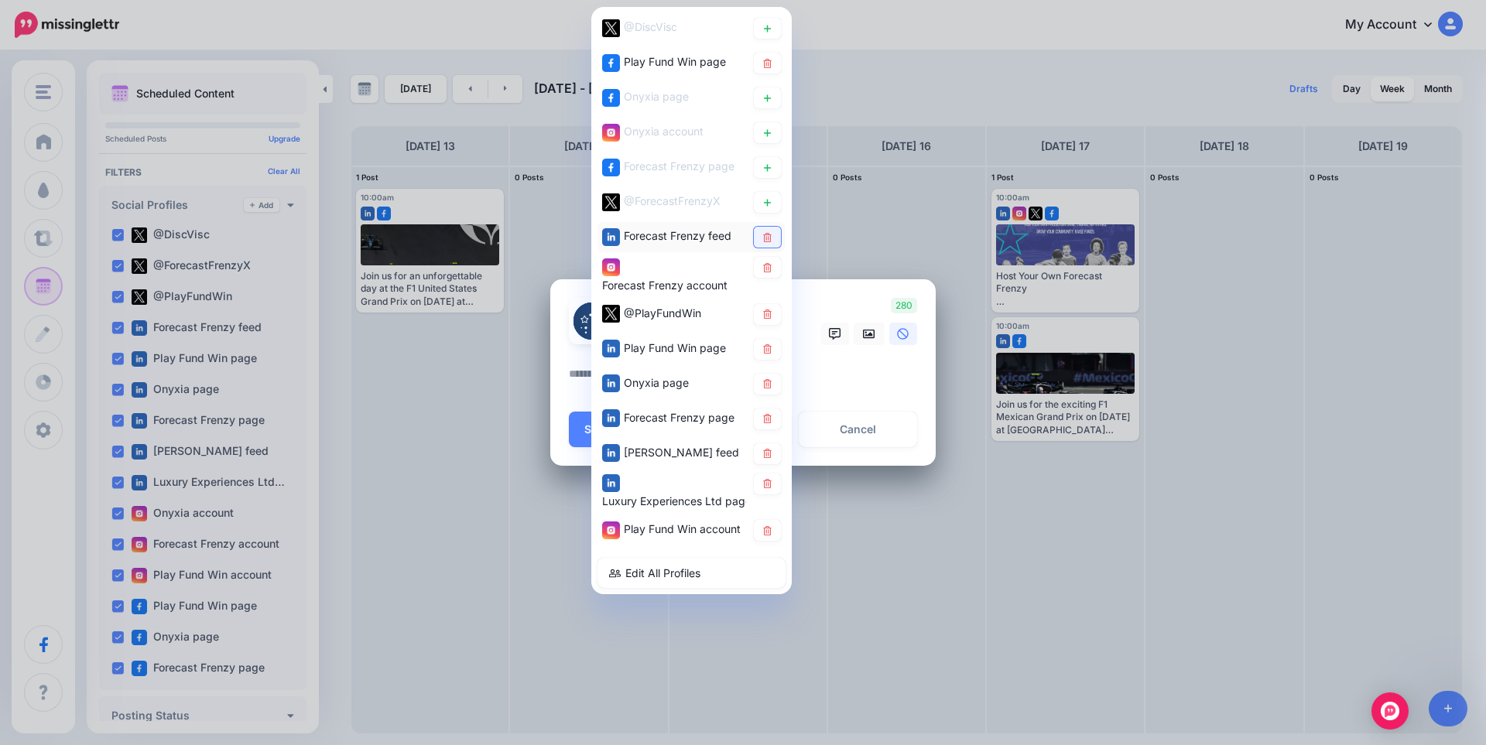
click at [767, 239] on icon at bounding box center [767, 236] width 12 height 9
click at [767, 269] on icon at bounding box center [767, 266] width 12 height 9
click at [761, 381] on icon at bounding box center [767, 383] width 12 height 9
click at [767, 410] on link at bounding box center [767, 419] width 27 height 21
click at [767, 457] on icon at bounding box center [767, 453] width 12 height 9
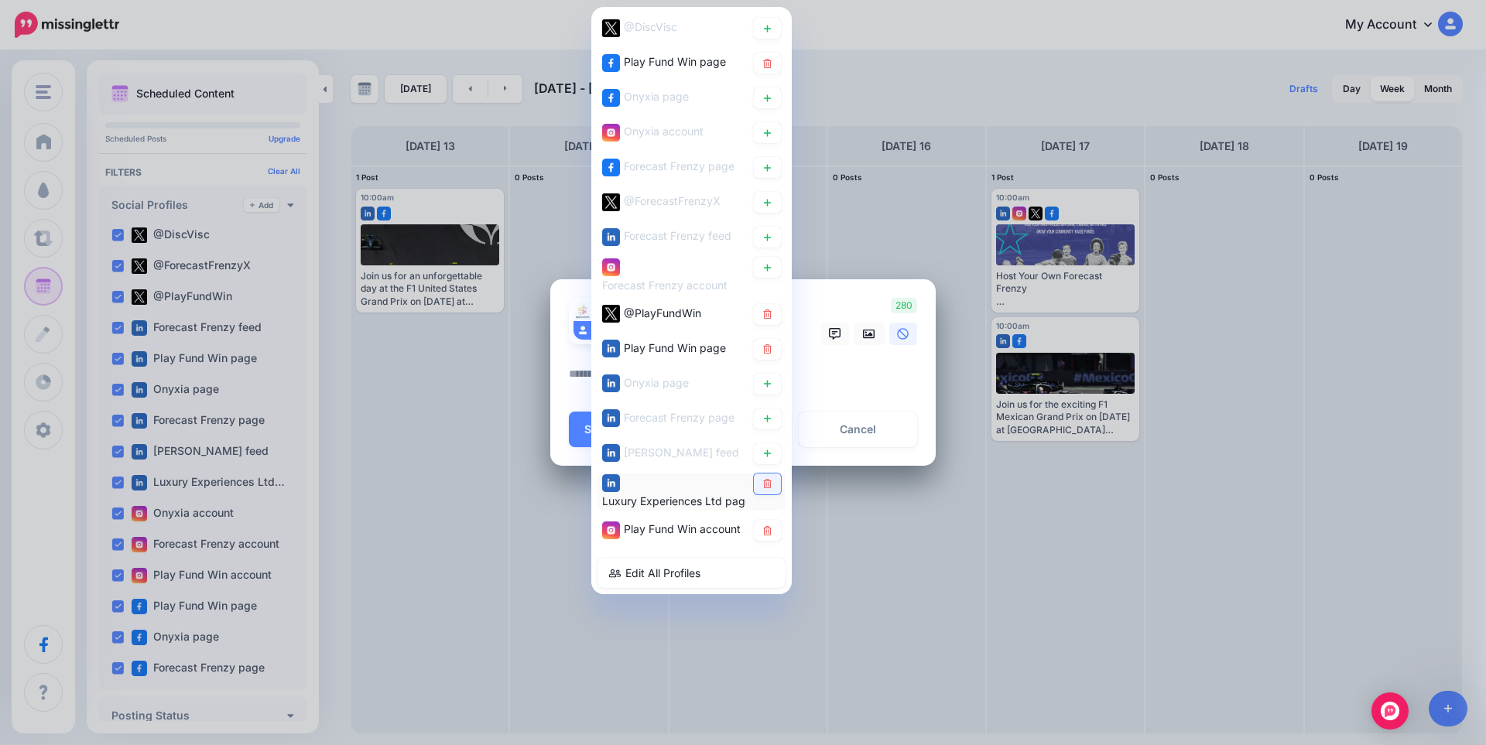
click at [769, 486] on icon at bounding box center [767, 483] width 12 height 9
click at [864, 370] on textarea at bounding box center [747, 379] width 356 height 30
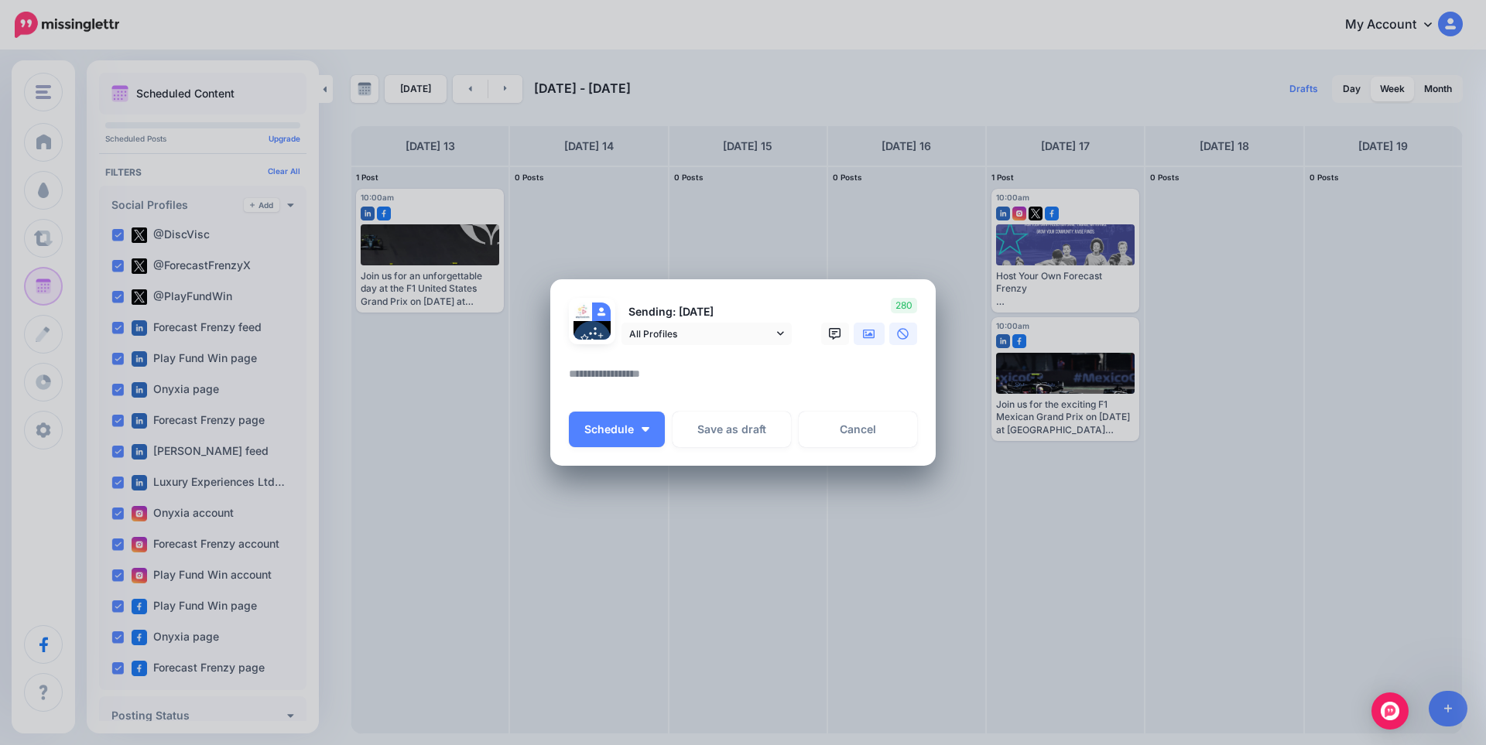
click at [857, 334] on link at bounding box center [869, 334] width 31 height 22
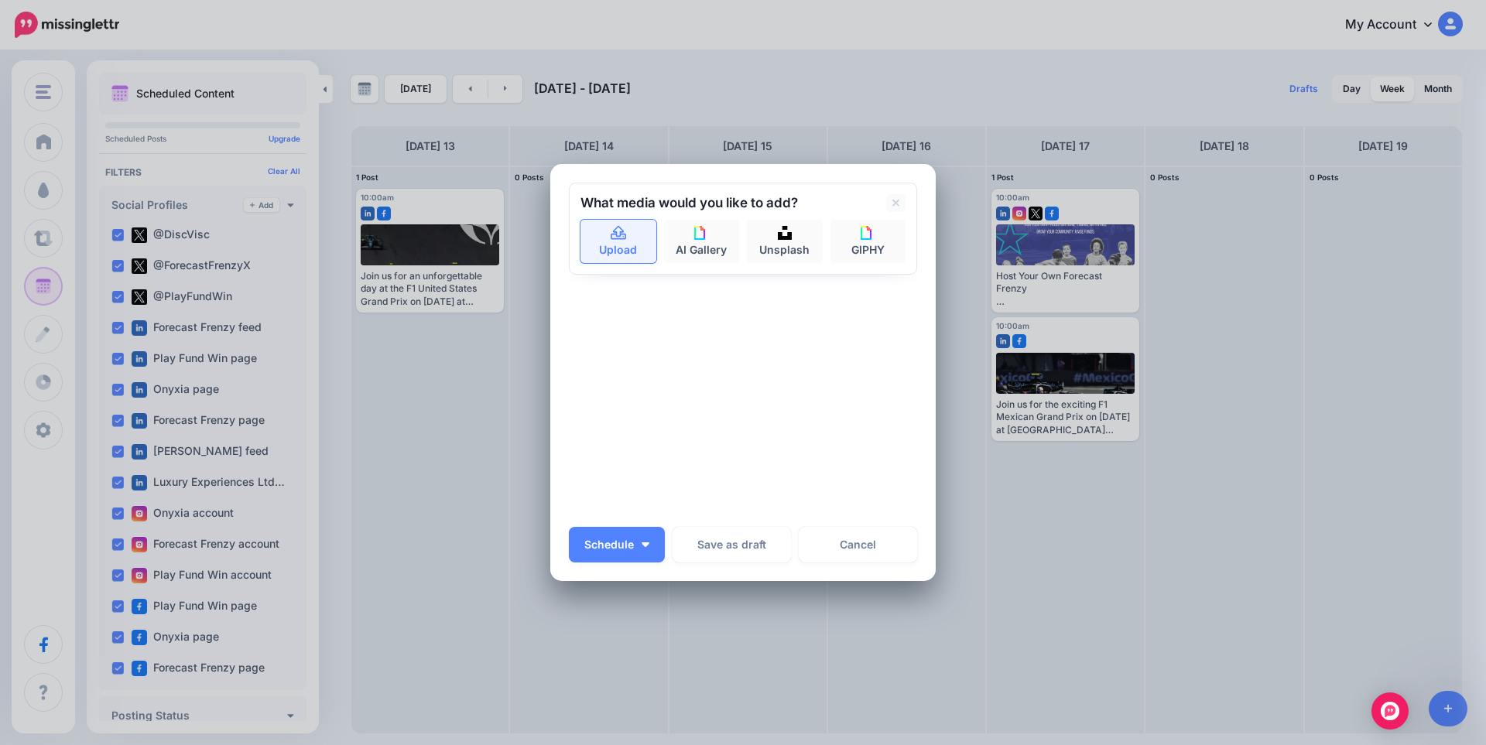
click at [621, 239] on icon at bounding box center [619, 234] width 18 height 14
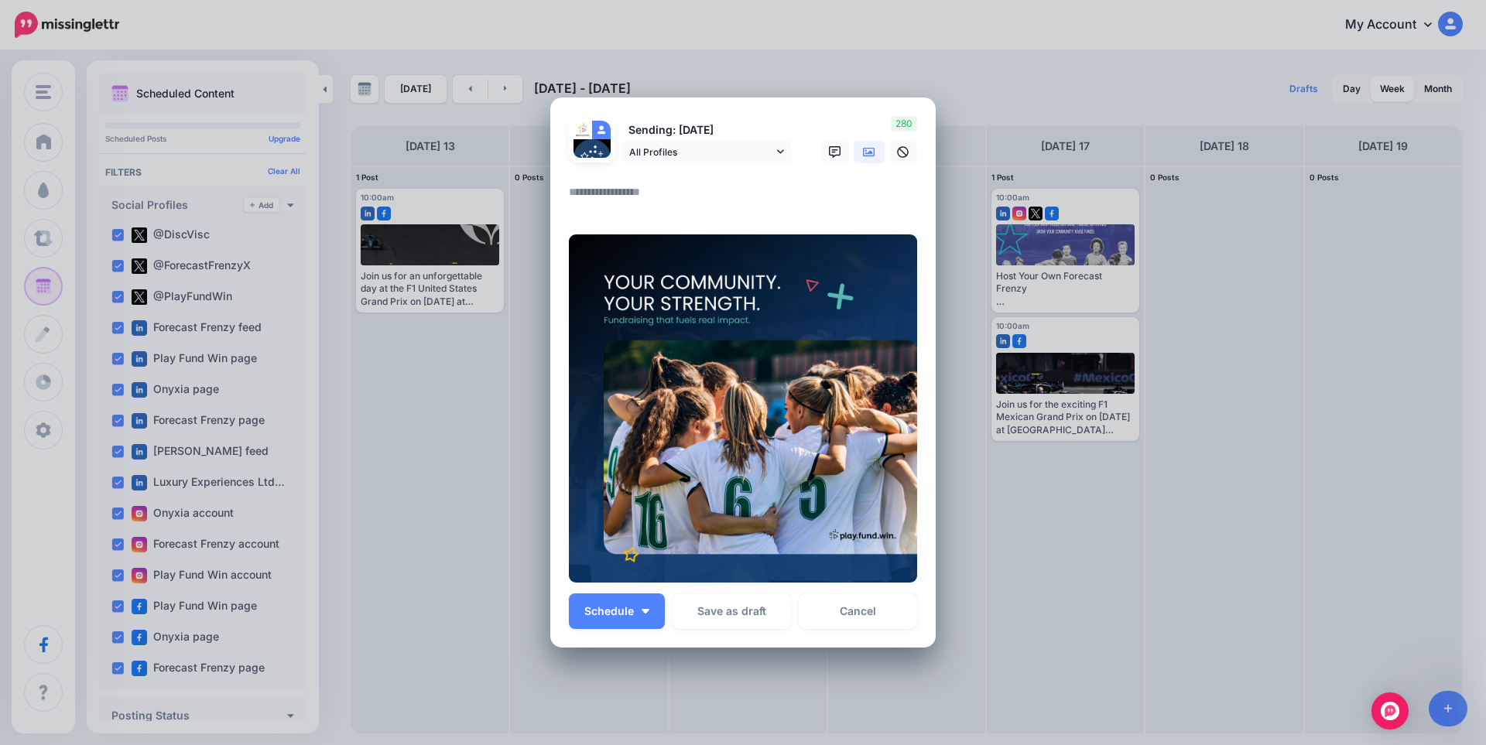
click at [645, 195] on textarea at bounding box center [747, 198] width 356 height 30
paste textarea "**********"
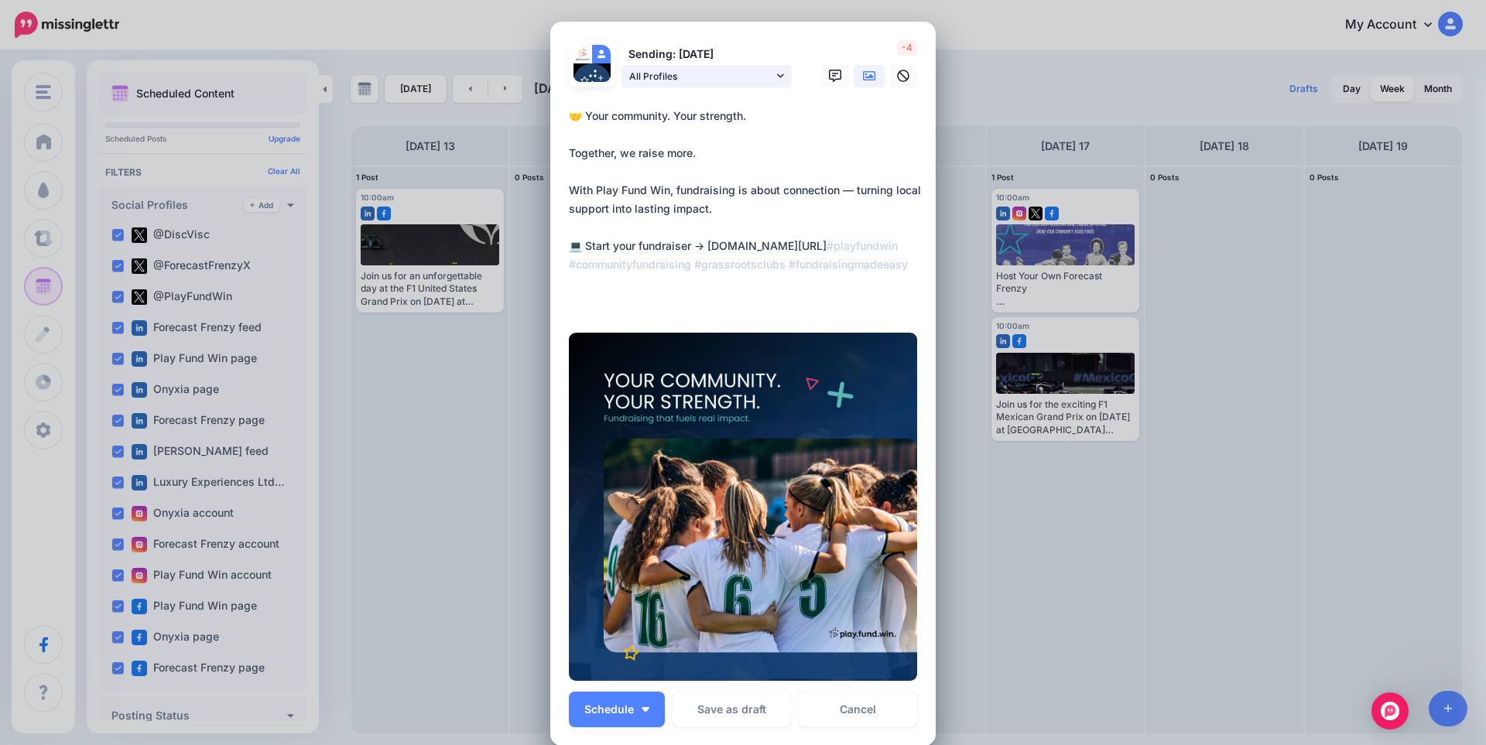
click at [756, 77] on span "All Profiles" at bounding box center [701, 76] width 144 height 16
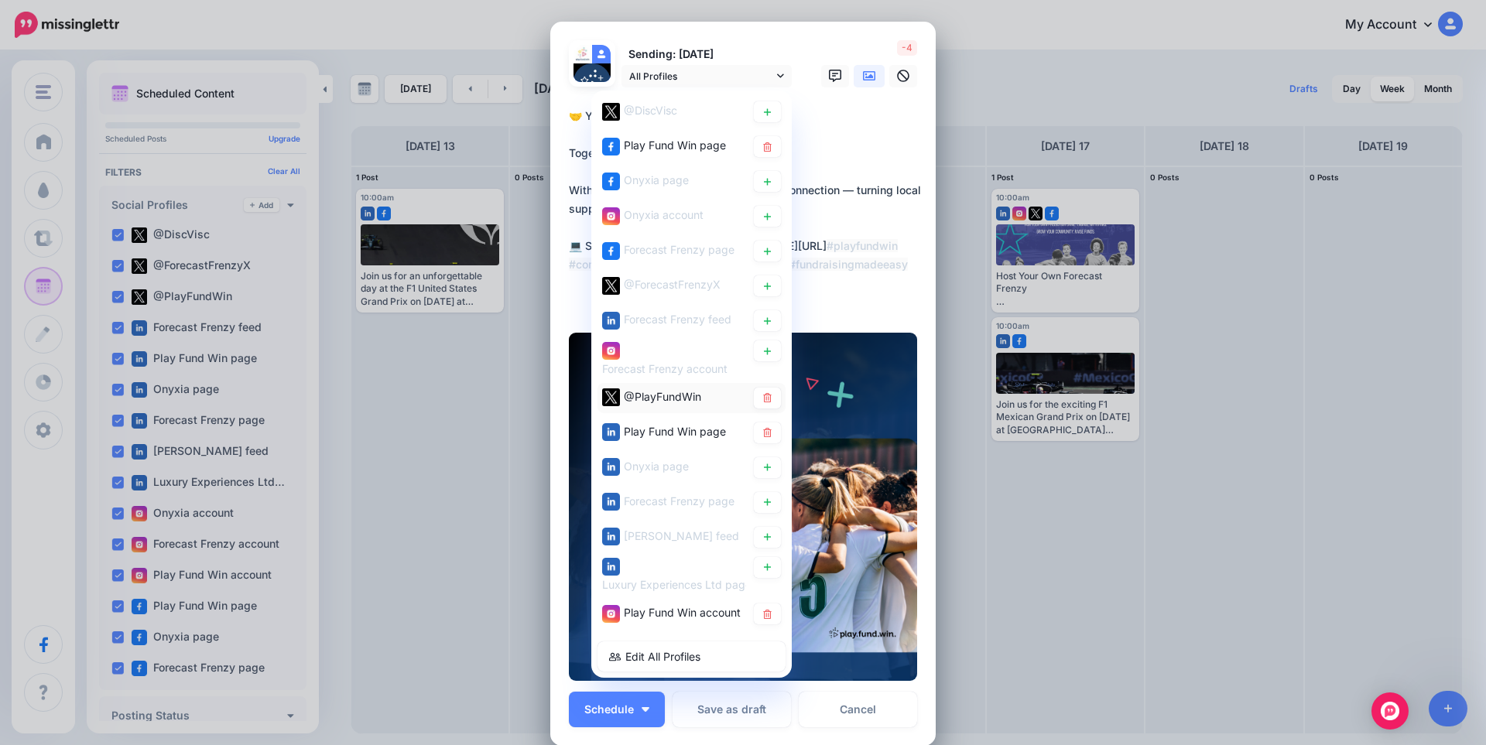
click at [659, 404] on div "@PlayFundWin" at bounding box center [662, 396] width 77 height 19
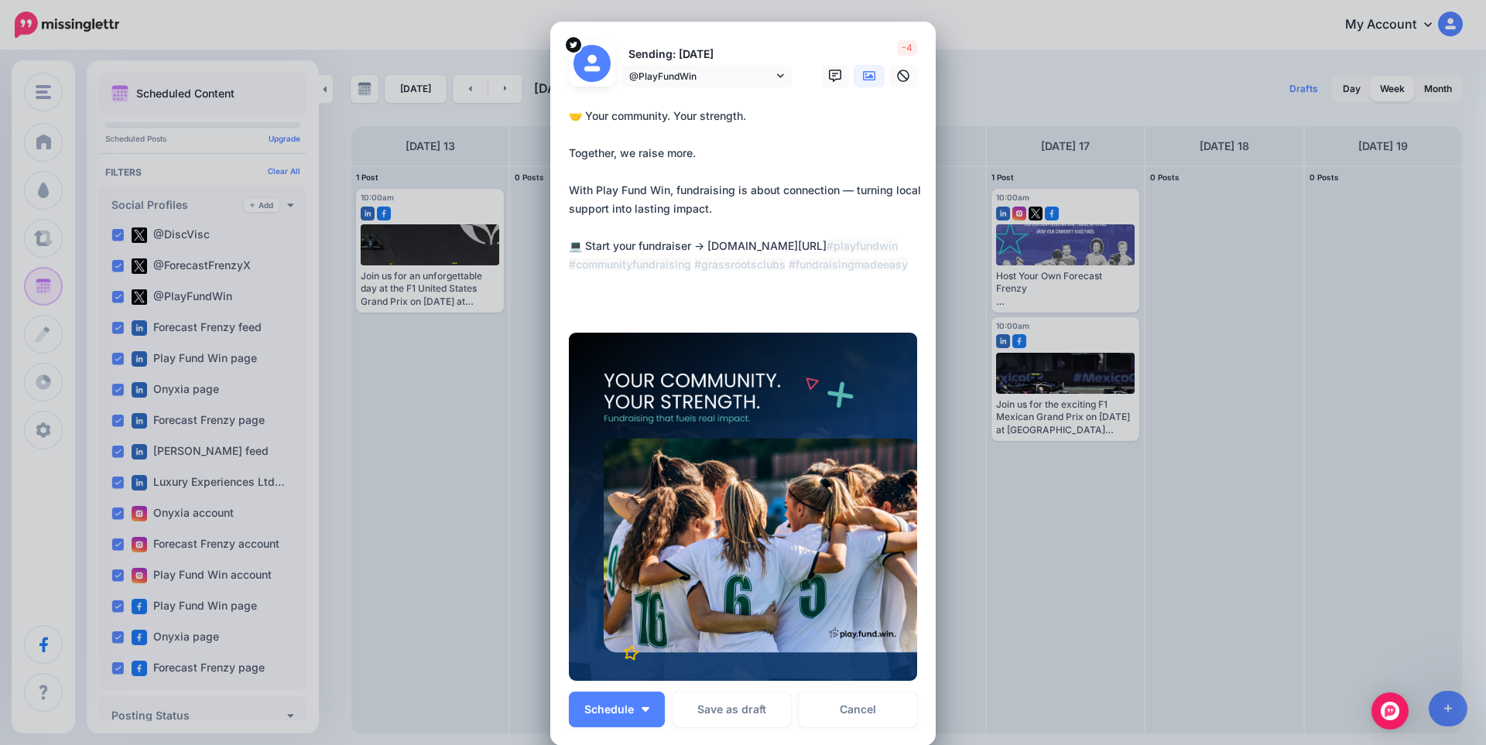
click at [666, 224] on textarea "**********" at bounding box center [747, 209] width 356 height 204
paste textarea
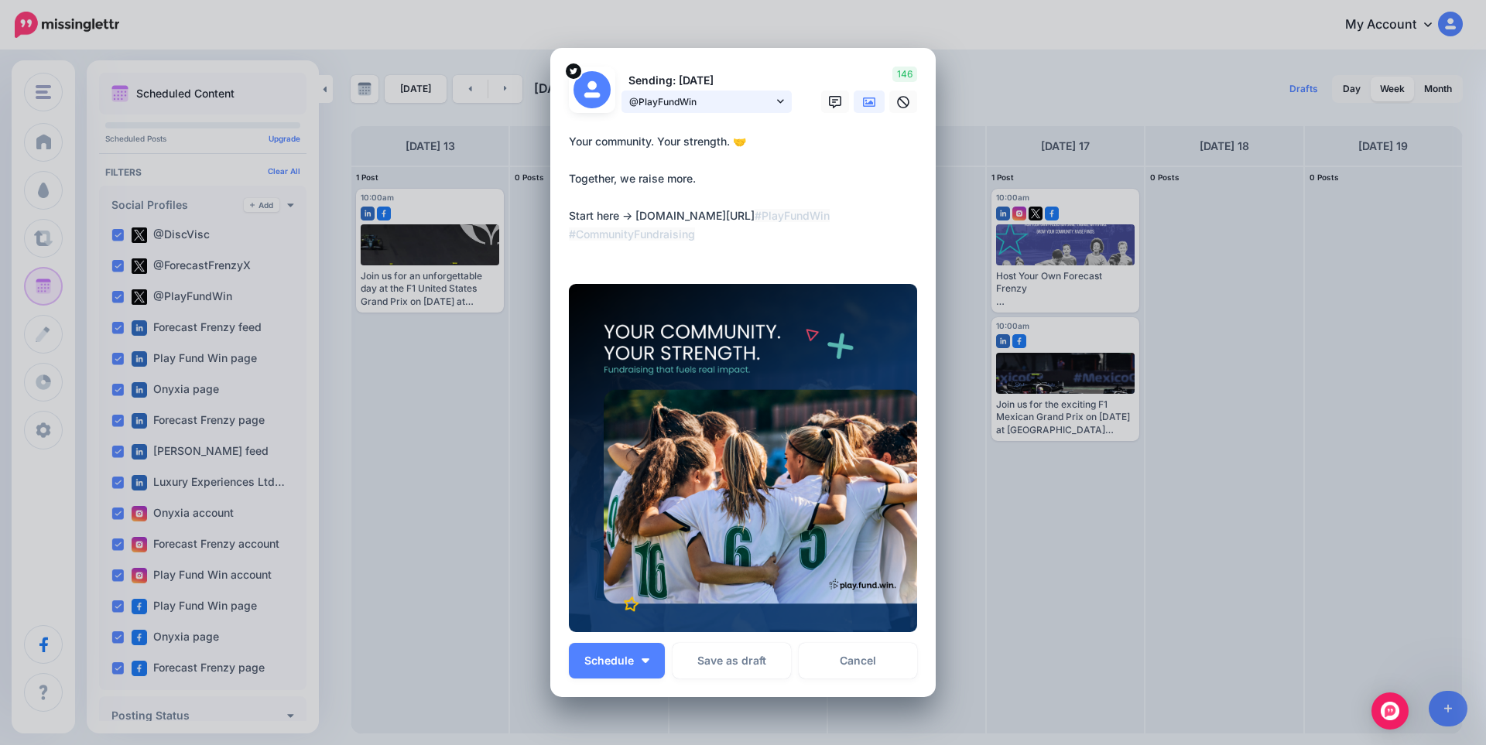
click at [748, 105] on span "@PlayFundWin" at bounding box center [701, 102] width 144 height 16
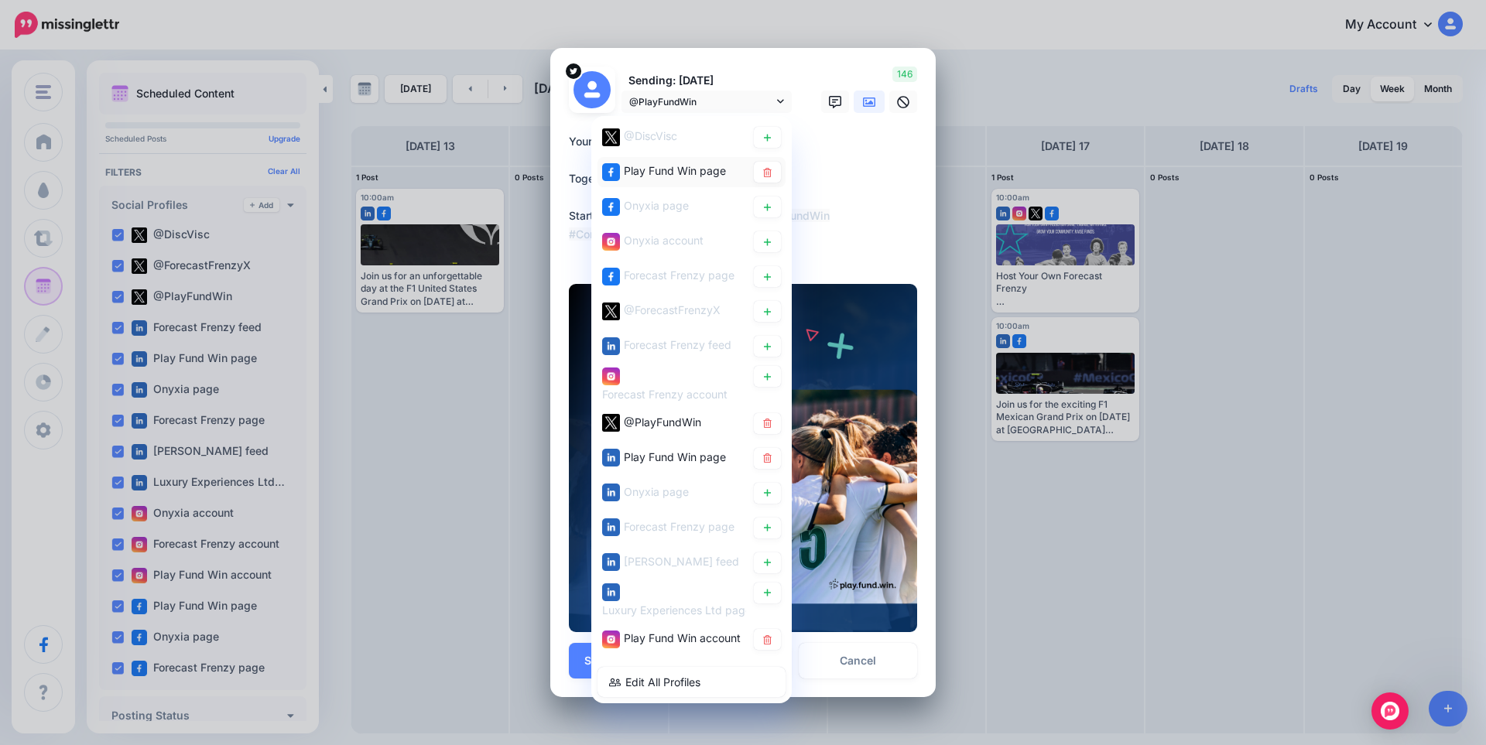
click at [707, 170] on span "Play Fund Win page" at bounding box center [675, 170] width 102 height 13
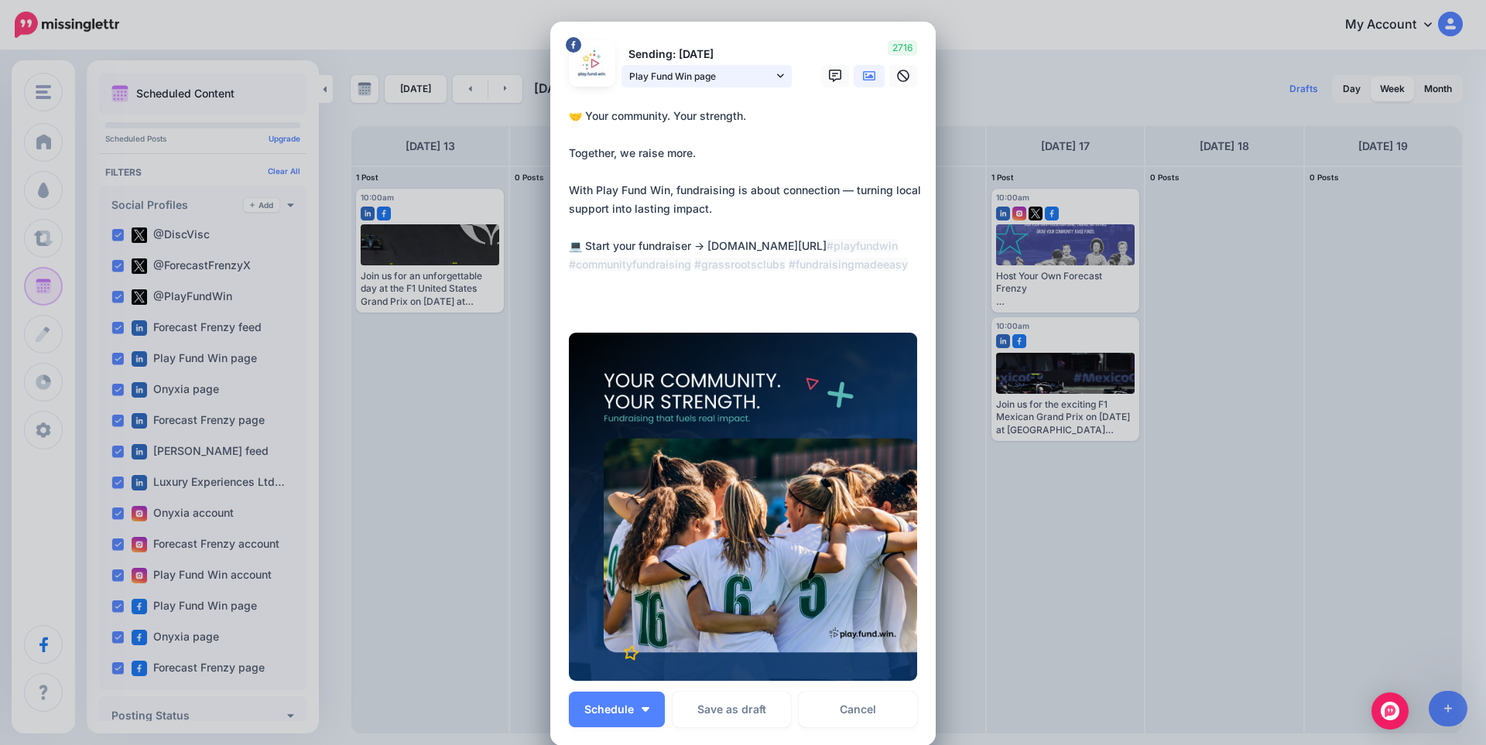
click at [696, 81] on span "Play Fund Win page" at bounding box center [701, 76] width 144 height 16
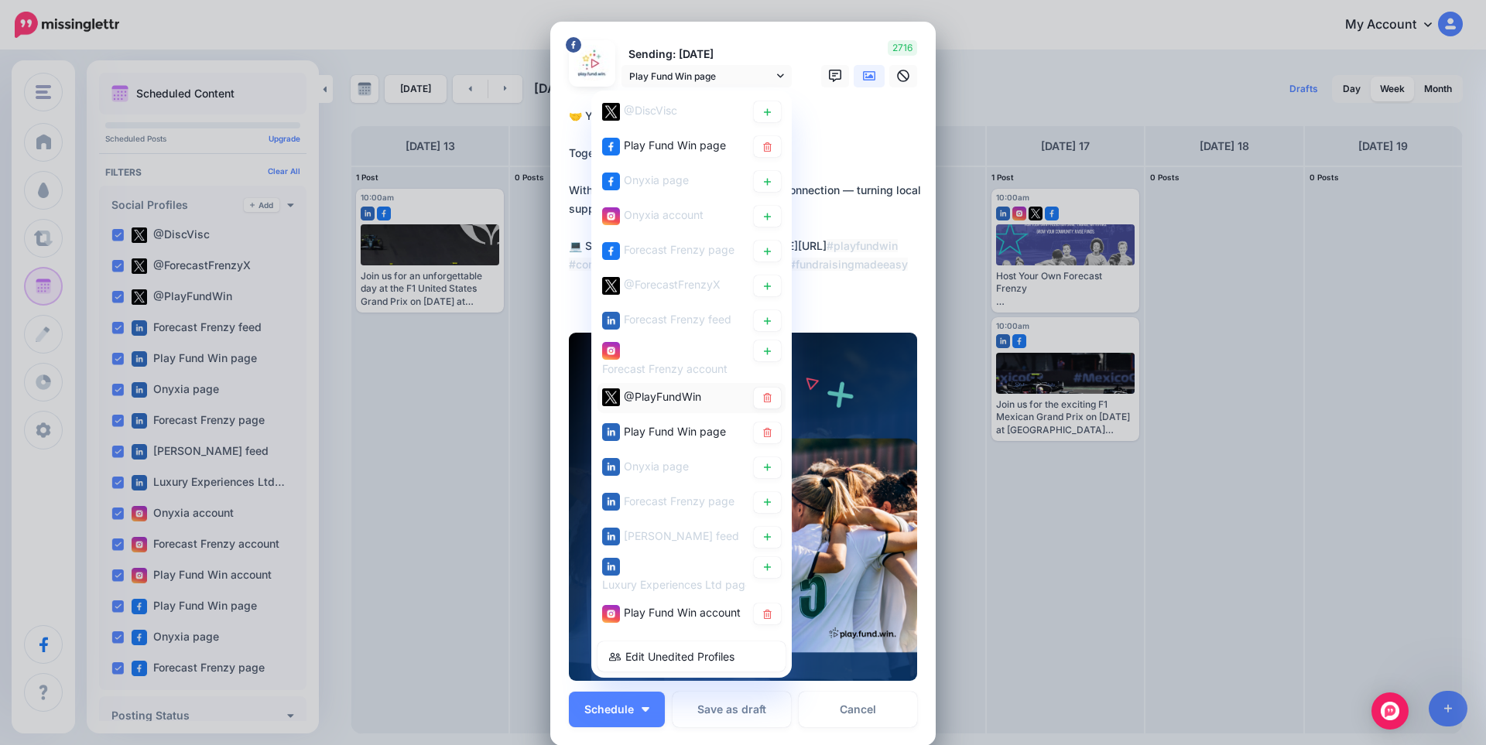
click at [667, 388] on div "@PlayFundWin" at bounding box center [662, 396] width 77 height 19
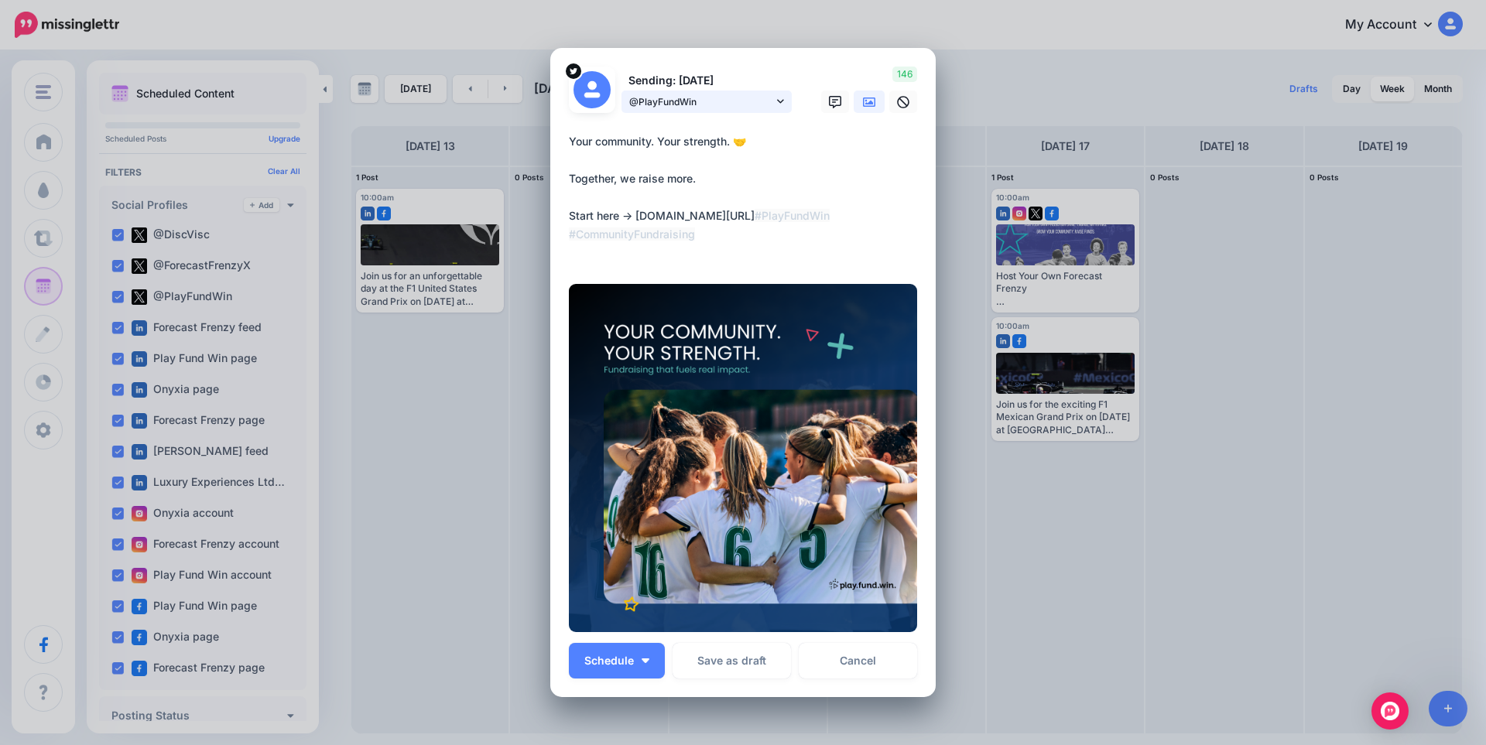
click at [689, 101] on span "@PlayFundWin" at bounding box center [701, 102] width 144 height 16
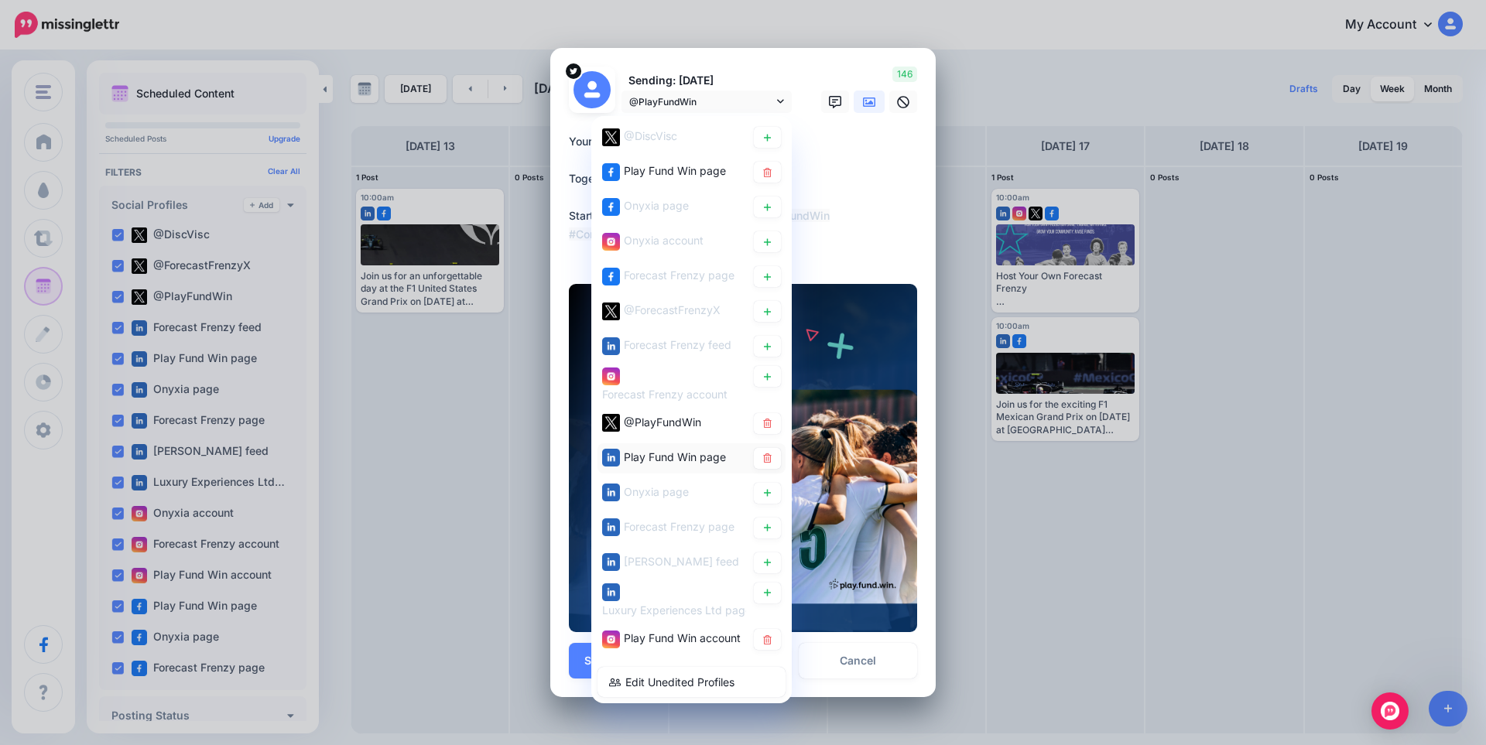
click at [658, 448] on div "Play Fund Win page" at bounding box center [675, 457] width 102 height 19
type textarea "**********"
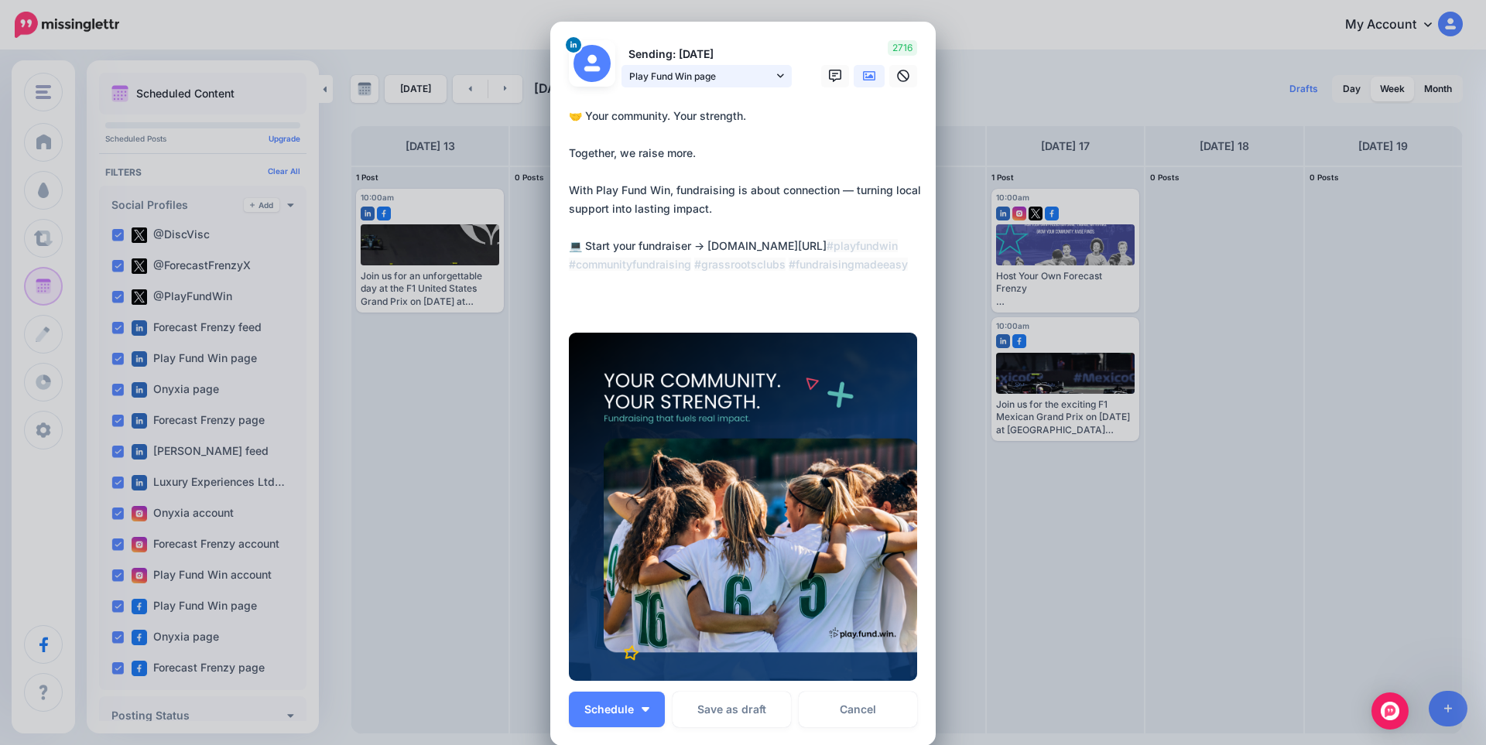
click at [720, 81] on span "Play Fund Win page" at bounding box center [701, 76] width 144 height 16
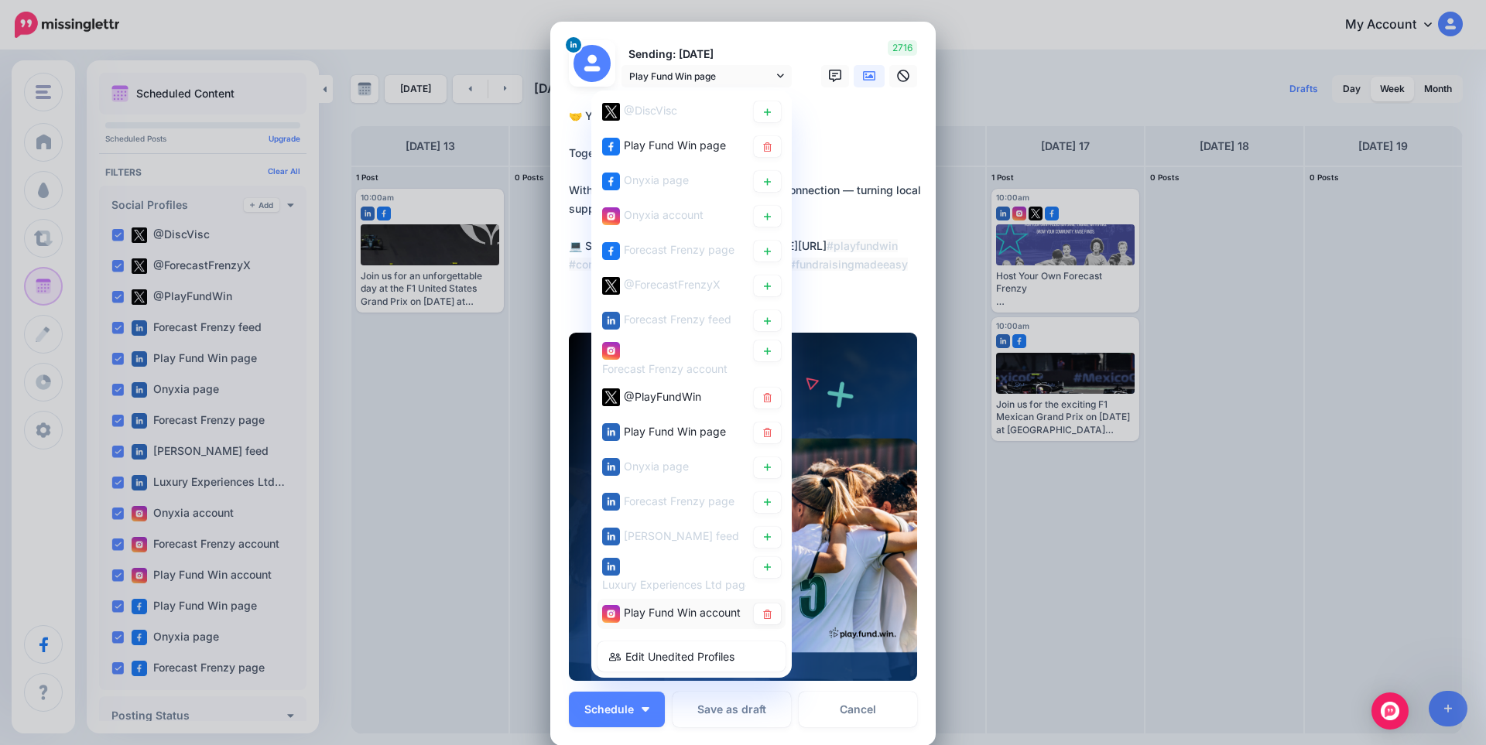
click at [626, 607] on span "Play Fund Win account" at bounding box center [682, 612] width 117 height 13
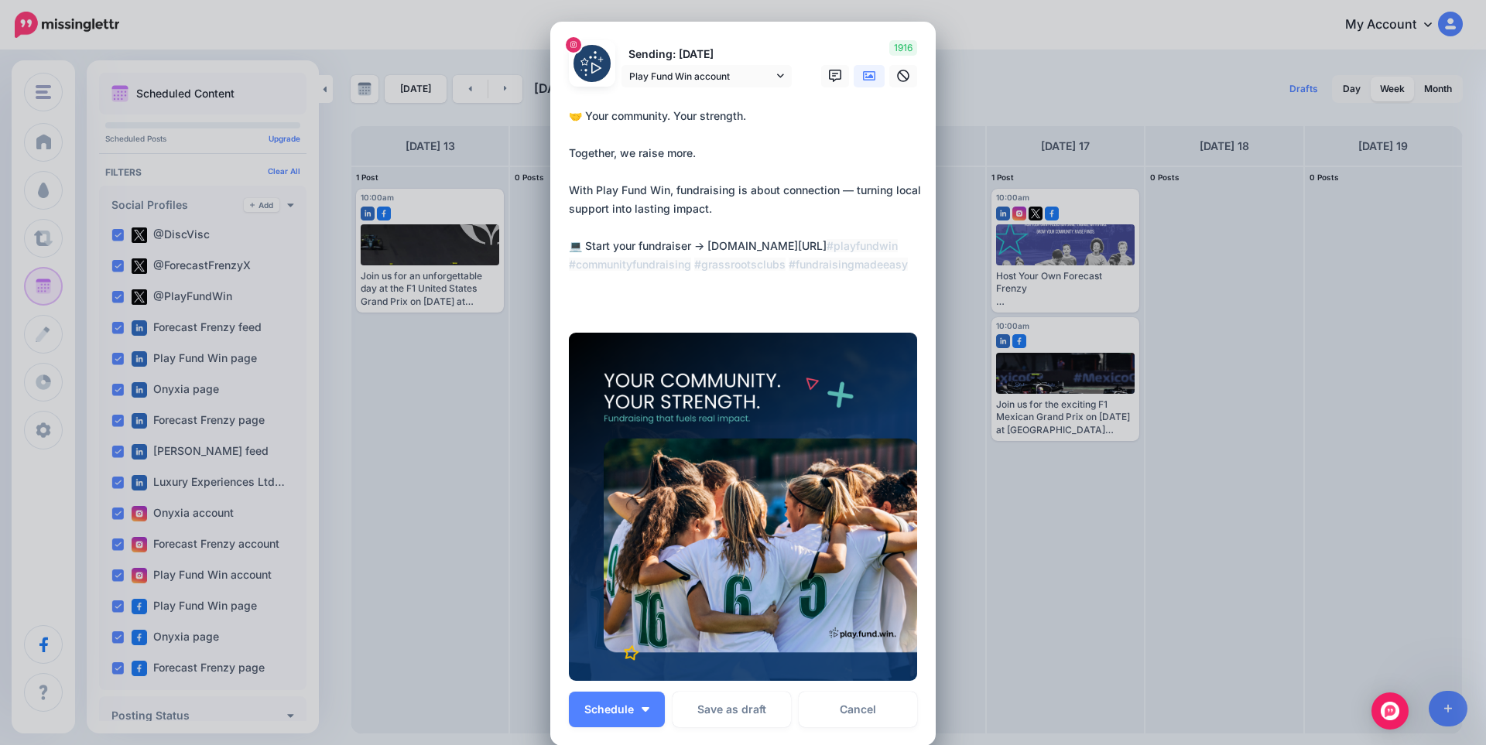
click at [863, 75] on icon at bounding box center [869, 76] width 12 height 12
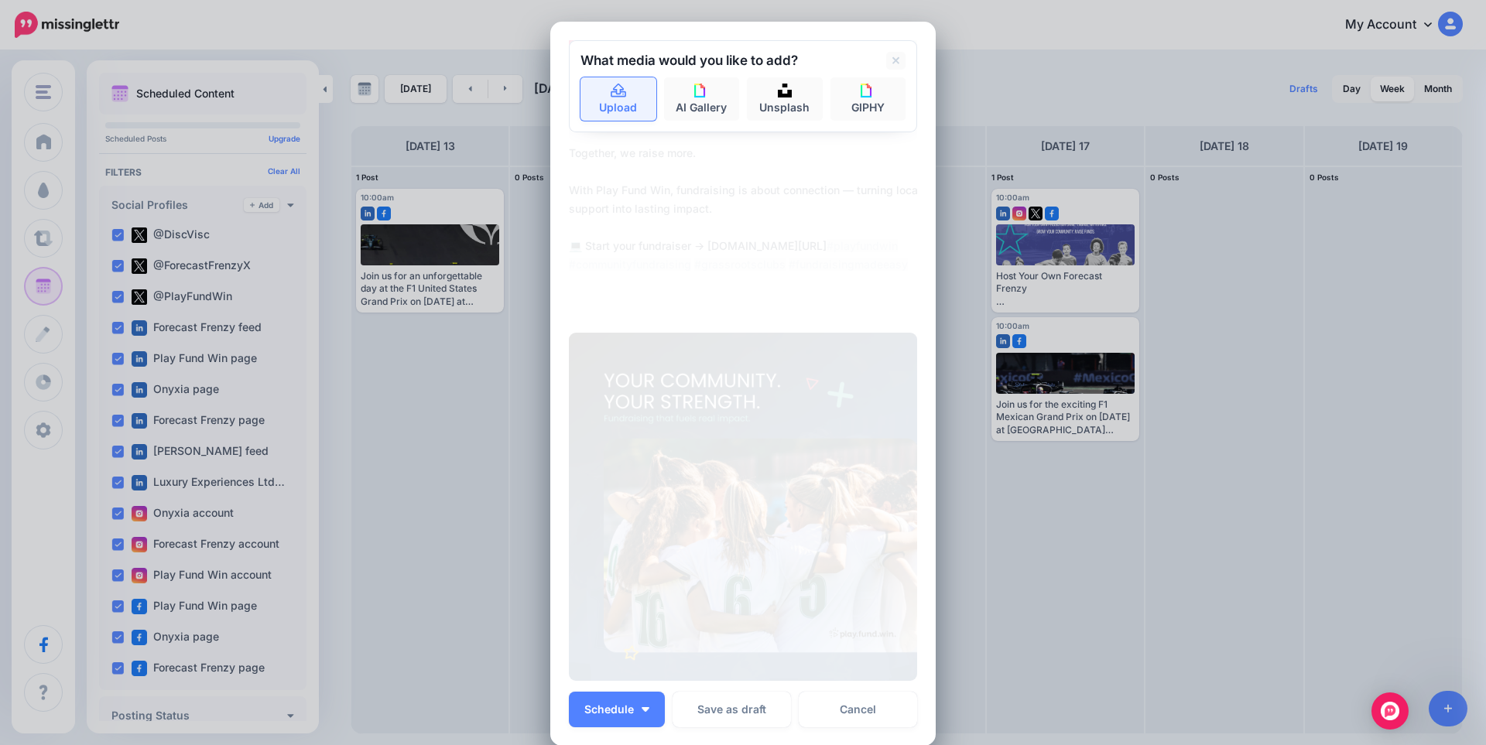
click at [614, 92] on icon at bounding box center [618, 91] width 15 height 14
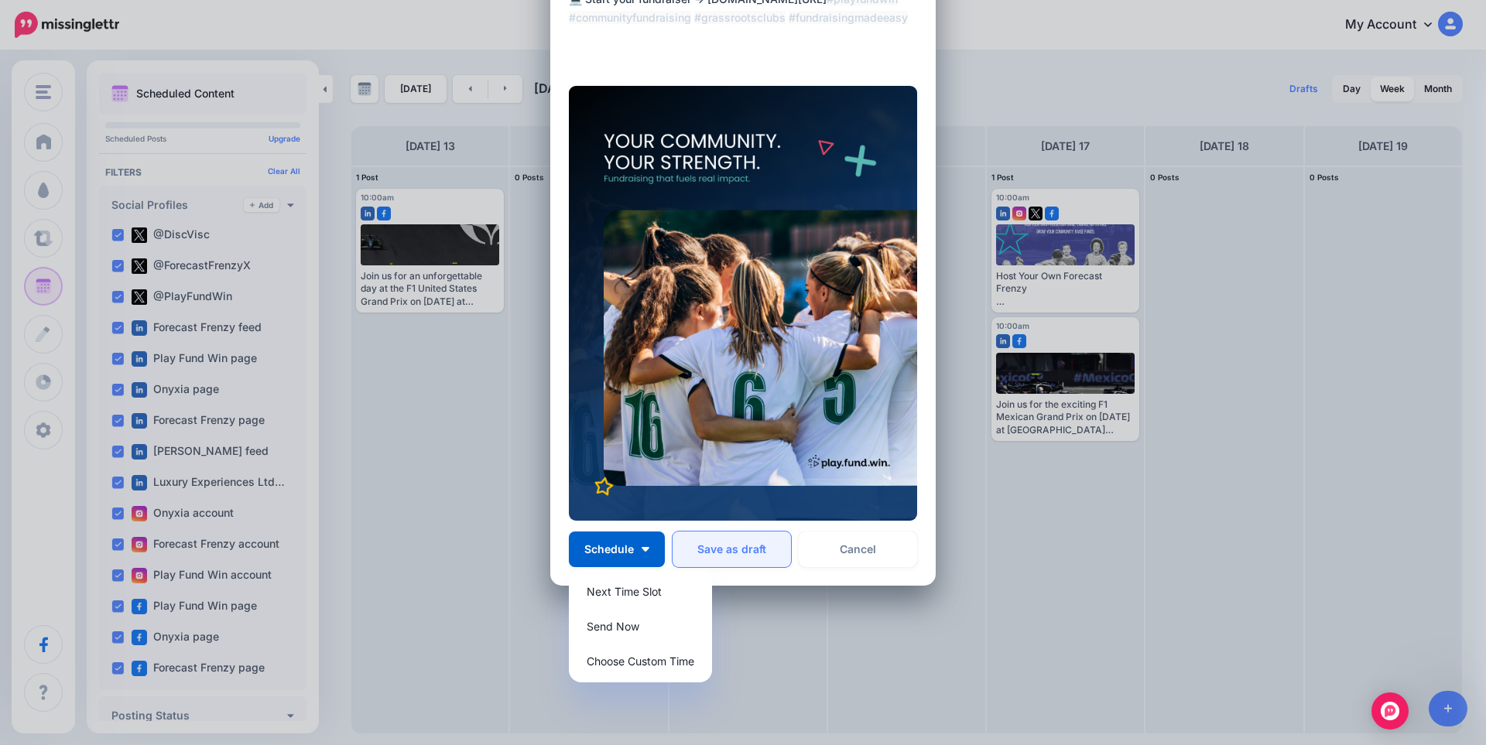
scroll to position [255, 0]
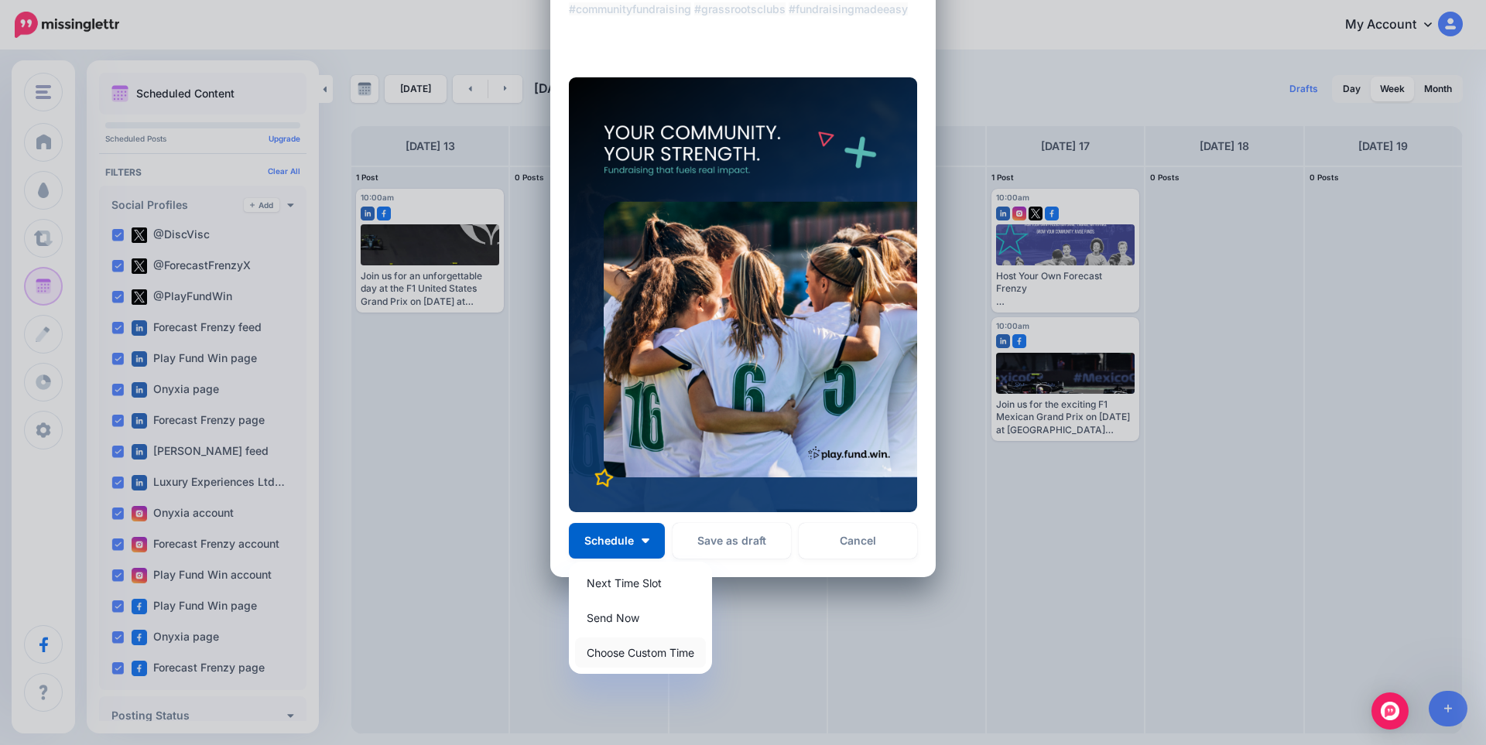
click at [625, 654] on link "Choose Custom Time" at bounding box center [640, 653] width 131 height 30
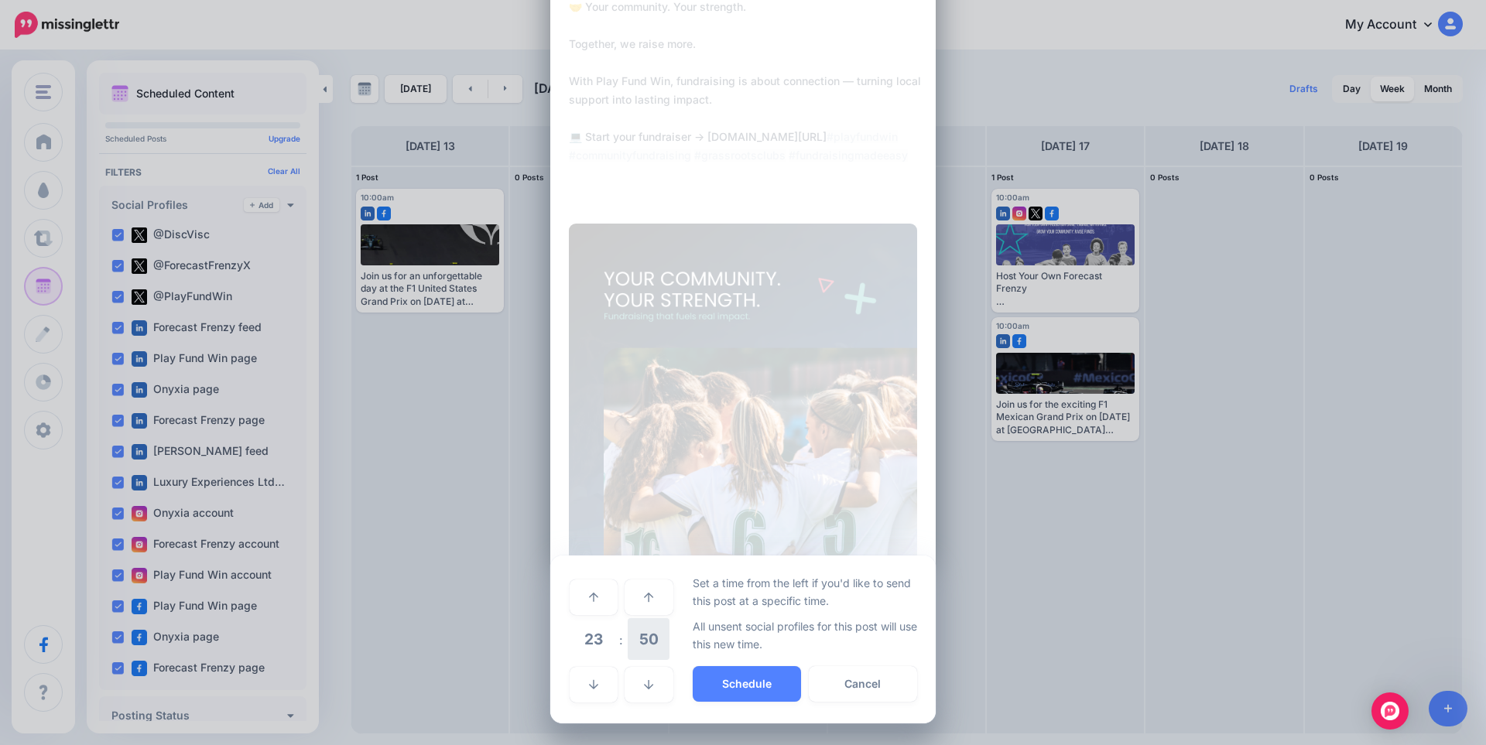
scroll to position [109, 0]
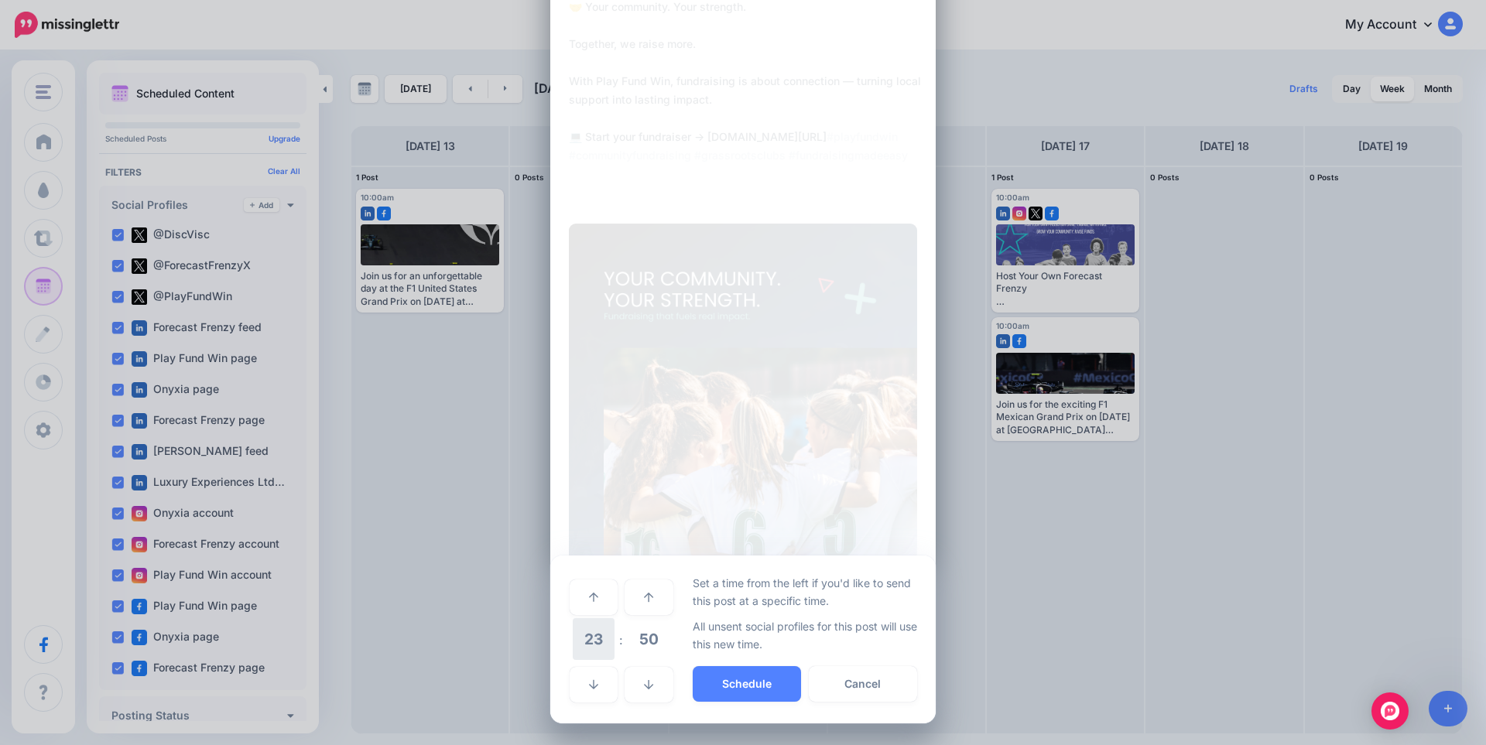
click at [596, 638] on span "23" at bounding box center [594, 639] width 42 height 42
click at [621, 628] on td "11" at bounding box center [628, 629] width 17 height 22
click at [631, 638] on span "50" at bounding box center [649, 639] width 42 height 42
click at [577, 594] on td "00" at bounding box center [577, 596] width 17 height 43
click at [773, 680] on button "Schedule" at bounding box center [747, 684] width 108 height 36
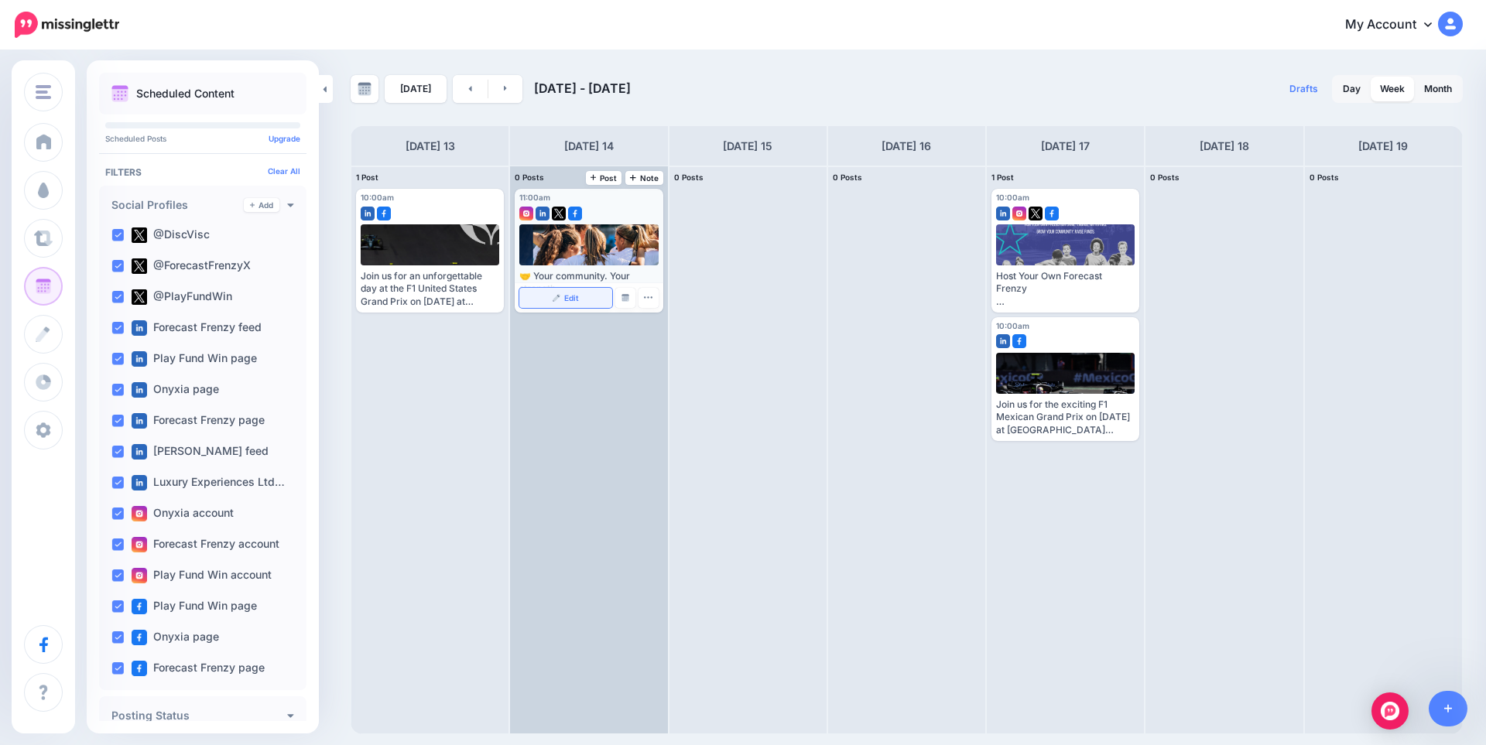
click at [559, 300] on img at bounding box center [557, 298] width 8 height 8
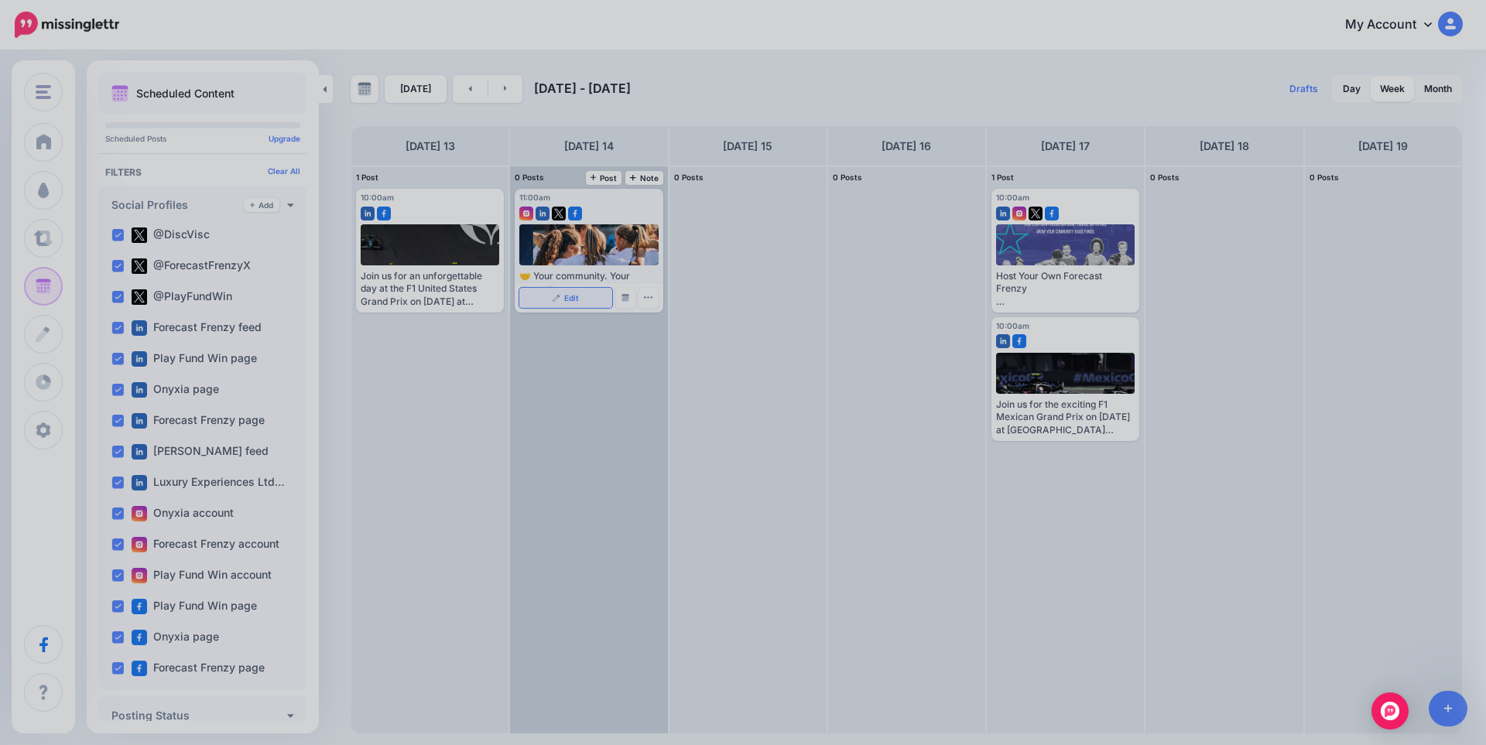
scroll to position [0, 0]
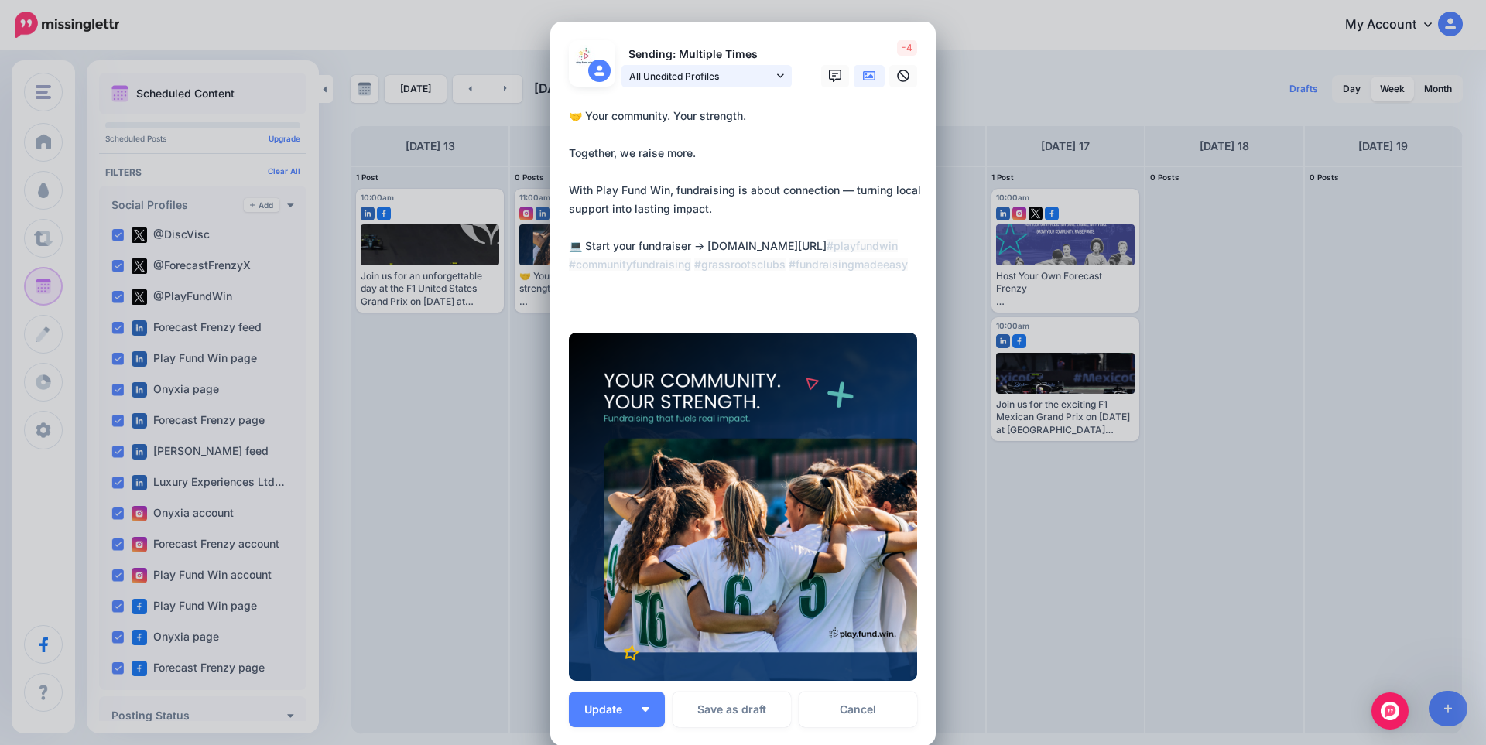
click at [750, 76] on span "All Unedited Profiles" at bounding box center [701, 76] width 144 height 16
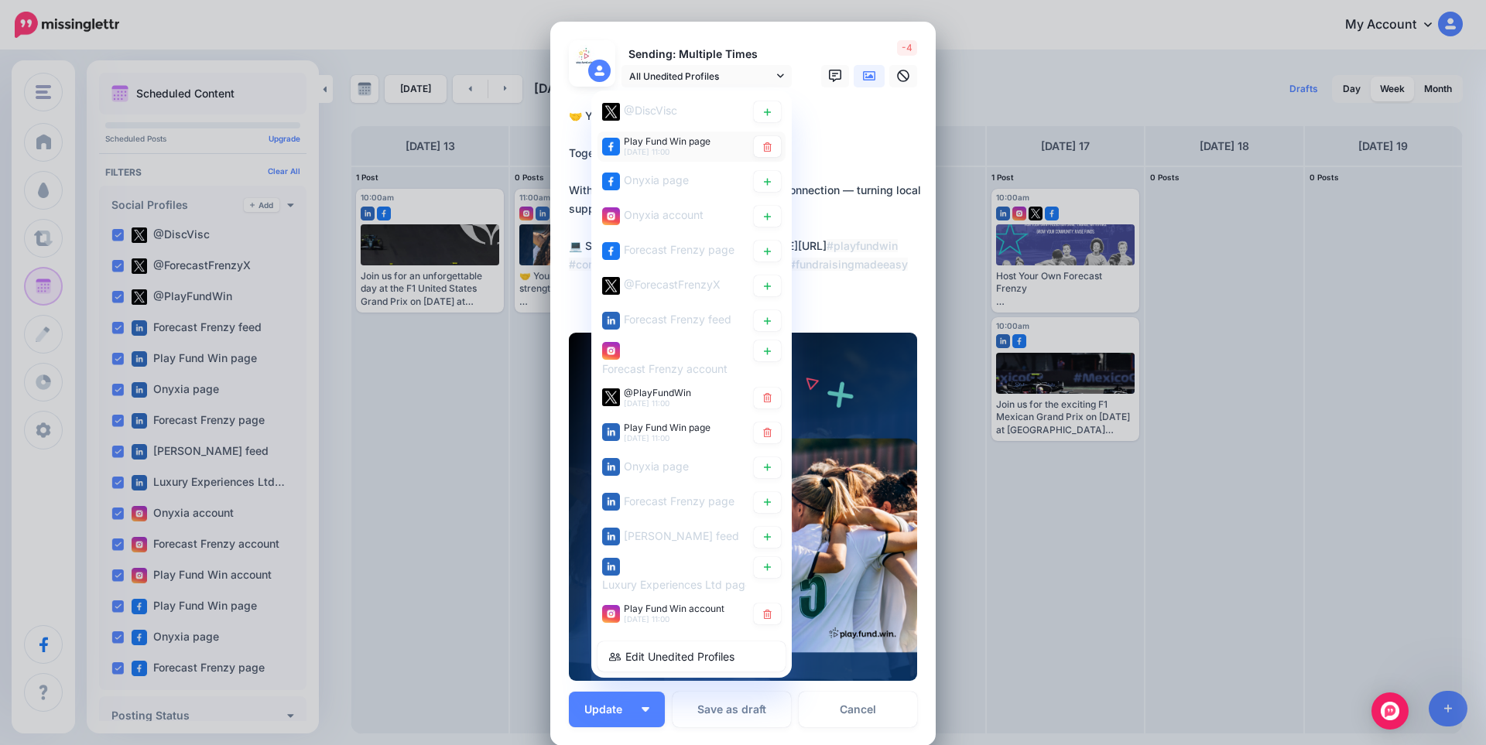
click at [672, 147] on div "Play Fund Win page 14th Oct 11:00" at bounding box center [667, 145] width 87 height 19
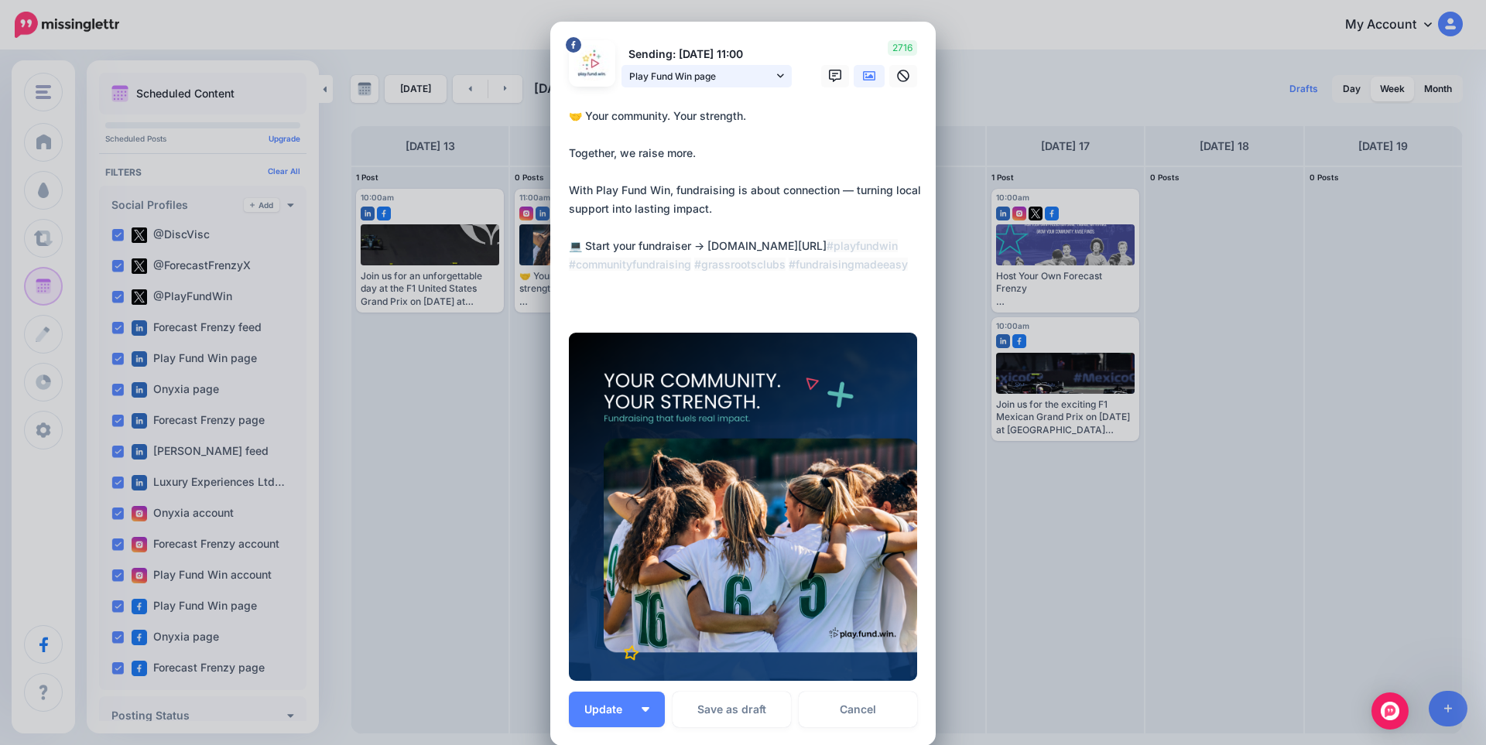
click at [684, 78] on span "Play Fund Win page" at bounding box center [701, 76] width 144 height 16
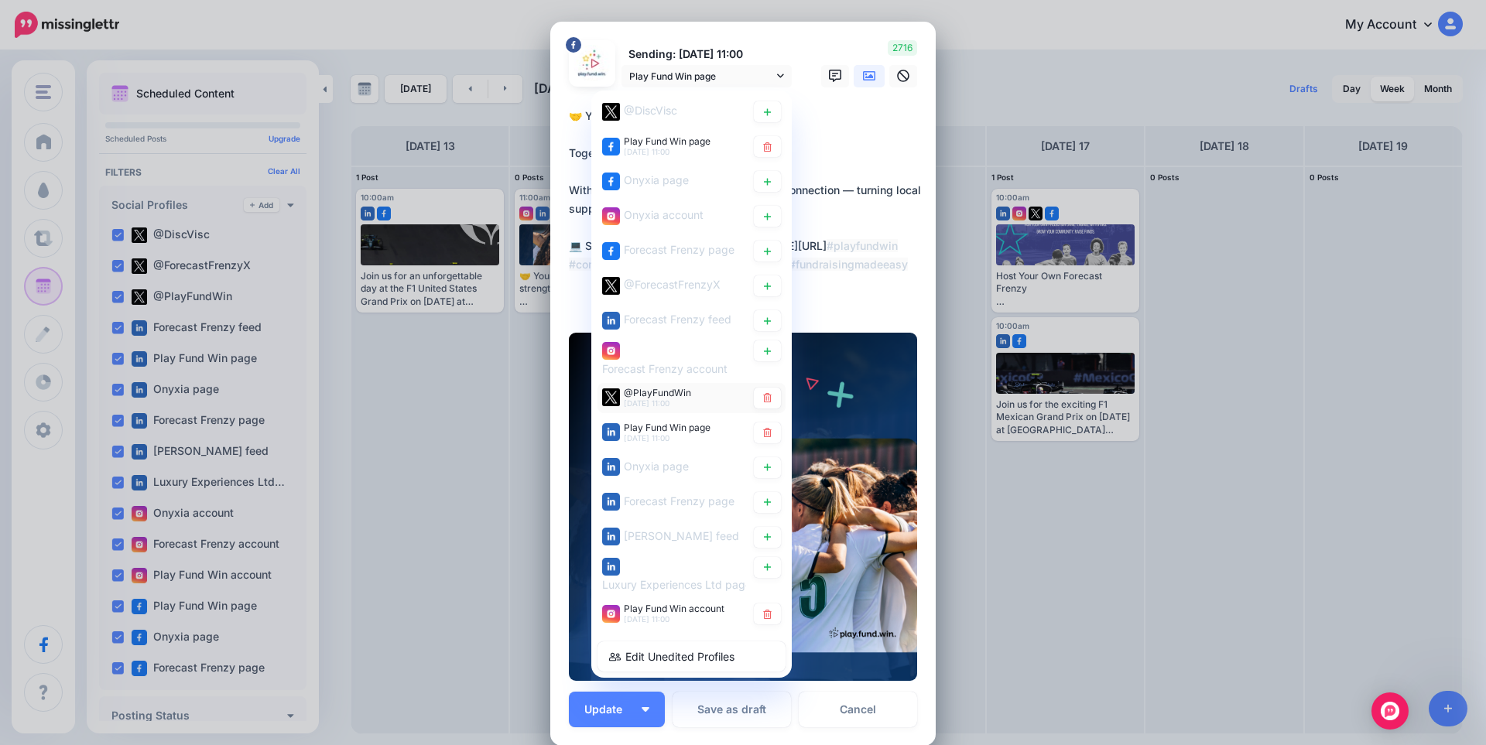
click at [656, 399] on span "14th Oct 11:00" at bounding box center [647, 402] width 46 height 9
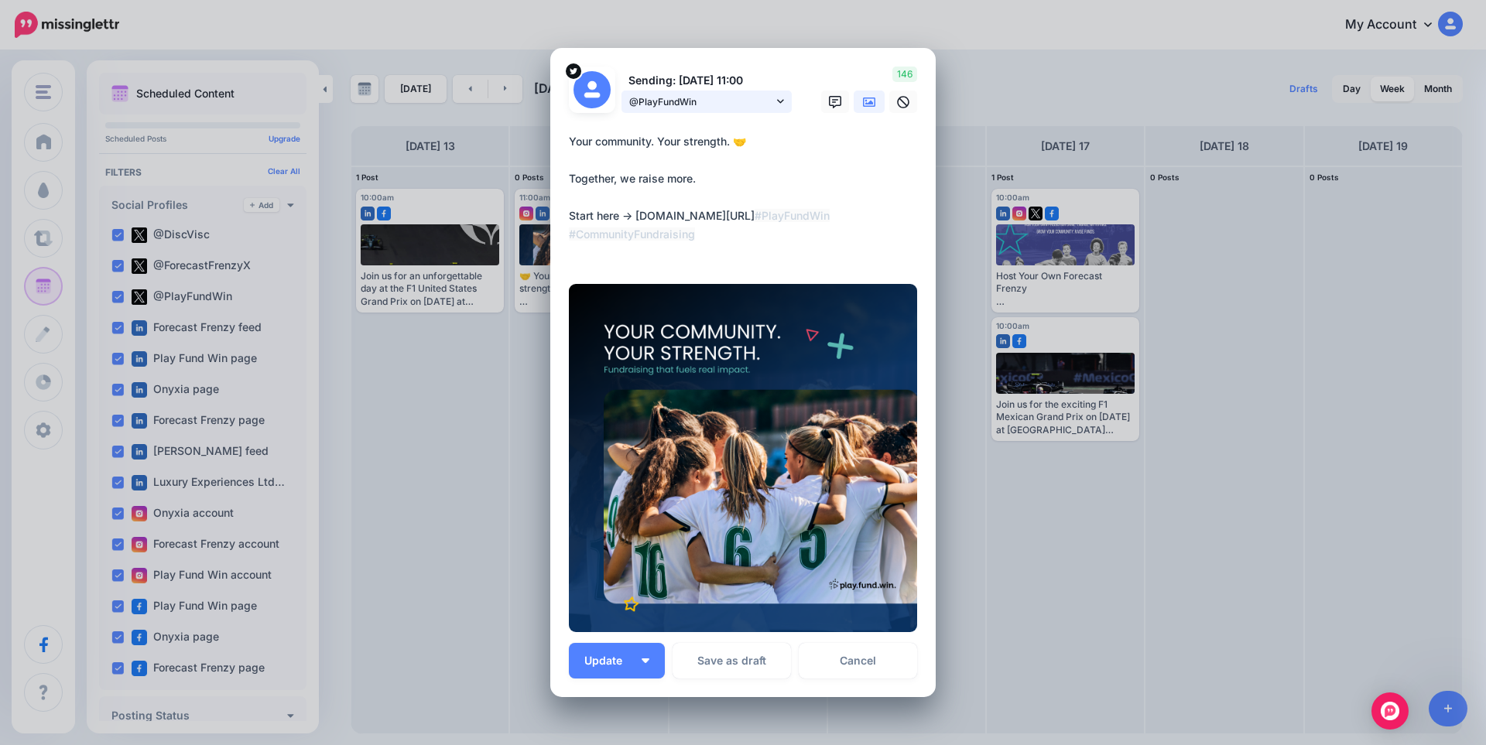
click at [722, 104] on span "@PlayFundWin" at bounding box center [701, 102] width 144 height 16
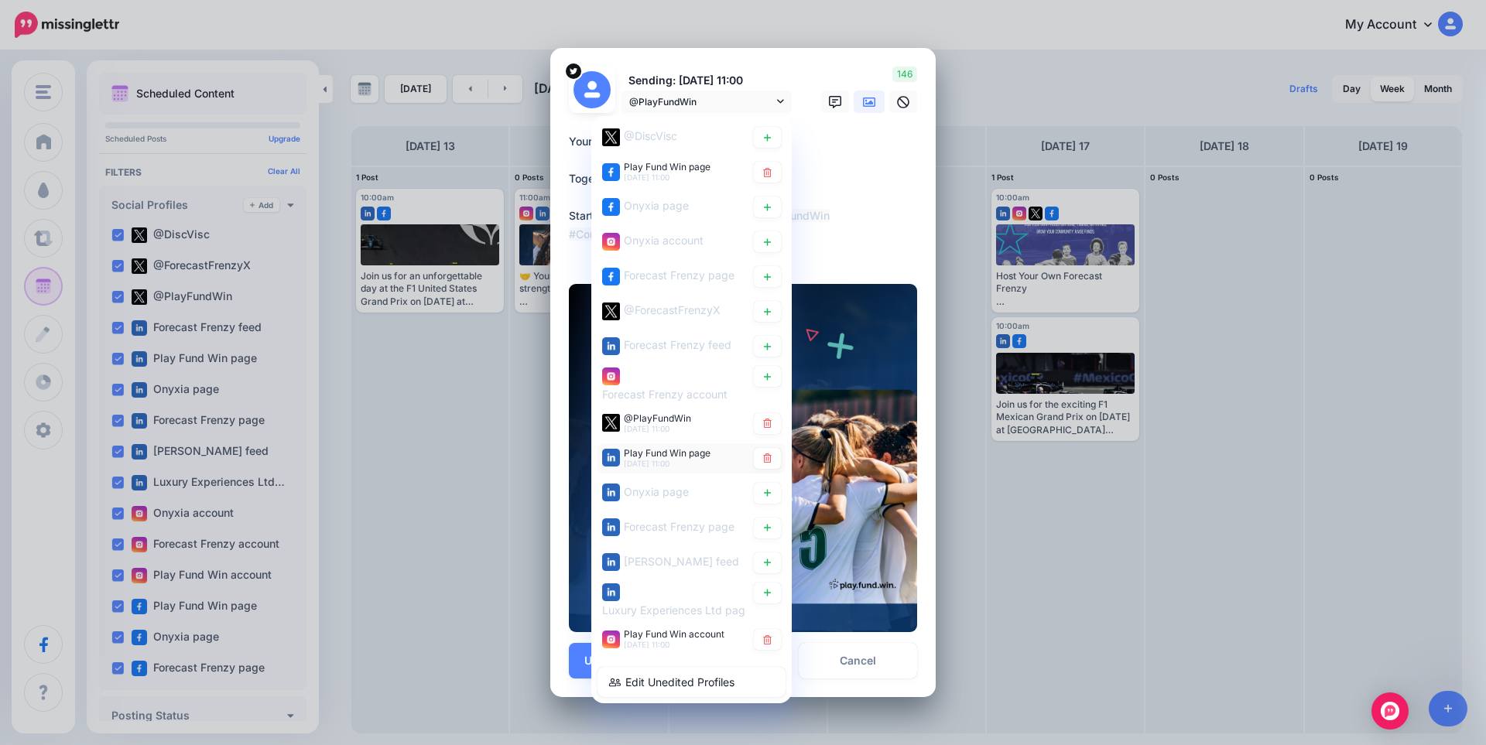
click at [679, 453] on span "Play Fund Win page" at bounding box center [667, 453] width 87 height 12
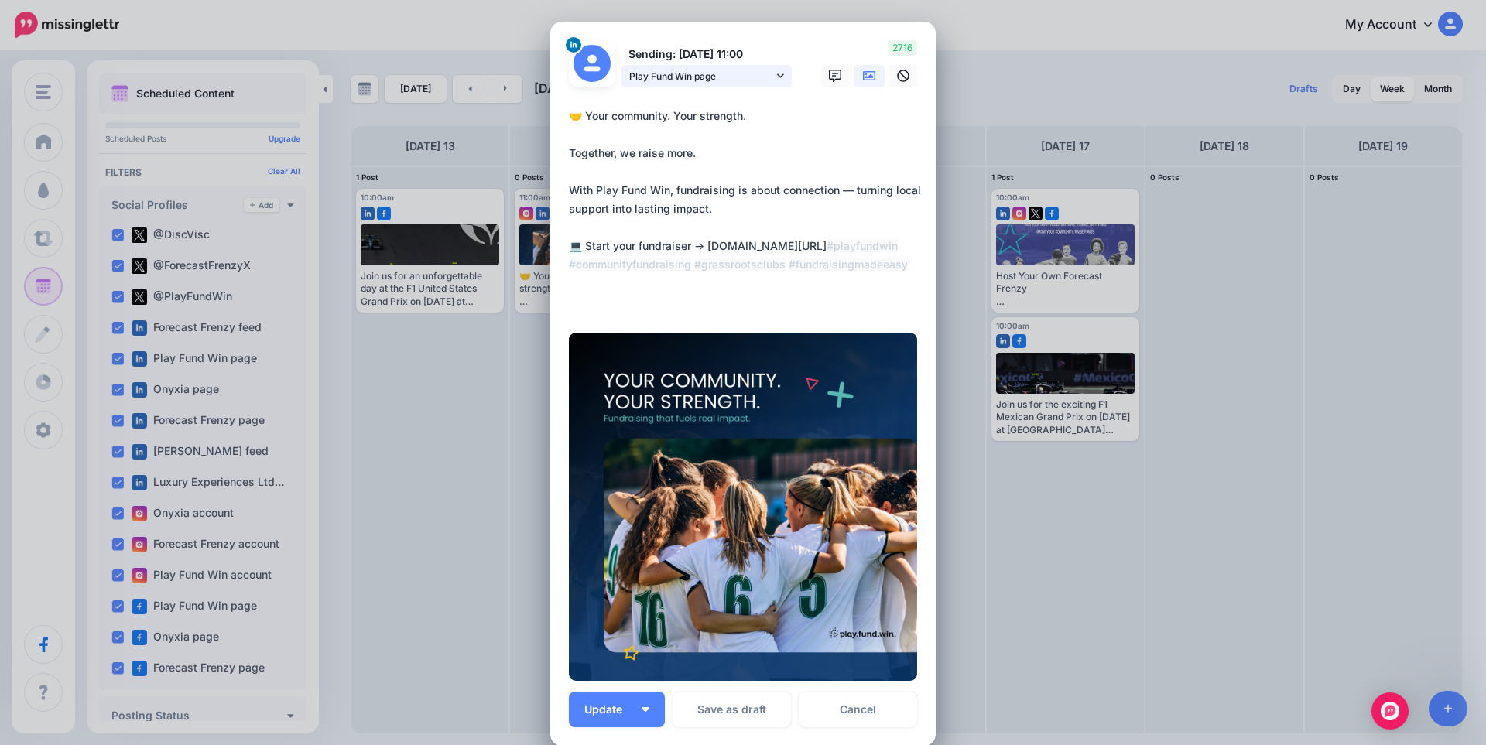
click at [718, 81] on span "Play Fund Win page" at bounding box center [701, 76] width 144 height 16
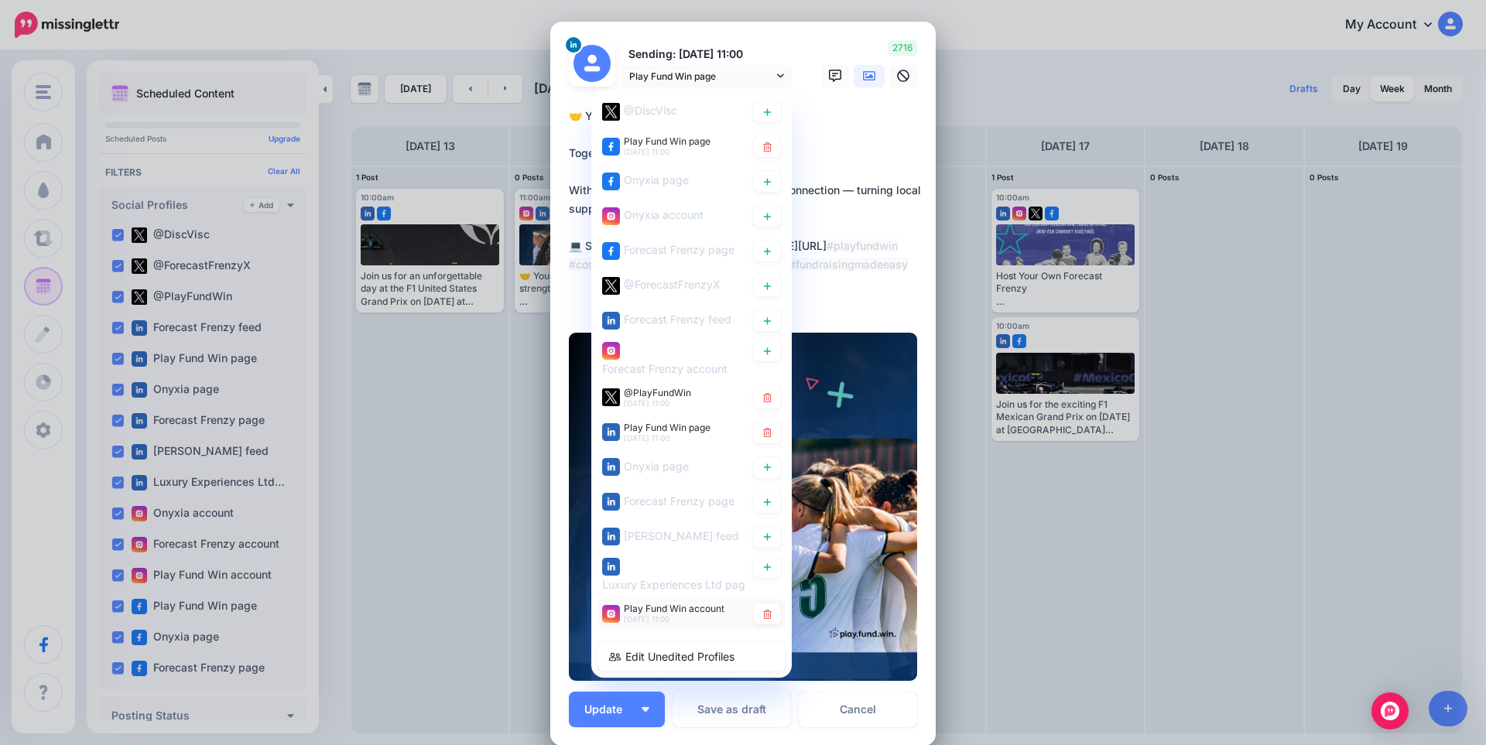
click at [683, 611] on span "Play Fund Win account" at bounding box center [674, 609] width 101 height 12
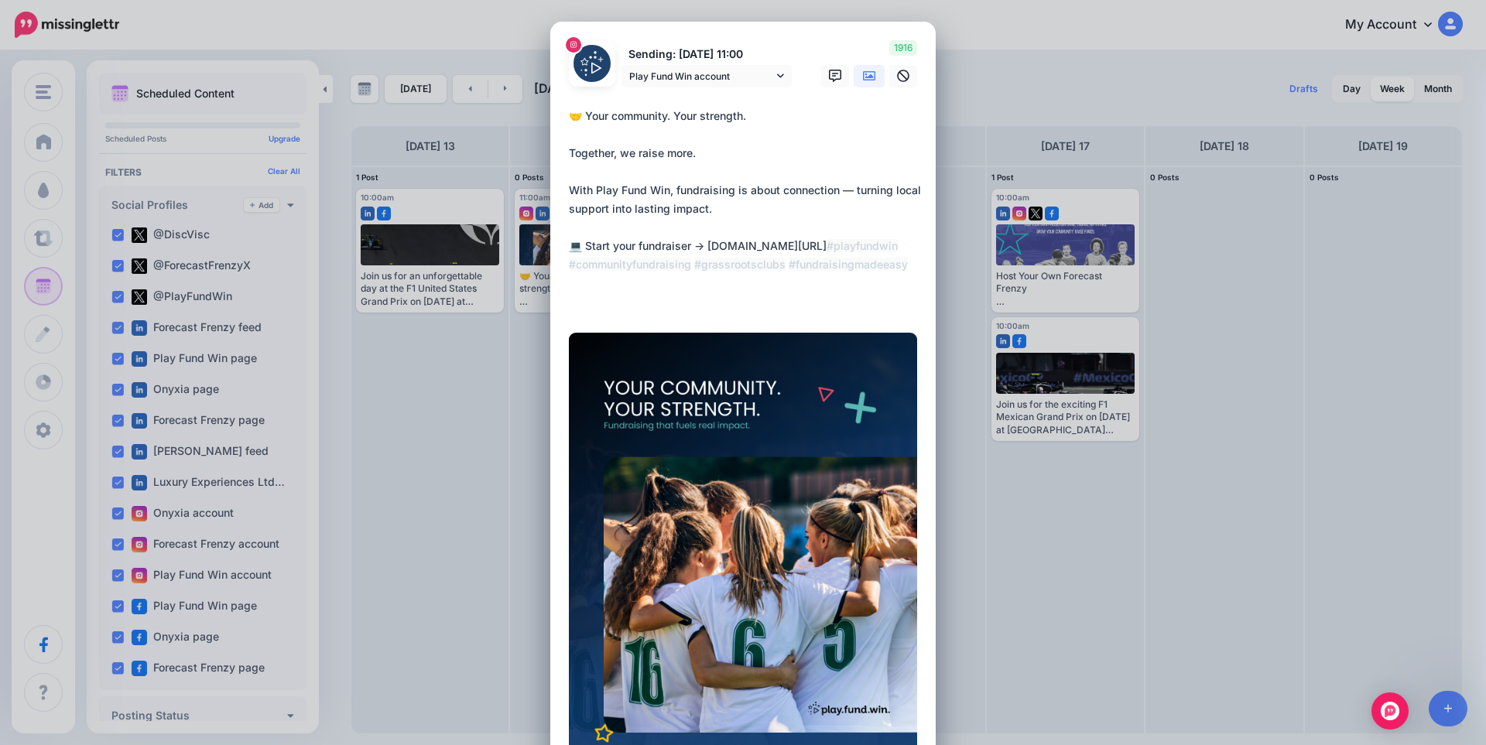
drag, startPoint x: 703, startPoint y: 245, endPoint x: 900, endPoint y: 248, distance: 196.6
click at [900, 248] on textarea "**********" at bounding box center [747, 209] width 356 height 204
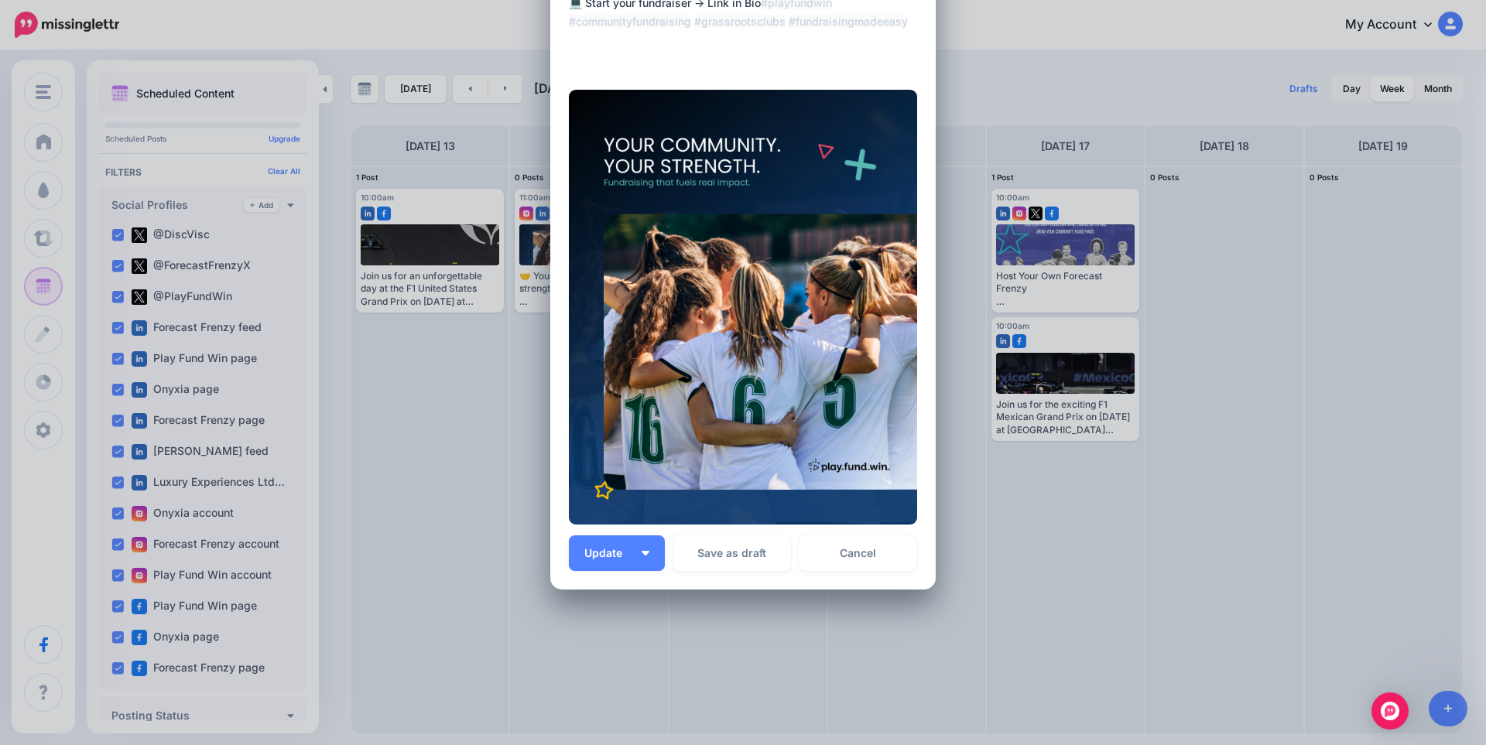
scroll to position [255, 0]
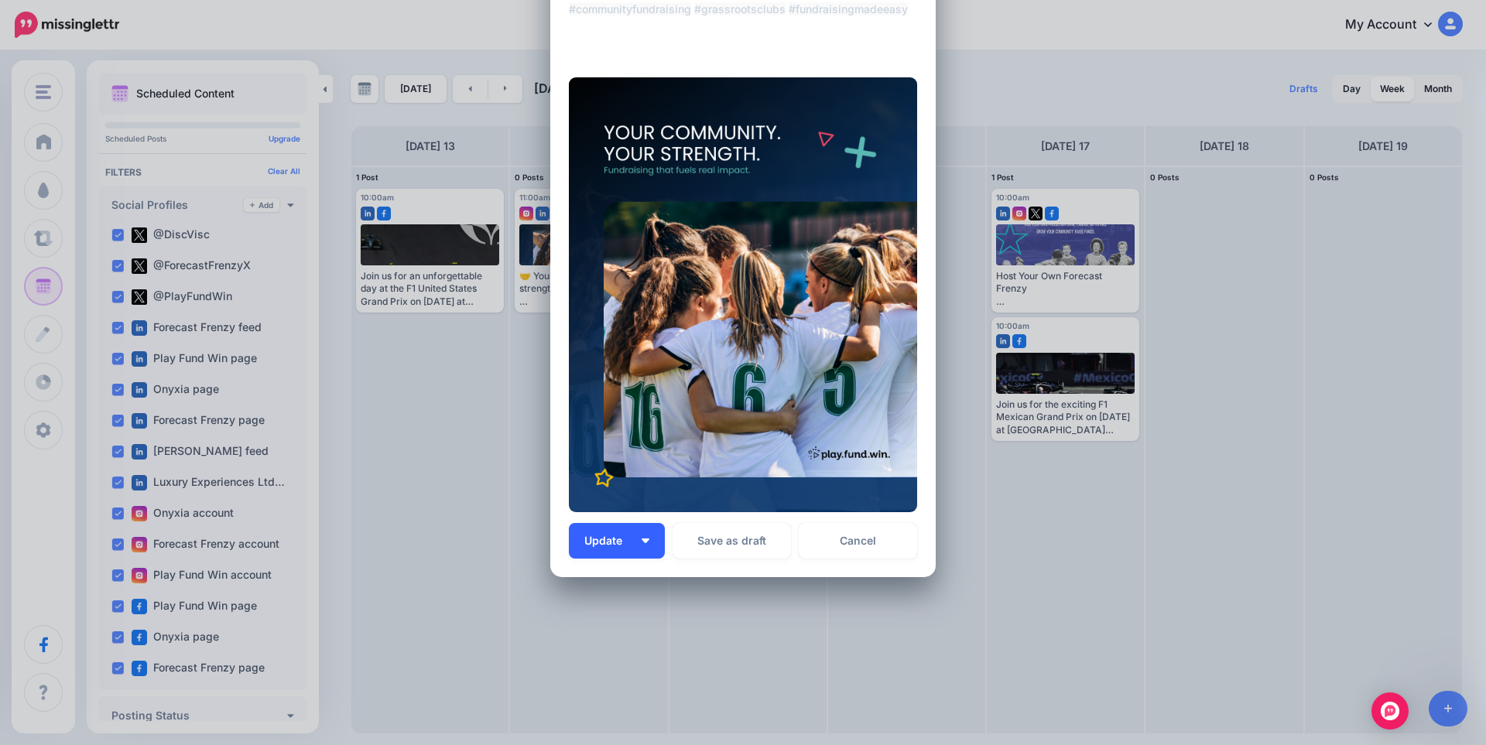
type textarea "**********"
click at [597, 549] on button "Update" at bounding box center [617, 541] width 96 height 36
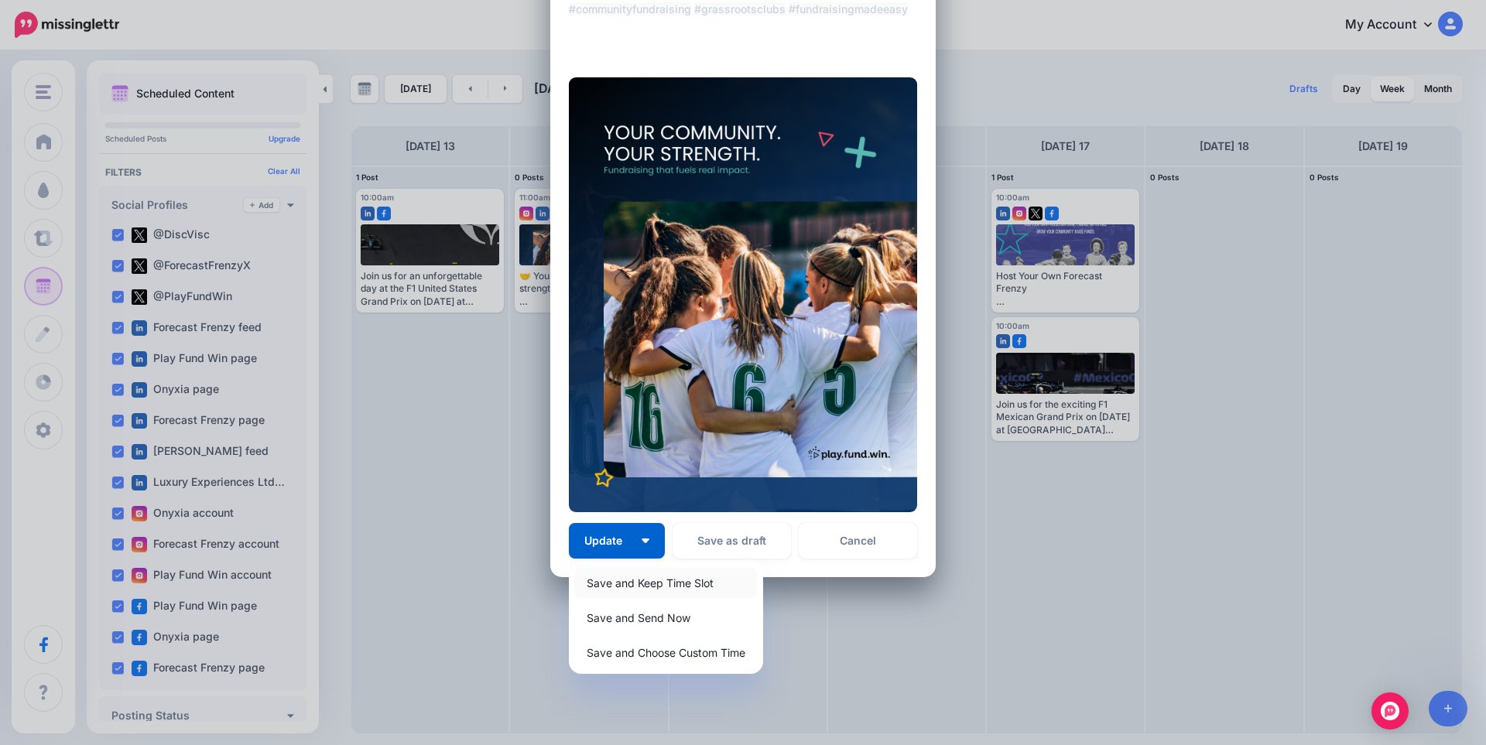
click at [598, 586] on link "Save and Keep Time Slot" at bounding box center [666, 583] width 182 height 30
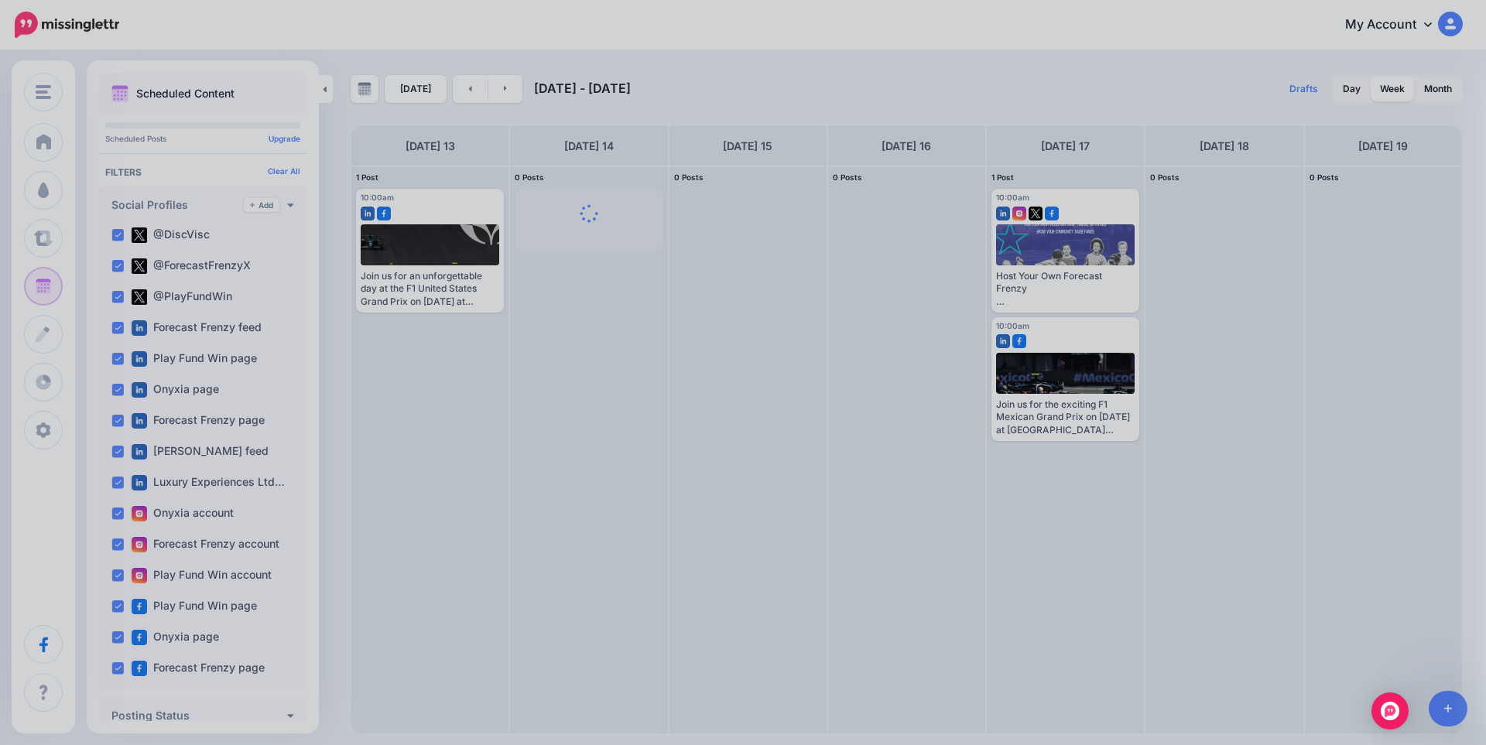
scroll to position [0, 0]
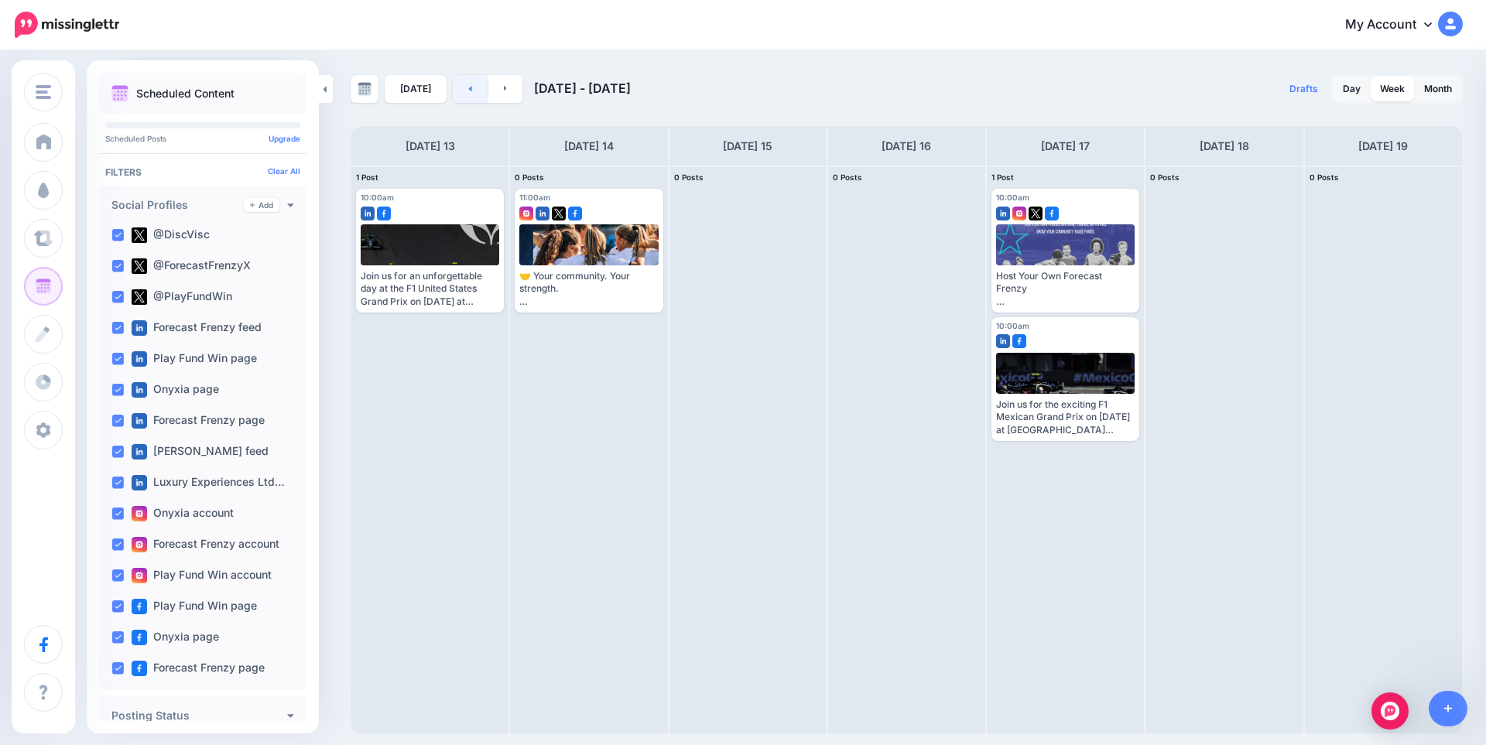
click at [460, 87] on link at bounding box center [470, 89] width 35 height 28
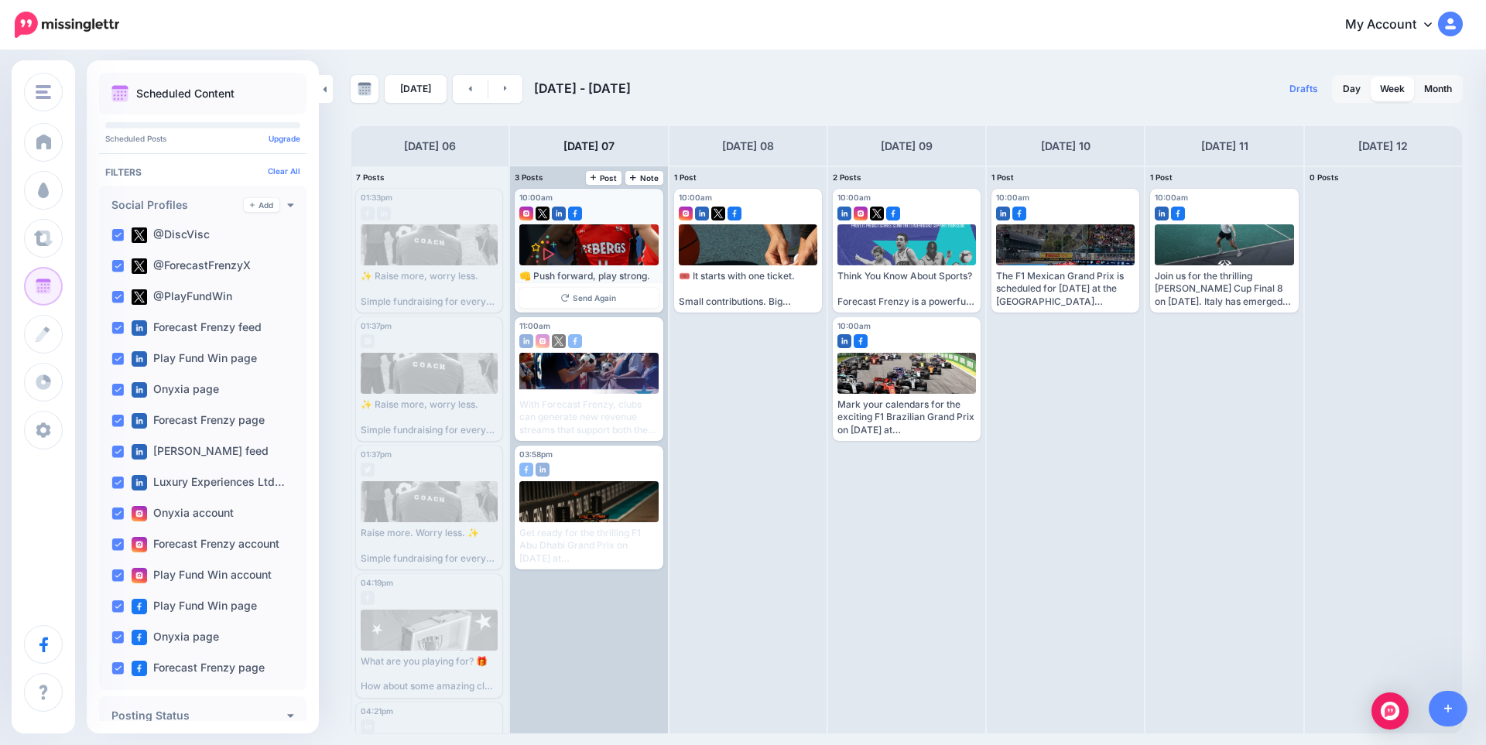
click at [616, 210] on div at bounding box center [588, 210] width 139 height 14
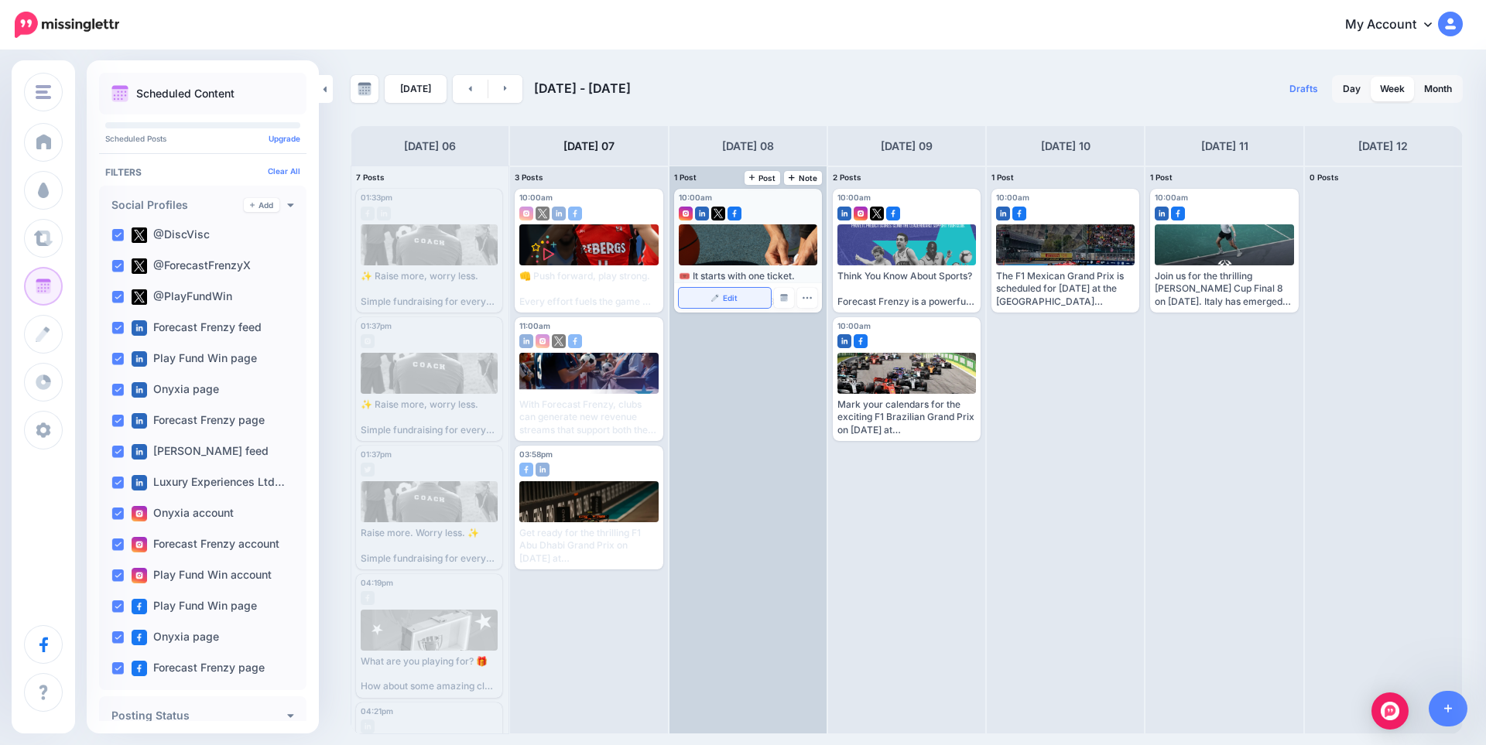
click at [721, 303] on link "Edit" at bounding box center [725, 298] width 92 height 20
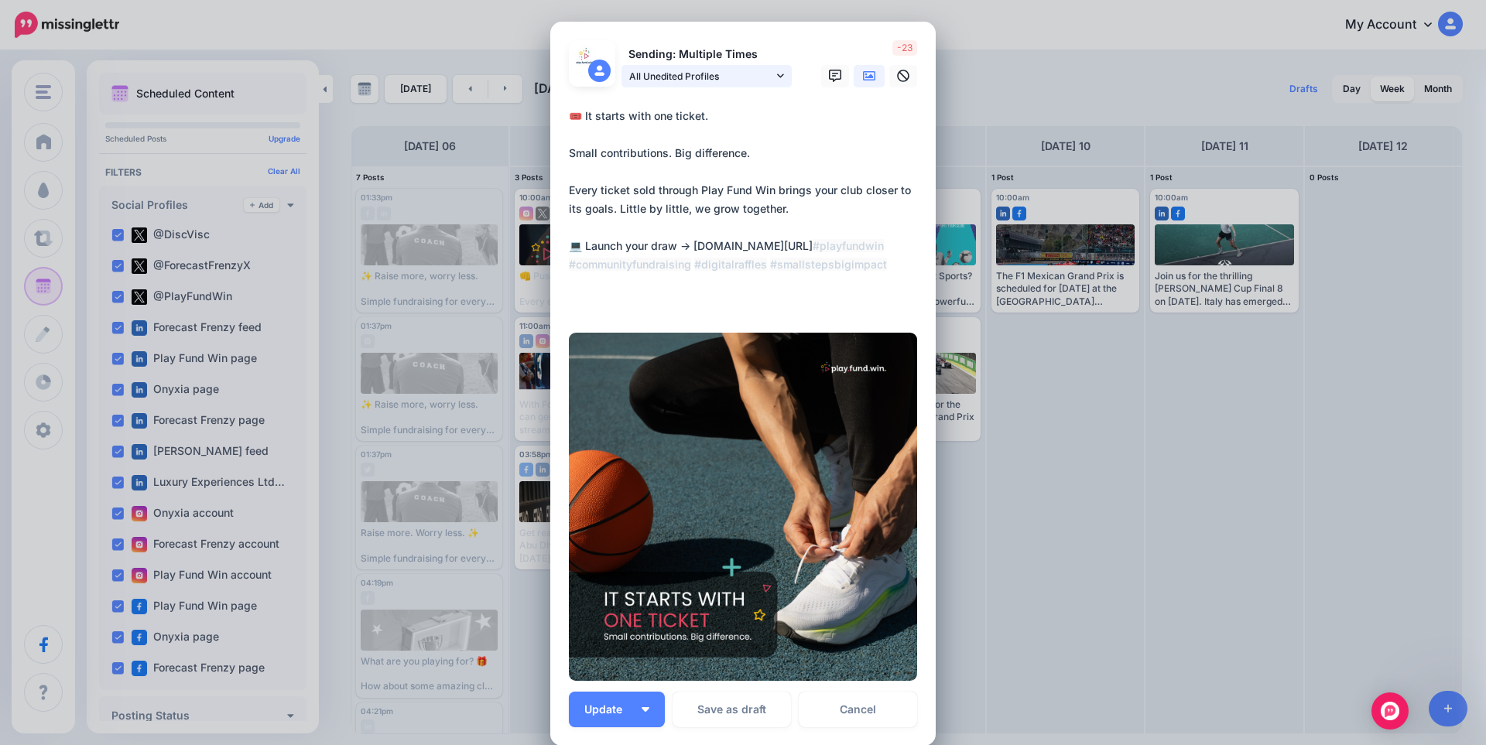
click at [710, 84] on span "All Unedited Profiles" at bounding box center [701, 76] width 144 height 16
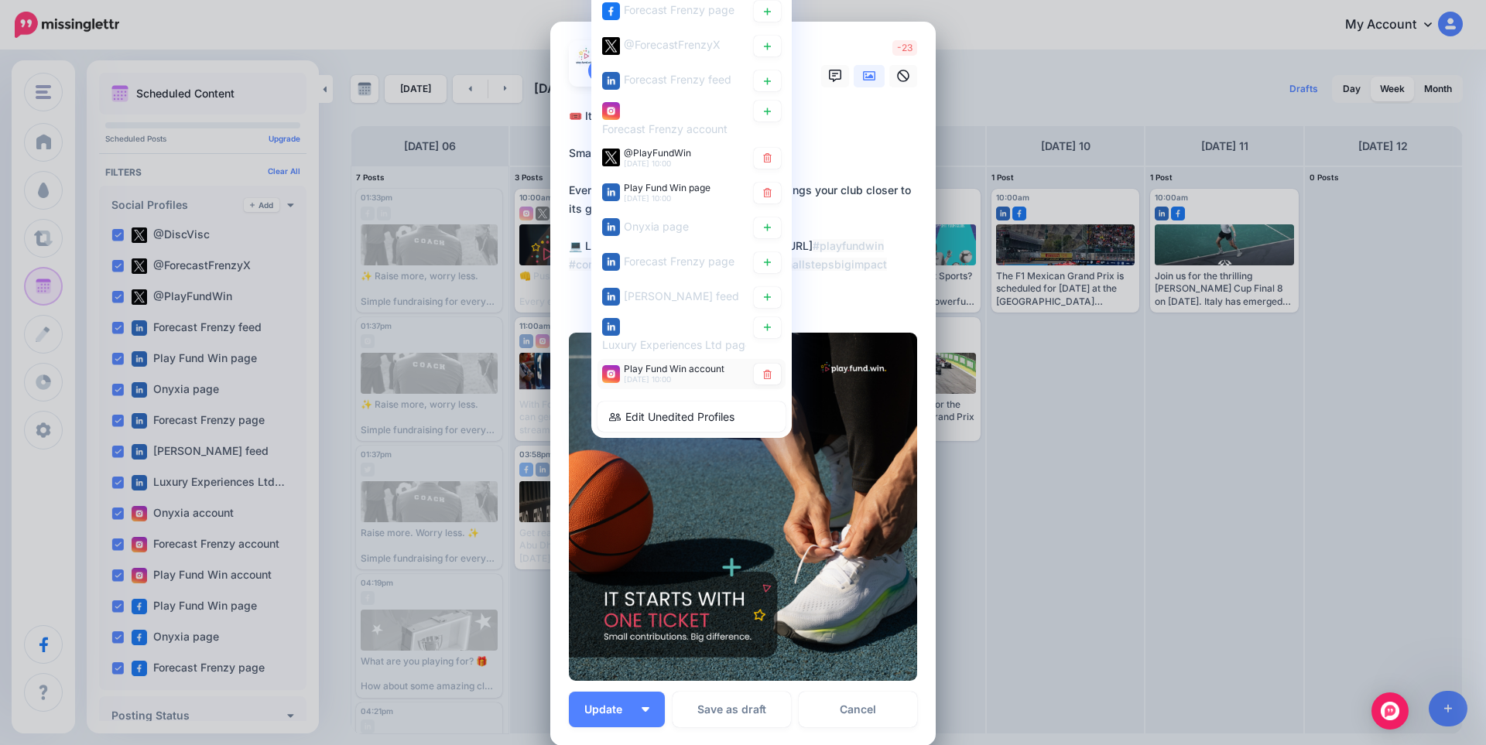
click at [694, 368] on span "Play Fund Win account" at bounding box center [674, 369] width 101 height 12
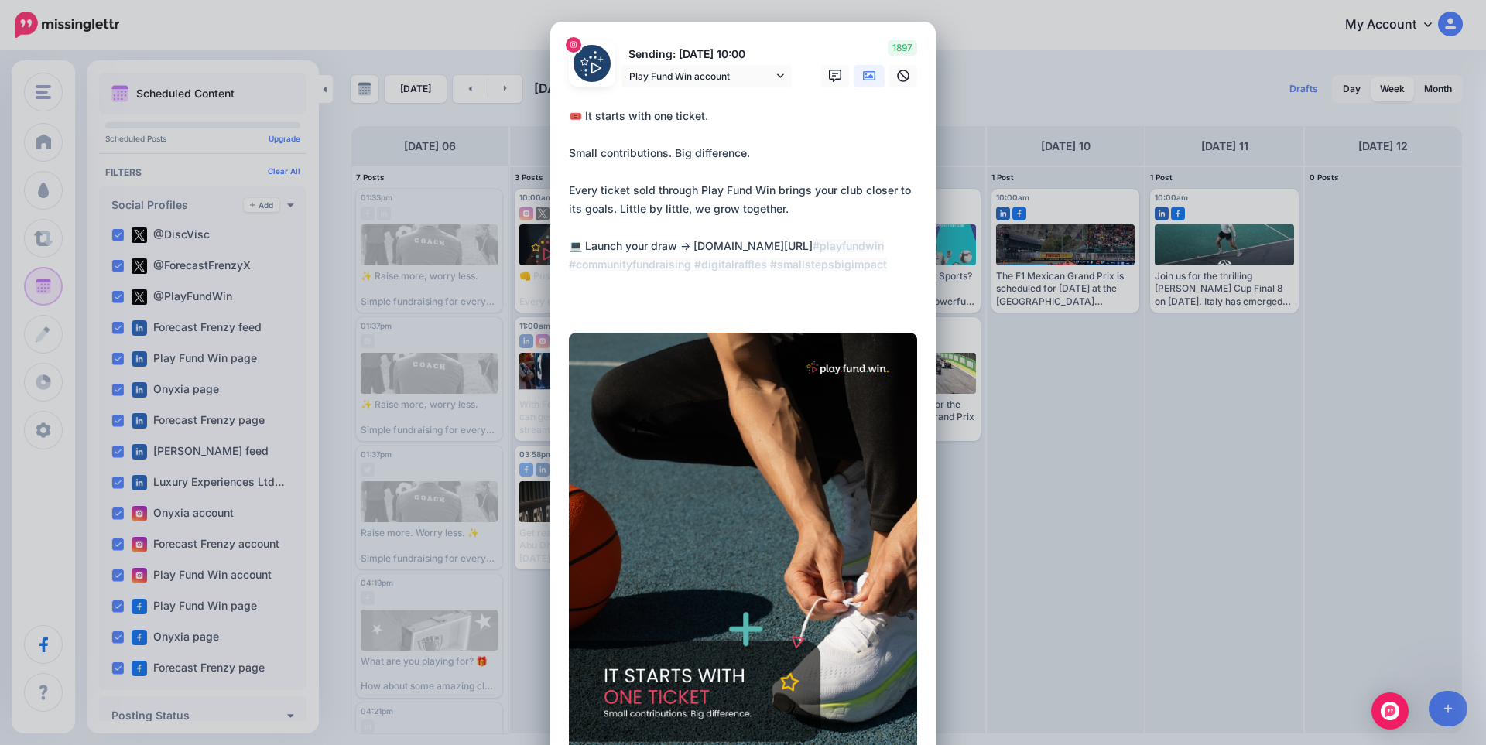
drag, startPoint x: 691, startPoint y: 248, endPoint x: 895, endPoint y: 251, distance: 204.3
click at [895, 251] on textarea "**********" at bounding box center [747, 209] width 356 height 204
click at [709, 87] on link "Play Fund Win account" at bounding box center [706, 76] width 170 height 22
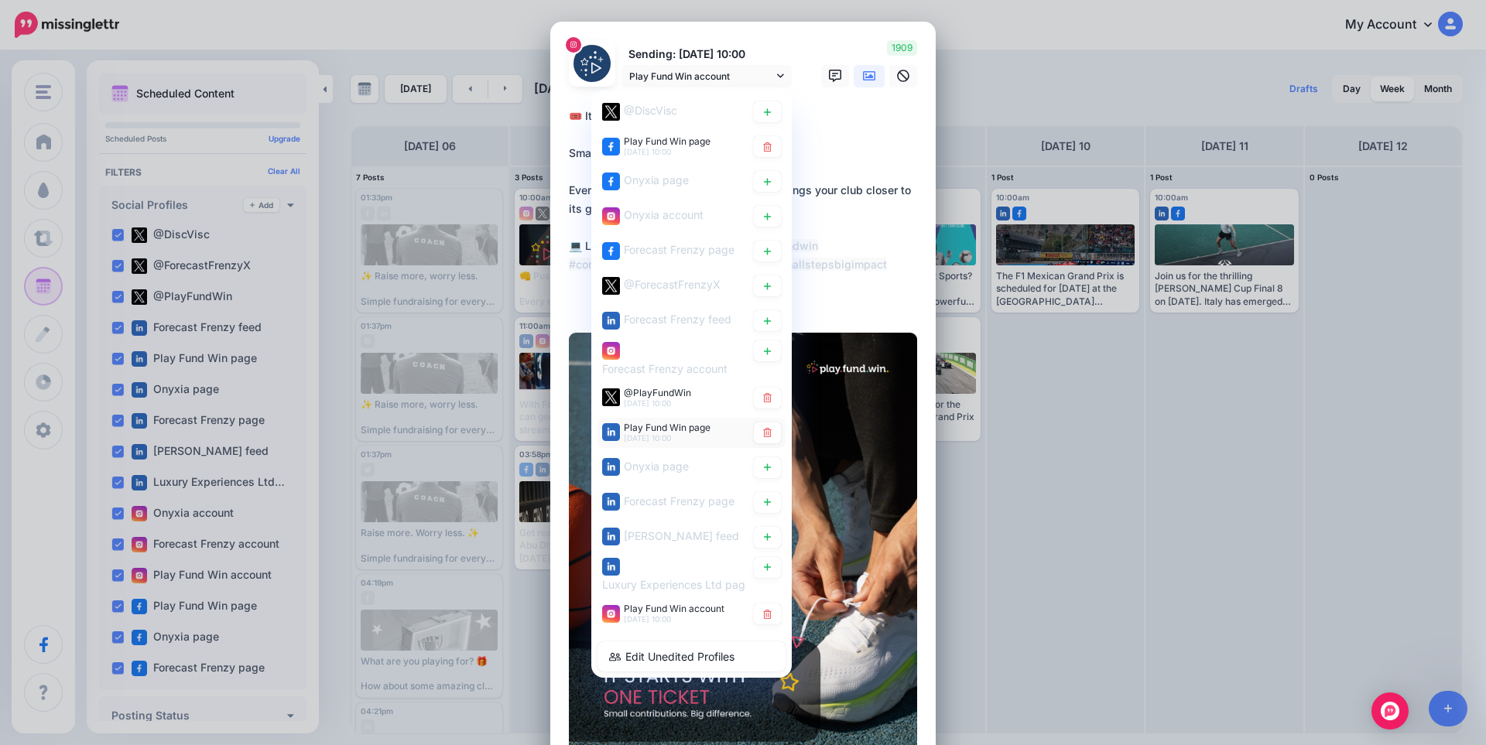
click at [634, 430] on span "Play Fund Win page" at bounding box center [667, 427] width 87 height 12
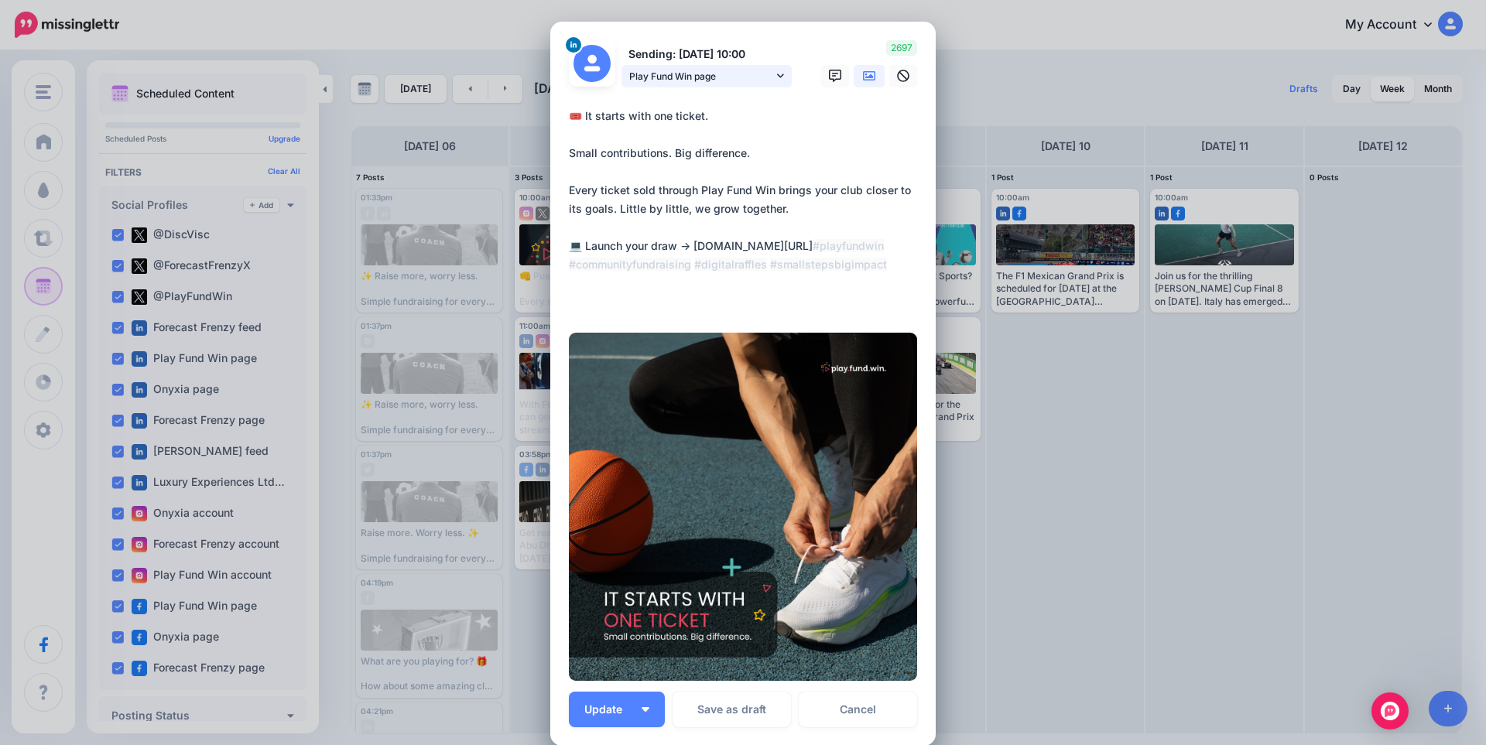
click at [708, 78] on span "Play Fund Win page" at bounding box center [701, 76] width 144 height 16
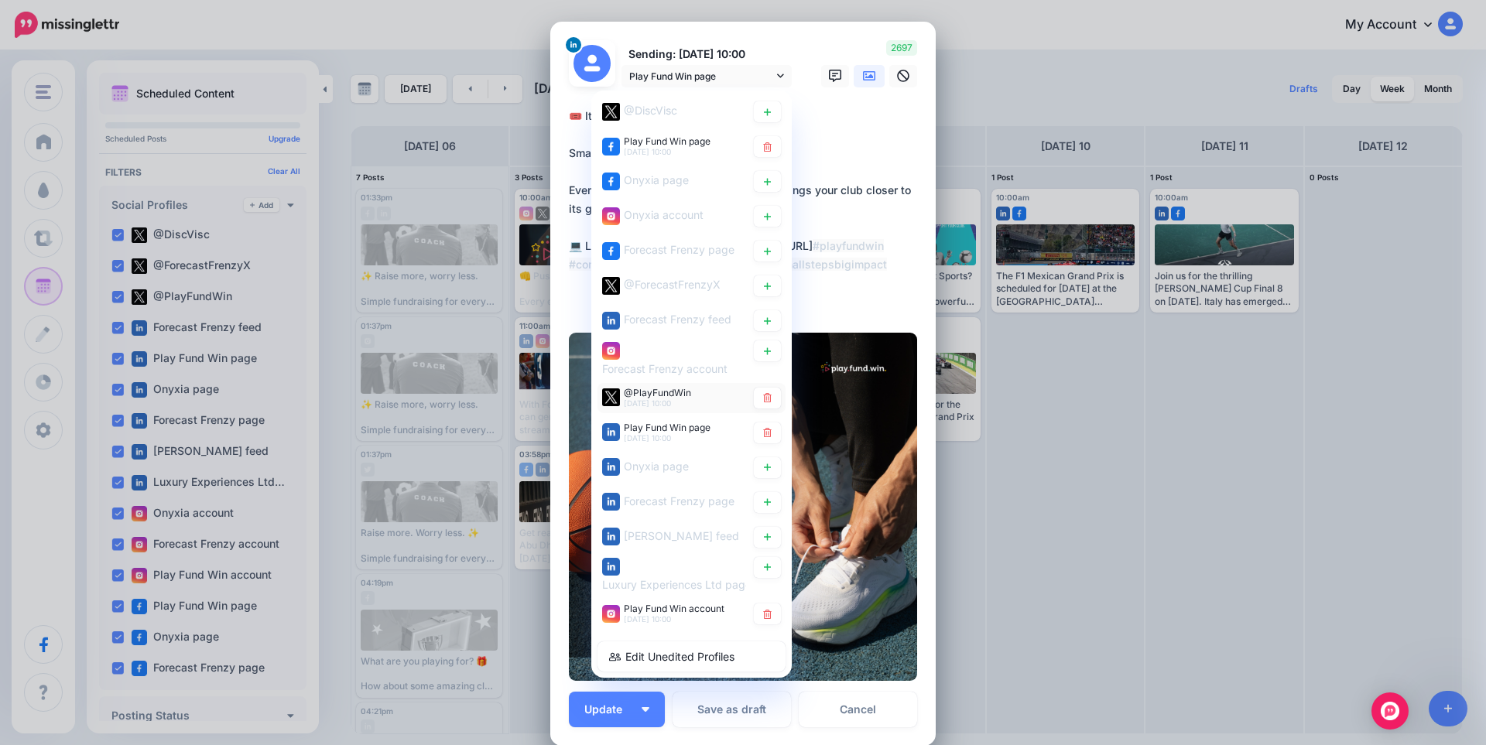
click at [632, 395] on span "@PlayFundWin" at bounding box center [657, 392] width 67 height 12
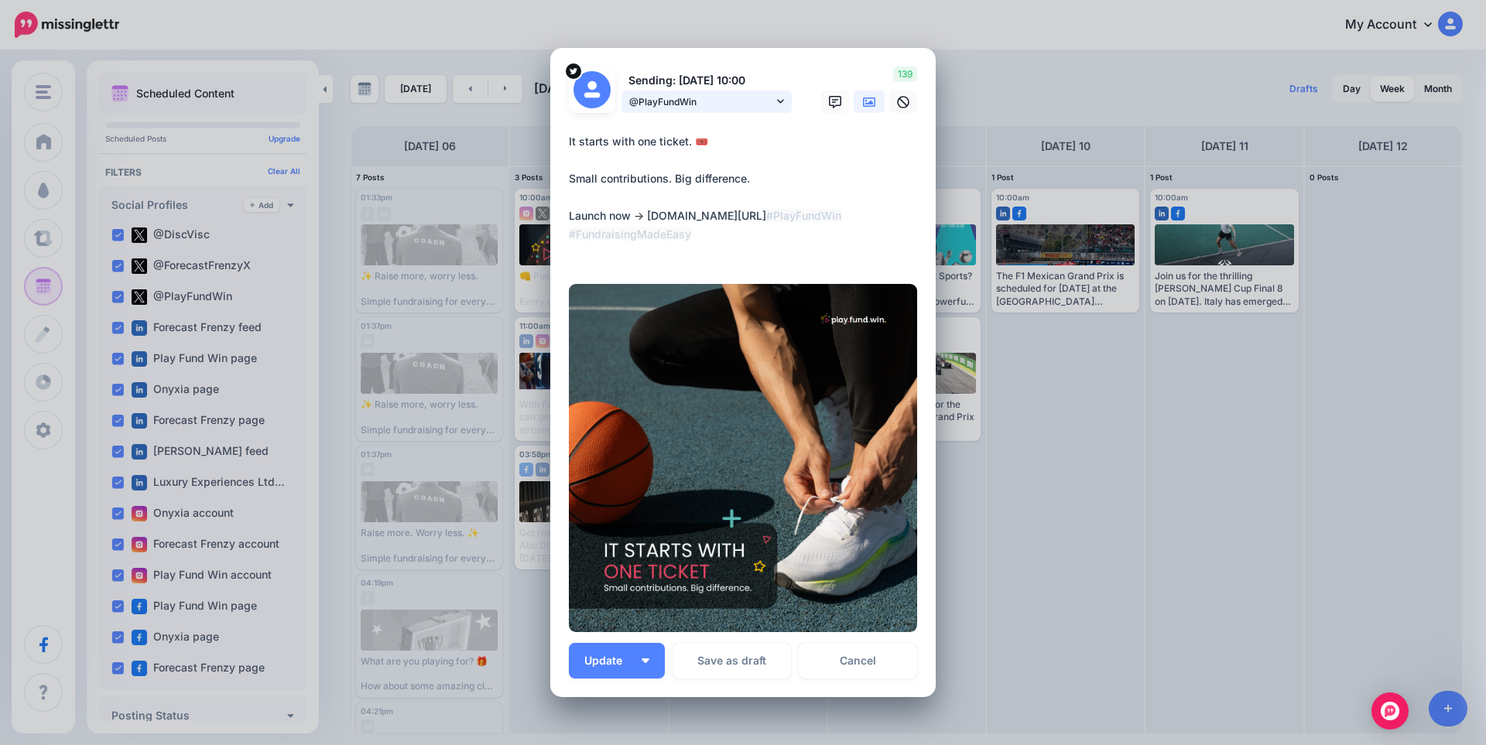
click at [696, 104] on span "@PlayFundWin" at bounding box center [701, 102] width 144 height 16
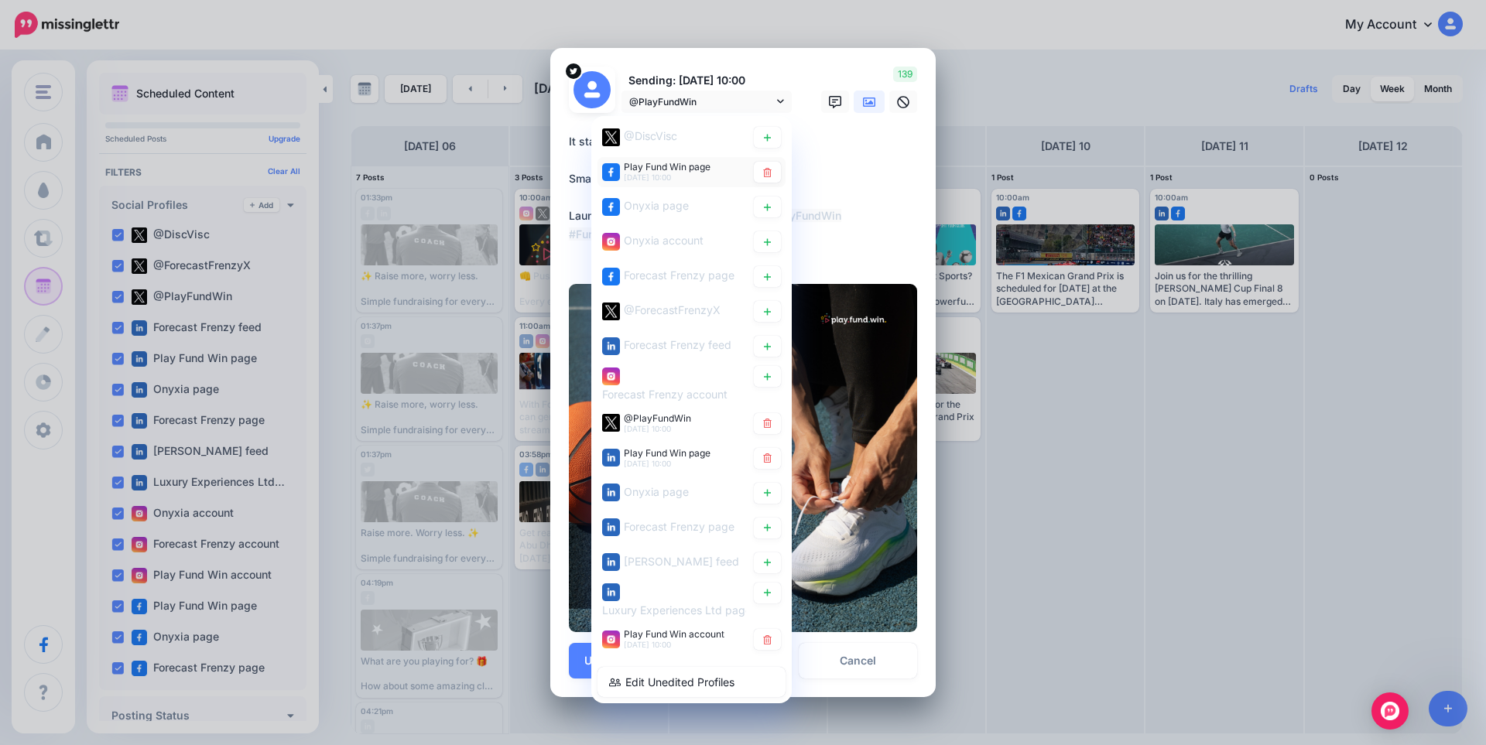
click at [669, 167] on span "Play Fund Win page" at bounding box center [667, 167] width 87 height 12
type textarea "**********"
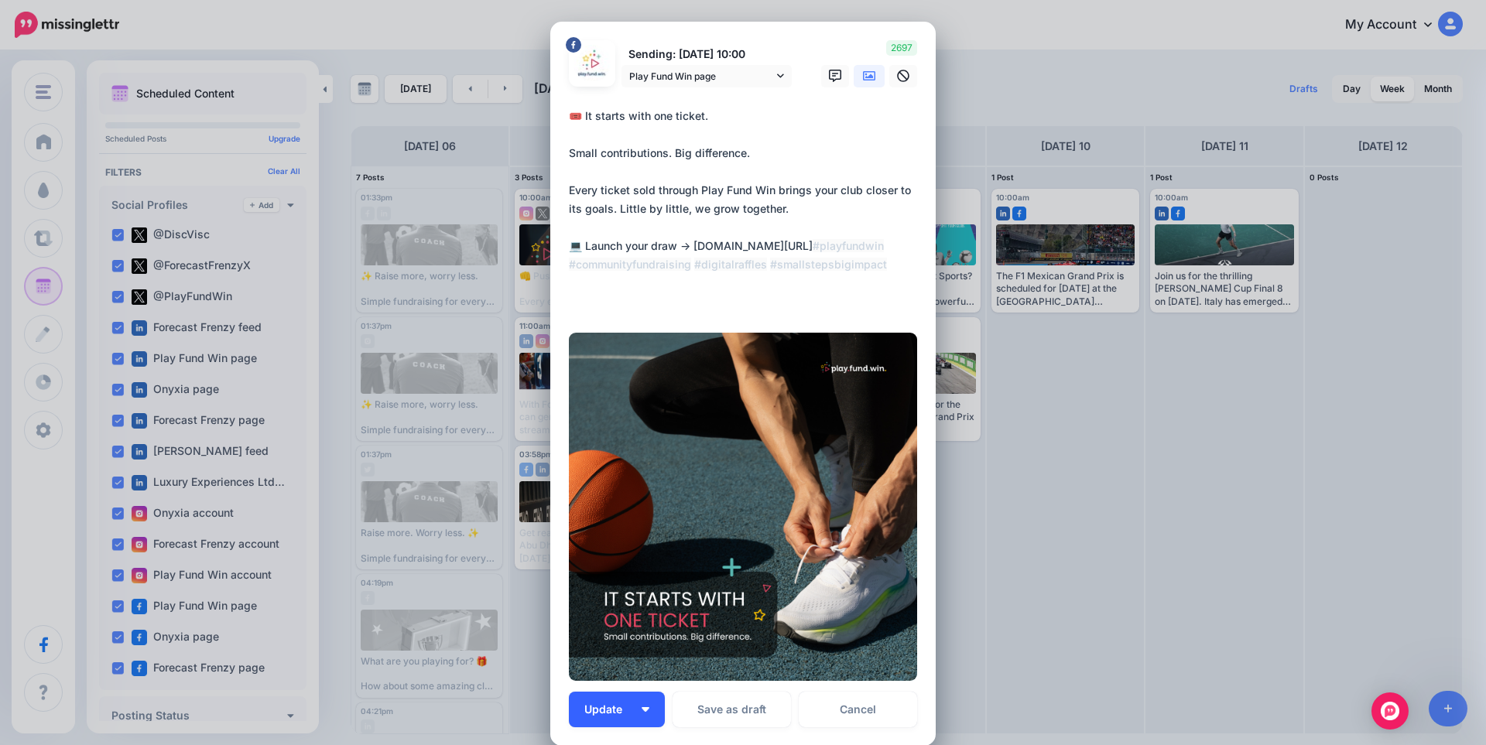
click at [586, 714] on span "Update" at bounding box center [609, 709] width 50 height 11
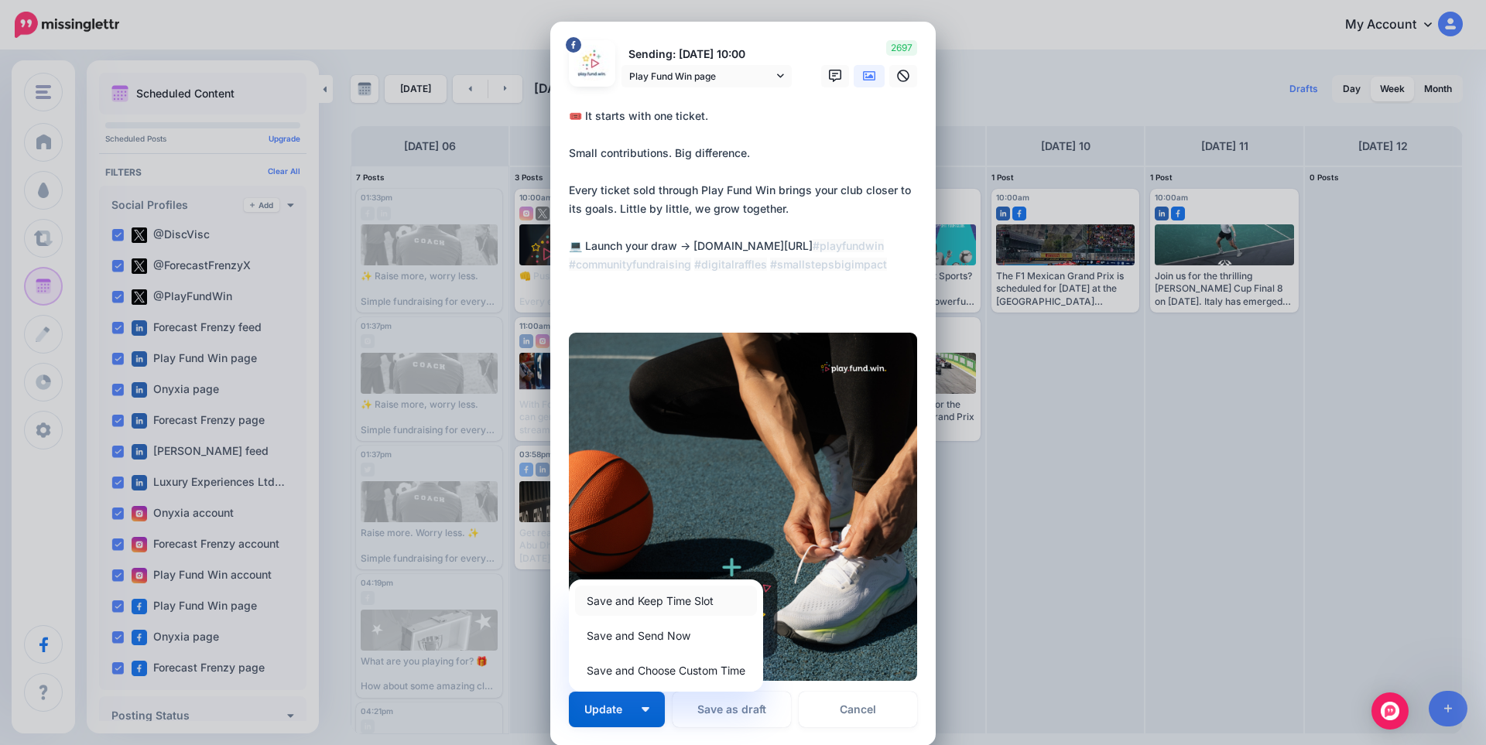
click at [622, 603] on link "Save and Keep Time Slot" at bounding box center [666, 601] width 182 height 30
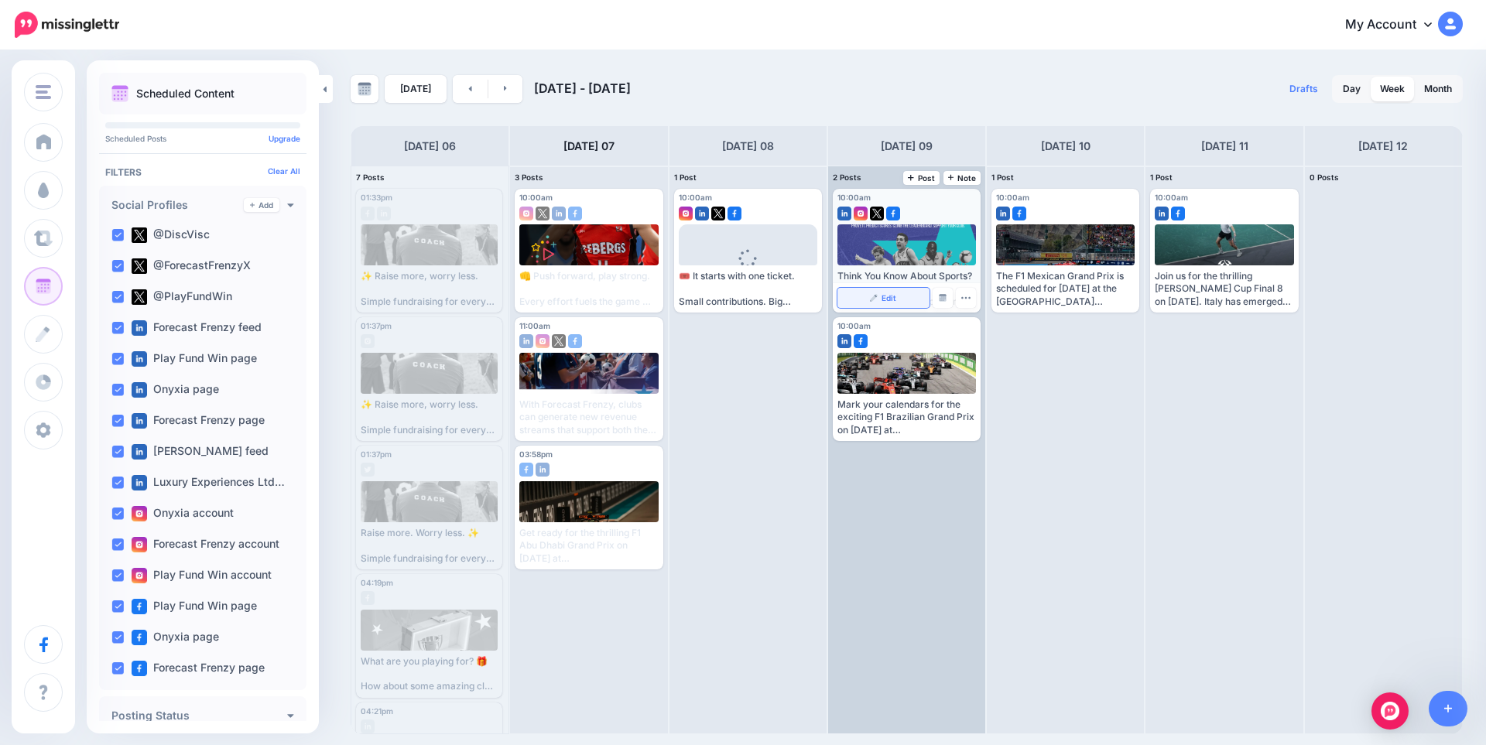
click at [885, 299] on span "Edit" at bounding box center [888, 298] width 15 height 8
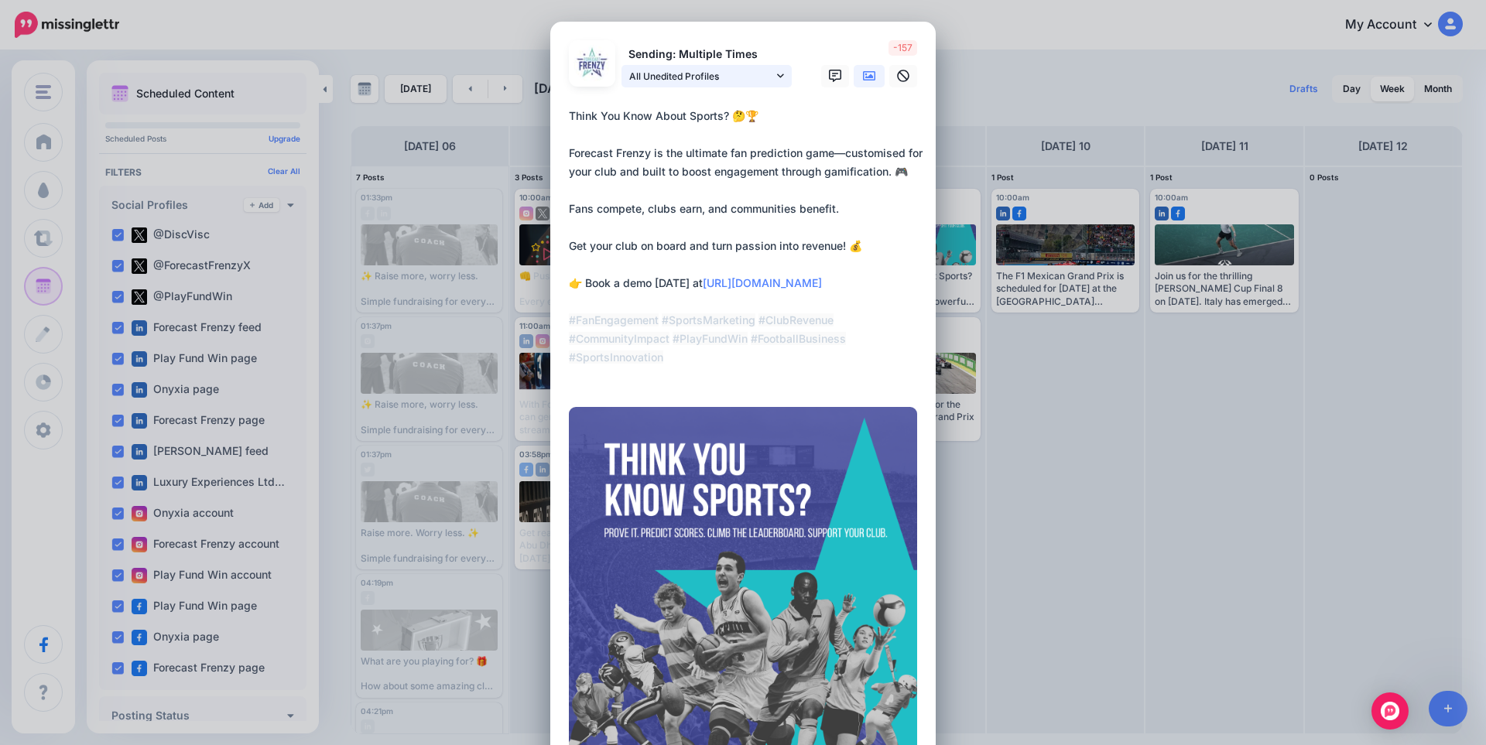
click at [676, 84] on span "All Unedited Profiles" at bounding box center [701, 76] width 144 height 16
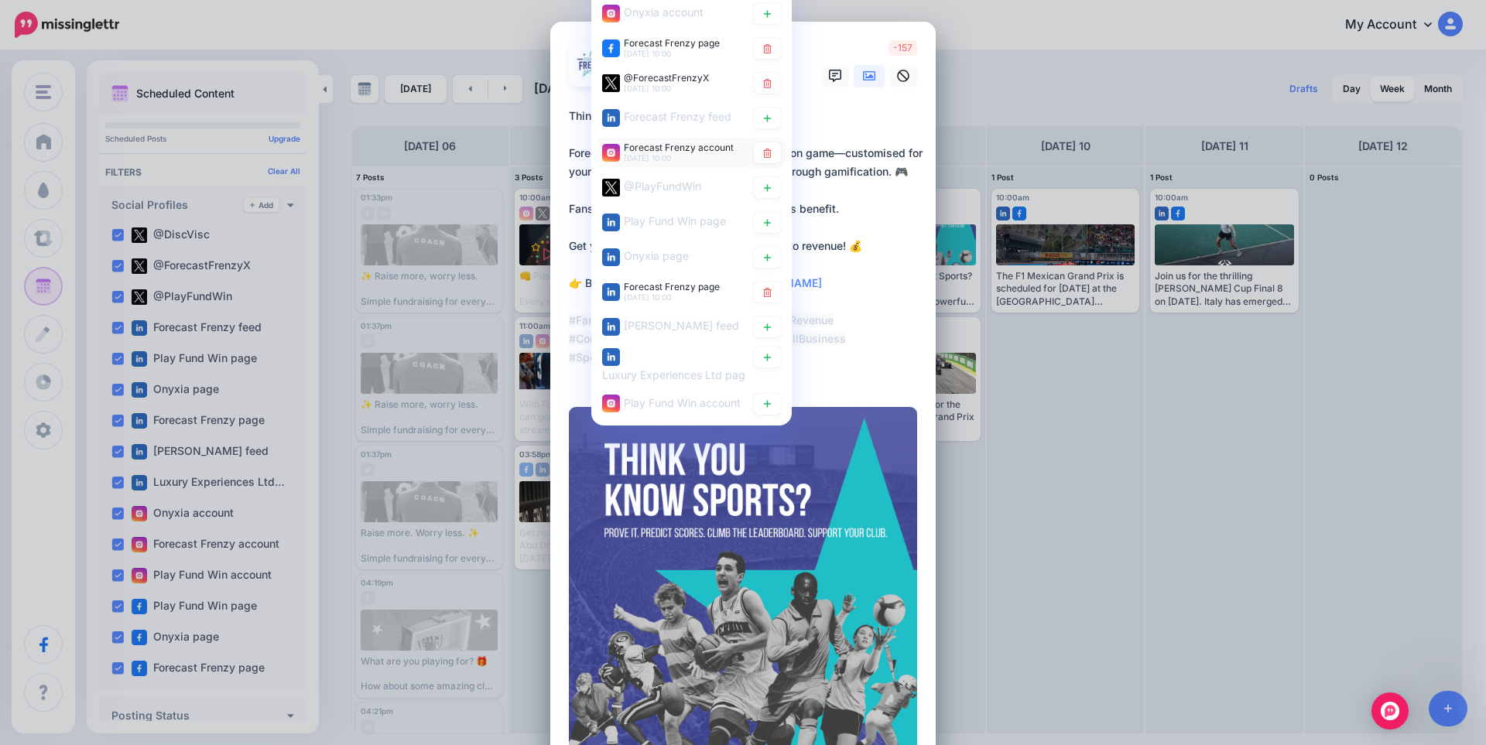
click at [635, 153] on span "9th Oct 10:00" at bounding box center [647, 157] width 47 height 9
type textarea "**********"
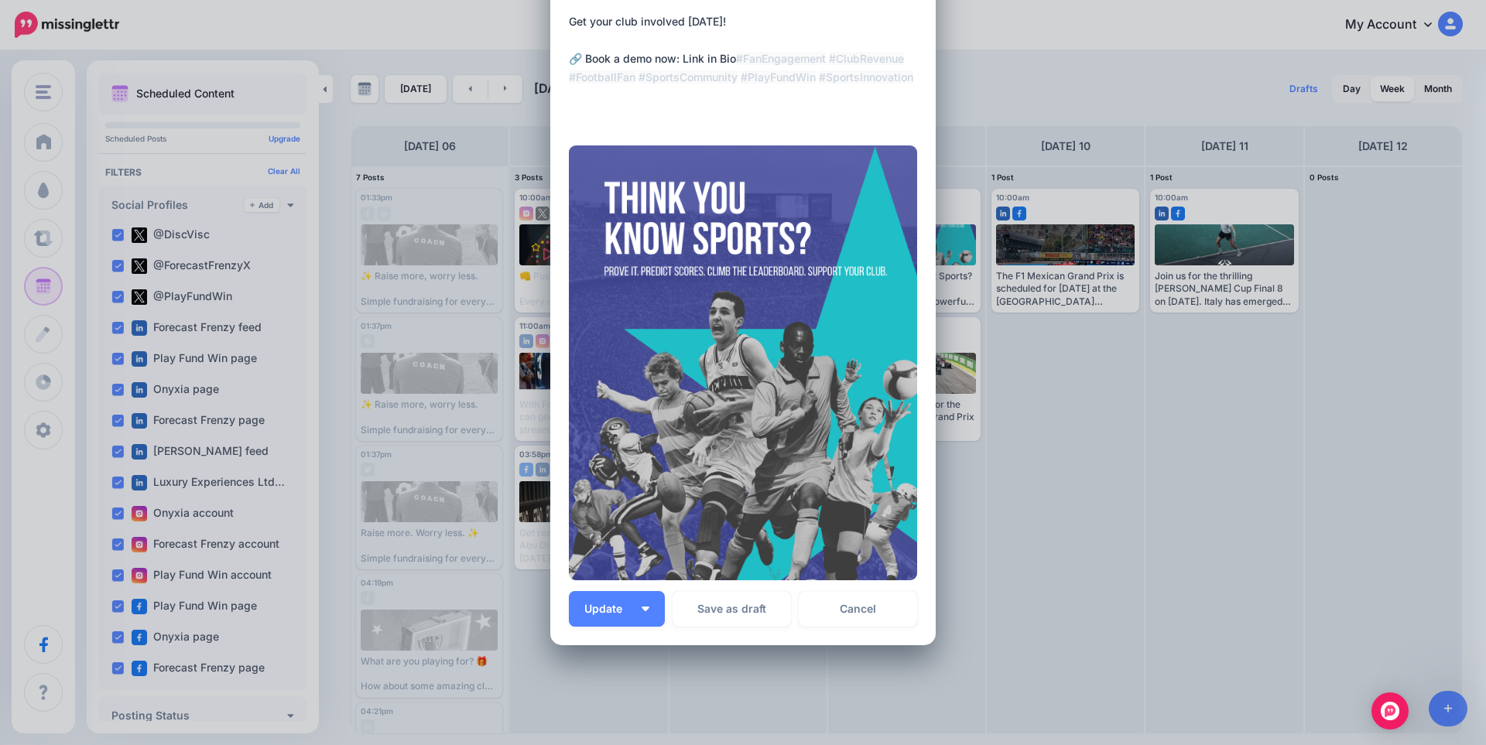
scroll to position [310, 0]
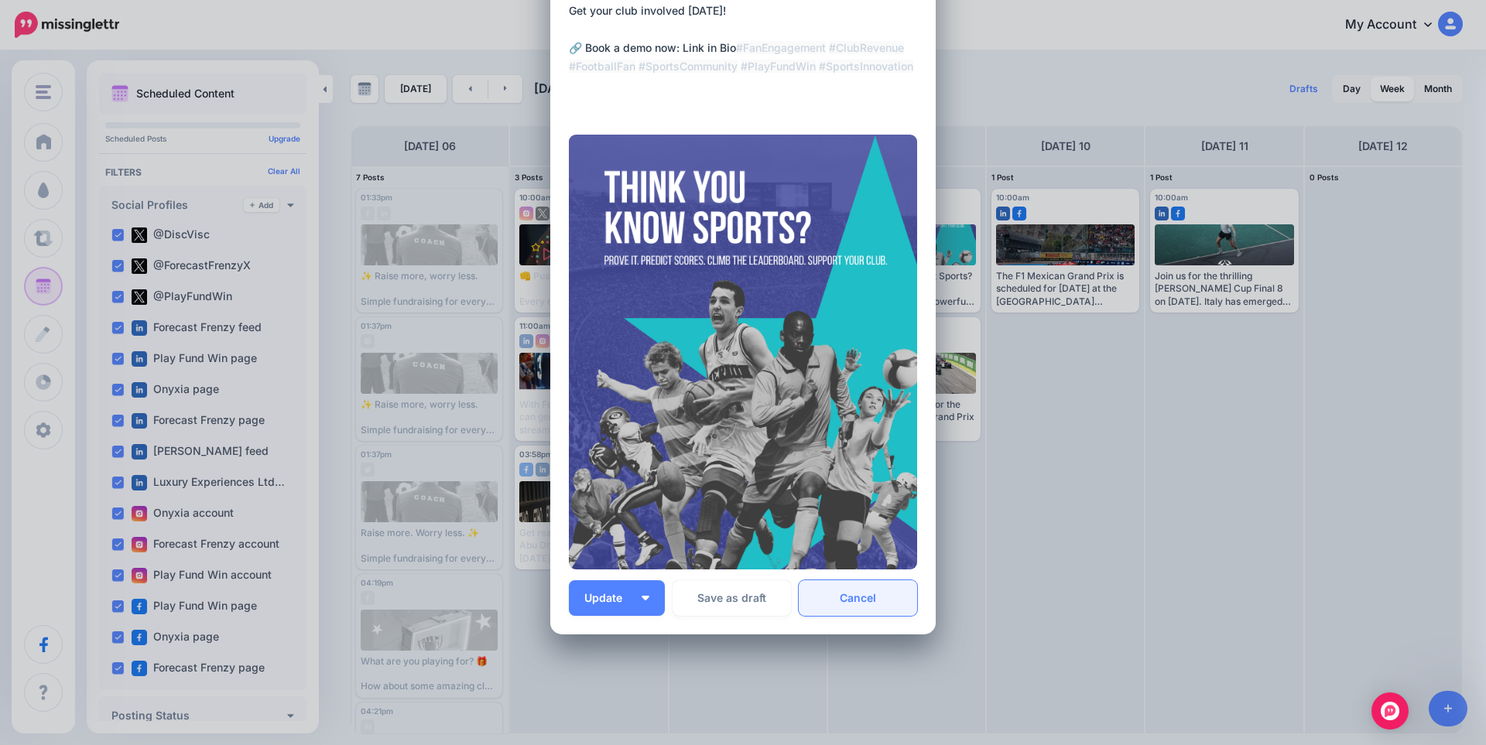
click at [888, 606] on link "Cancel" at bounding box center [858, 598] width 118 height 36
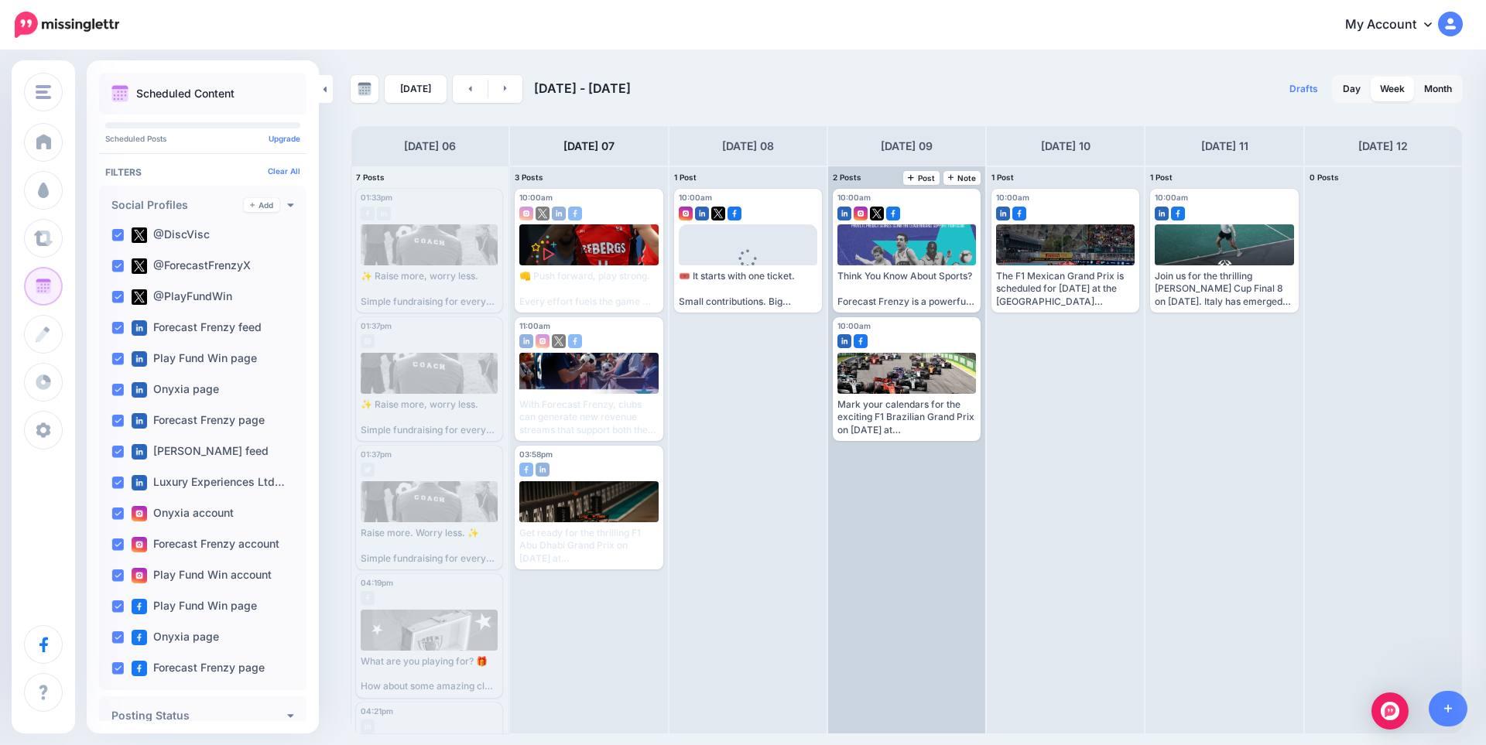
scroll to position [0, 0]
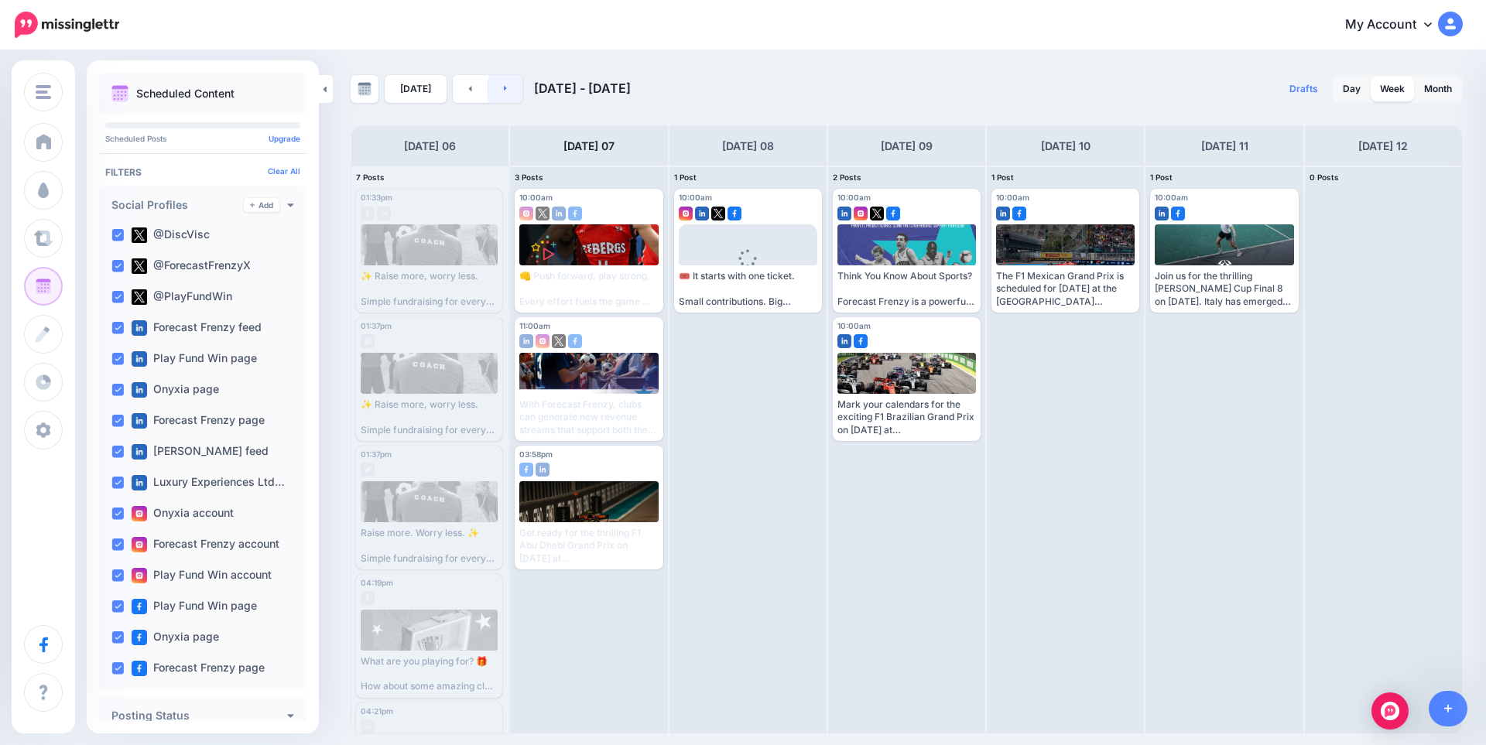
click at [494, 87] on link at bounding box center [505, 89] width 35 height 28
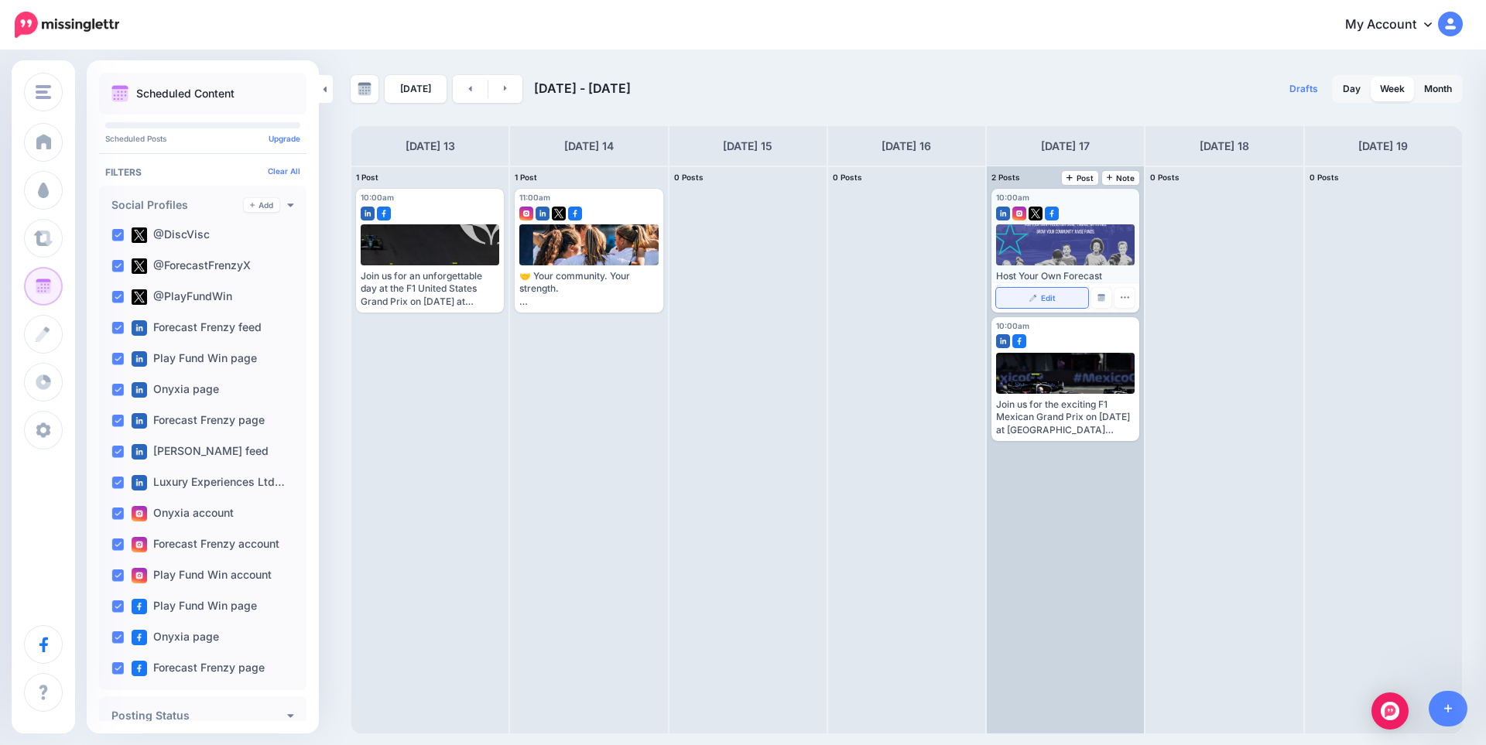
click at [1046, 304] on link "Edit" at bounding box center [1042, 298] width 92 height 20
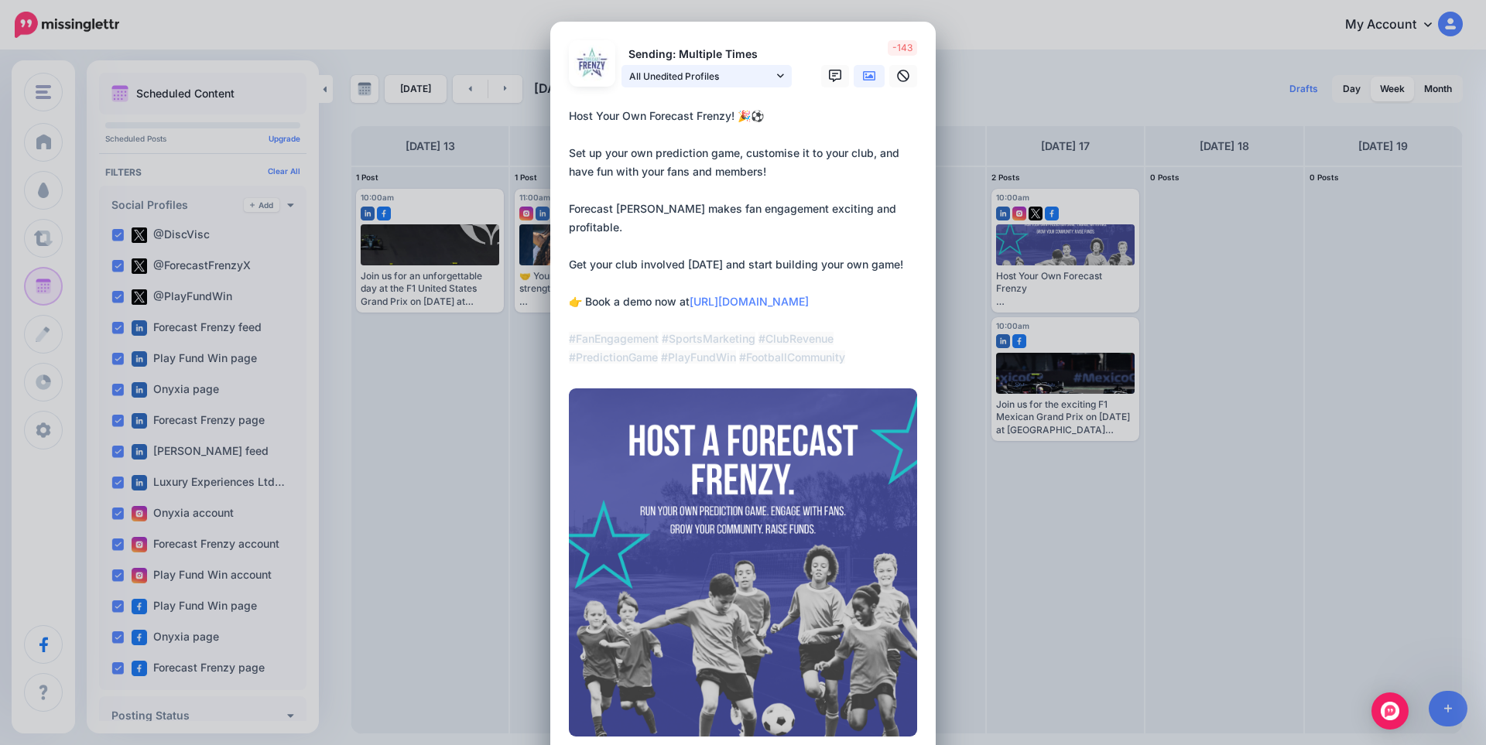
click at [718, 81] on span "All Unedited Profiles" at bounding box center [701, 76] width 144 height 16
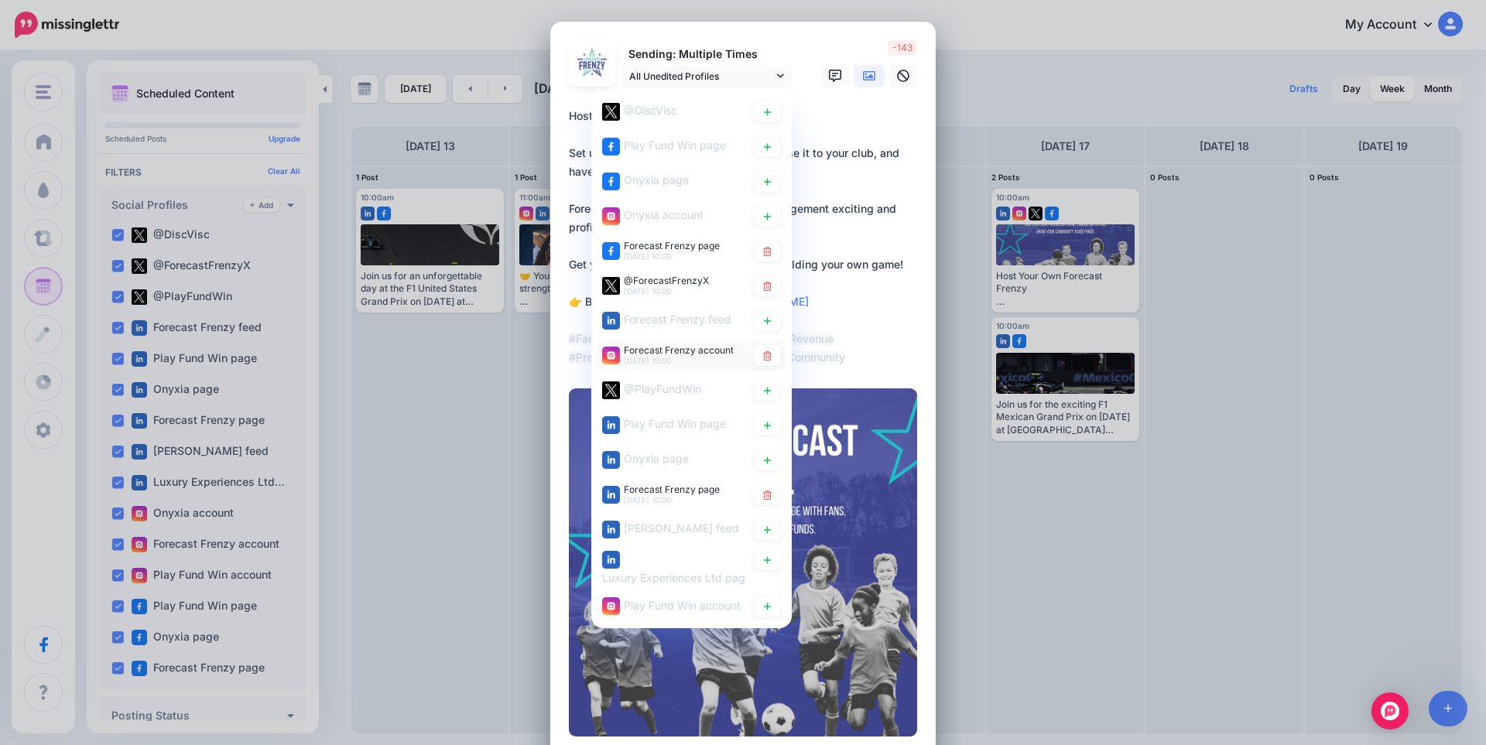
click at [645, 354] on span "Forecast Frenzy account" at bounding box center [679, 350] width 110 height 12
type textarea "**********"
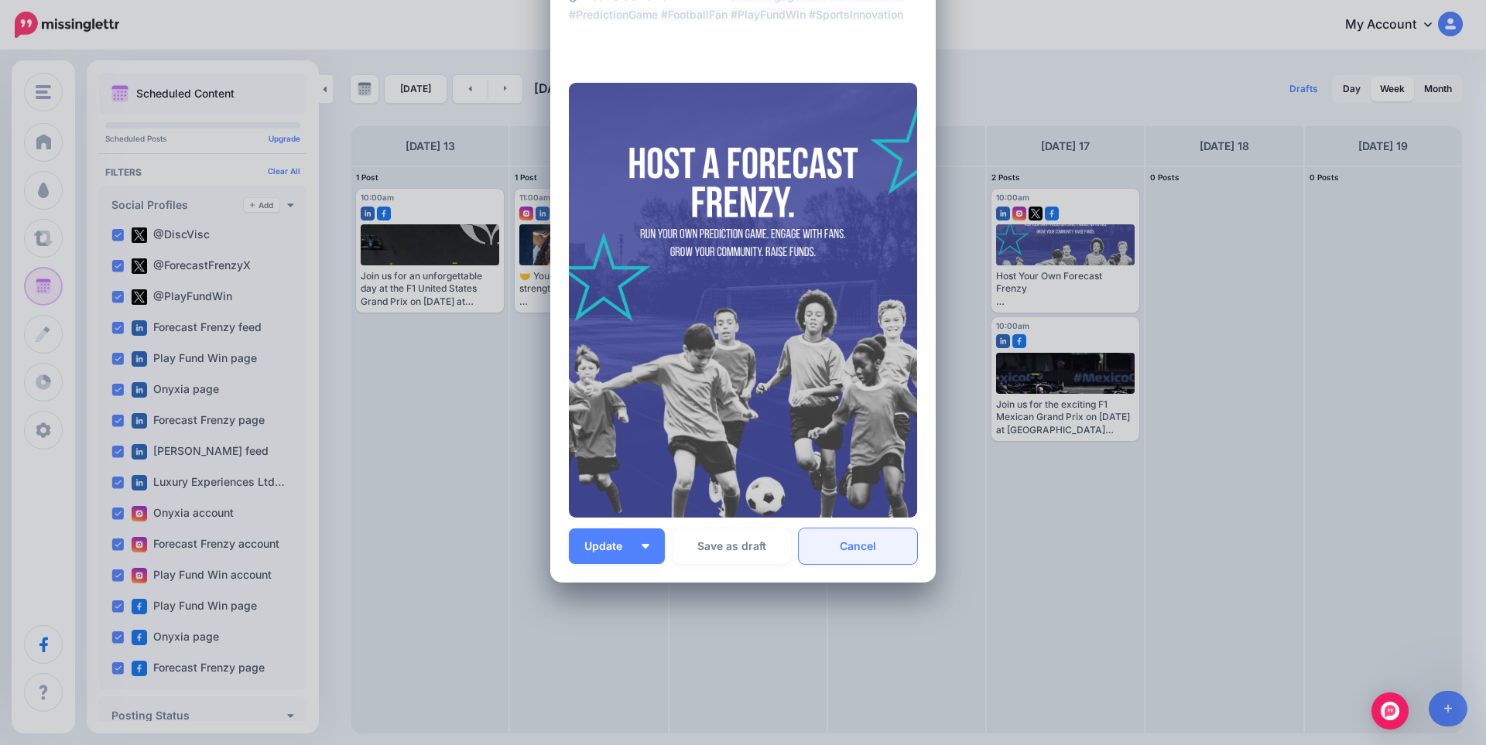
click at [900, 553] on link "Cancel" at bounding box center [858, 547] width 118 height 36
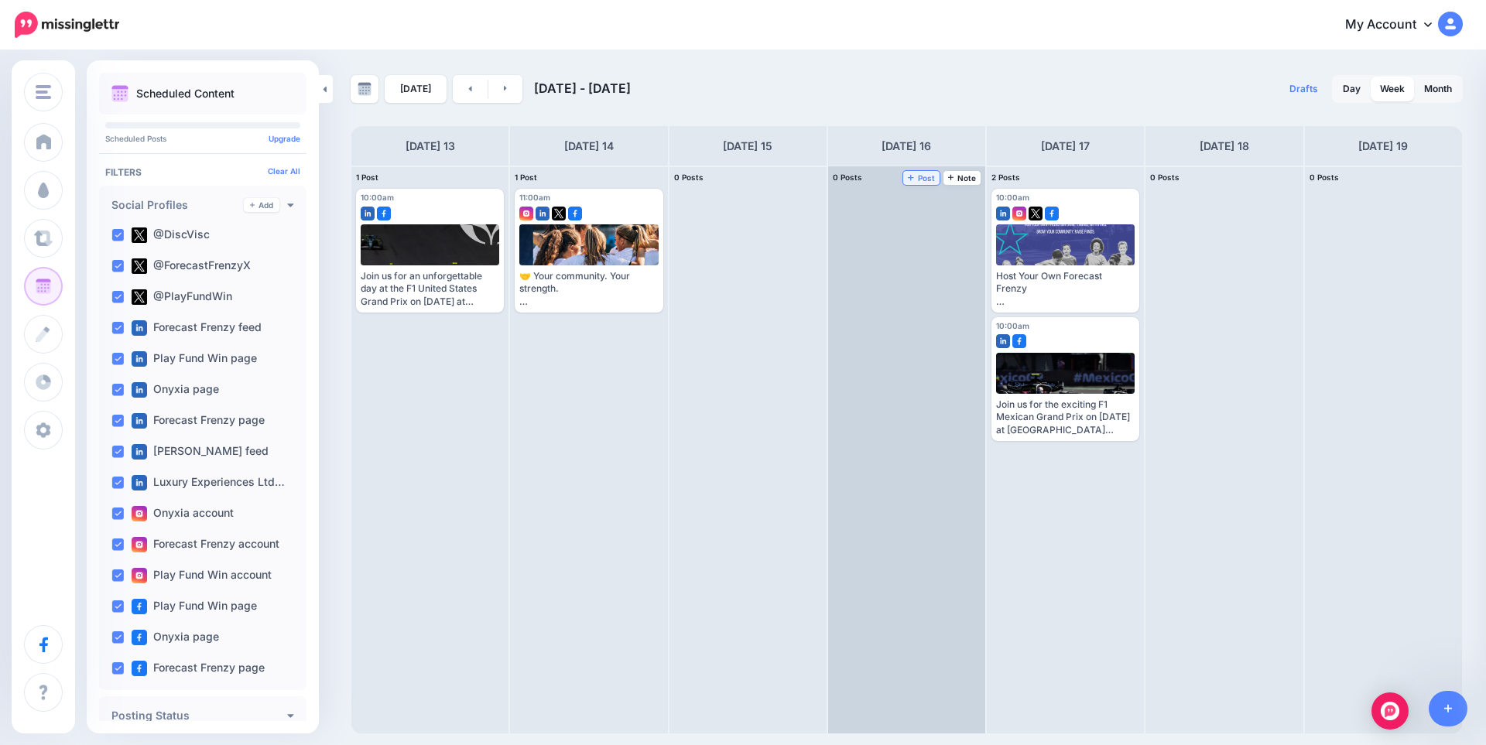
click at [923, 181] on span "Post" at bounding box center [921, 178] width 27 height 8
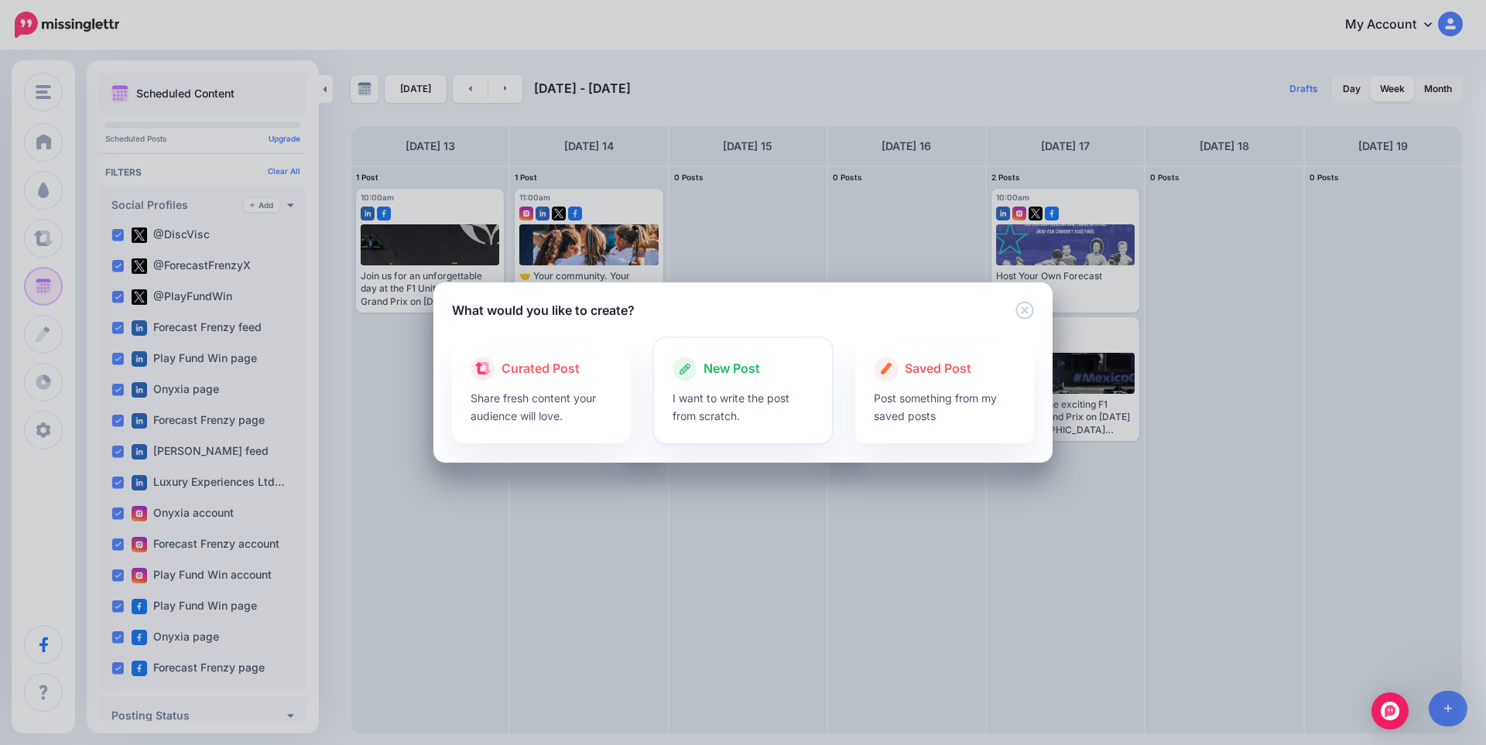
click at [735, 401] on p "I want to write the post from scratch." at bounding box center [743, 407] width 142 height 36
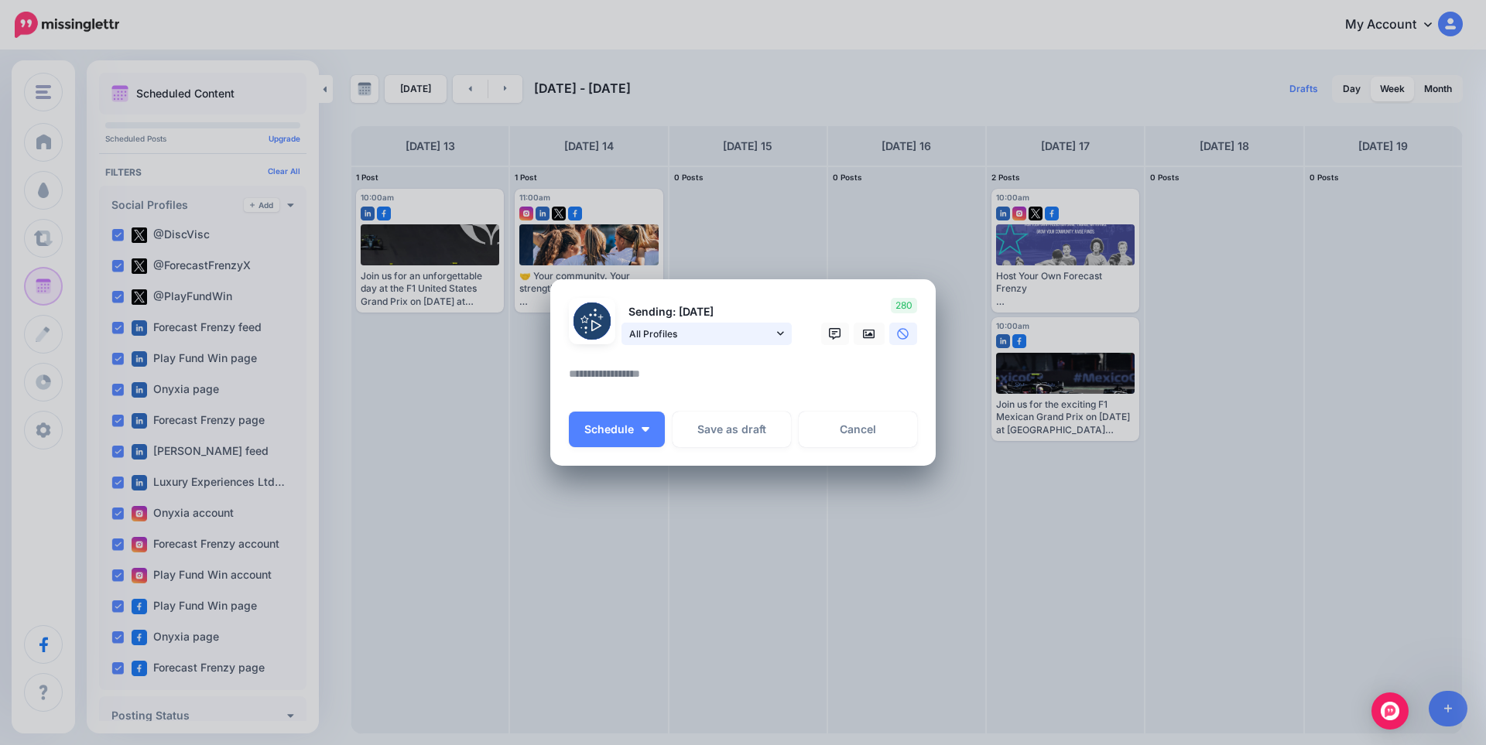
click at [700, 340] on span "All Profiles" at bounding box center [701, 334] width 144 height 16
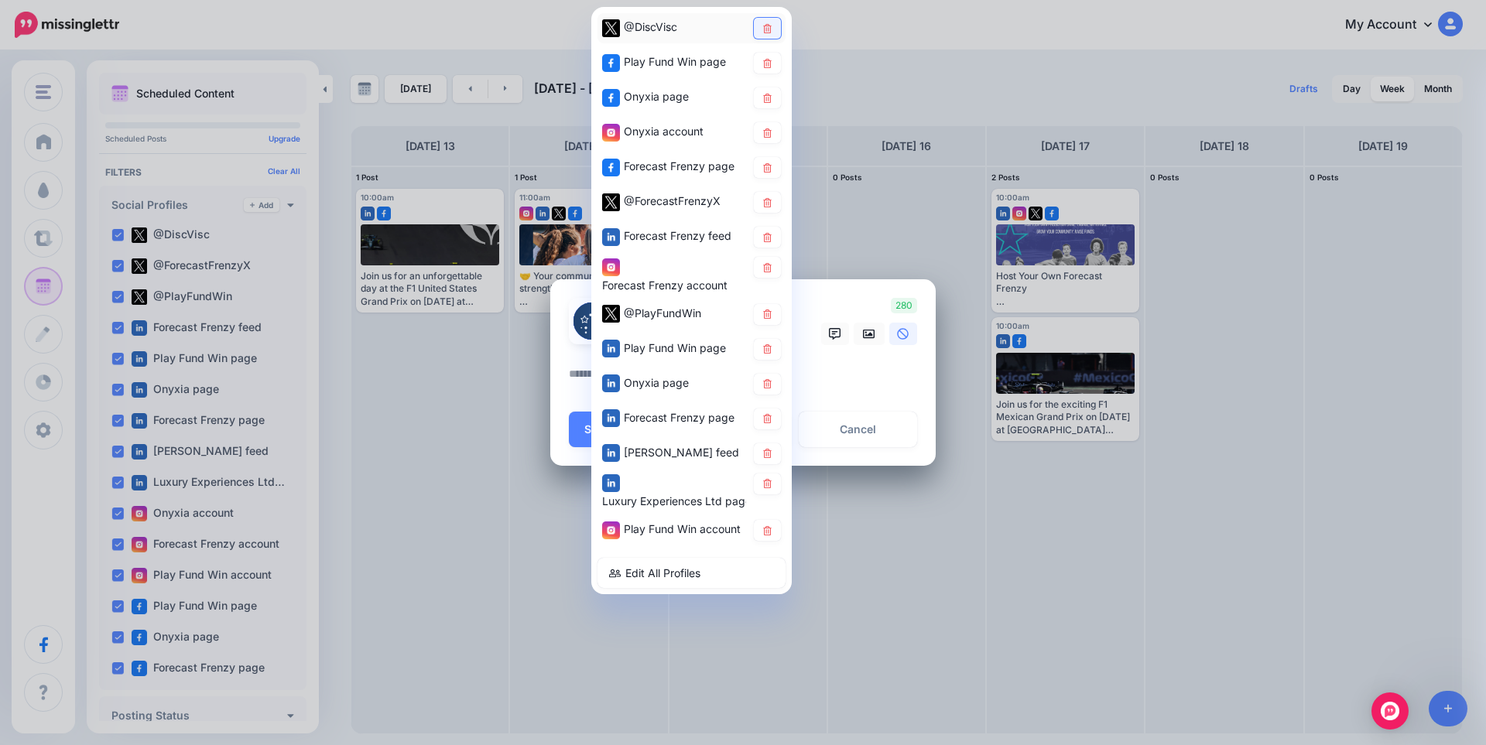
click at [768, 29] on icon at bounding box center [767, 27] width 12 height 9
click at [772, 94] on icon at bounding box center [767, 97] width 12 height 9
click at [767, 127] on link at bounding box center [767, 132] width 27 height 21
click at [766, 171] on icon at bounding box center [767, 167] width 12 height 9
click at [768, 204] on icon at bounding box center [767, 201] width 12 height 9
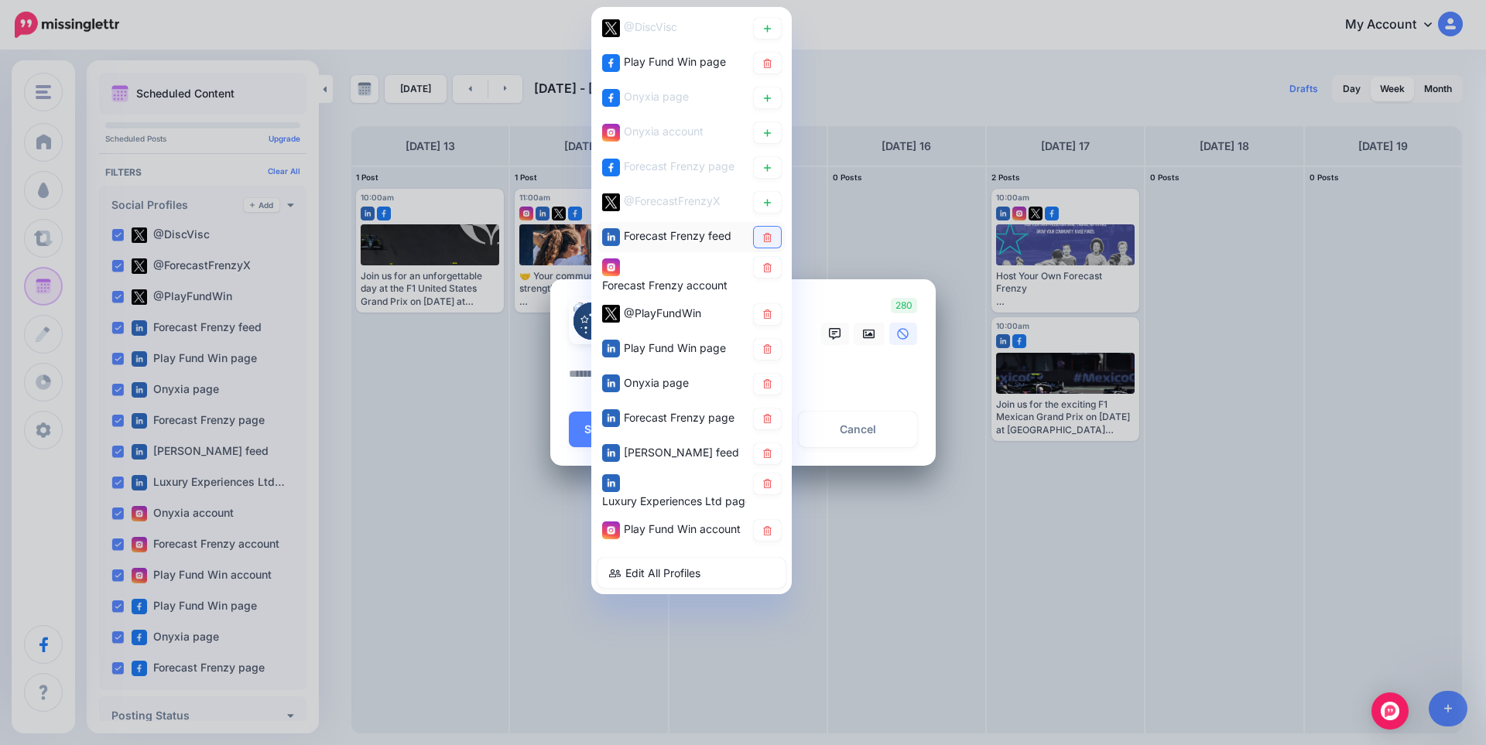
click at [770, 238] on icon at bounding box center [767, 236] width 9 height 9
click at [768, 271] on icon at bounding box center [767, 266] width 12 height 9
click at [765, 387] on icon at bounding box center [767, 383] width 12 height 9
click at [768, 419] on icon at bounding box center [767, 418] width 9 height 9
click at [769, 461] on link at bounding box center [767, 453] width 27 height 21
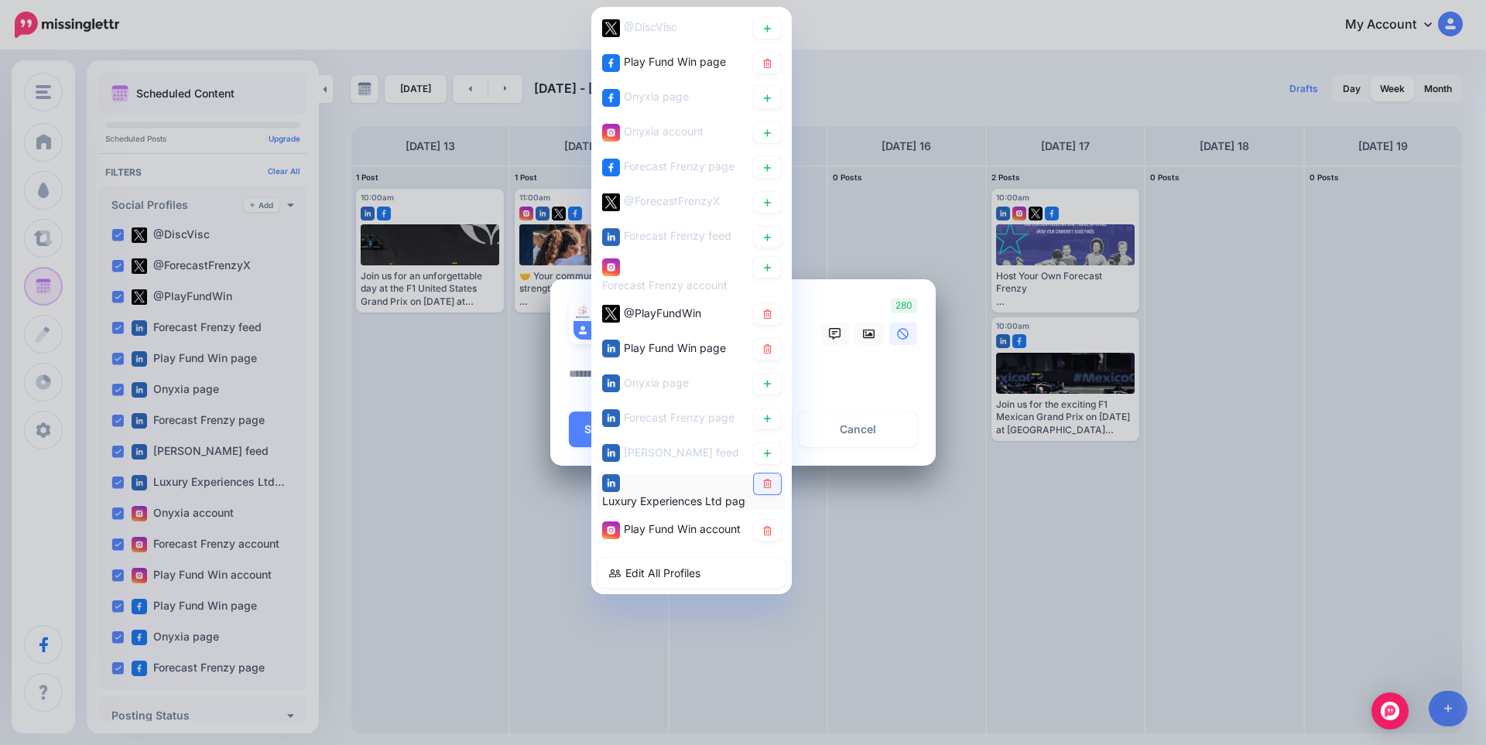
click at [768, 488] on icon at bounding box center [767, 483] width 12 height 9
click at [856, 378] on textarea at bounding box center [747, 379] width 356 height 30
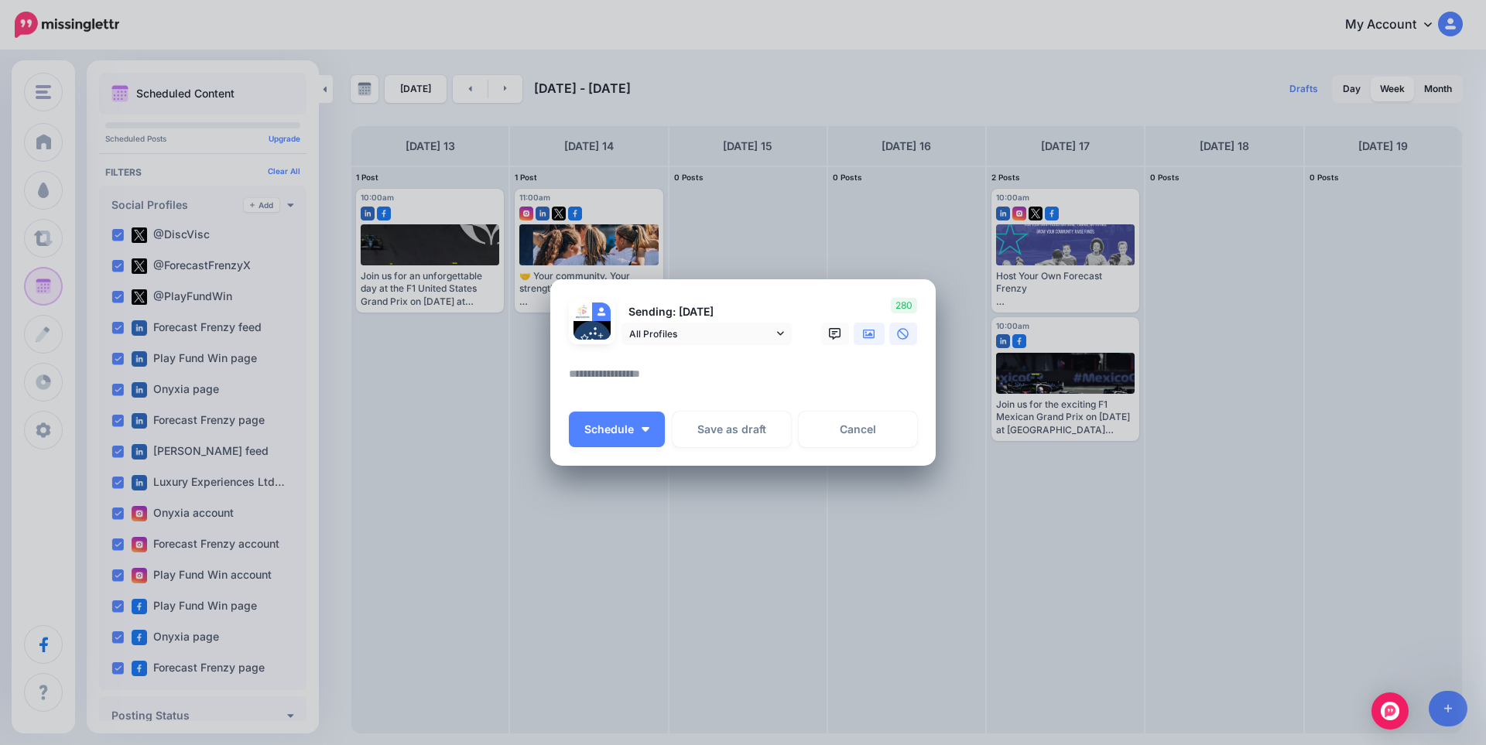
click at [872, 338] on icon at bounding box center [869, 333] width 12 height 9
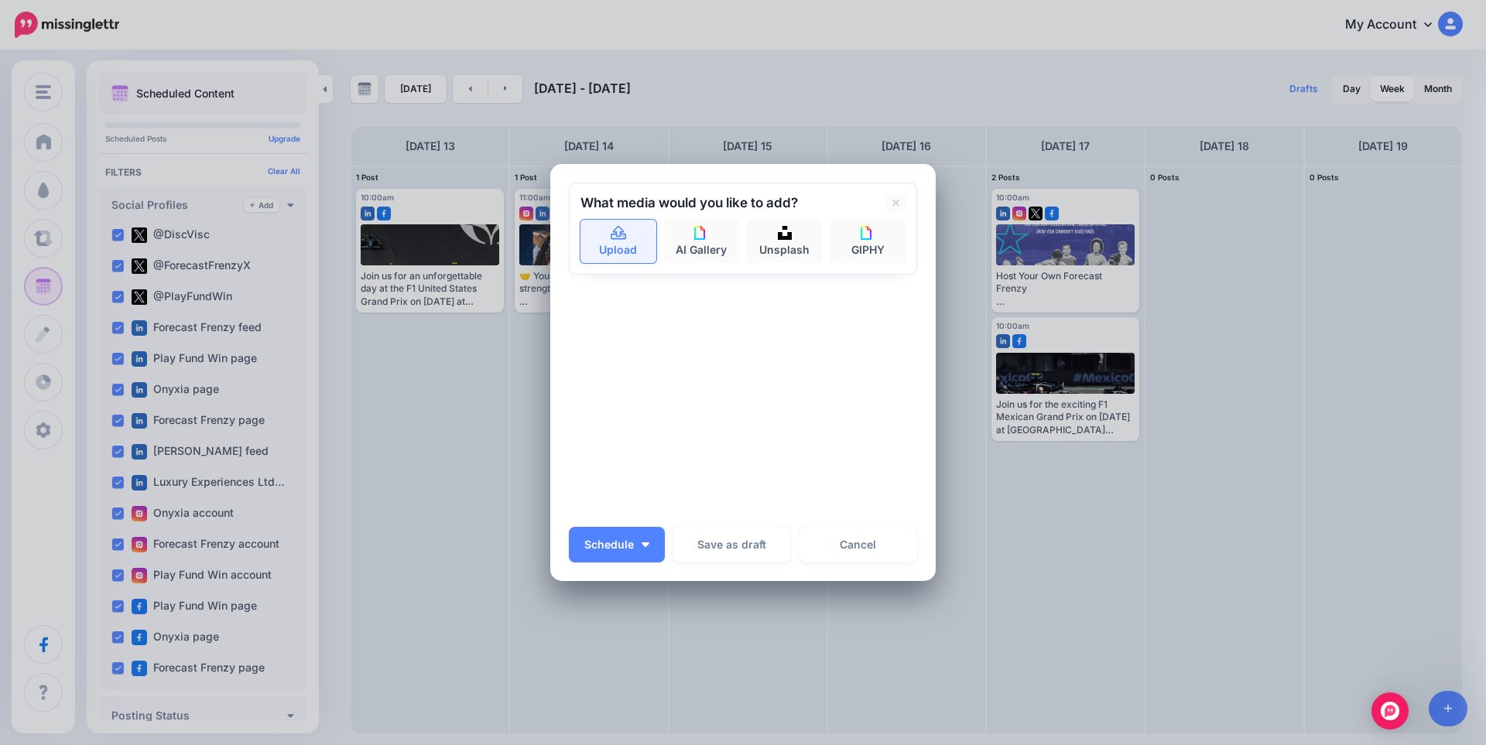
click at [626, 260] on link "Upload" at bounding box center [618, 241] width 76 height 43
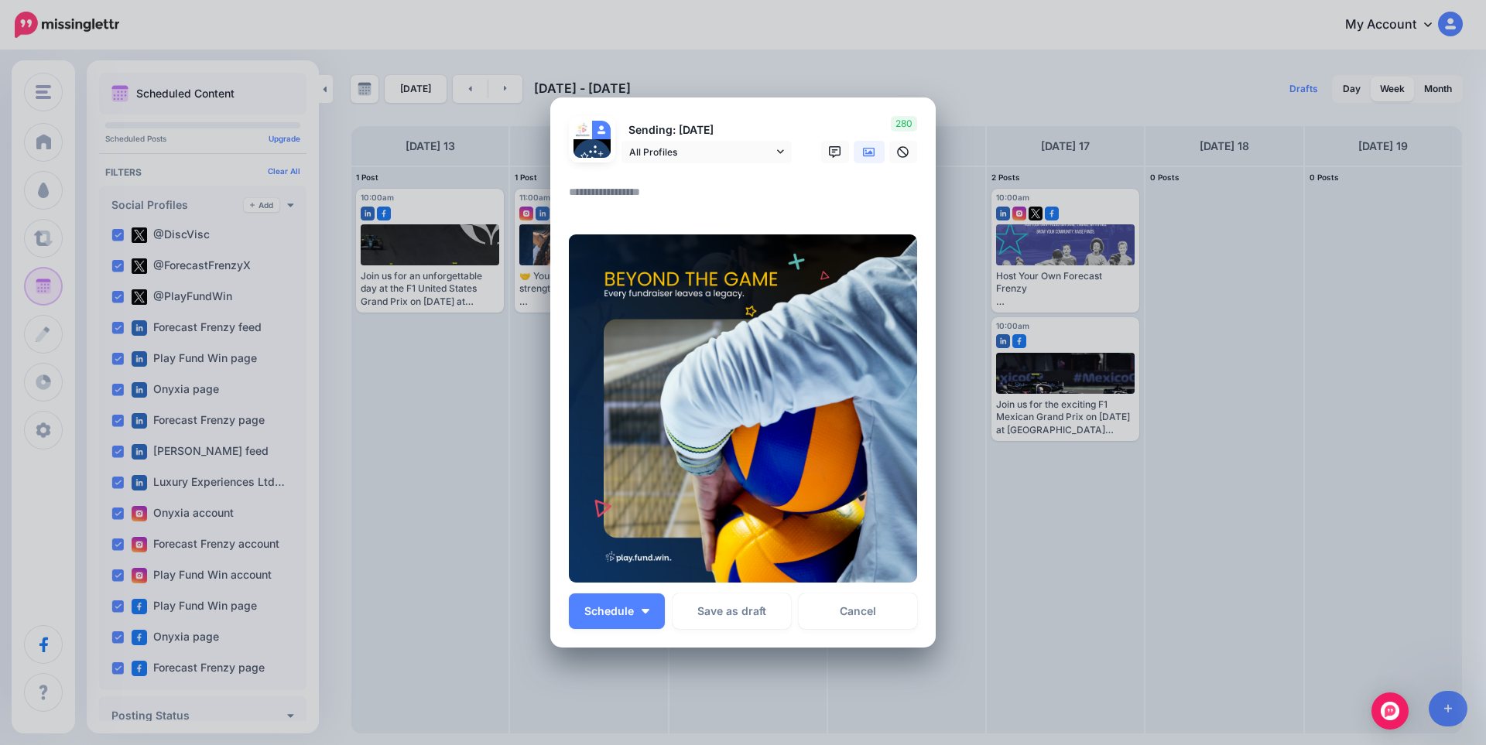
click at [619, 200] on textarea at bounding box center [747, 198] width 356 height 30
paste textarea "**********"
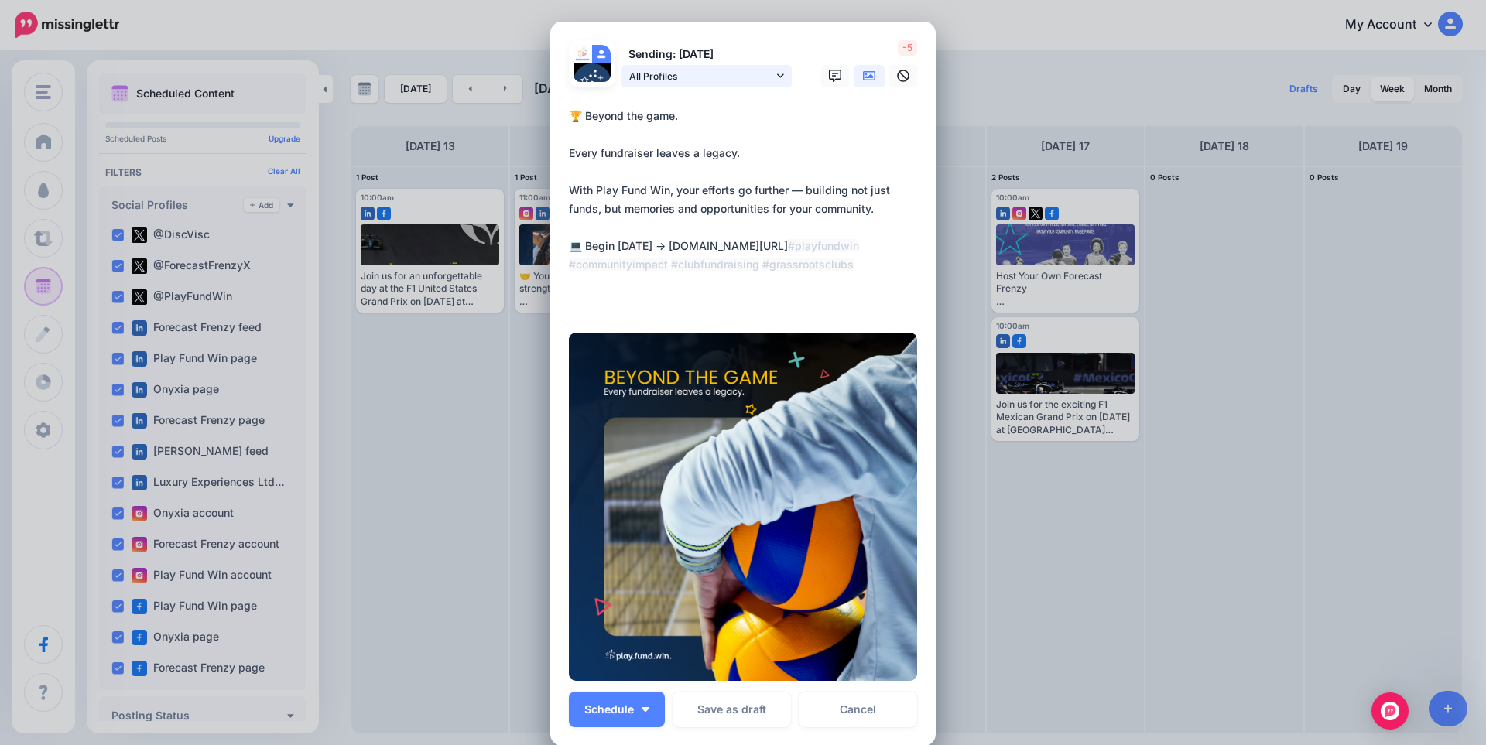
click at [749, 77] on span "All Profiles" at bounding box center [701, 76] width 144 height 16
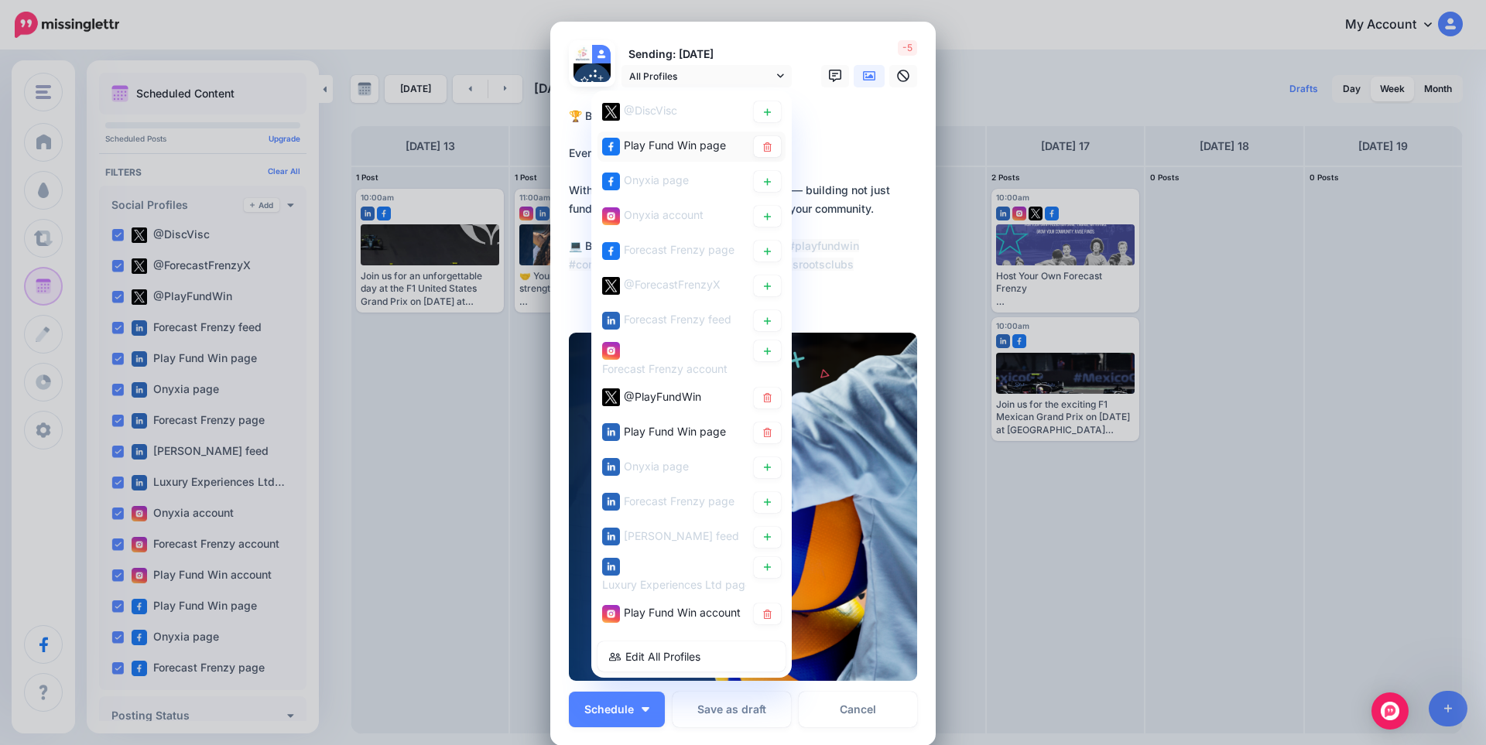
click at [683, 146] on span "Play Fund Win page" at bounding box center [675, 145] width 102 height 13
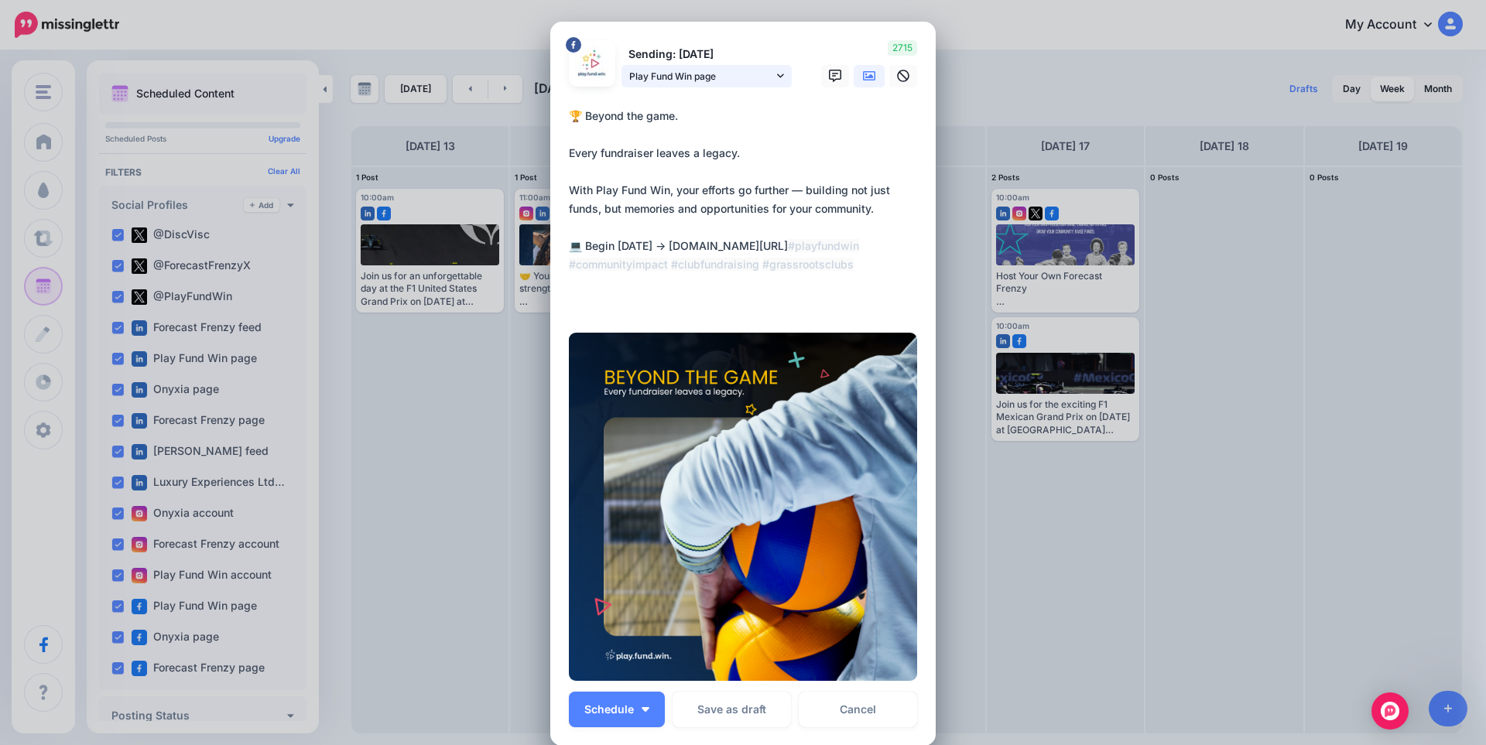
click at [672, 83] on span "Play Fund Win page" at bounding box center [701, 76] width 144 height 16
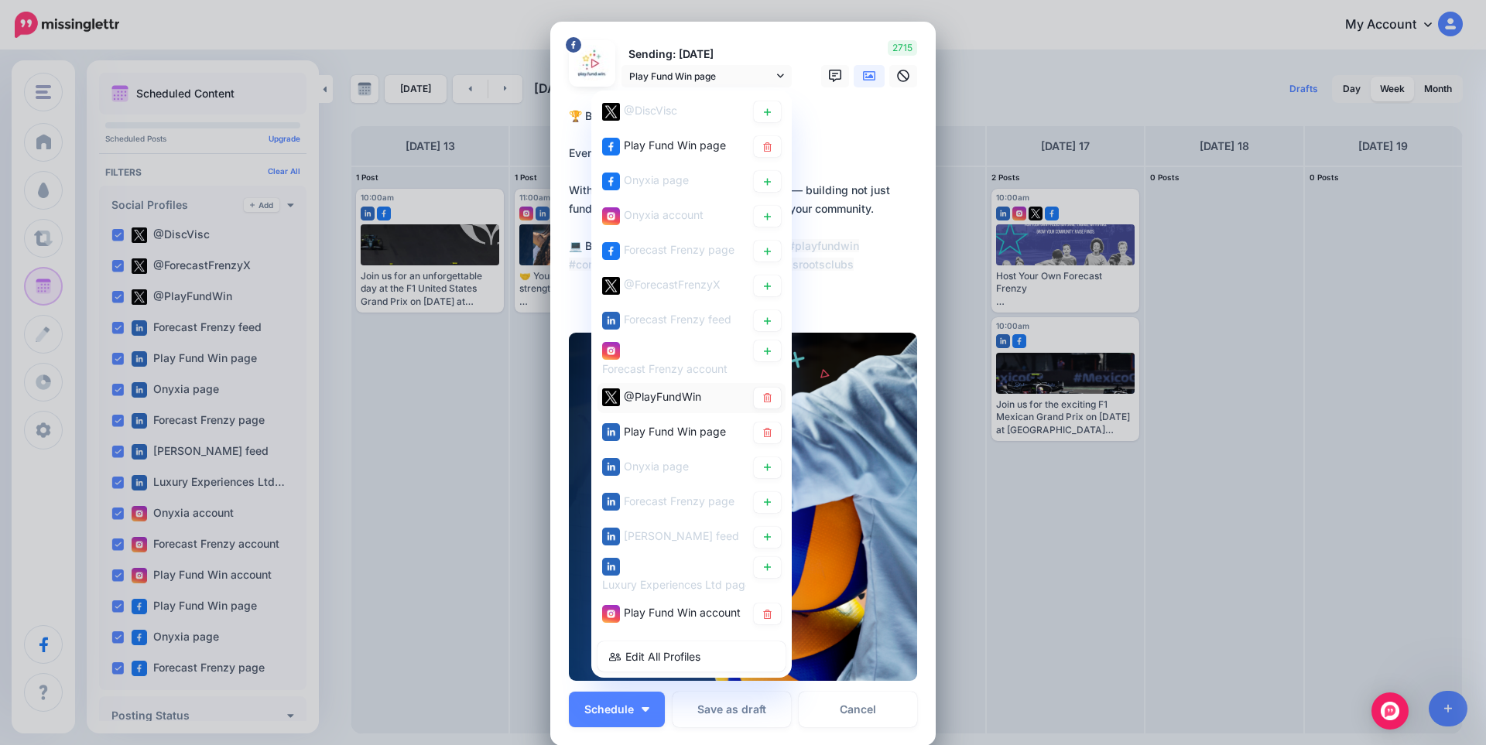
click at [658, 388] on div "@PlayFundWin" at bounding box center [662, 396] width 77 height 19
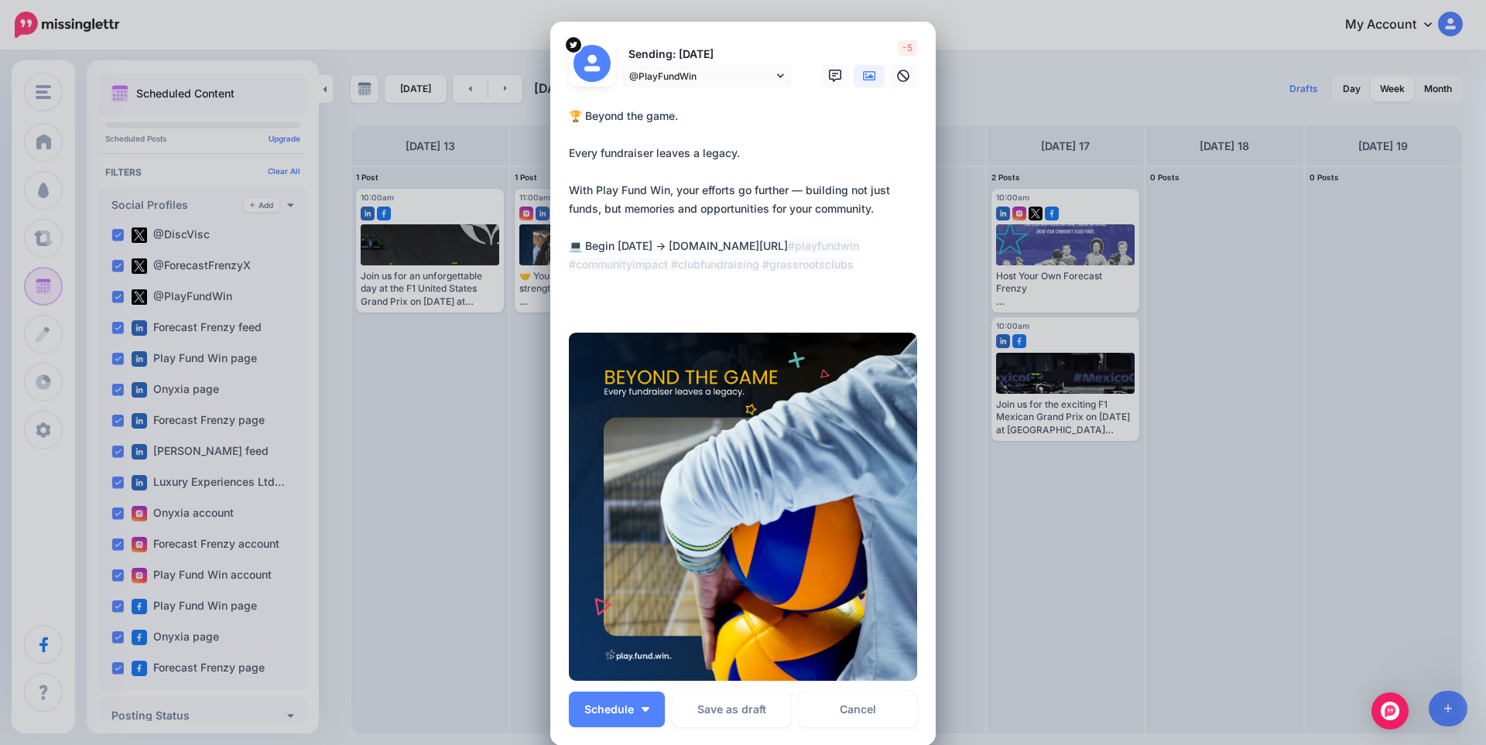
click at [655, 187] on textarea "**********" at bounding box center [747, 209] width 356 height 204
paste textarea
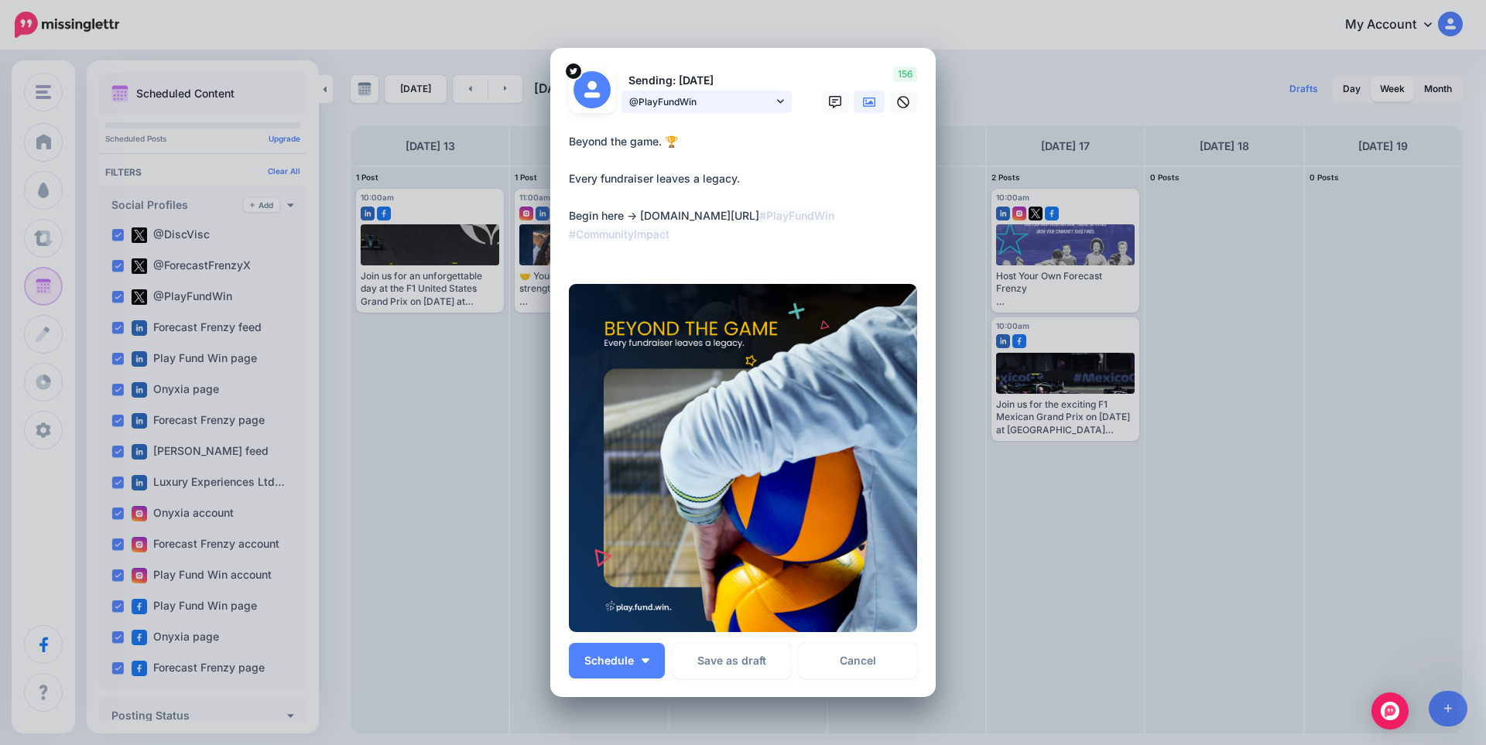
click at [700, 98] on span "@PlayFundWin" at bounding box center [701, 102] width 144 height 16
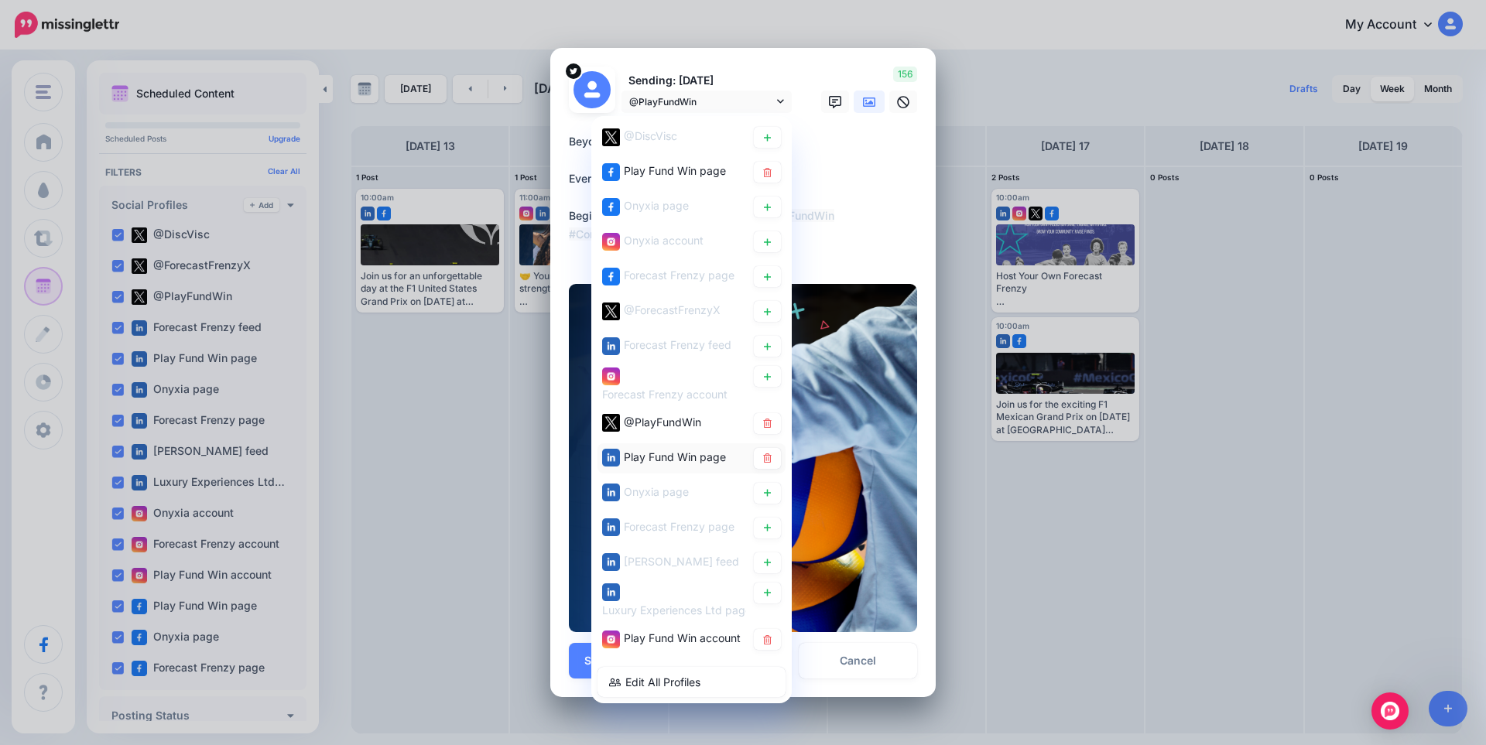
click at [696, 454] on span "Play Fund Win page" at bounding box center [675, 456] width 102 height 13
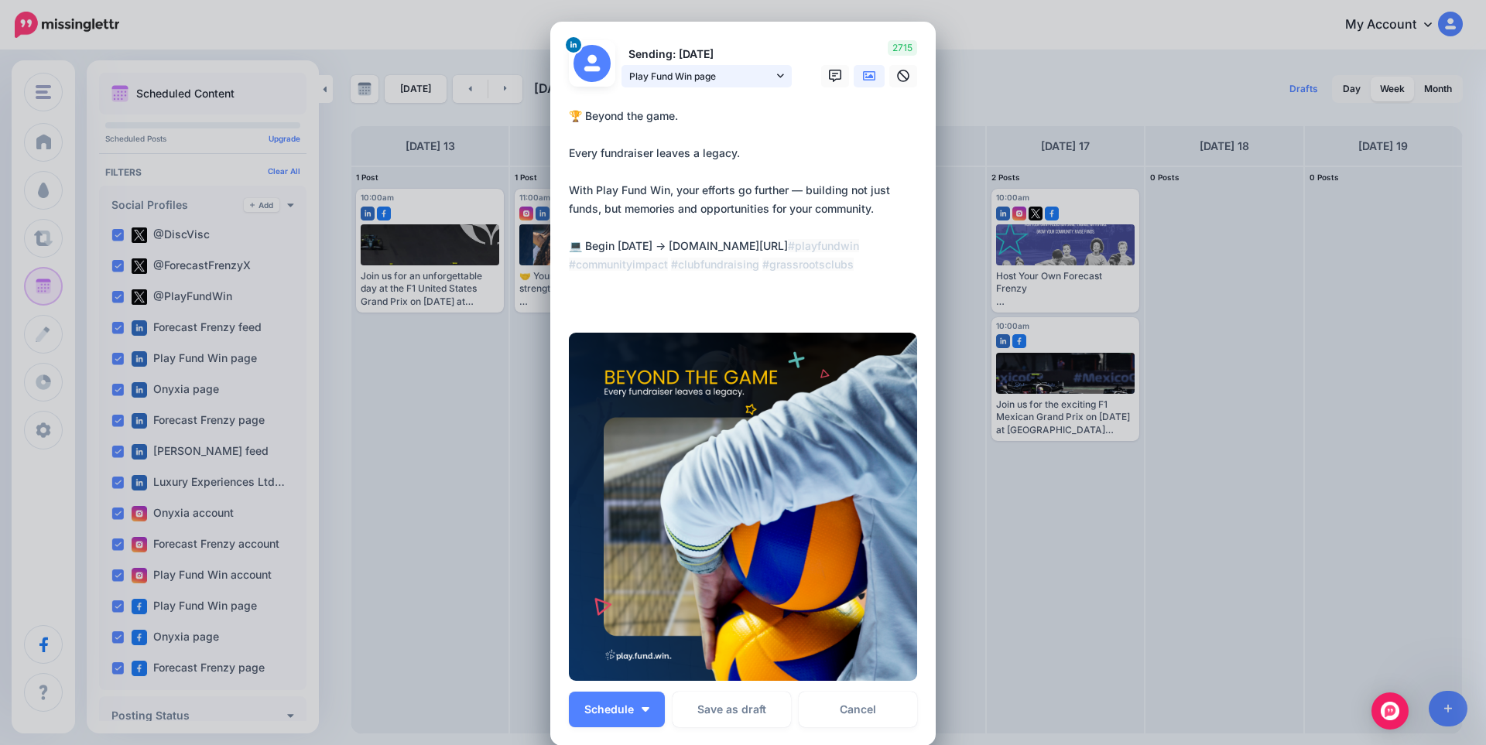
click at [696, 73] on span "Play Fund Win page" at bounding box center [701, 76] width 144 height 16
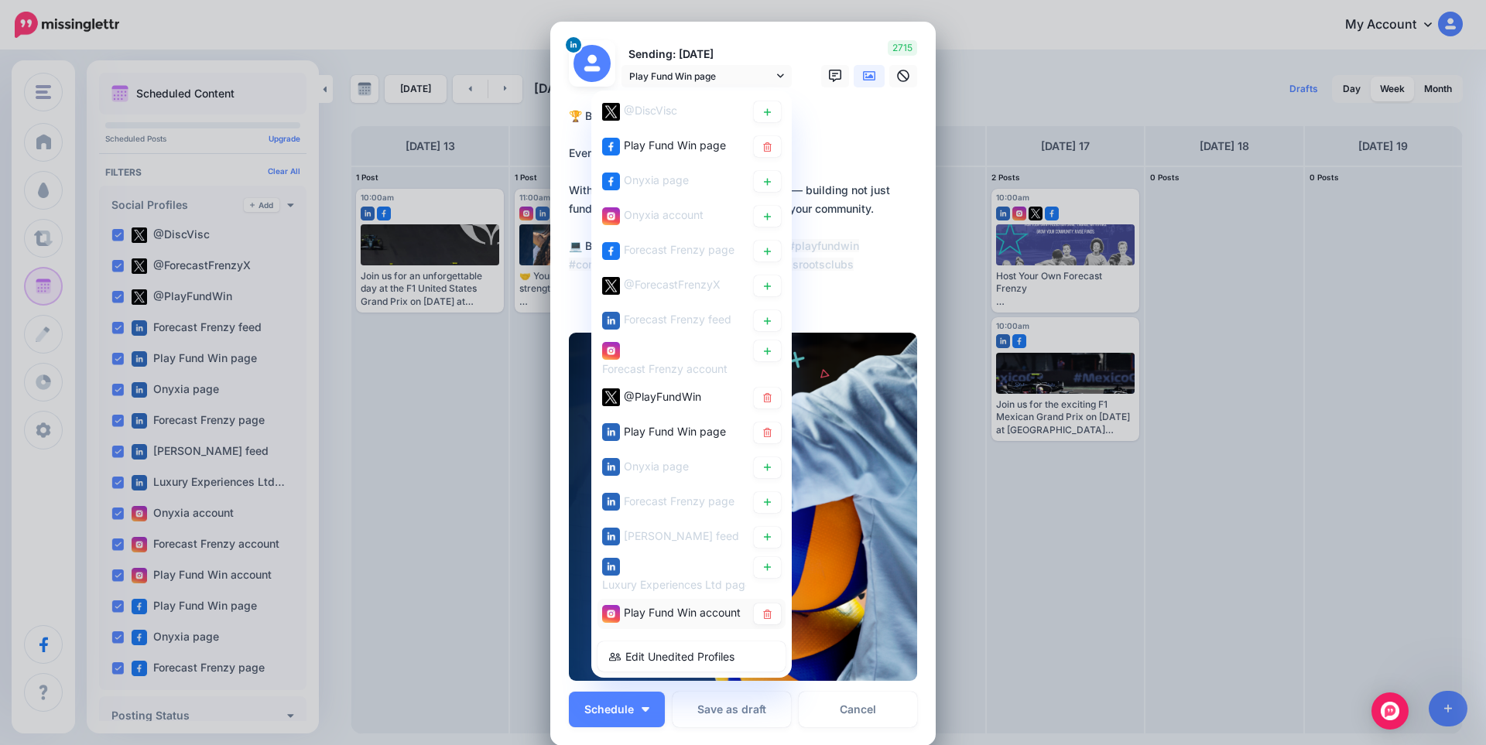
click at [626, 604] on div "Play Fund Win account" at bounding box center [682, 613] width 117 height 19
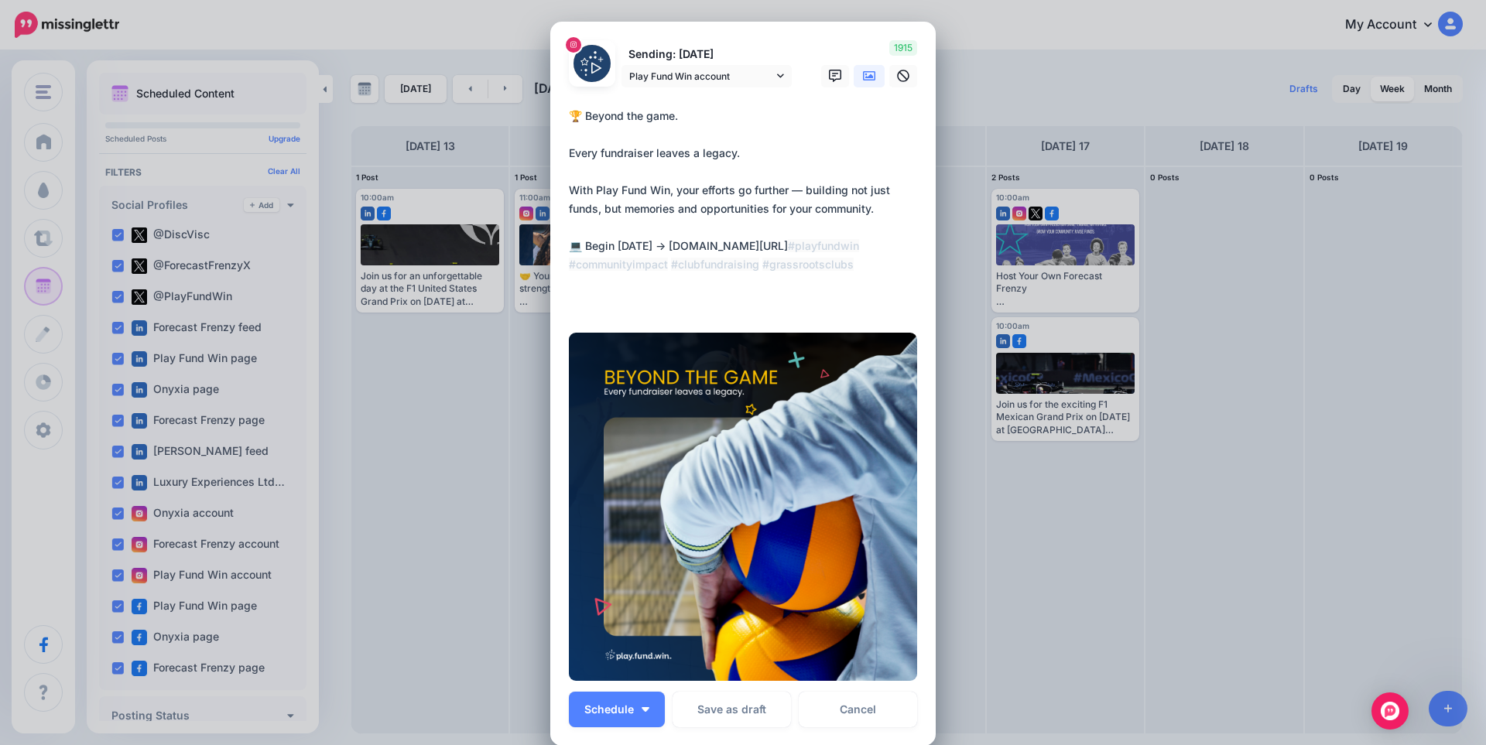
drag, startPoint x: 874, startPoint y: 249, endPoint x: 660, endPoint y: 241, distance: 213.7
click at [660, 241] on textarea "**********" at bounding box center [747, 209] width 356 height 204
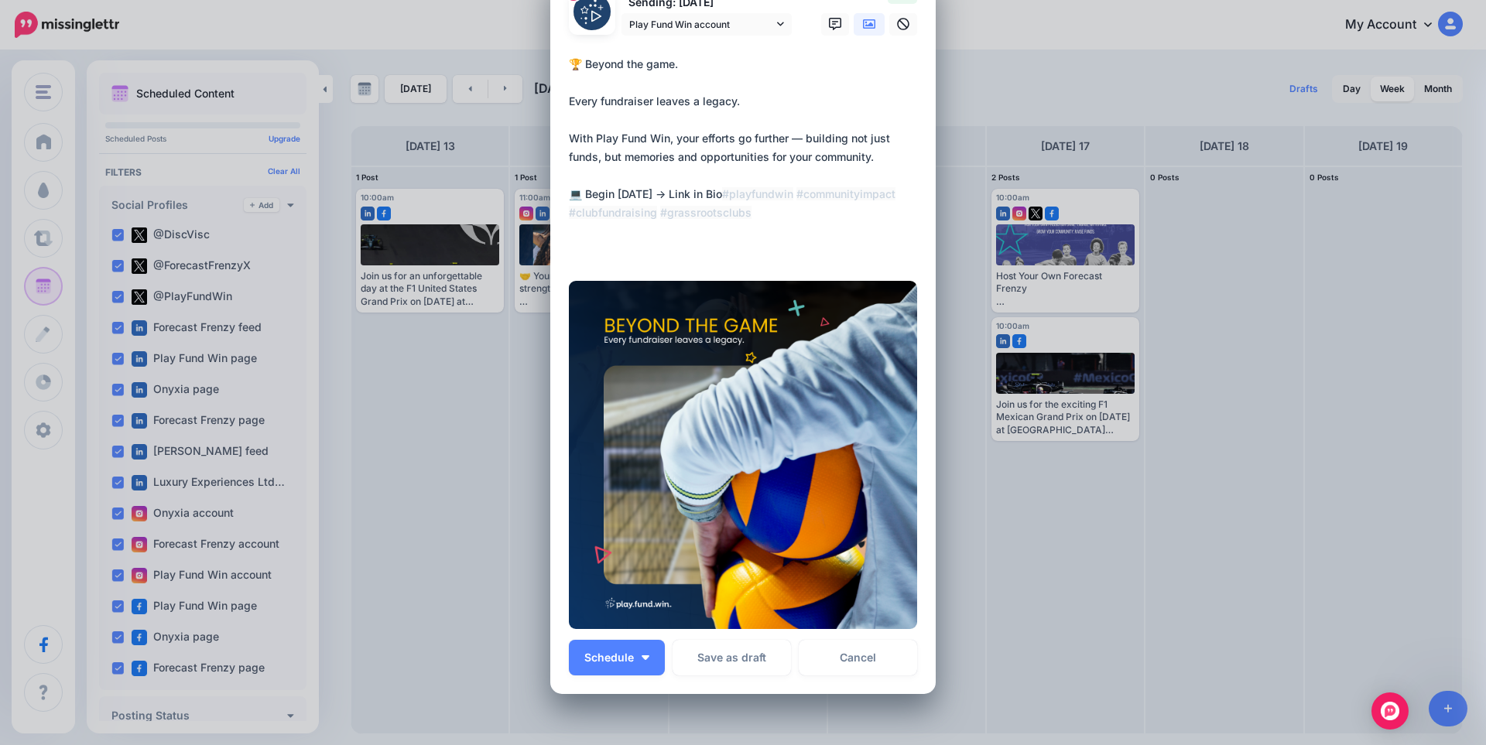
click at [857, 33] on link at bounding box center [869, 24] width 31 height 22
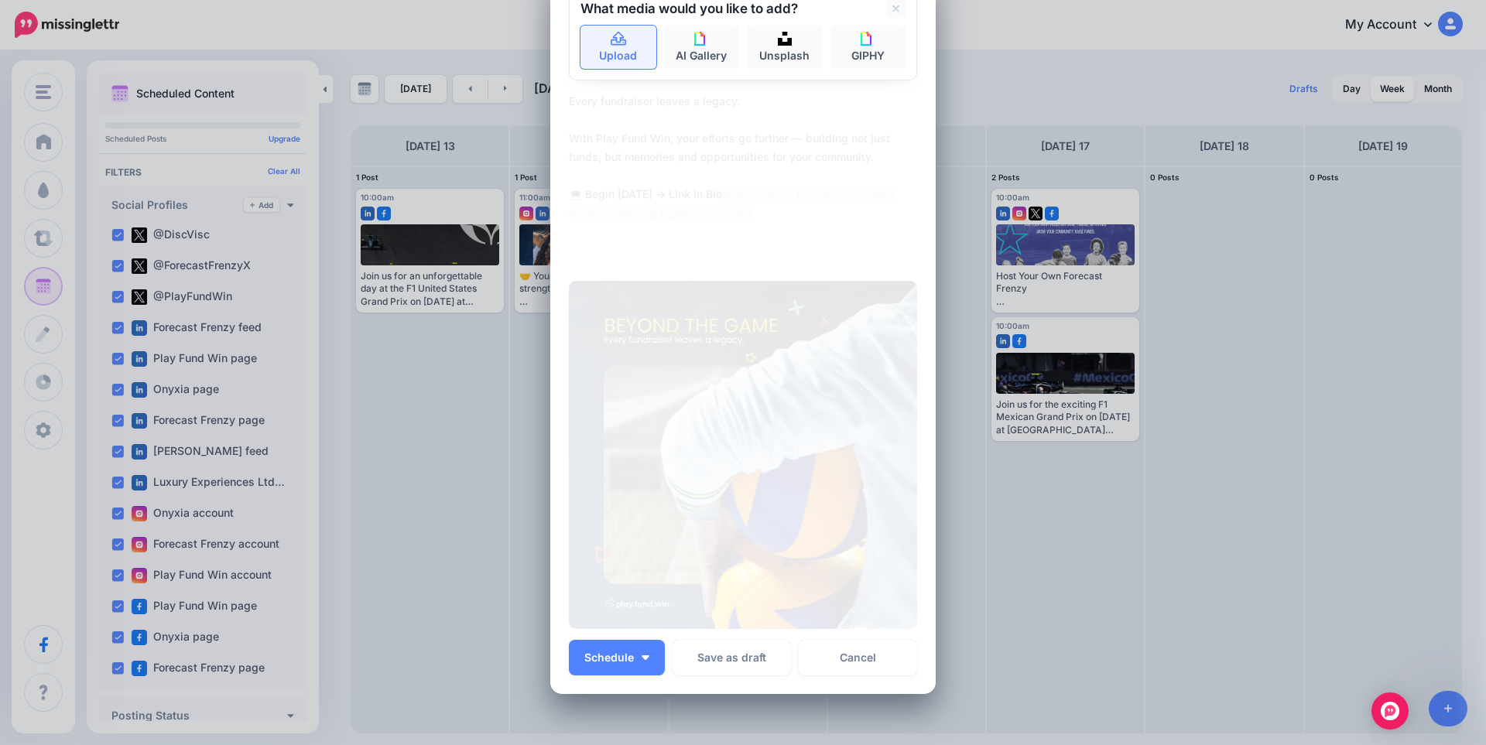
click at [625, 42] on link "Upload" at bounding box center [618, 47] width 76 height 43
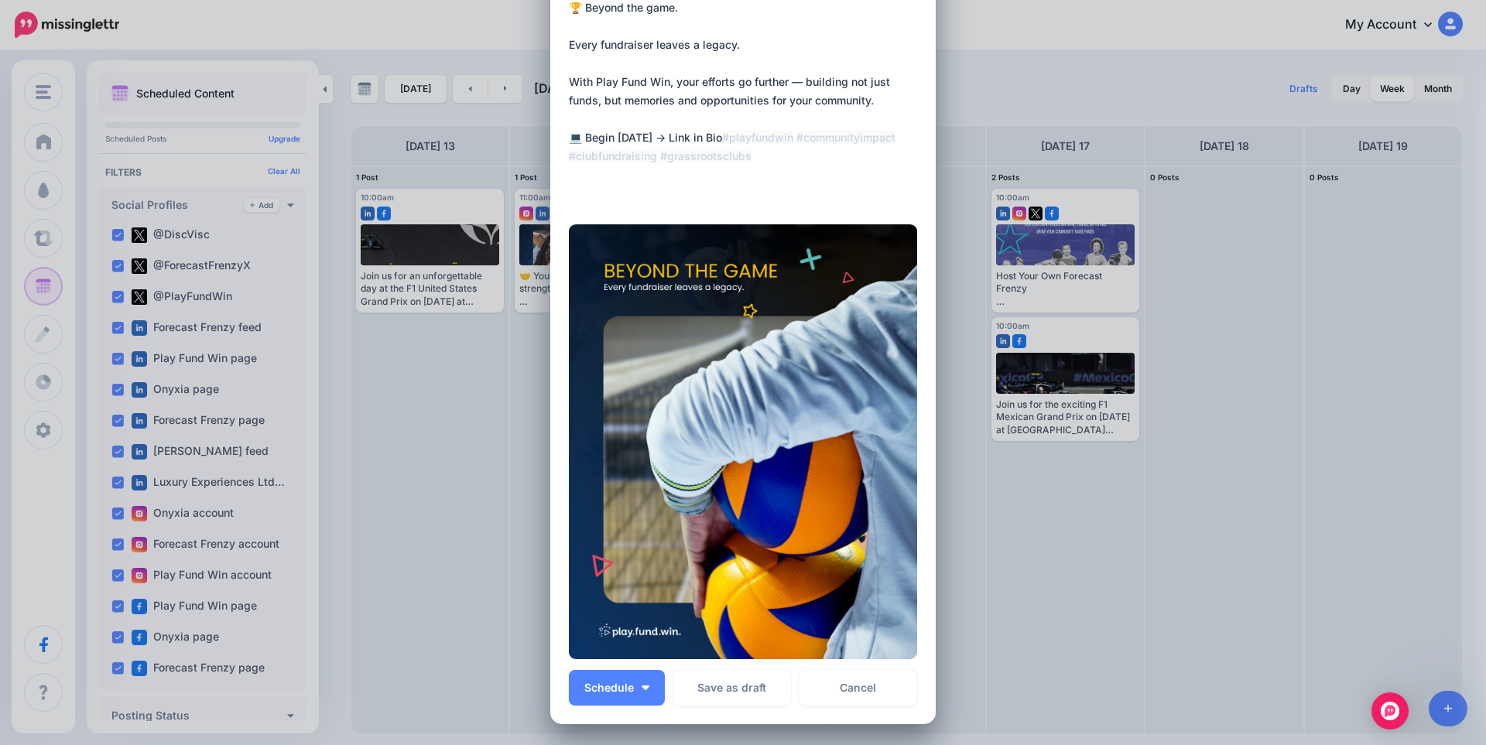
scroll to position [0, 0]
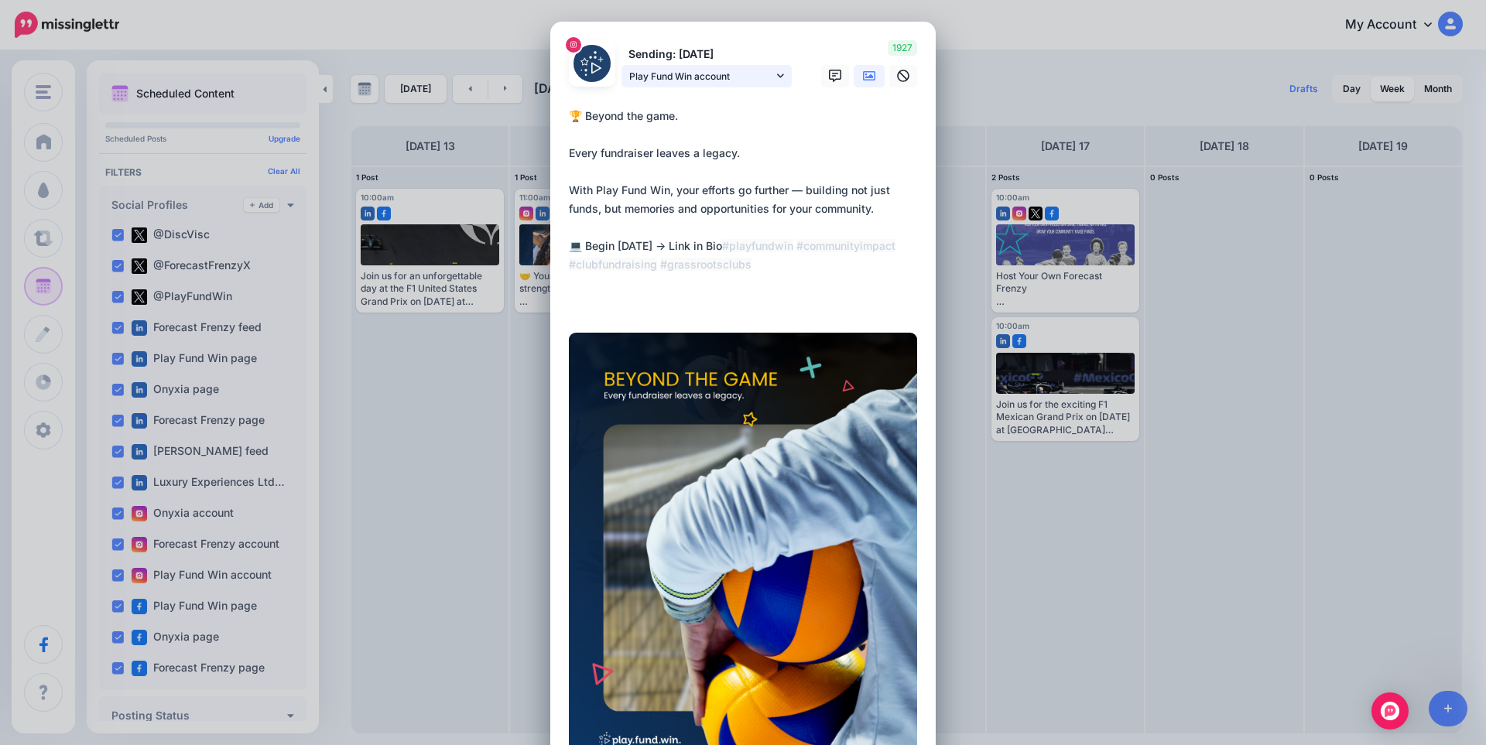
click at [766, 81] on span "Play Fund Win account" at bounding box center [701, 76] width 144 height 16
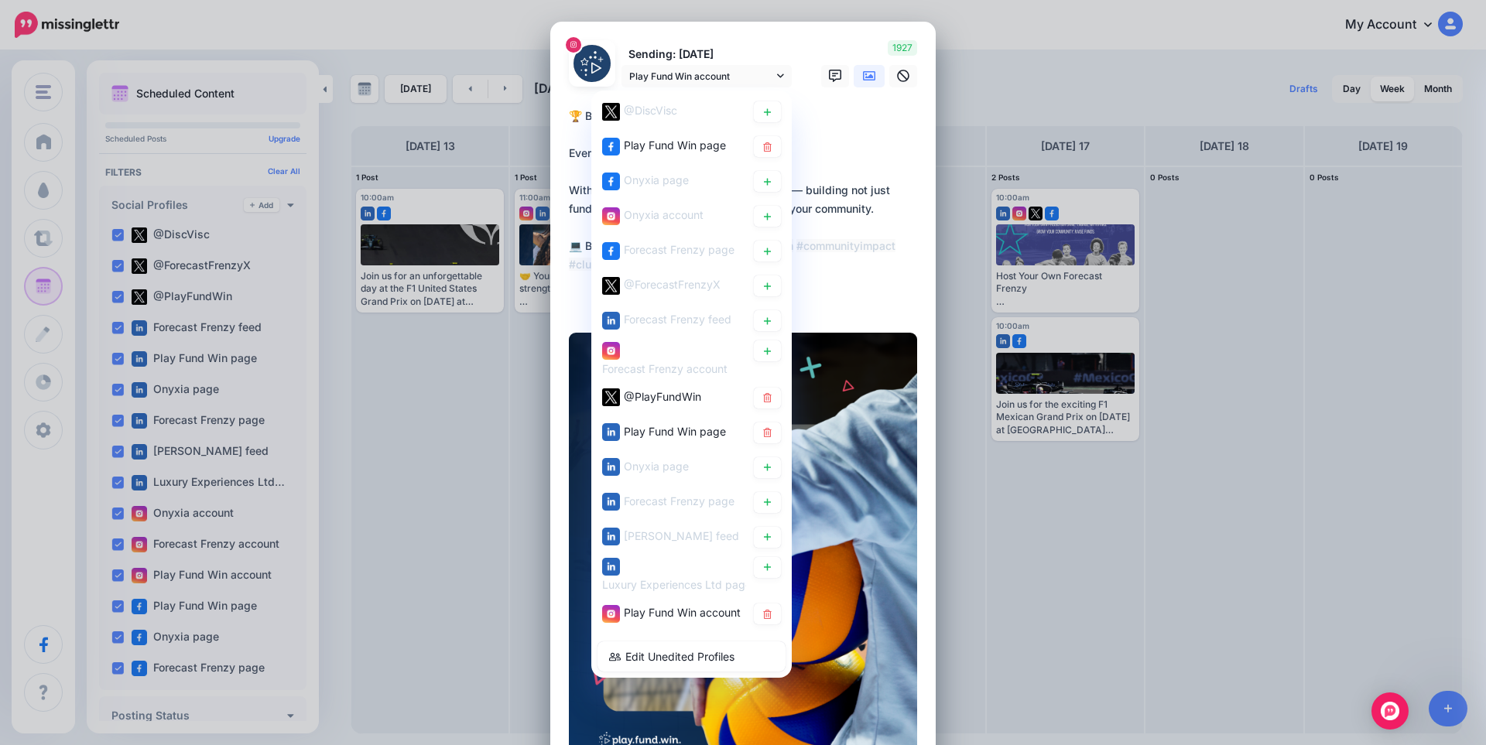
click at [870, 243] on textarea "**********" at bounding box center [747, 209] width 356 height 204
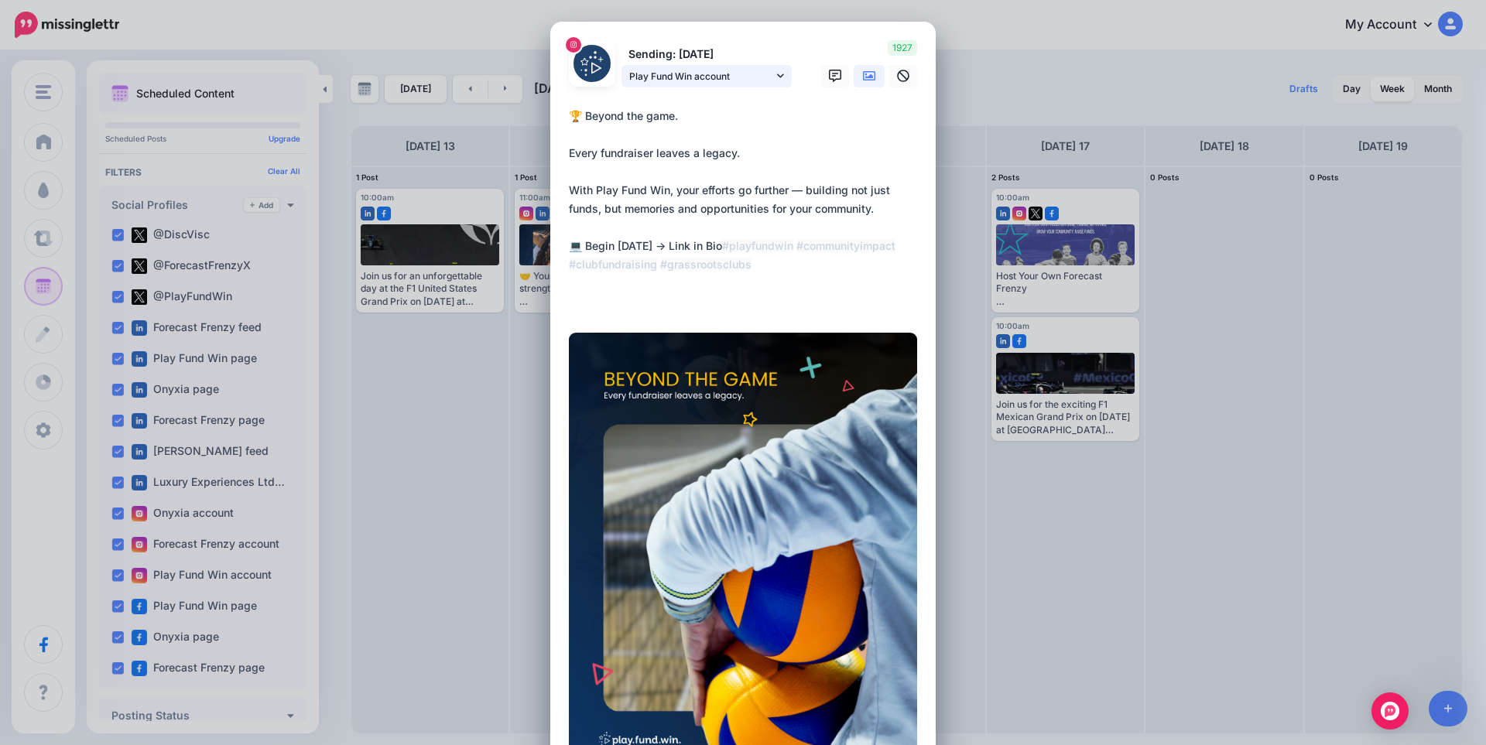
click at [745, 65] on link "Play Fund Win account" at bounding box center [706, 76] width 170 height 22
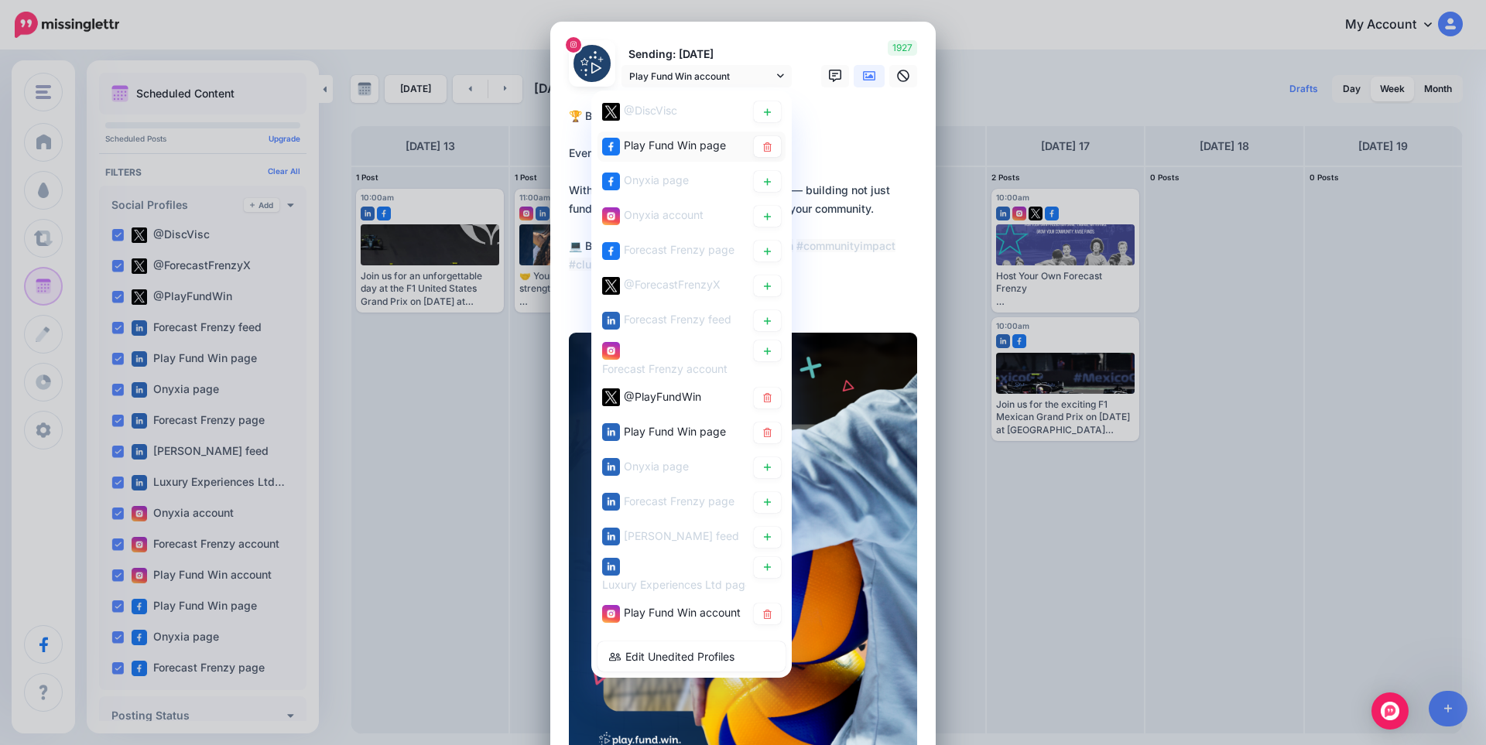
click at [684, 139] on span "Play Fund Win page" at bounding box center [675, 145] width 102 height 13
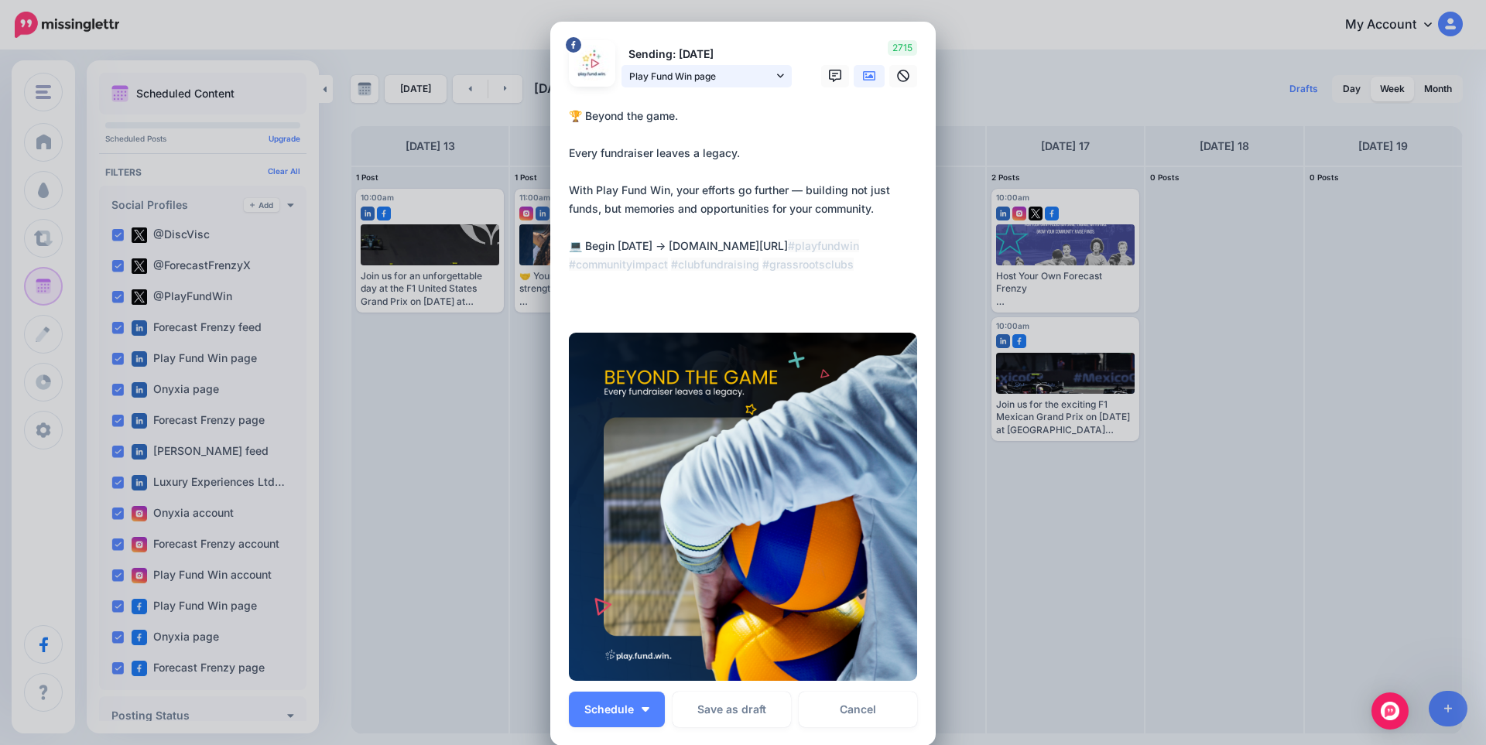
click at [718, 84] on link "Play Fund Win page" at bounding box center [706, 76] width 170 height 22
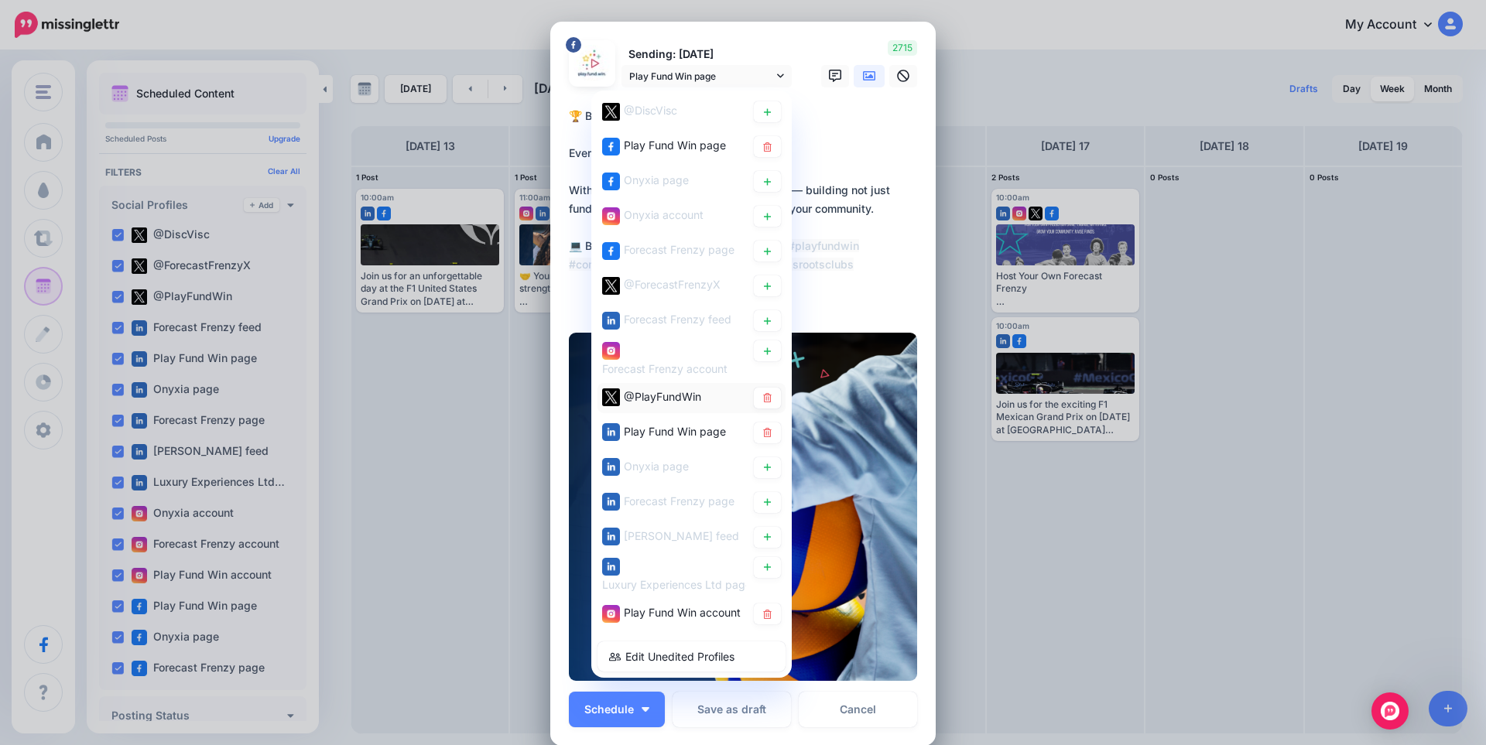
click at [672, 395] on span "@PlayFundWin" at bounding box center [662, 395] width 77 height 13
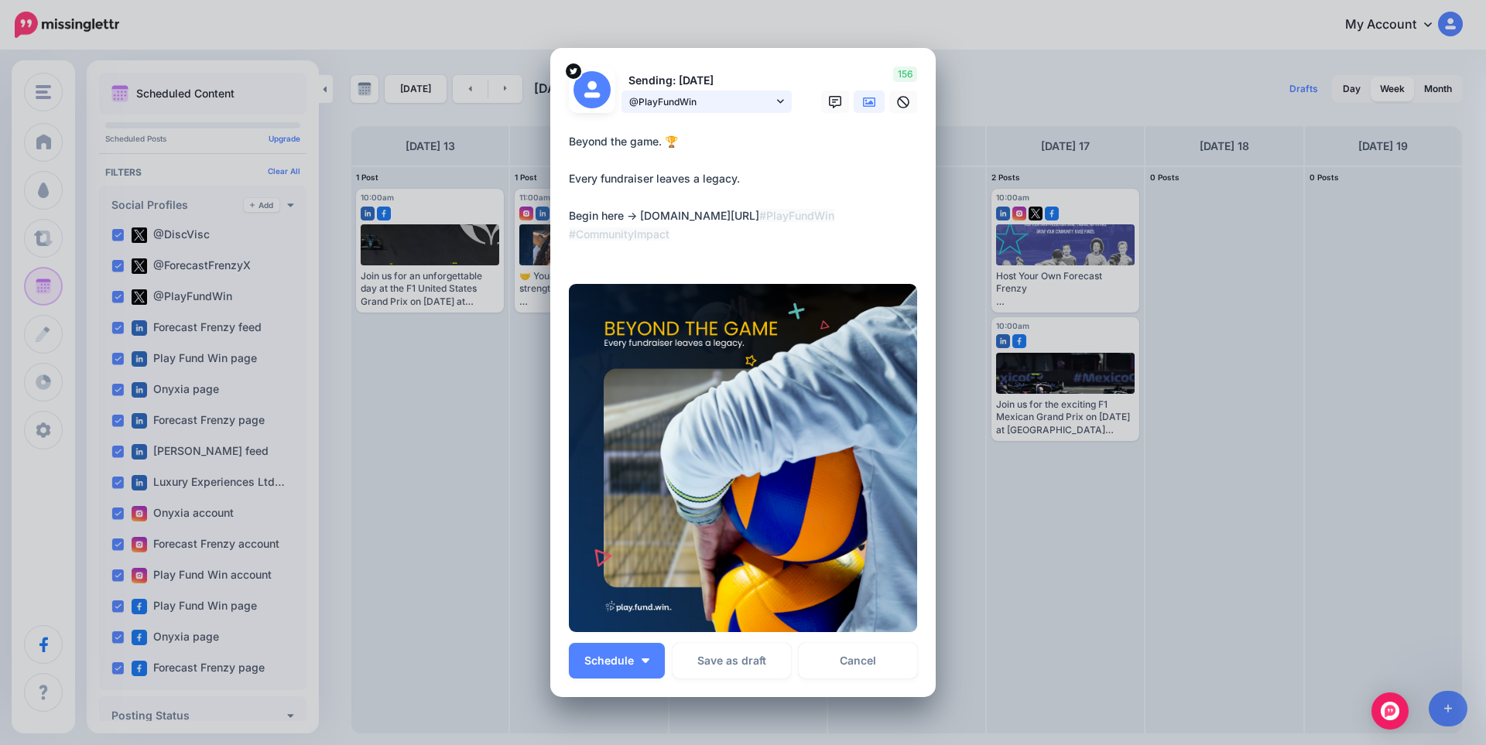
click at [710, 105] on span "@PlayFundWin" at bounding box center [701, 102] width 144 height 16
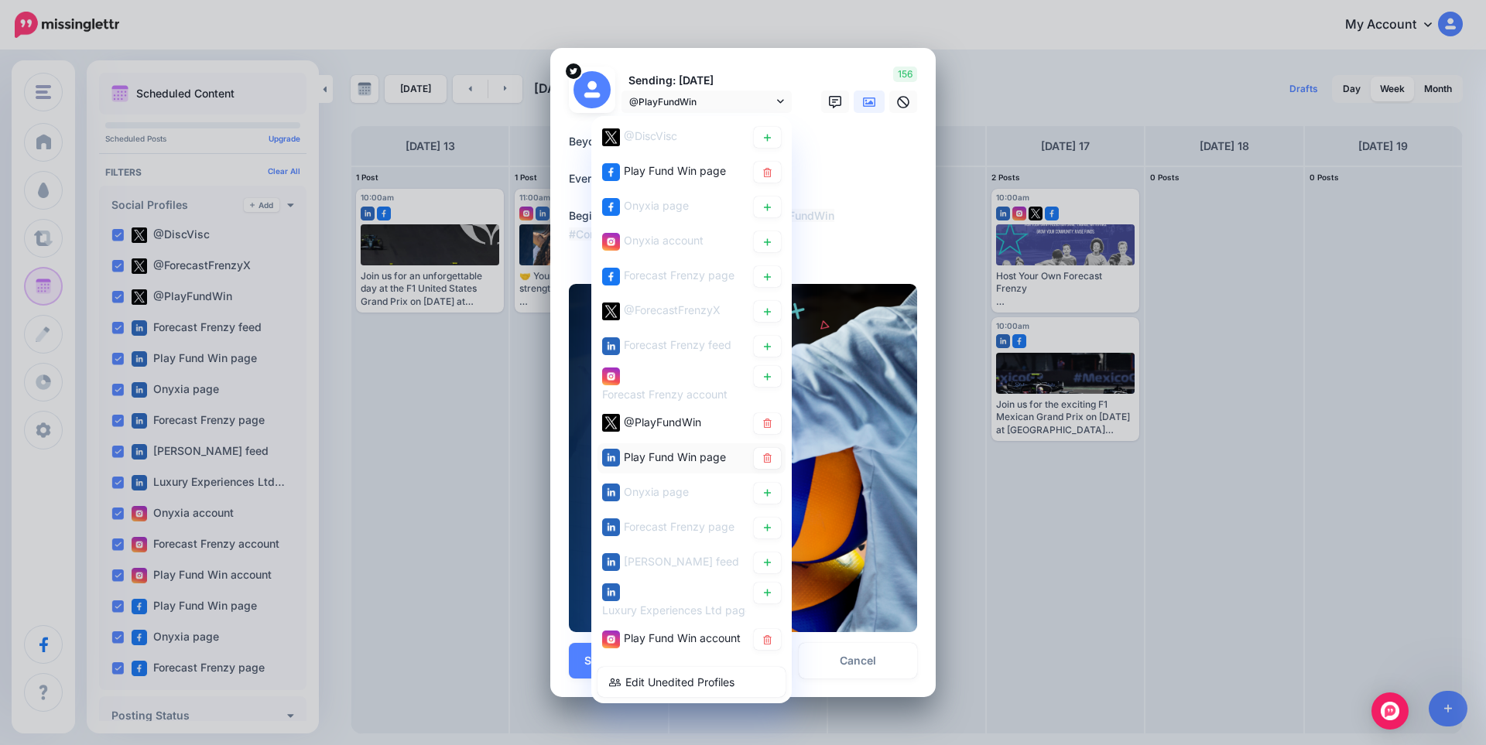
click at [679, 457] on span "Play Fund Win page" at bounding box center [675, 456] width 102 height 13
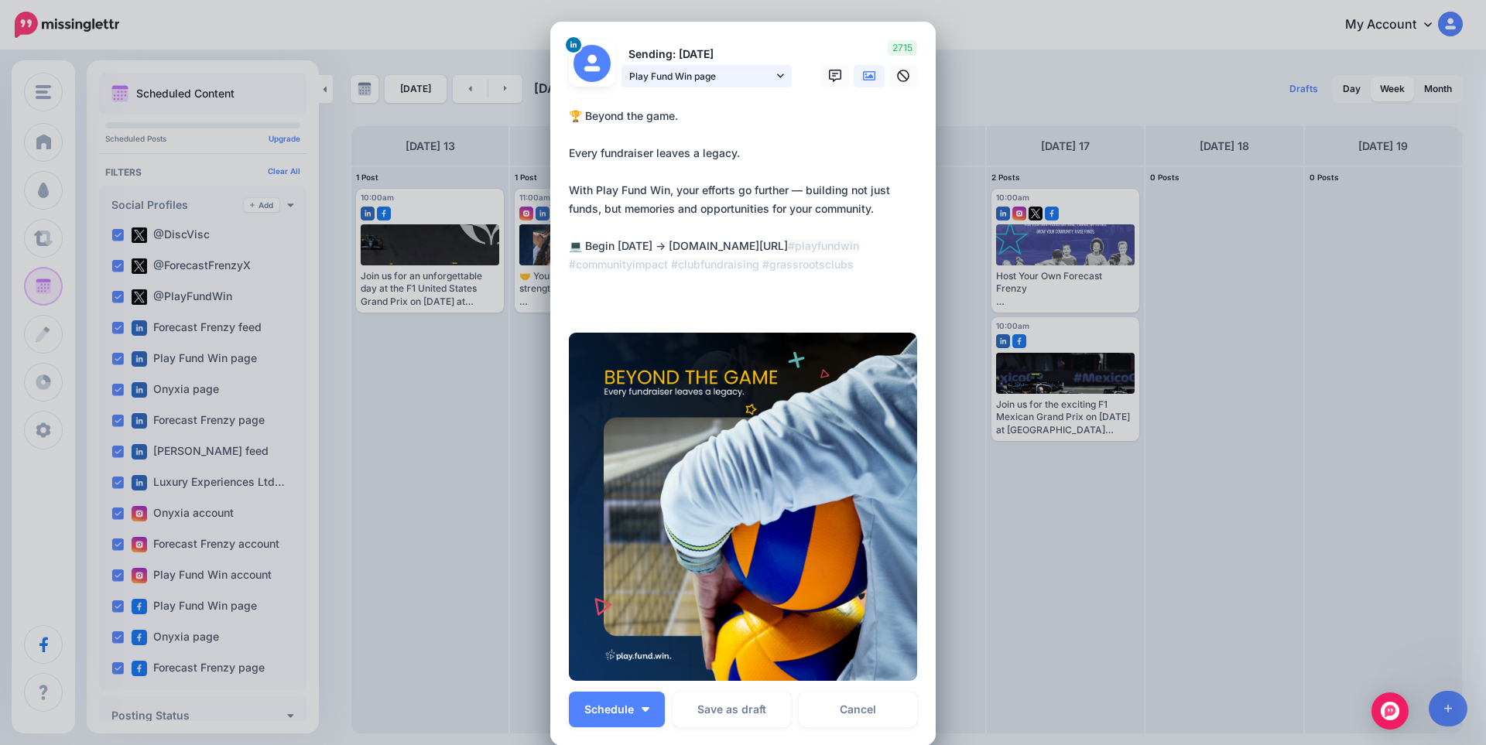
click at [700, 81] on span "Play Fund Win page" at bounding box center [701, 76] width 144 height 16
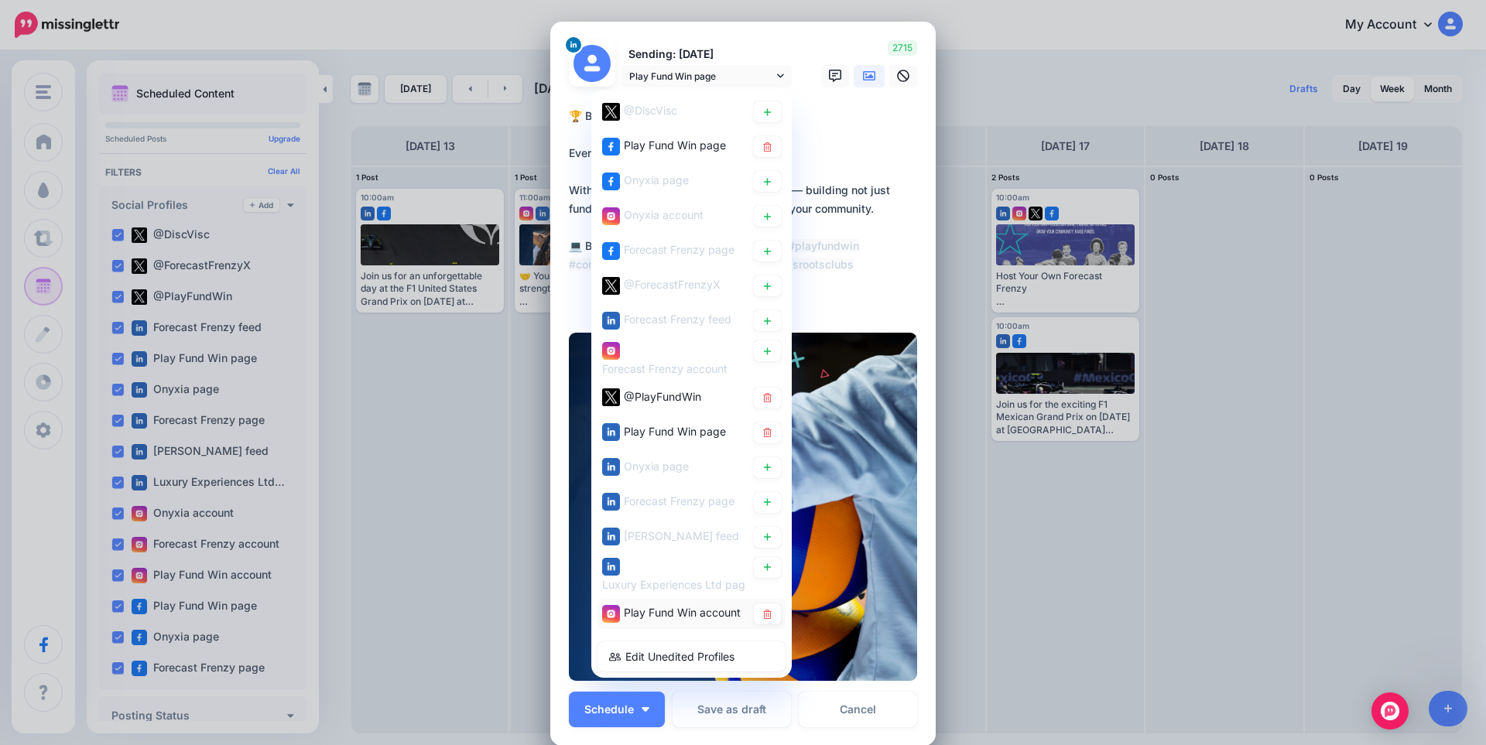
click at [644, 606] on span "Play Fund Win account" at bounding box center [682, 612] width 117 height 13
type textarea "**********"
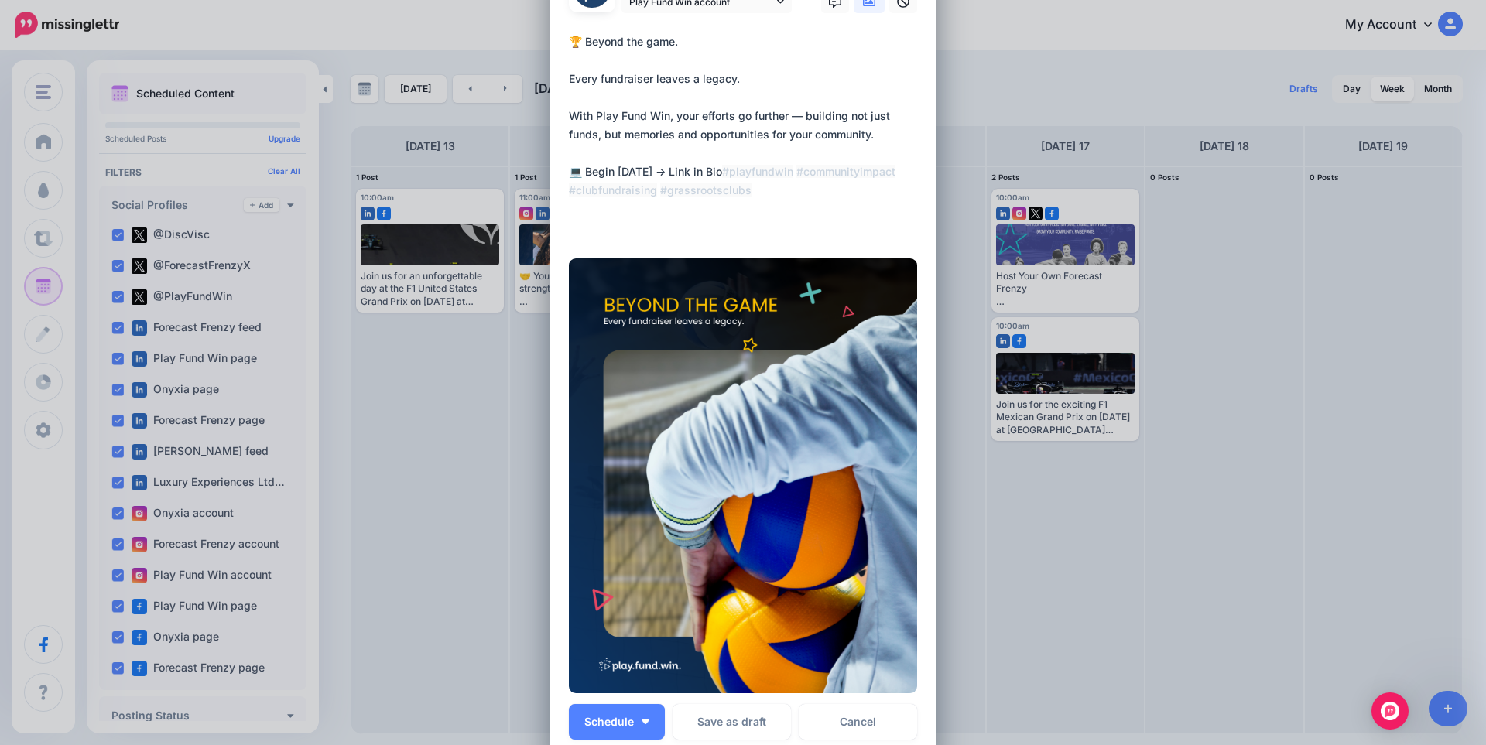
scroll to position [255, 0]
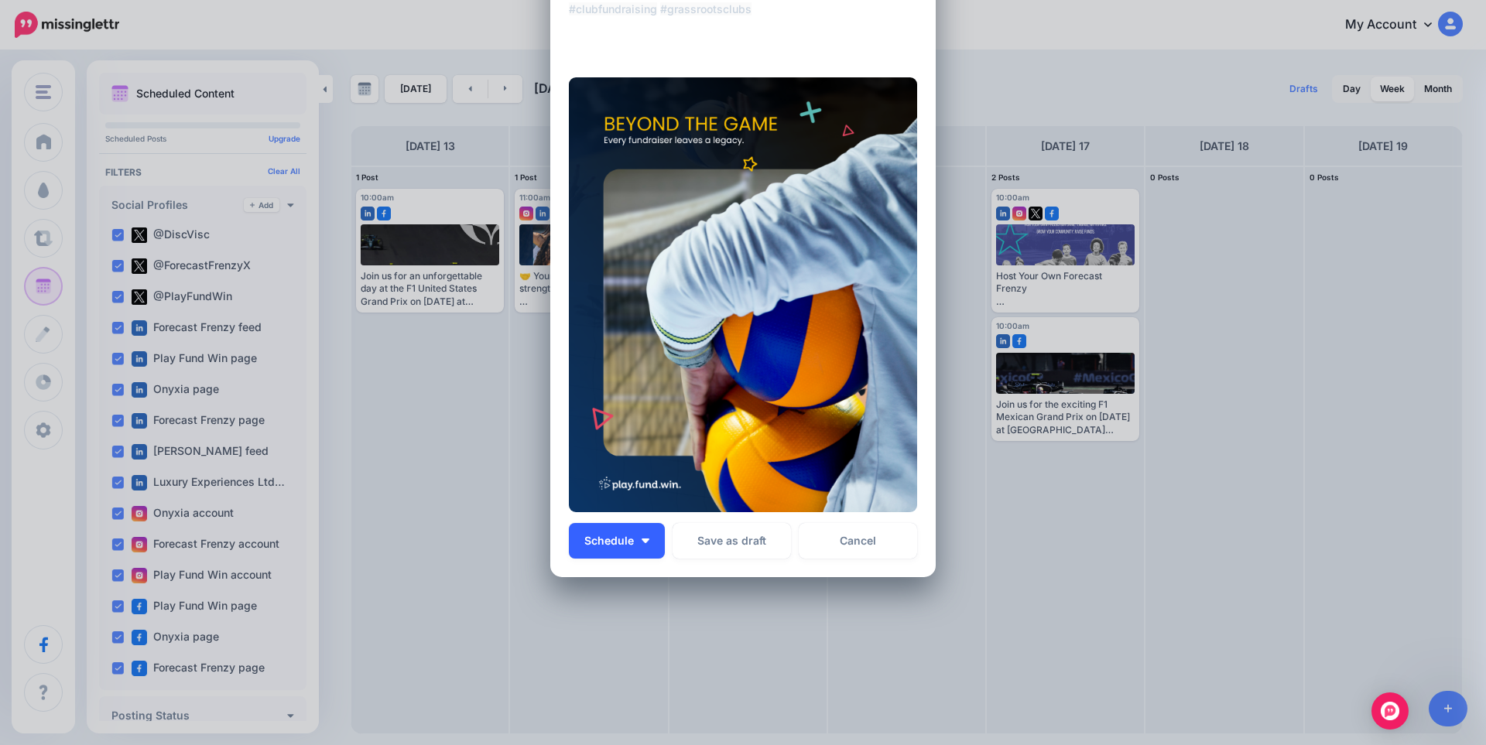
click at [627, 545] on span "Schedule" at bounding box center [609, 541] width 50 height 11
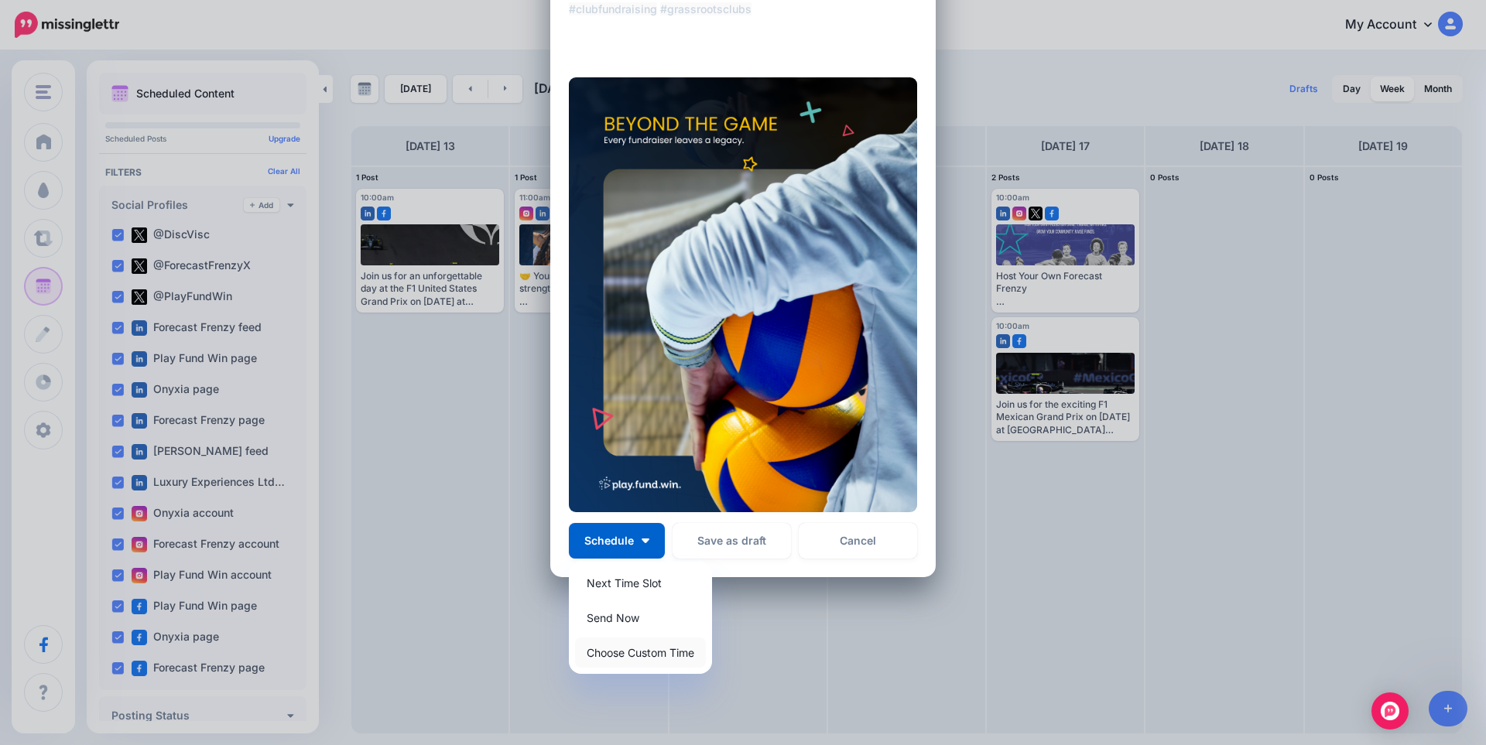
click at [628, 659] on link "Choose Custom Time" at bounding box center [640, 653] width 131 height 30
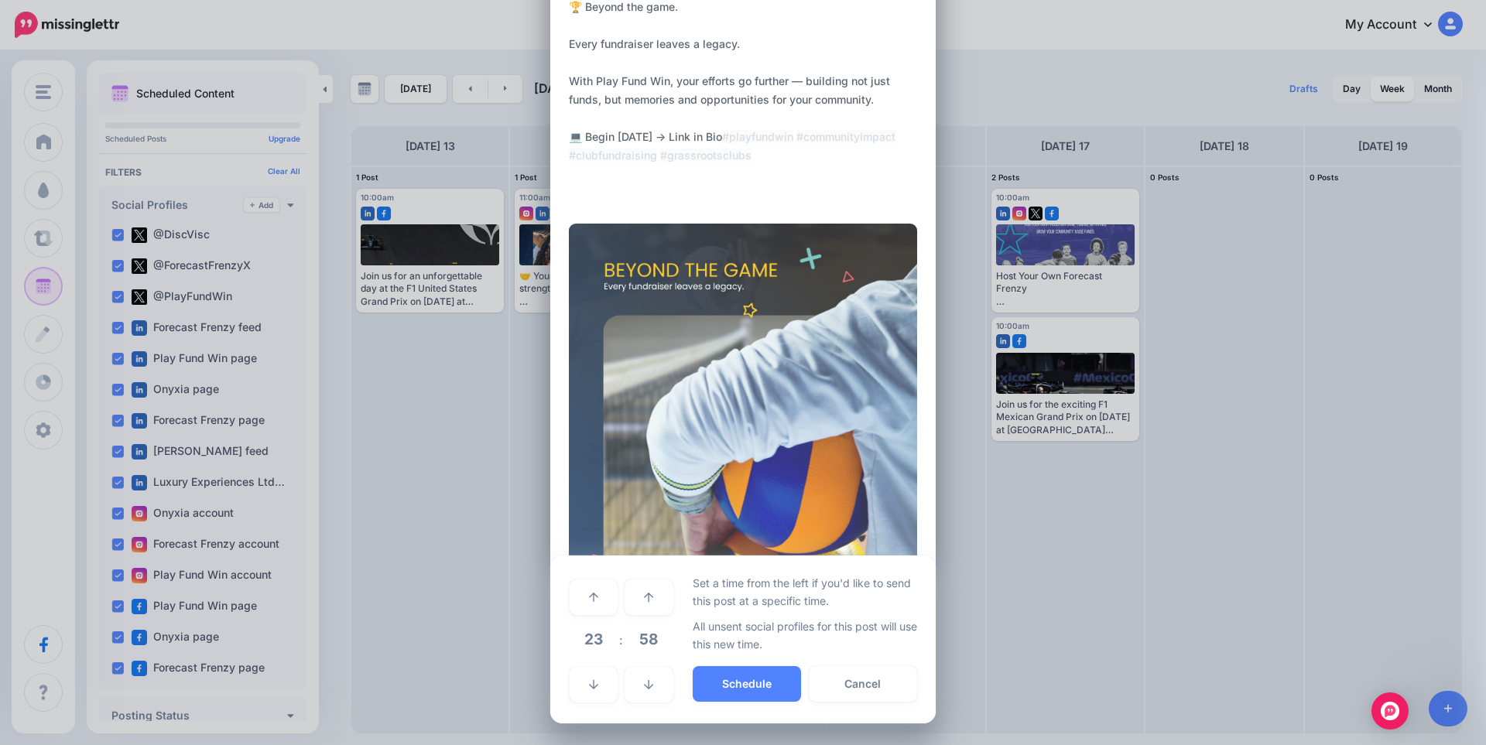
scroll to position [109, 0]
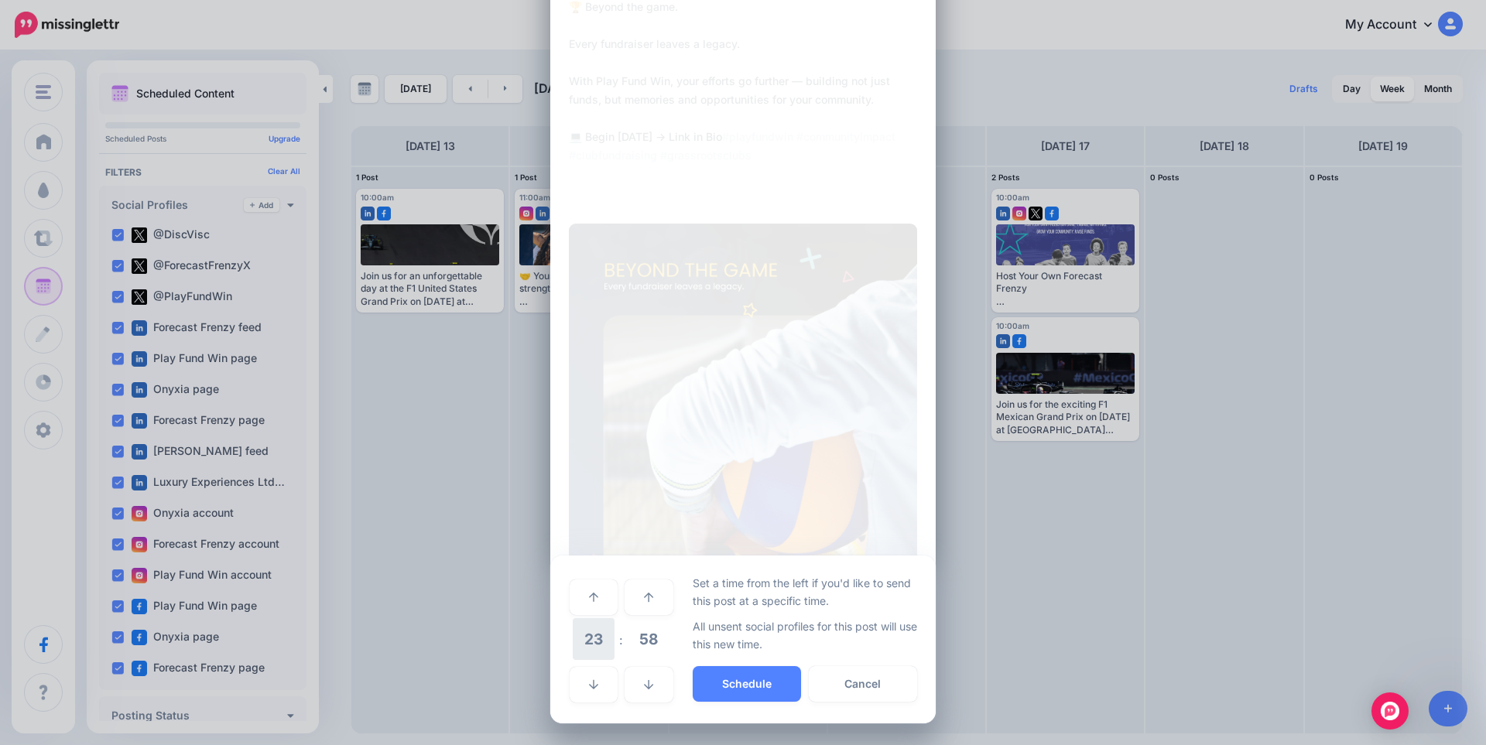
click at [586, 647] on span "23" at bounding box center [594, 639] width 42 height 42
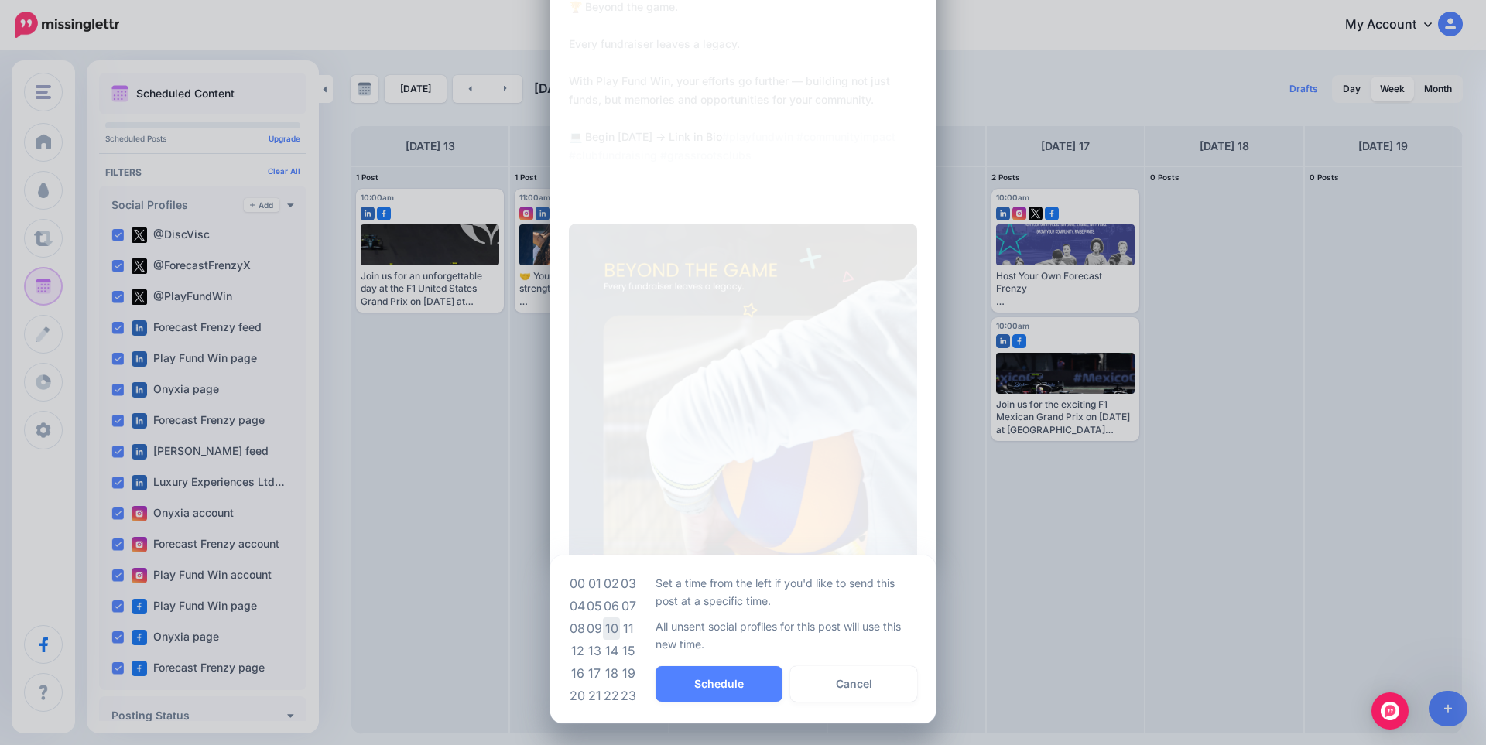
click at [603, 626] on td "10" at bounding box center [611, 629] width 17 height 22
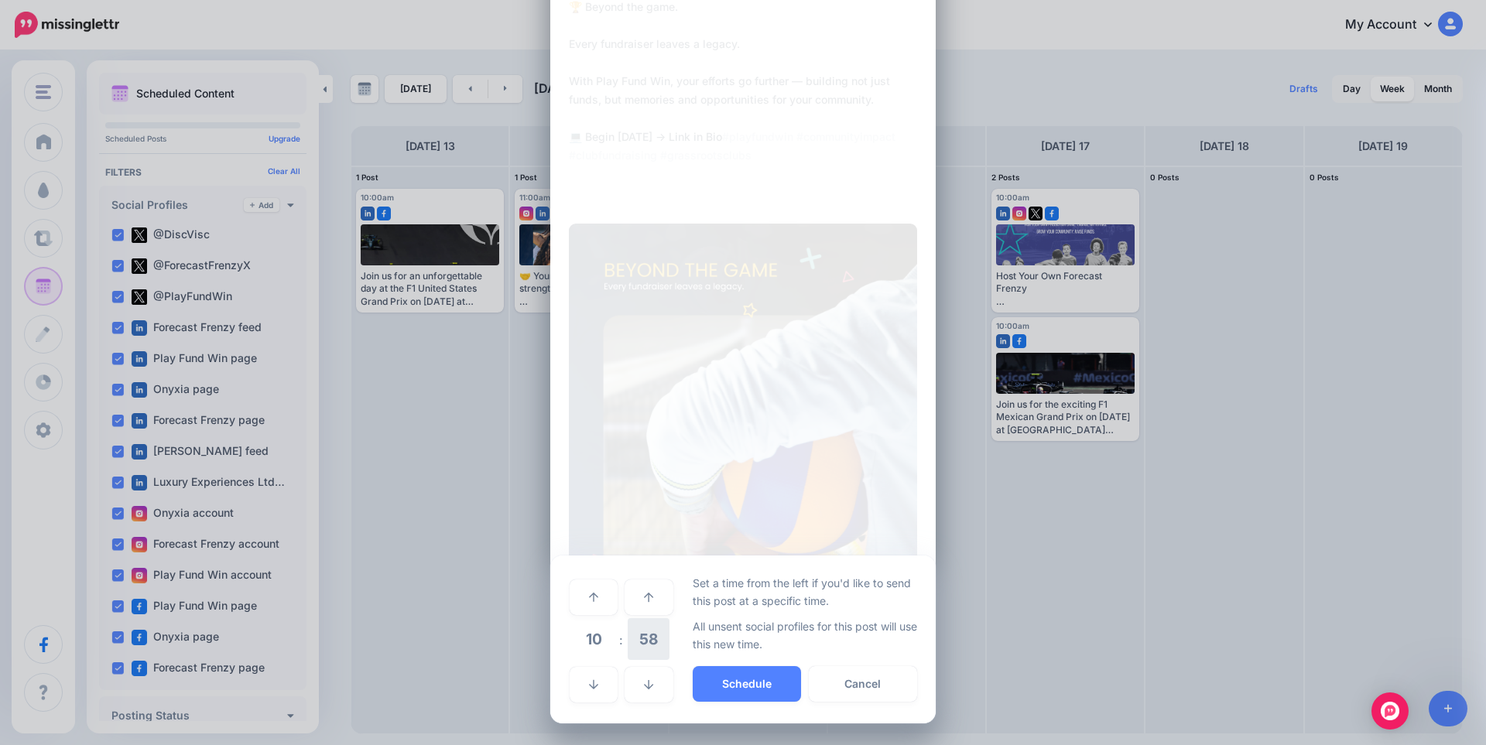
click at [643, 642] on span "58" at bounding box center [649, 639] width 42 height 42
click at [573, 598] on td "00" at bounding box center [577, 596] width 17 height 43
click at [745, 685] on button "Schedule" at bounding box center [747, 684] width 108 height 36
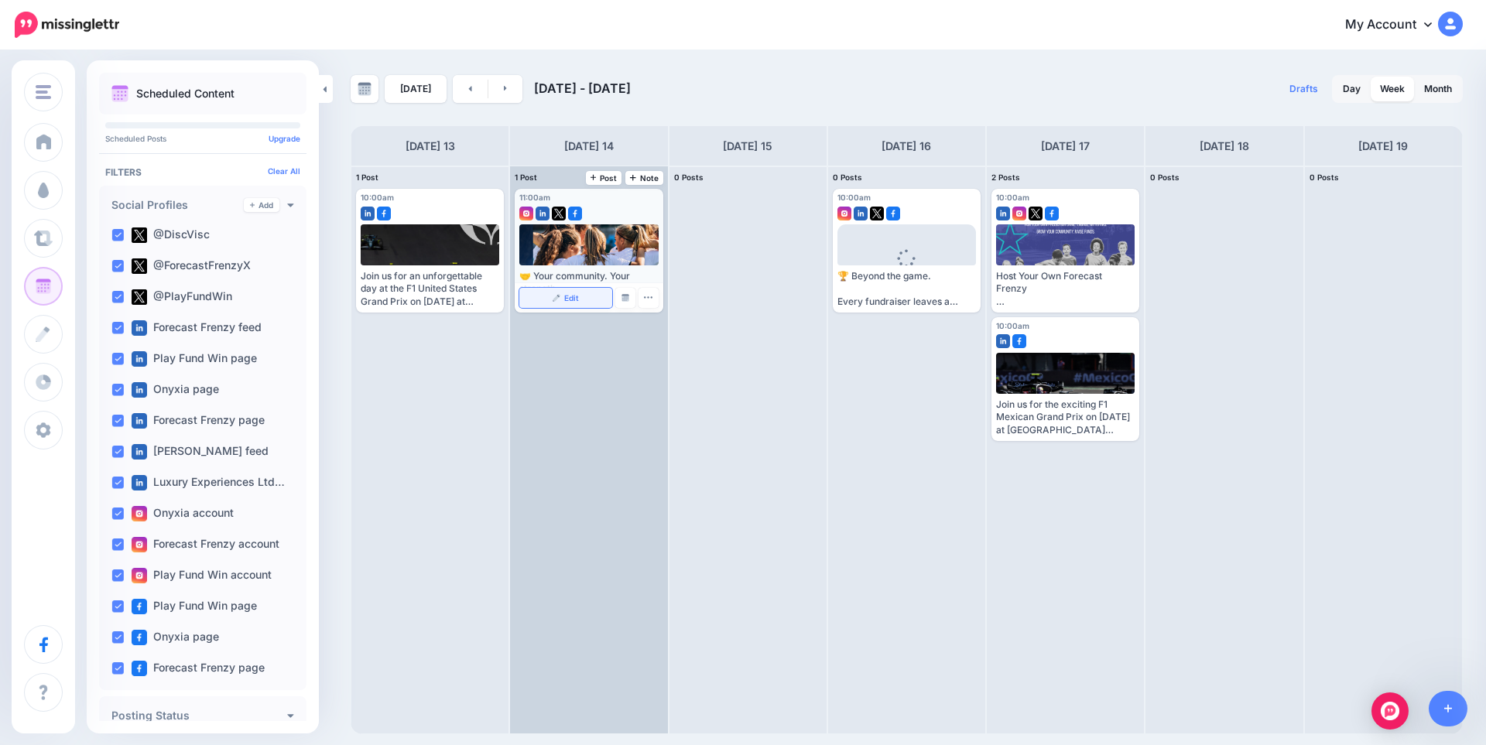
click at [570, 294] on span "Edit" at bounding box center [571, 298] width 15 height 8
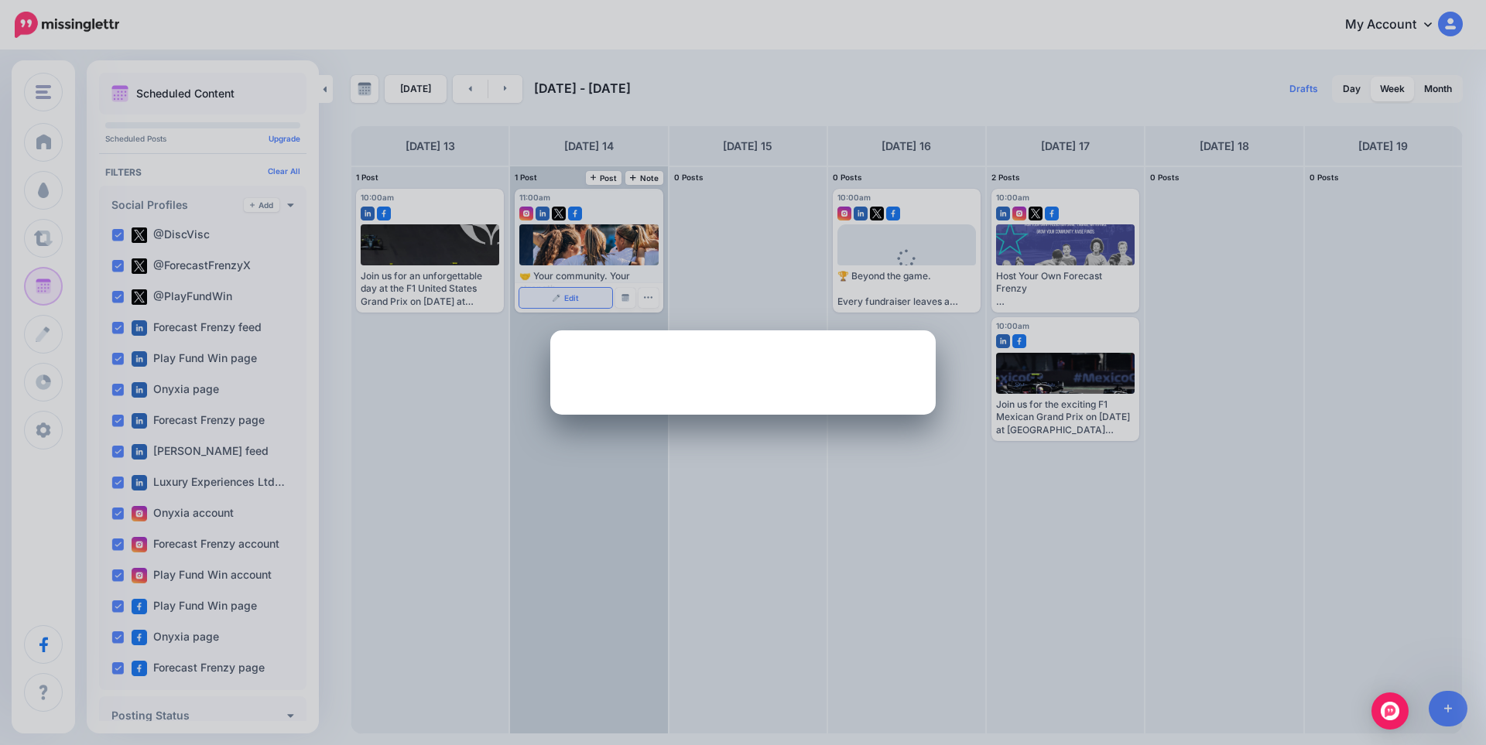
scroll to position [0, 0]
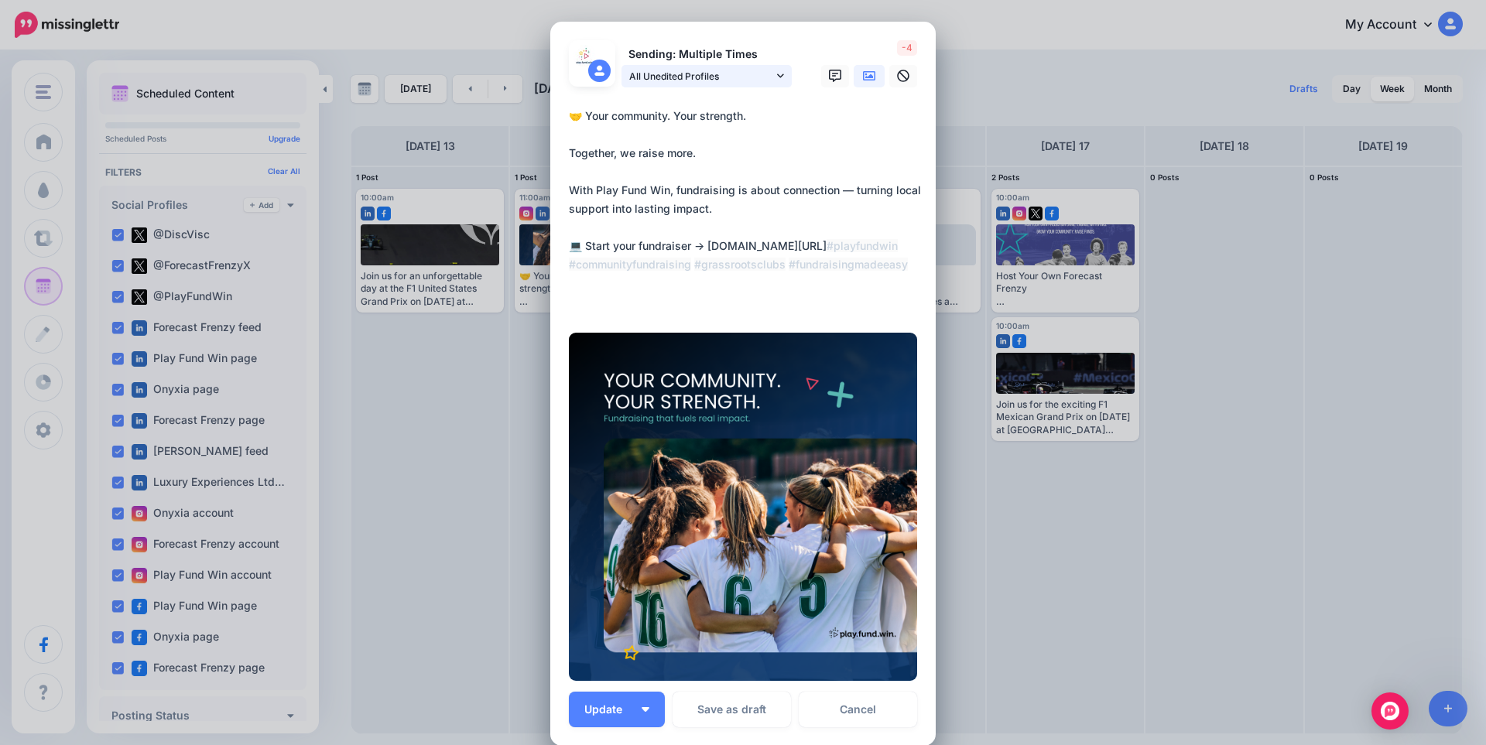
click at [685, 77] on span "All Unedited Profiles" at bounding box center [701, 76] width 144 height 16
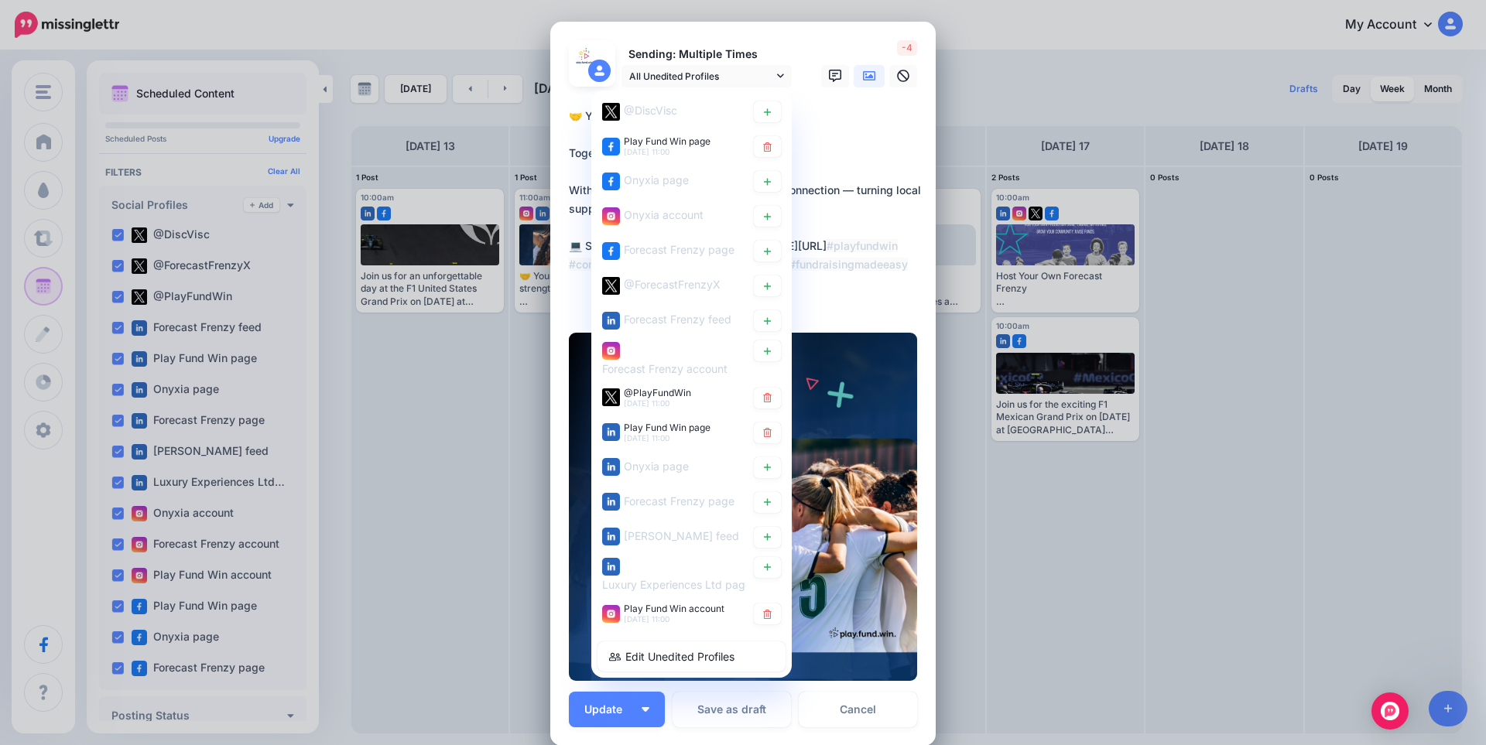
click at [900, 130] on textarea "**********" at bounding box center [747, 209] width 356 height 204
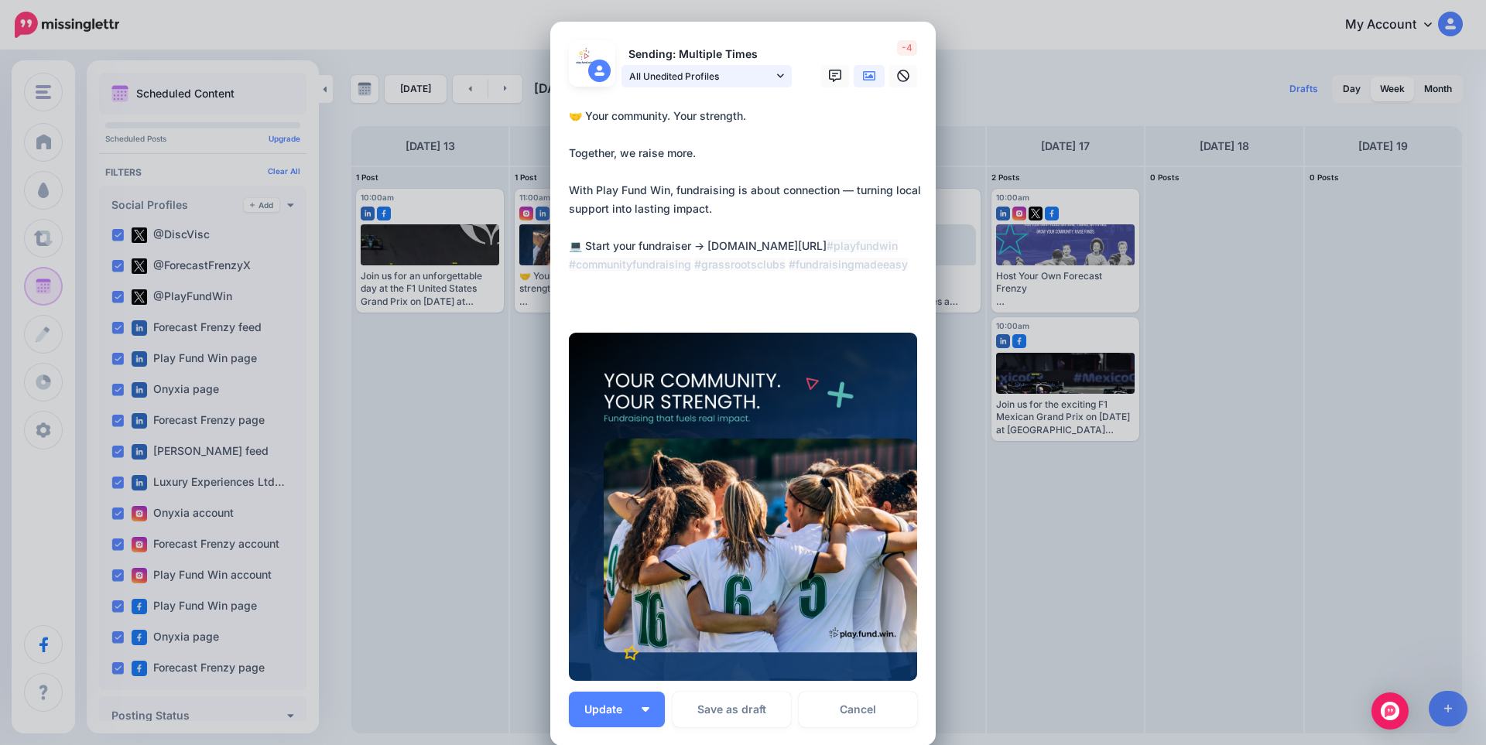
click at [744, 73] on span "All Unedited Profiles" at bounding box center [701, 76] width 144 height 16
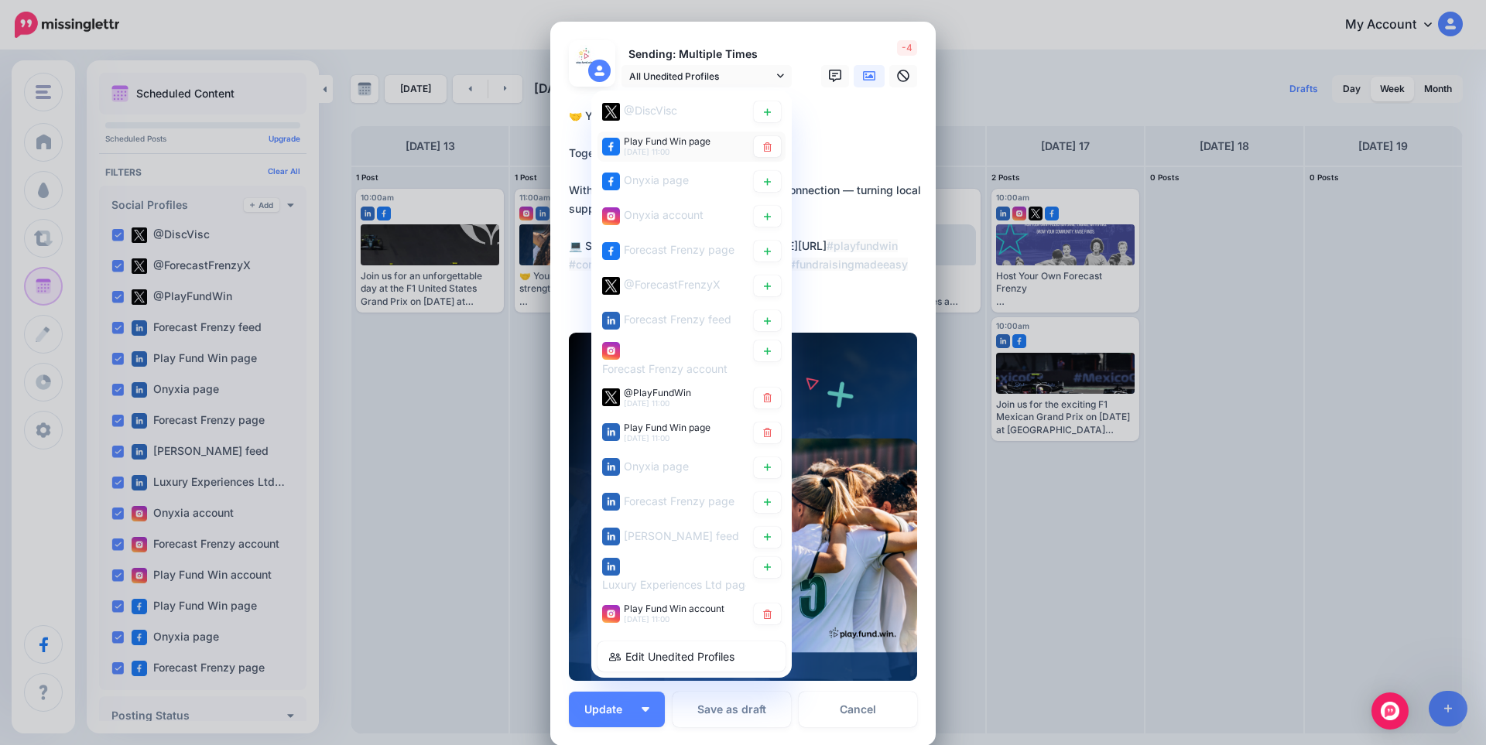
click at [688, 138] on span "Play Fund Win page" at bounding box center [667, 141] width 87 height 12
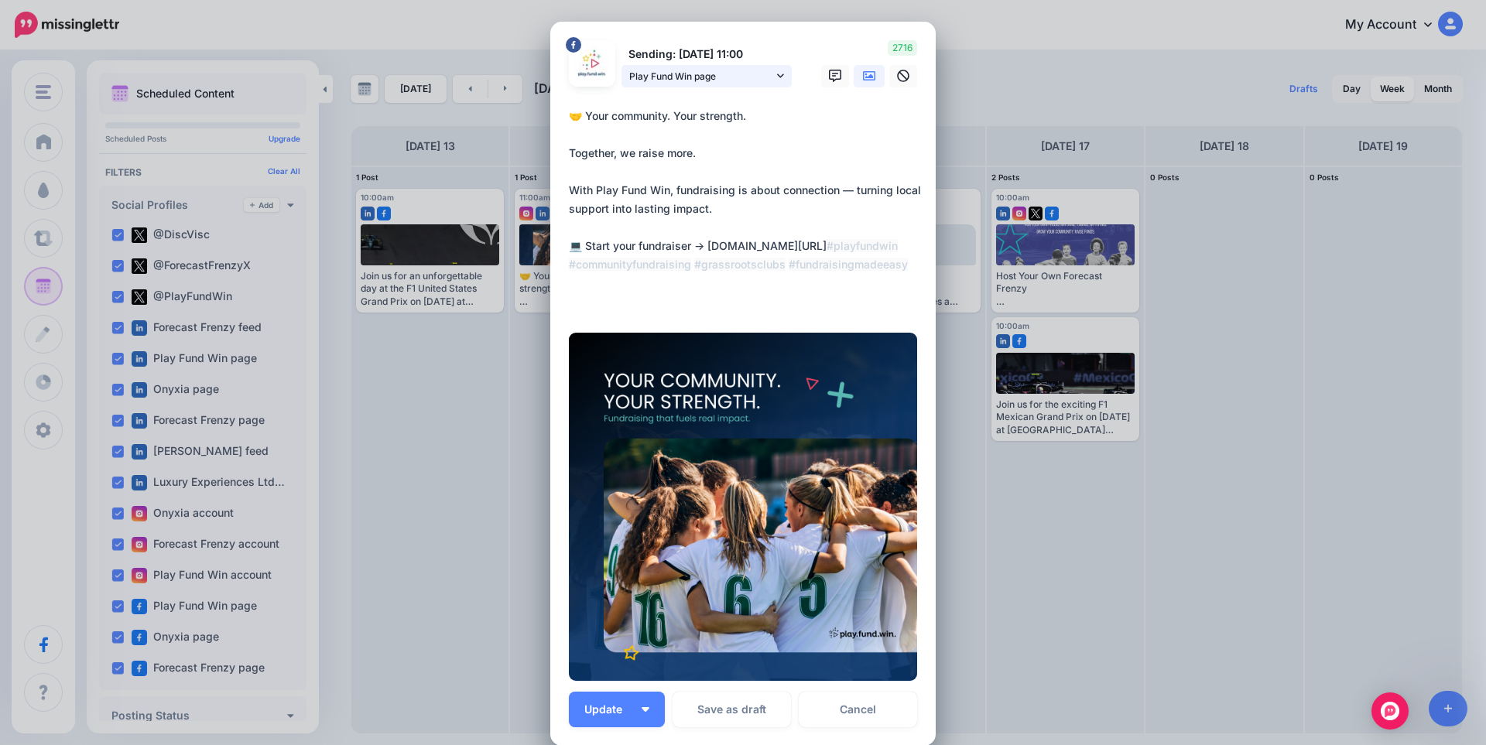
click at [710, 80] on span "Play Fund Win page" at bounding box center [701, 76] width 144 height 16
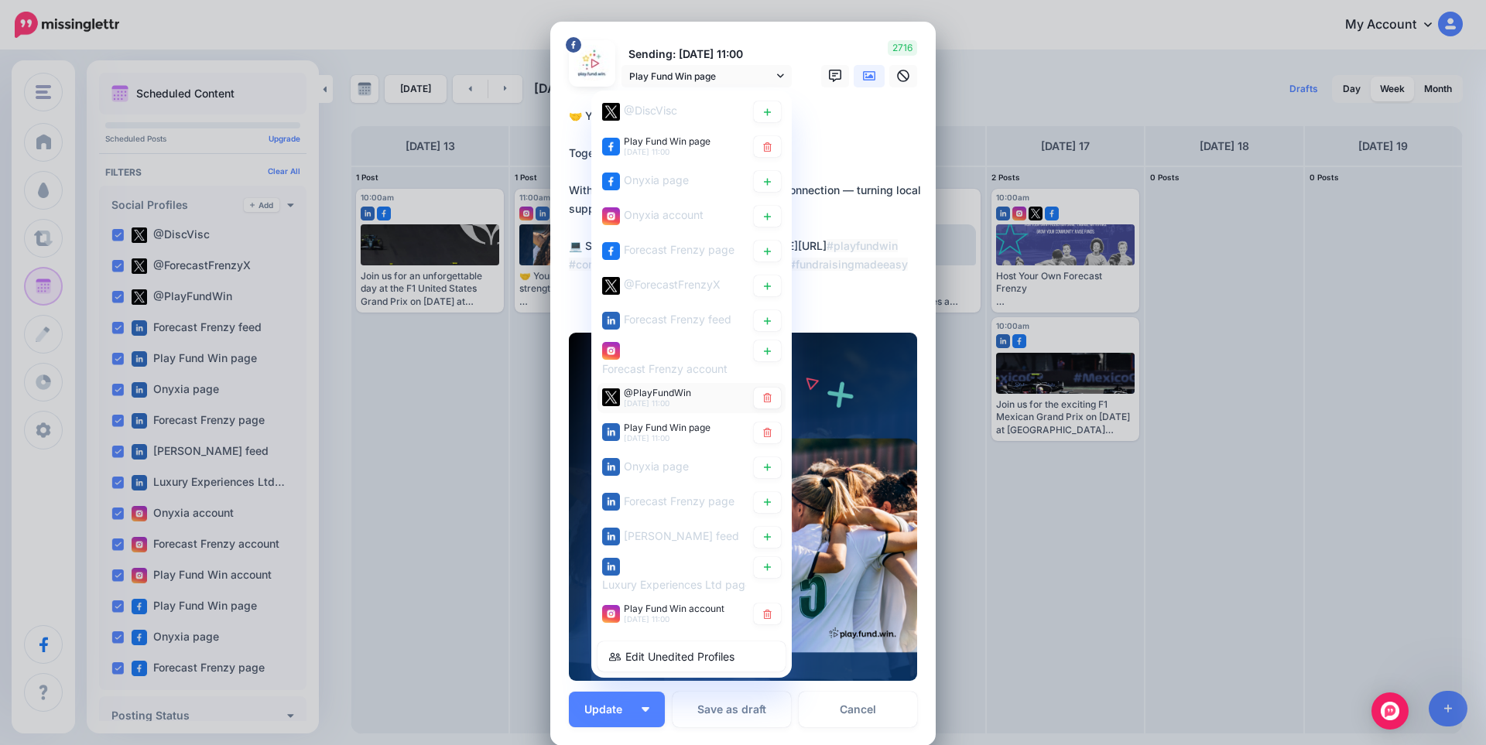
click at [692, 397] on div "@PlayFundWin 14th Oct 11:00" at bounding box center [674, 396] width 144 height 19
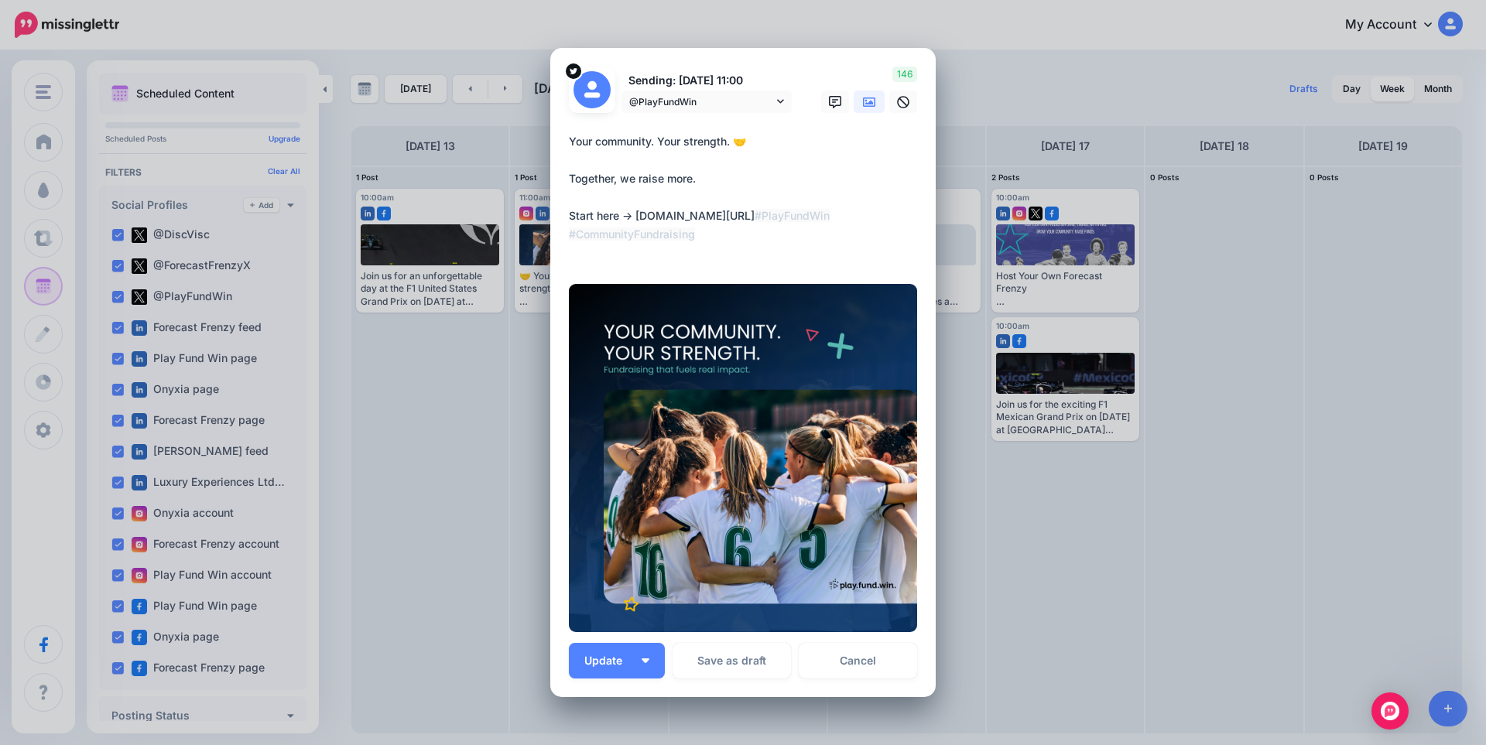
click at [707, 76] on p "Sending: 14th Oct 11:00" at bounding box center [706, 81] width 170 height 18
click at [703, 103] on span "@PlayFundWin" at bounding box center [701, 102] width 144 height 16
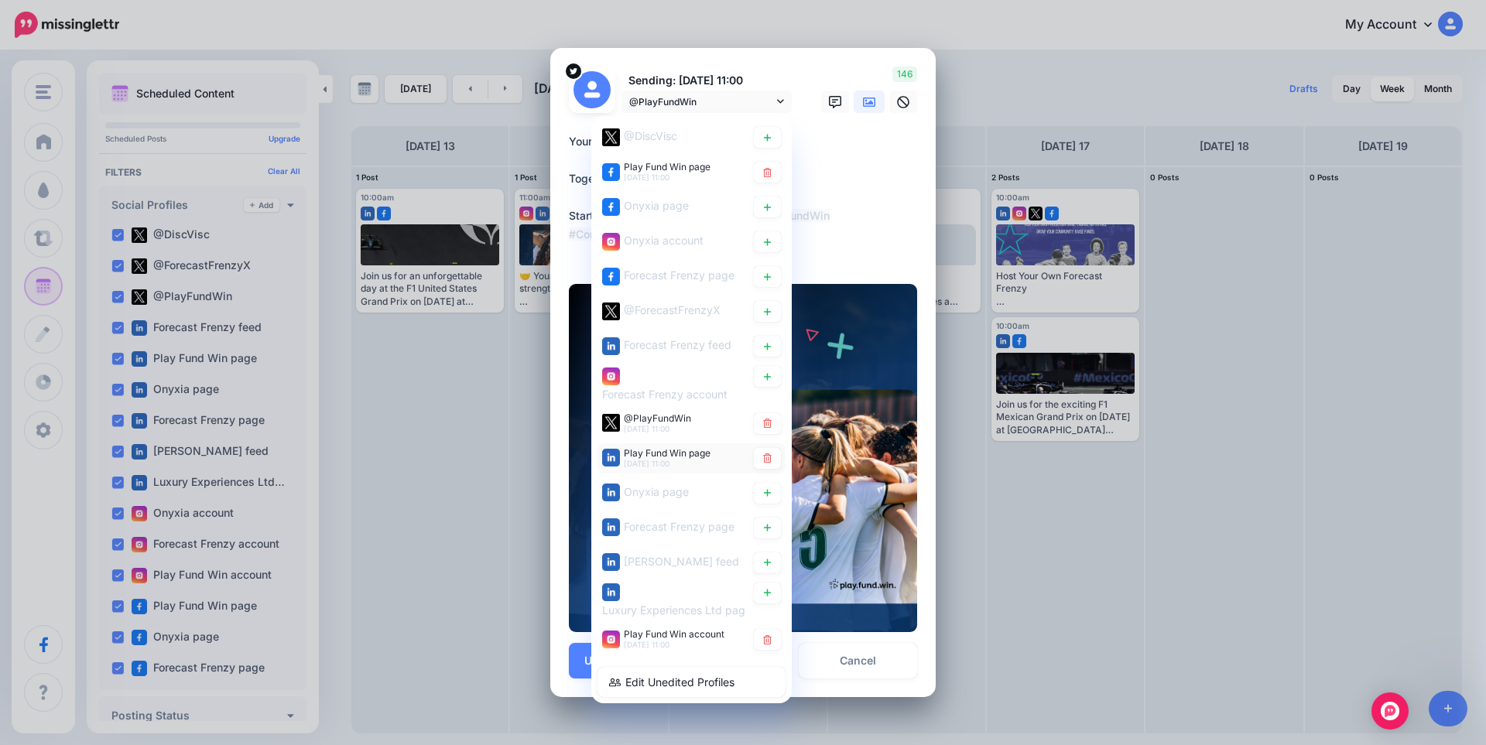
click at [675, 447] on span "Play Fund Win page" at bounding box center [667, 453] width 87 height 12
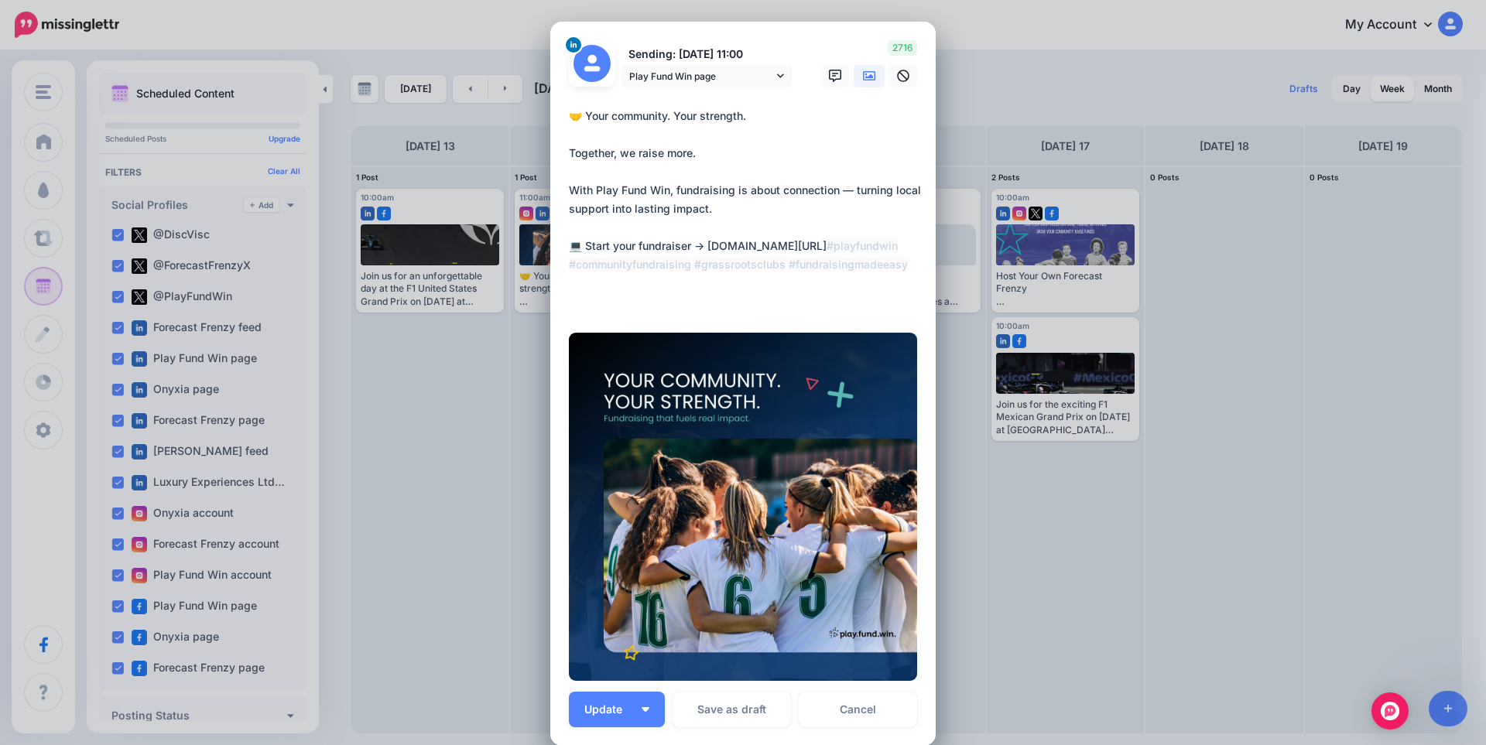
click at [696, 103] on div at bounding box center [743, 96] width 348 height 19
click at [689, 86] on link "Play Fund Win page" at bounding box center [706, 76] width 170 height 22
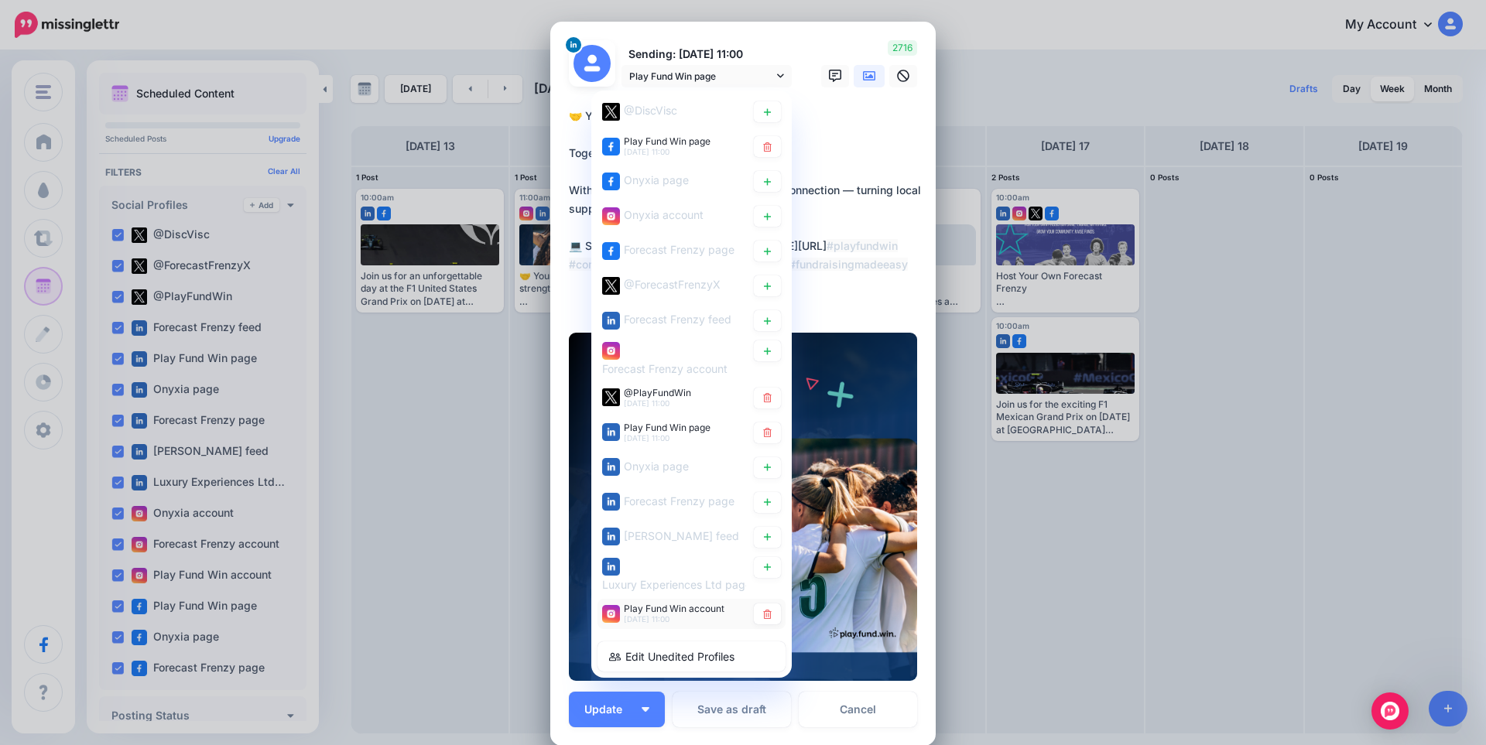
click at [673, 605] on span "Play Fund Win account" at bounding box center [674, 609] width 101 height 12
type textarea "**********"
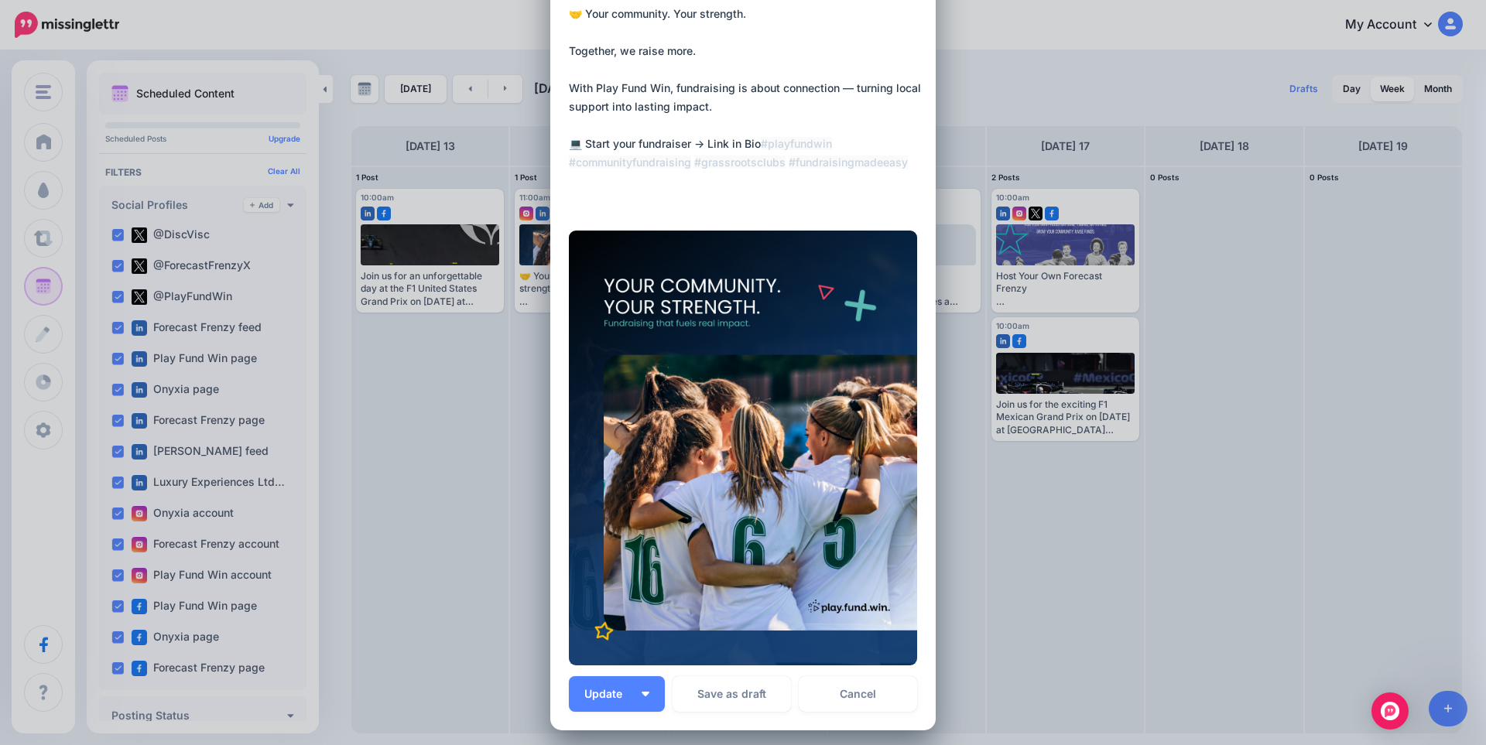
scroll to position [255, 0]
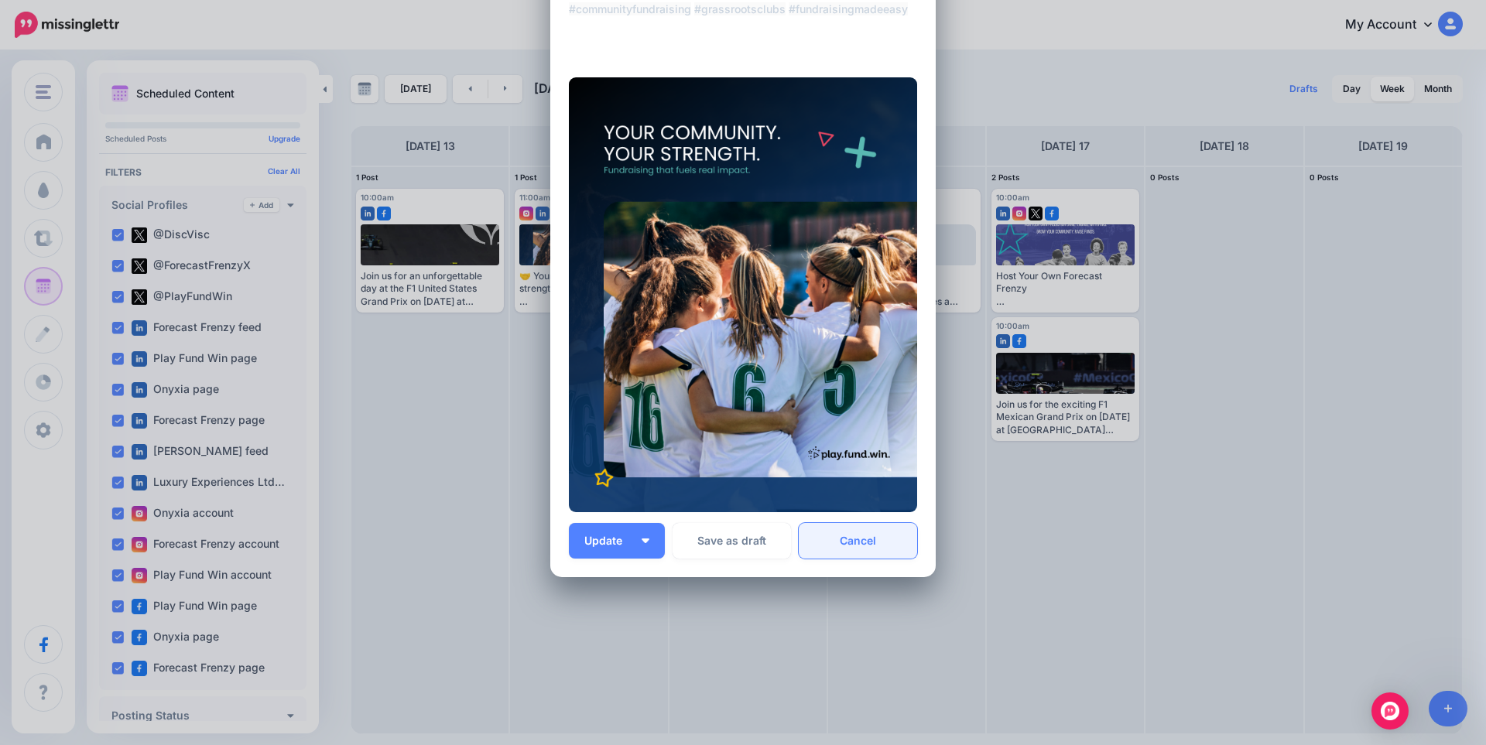
click at [859, 539] on link "Cancel" at bounding box center [858, 541] width 118 height 36
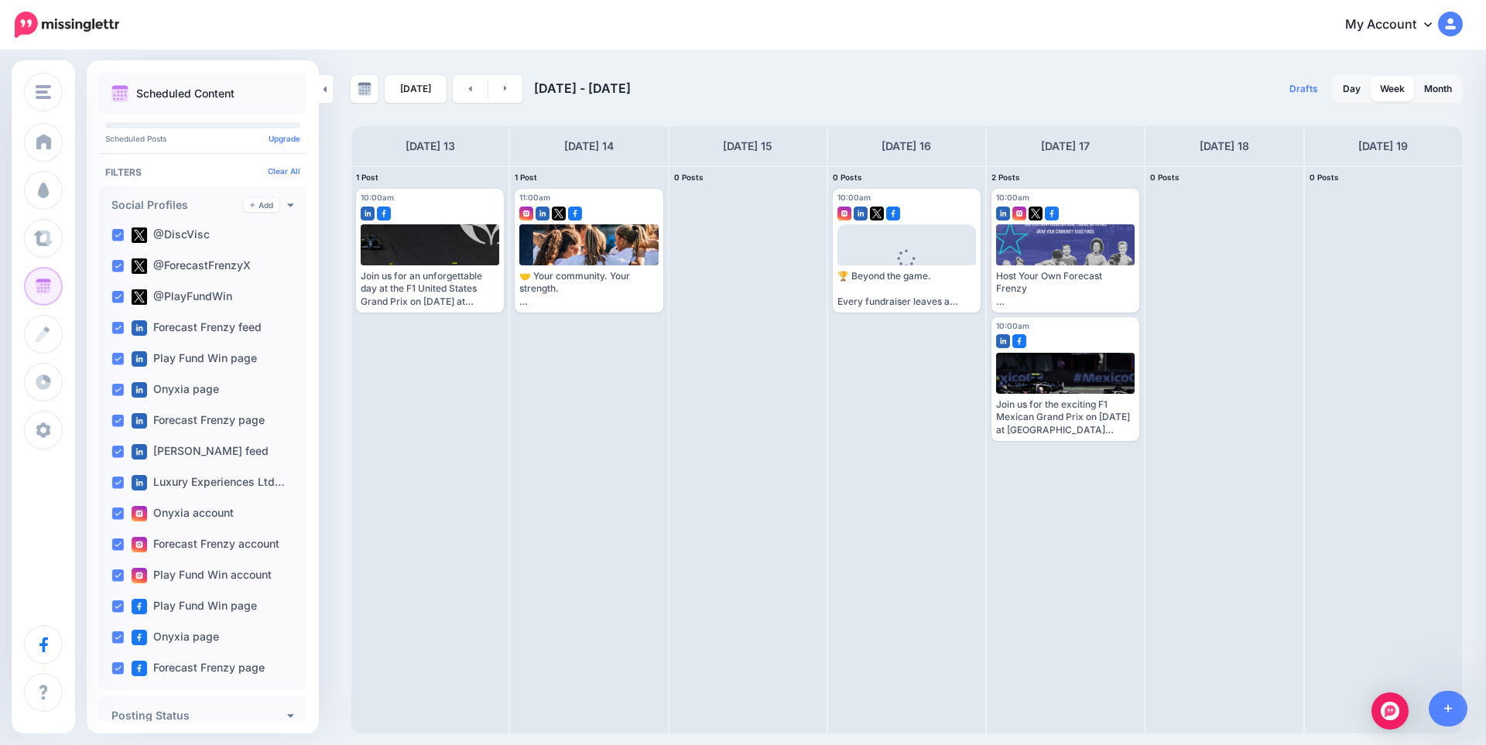
scroll to position [0, 0]
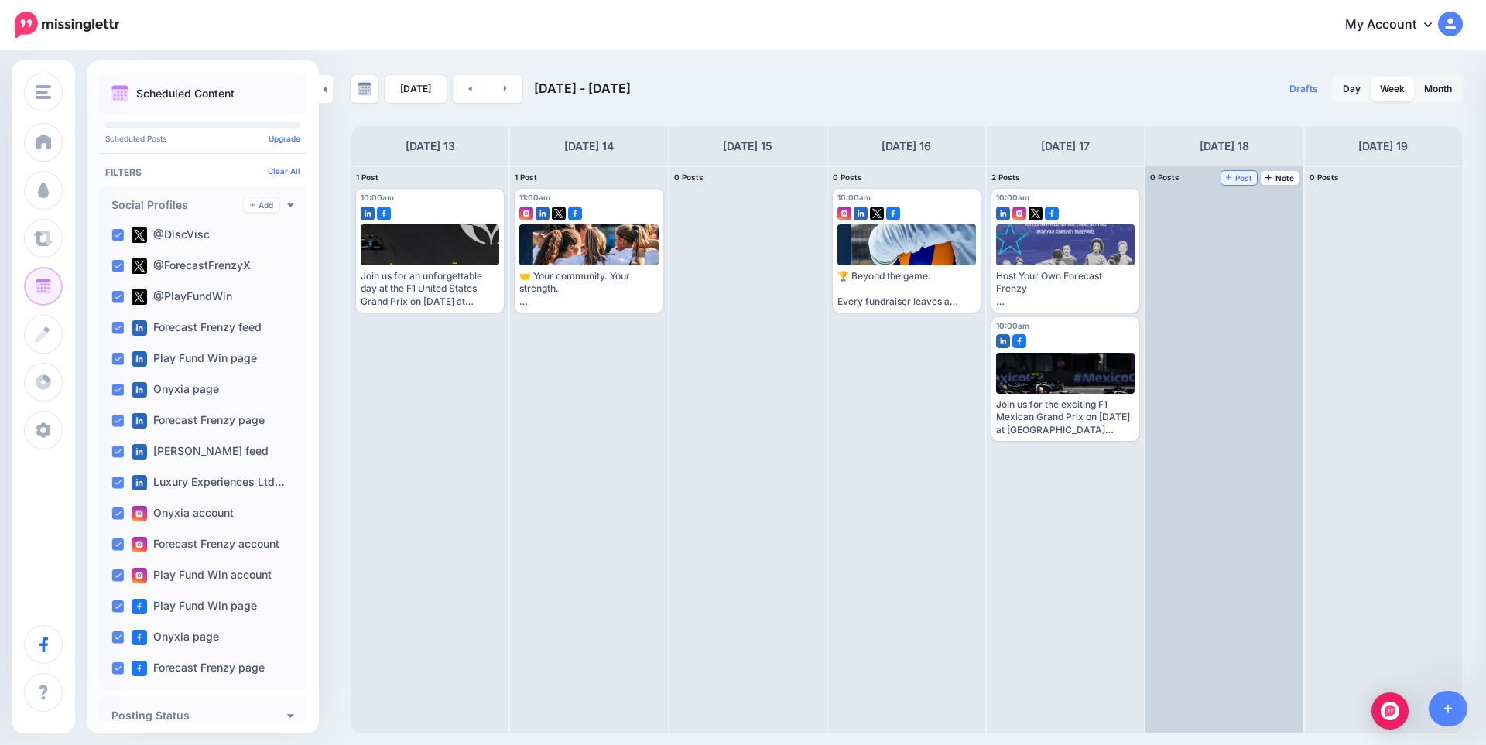
click at [1251, 177] on span "Post" at bounding box center [1239, 178] width 27 height 8
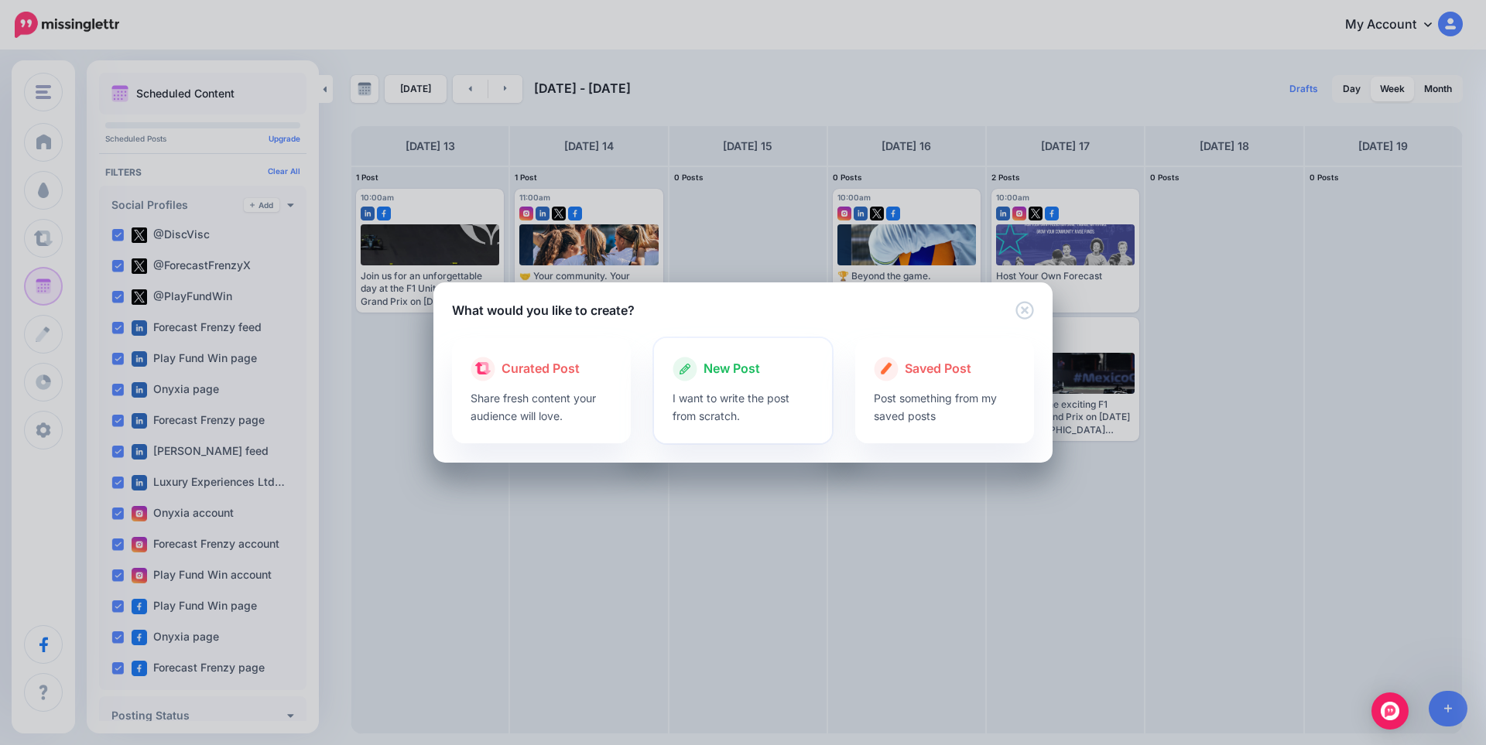
click at [747, 384] on div at bounding box center [743, 386] width 142 height 8
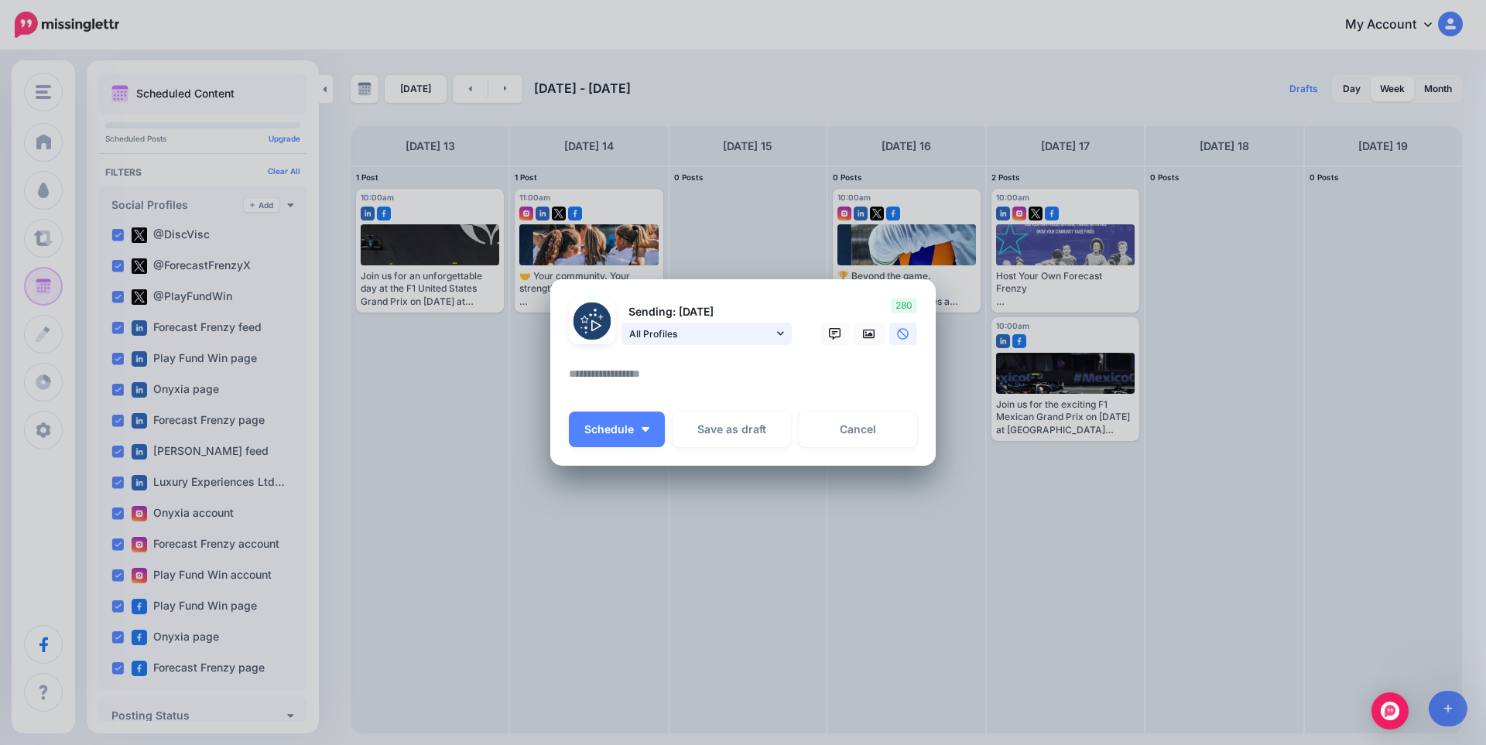
click at [723, 326] on span "All Profiles" at bounding box center [701, 334] width 144 height 16
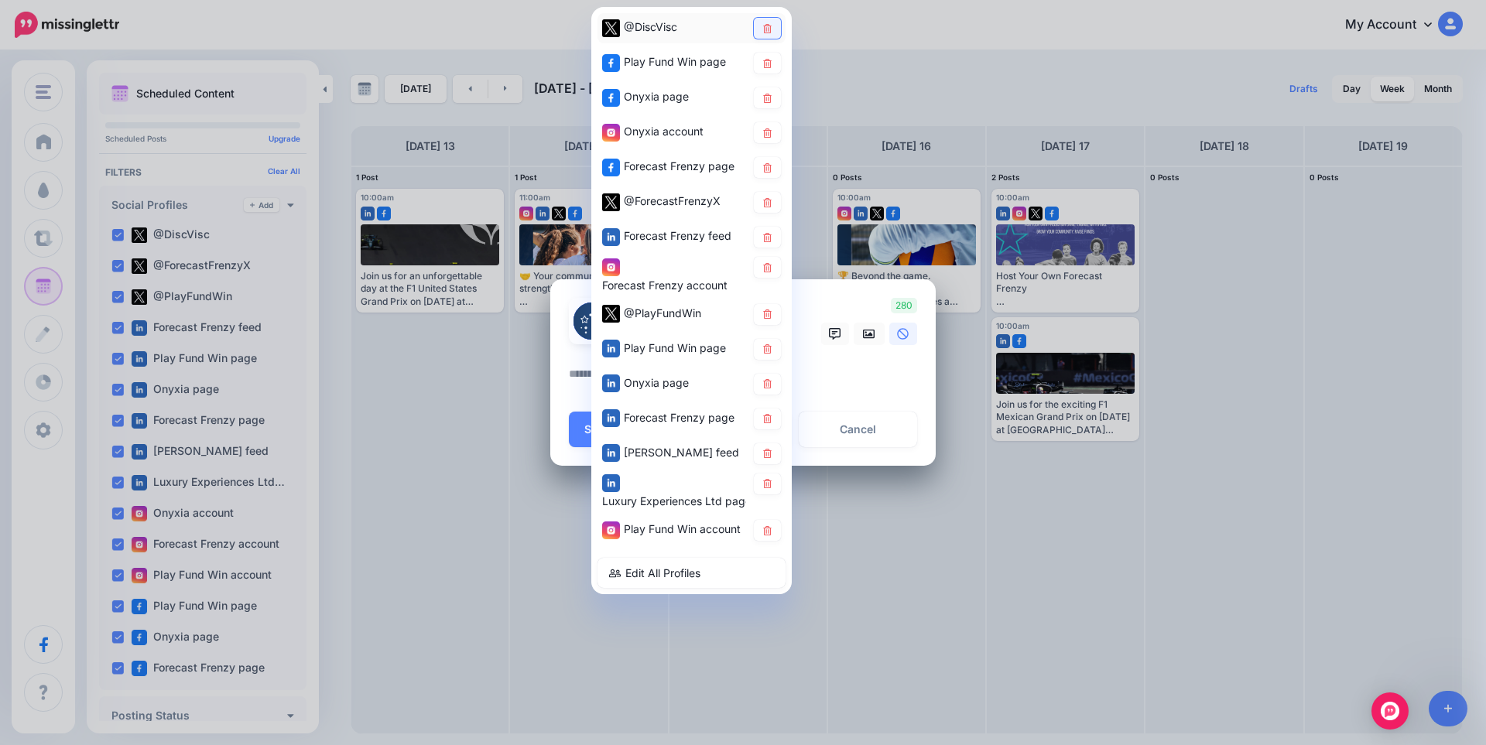
click at [761, 22] on link at bounding box center [767, 28] width 27 height 21
click at [771, 96] on icon at bounding box center [767, 97] width 9 height 9
click at [765, 128] on icon at bounding box center [767, 132] width 12 height 9
click at [768, 169] on icon at bounding box center [767, 167] width 12 height 9
click at [772, 193] on link at bounding box center [767, 202] width 27 height 21
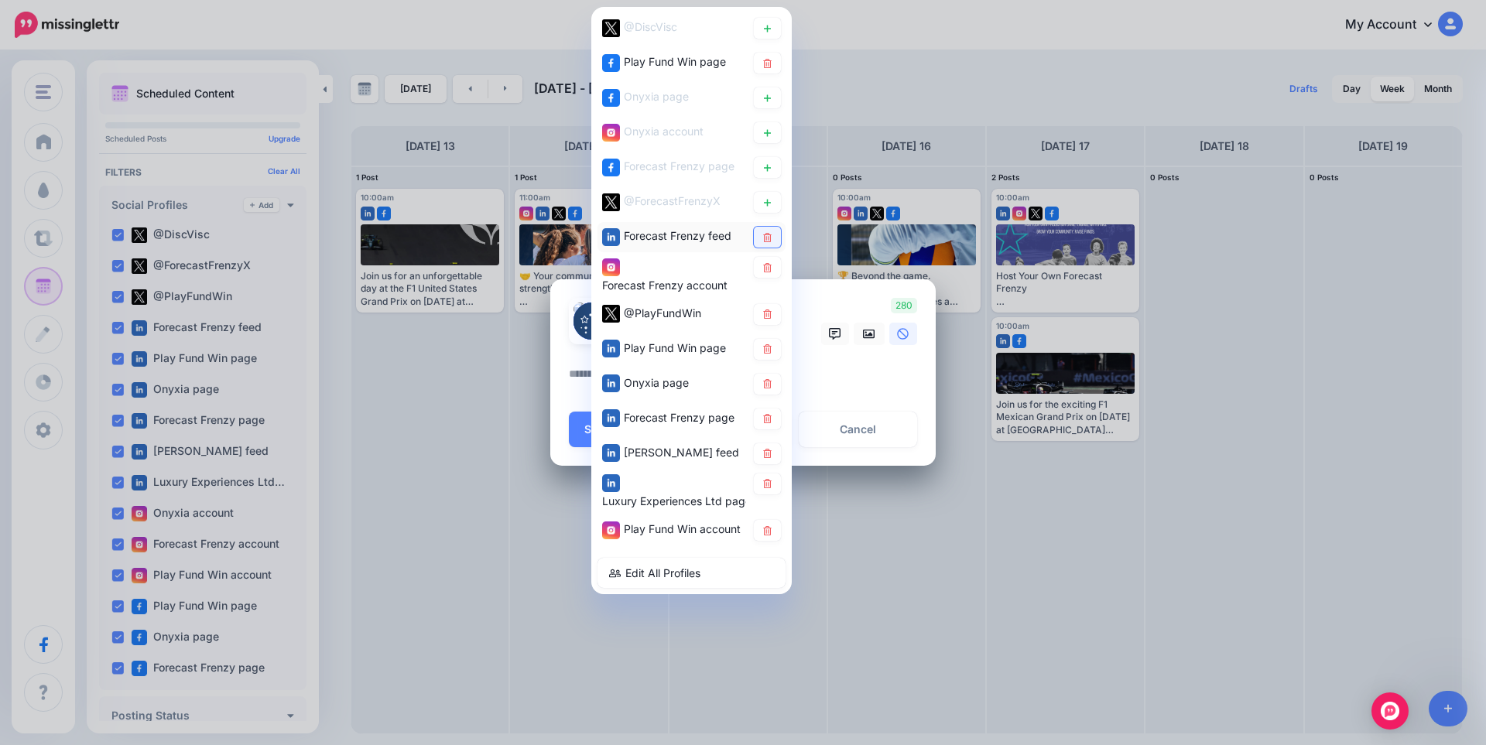
click at [762, 238] on icon at bounding box center [767, 236] width 12 height 9
click at [764, 268] on icon at bounding box center [767, 266] width 12 height 9
click at [773, 385] on link at bounding box center [767, 384] width 27 height 21
click at [767, 419] on icon at bounding box center [767, 418] width 12 height 9
click at [765, 456] on icon at bounding box center [767, 453] width 12 height 9
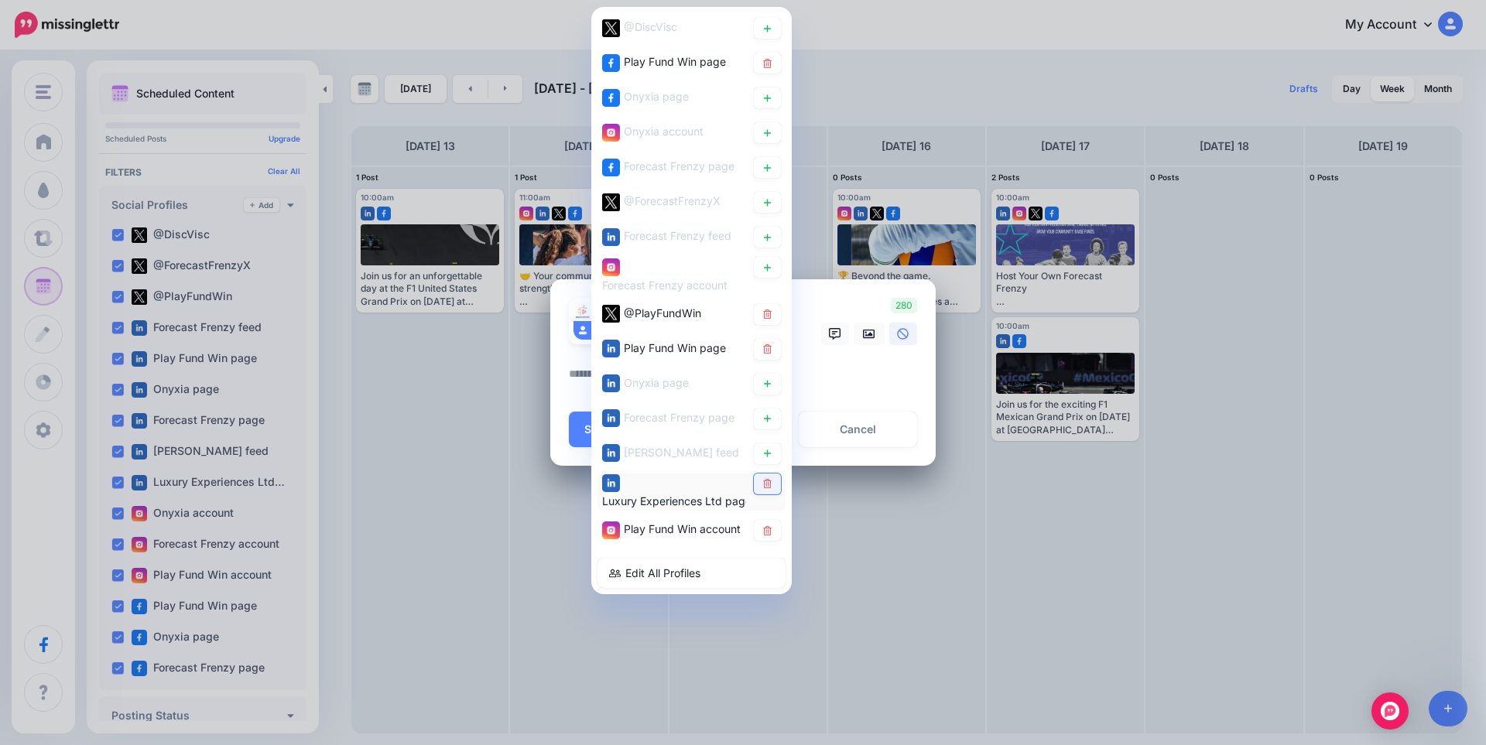
click at [772, 488] on icon at bounding box center [767, 483] width 12 height 9
click at [857, 369] on textarea at bounding box center [747, 379] width 356 height 30
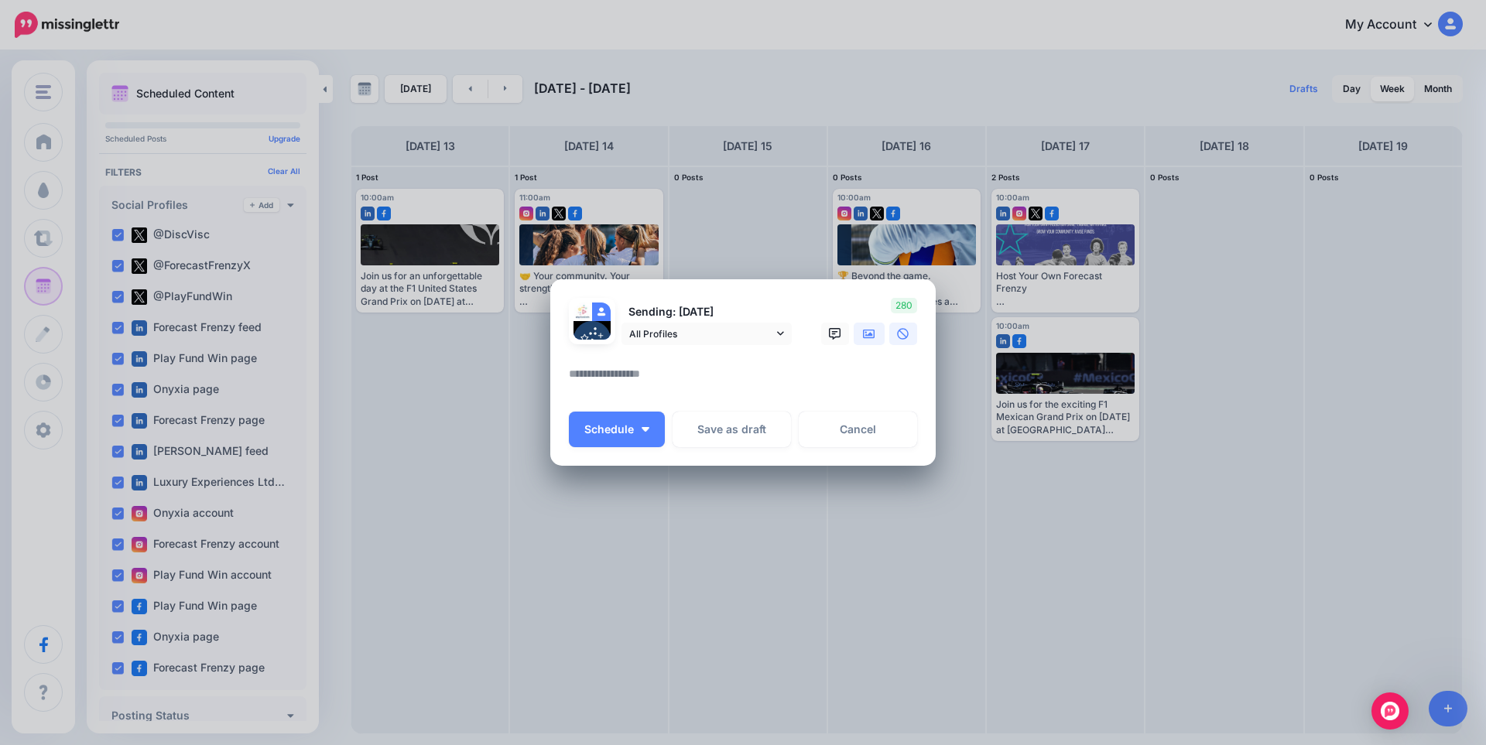
click at [874, 334] on icon at bounding box center [869, 334] width 12 height 12
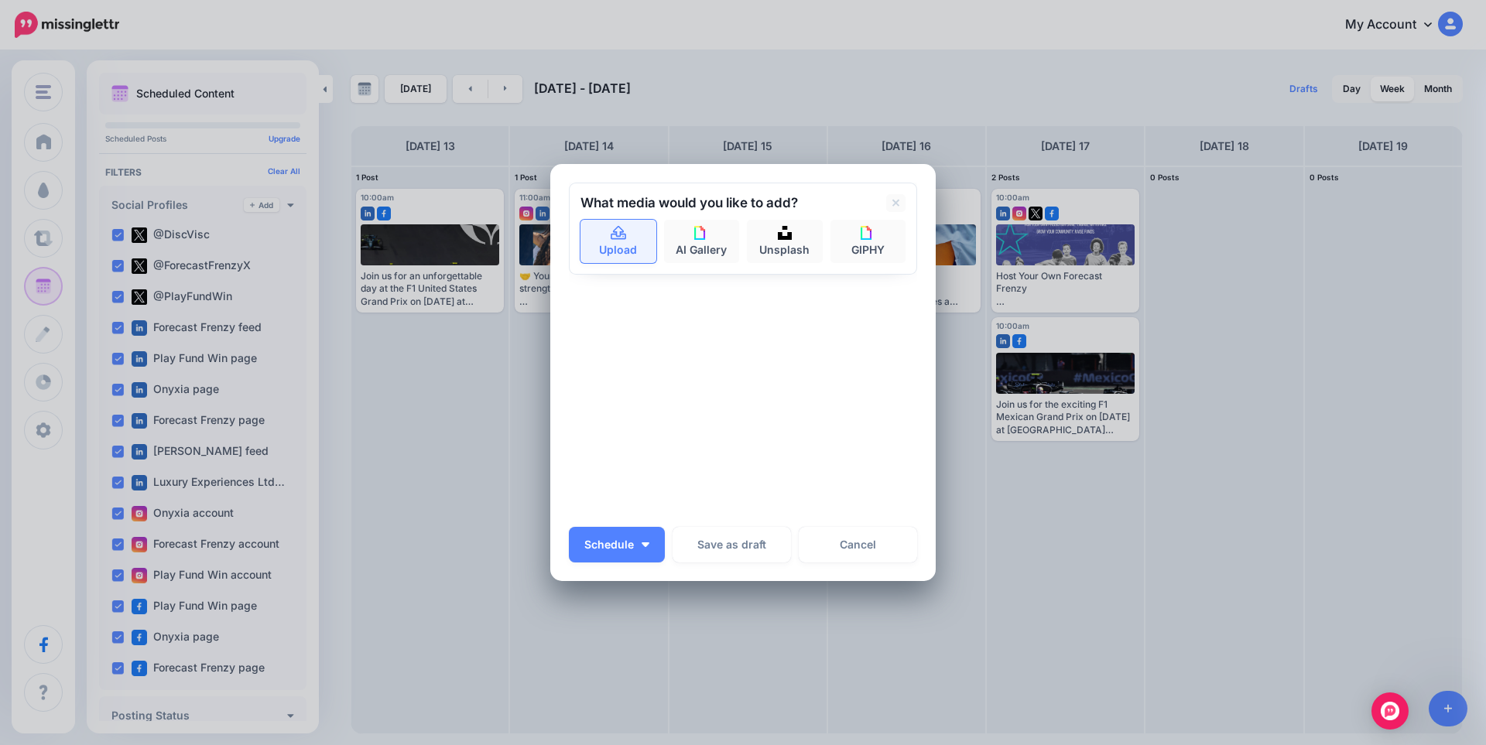
click at [628, 238] on link "Upload" at bounding box center [618, 241] width 76 height 43
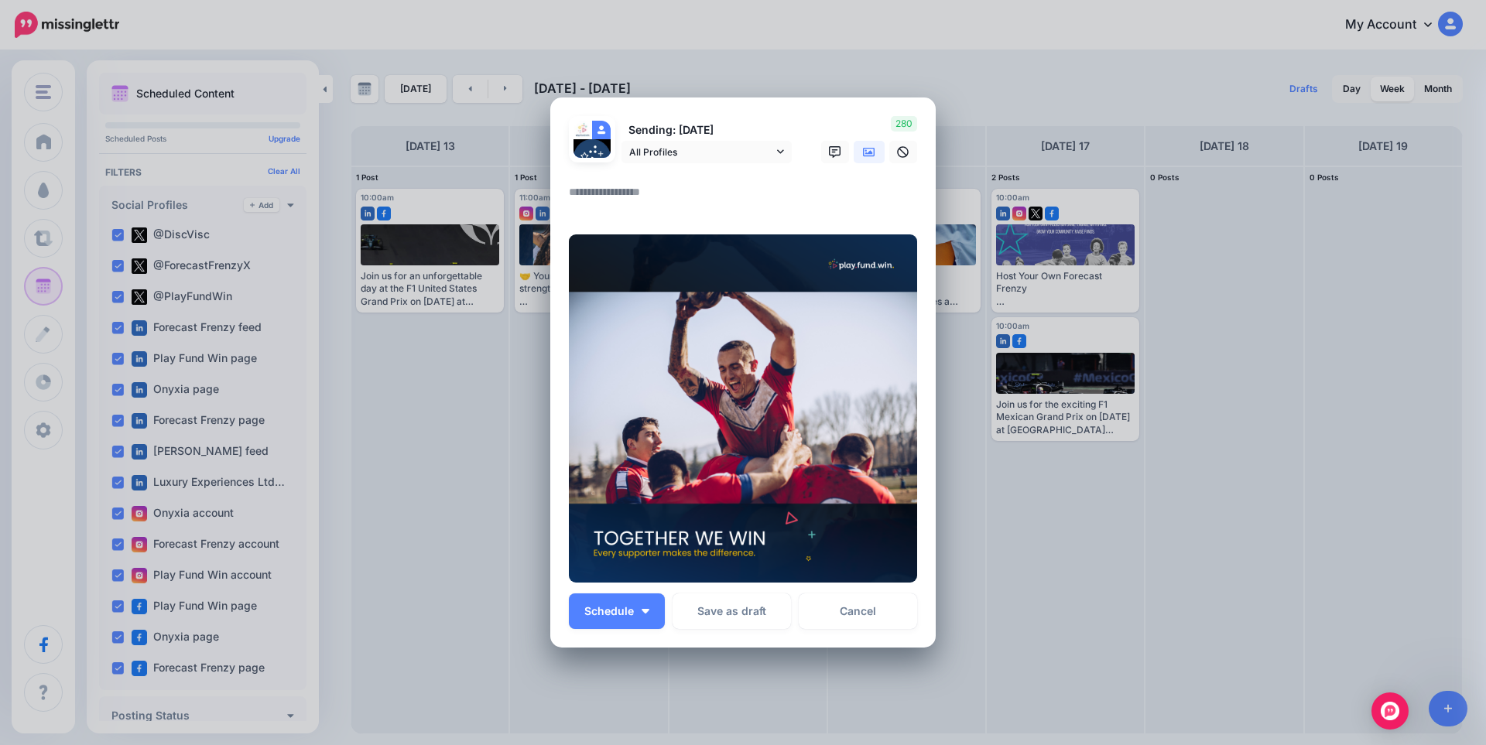
click at [634, 197] on textarea at bounding box center [747, 198] width 356 height 30
paste textarea "**********"
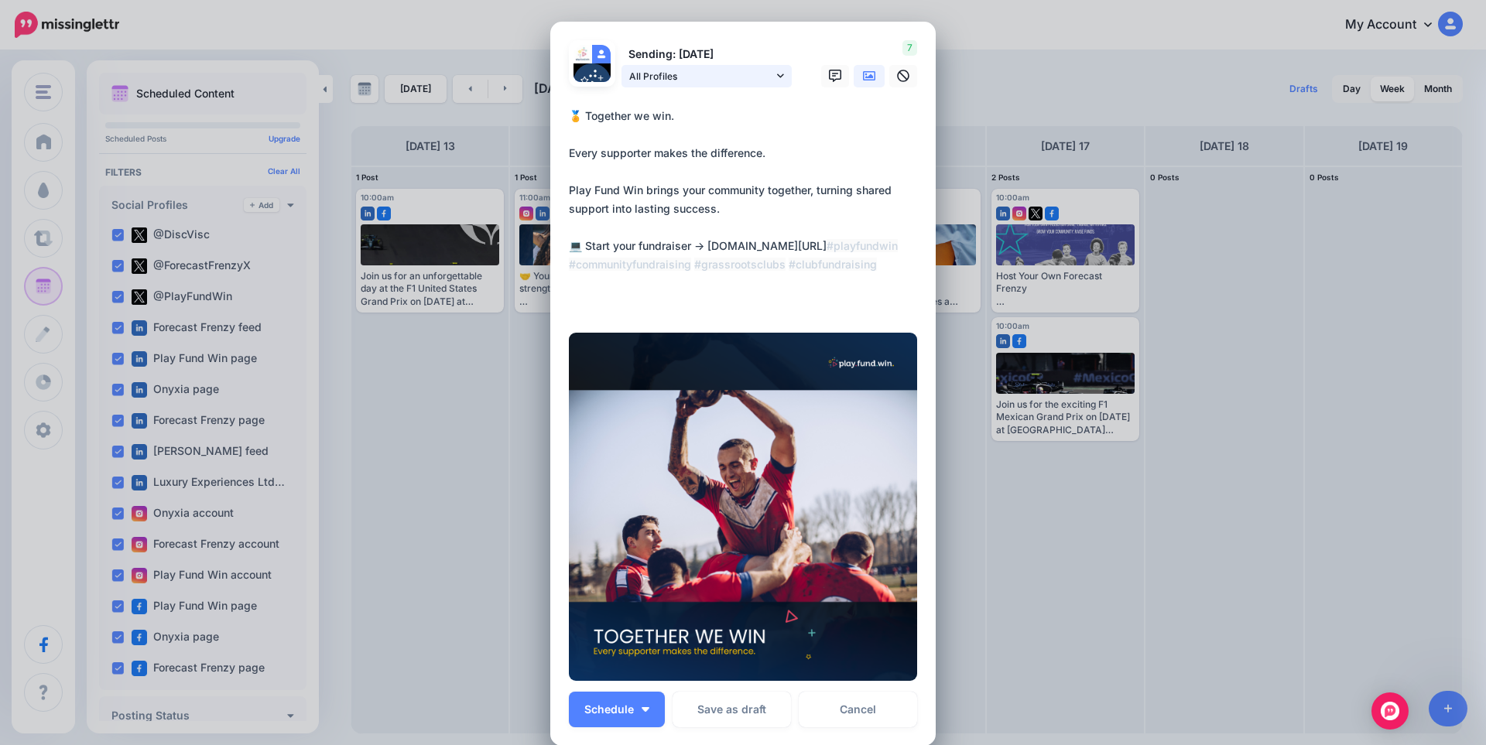
click at [726, 82] on span "All Profiles" at bounding box center [701, 76] width 144 height 16
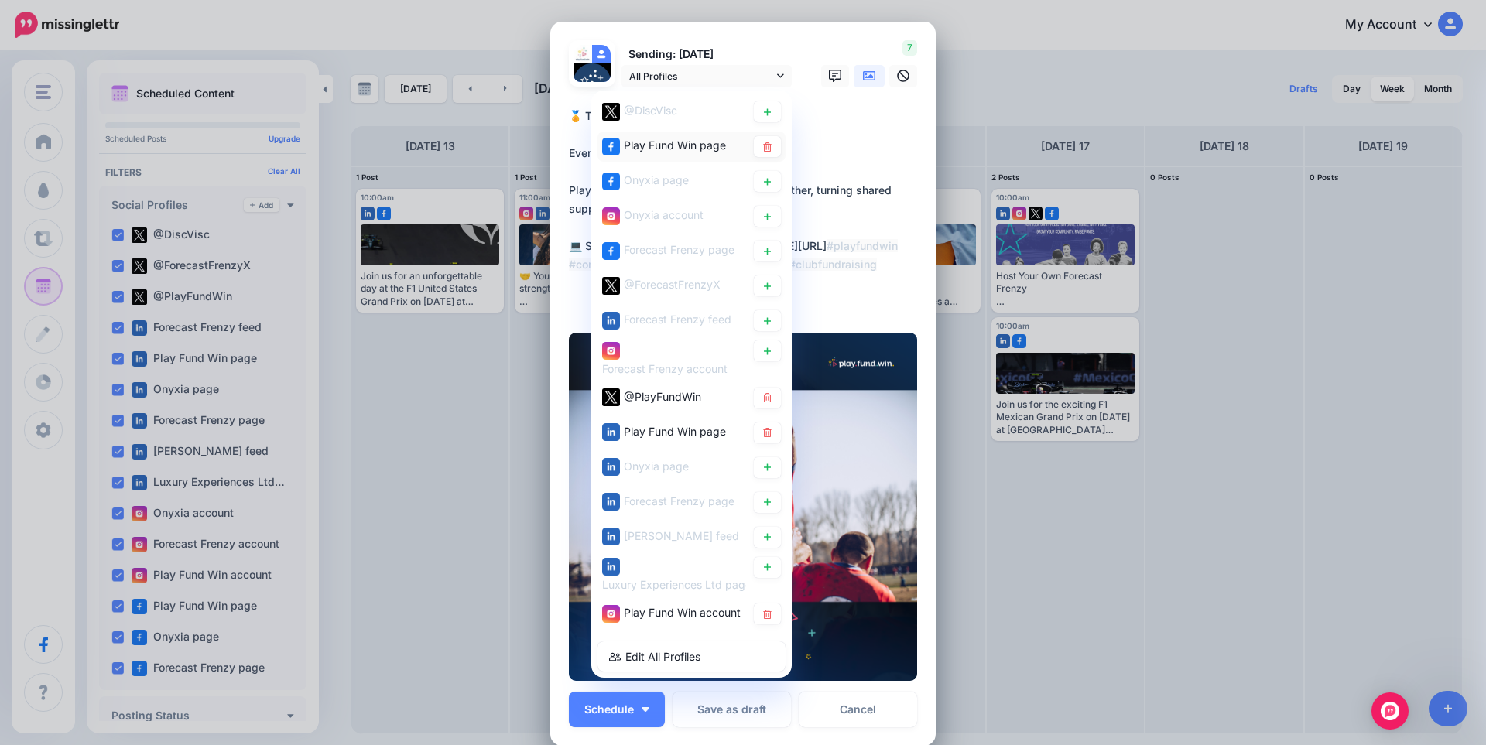
click at [674, 142] on span "Play Fund Win page" at bounding box center [675, 145] width 102 height 13
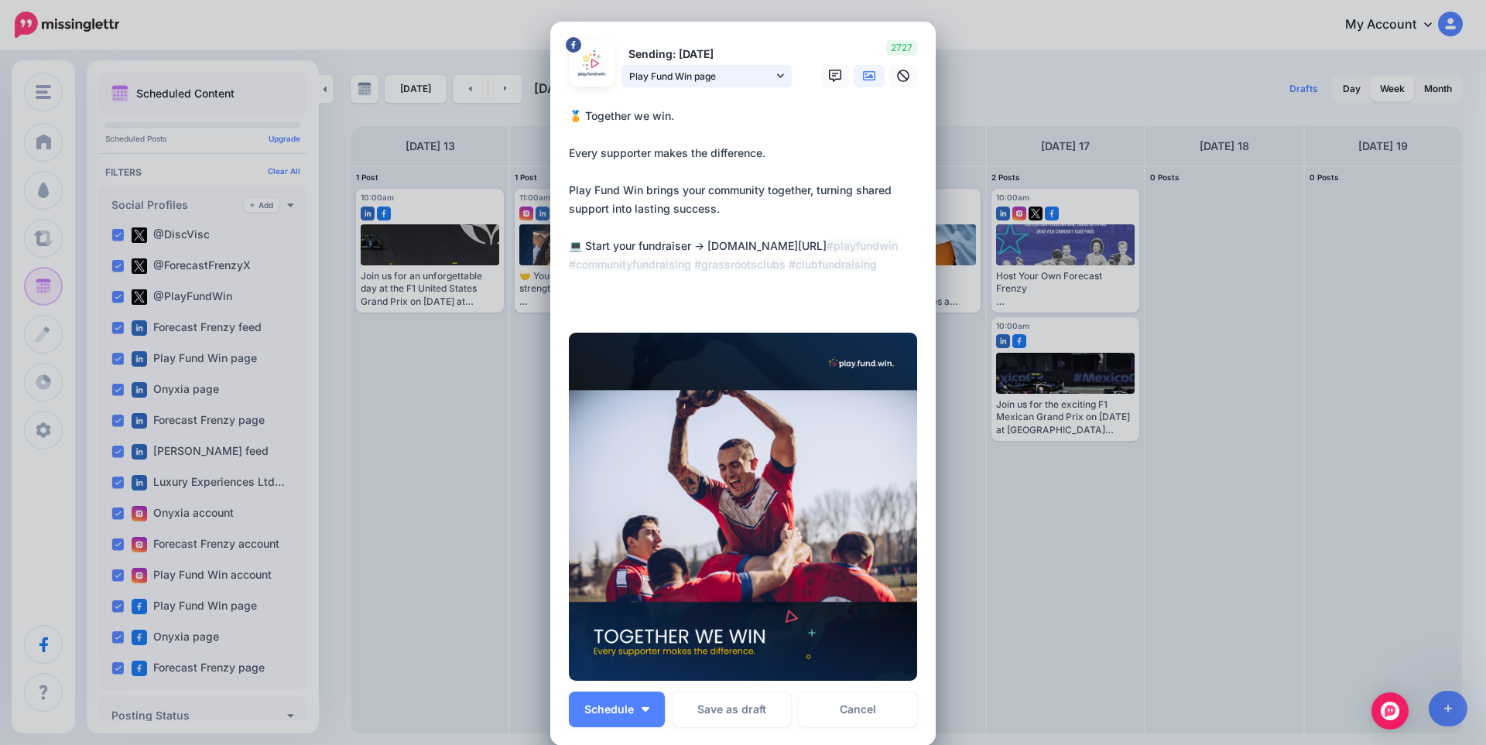
click at [683, 73] on span "Play Fund Win page" at bounding box center [701, 76] width 144 height 16
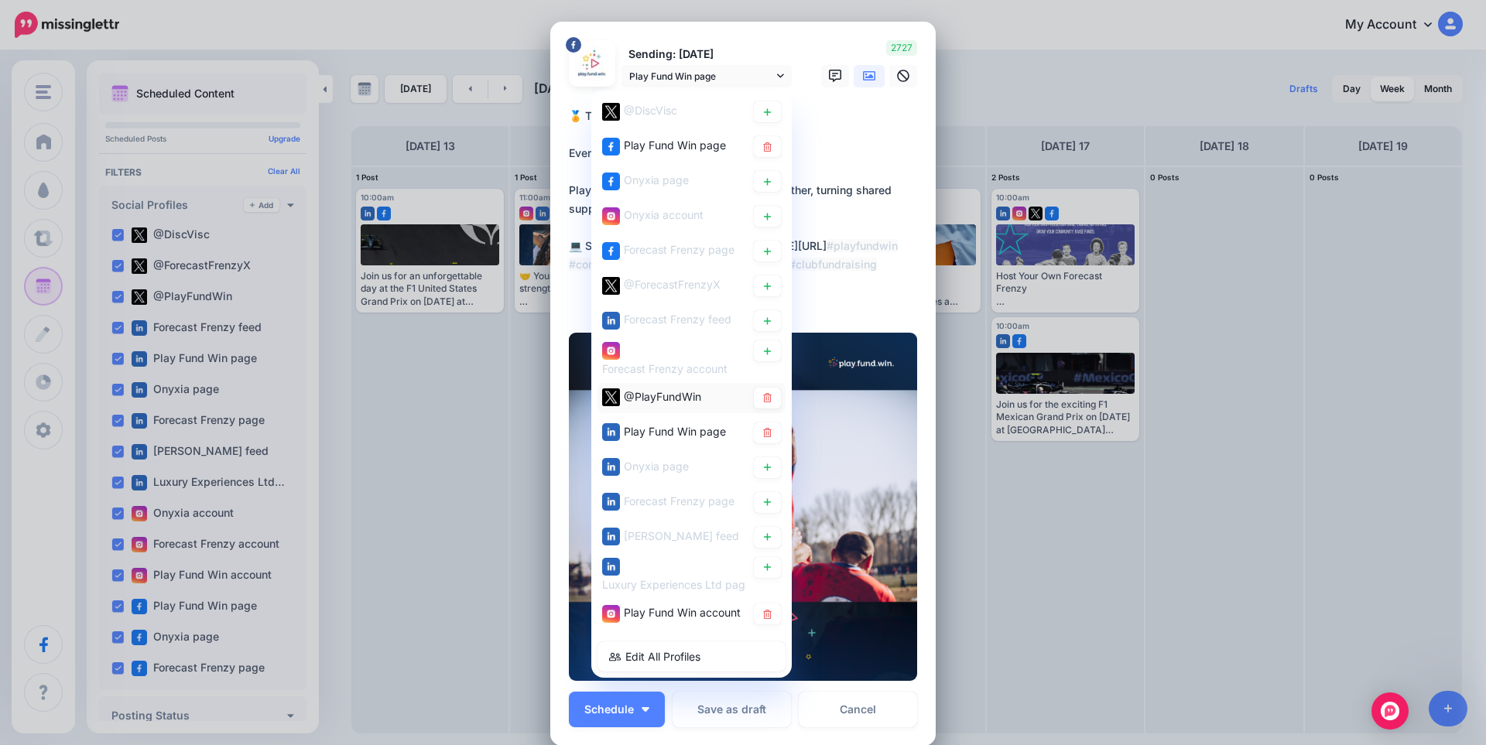
click at [642, 389] on span "@PlayFundWin" at bounding box center [662, 395] width 77 height 13
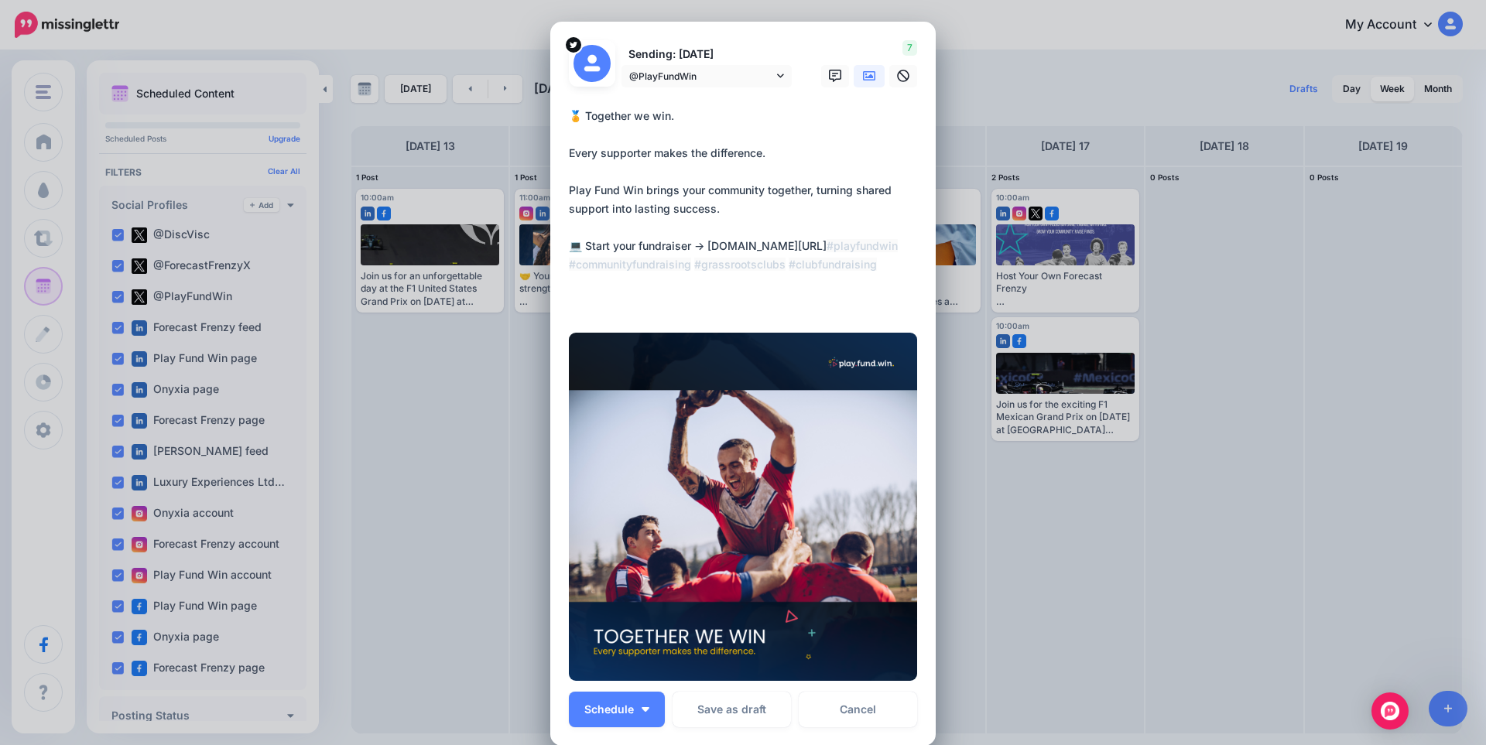
click at [698, 178] on textarea "**********" at bounding box center [747, 209] width 356 height 204
paste textarea
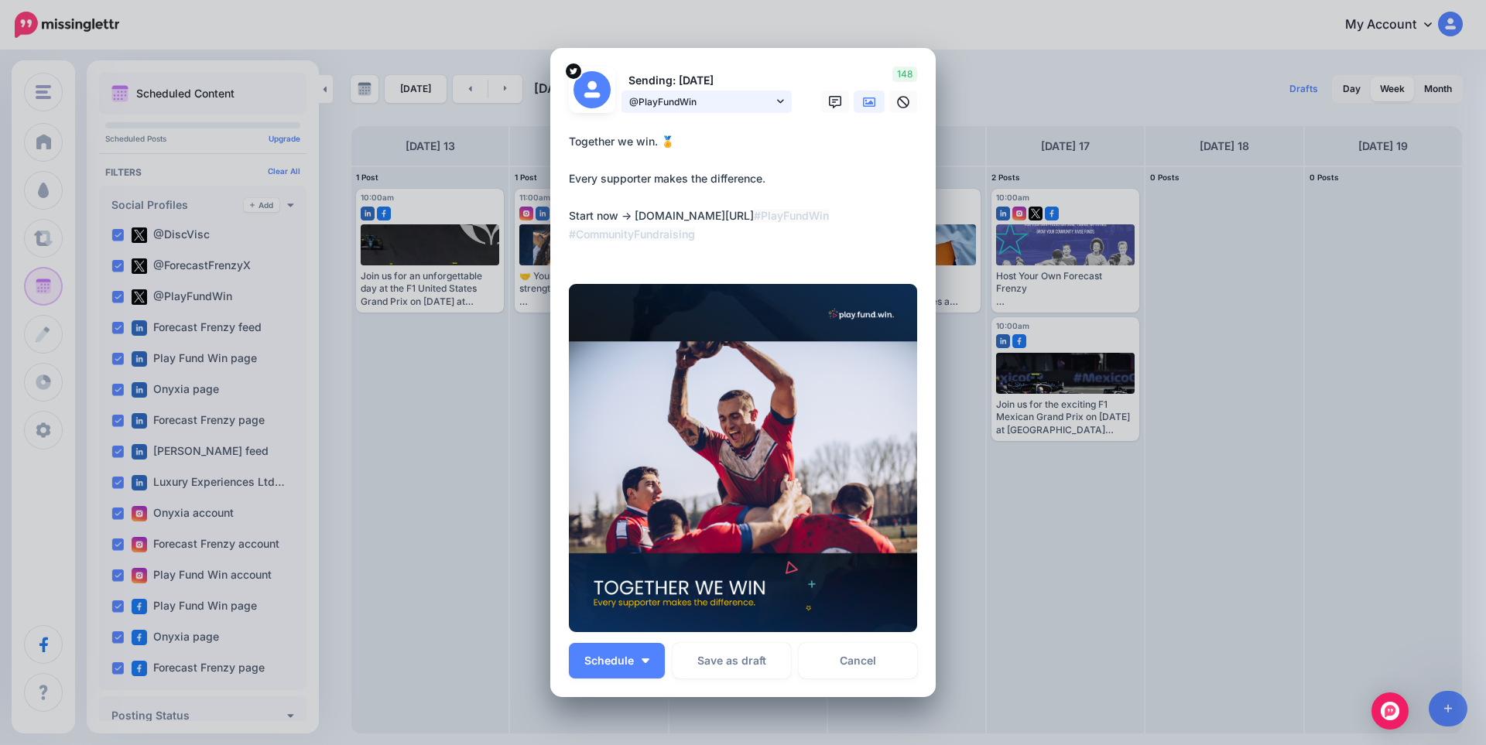
click at [779, 104] on link "@PlayFundWin" at bounding box center [706, 102] width 170 height 22
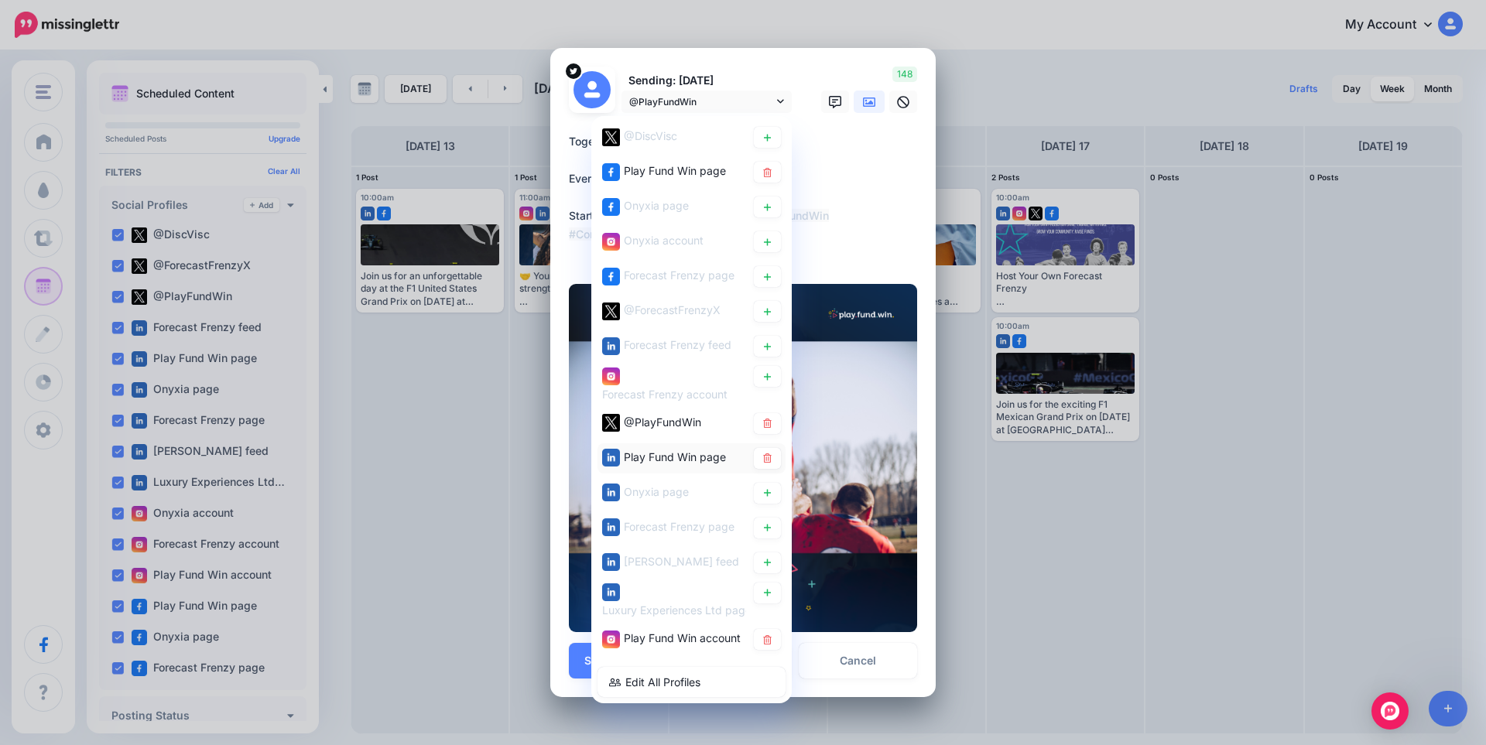
click at [688, 451] on span "Play Fund Win page" at bounding box center [675, 456] width 102 height 13
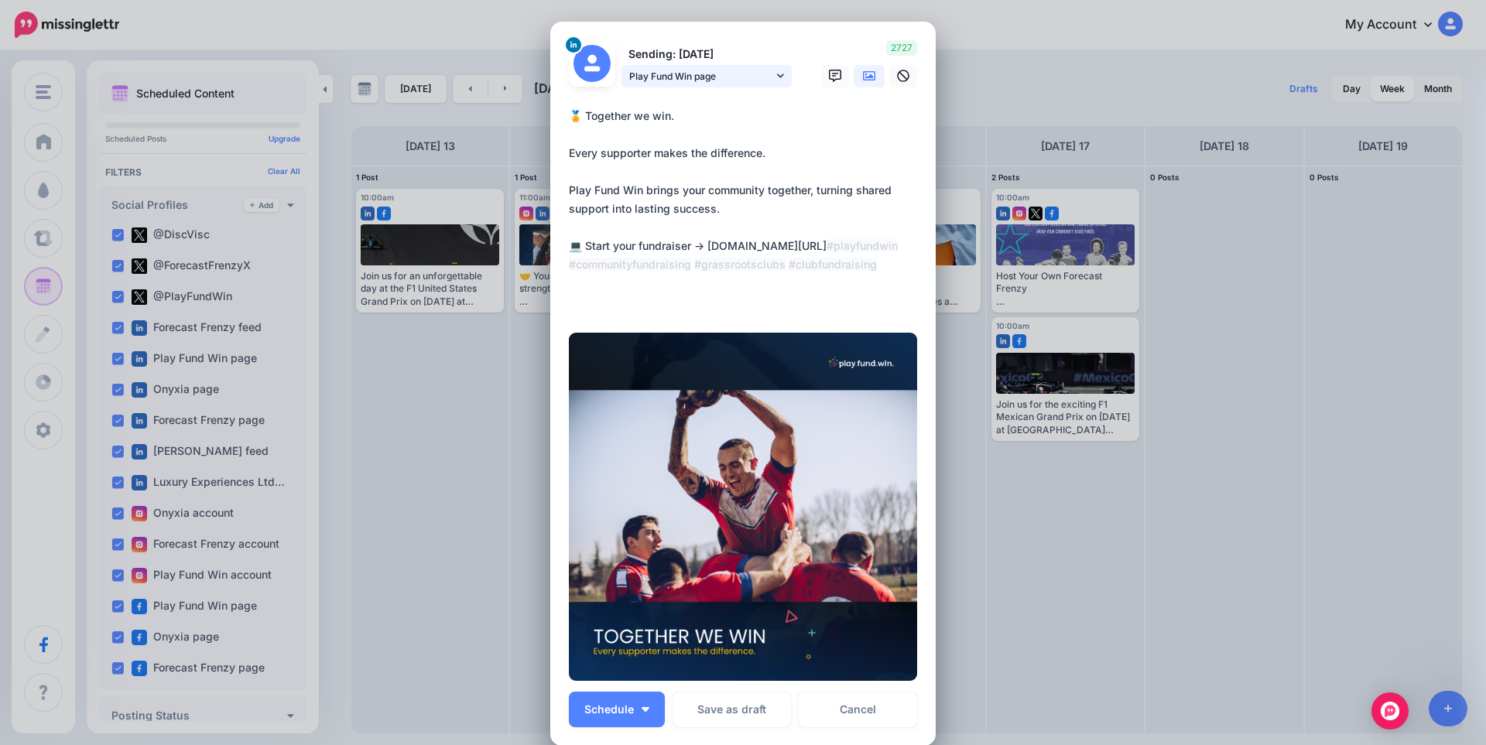
click at [739, 69] on span "Play Fund Win page" at bounding box center [701, 76] width 144 height 16
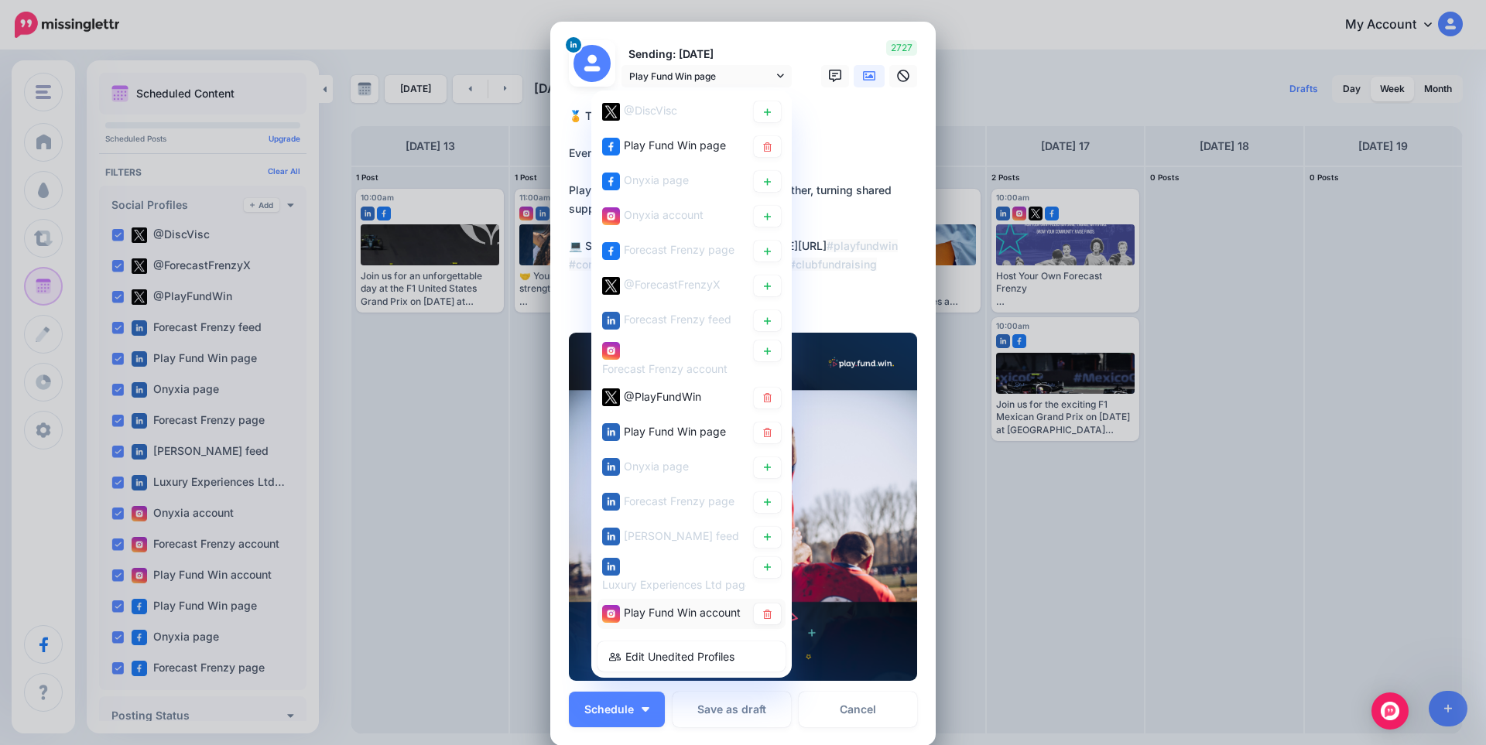
click at [679, 614] on span "Play Fund Win account" at bounding box center [682, 612] width 117 height 13
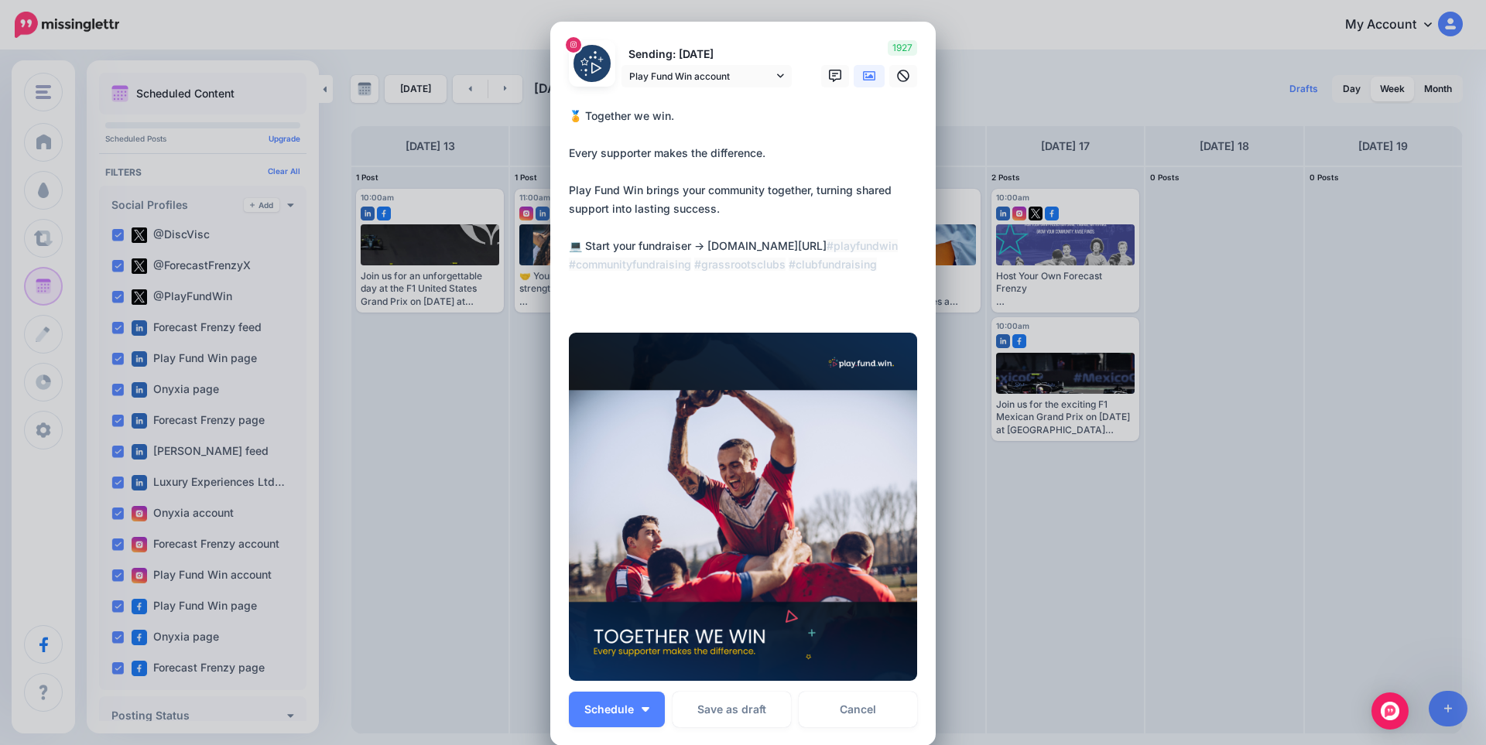
drag, startPoint x: 708, startPoint y: 249, endPoint x: 813, endPoint y: 257, distance: 105.5
click at [816, 257] on textarea "**********" at bounding box center [747, 209] width 356 height 204
click at [727, 242] on textarea "**********" at bounding box center [747, 209] width 356 height 204
drag, startPoint x: 707, startPoint y: 243, endPoint x: 914, endPoint y: 252, distance: 207.6
click at [914, 252] on textarea "**********" at bounding box center [747, 209] width 356 height 204
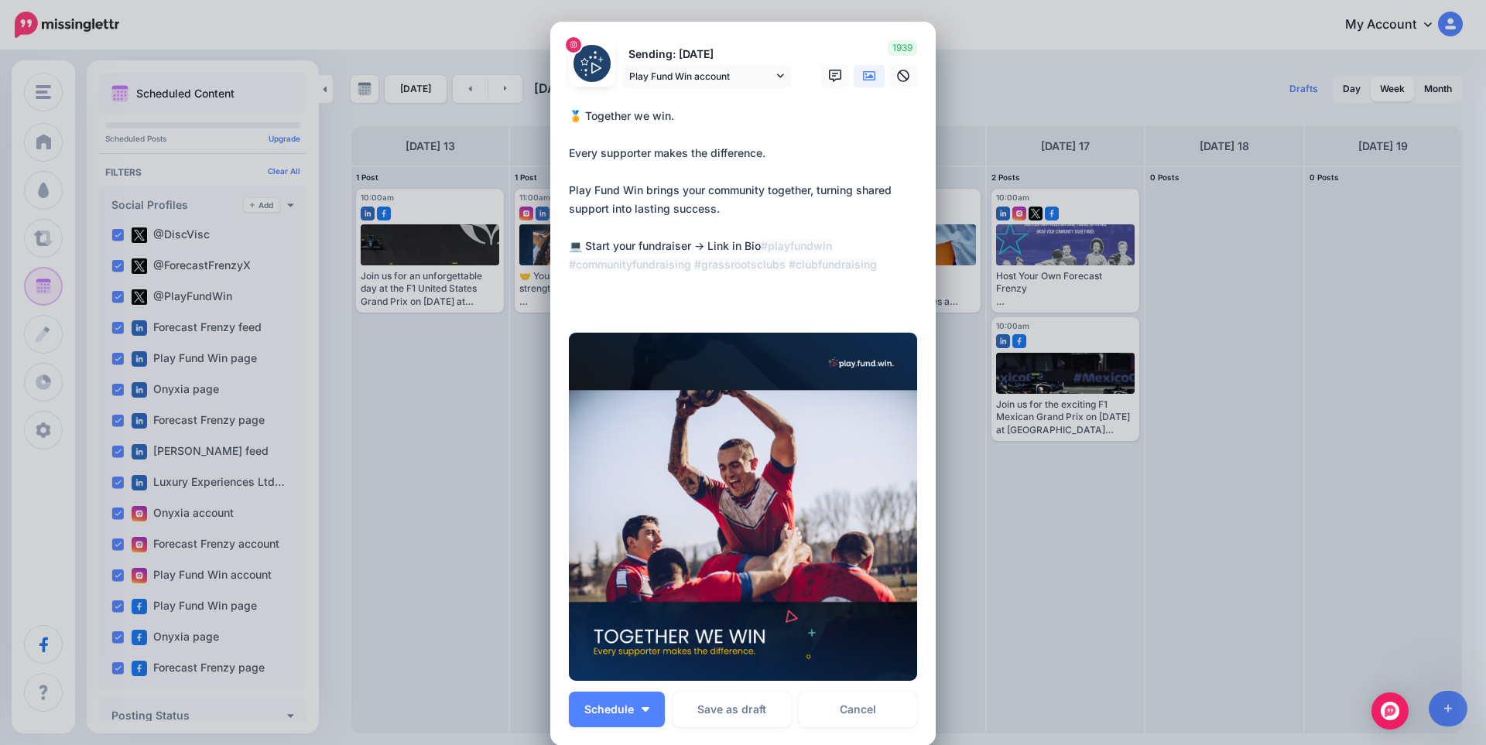
click at [866, 79] on icon at bounding box center [869, 76] width 12 height 12
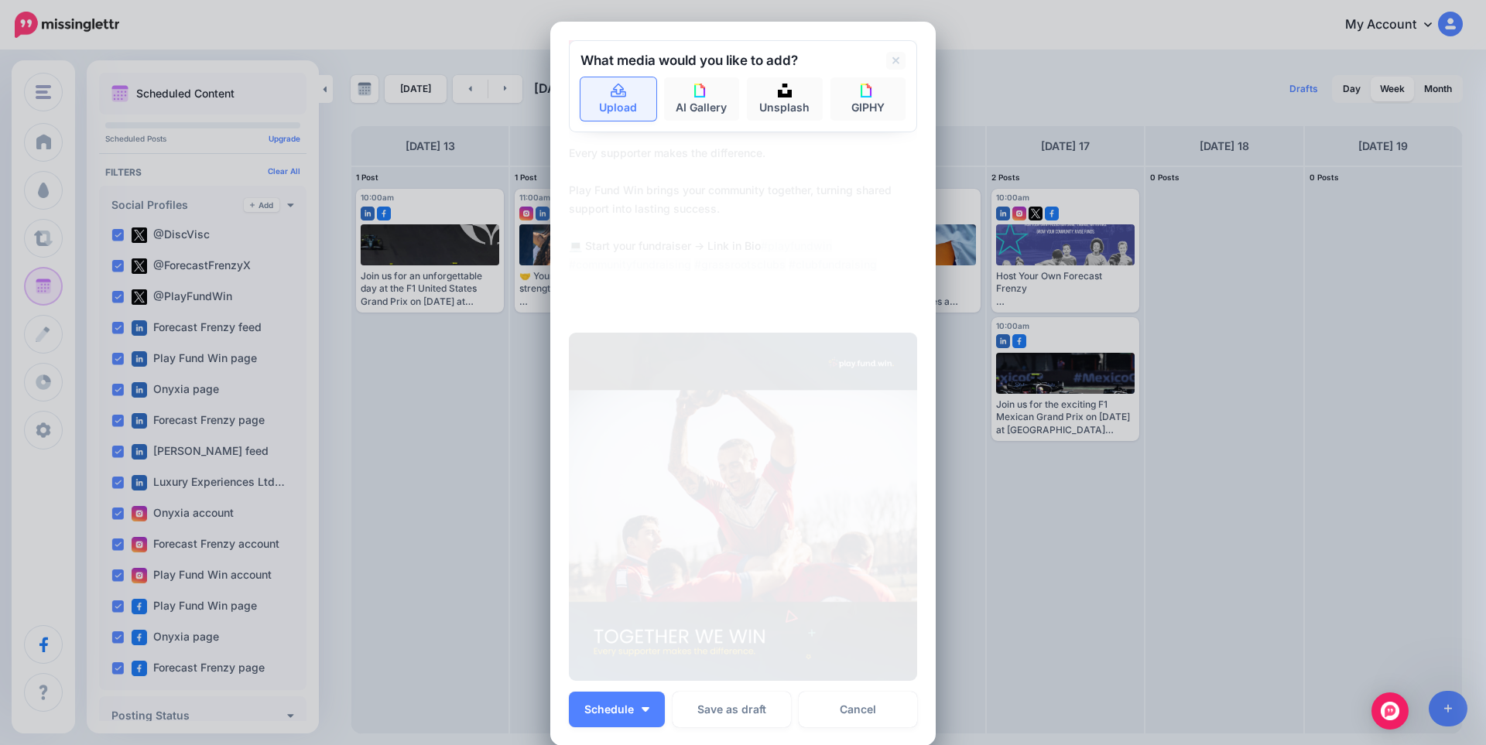
click at [618, 110] on link "Upload" at bounding box center [618, 98] width 76 height 43
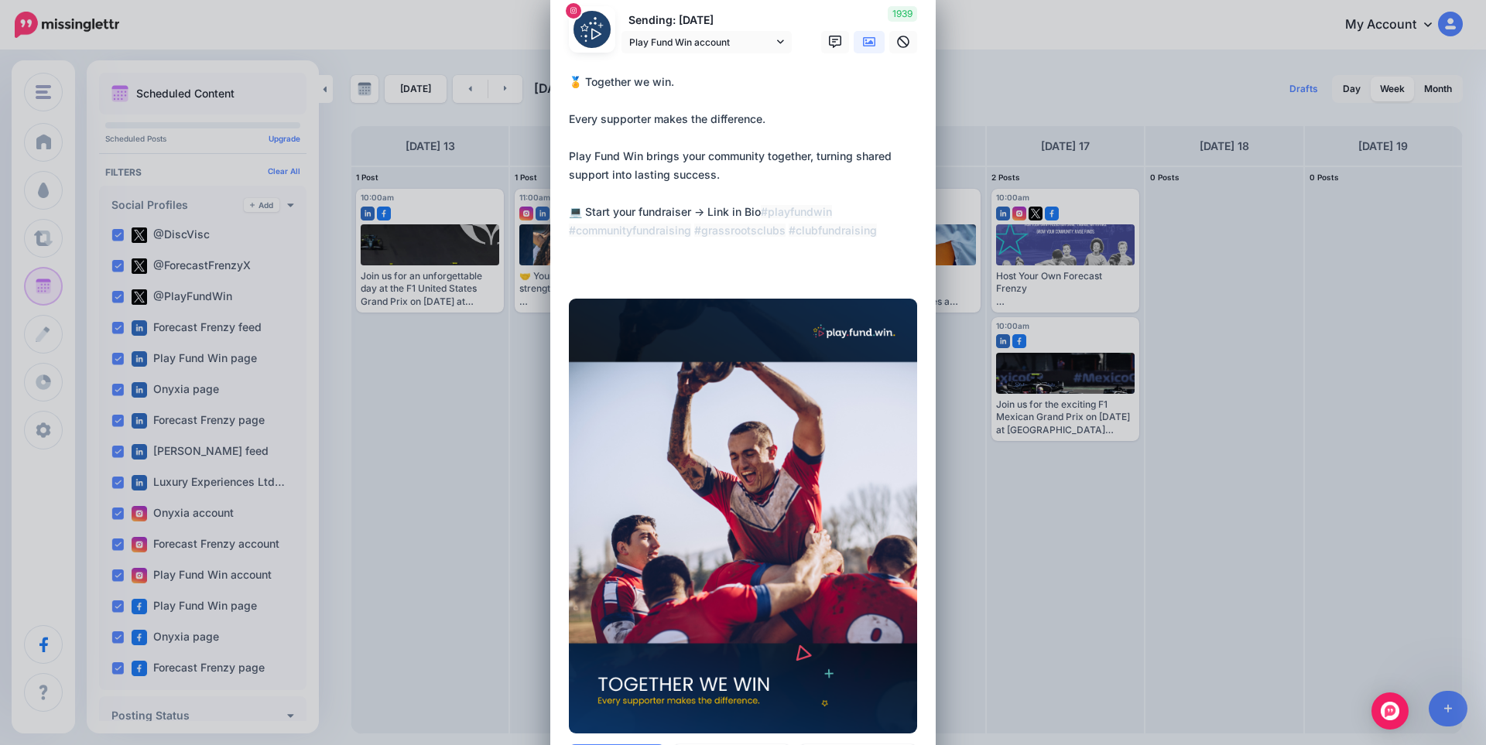
scroll to position [52, 0]
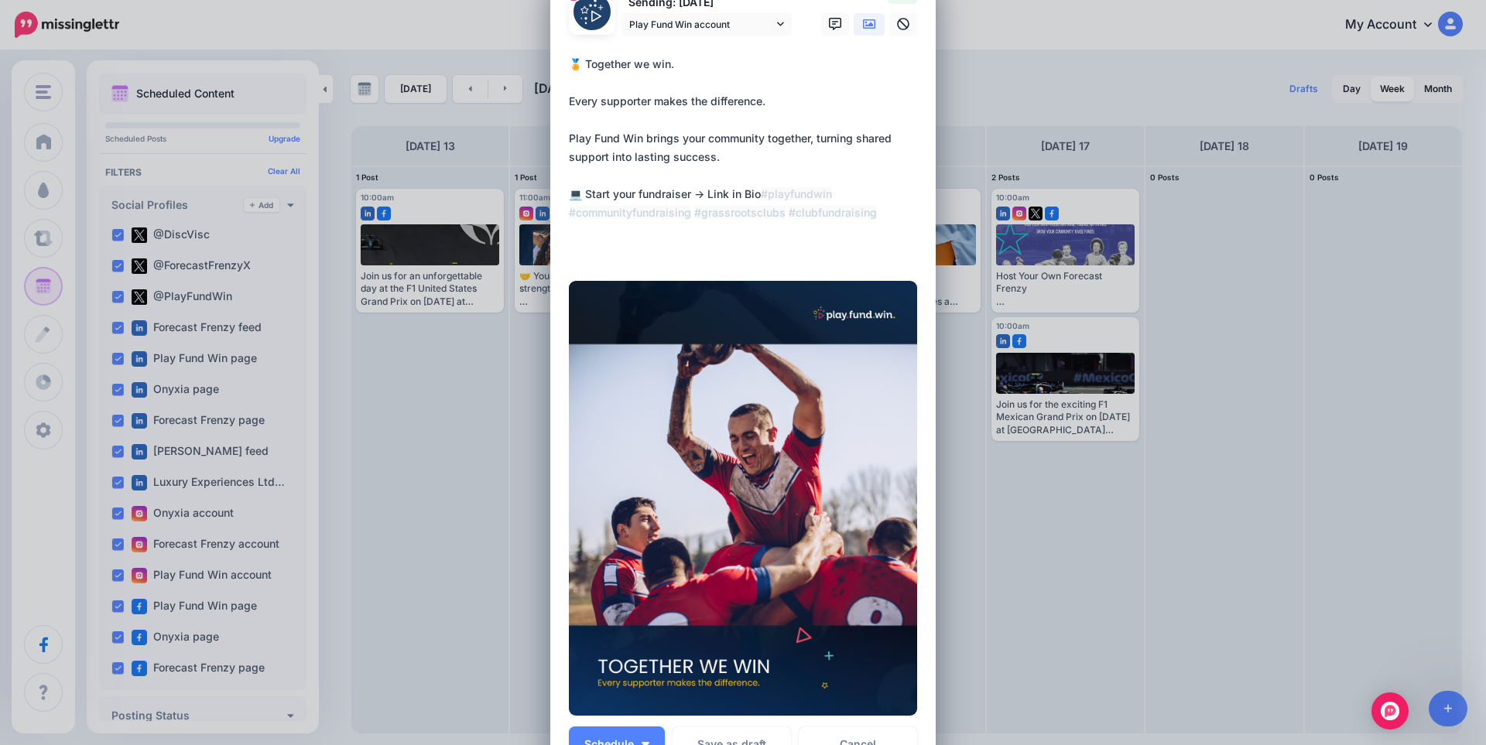
click at [862, 14] on link at bounding box center [869, 24] width 31 height 22
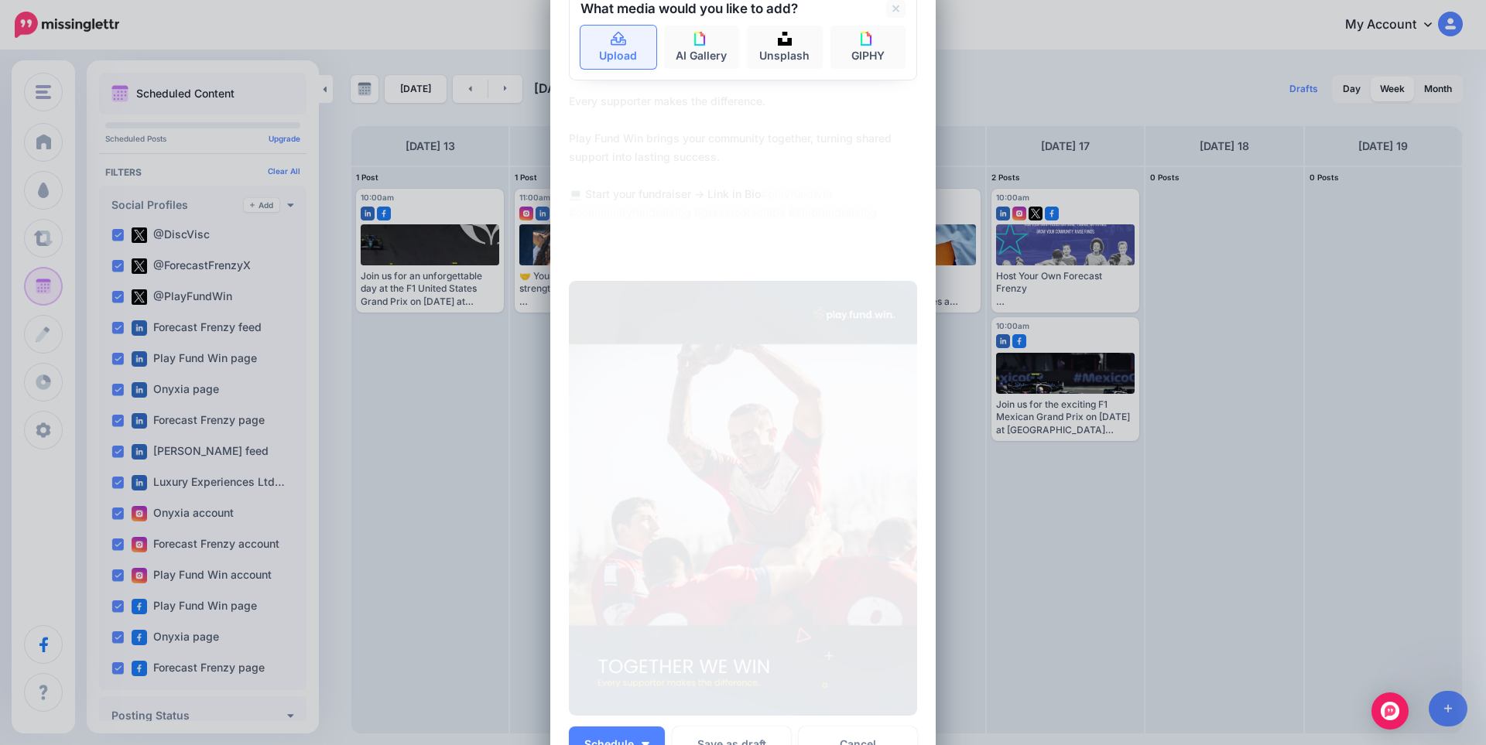
click at [598, 53] on link "Upload" at bounding box center [618, 47] width 76 height 43
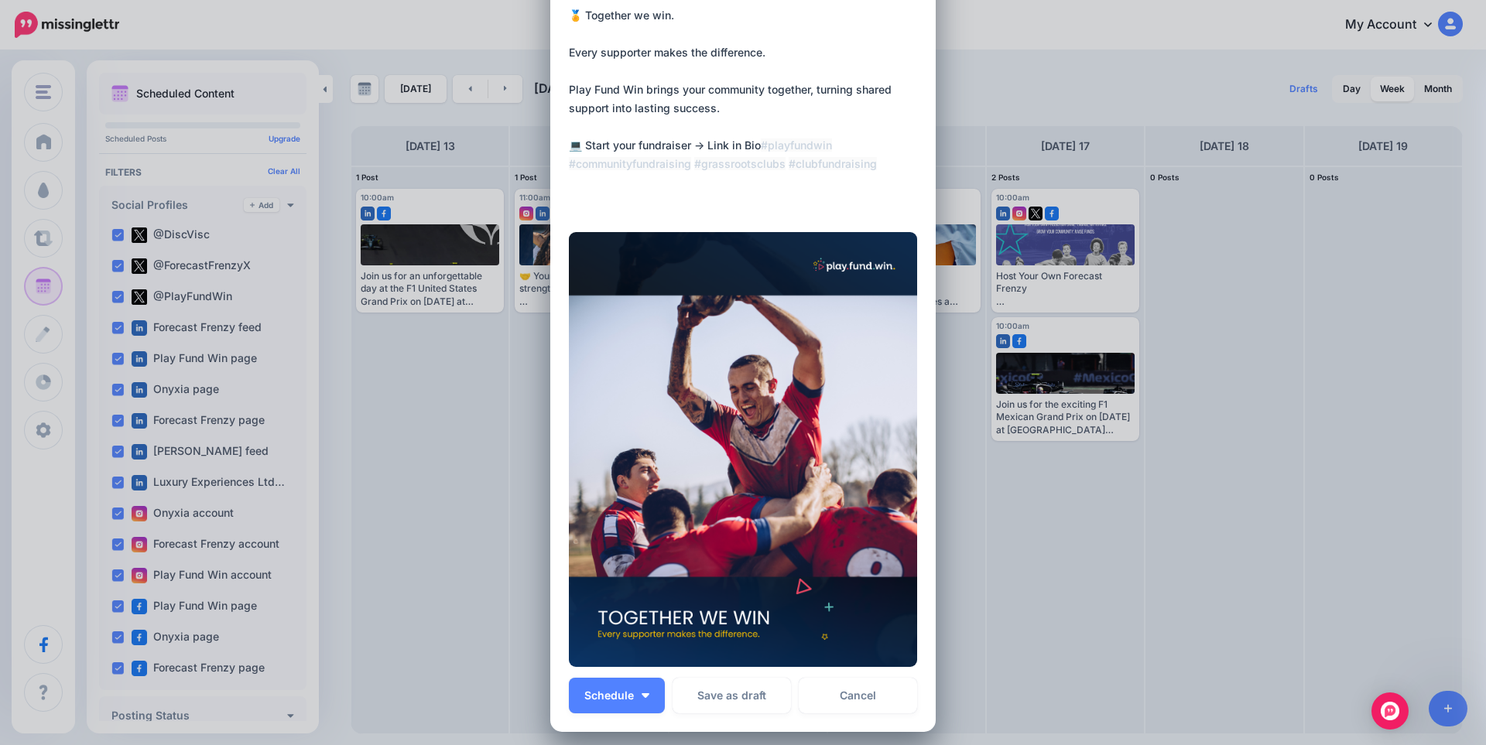
scroll to position [0, 0]
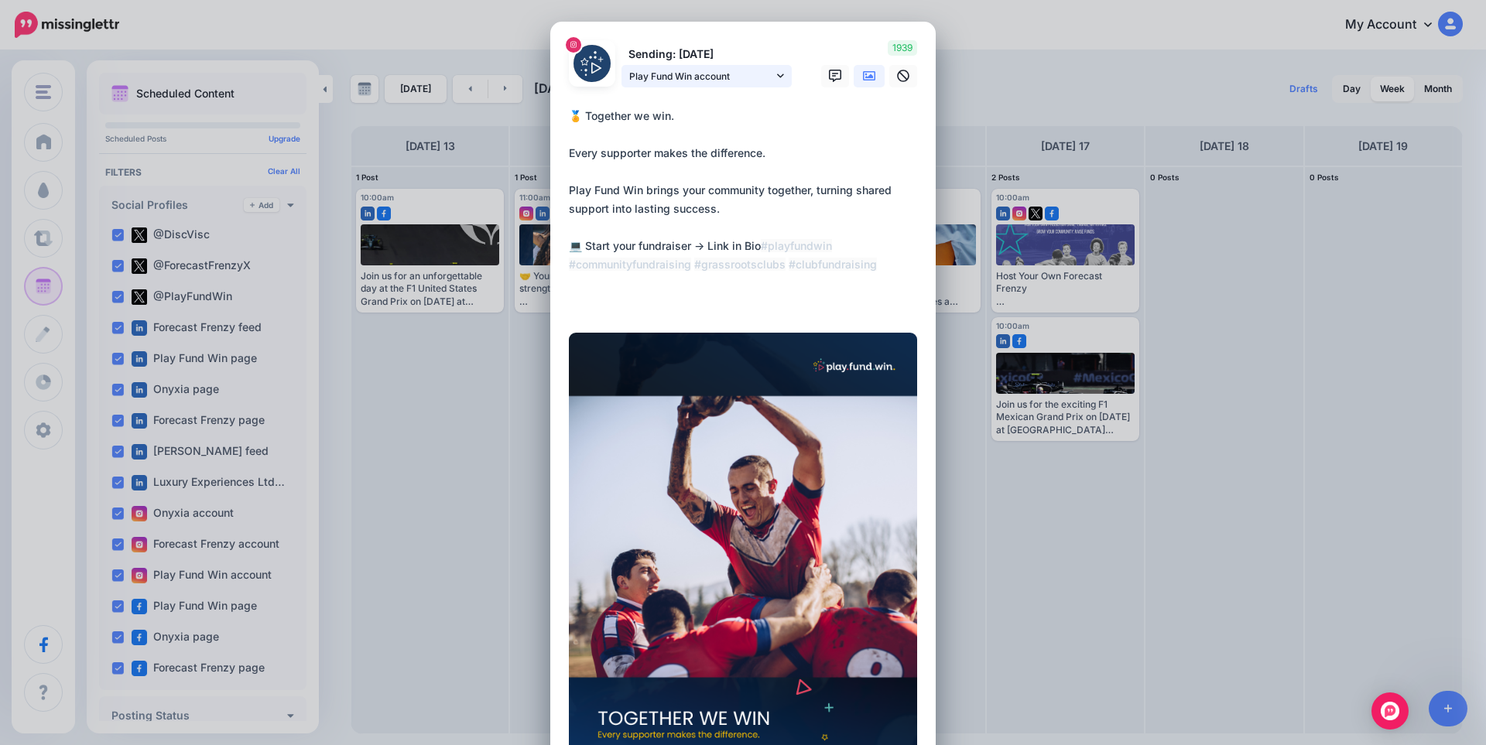
click at [717, 76] on span "Play Fund Win account" at bounding box center [701, 76] width 144 height 16
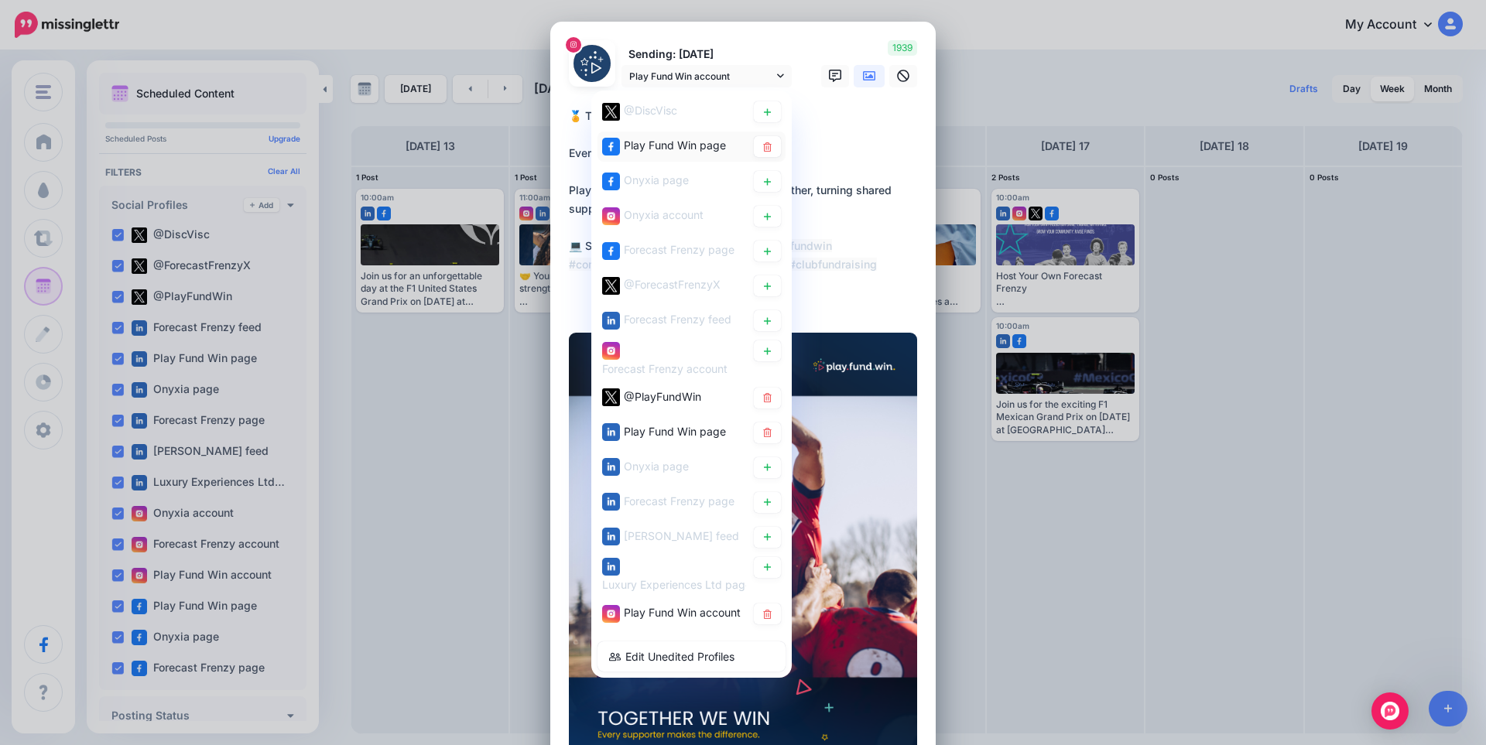
click at [682, 135] on div "Play Fund Win page" at bounding box center [691, 147] width 188 height 30
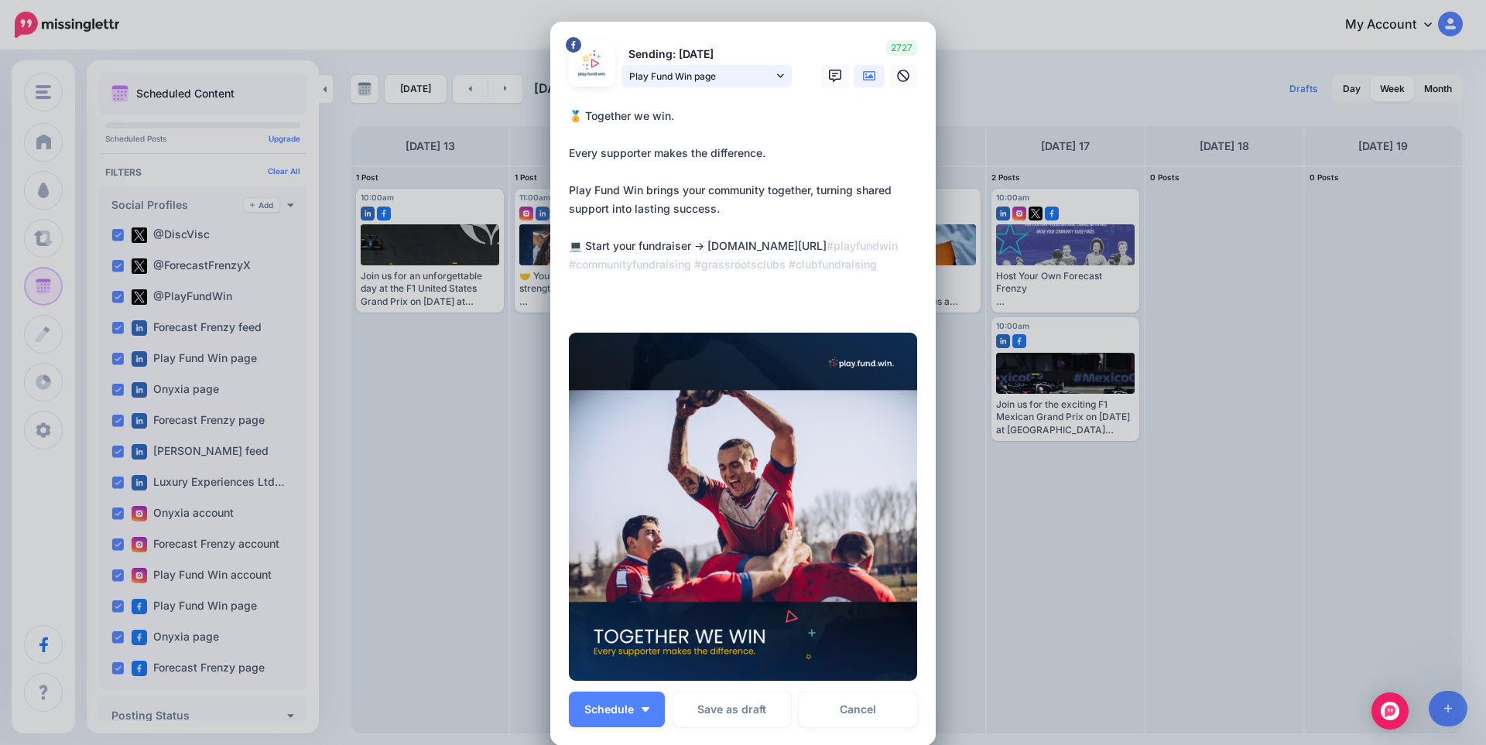
click at [706, 75] on span "Play Fund Win page" at bounding box center [701, 76] width 144 height 16
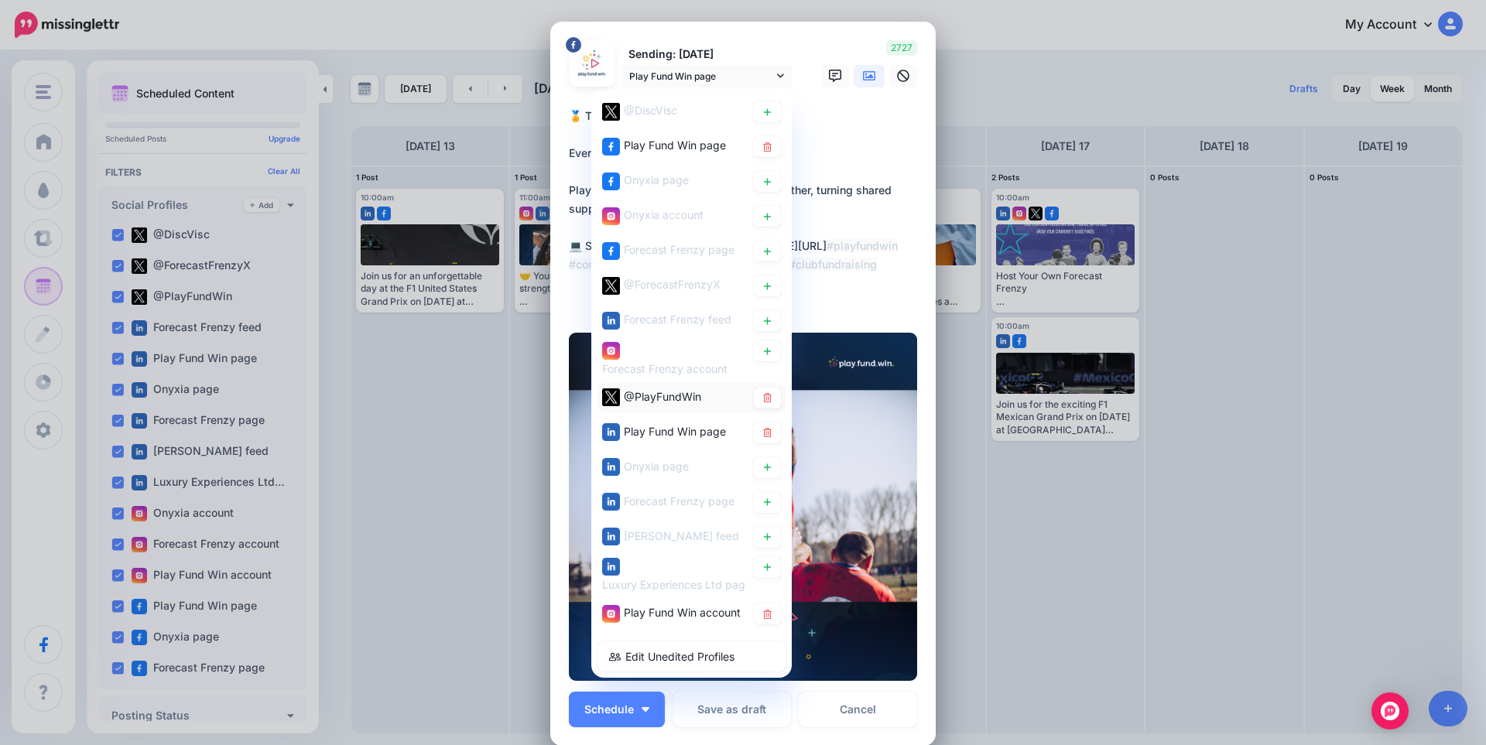
click at [645, 400] on span "@PlayFundWin" at bounding box center [662, 395] width 77 height 13
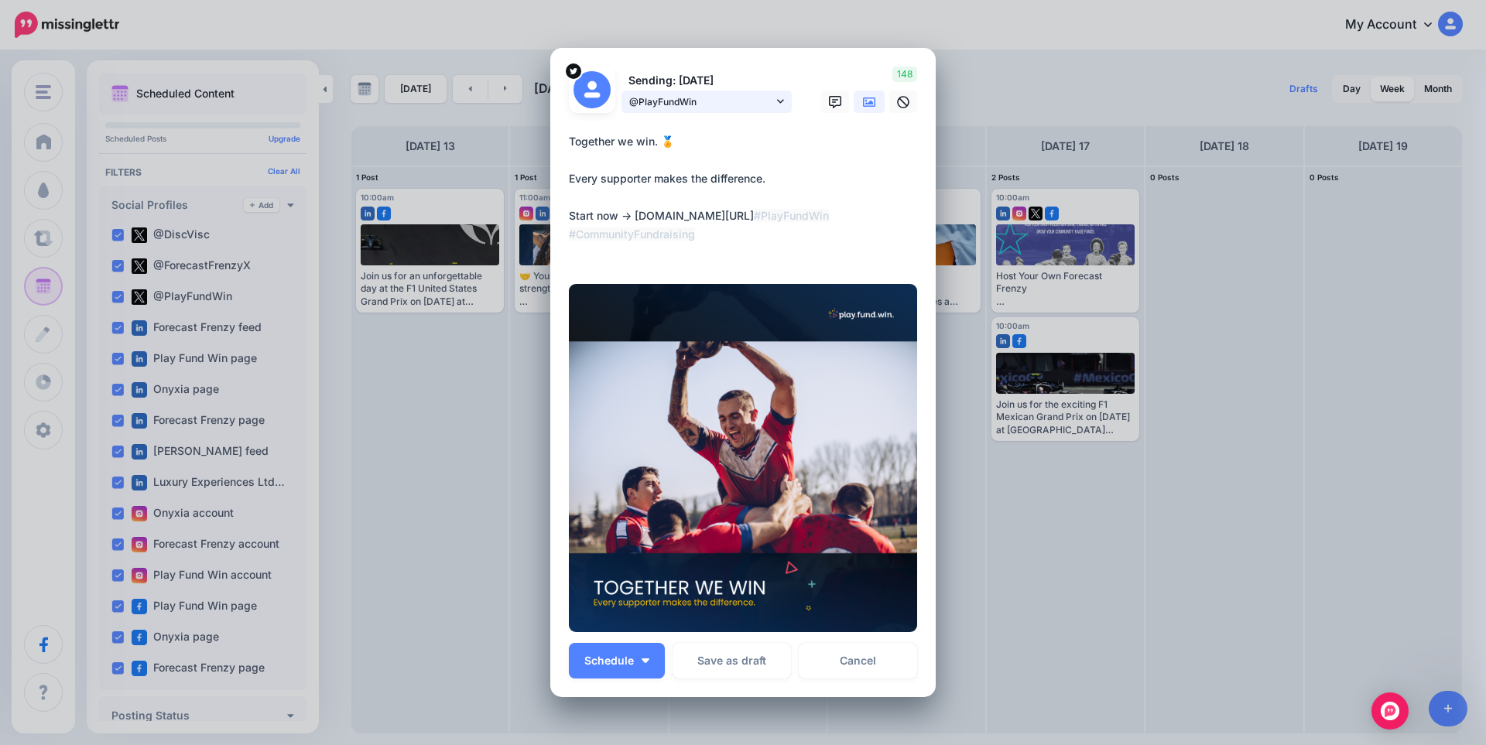
click at [718, 101] on span "@PlayFundWin" at bounding box center [701, 102] width 144 height 16
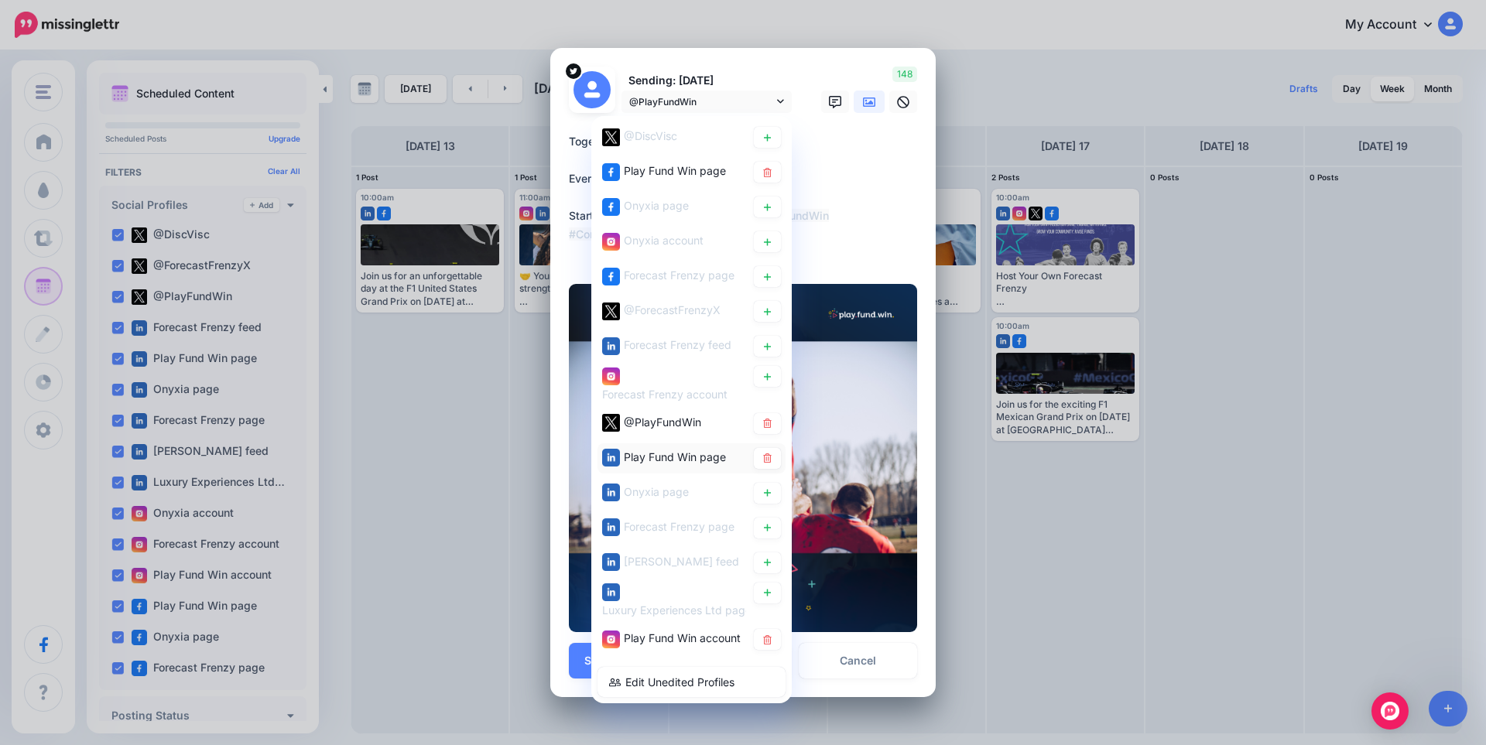
click at [647, 453] on span "Play Fund Win page" at bounding box center [675, 456] width 102 height 13
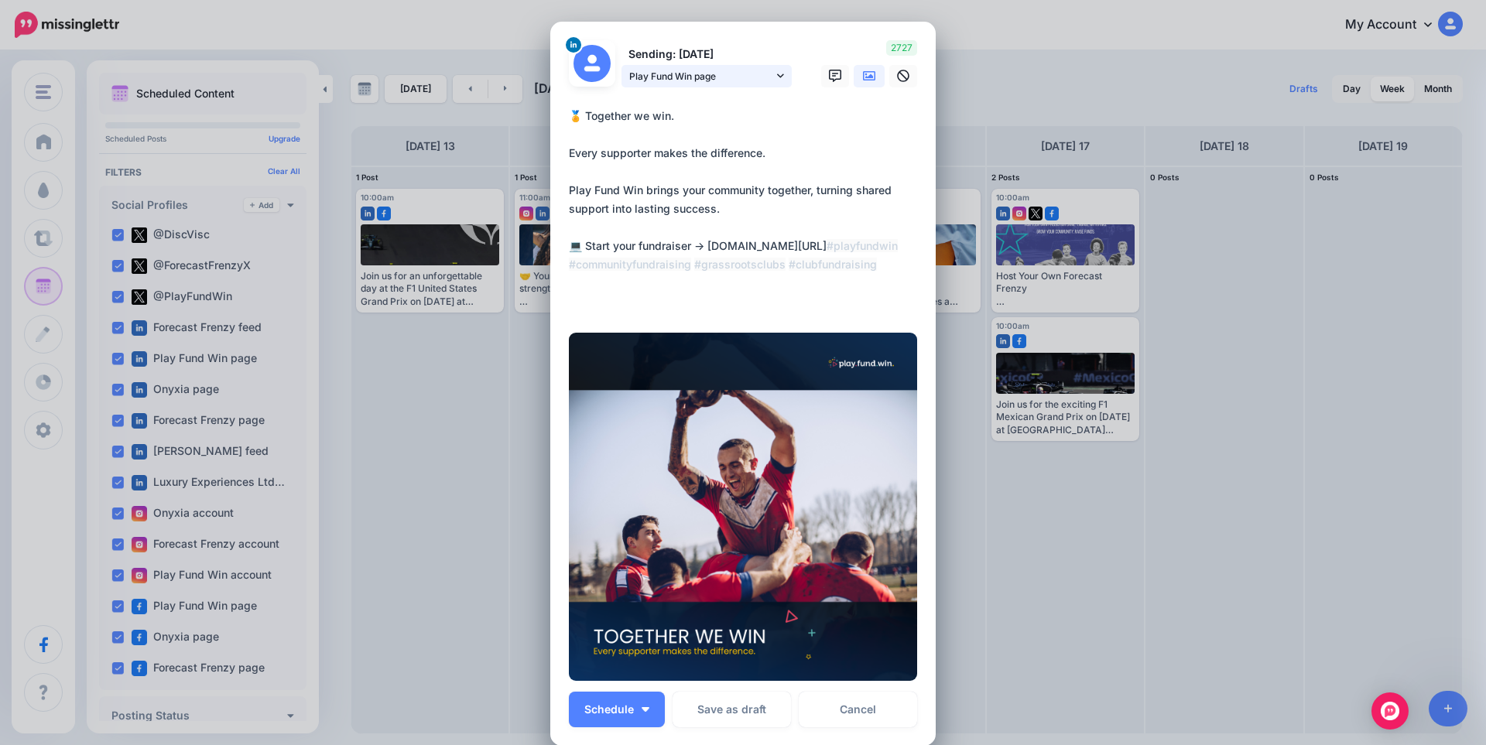
click at [690, 74] on span "Play Fund Win page" at bounding box center [701, 76] width 144 height 16
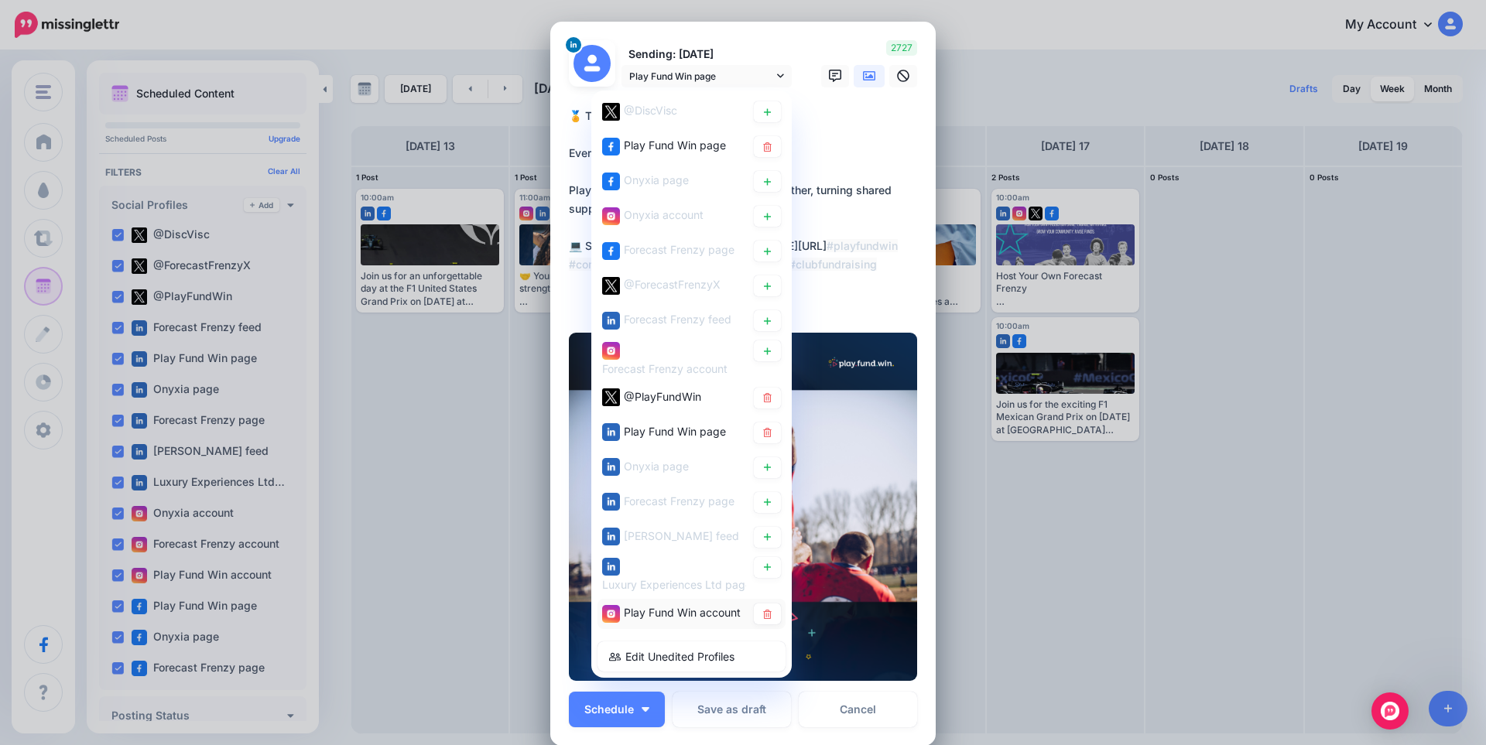
click at [679, 608] on span "Play Fund Win account" at bounding box center [682, 612] width 117 height 13
type textarea "**********"
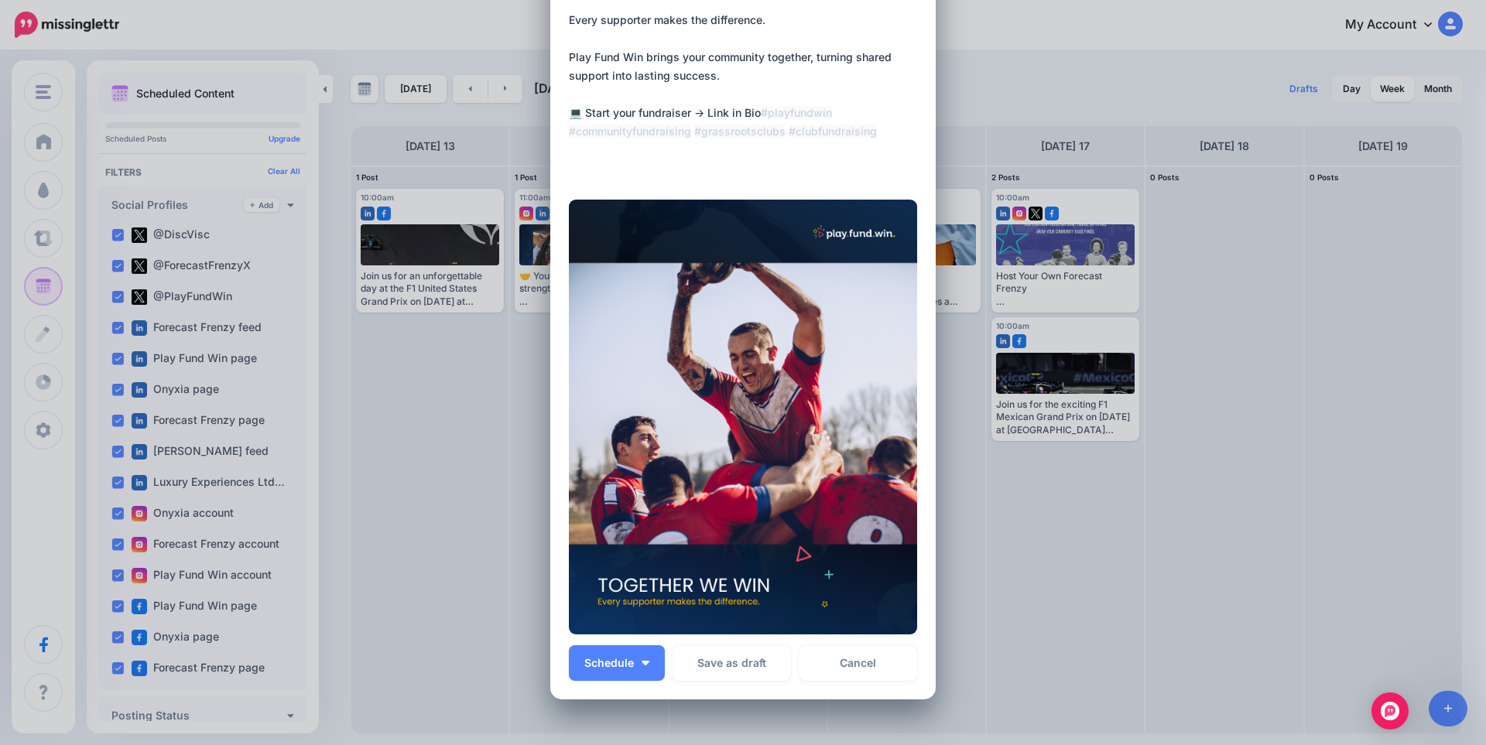
scroll to position [155, 0]
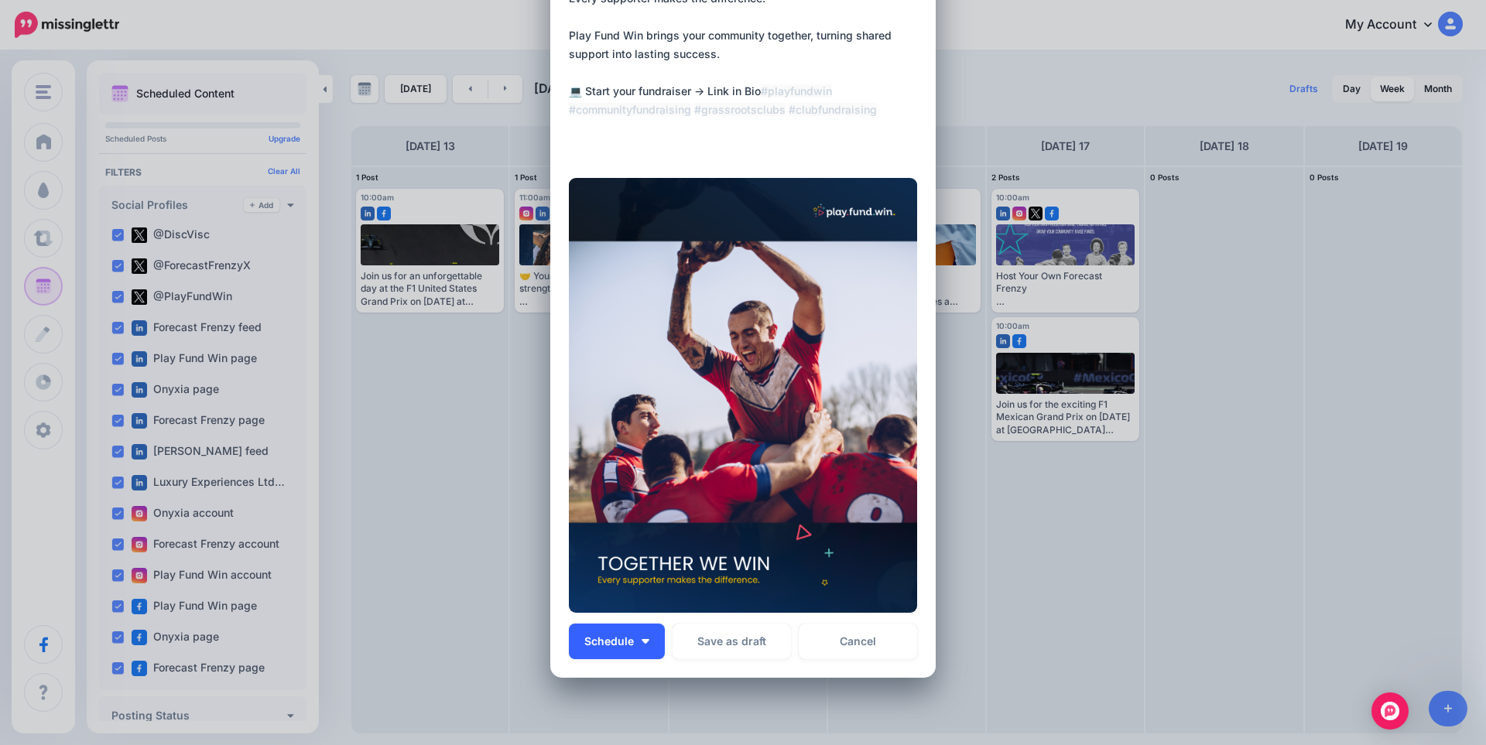
click at [618, 641] on span "Schedule" at bounding box center [609, 641] width 50 height 11
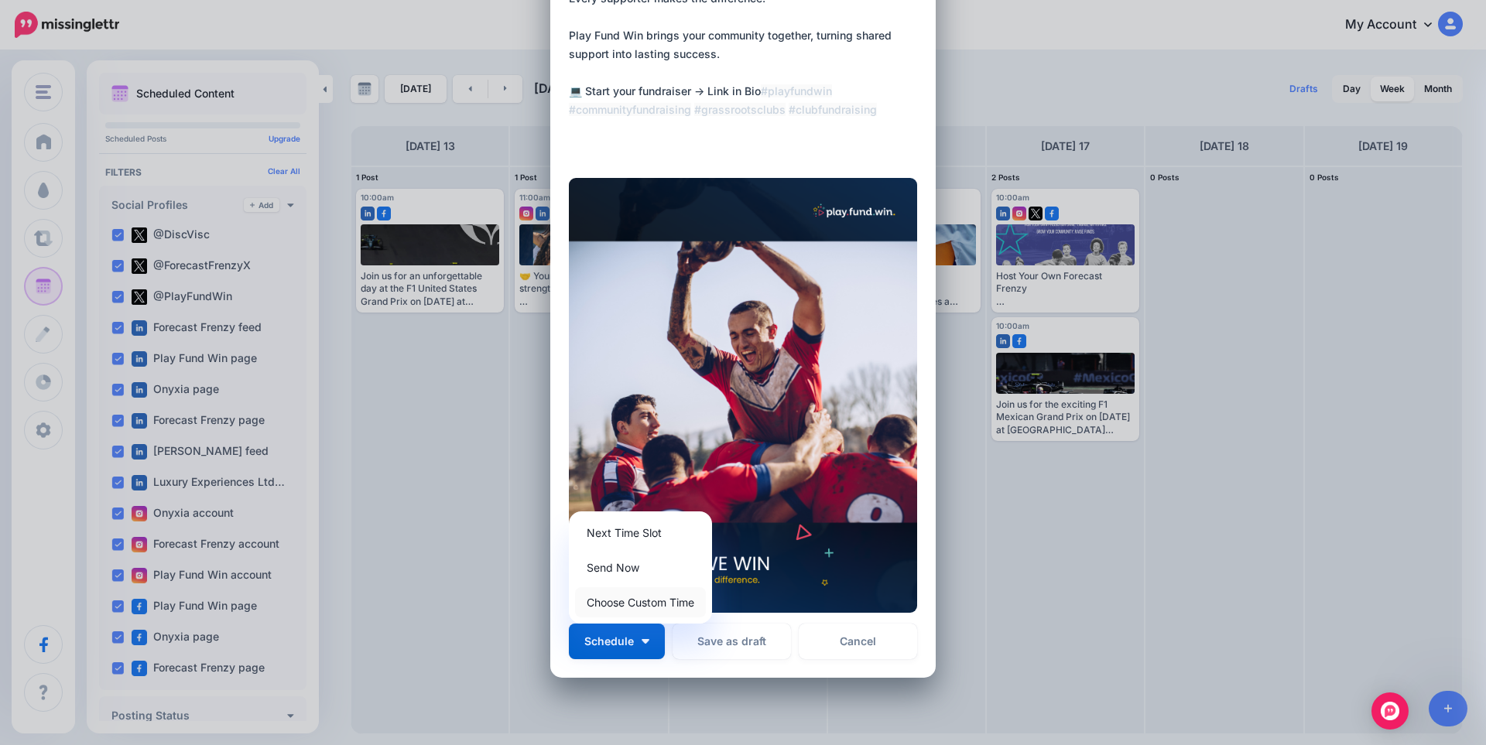
click at [623, 604] on link "Choose Custom Time" at bounding box center [640, 602] width 131 height 30
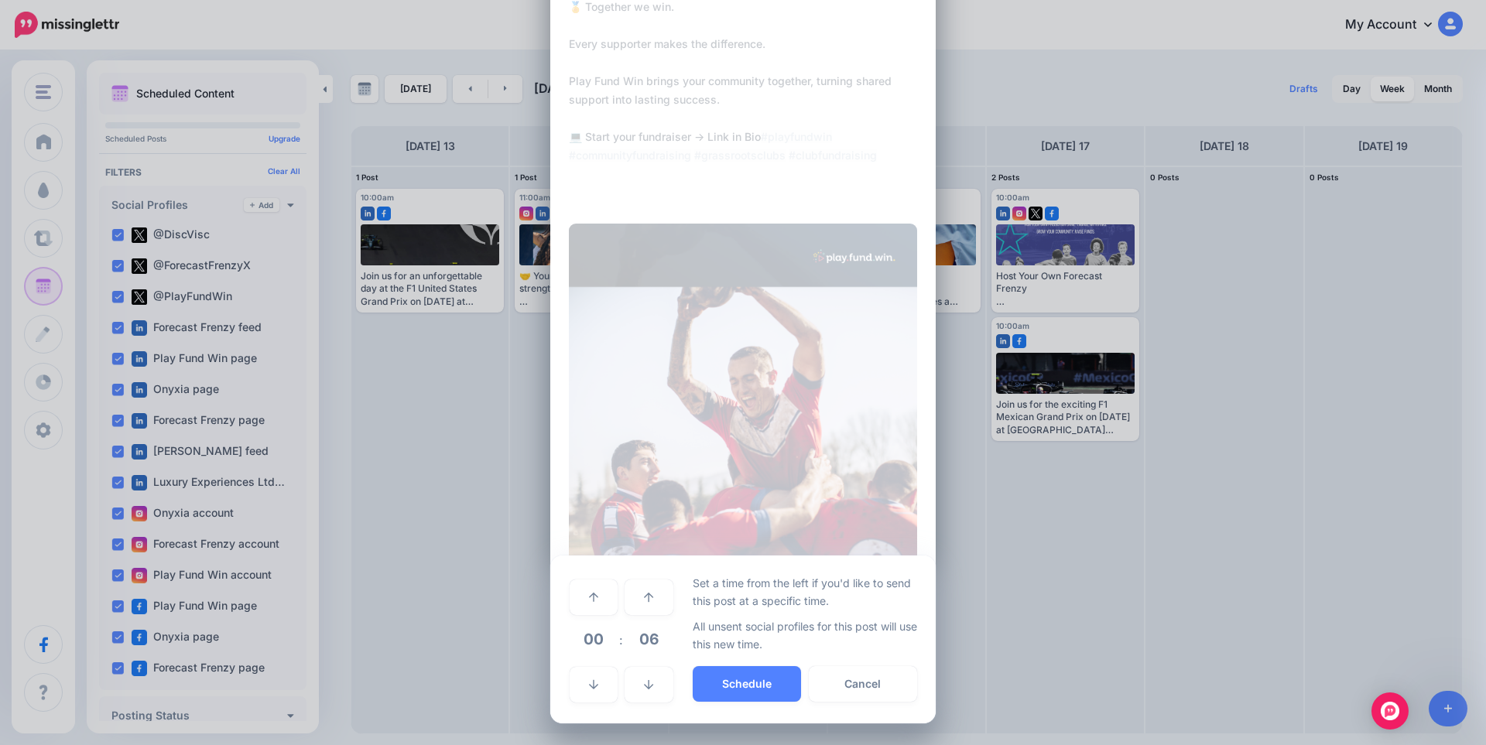
scroll to position [109, 0]
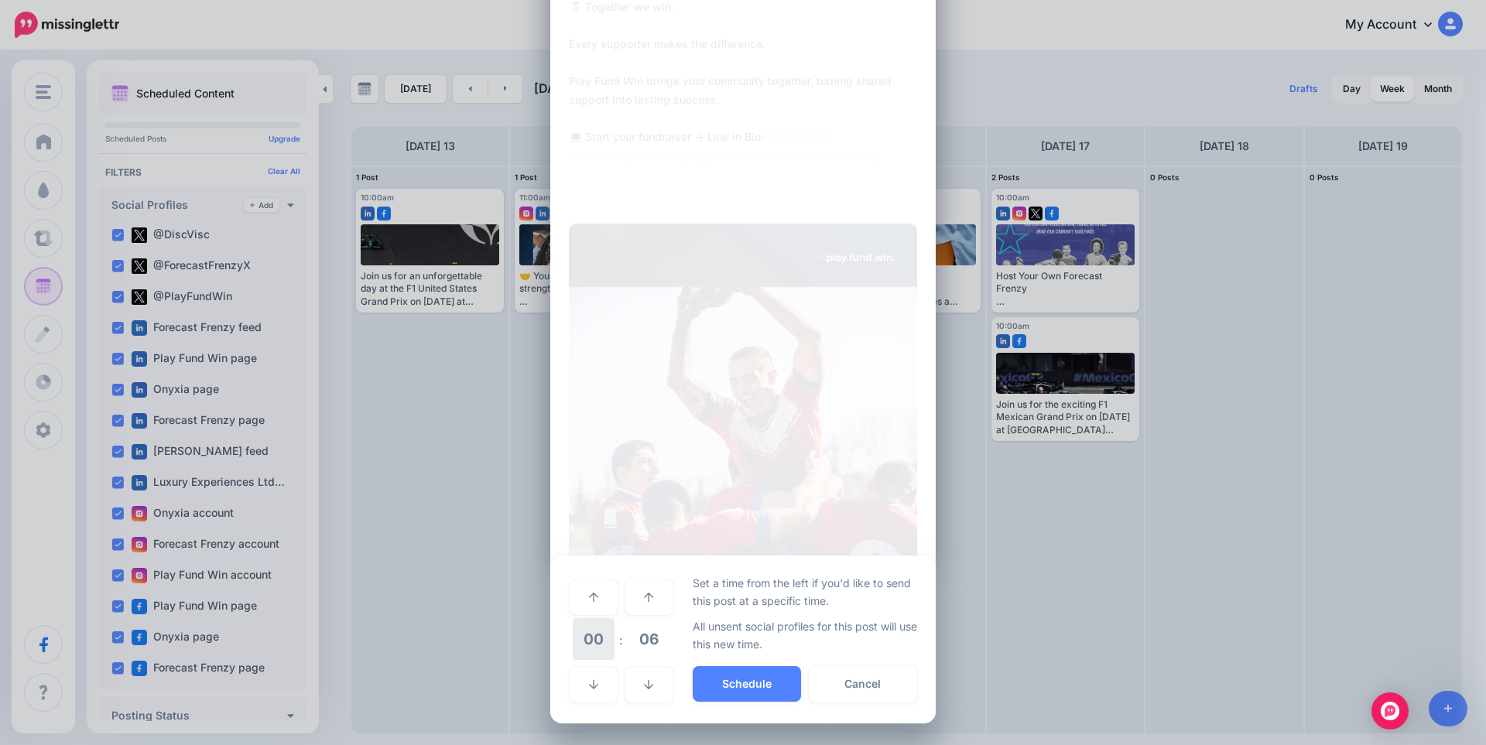
click at [597, 639] on span "00" at bounding box center [594, 639] width 42 height 42
click at [620, 626] on td "11" at bounding box center [628, 629] width 17 height 22
click at [638, 642] on span "06" at bounding box center [649, 639] width 42 height 42
click at [578, 597] on td "00" at bounding box center [577, 596] width 17 height 43
click at [731, 686] on button "Schedule" at bounding box center [747, 684] width 108 height 36
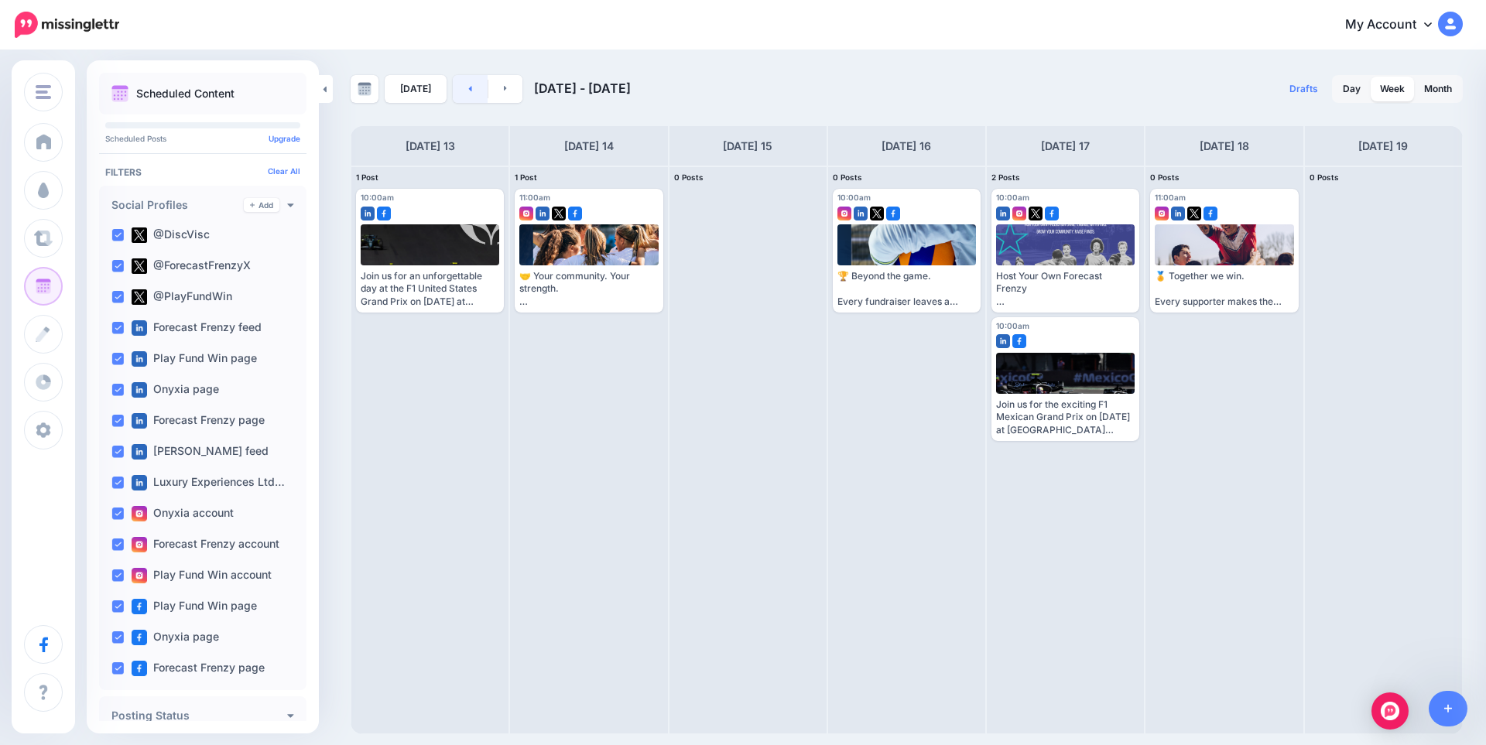
click at [463, 102] on link at bounding box center [470, 89] width 35 height 28
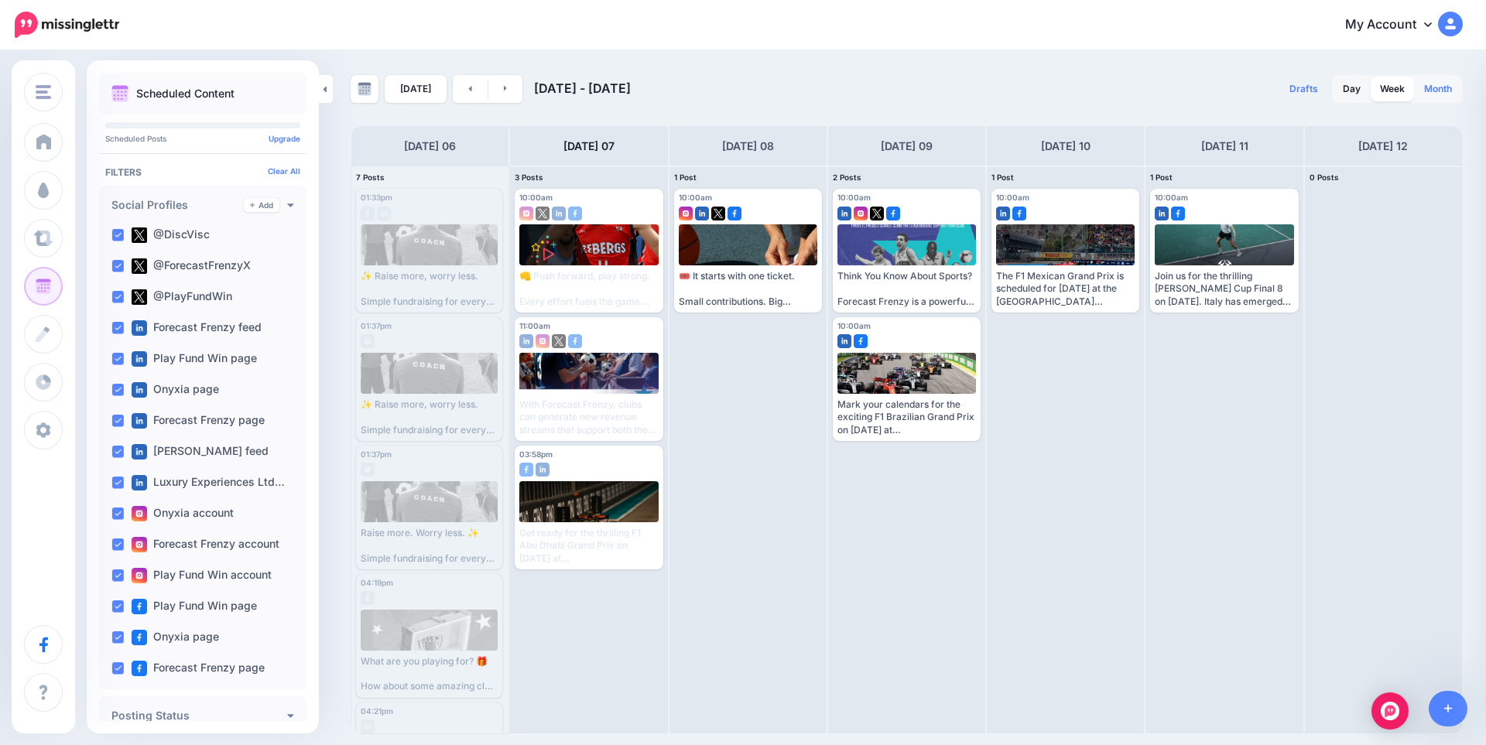
click at [1458, 88] on link "Month" at bounding box center [1438, 89] width 46 height 25
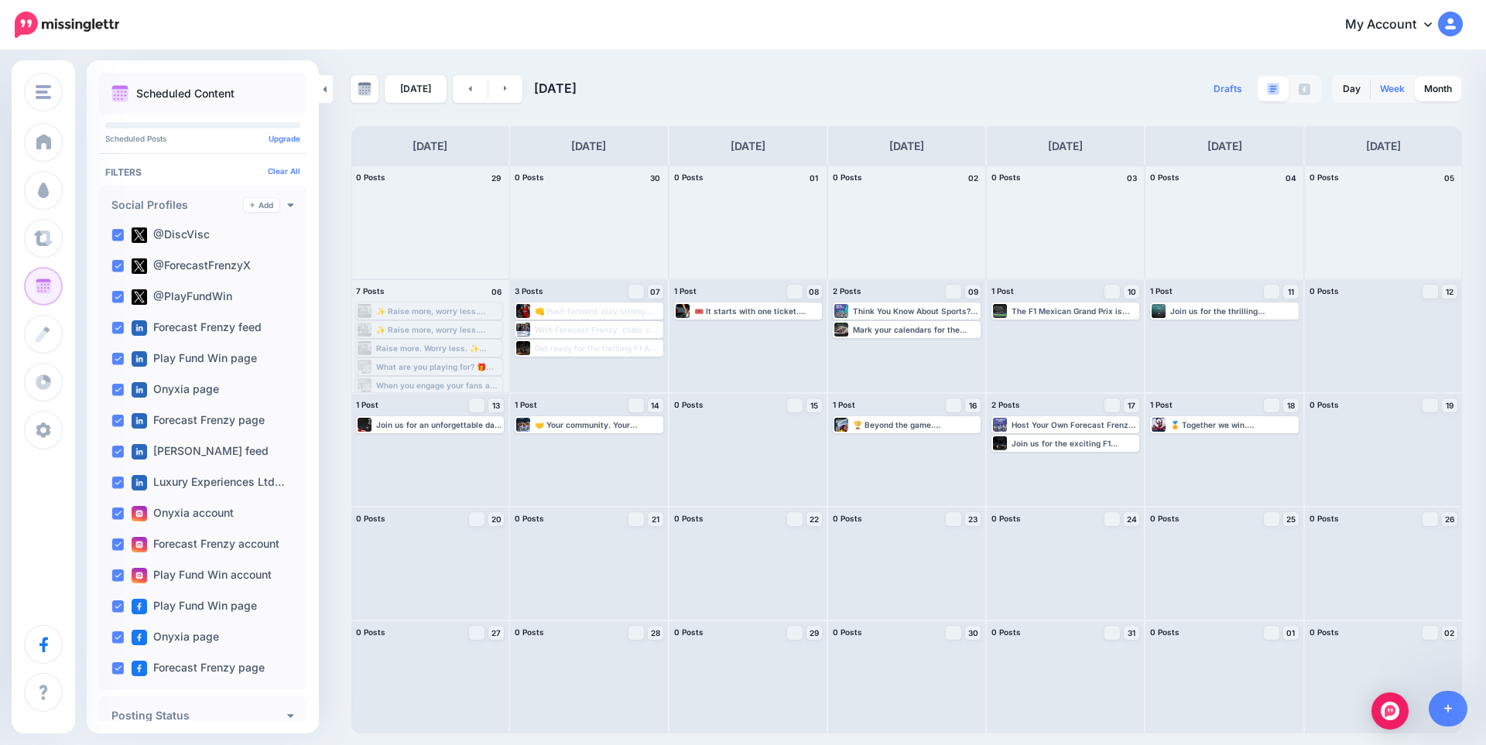
click at [1401, 86] on link "Week" at bounding box center [1392, 89] width 43 height 25
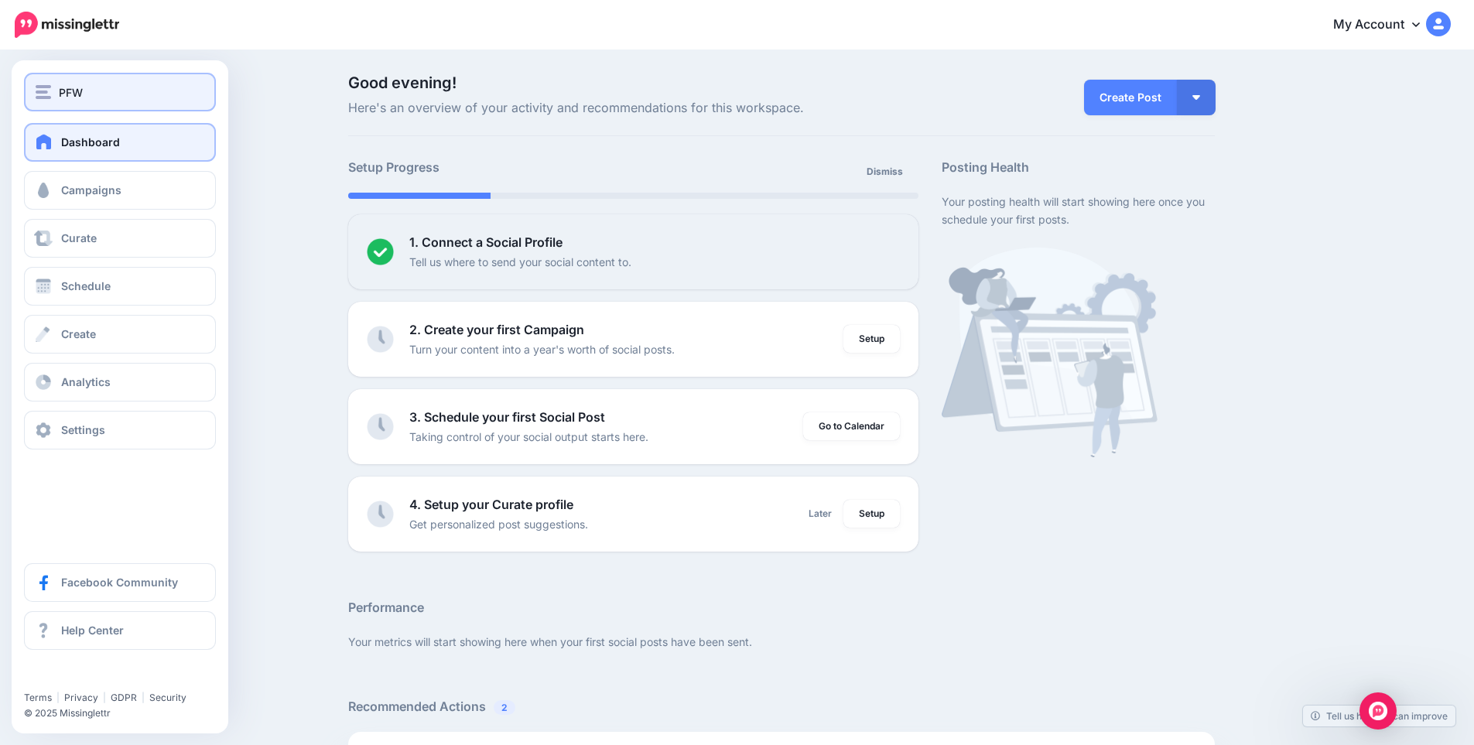
click at [61, 82] on button "PFW" at bounding box center [120, 92] width 192 height 39
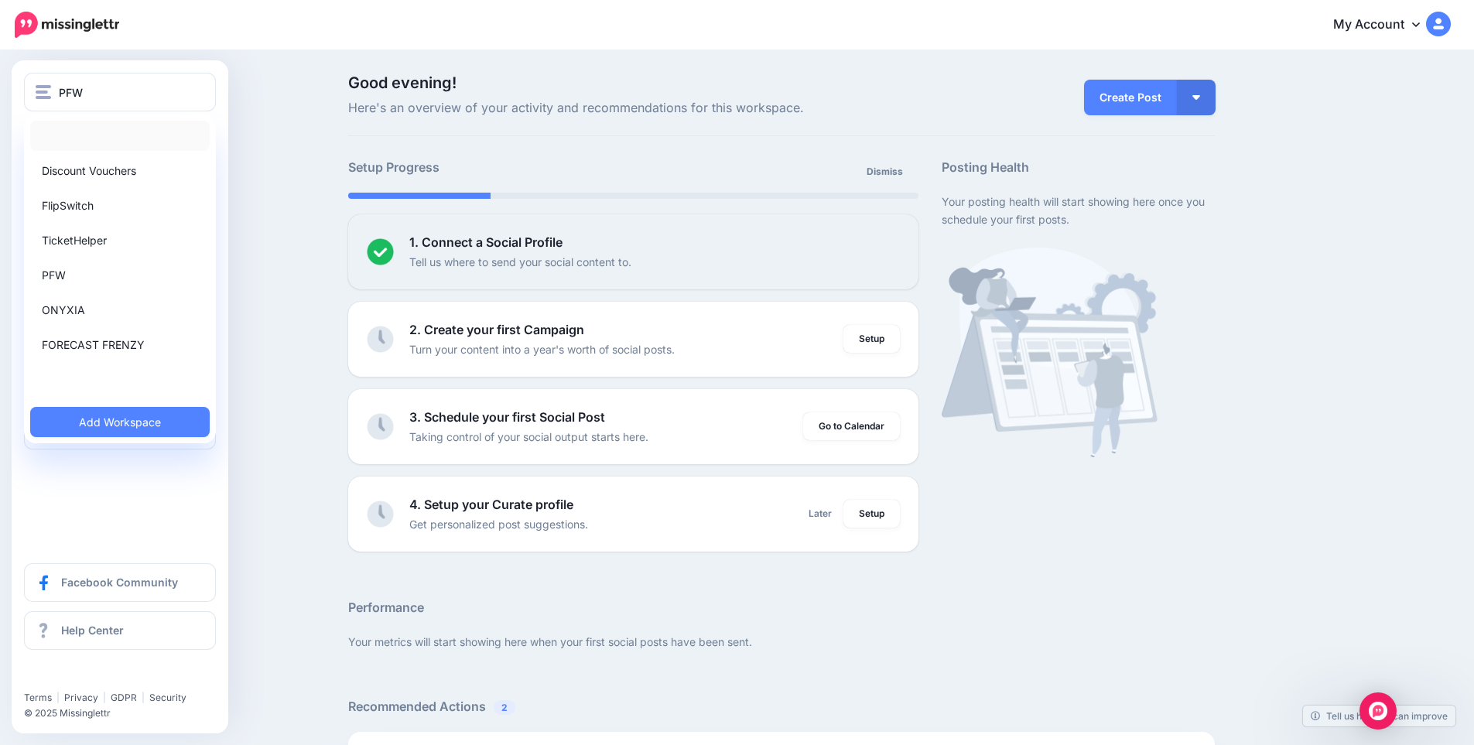
click at [74, 132] on link at bounding box center [120, 136] width 180 height 30
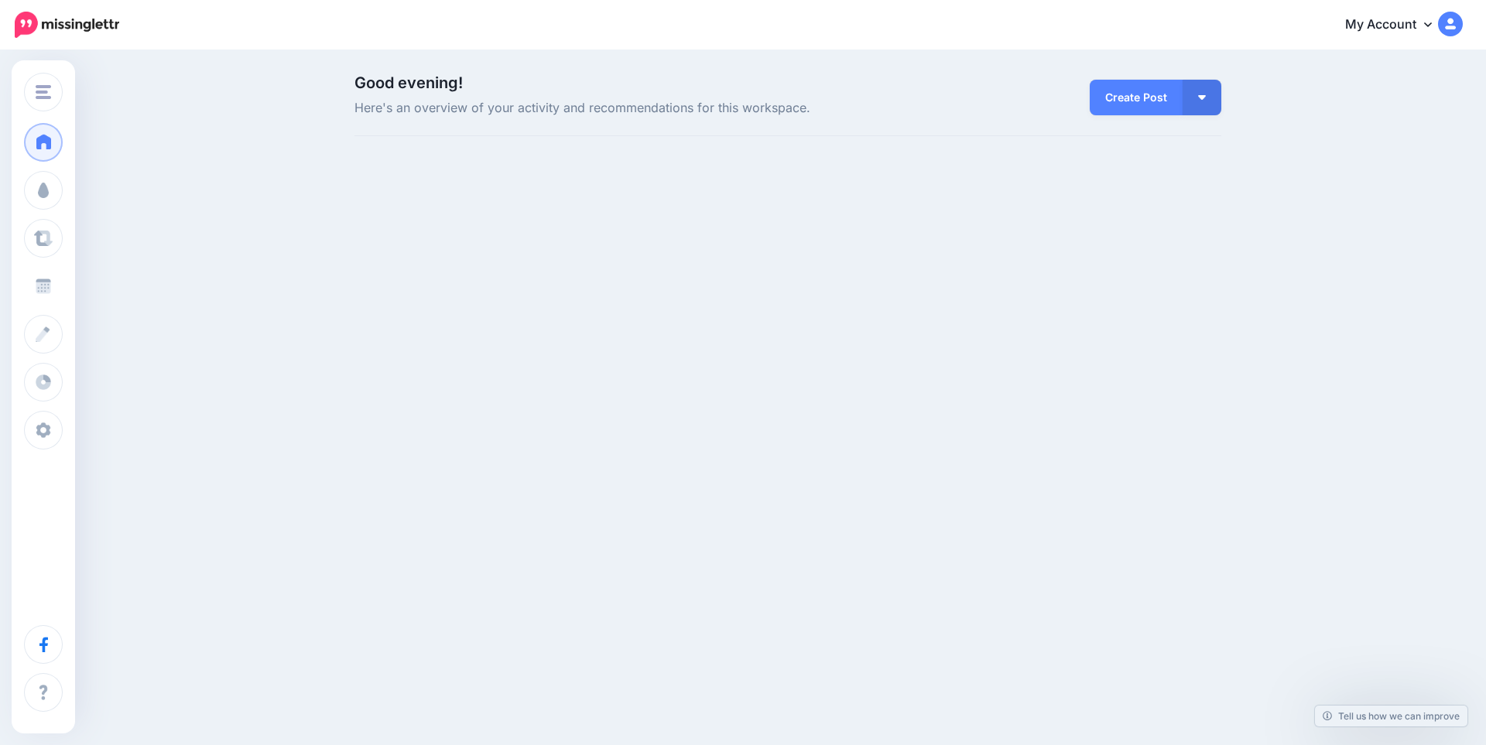
click at [48, 280] on span at bounding box center [43, 286] width 20 height 15
